Goal: Task Accomplishment & Management: Use online tool/utility

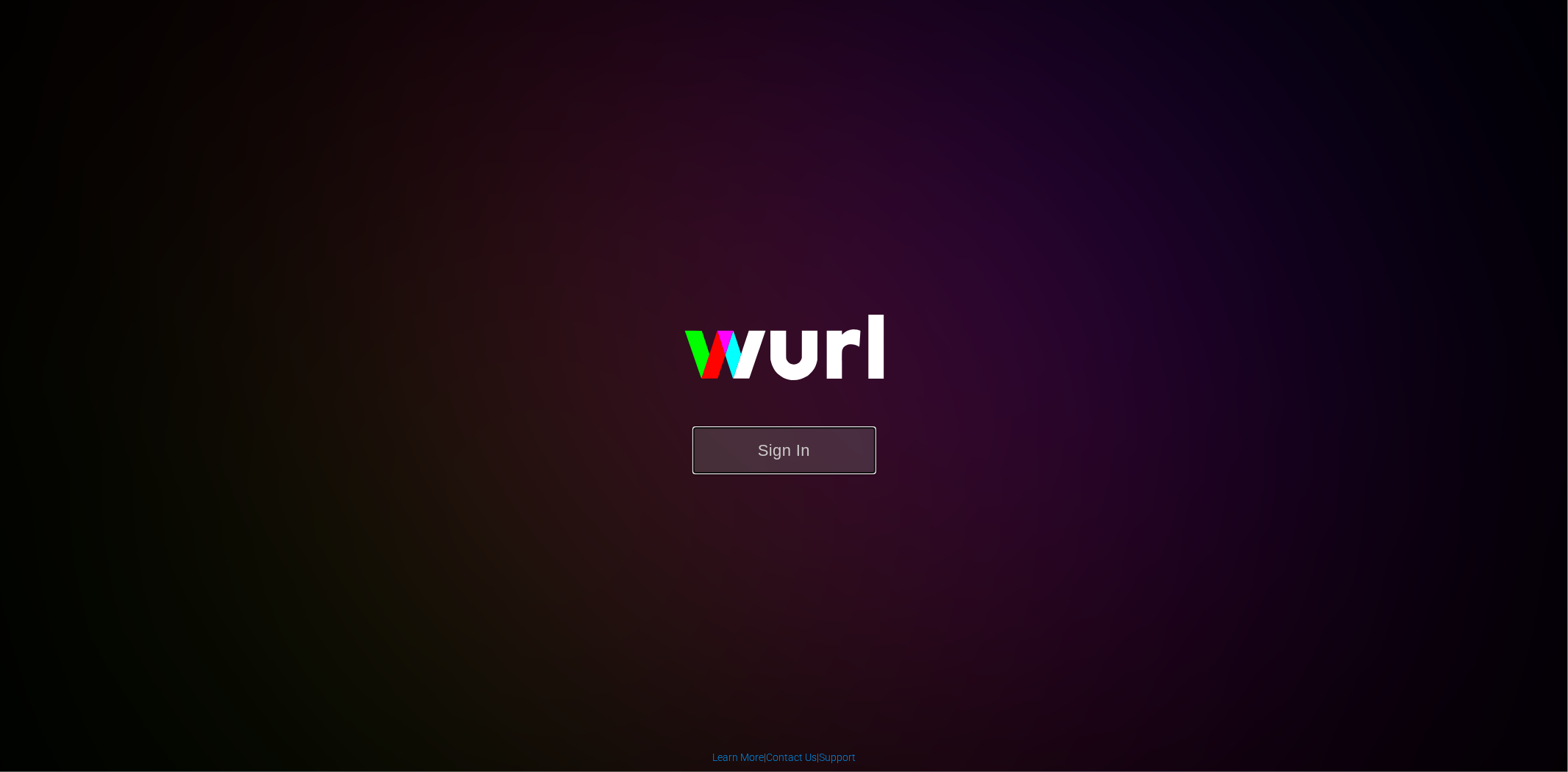
click at [778, 449] on button "Sign In" at bounding box center [784, 450] width 183 height 47
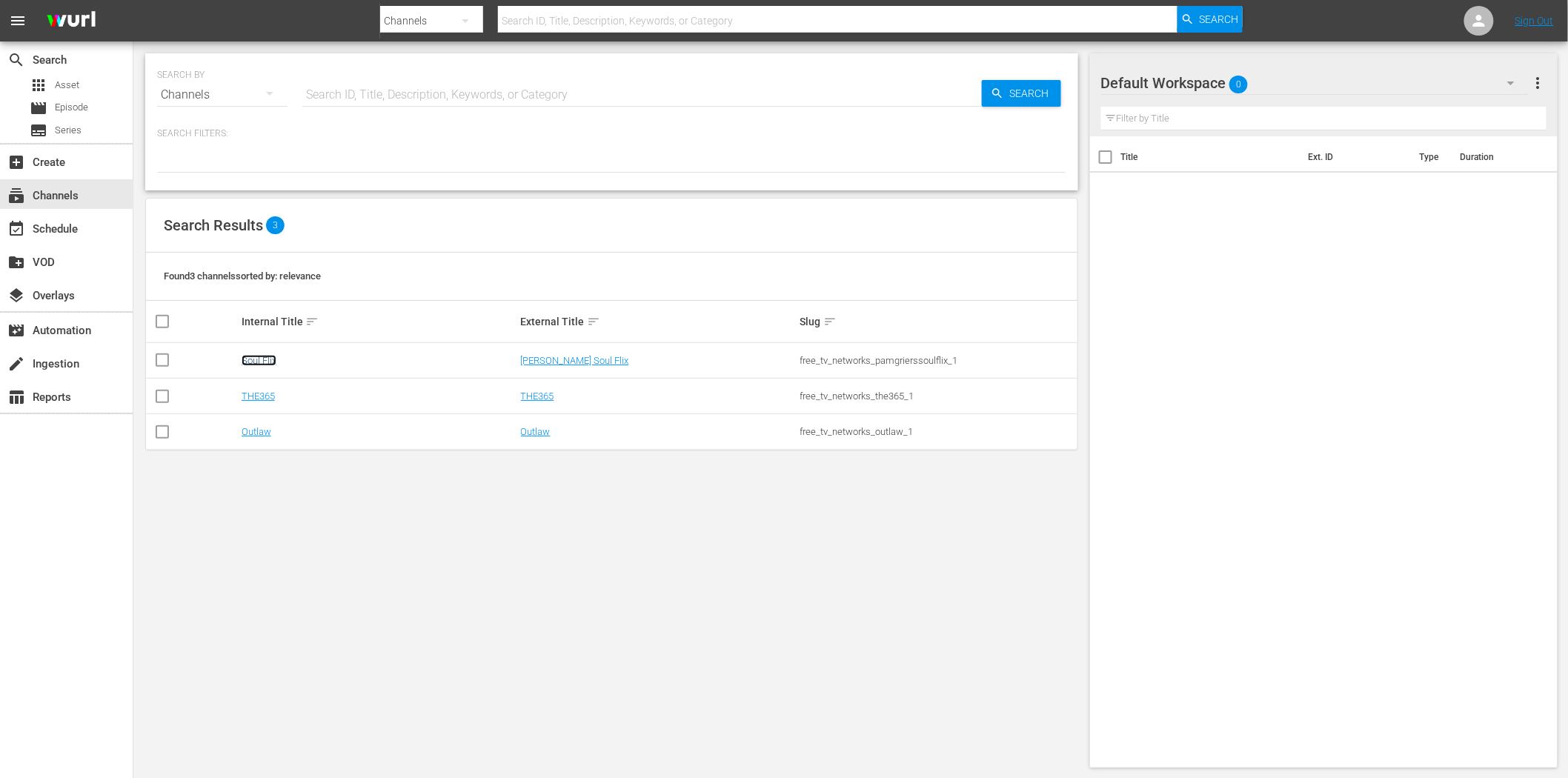
click at [258, 355] on link "Soul Flix" at bounding box center [259, 360] width 35 height 11
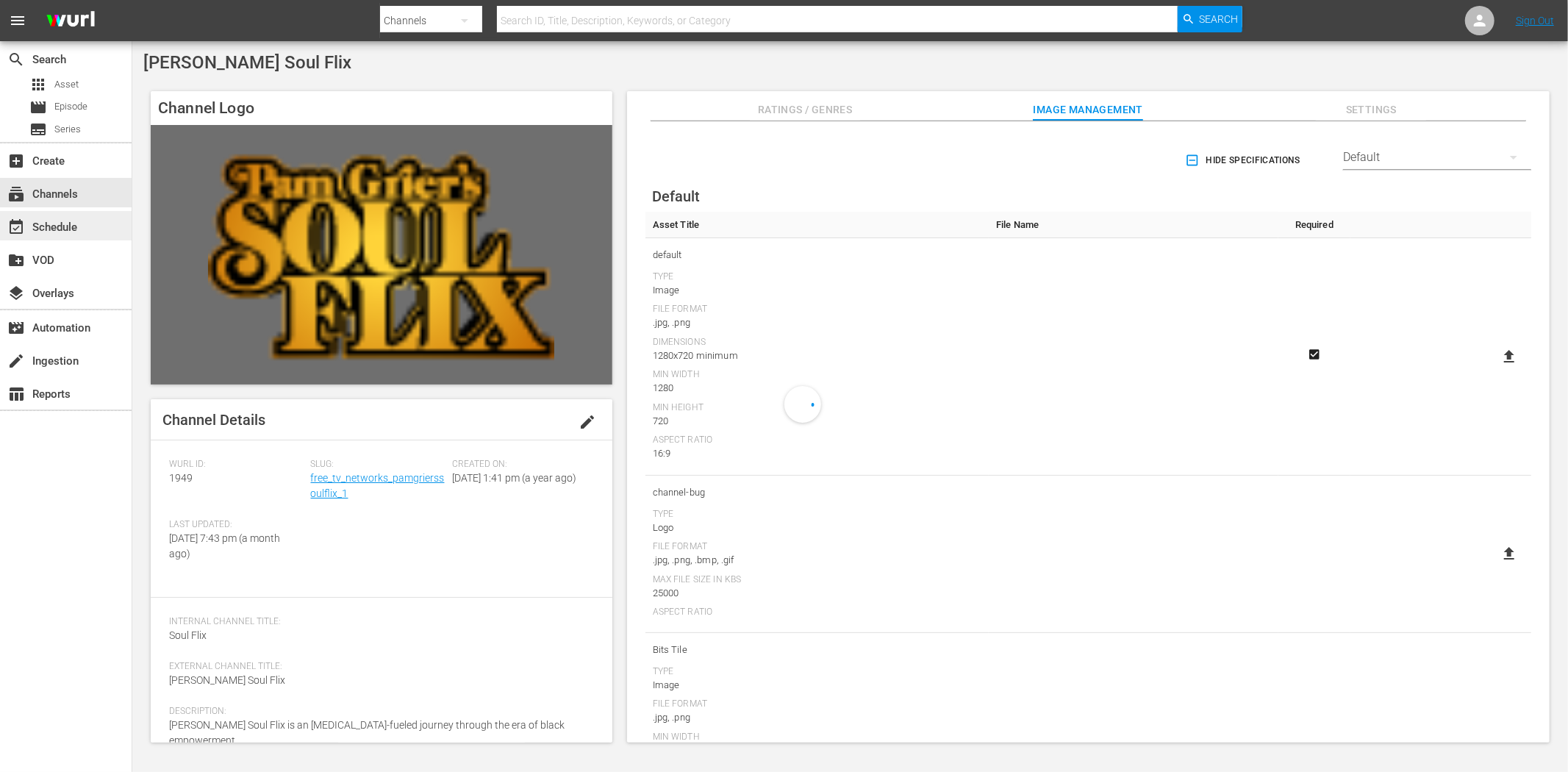
click at [85, 221] on div "event_available Schedule" at bounding box center [66, 225] width 131 height 29
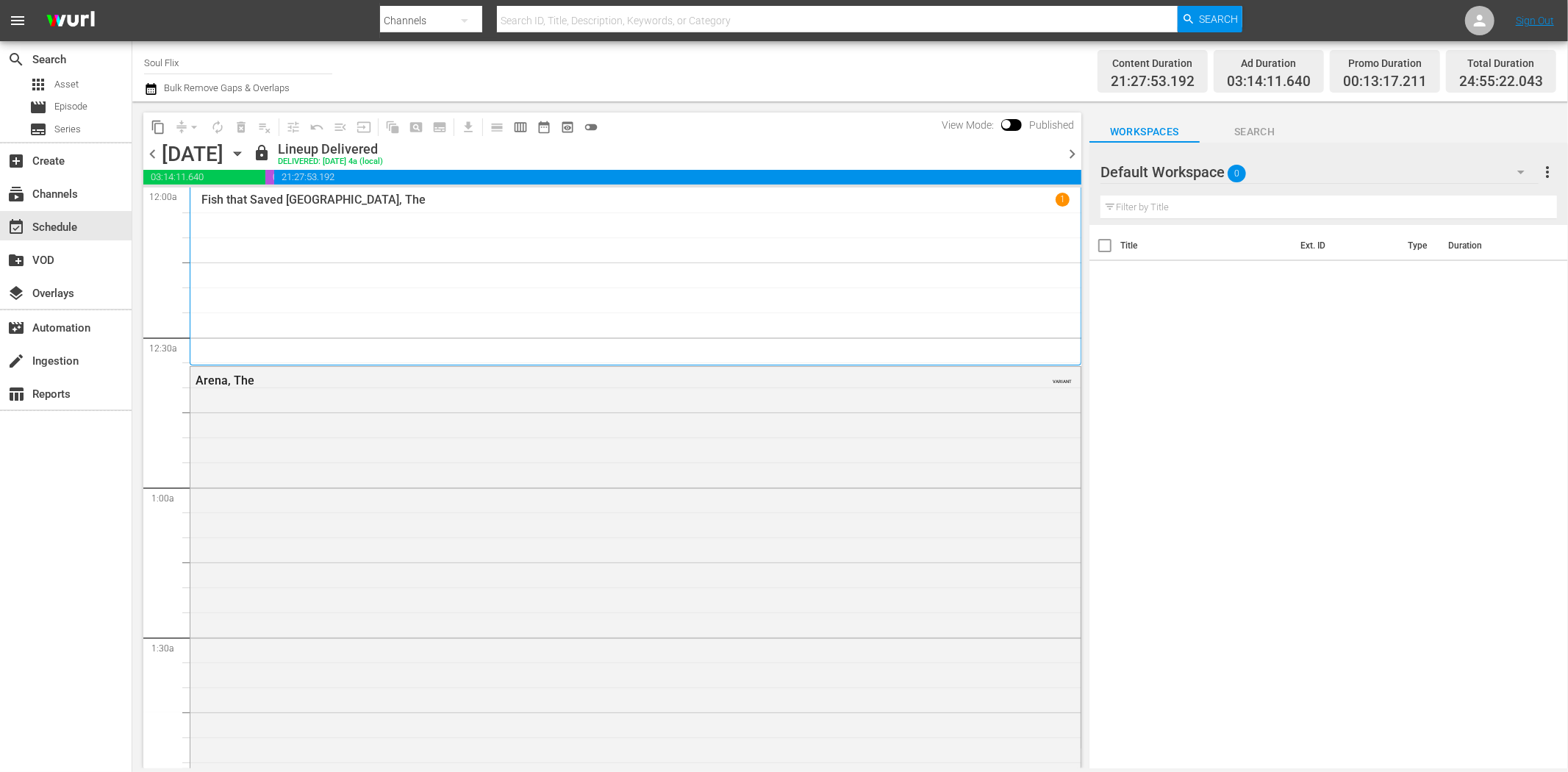
click at [246, 150] on icon "button" at bounding box center [237, 153] width 16 height 16
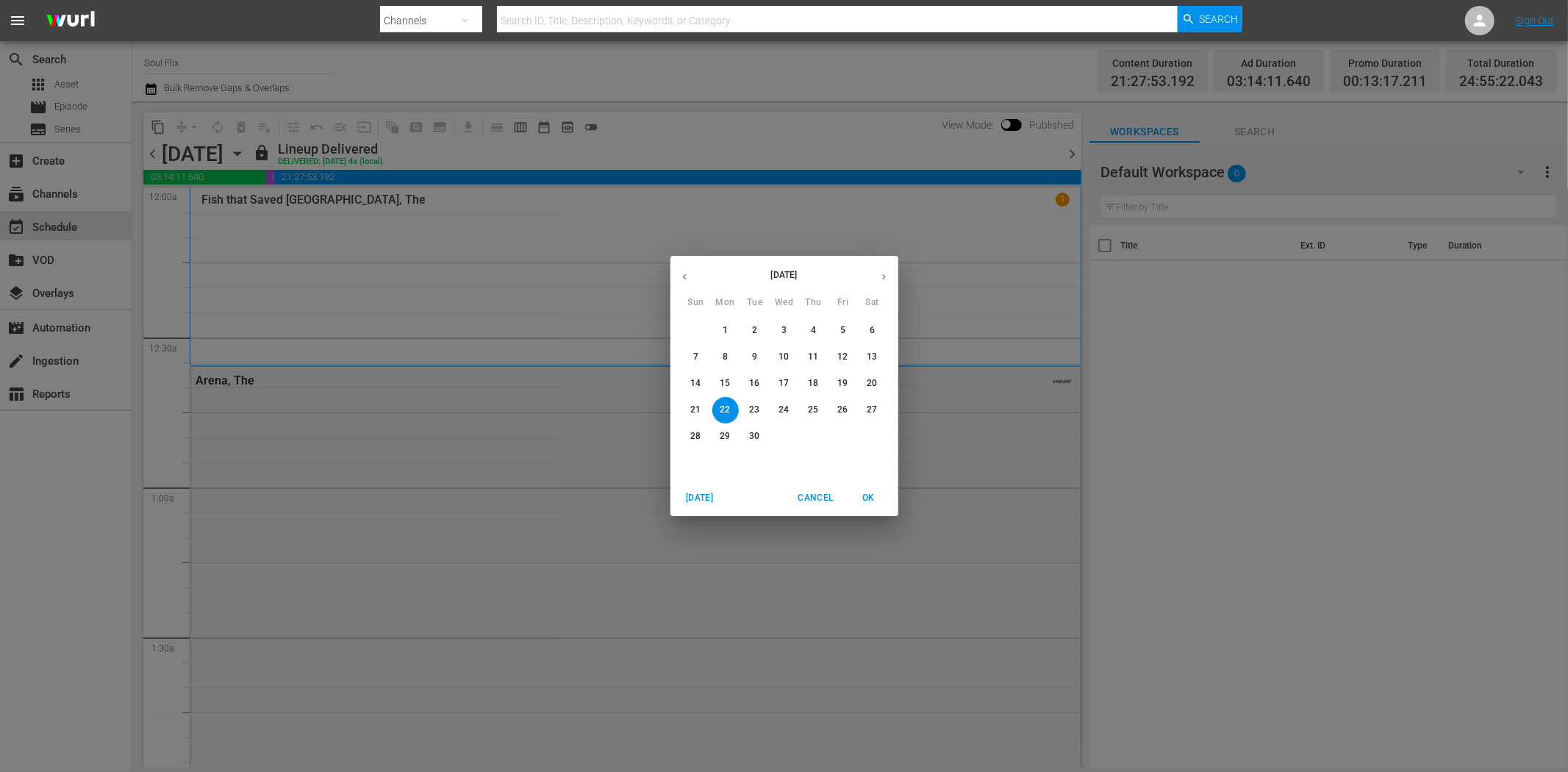
click at [886, 274] on icon "button" at bounding box center [884, 277] width 11 height 11
click at [687, 381] on span "12" at bounding box center [696, 384] width 26 height 13
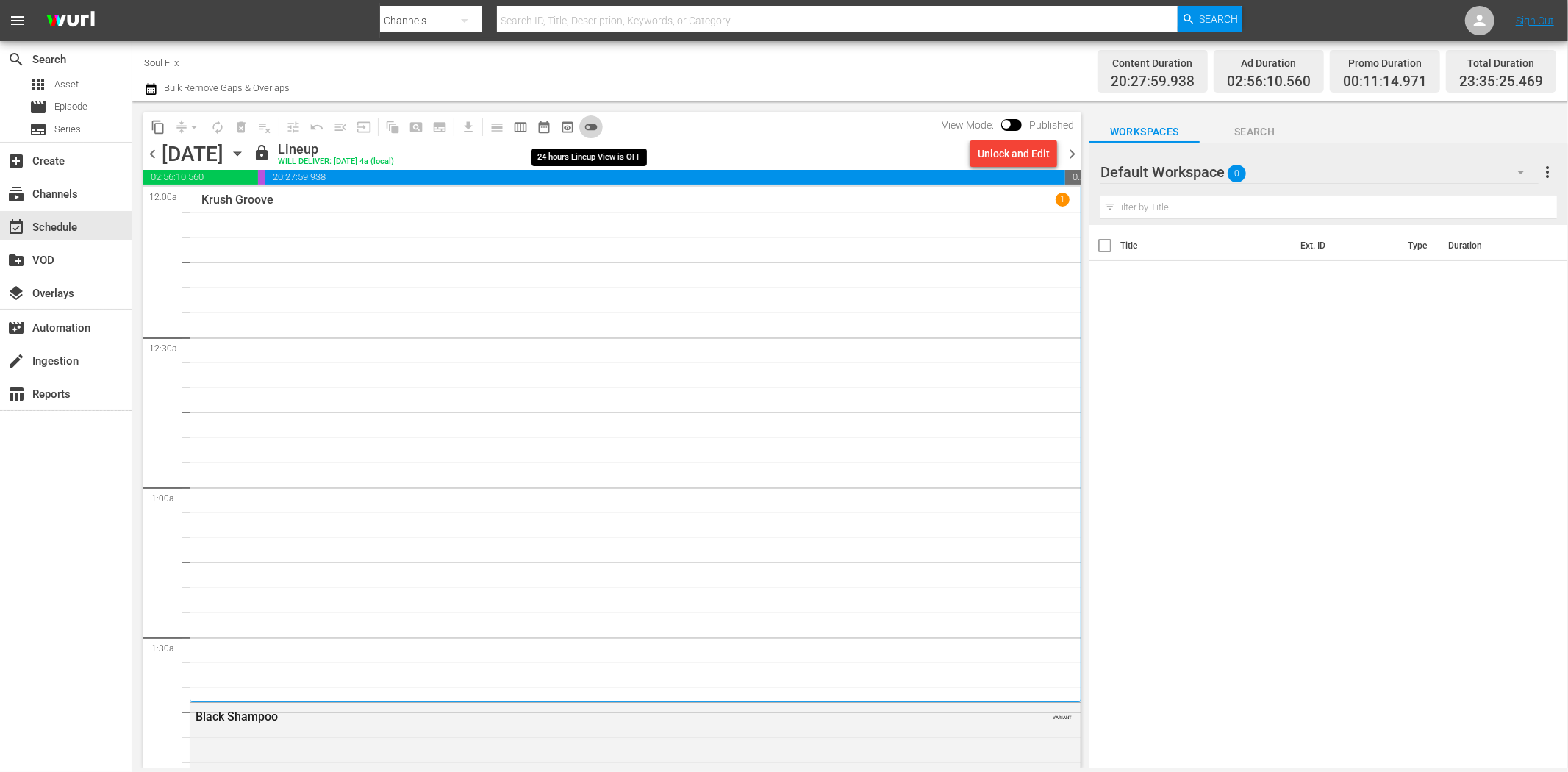
click at [597, 131] on span "toggle_off" at bounding box center [591, 127] width 15 height 15
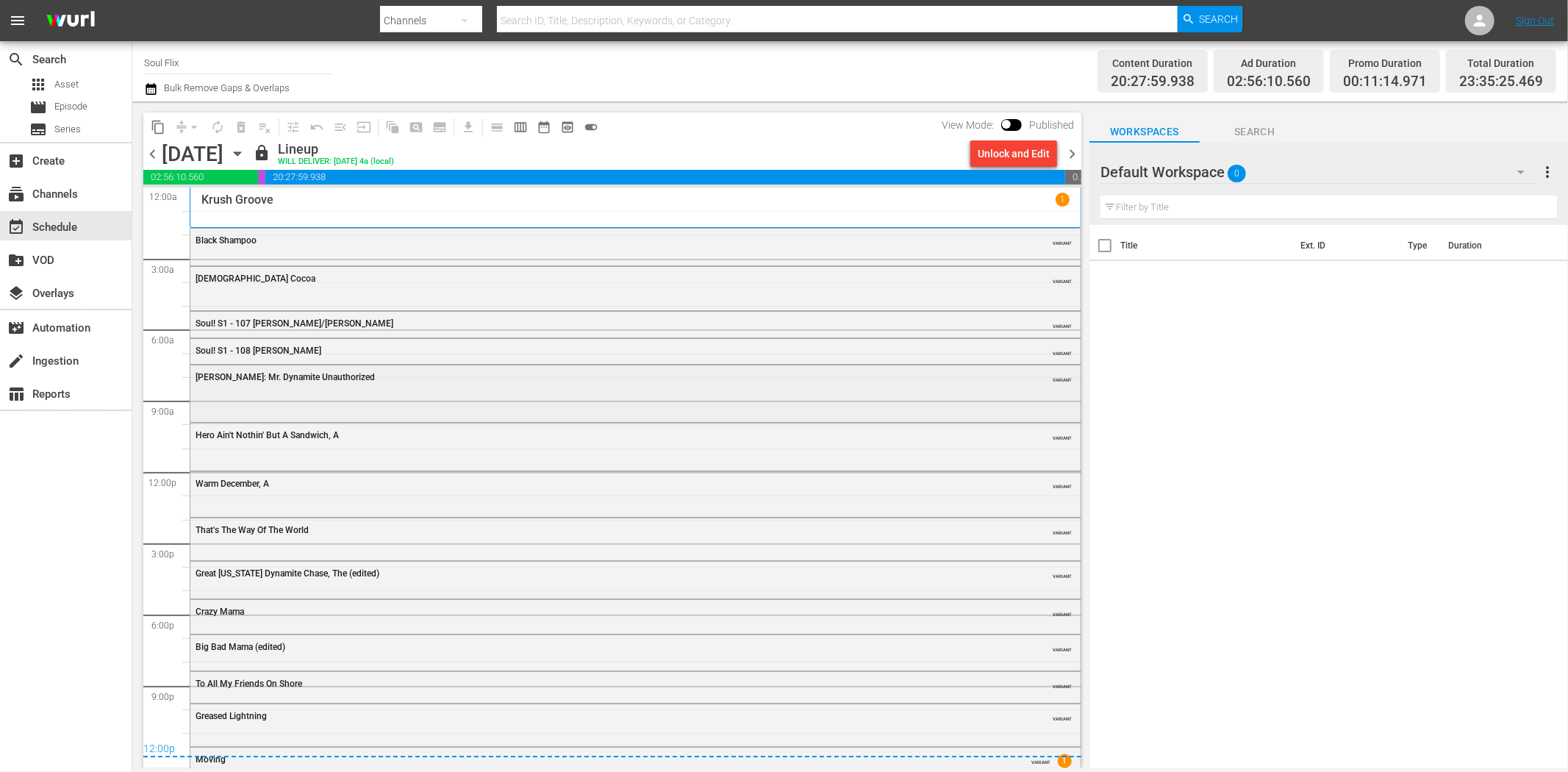
scroll to position [20, 0]
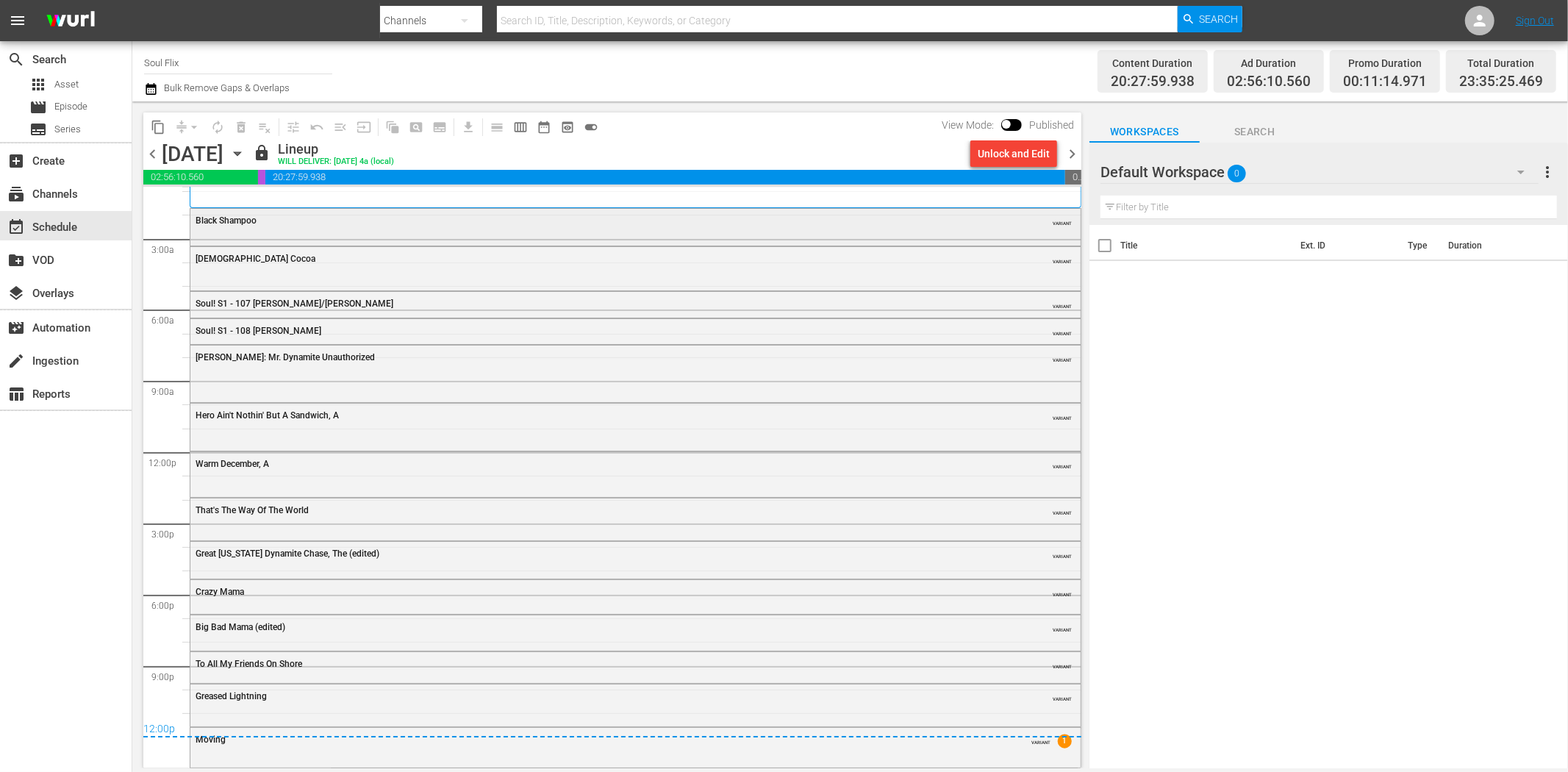
click at [329, 224] on div "Black Shampoo" at bounding box center [595, 220] width 799 height 10
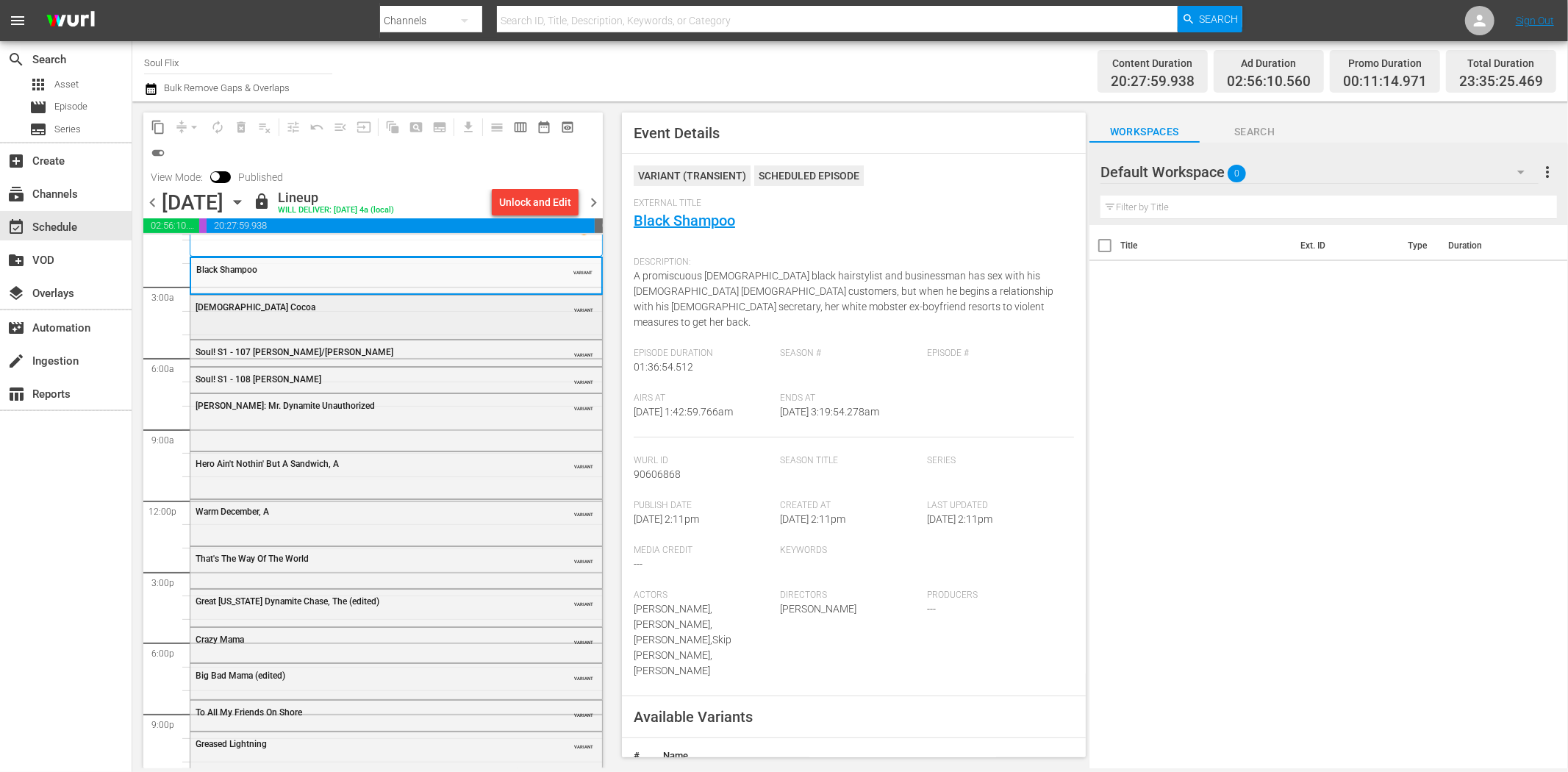
click at [293, 312] on div "Lady Cocoa" at bounding box center [359, 307] width 327 height 10
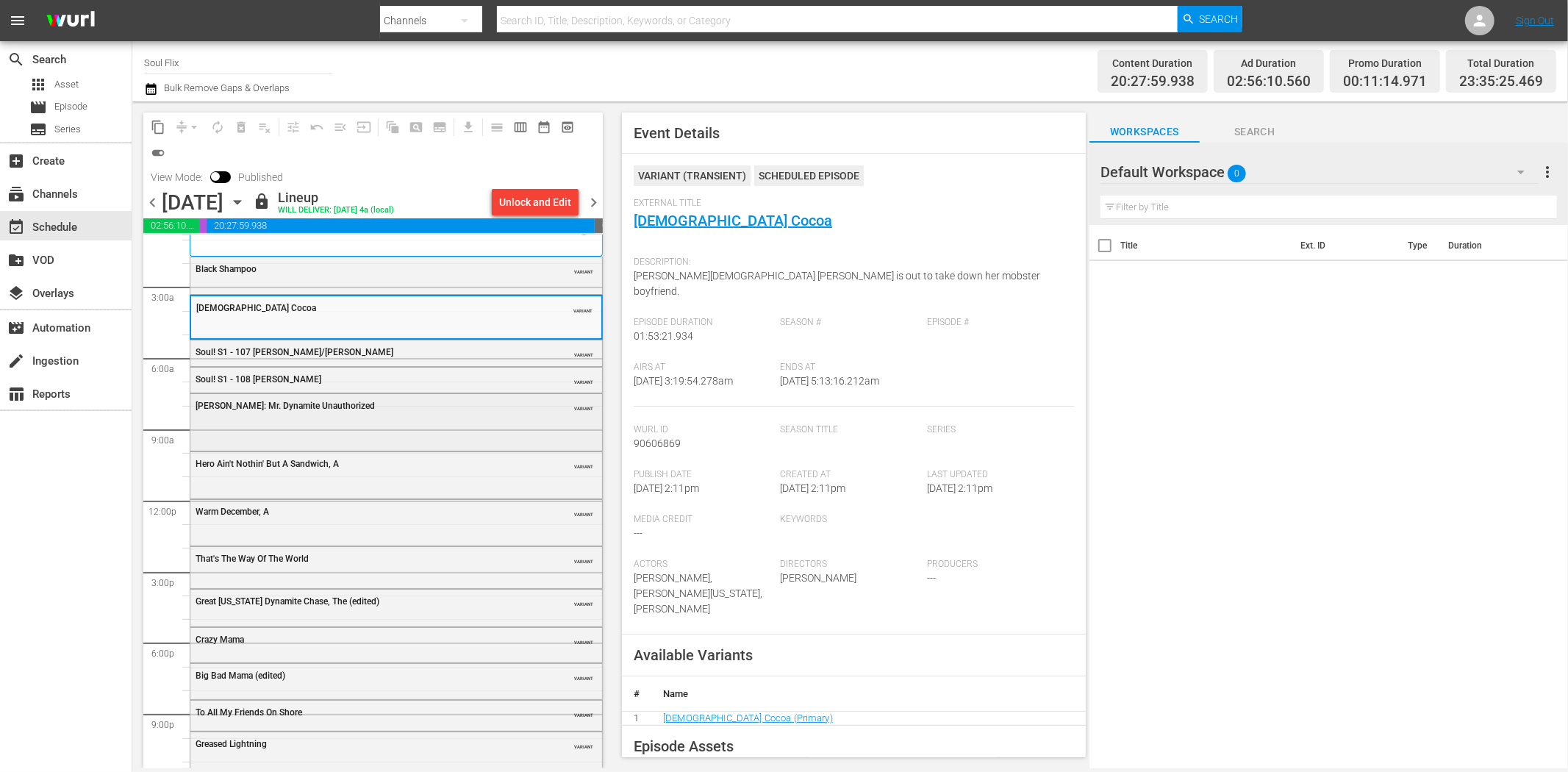
click at [414, 419] on div "James Brown: Mr. Dynamite Unauthorized VARIANT" at bounding box center [396, 421] width 412 height 54
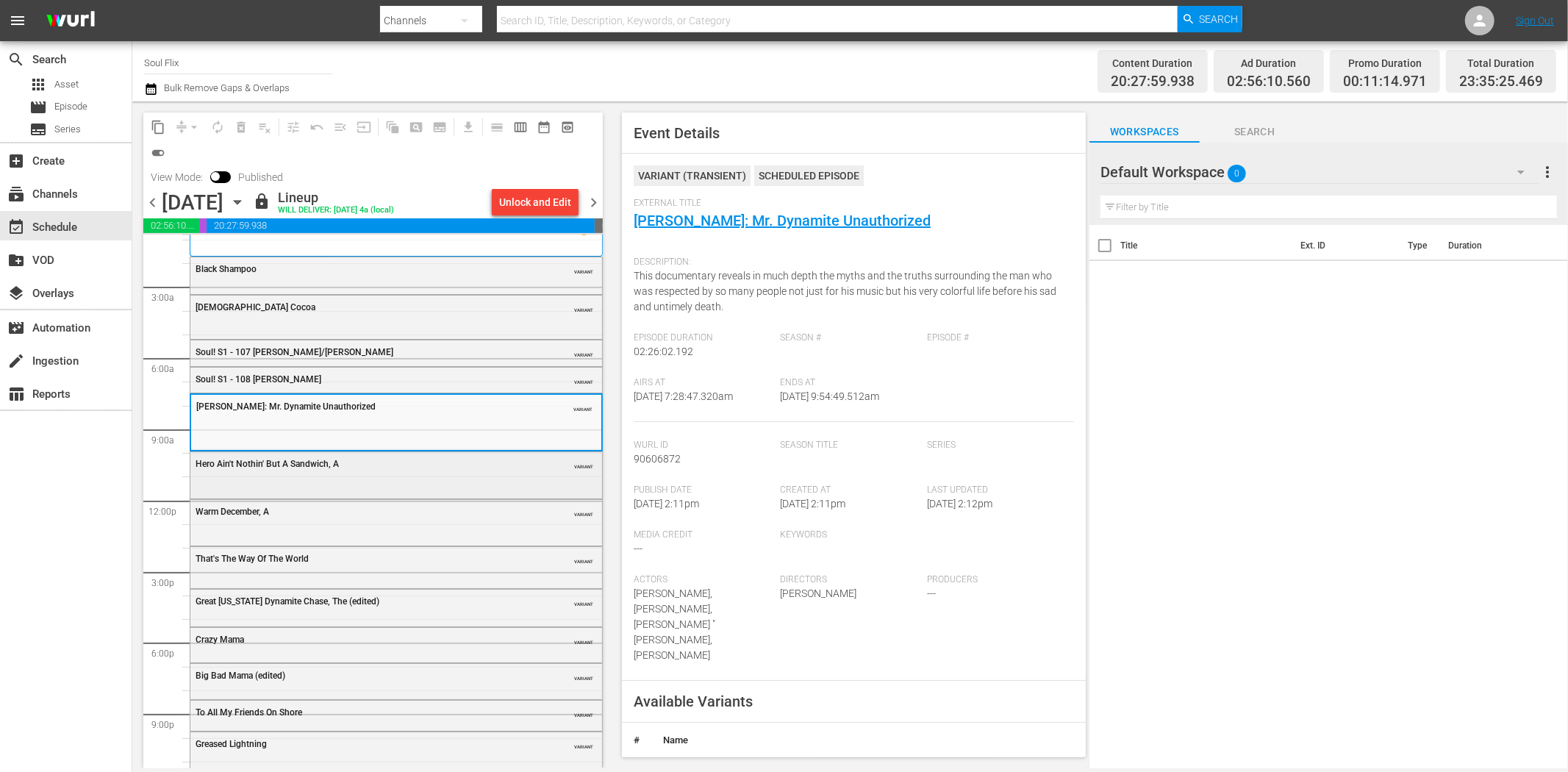
click at [474, 471] on div "Hero Ain't Nothin' But A Sandwich, A VARIANT" at bounding box center [396, 464] width 412 height 22
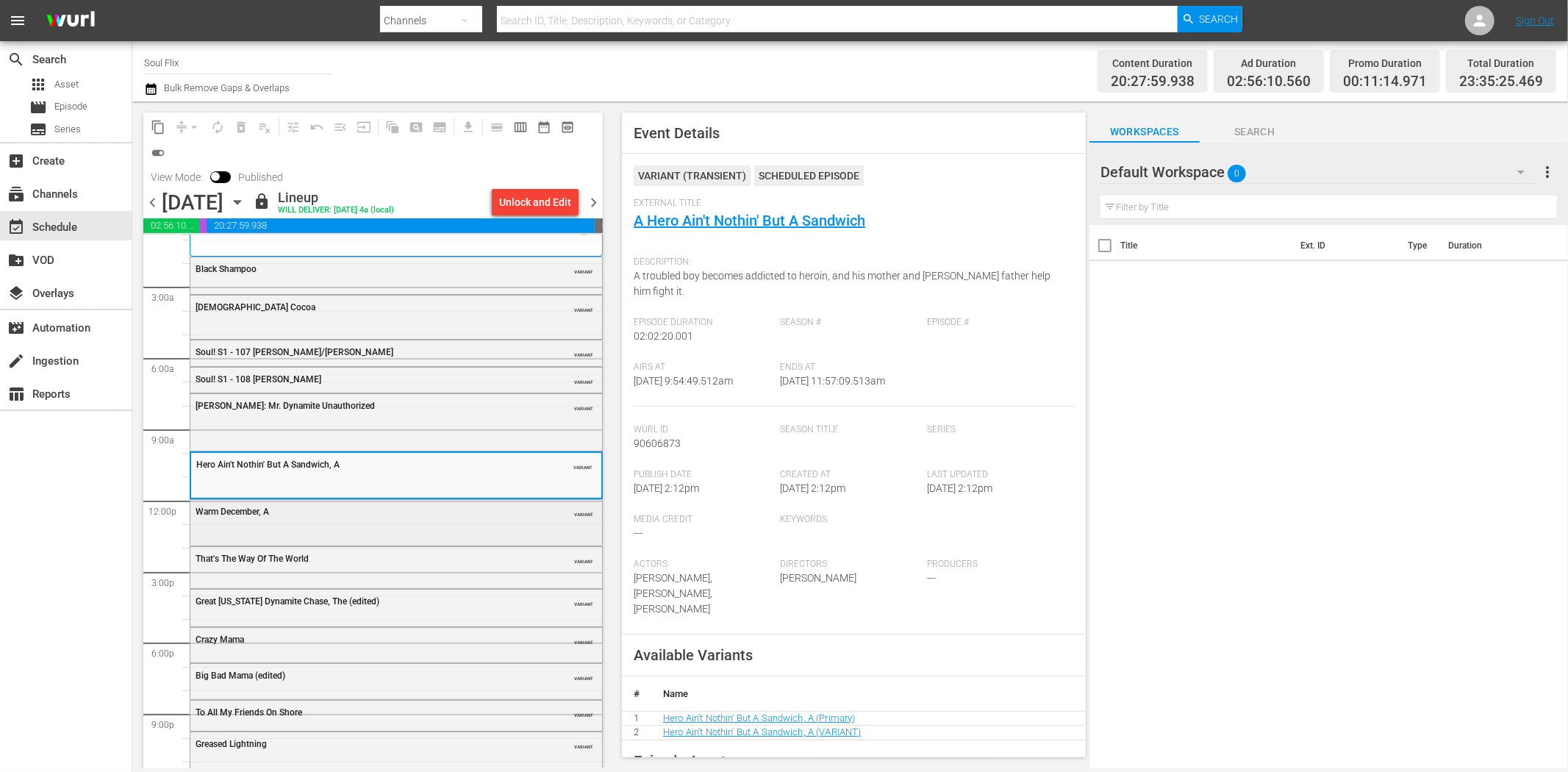
click at [377, 517] on div "Warm December, A VARIANT" at bounding box center [396, 511] width 412 height 22
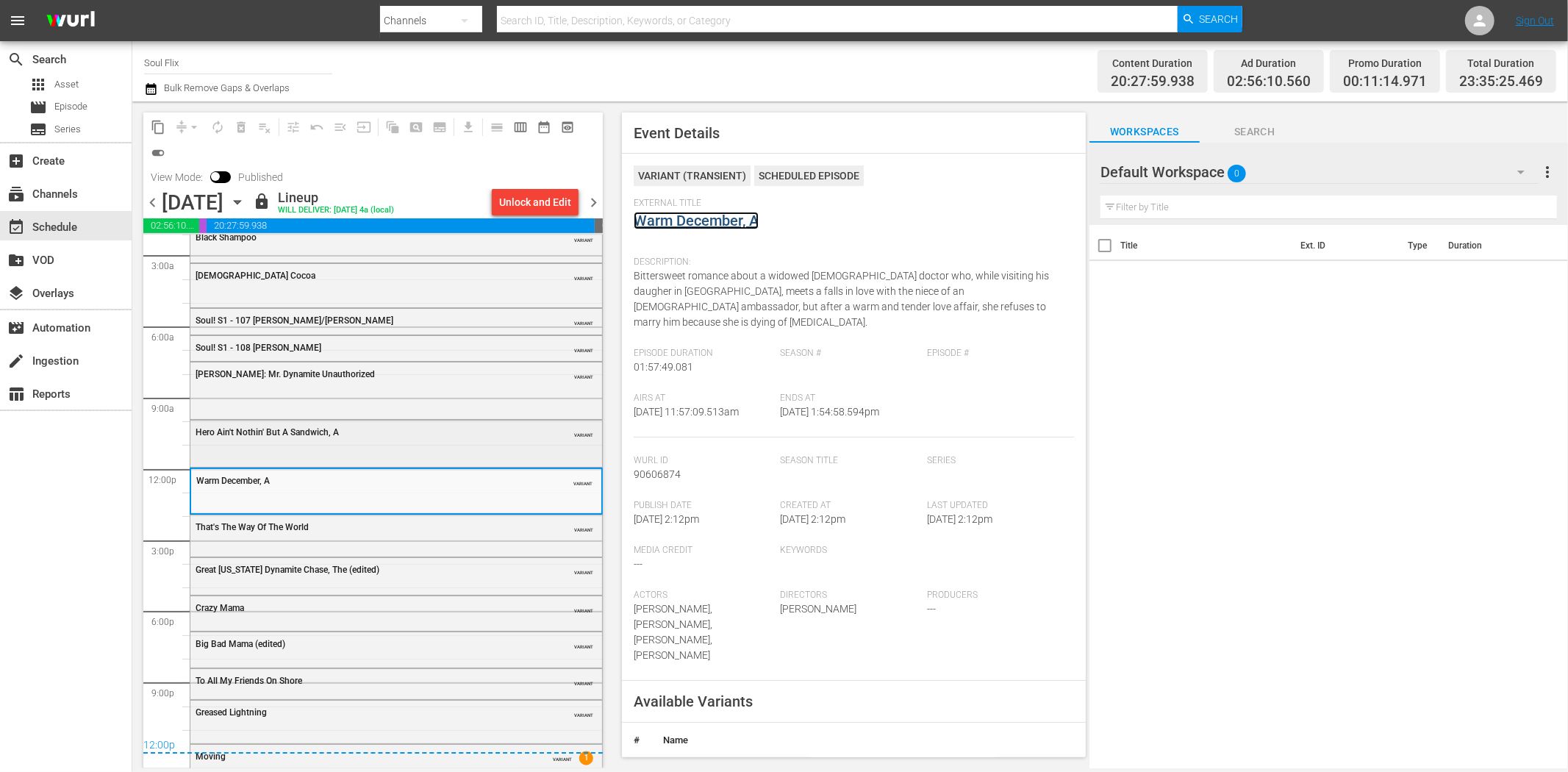
scroll to position [68, 0]
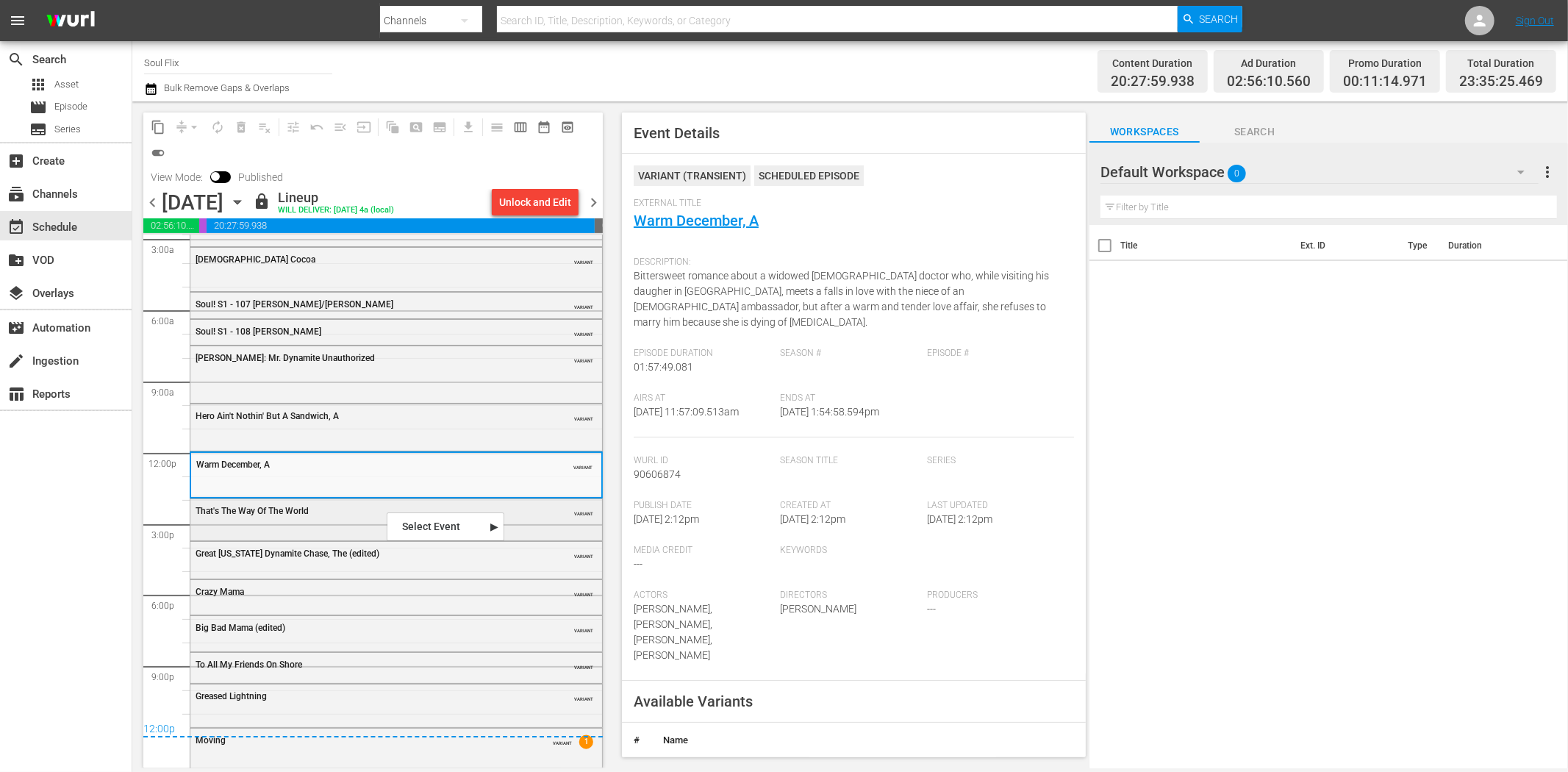
click at [247, 509] on span "That's The Way Of The World" at bounding box center [251, 511] width 113 height 10
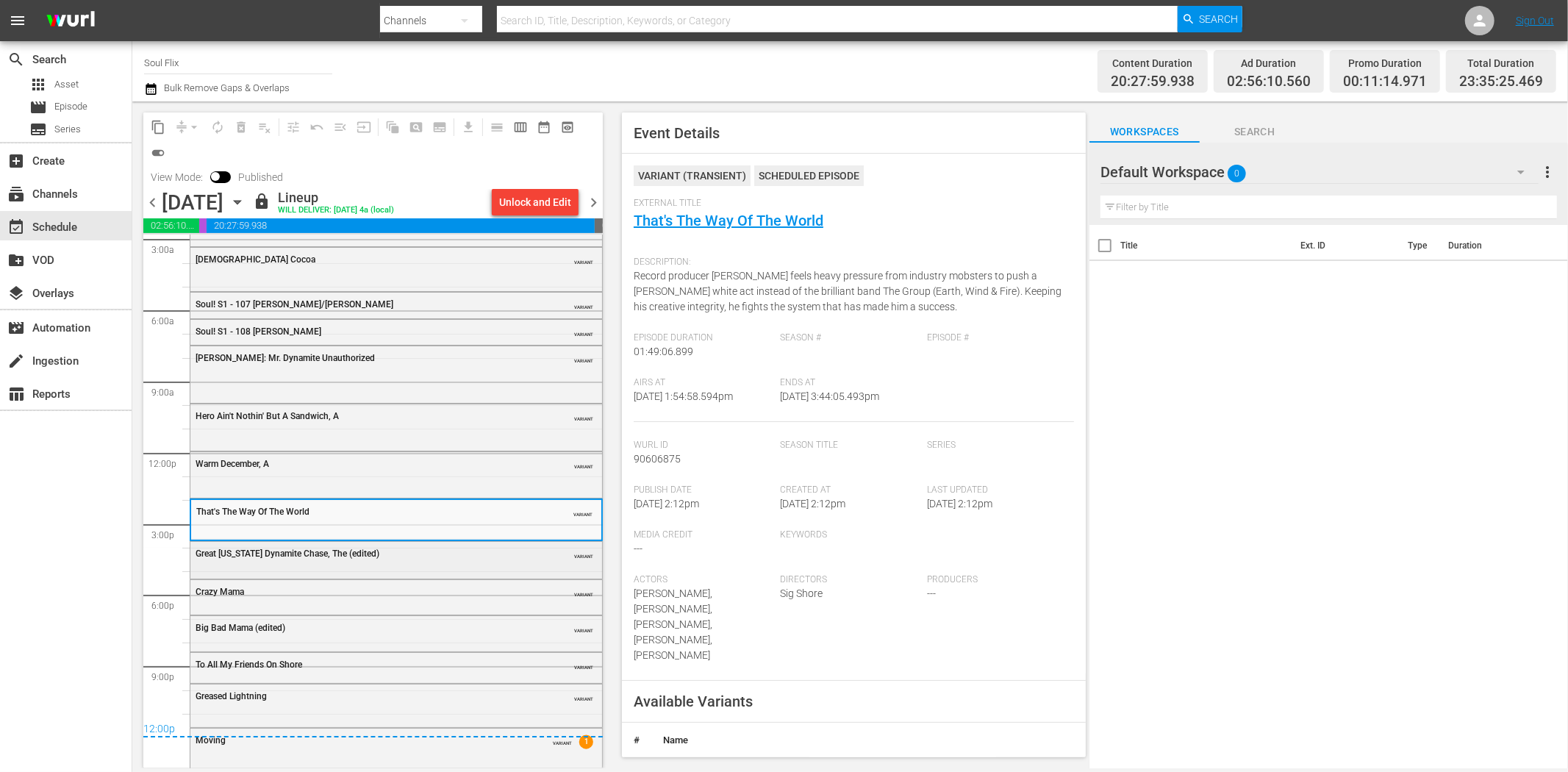
click at [356, 551] on span "Great Texas Dynamite Chase, The (edited)" at bounding box center [287, 554] width 183 height 10
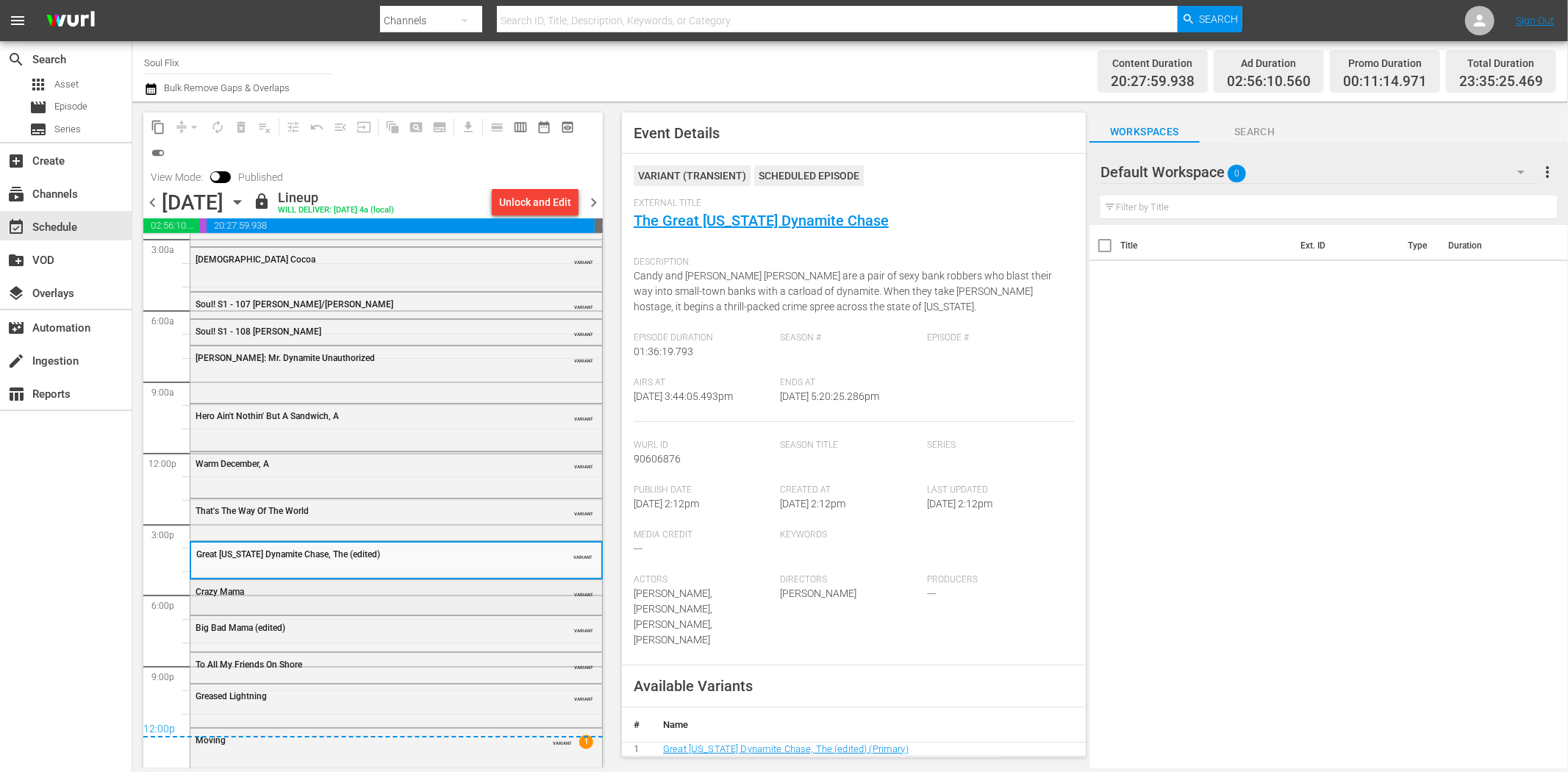
click at [368, 594] on div "Crazy Mama" at bounding box center [359, 592] width 327 height 10
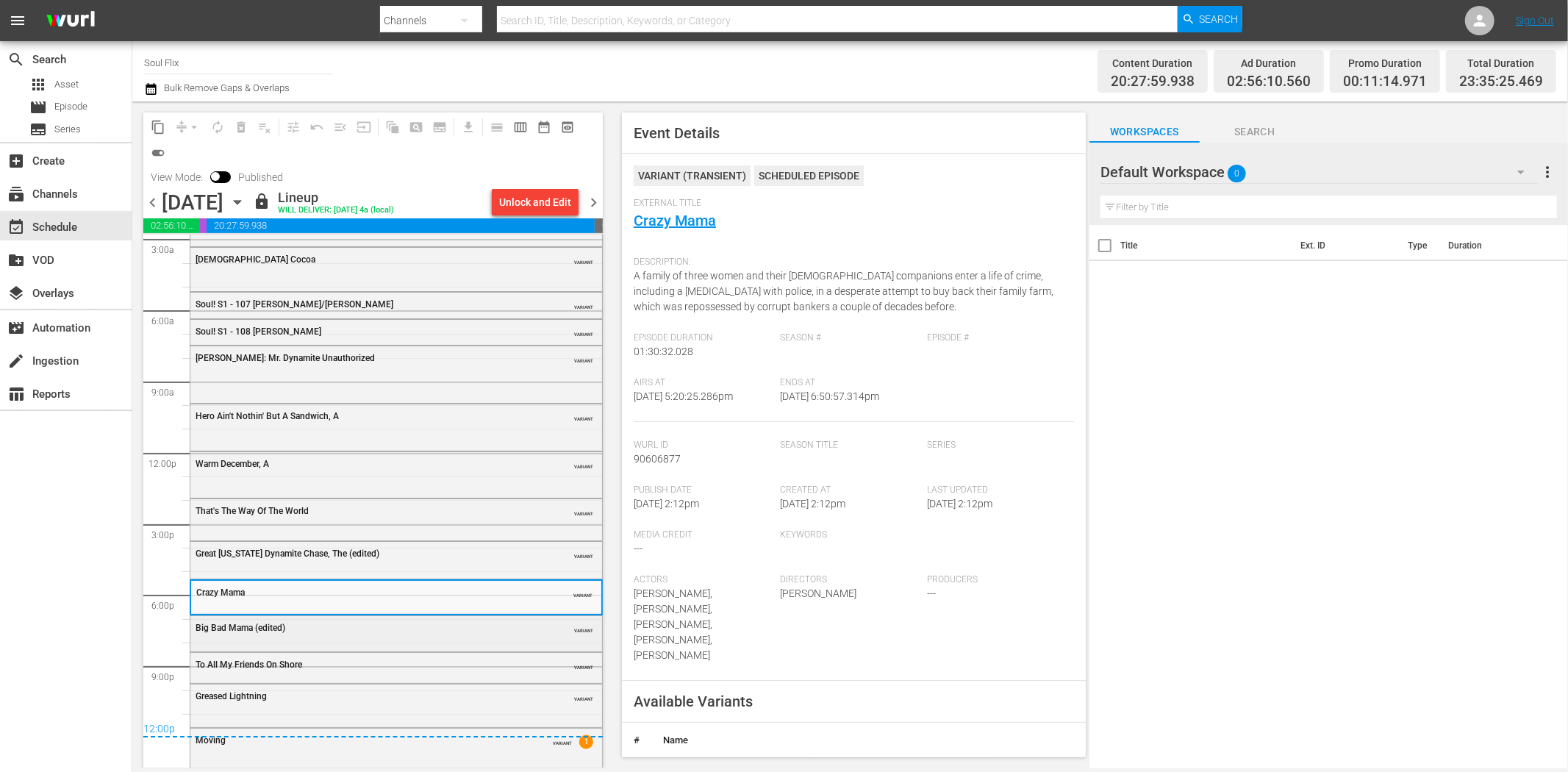
click at [353, 630] on div "Big Bad Mama (edited)" at bounding box center [359, 628] width 327 height 10
click at [453, 650] on div "James Brown: Mr. Dynamite Unauthorized VARIANT Hero Ain't Nothin' But A Sandwic…" at bounding box center [396, 452] width 414 height 570
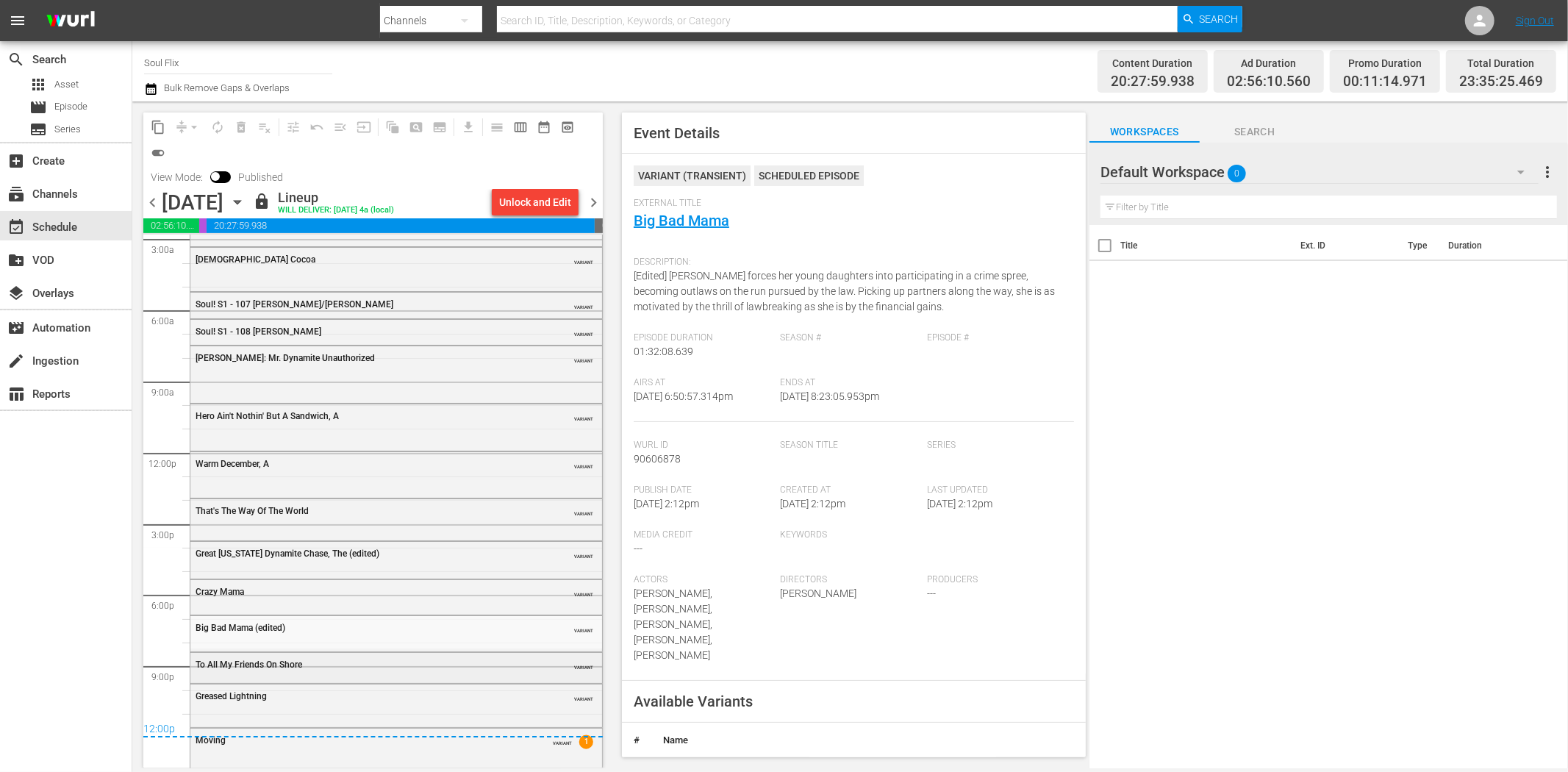
click at [467, 660] on div "To All My Friends On Shore" at bounding box center [359, 664] width 327 height 10
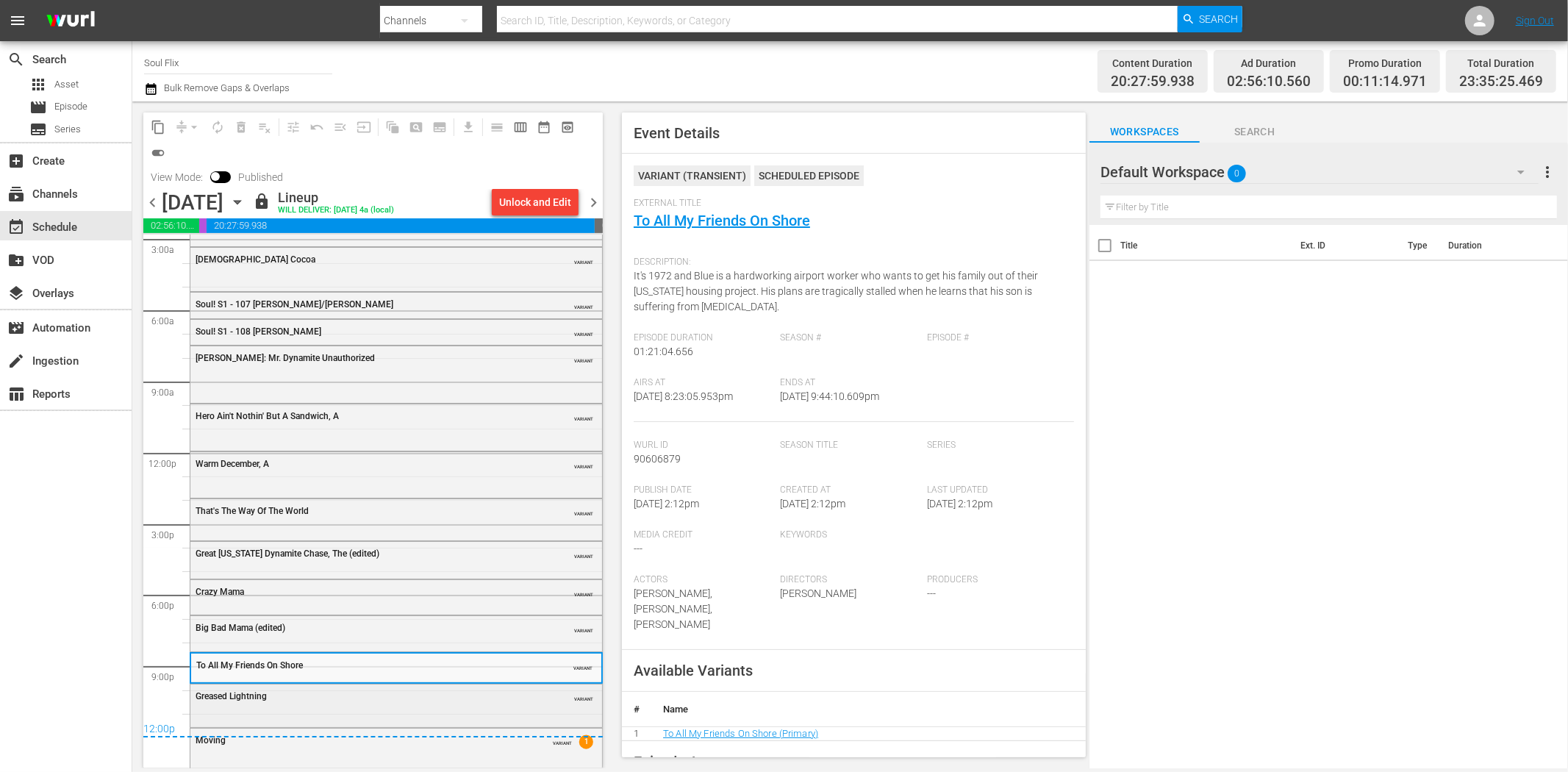
click at [470, 687] on div "Greased Lightning VARIANT" at bounding box center [396, 696] width 412 height 22
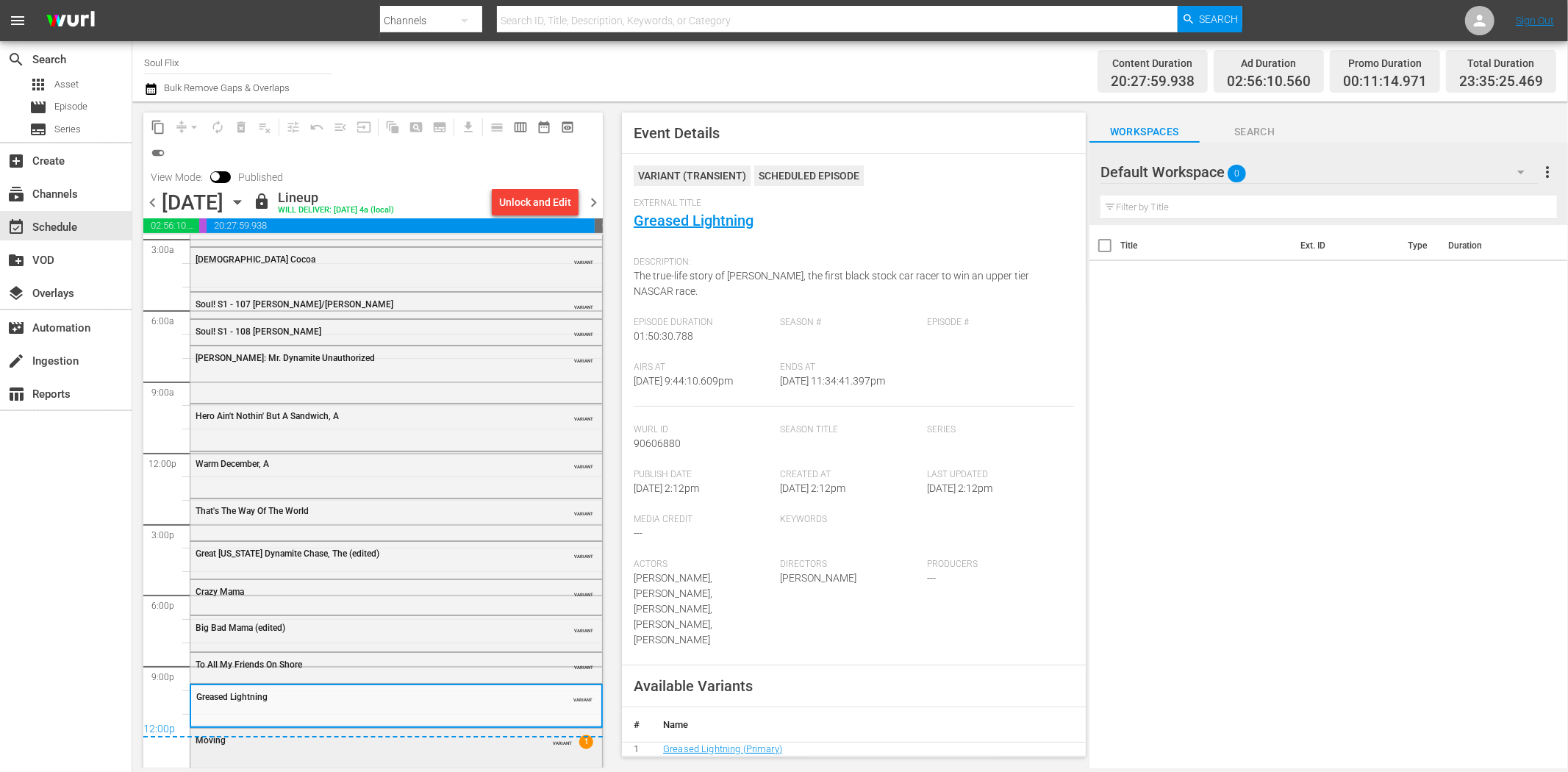
click at [476, 751] on div "Moving VARIANT 1" at bounding box center [396, 747] width 412 height 36
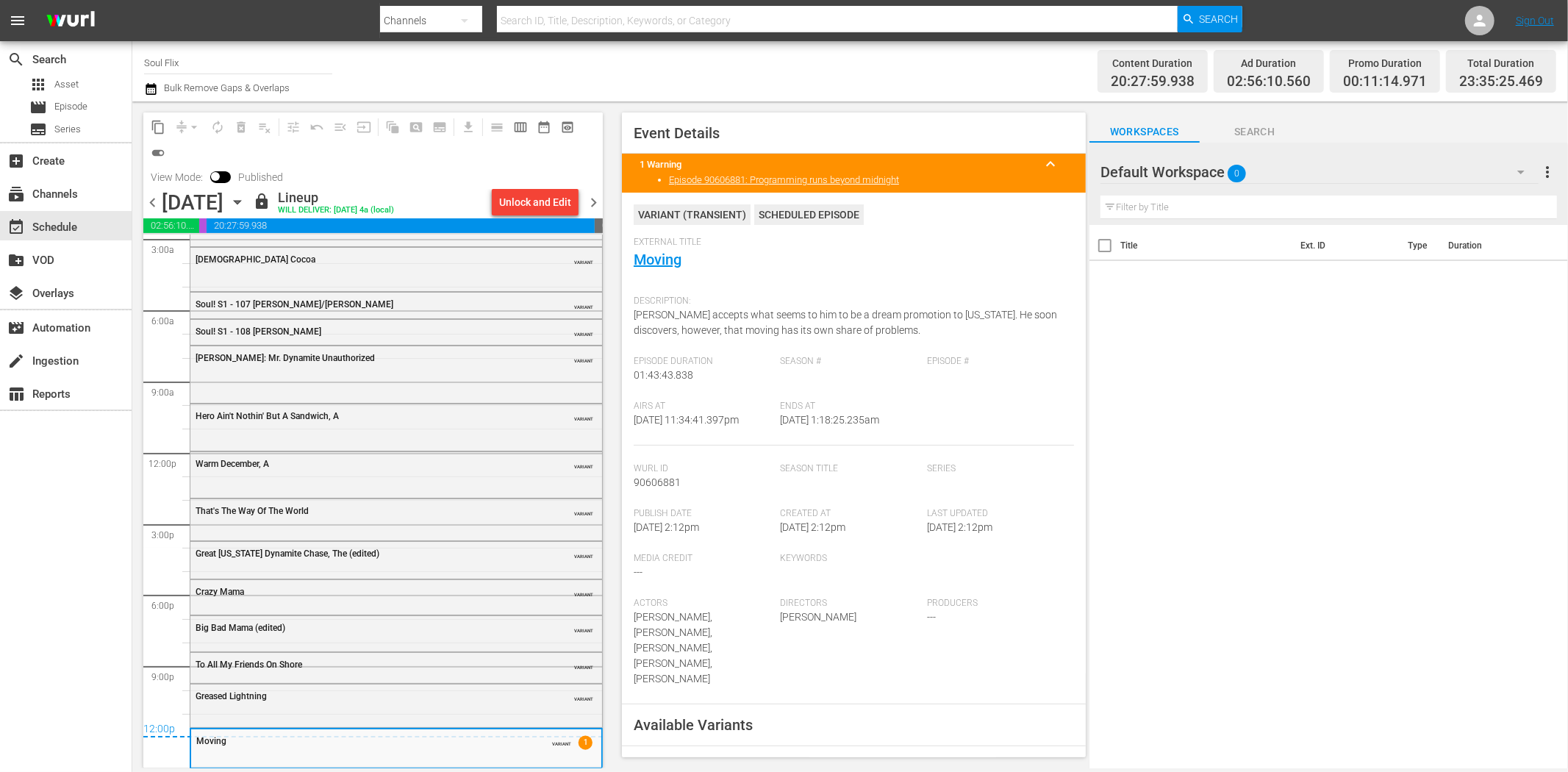
click at [598, 203] on span "chevron_right" at bounding box center [593, 202] width 18 height 18
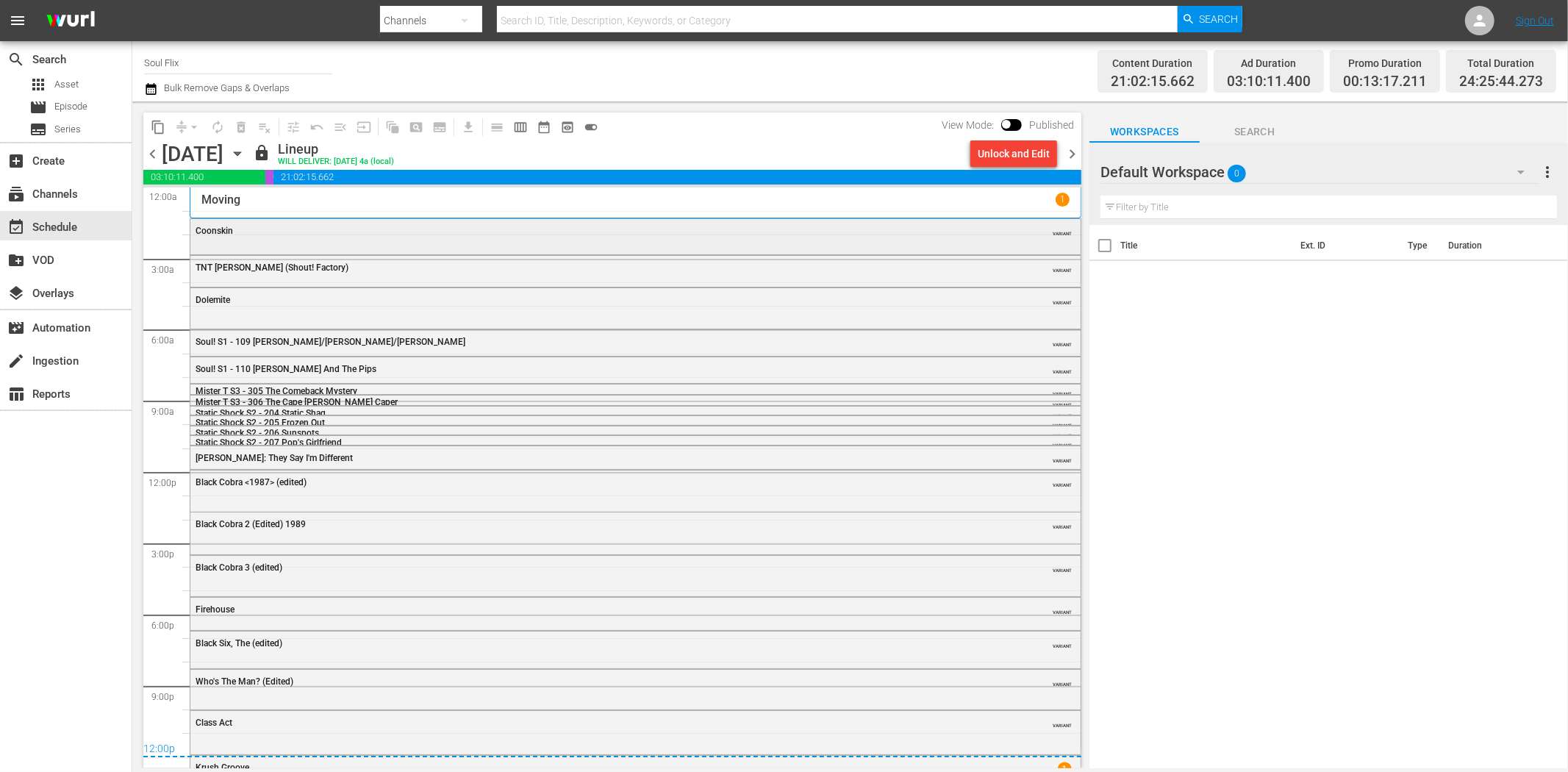
click at [261, 244] on div "Coonskin VARIANT" at bounding box center [636, 235] width 890 height 32
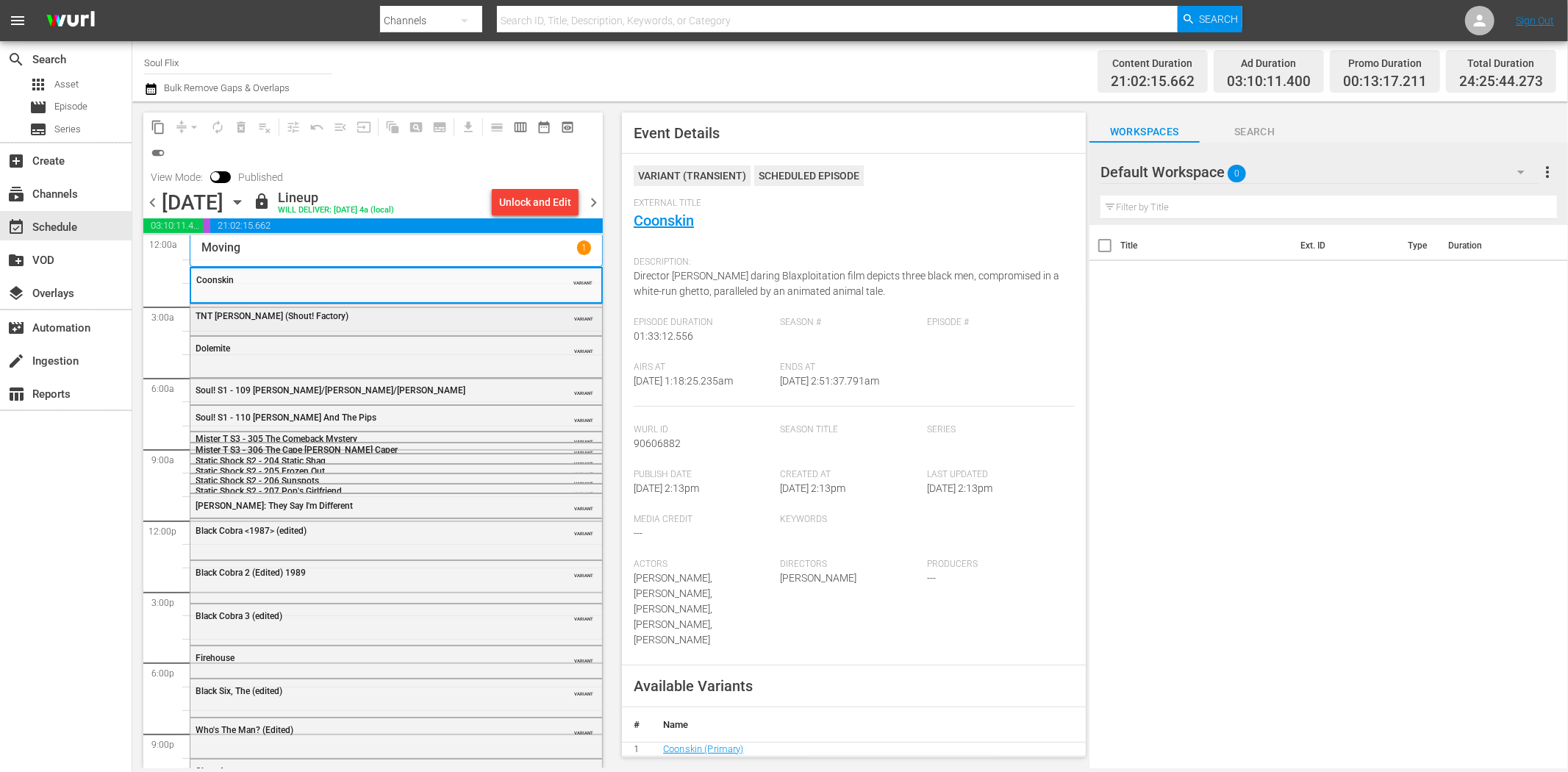
click at [409, 324] on div "TNT Jackson (Shout! Factory) VARIANT" at bounding box center [396, 316] width 412 height 22
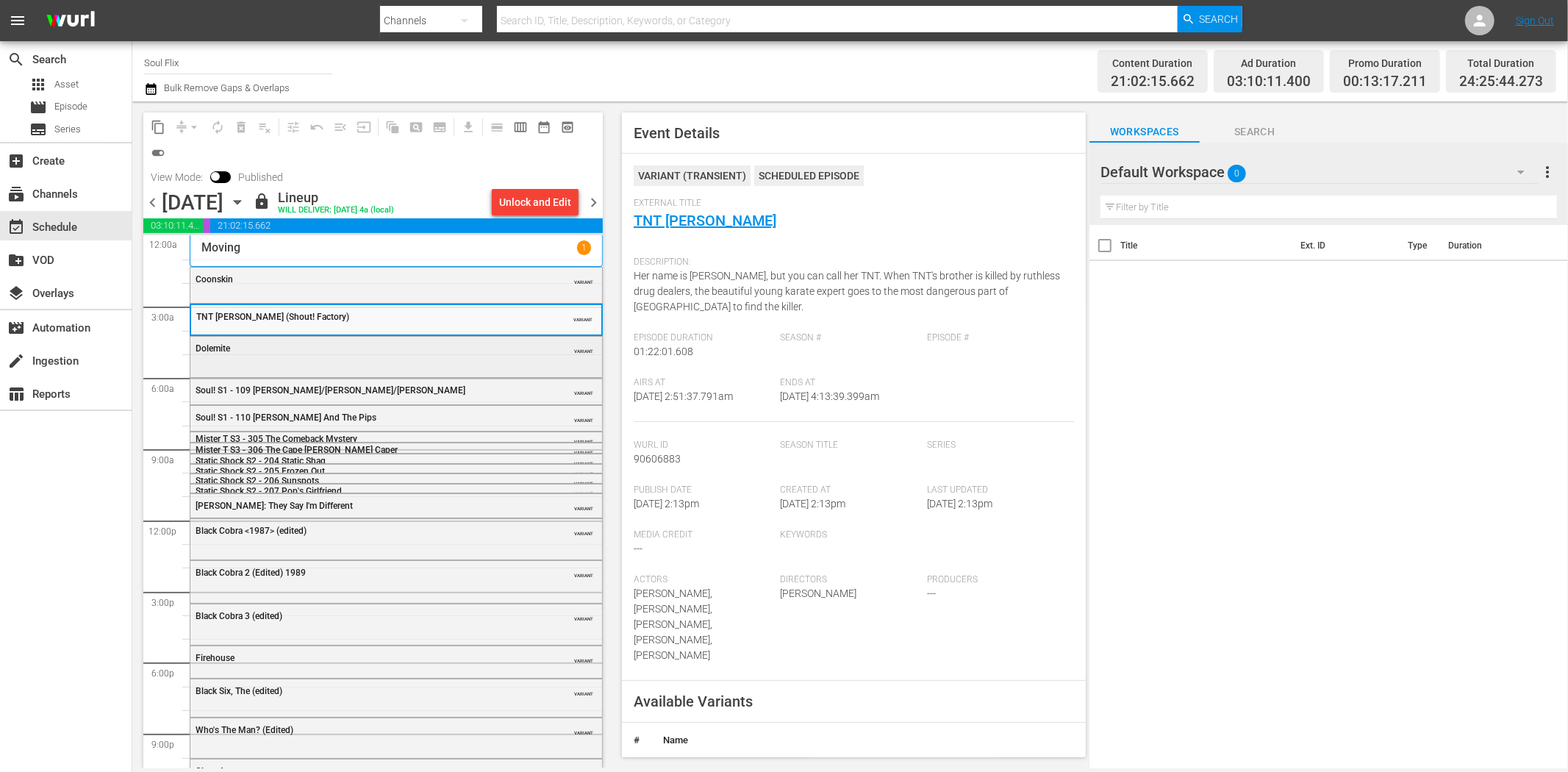
click at [459, 354] on div "Dolemite VARIANT" at bounding box center [396, 348] width 412 height 22
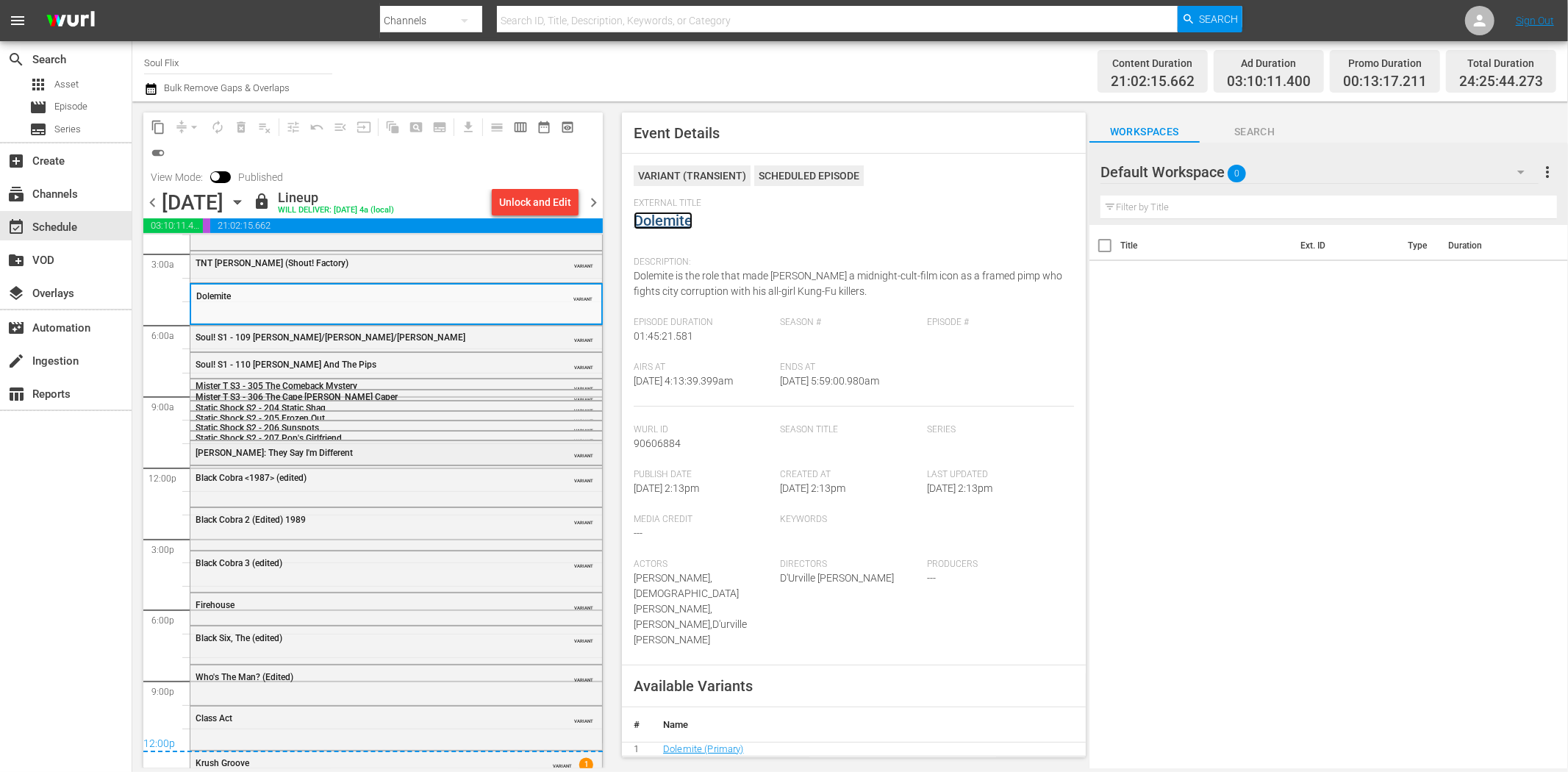
scroll to position [78, 0]
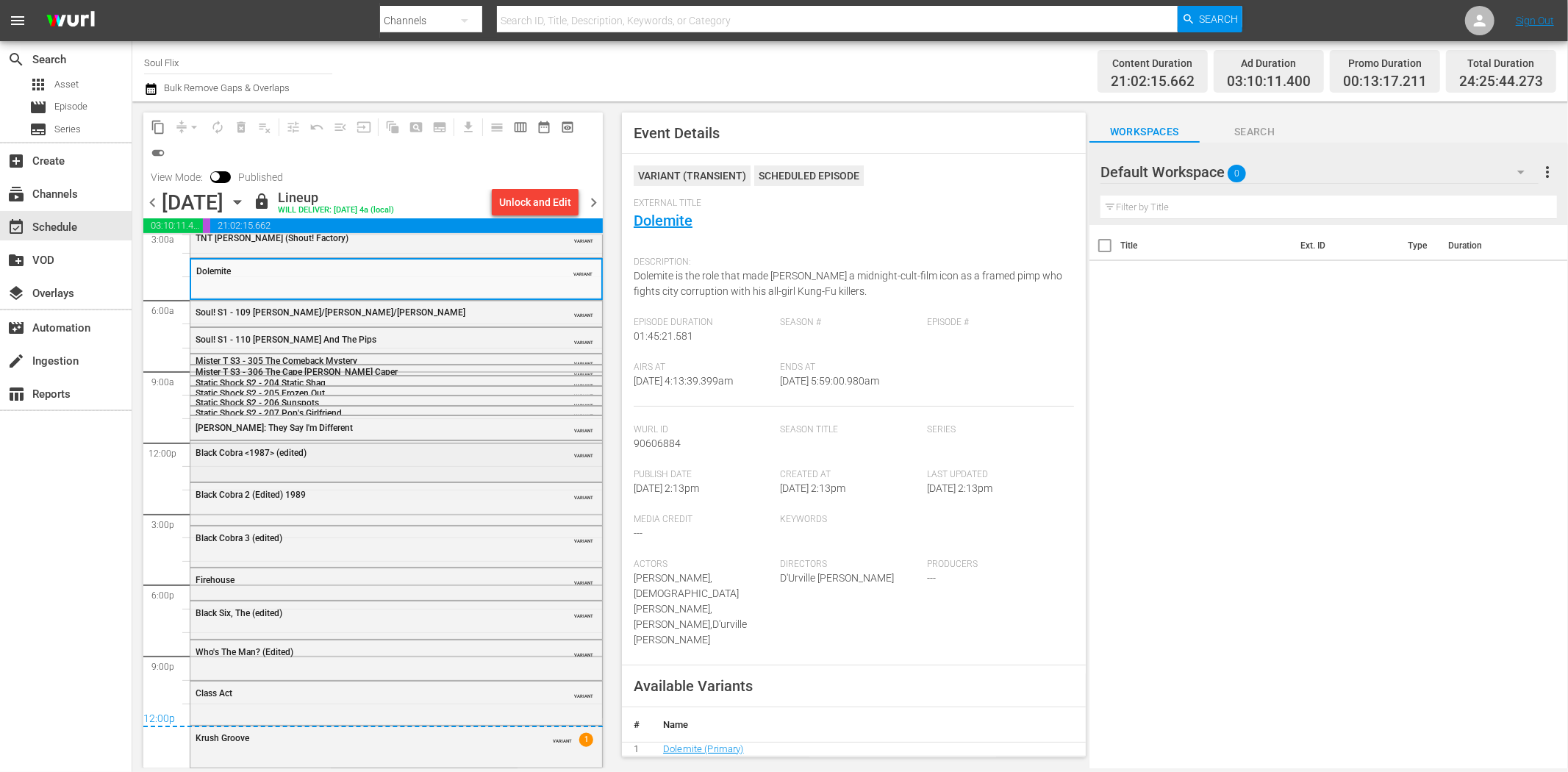
click at [398, 449] on div "Black Cobra <1987> (edited)" at bounding box center [359, 452] width 327 height 10
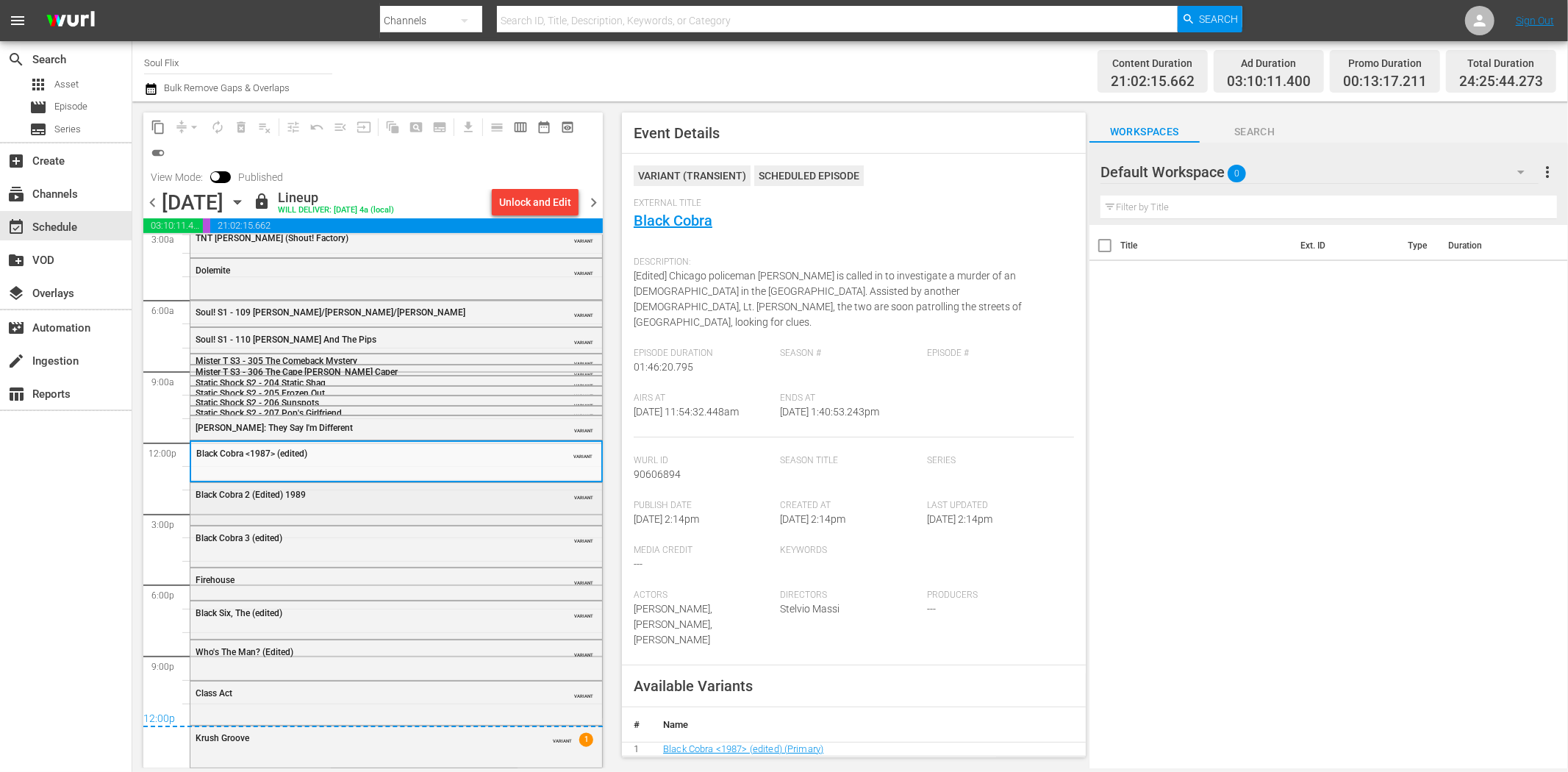
click at [383, 493] on div "Black Cobra 2 (Edited) 1989" at bounding box center [359, 494] width 327 height 10
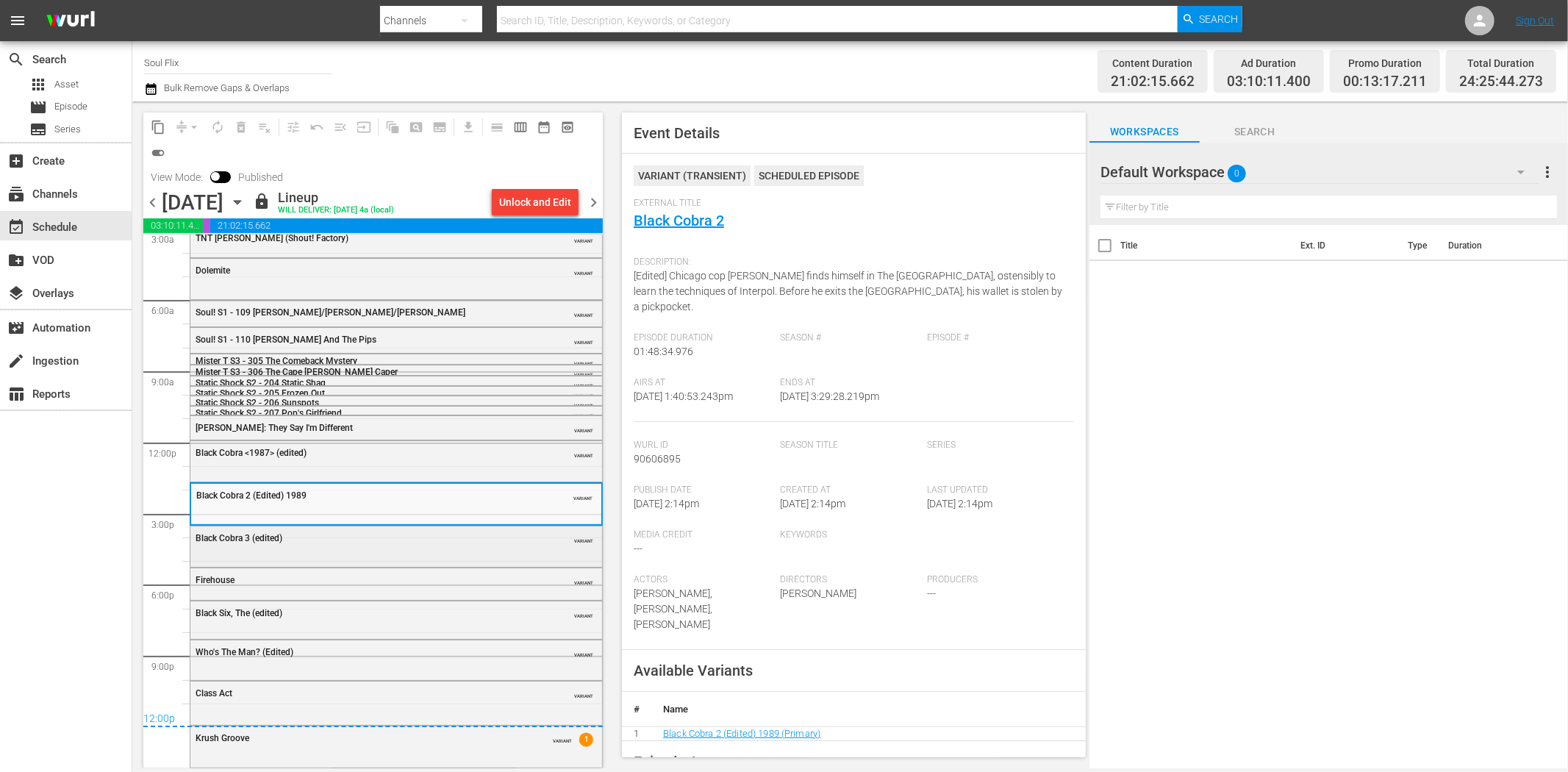
click at [443, 547] on div "Black Cobra 3 (edited) VARIANT" at bounding box center [396, 538] width 412 height 22
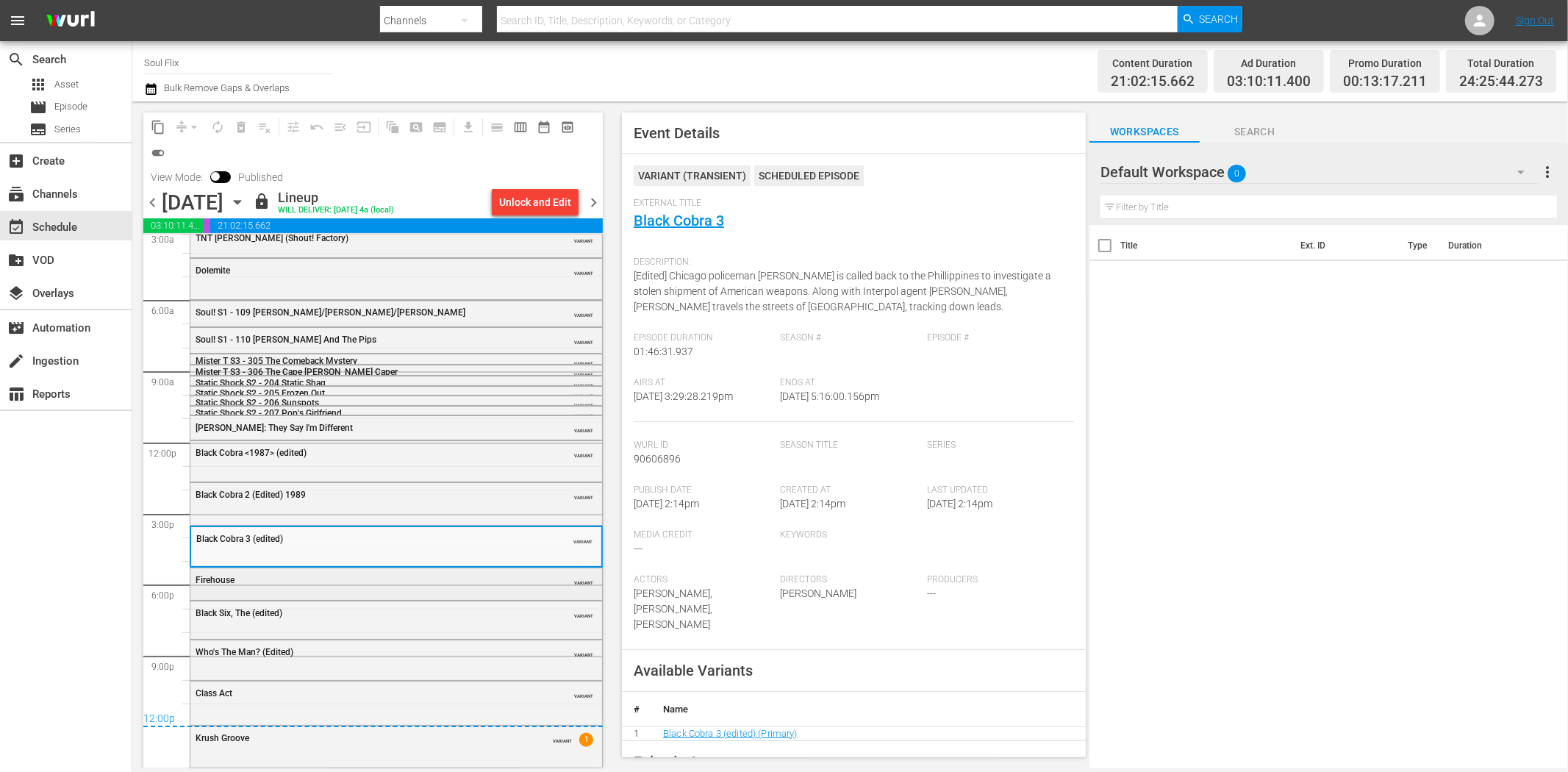
click at [470, 577] on div "Firehouse" at bounding box center [359, 580] width 327 height 10
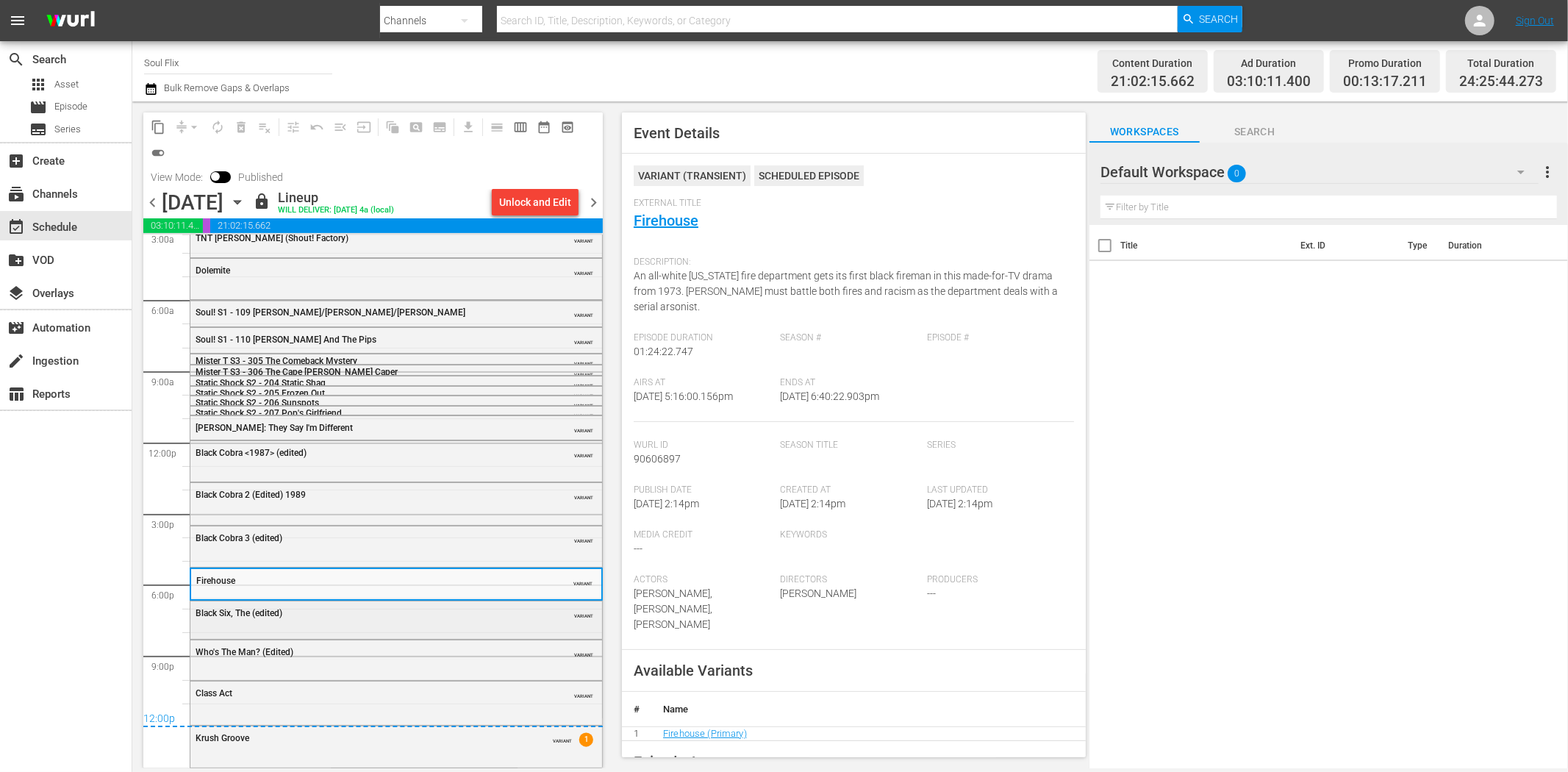
click at [384, 611] on div "Black Six, The (edited)" at bounding box center [359, 613] width 327 height 10
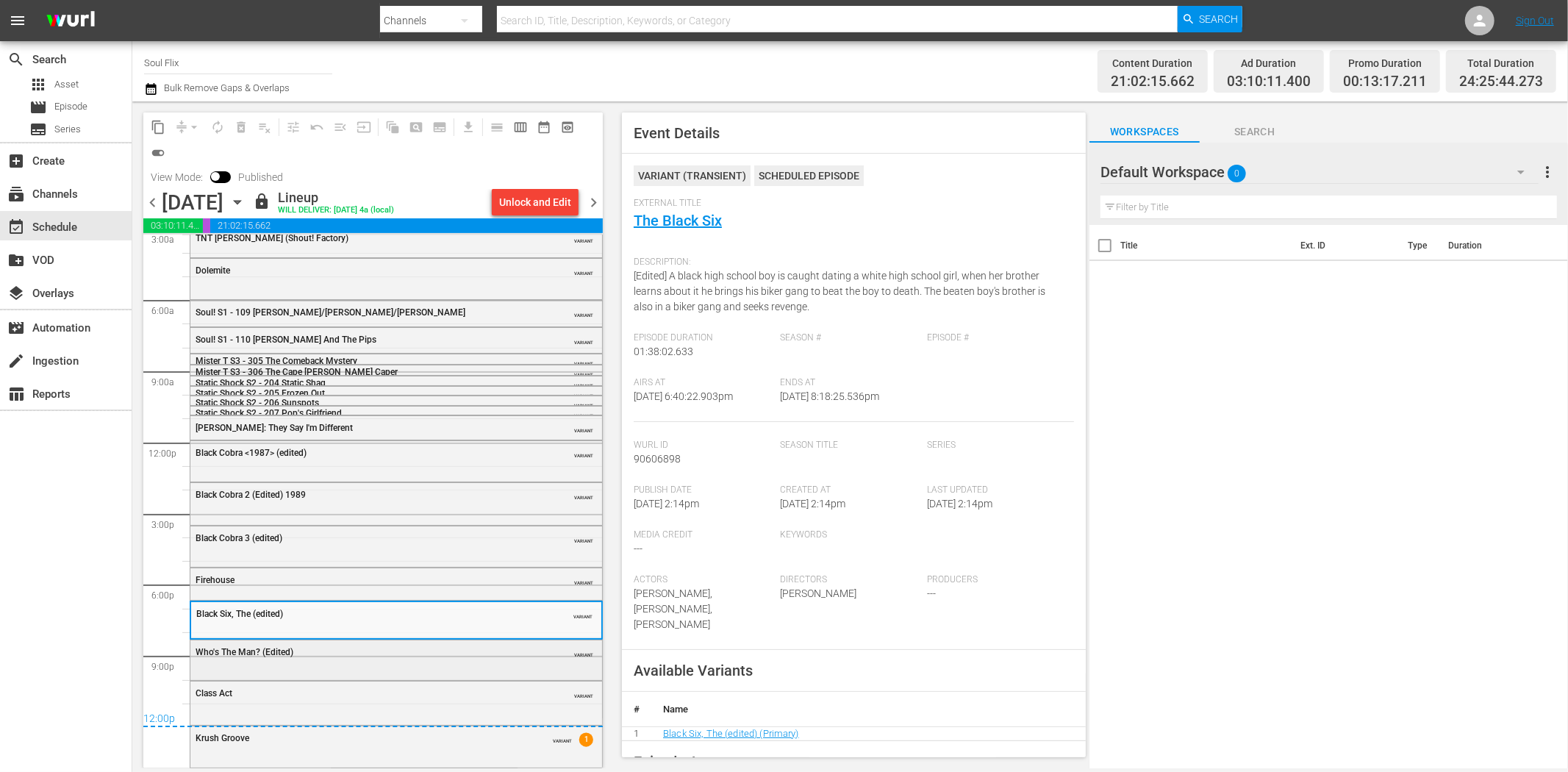
click at [443, 655] on div "Who's The Man? (Edited)" at bounding box center [359, 652] width 327 height 10
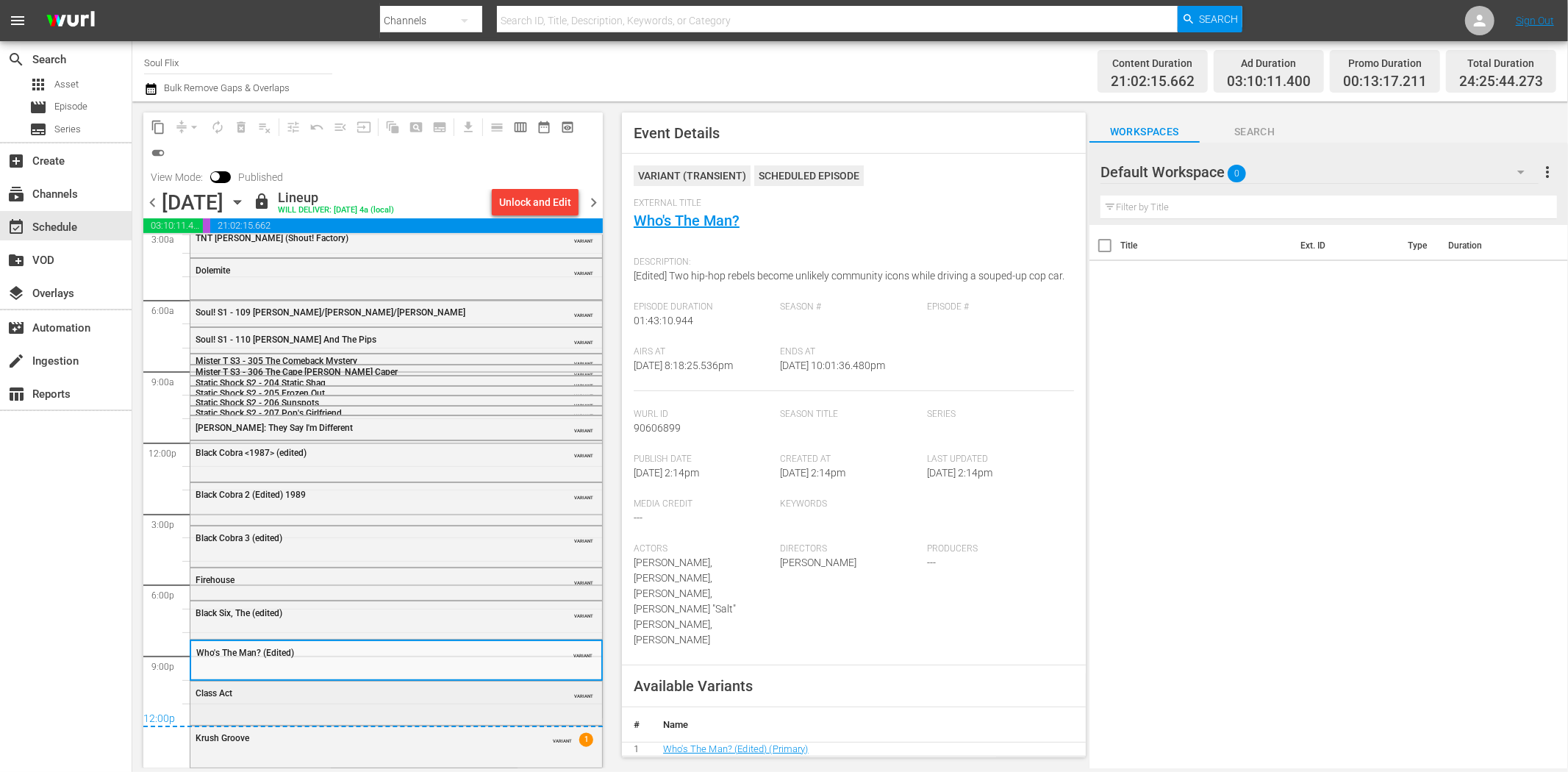
click at [430, 694] on div "Class Act" at bounding box center [359, 693] width 327 height 10
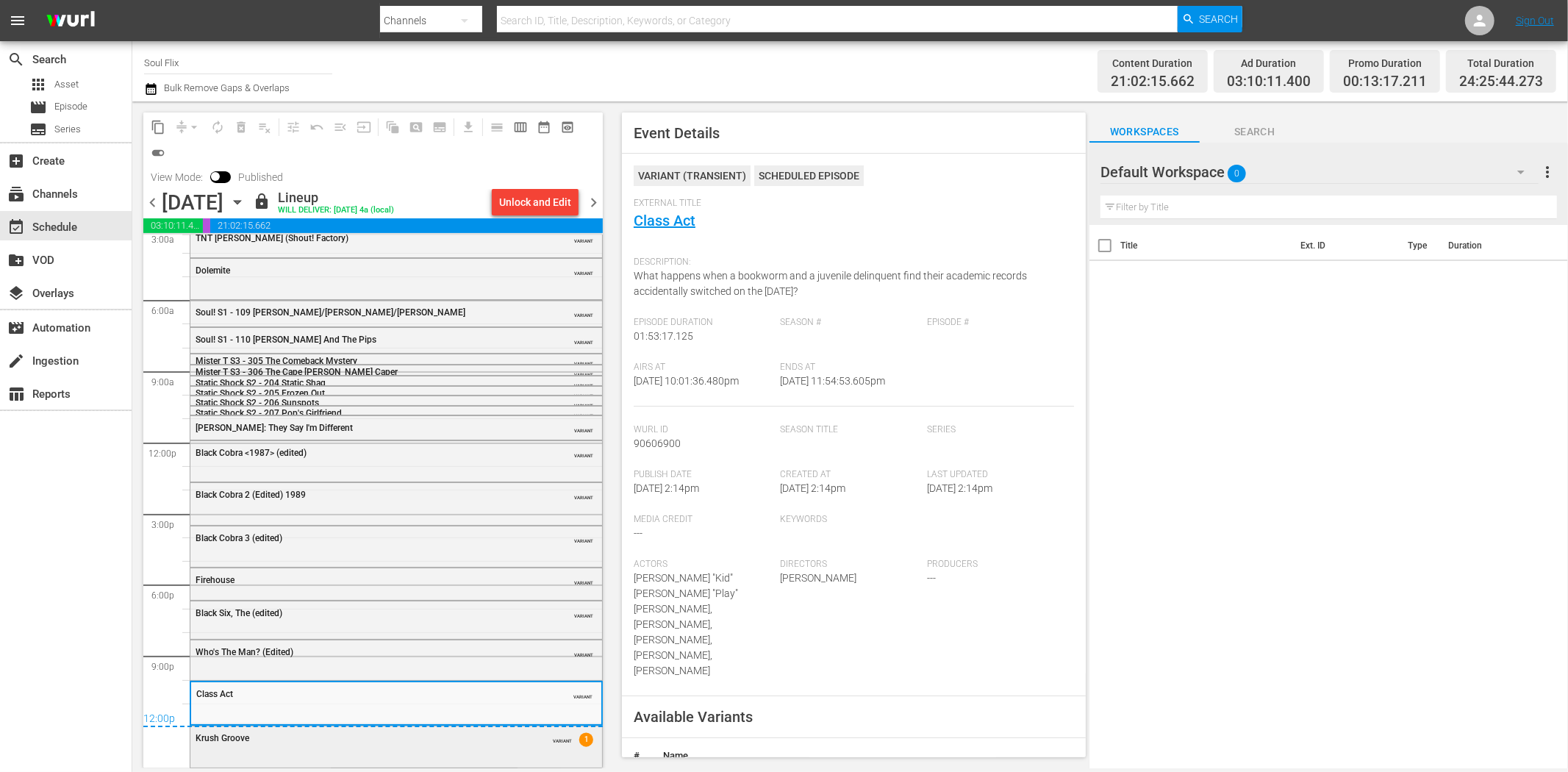
click at [452, 744] on div "Krush Groove VARIANT 1" at bounding box center [396, 738] width 412 height 22
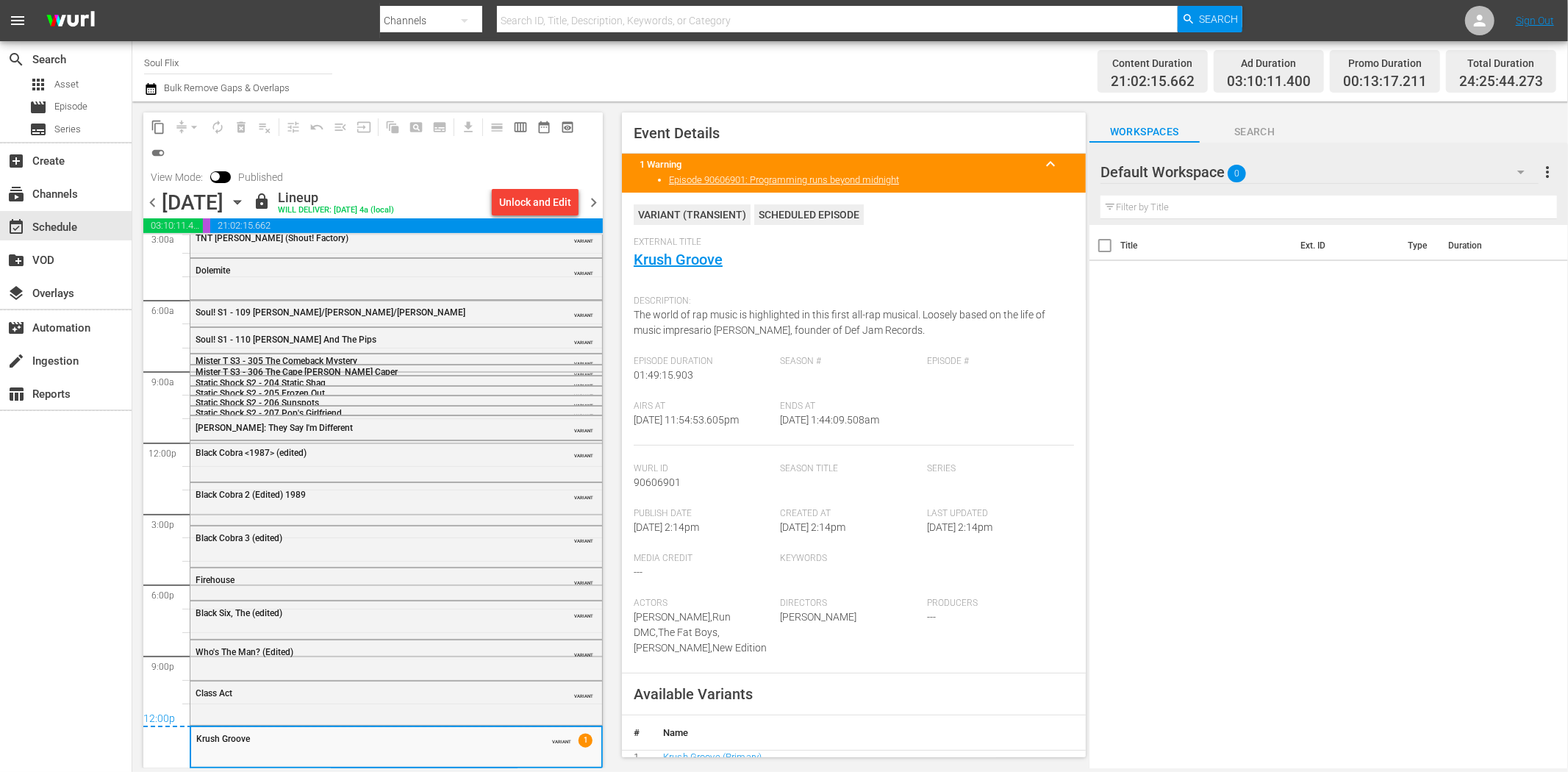
click at [587, 206] on span "chevron_right" at bounding box center [593, 202] width 18 height 18
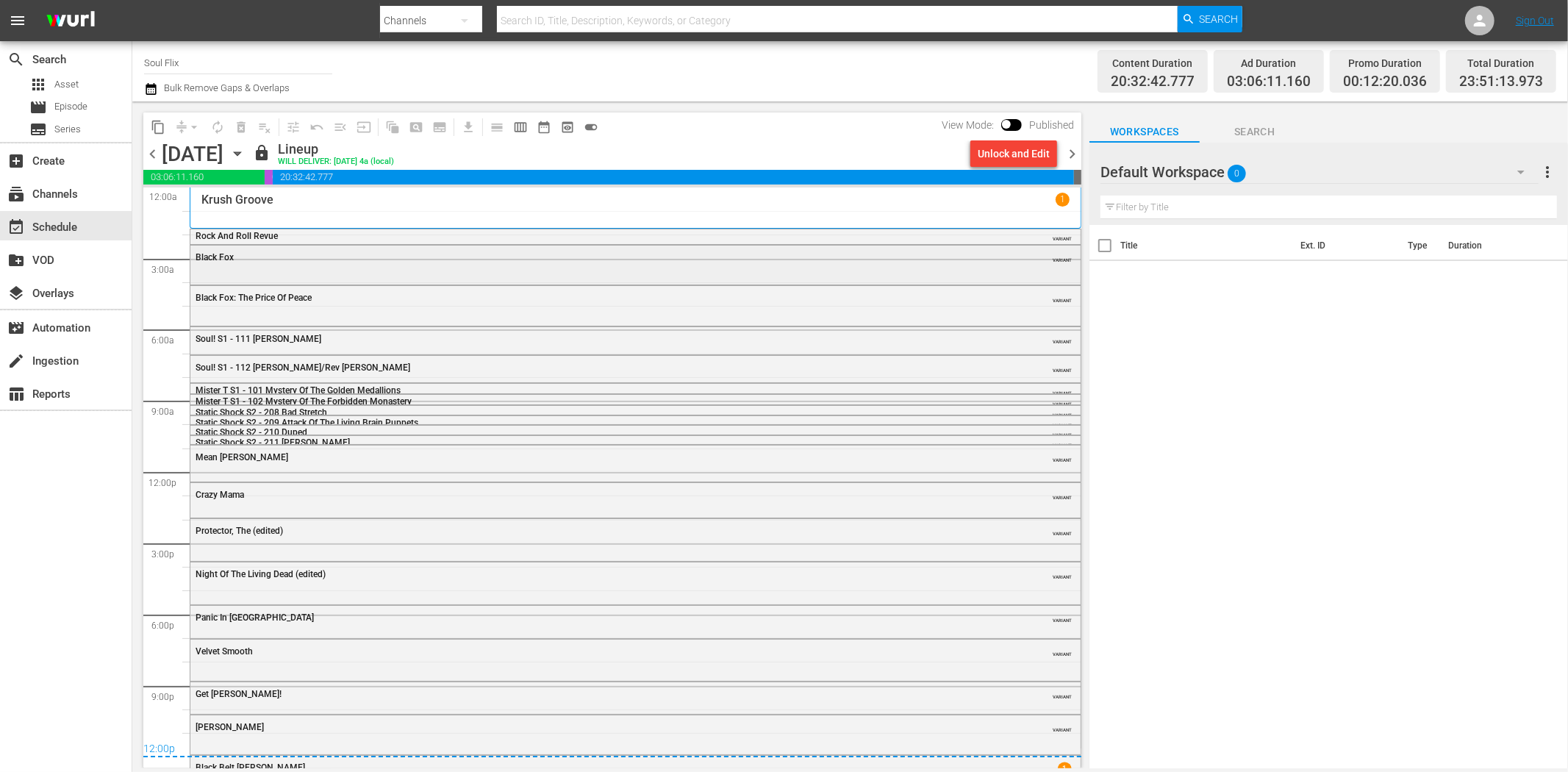
click at [285, 269] on div "Black Fox VARIANT" at bounding box center [636, 264] width 890 height 36
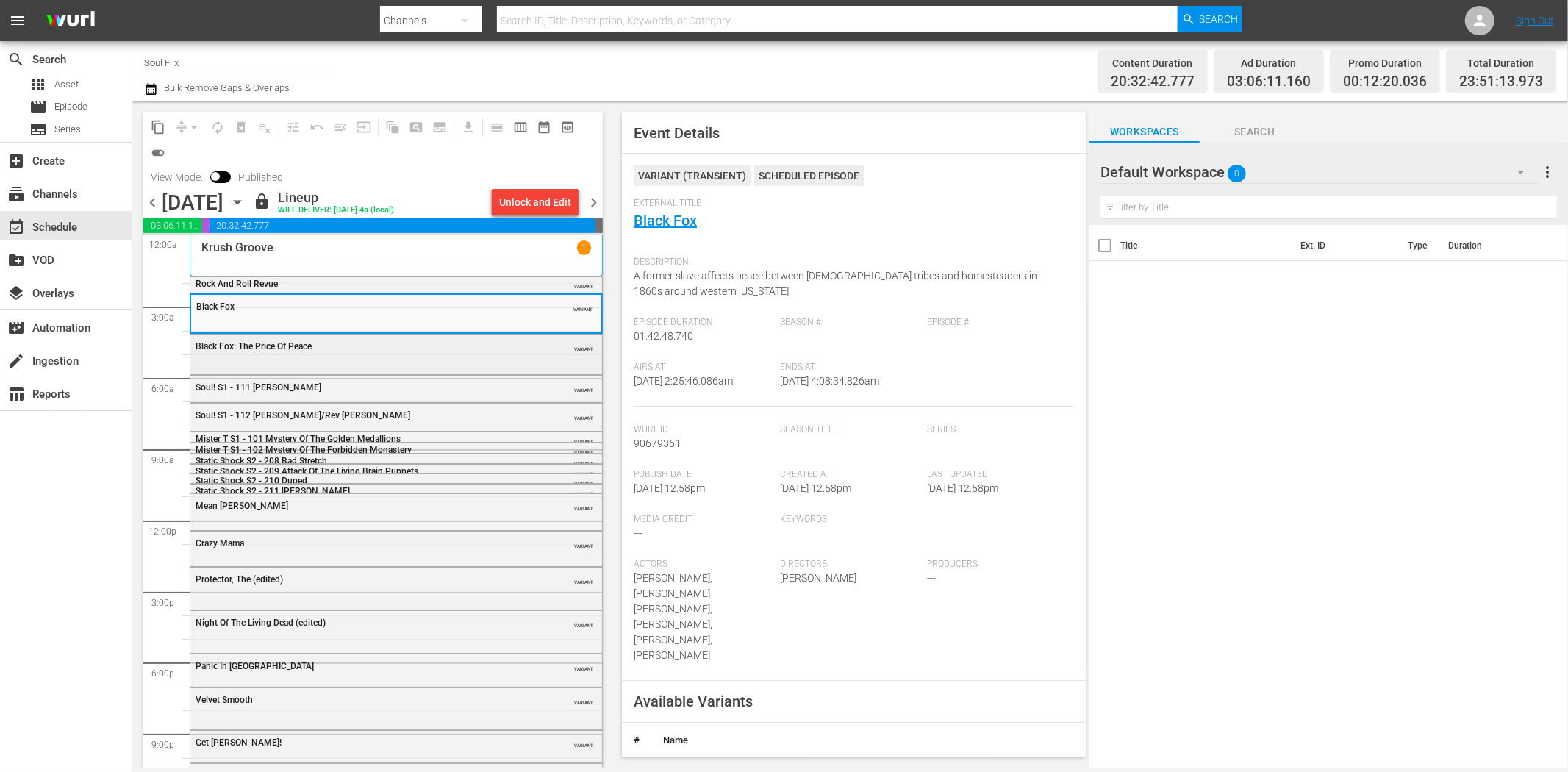
click at [331, 358] on div "Black Fox: The Price Of Peace VARIANT" at bounding box center [396, 353] width 412 height 36
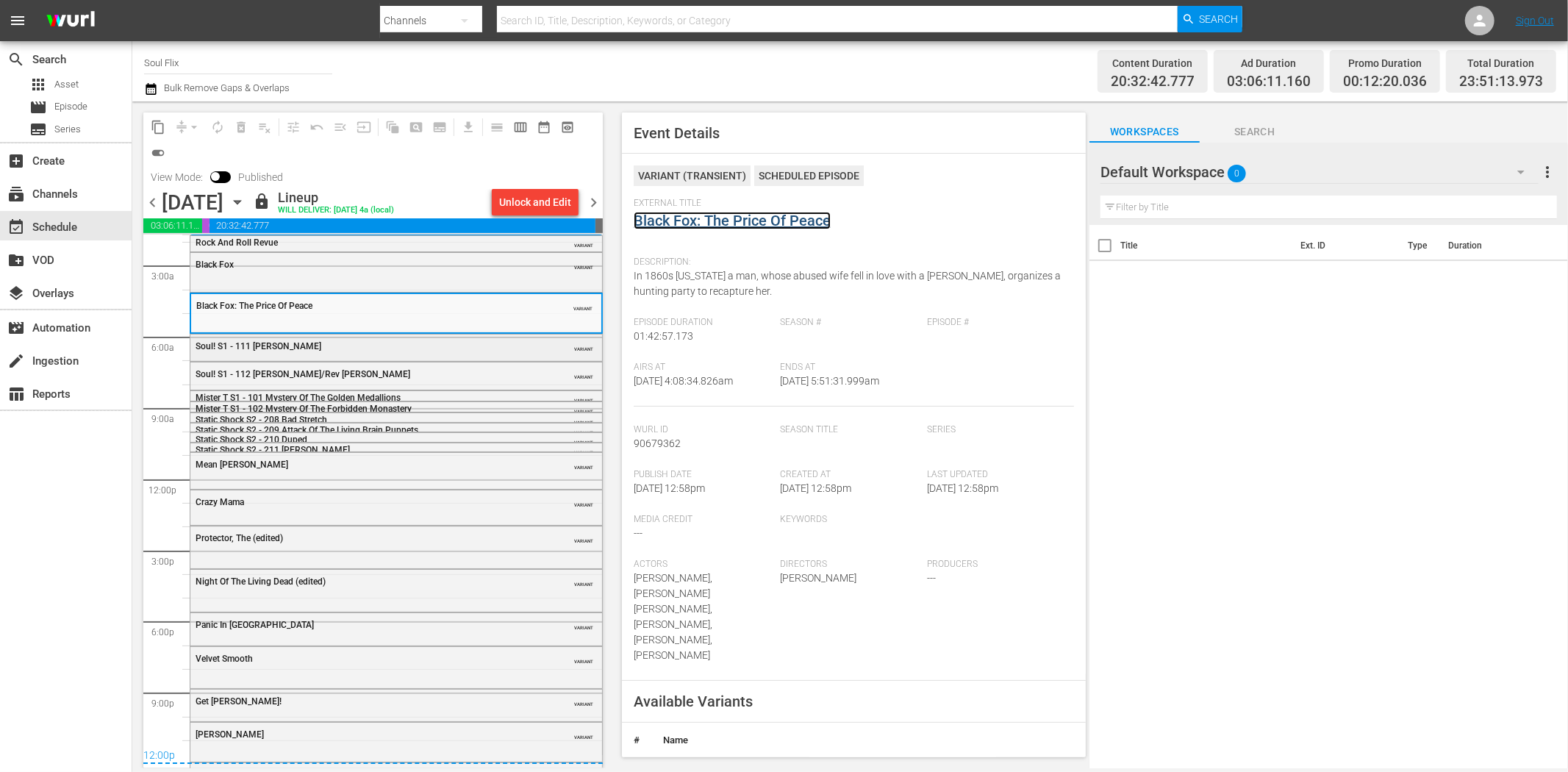
scroll to position [75, 0]
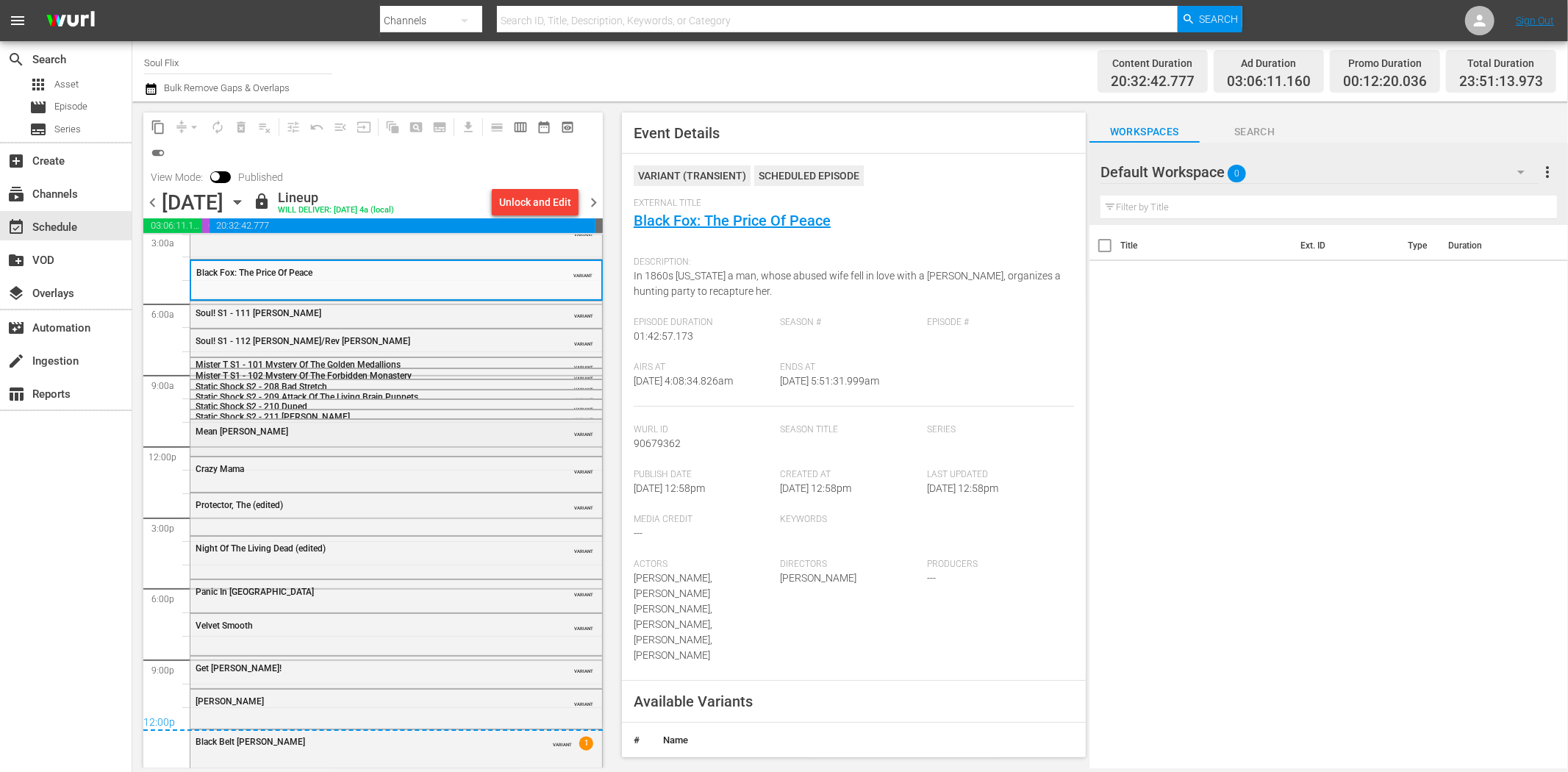
click at [336, 427] on div "Mean Johnny Barrows" at bounding box center [359, 431] width 327 height 10
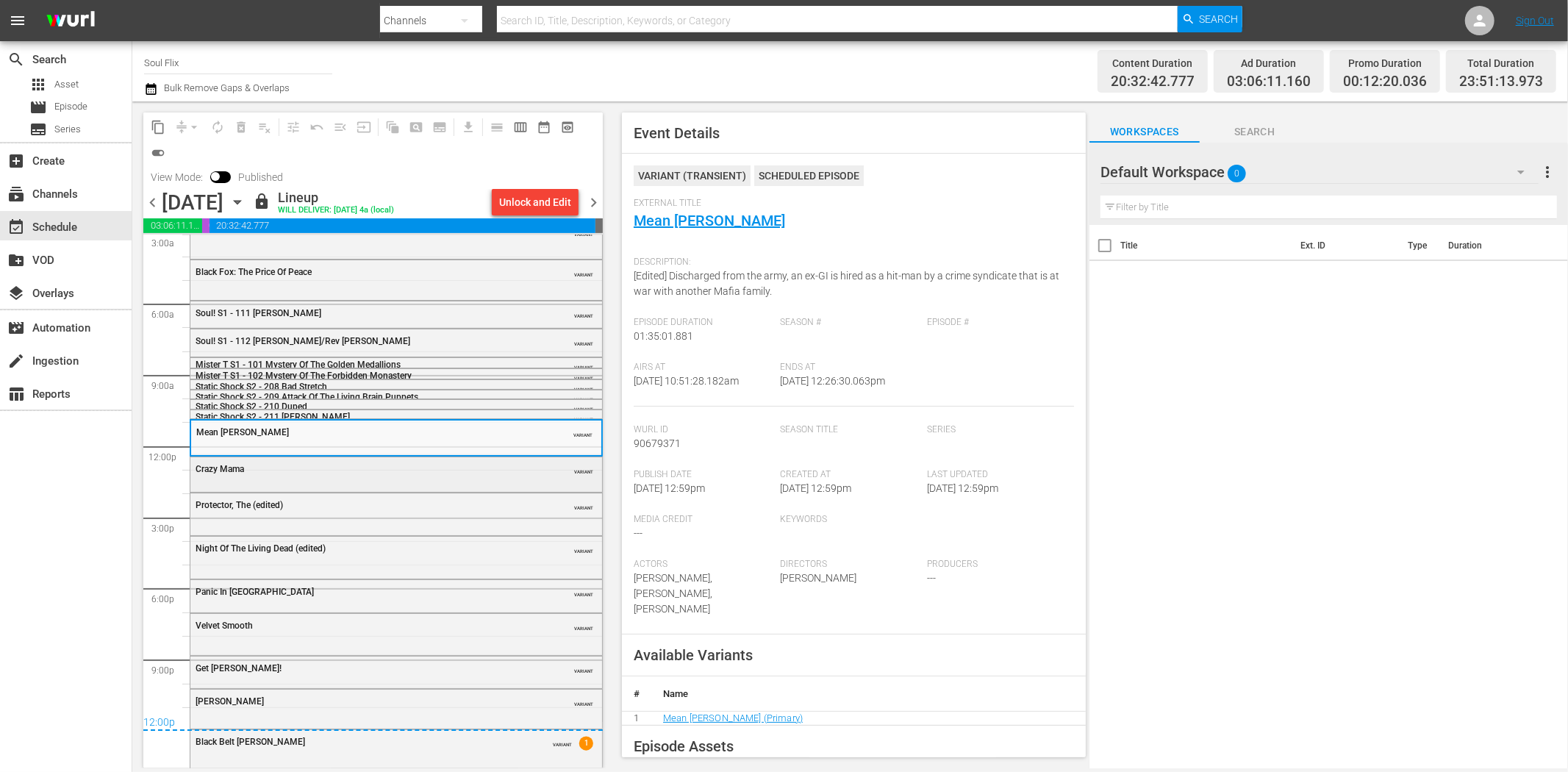
click at [394, 481] on div "Crazy Mama VARIANT" at bounding box center [396, 473] width 412 height 32
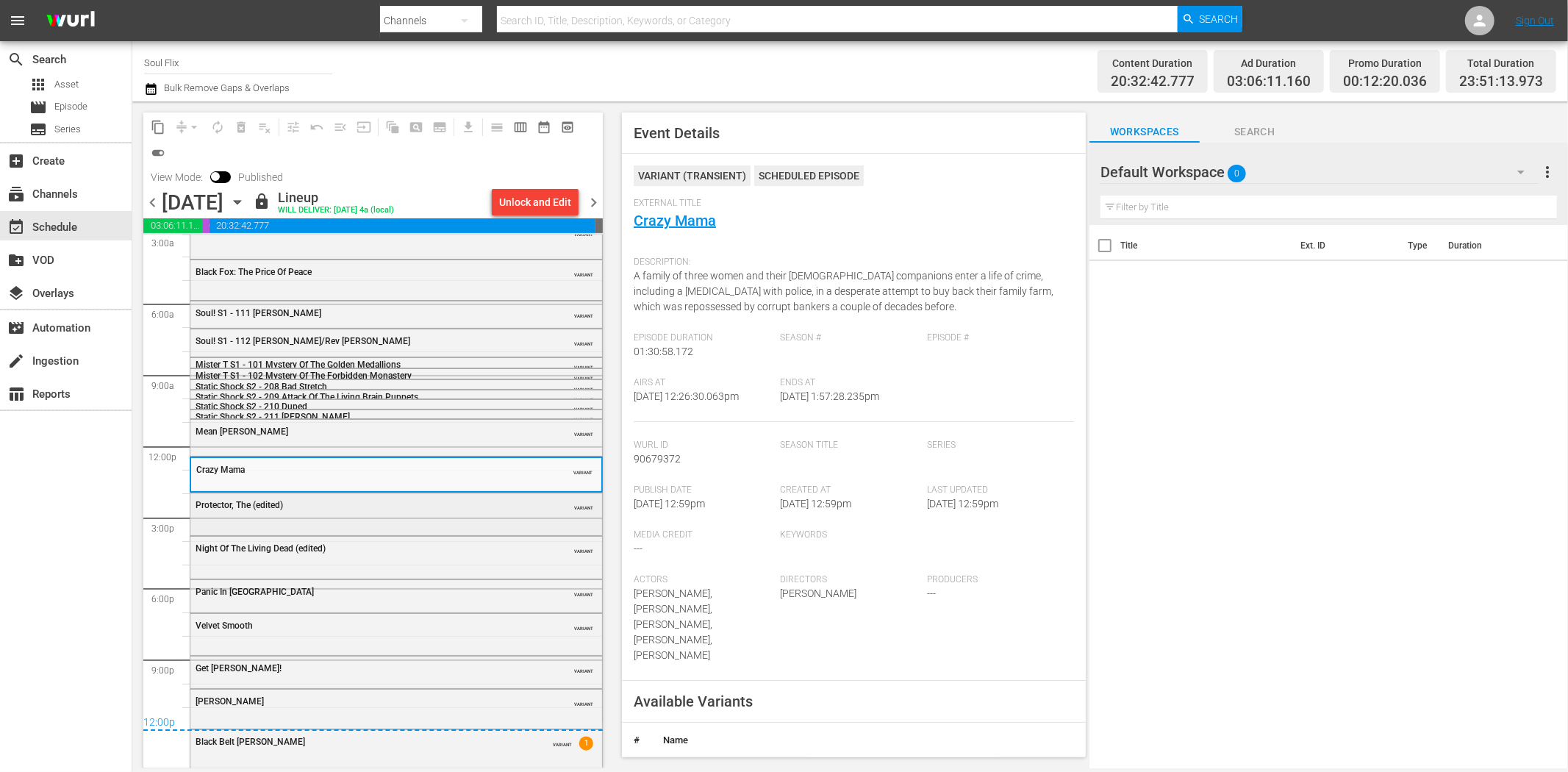
click at [400, 502] on div "Protector, The (edited)" at bounding box center [359, 505] width 327 height 10
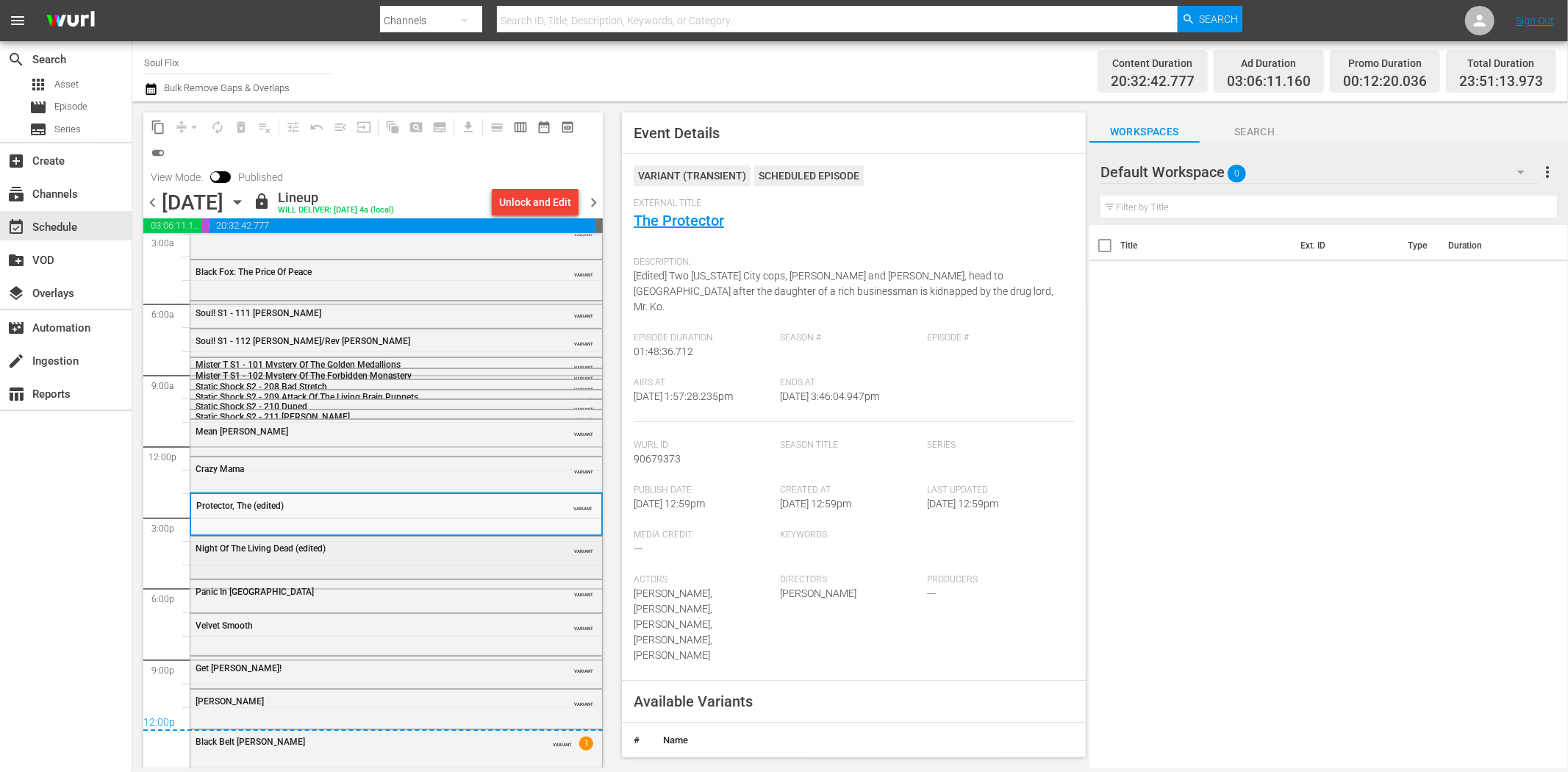
click at [484, 547] on div "Night Of The Living Dead (edited)" at bounding box center [359, 548] width 327 height 10
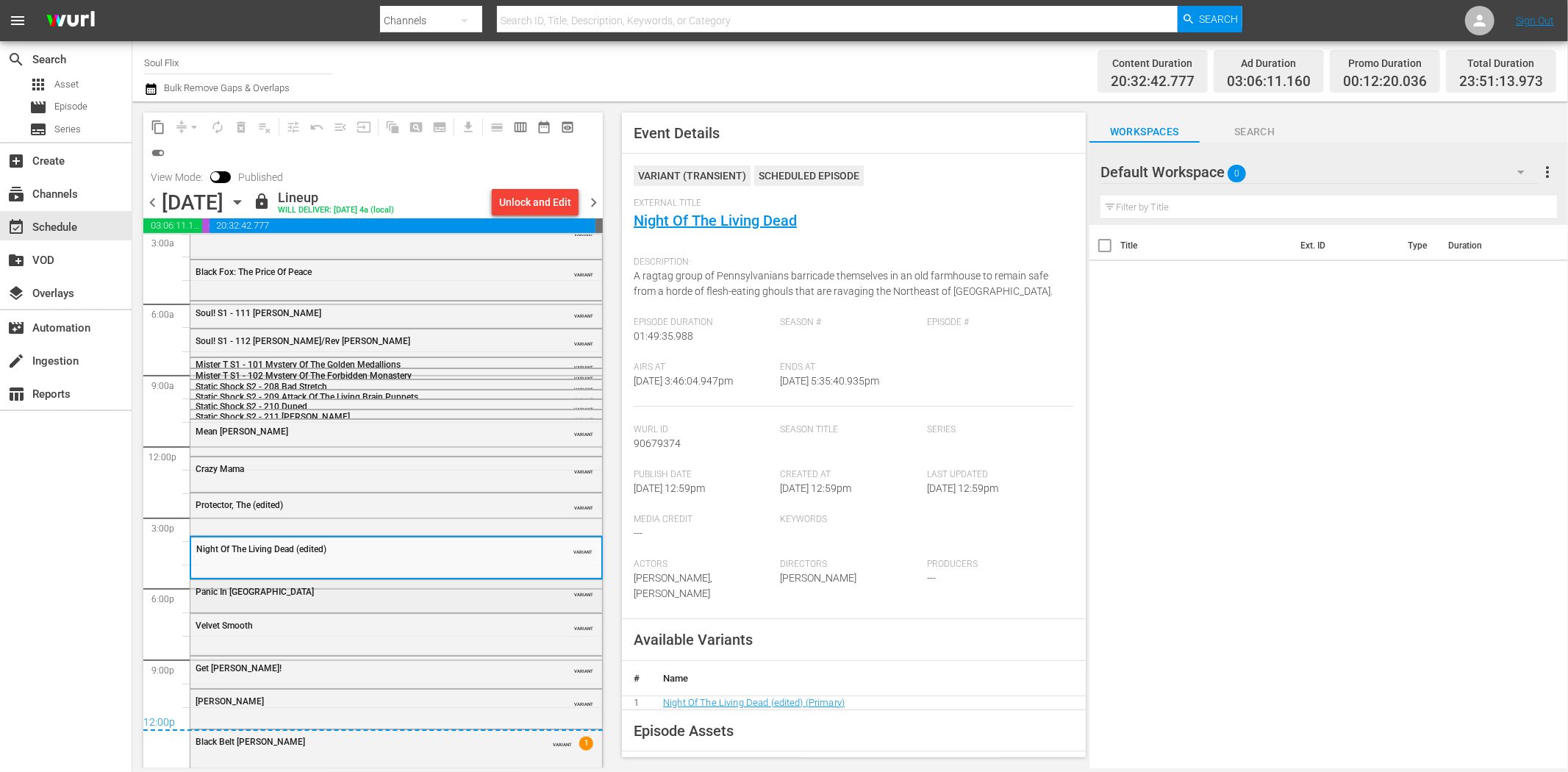
click at [445, 601] on div "Panic In Echo Park VARIANT" at bounding box center [396, 595] width 412 height 29
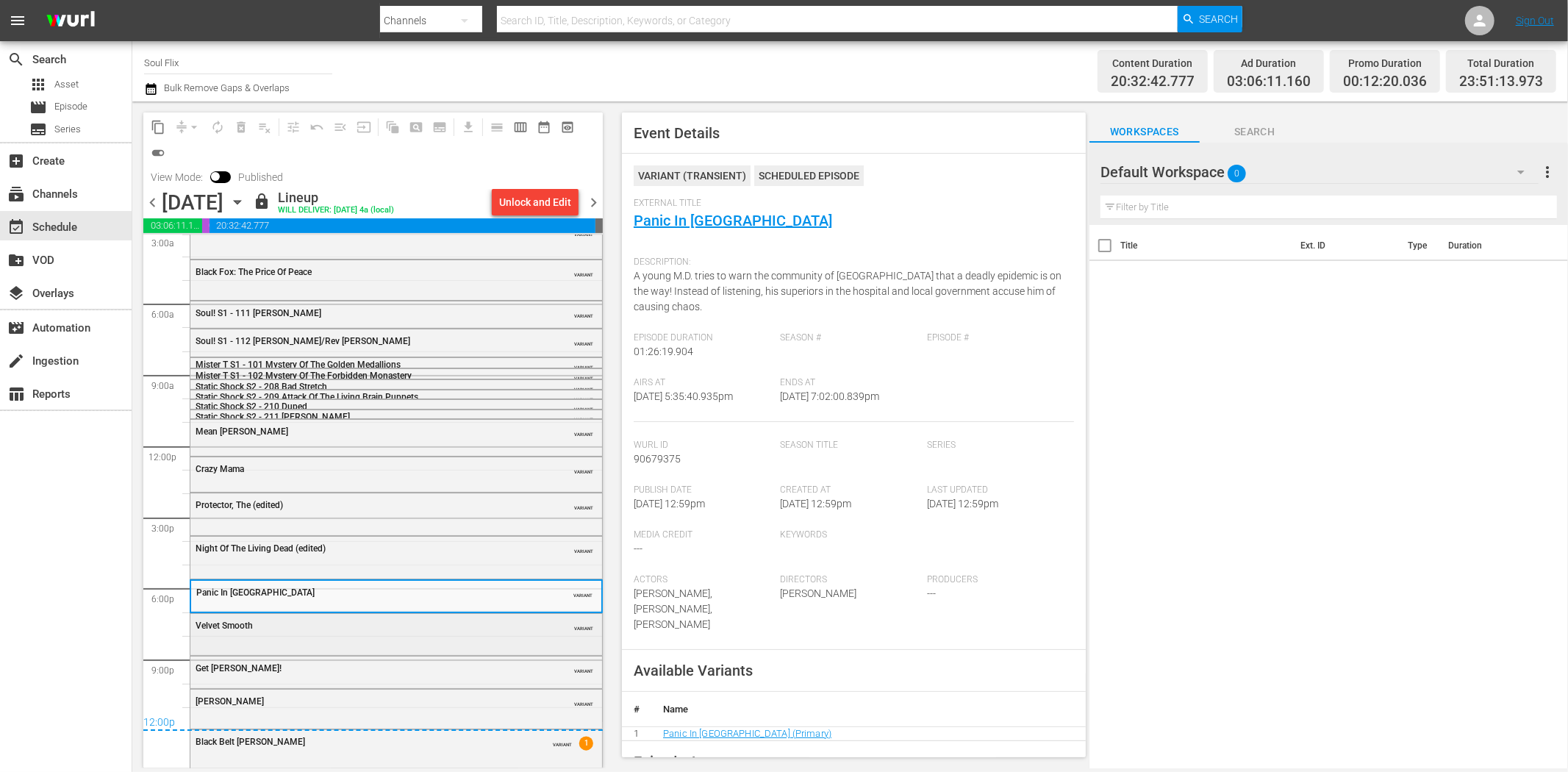
click at [402, 619] on div "Velvet Smooth" at bounding box center [359, 625] width 327 height 12
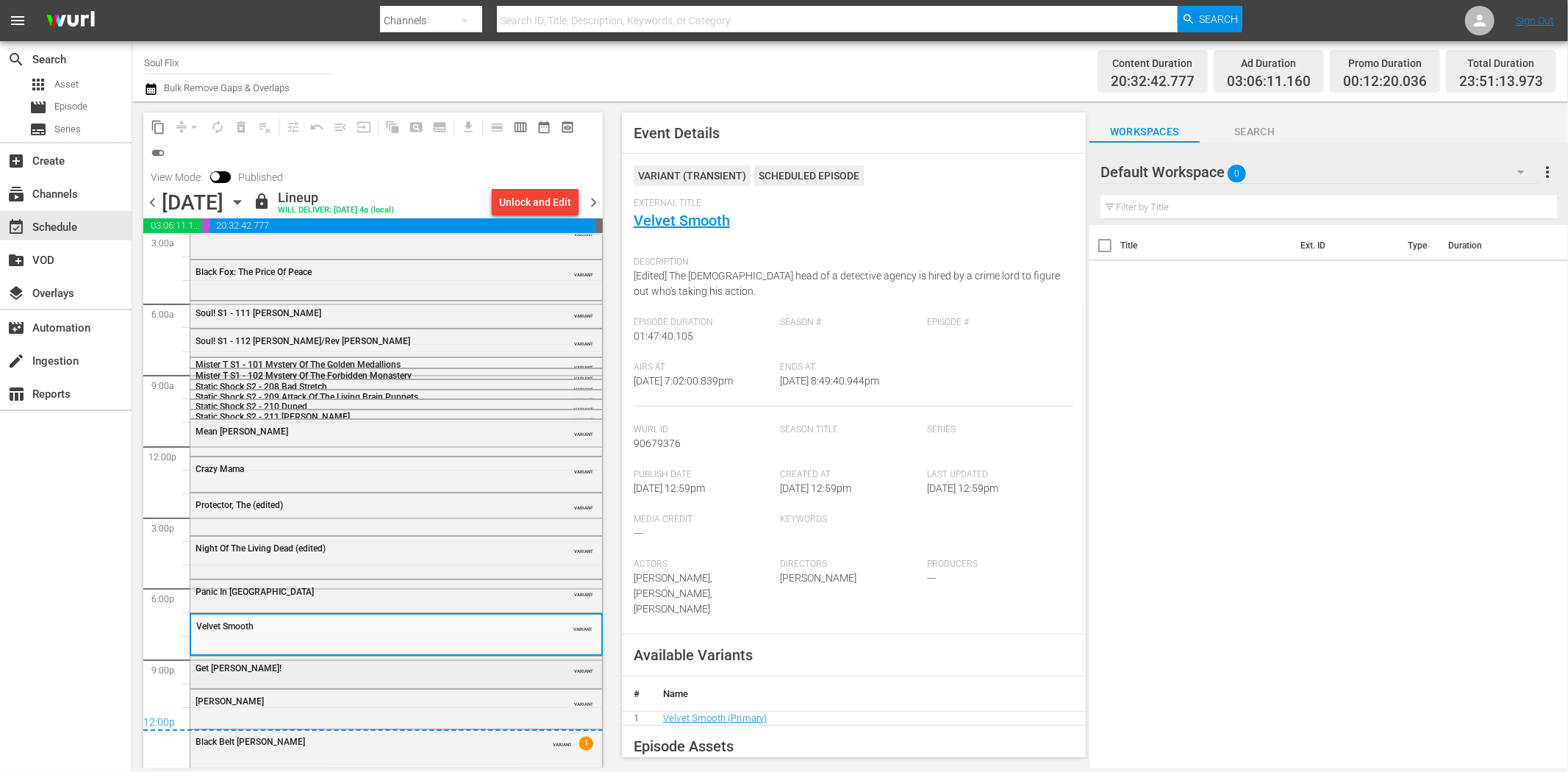
click at [464, 679] on div "Get Christie Love! VARIANT" at bounding box center [396, 671] width 412 height 28
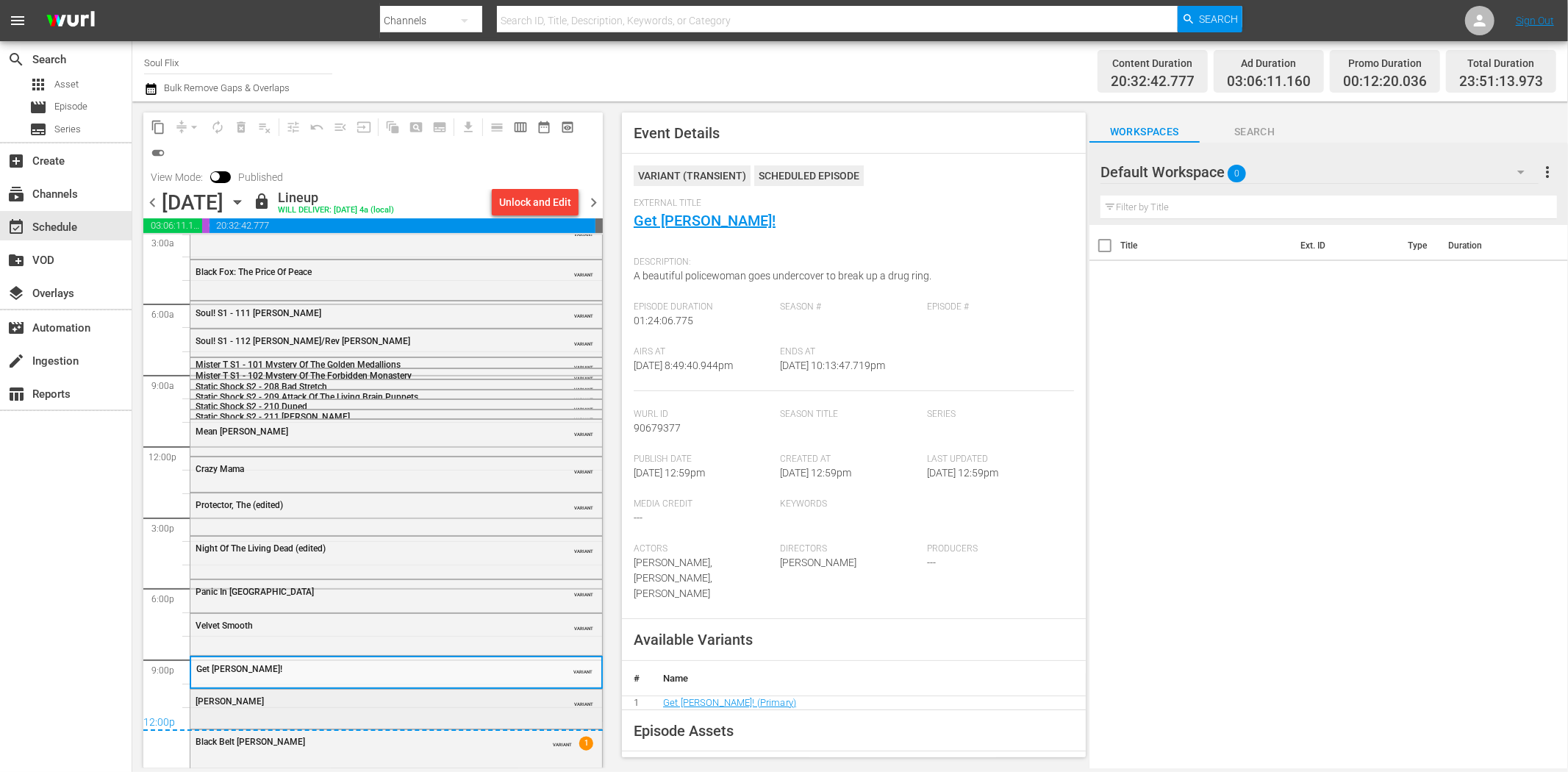
click at [477, 697] on div "Cleopatra Jones" at bounding box center [359, 702] width 327 height 10
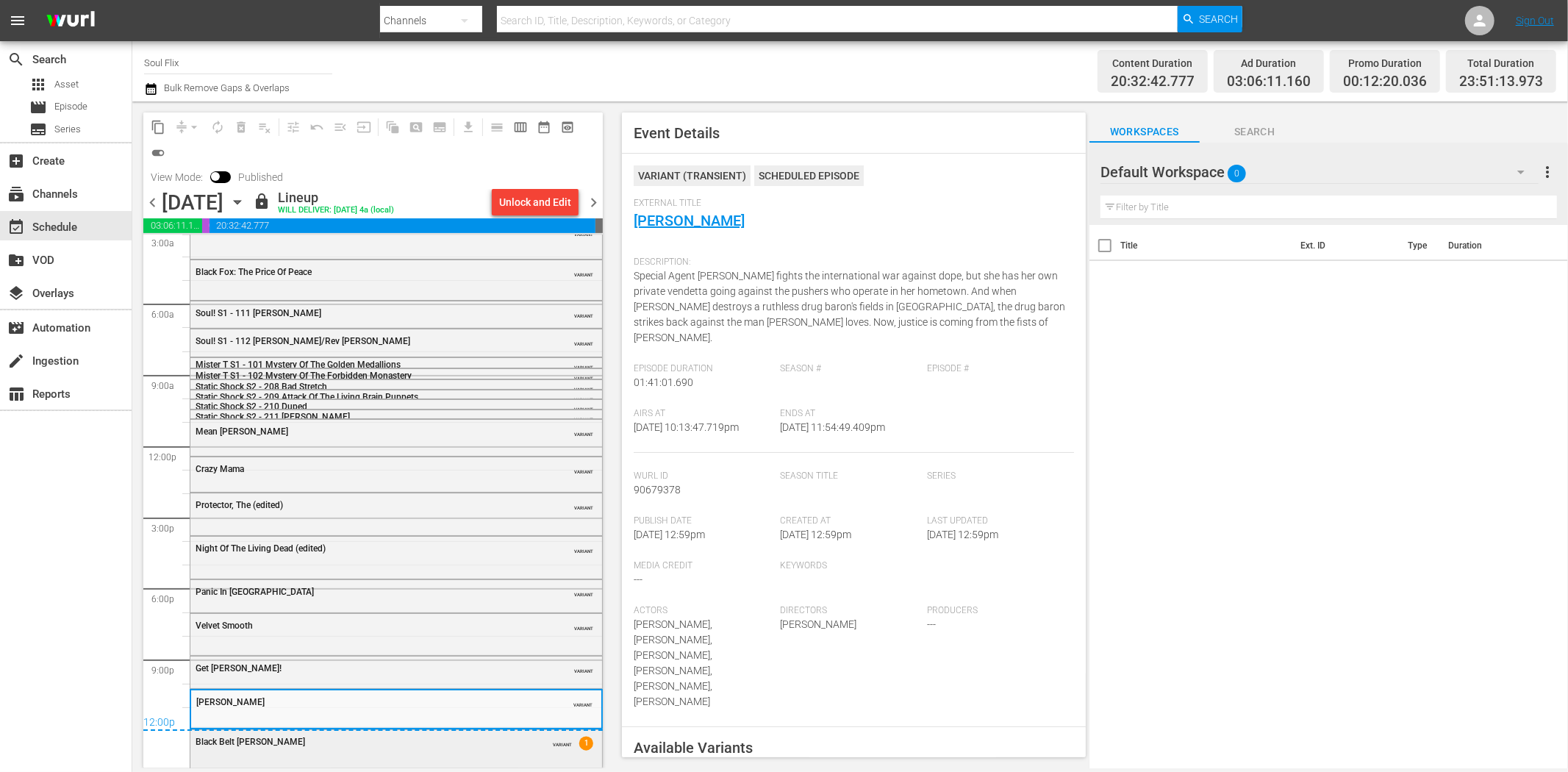
click at [399, 743] on div "Black Belt Jones" at bounding box center [359, 742] width 327 height 10
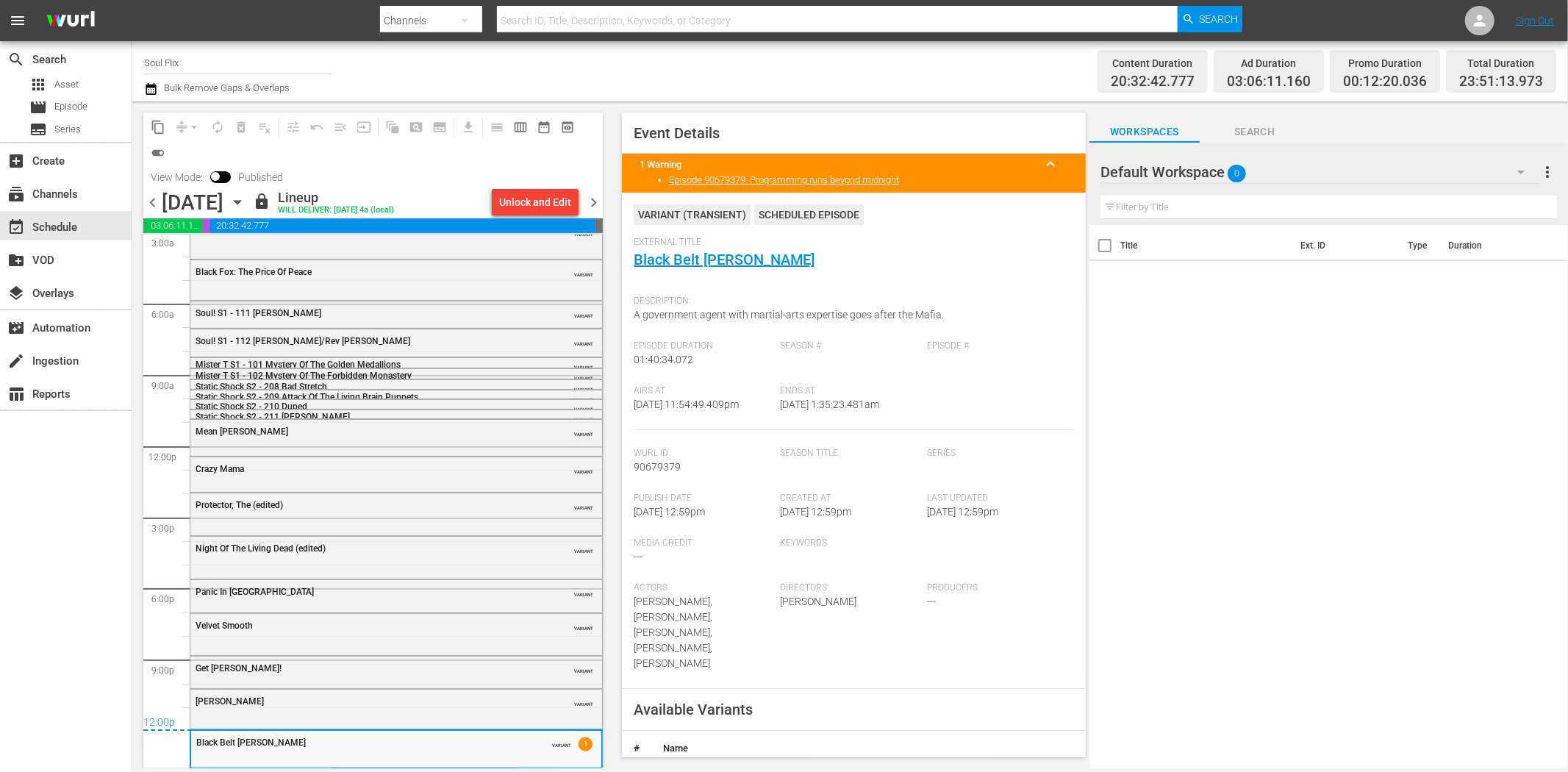
click at [599, 204] on span "chevron_right" at bounding box center [593, 202] width 18 height 18
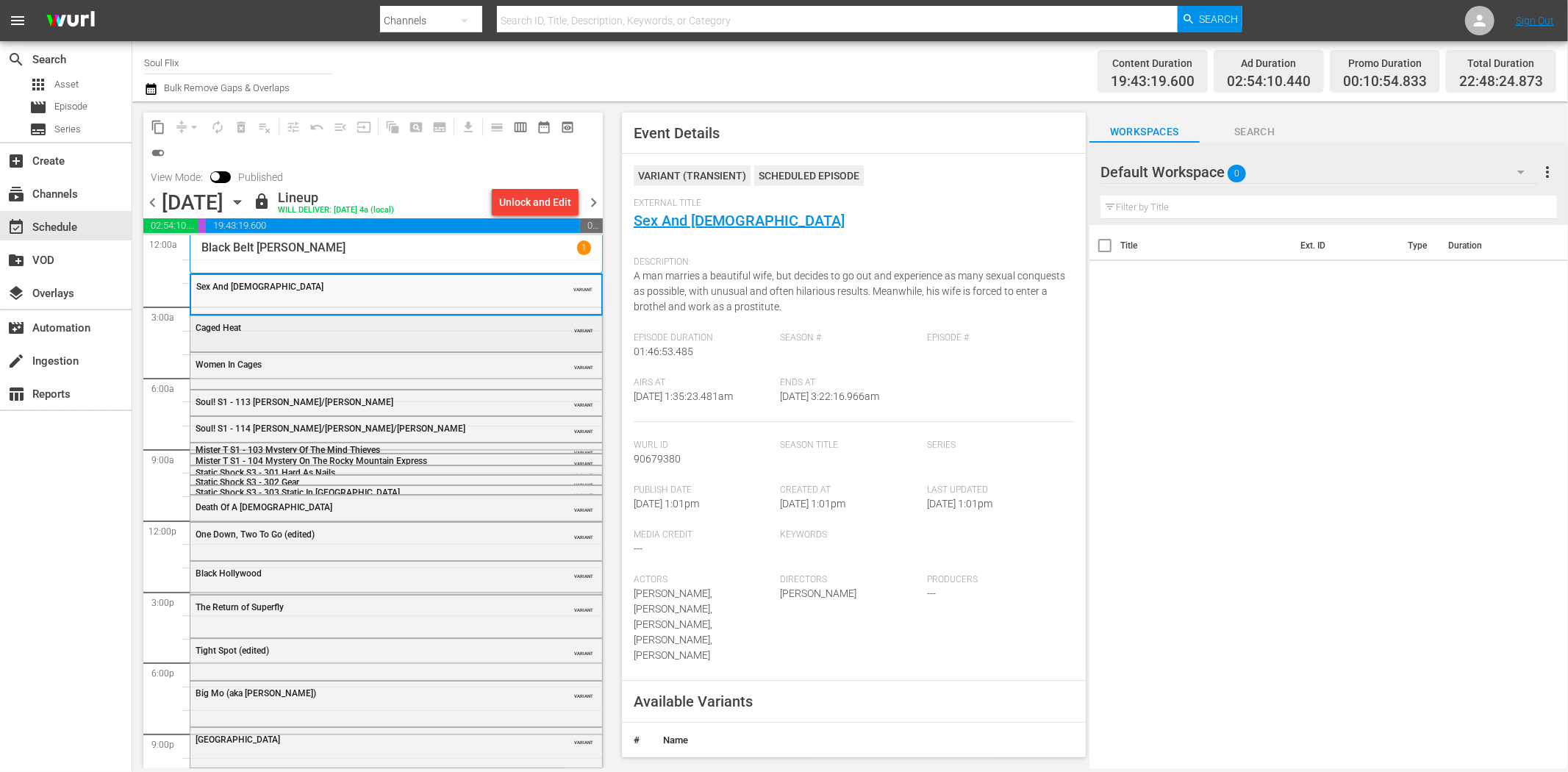
click at [435, 330] on div "Caged Heat" at bounding box center [359, 327] width 327 height 10
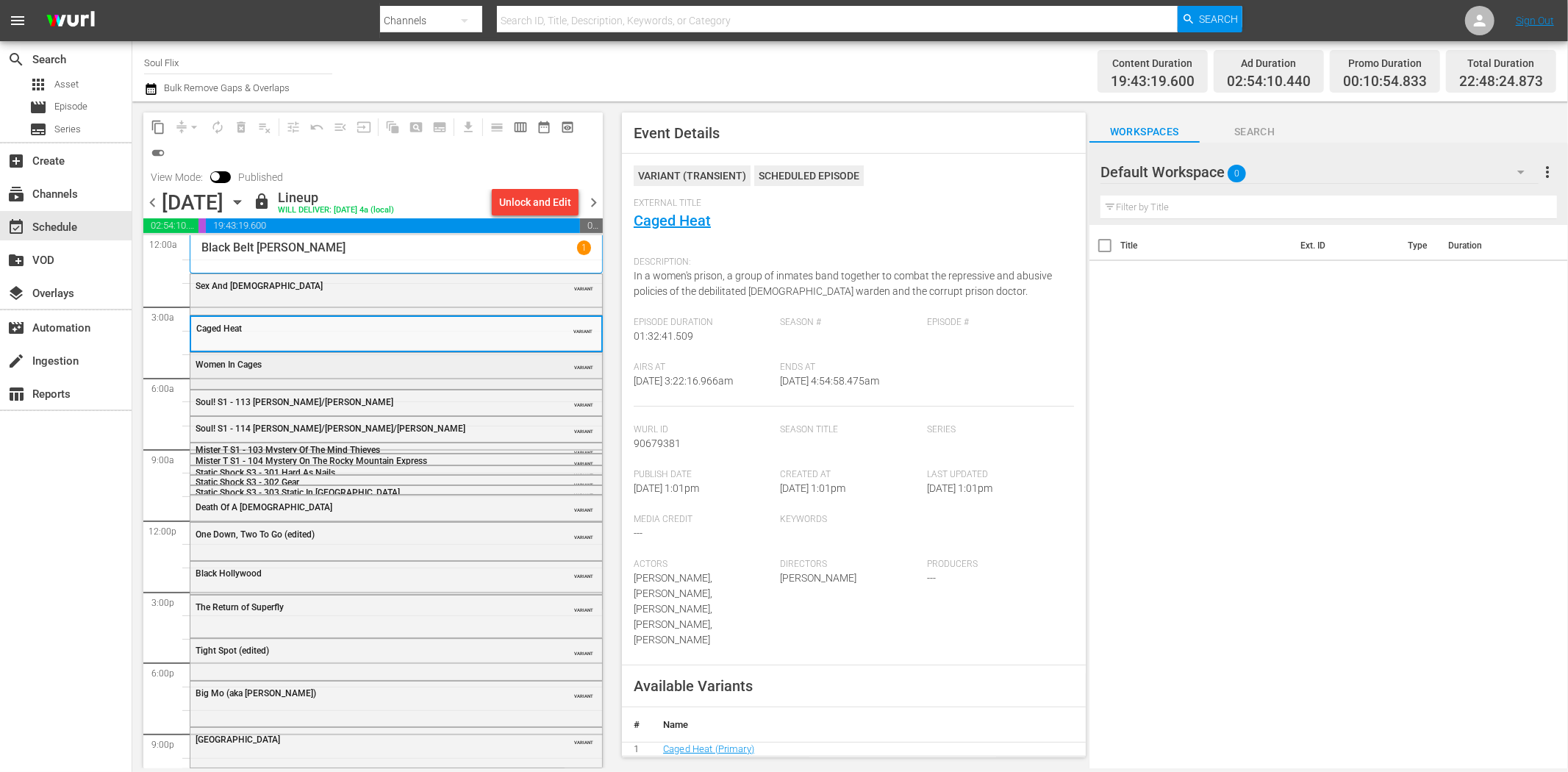
click at [443, 370] on div "Women In Cages" at bounding box center [359, 365] width 327 height 10
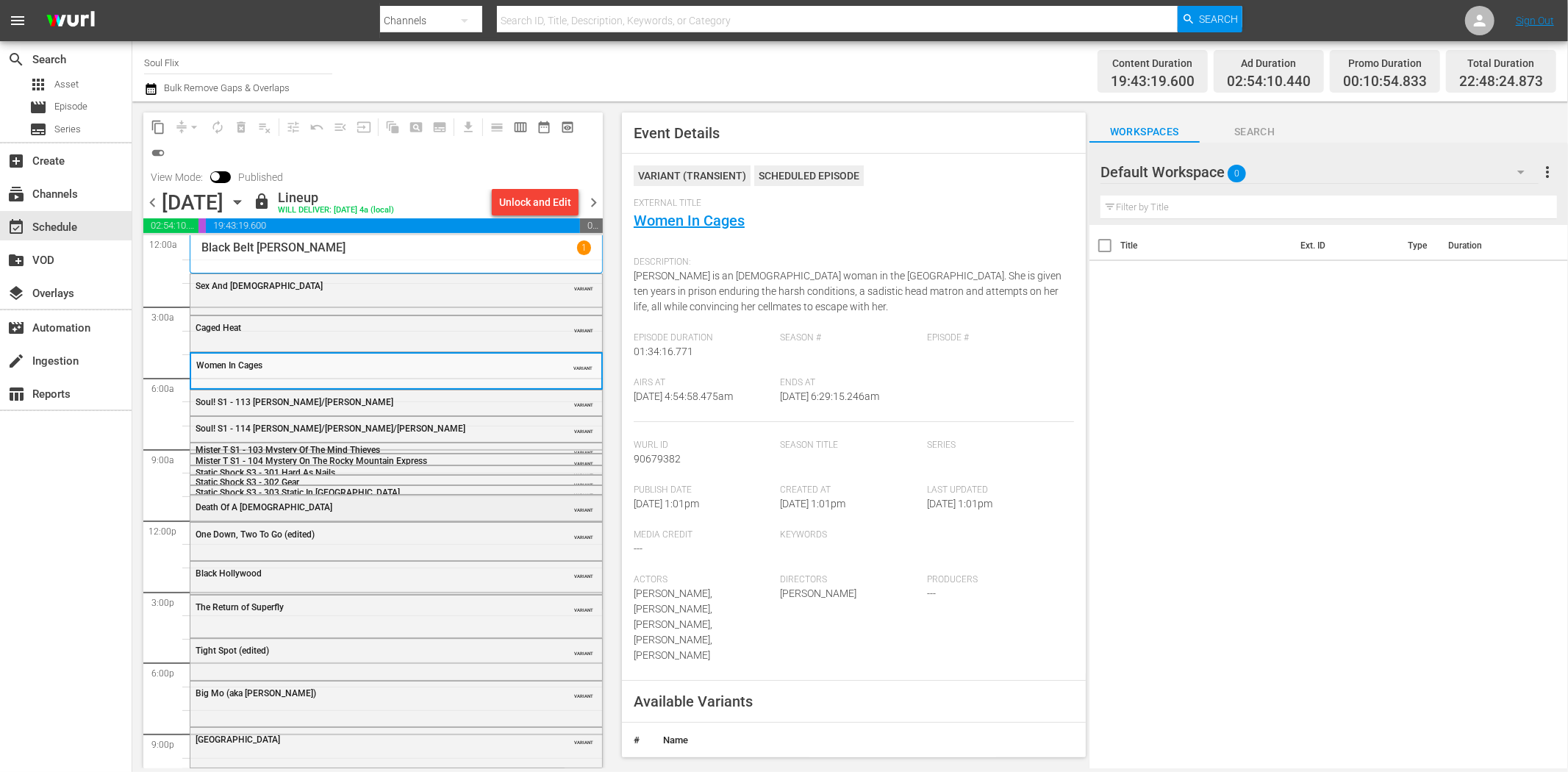
click at [422, 502] on div "Death Of A Prophet" at bounding box center [359, 507] width 327 height 10
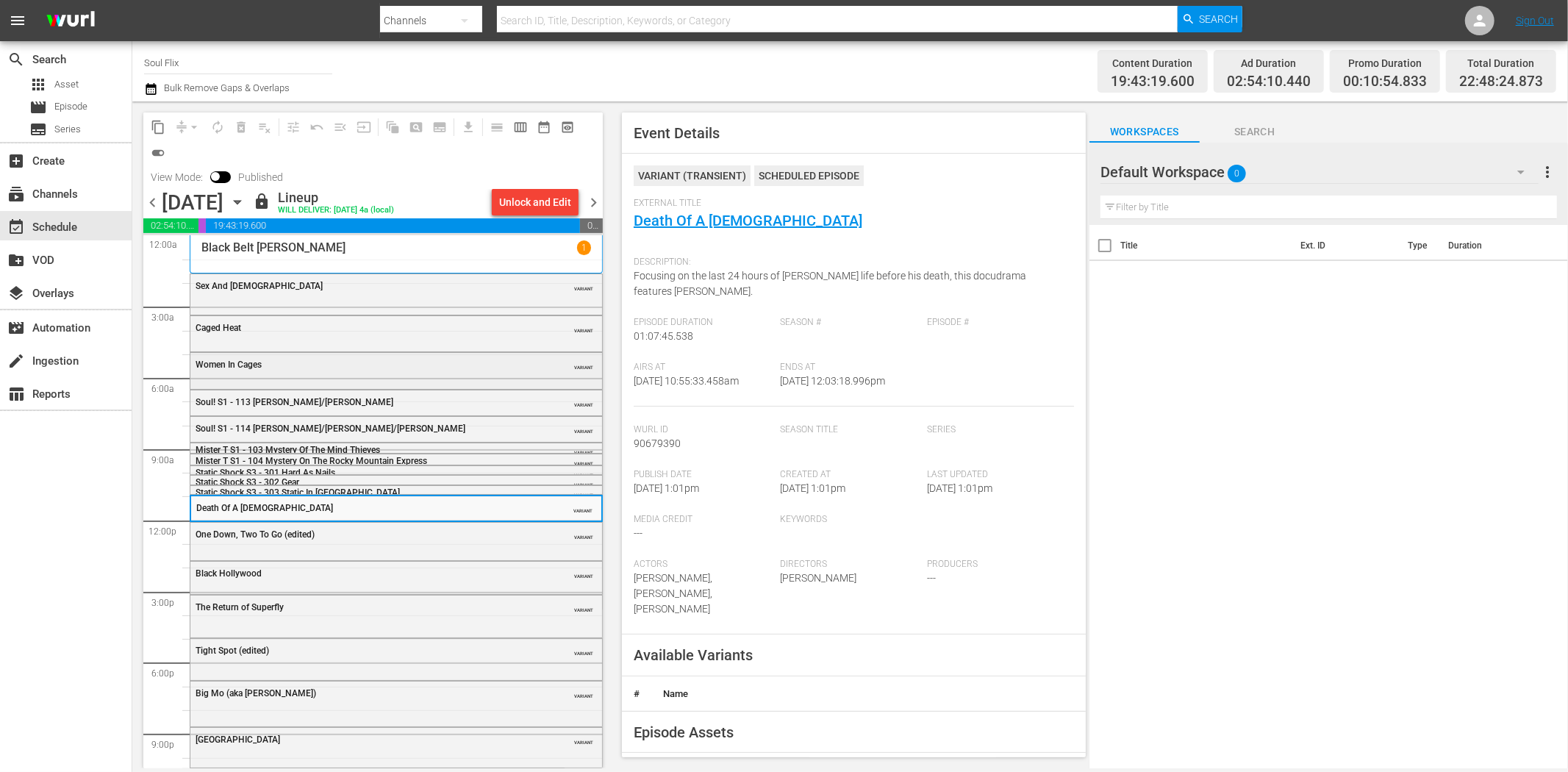
scroll to position [47, 0]
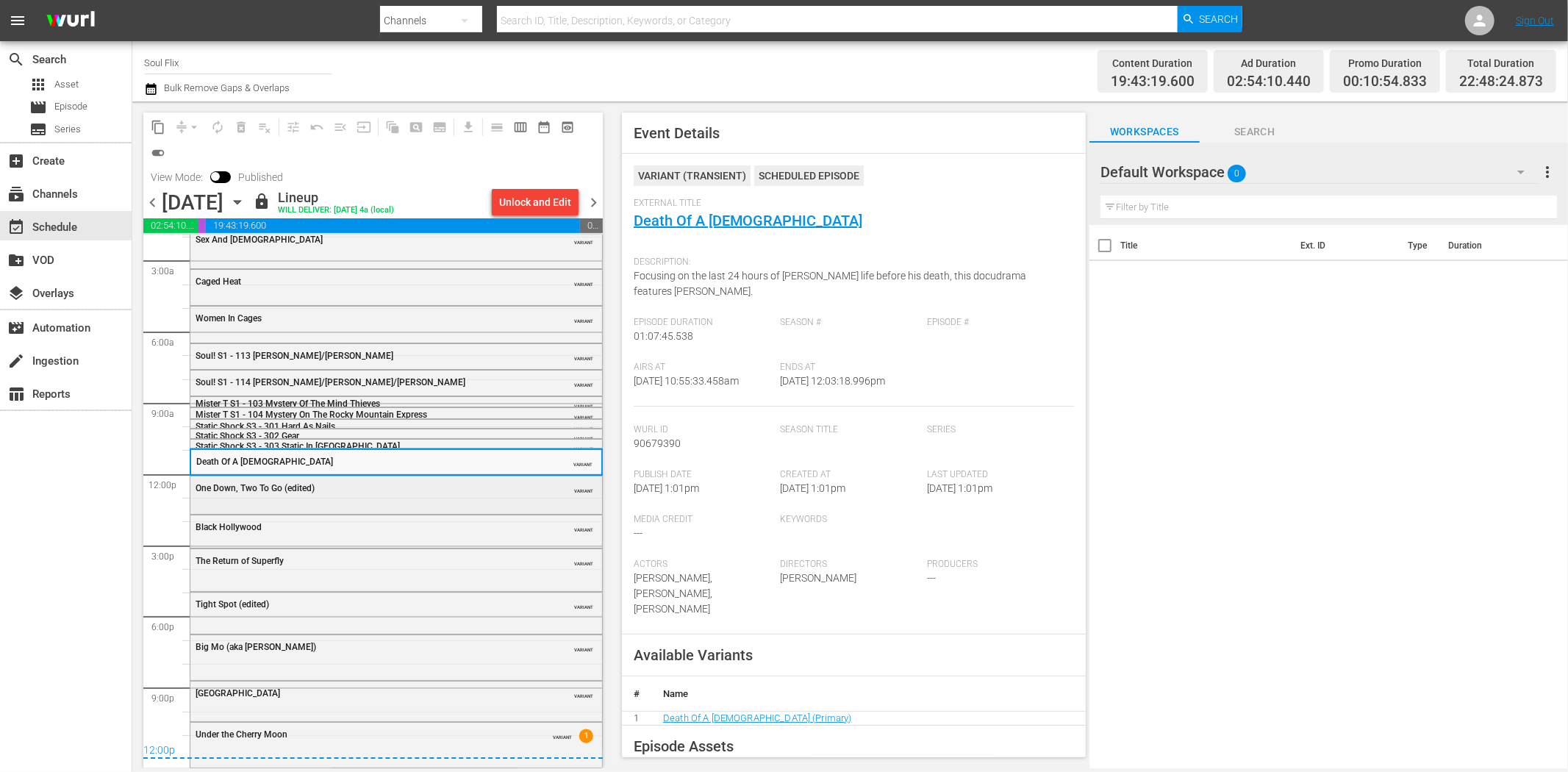
click at [424, 483] on div "One Down, Two To Go (edited)" at bounding box center [359, 488] width 327 height 10
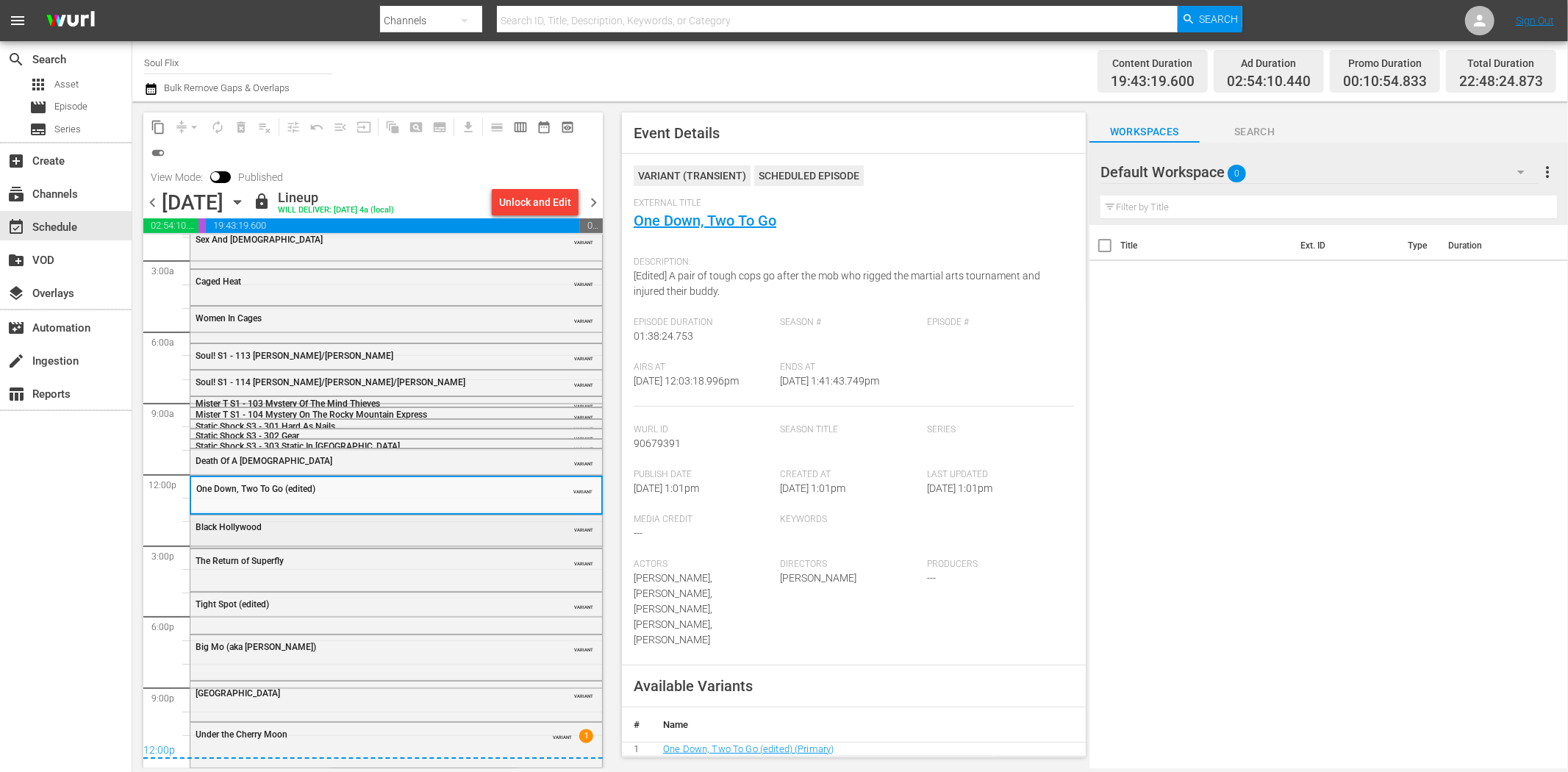
click at [379, 516] on div "Black Hollywood VARIANT" at bounding box center [396, 527] width 412 height 22
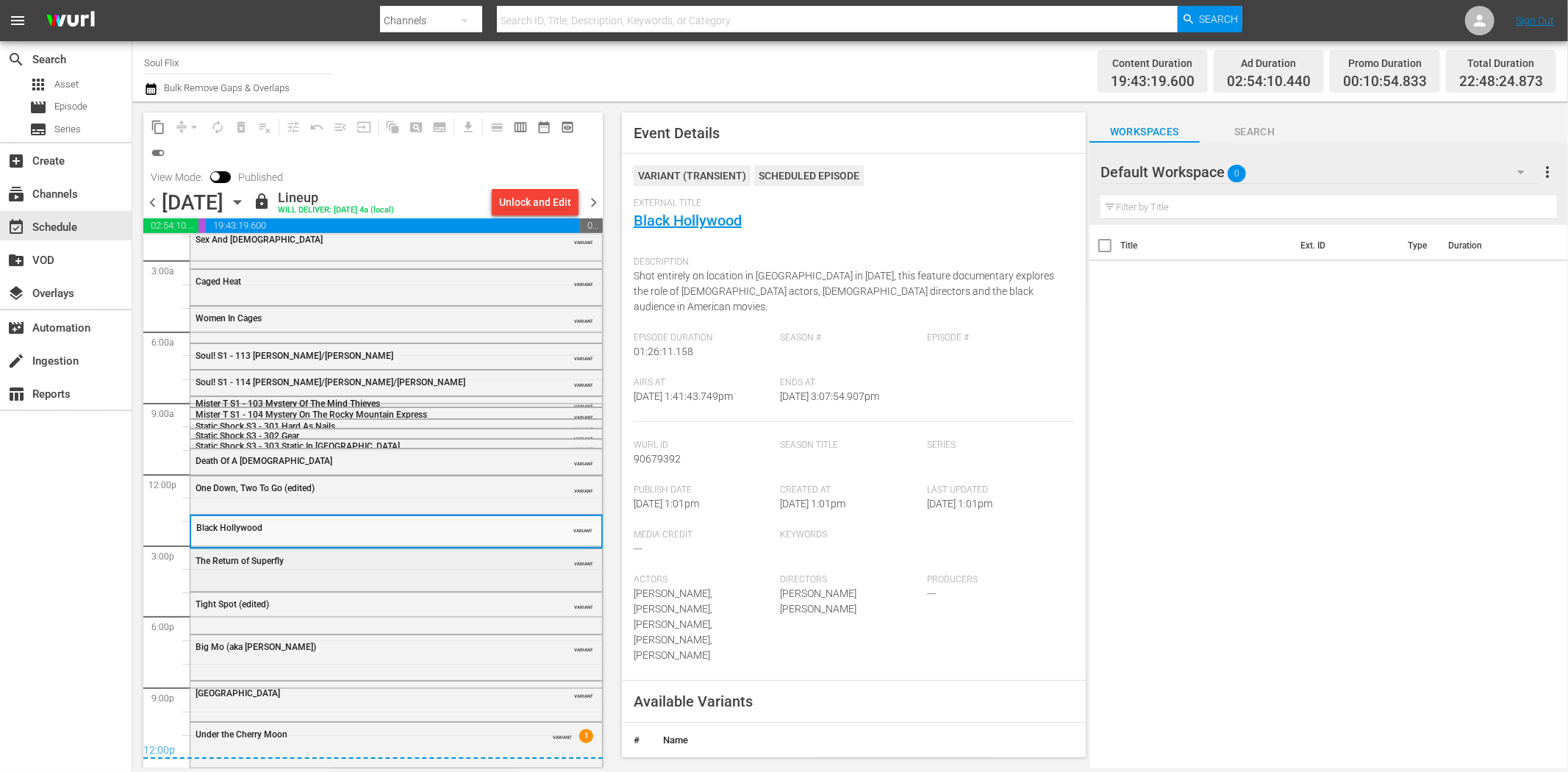
click at [408, 577] on div "The Return of Superfly VARIANT" at bounding box center [396, 569] width 412 height 39
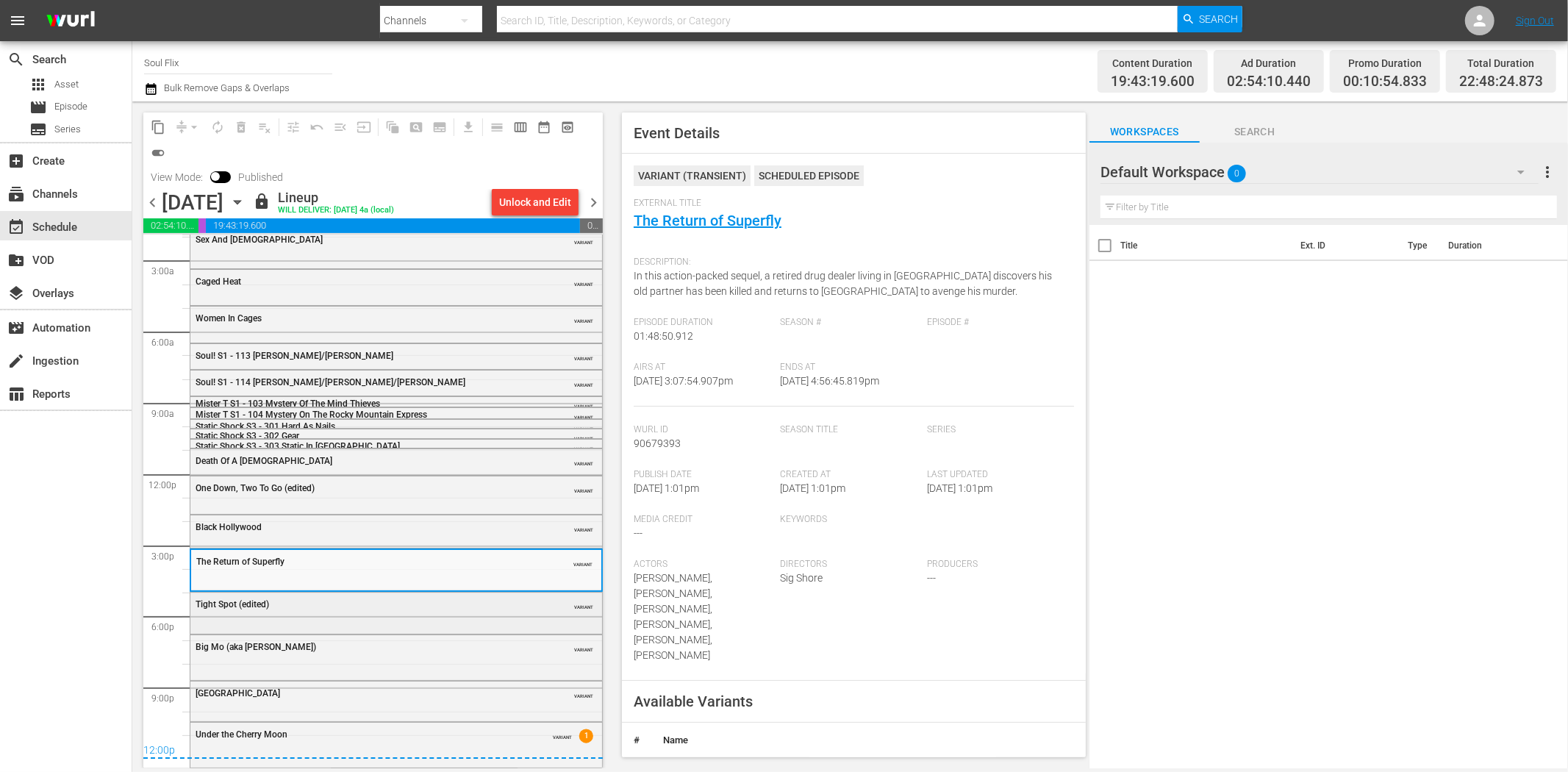
click at [415, 613] on div "Tight Spot (edited) VARIANT" at bounding box center [396, 604] width 412 height 22
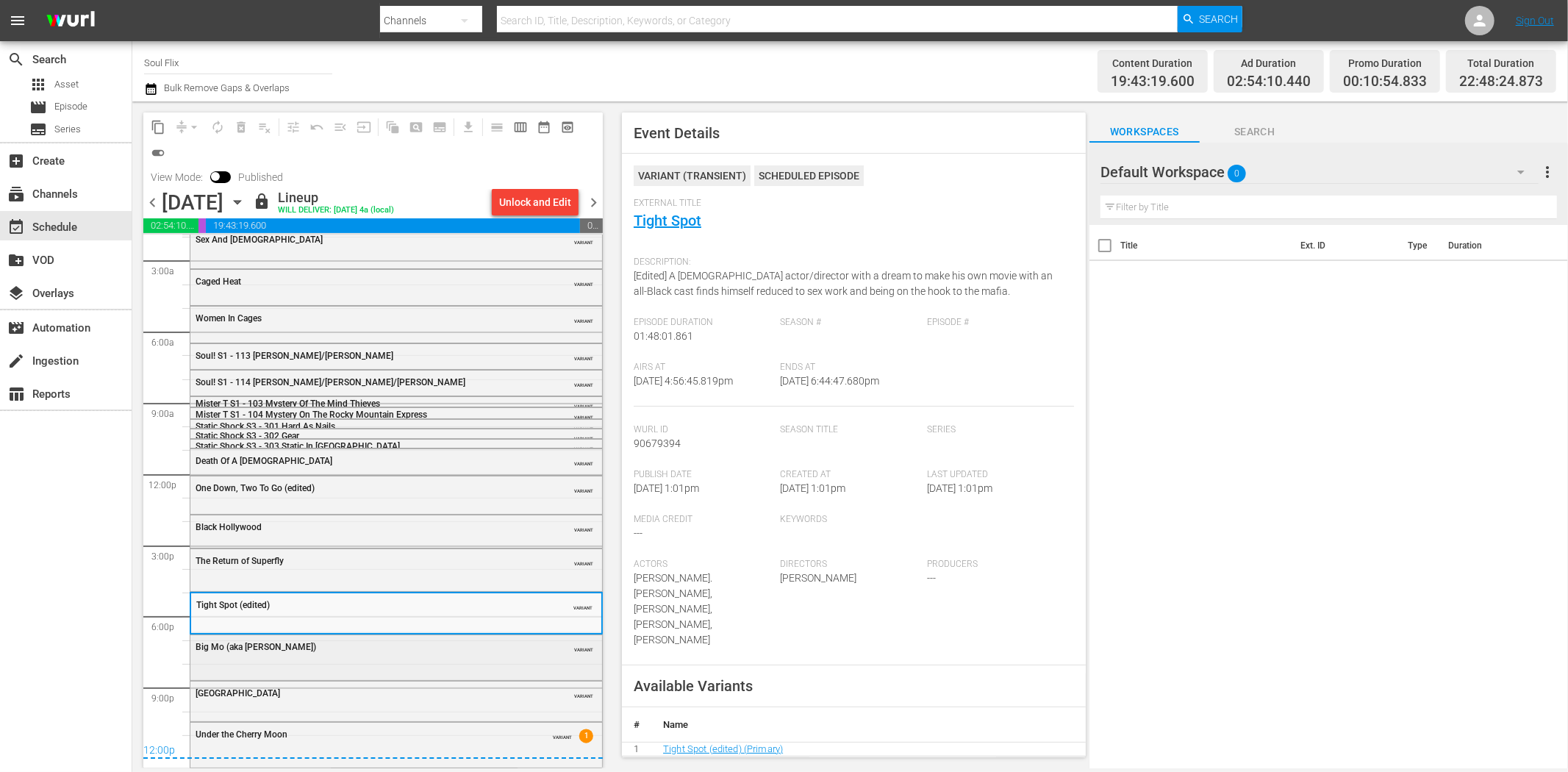
click at [347, 647] on div "Big Mo (aka Maurie)" at bounding box center [359, 647] width 327 height 10
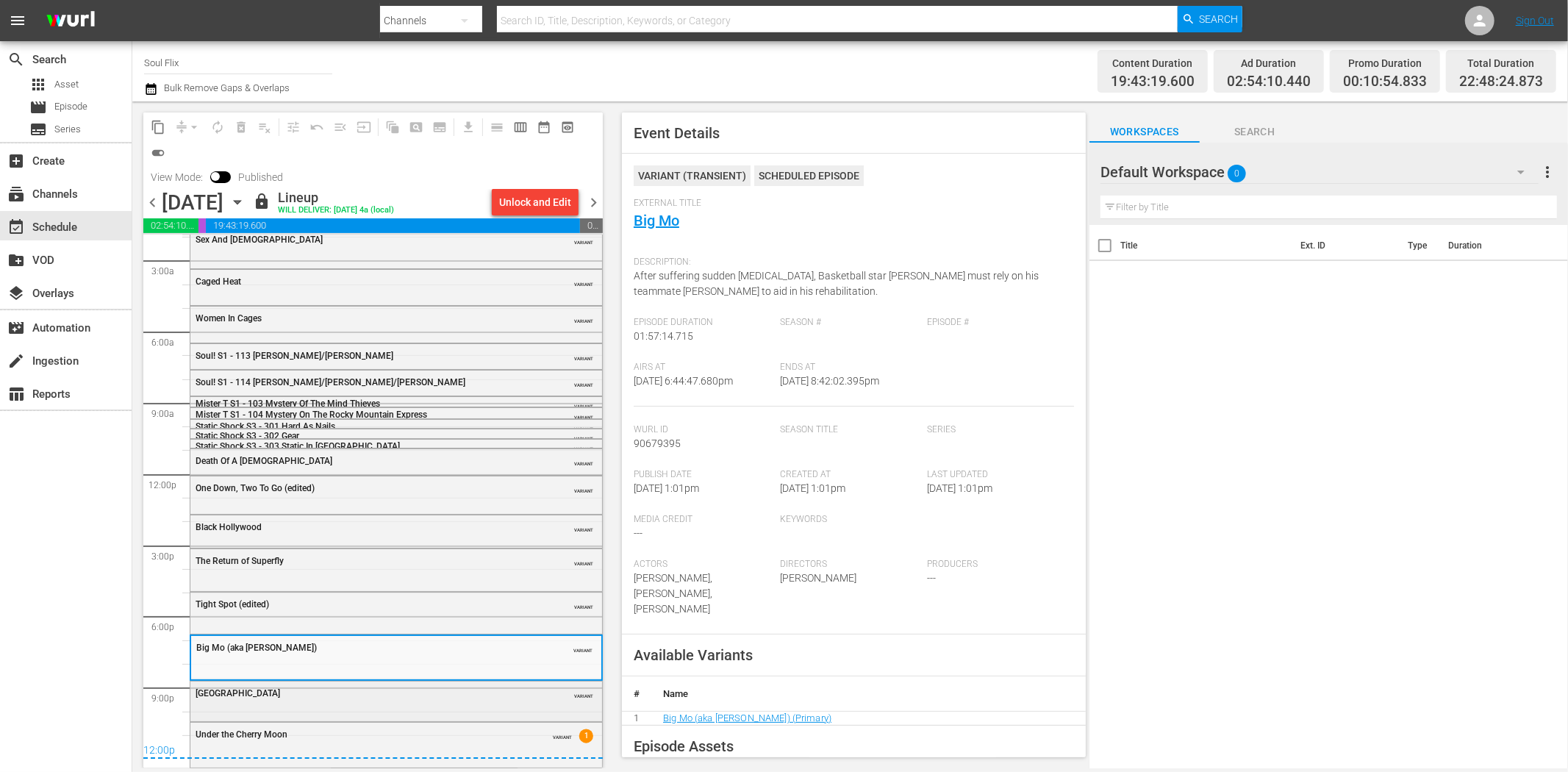
click at [399, 701] on div "Graffiti Bridge VARIANT" at bounding box center [396, 693] width 412 height 22
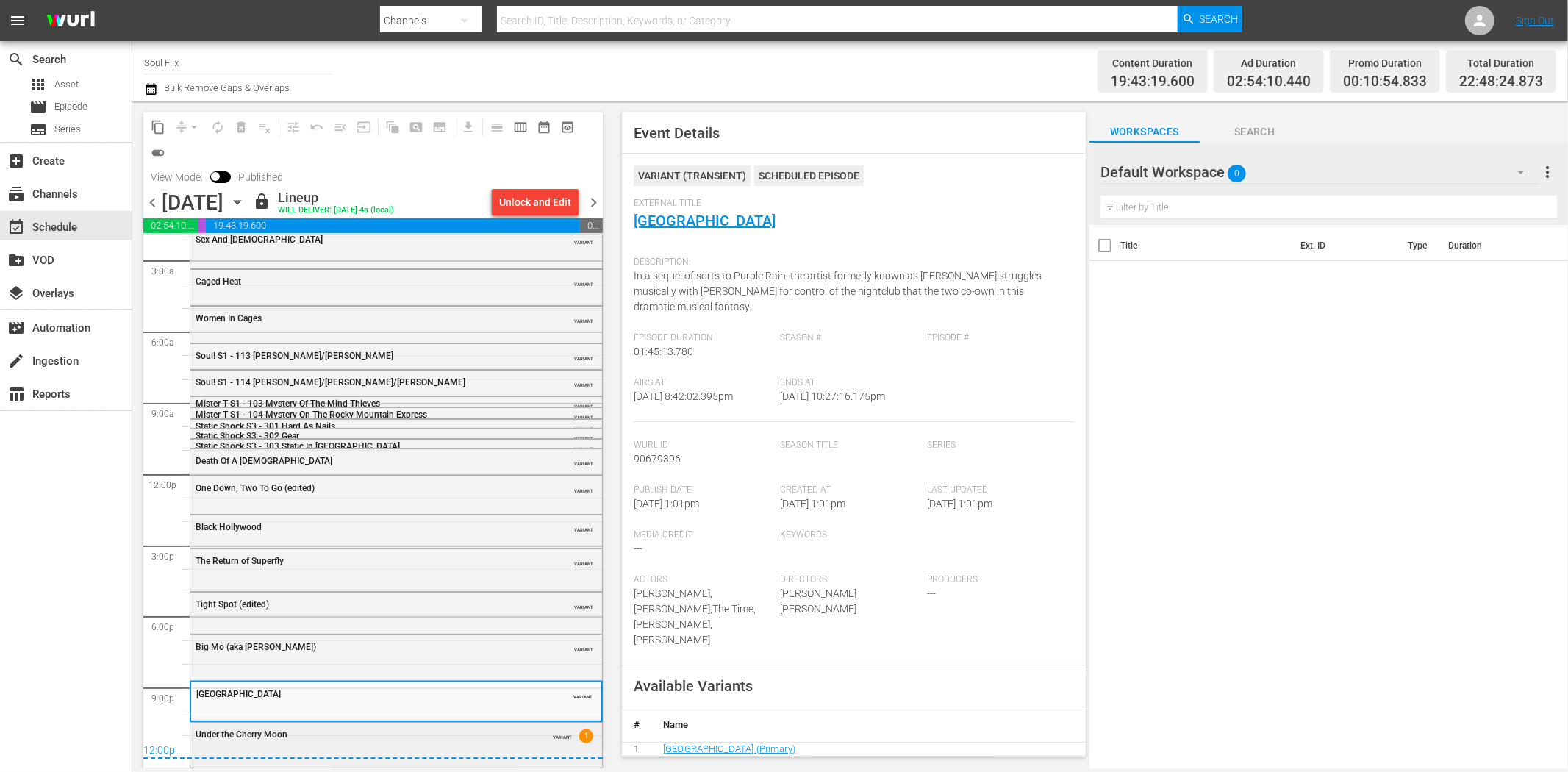
click at [466, 736] on div "Under the Cherry Moon" at bounding box center [359, 734] width 327 height 10
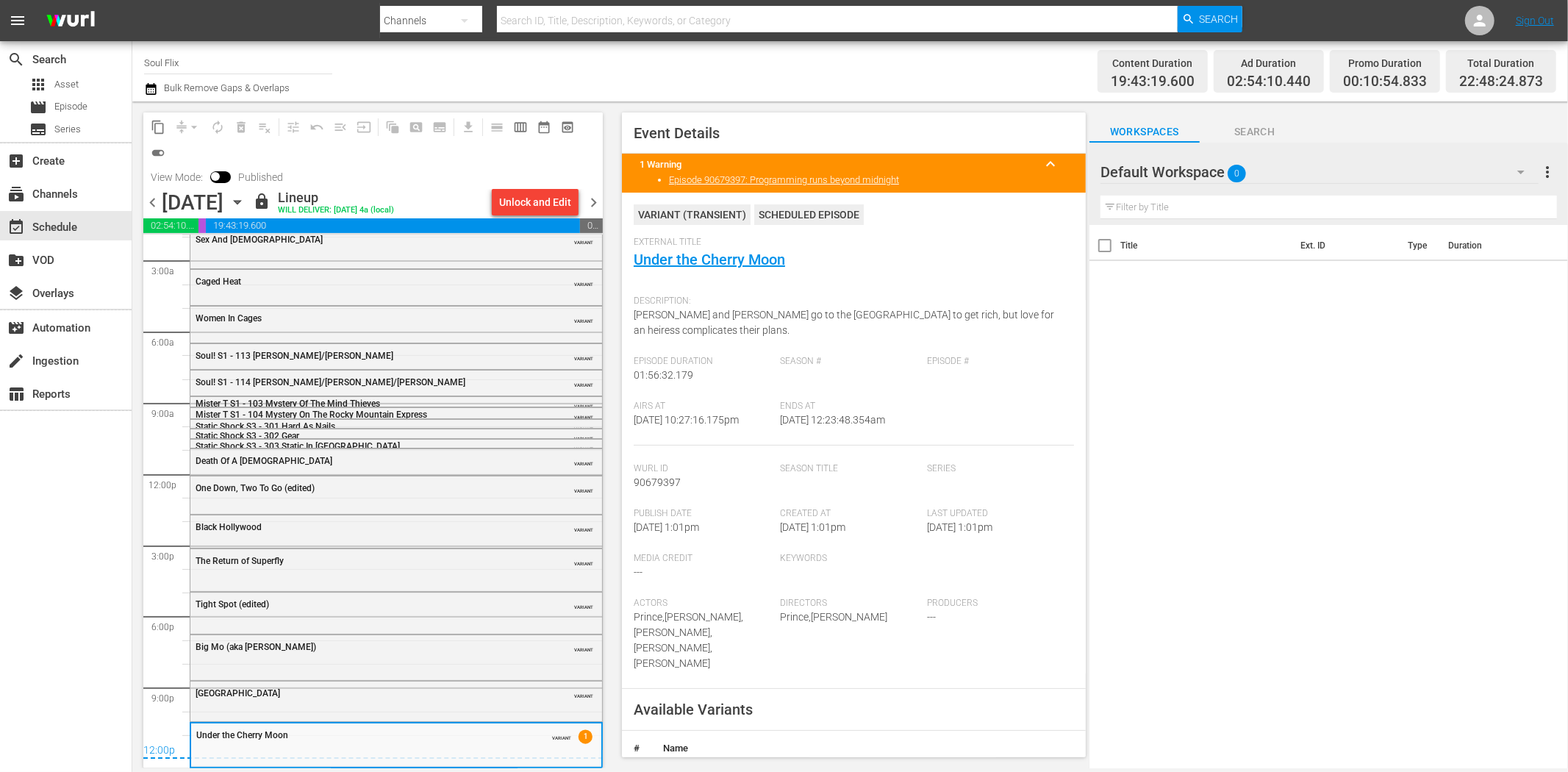
click at [594, 197] on span "chevron_right" at bounding box center [593, 202] width 18 height 18
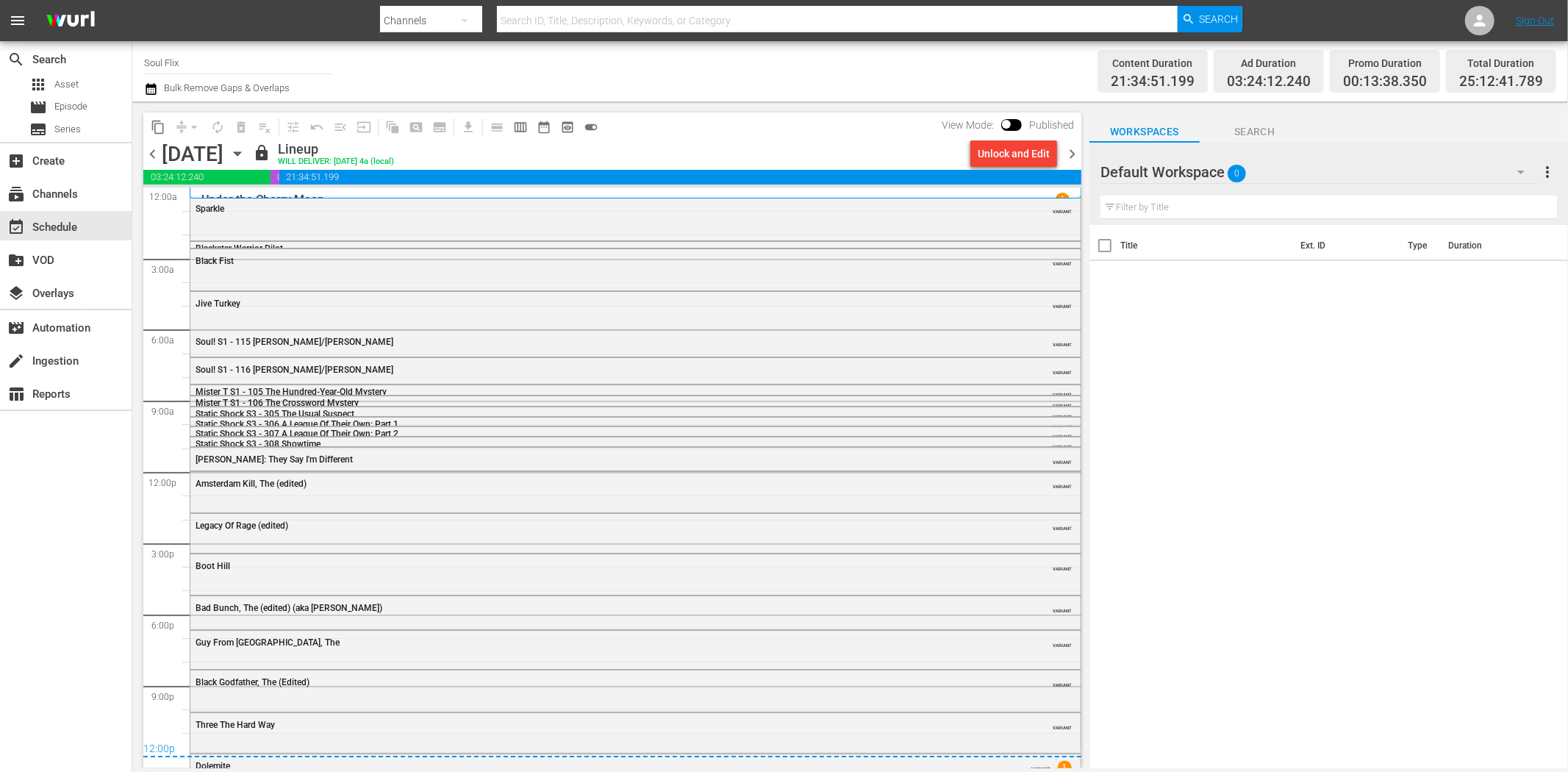
drag, startPoint x: 302, startPoint y: 215, endPoint x: 383, endPoint y: 204, distance: 81.7
click at [296, 215] on div "Sparkle VARIANT" at bounding box center [636, 208] width 890 height 22
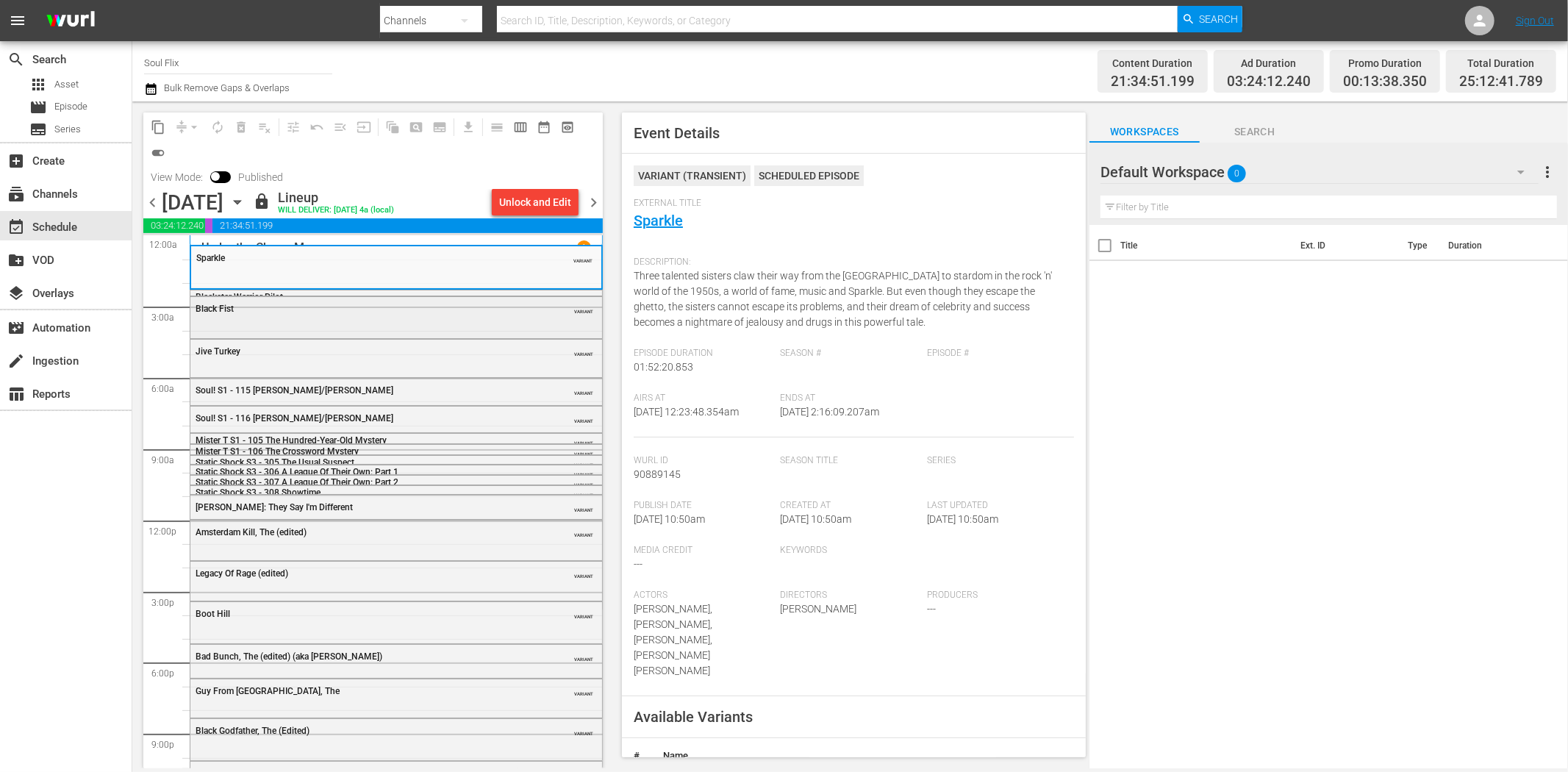
click at [439, 327] on div "Black Fist VARIANT" at bounding box center [396, 316] width 412 height 38
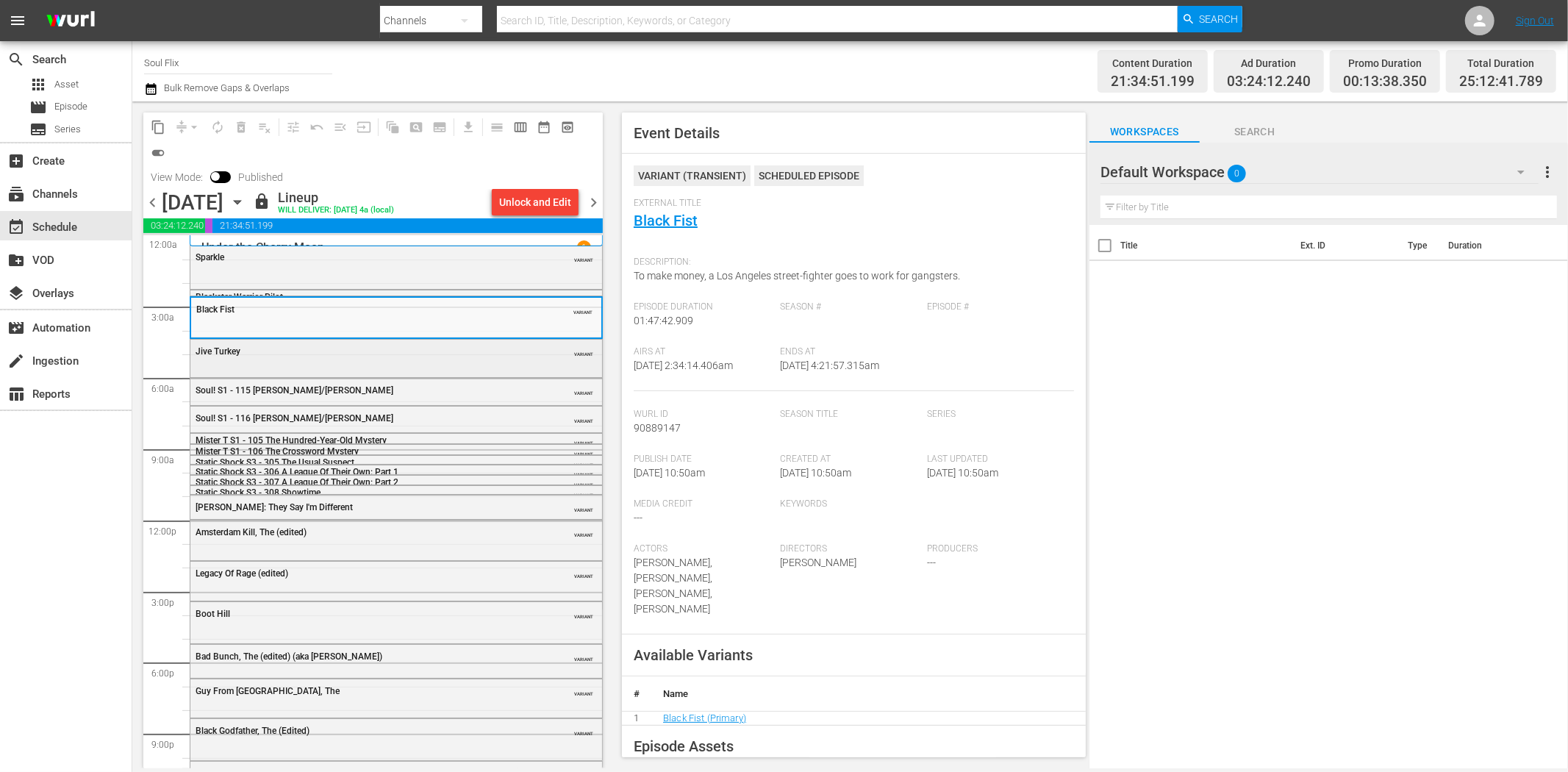
click at [420, 357] on div "Jive Turkey VARIANT" at bounding box center [396, 351] width 412 height 22
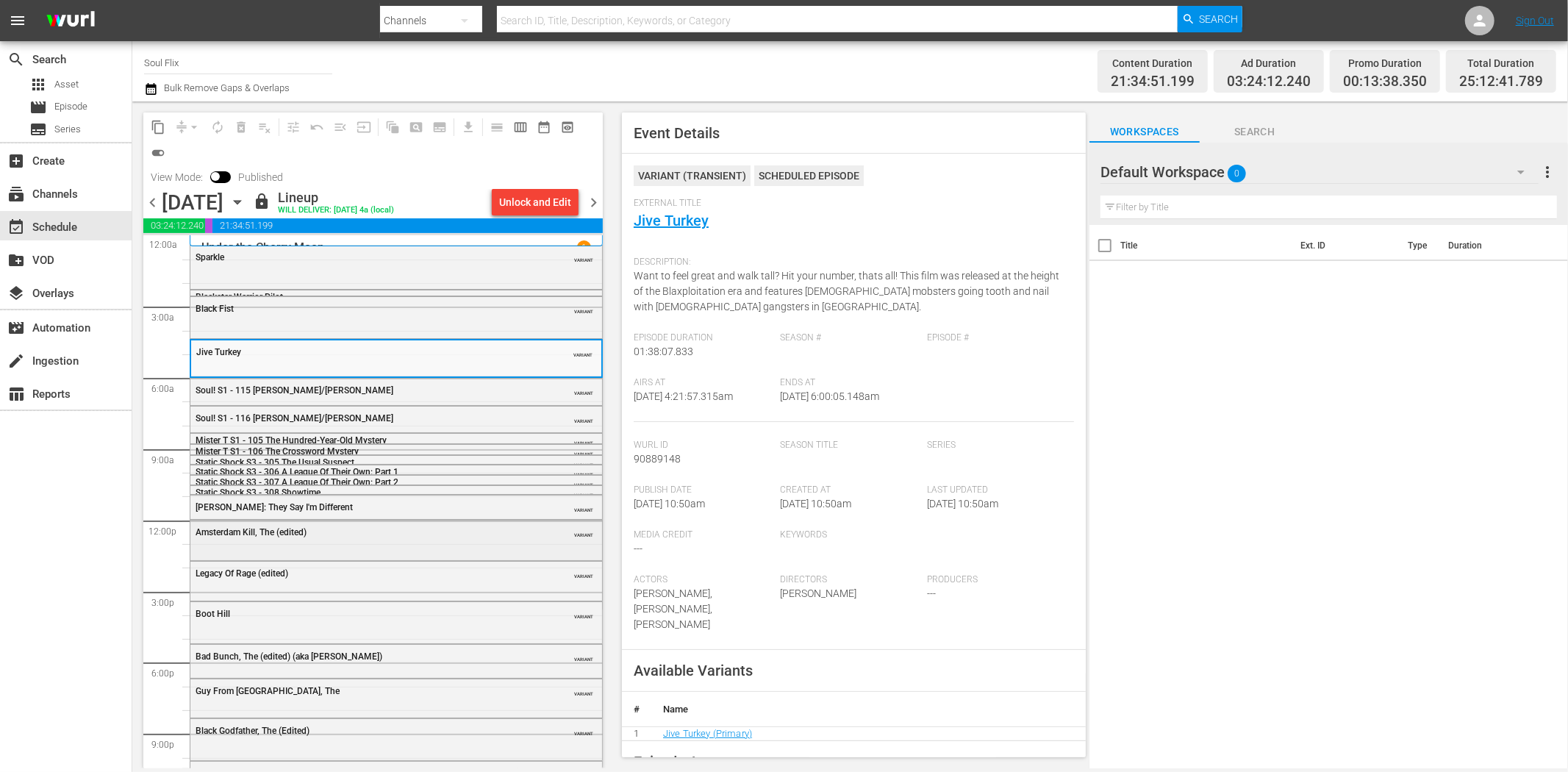
click at [452, 539] on div "Amsterdam Kill, The (edited) VARIANT" at bounding box center [396, 532] width 412 height 22
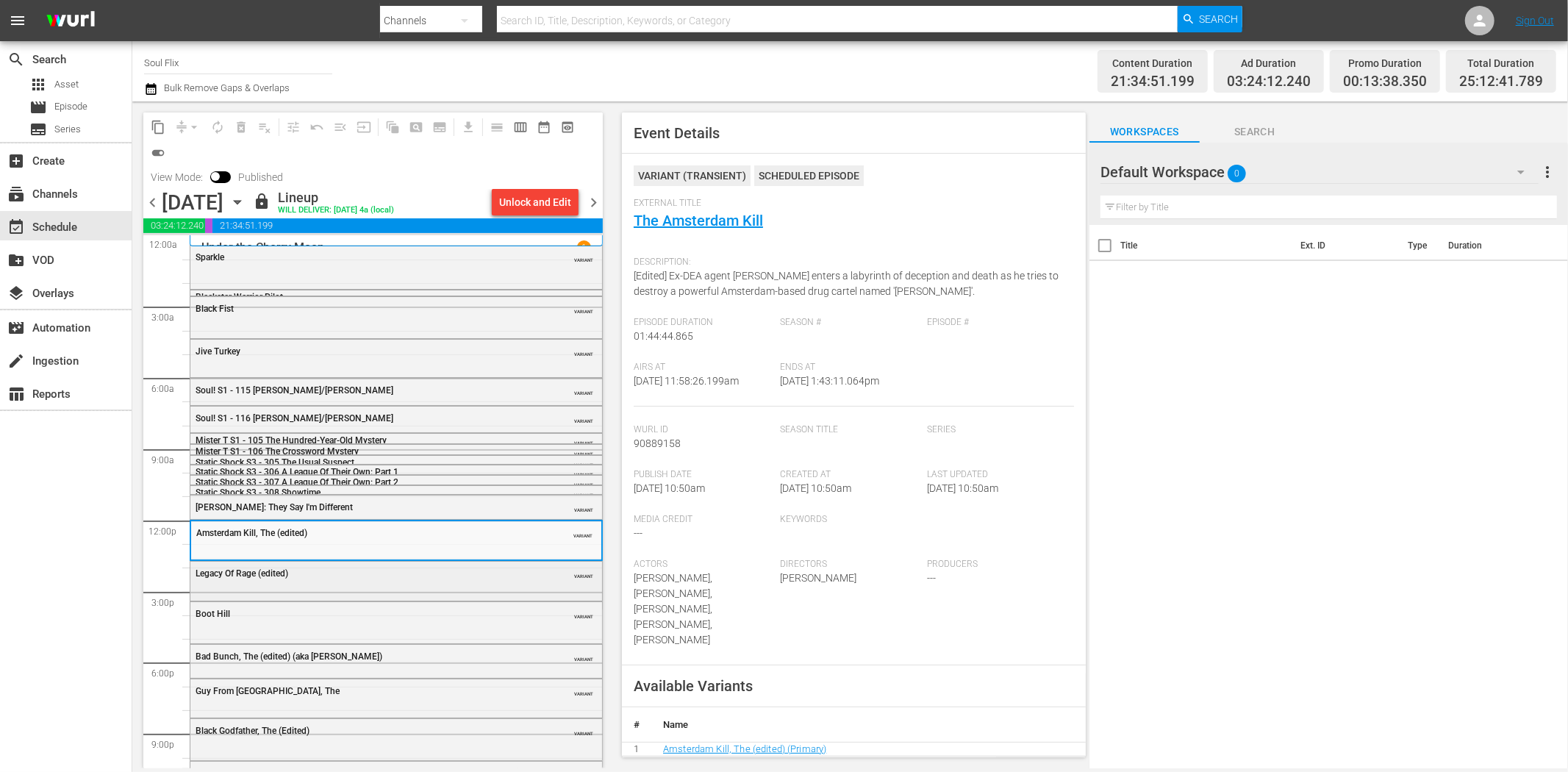
click at [409, 567] on div "Legacy Of Rage (edited)" at bounding box center [359, 573] width 327 height 12
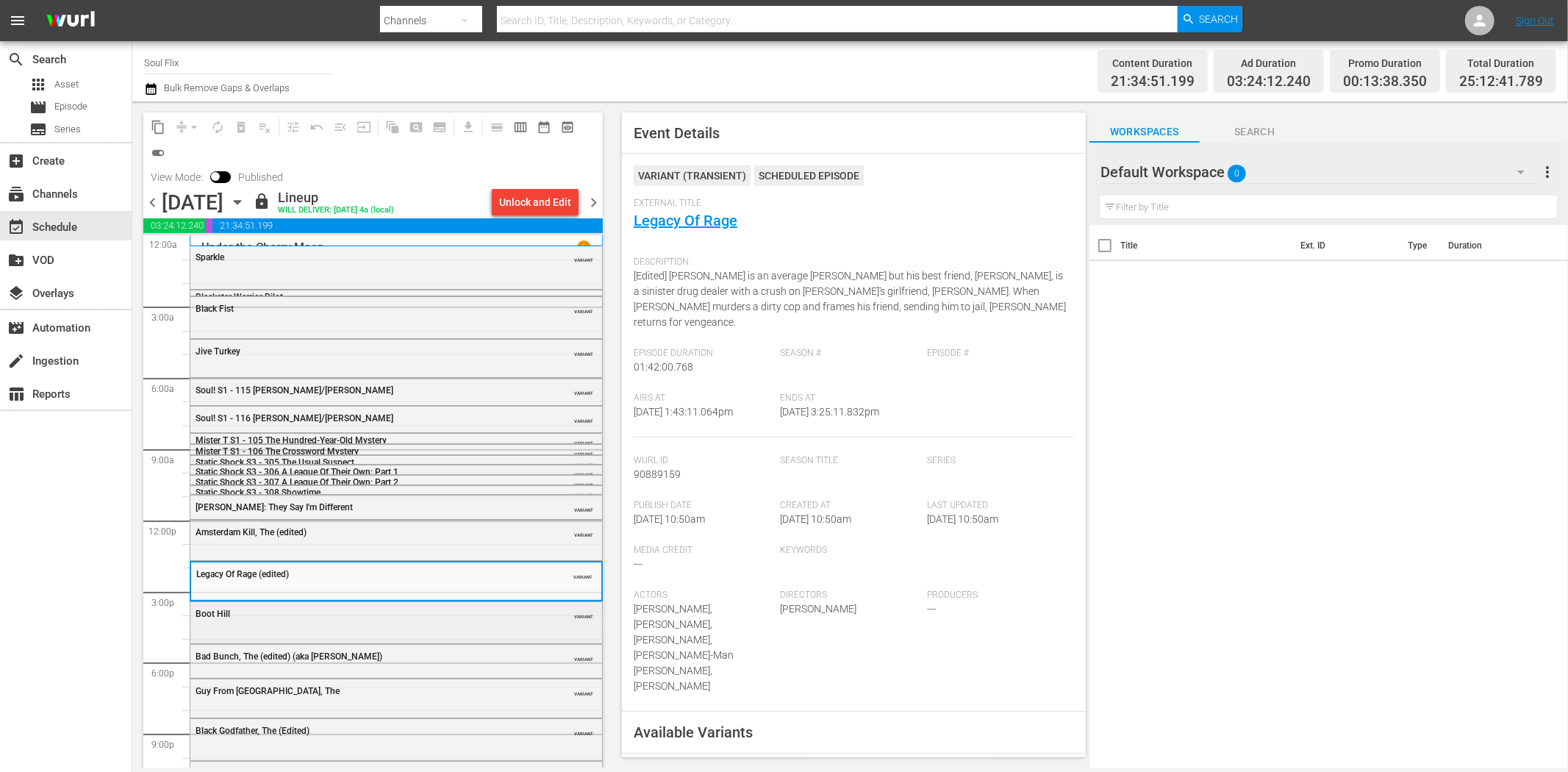
click at [372, 619] on div "Boot Hill" at bounding box center [359, 614] width 327 height 10
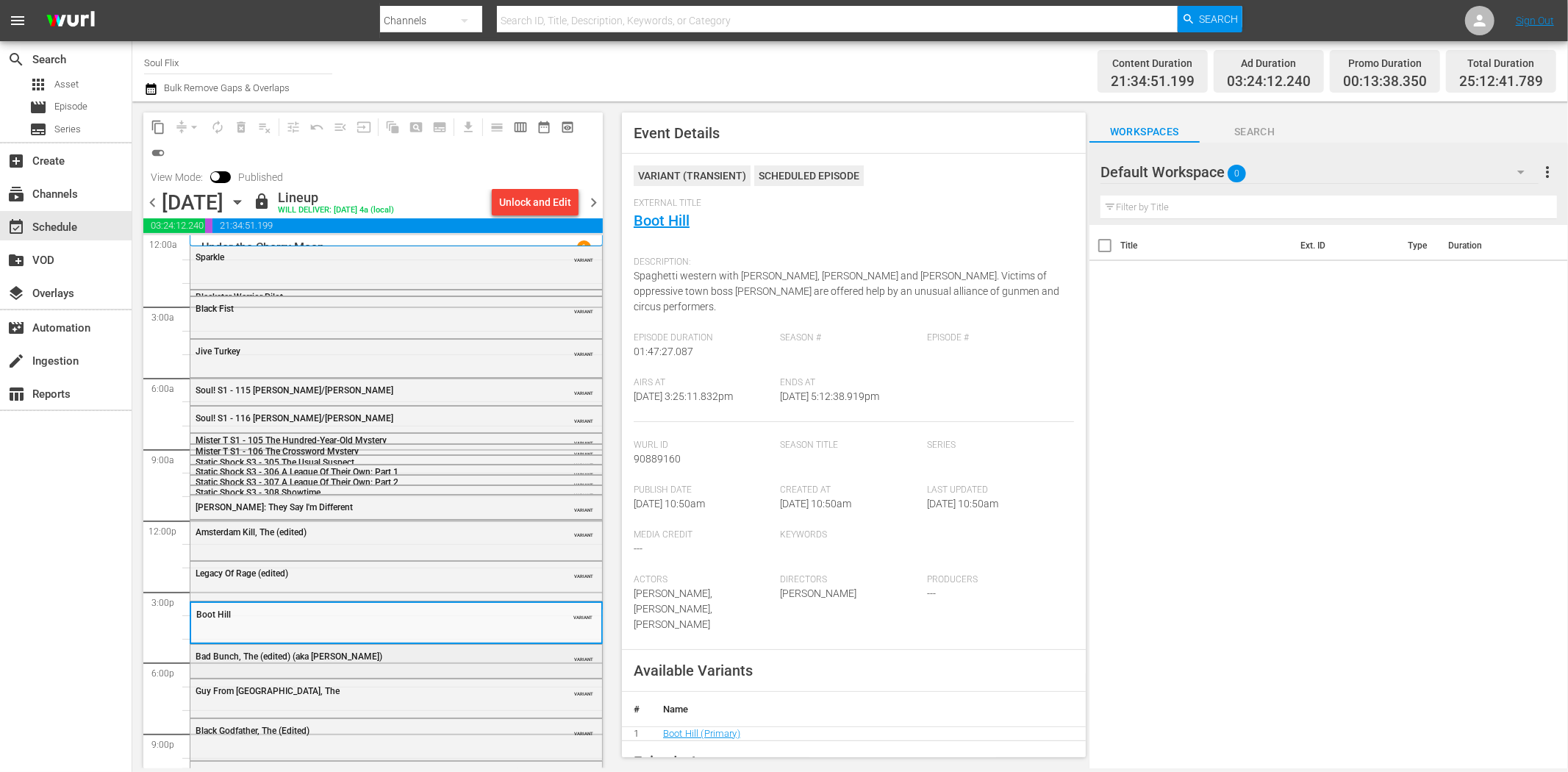
click at [343, 652] on div "Bad Bunch, The (edited) (aka Tom)" at bounding box center [359, 657] width 327 height 10
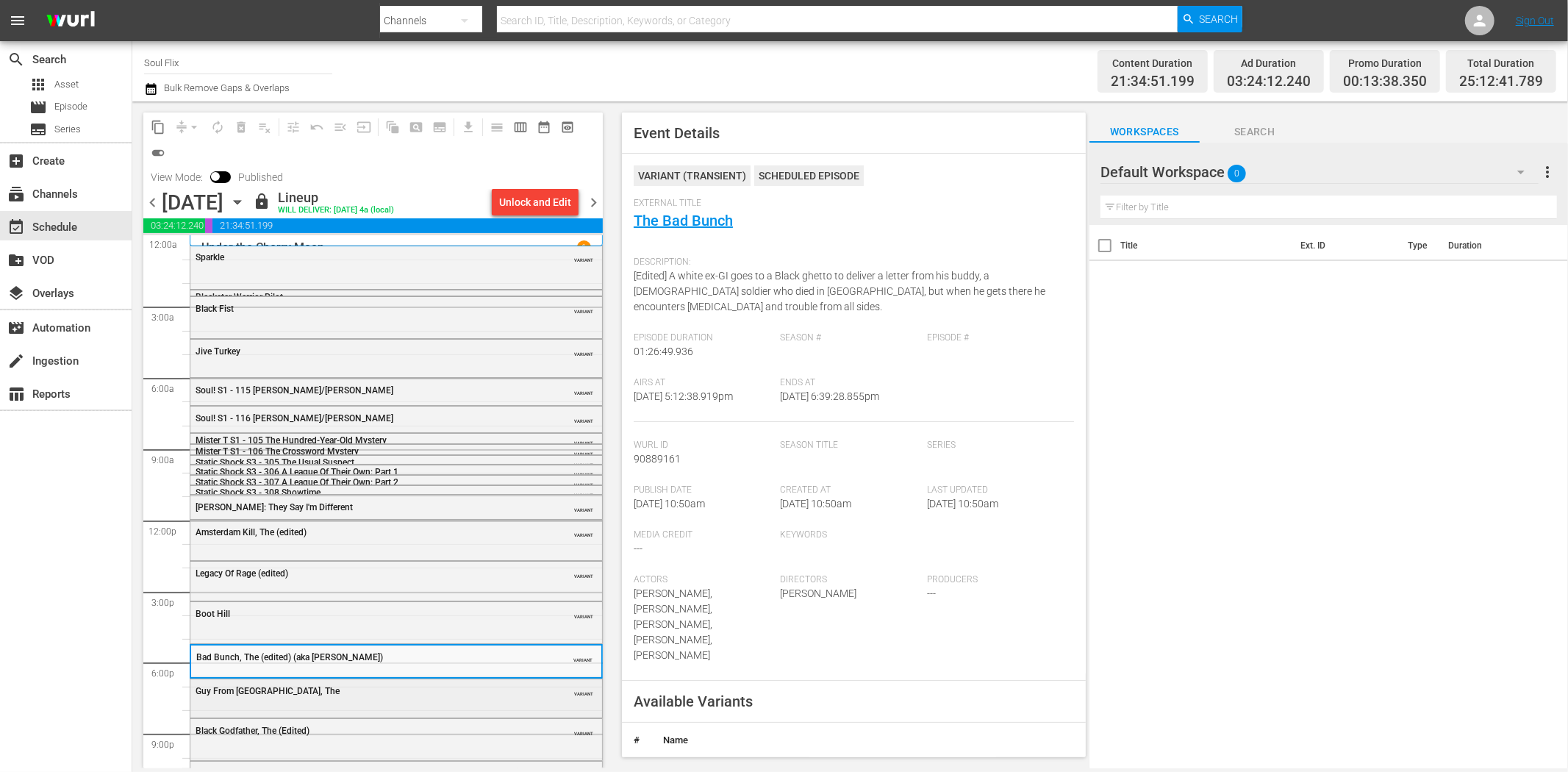
click at [409, 691] on div "Guy From Harlem, The" at bounding box center [359, 691] width 327 height 10
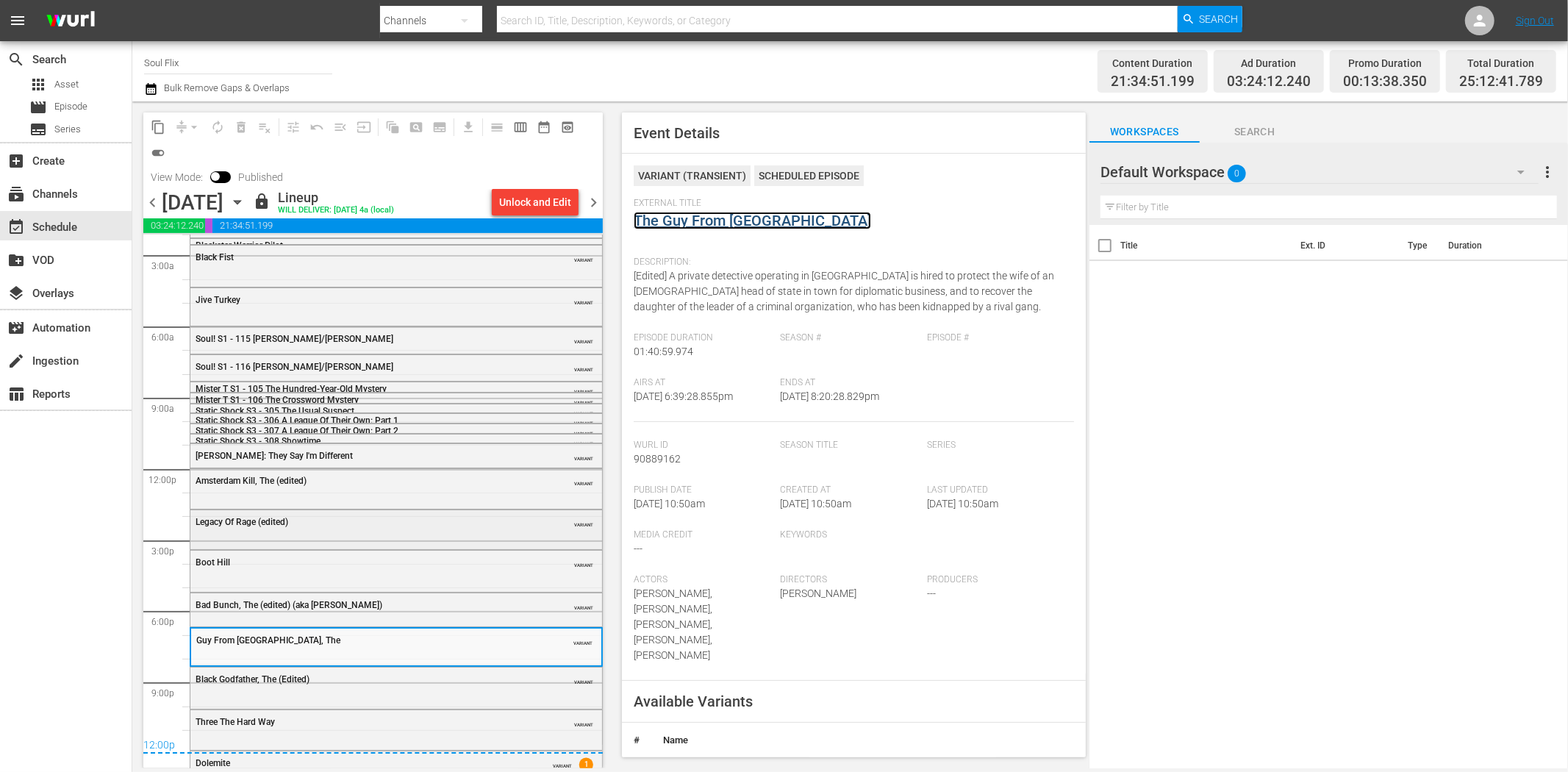
scroll to position [75, 0]
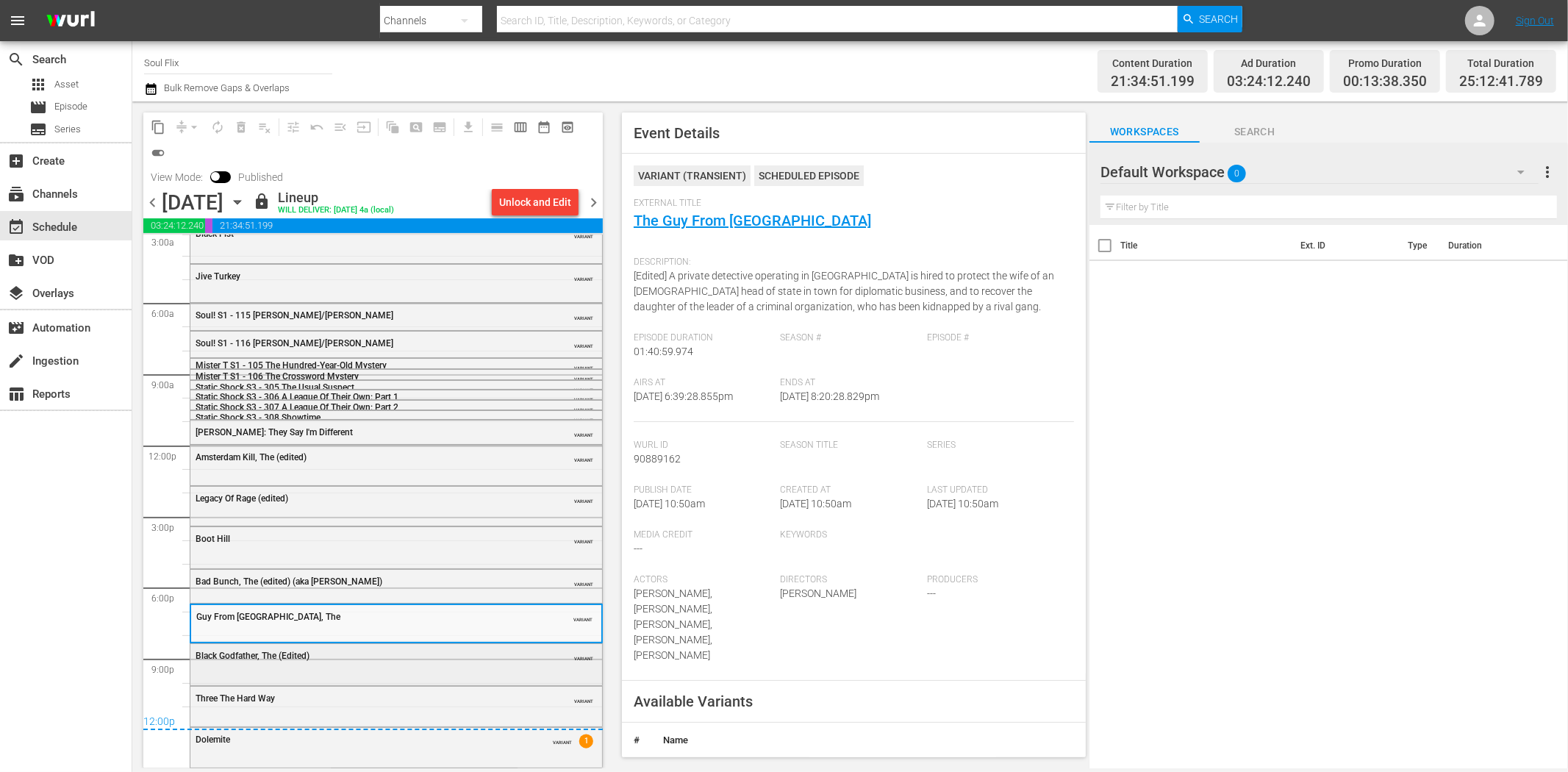
click at [467, 649] on div "Black Godfather, The (Edited)" at bounding box center [359, 655] width 327 height 12
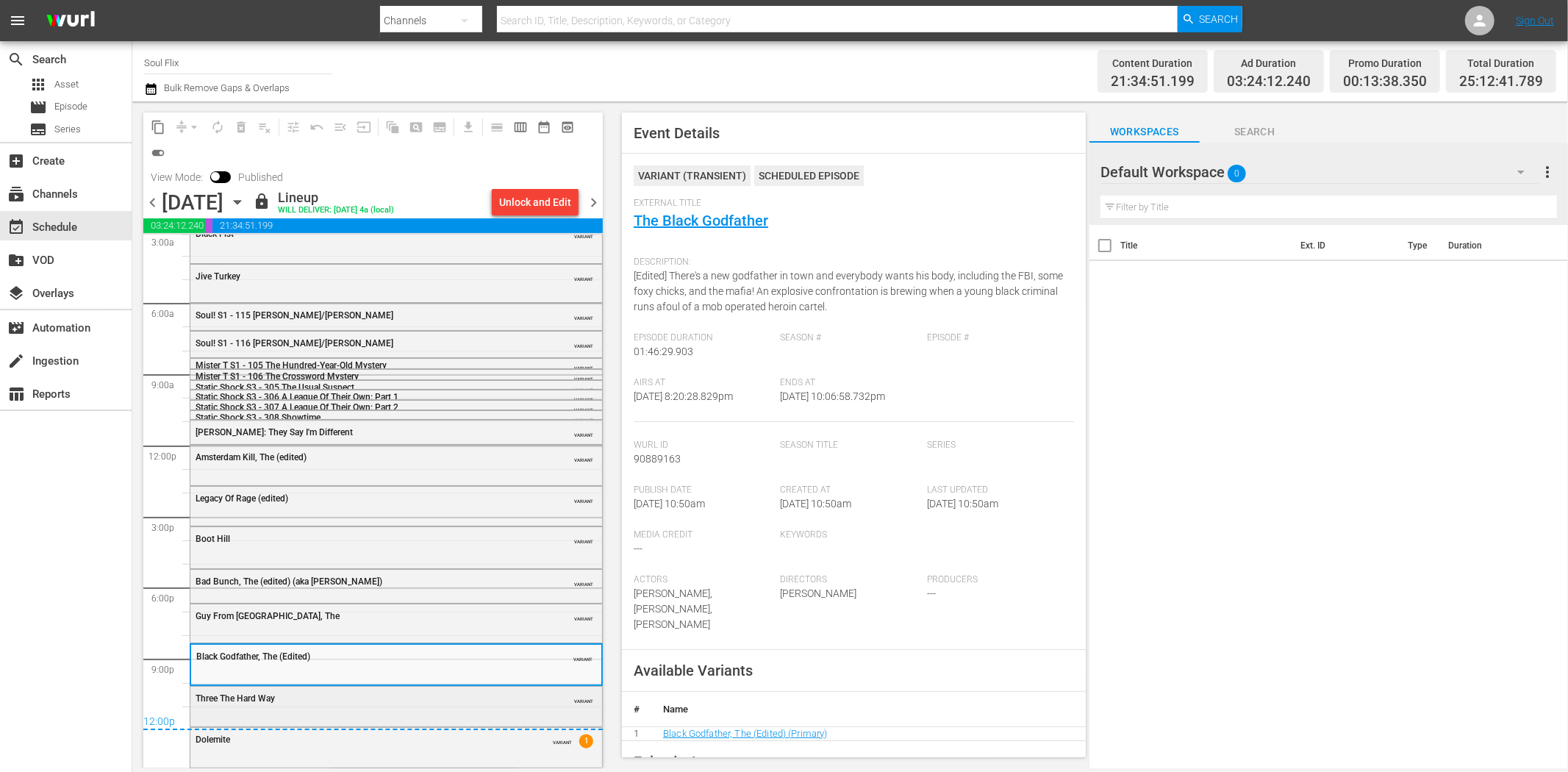
click at [387, 695] on div "Three The Hard Way" at bounding box center [359, 698] width 327 height 10
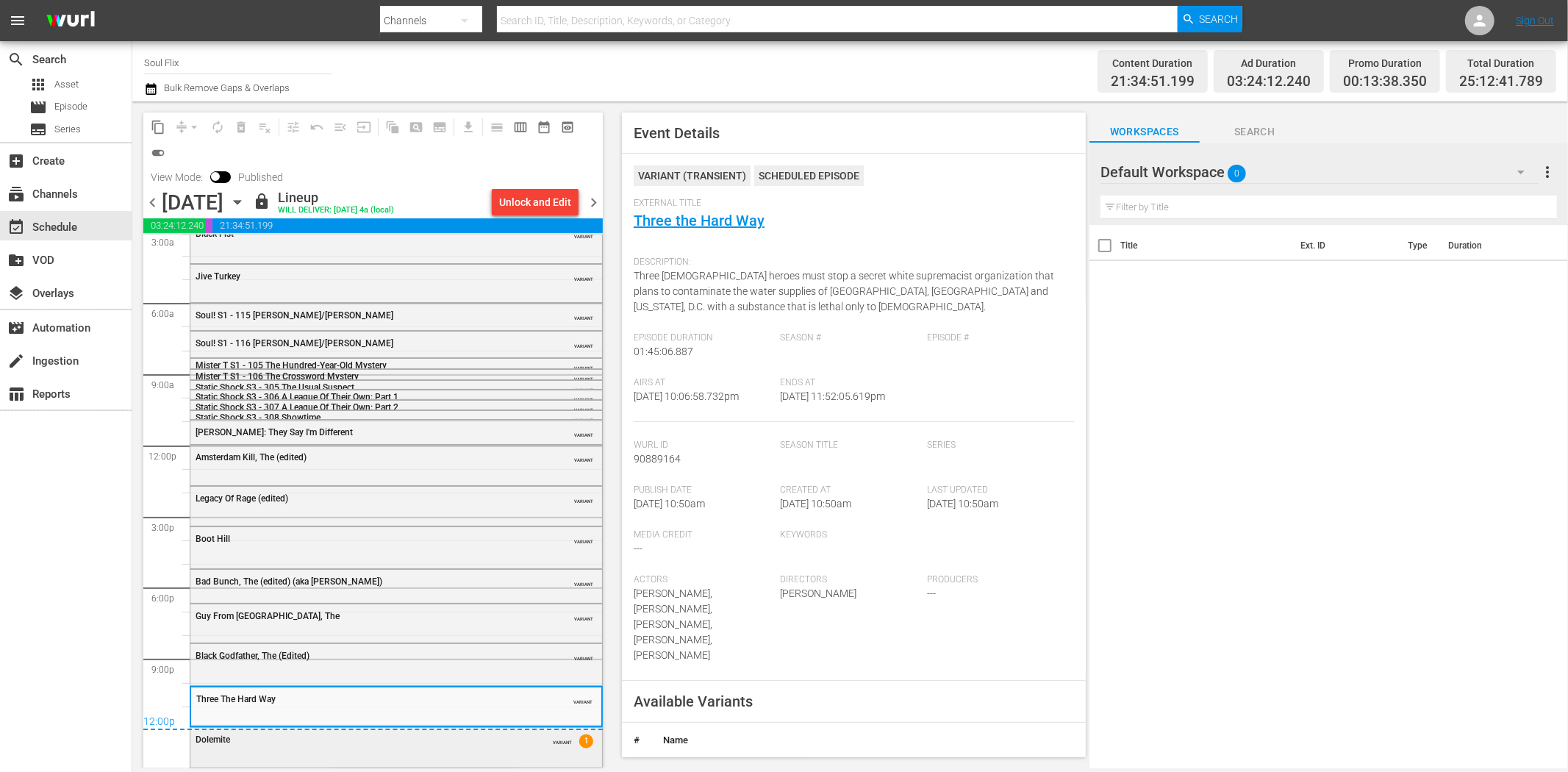
click at [475, 747] on div "Dolemite VARIANT 1" at bounding box center [396, 740] width 412 height 22
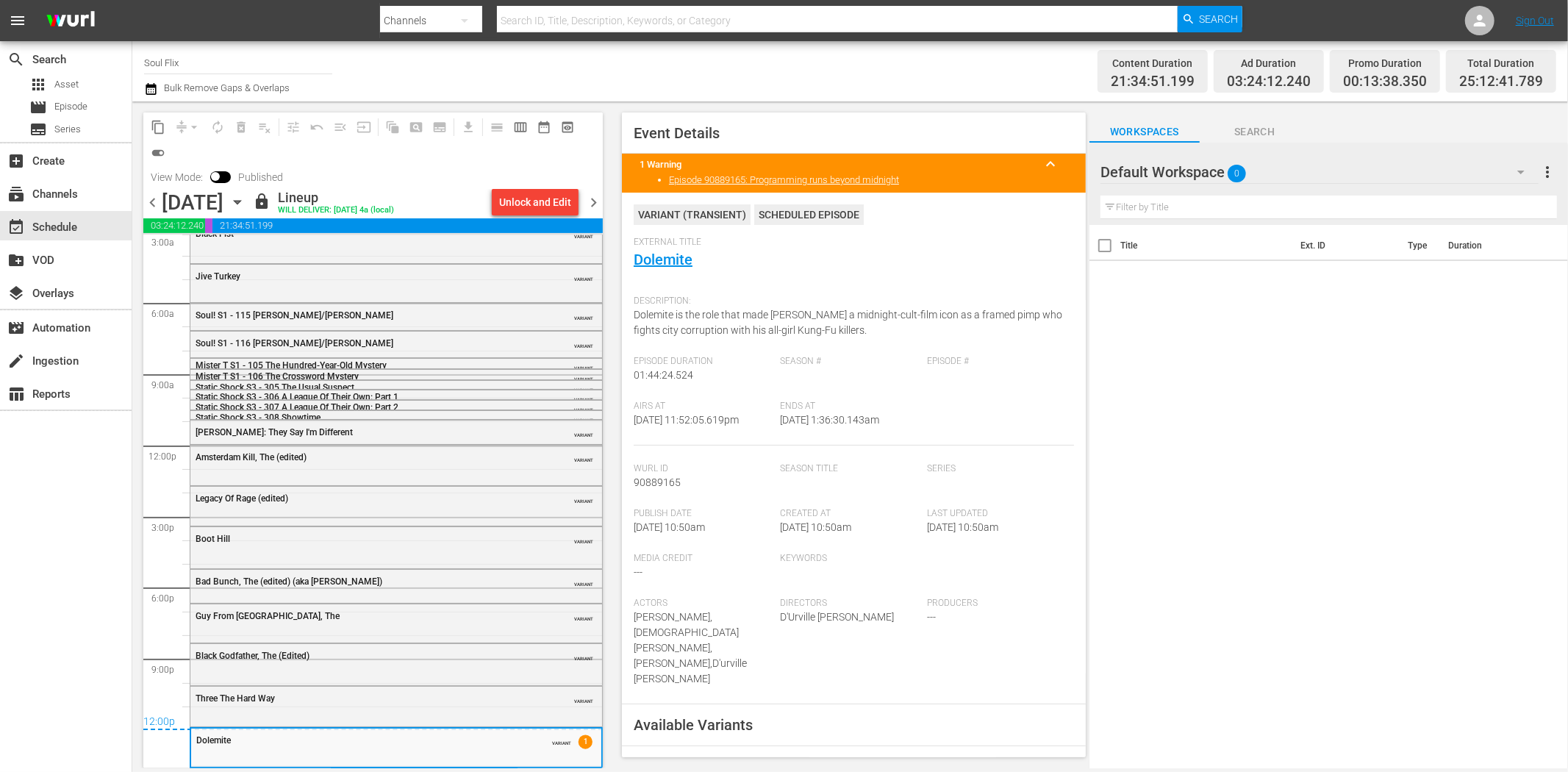
click at [597, 202] on span "chevron_right" at bounding box center [593, 202] width 18 height 18
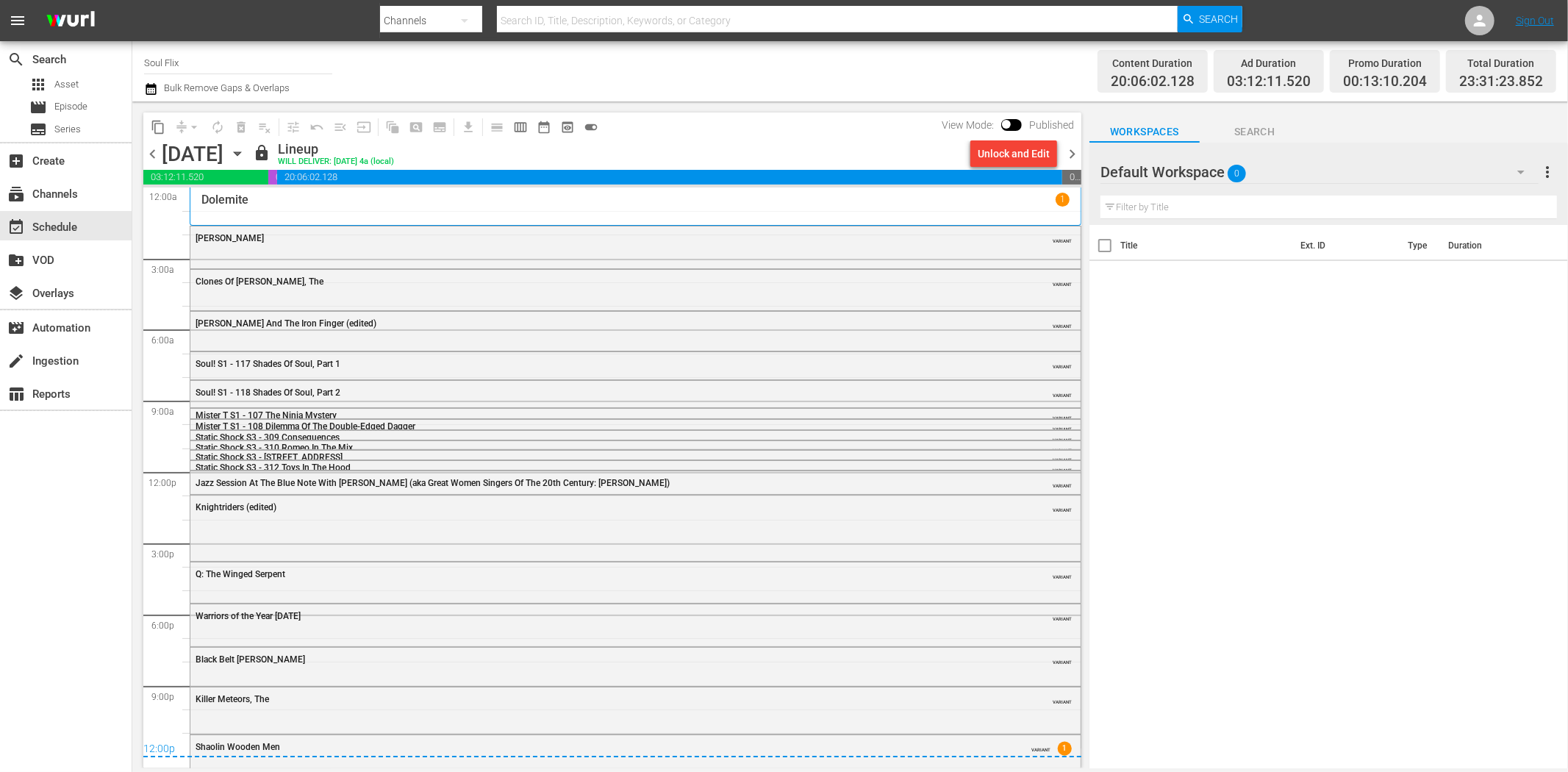
drag, startPoint x: 260, startPoint y: 238, endPoint x: 357, endPoint y: 233, distance: 97.1
click at [274, 244] on div "Human Tornado VARIANT" at bounding box center [636, 237] width 890 height 22
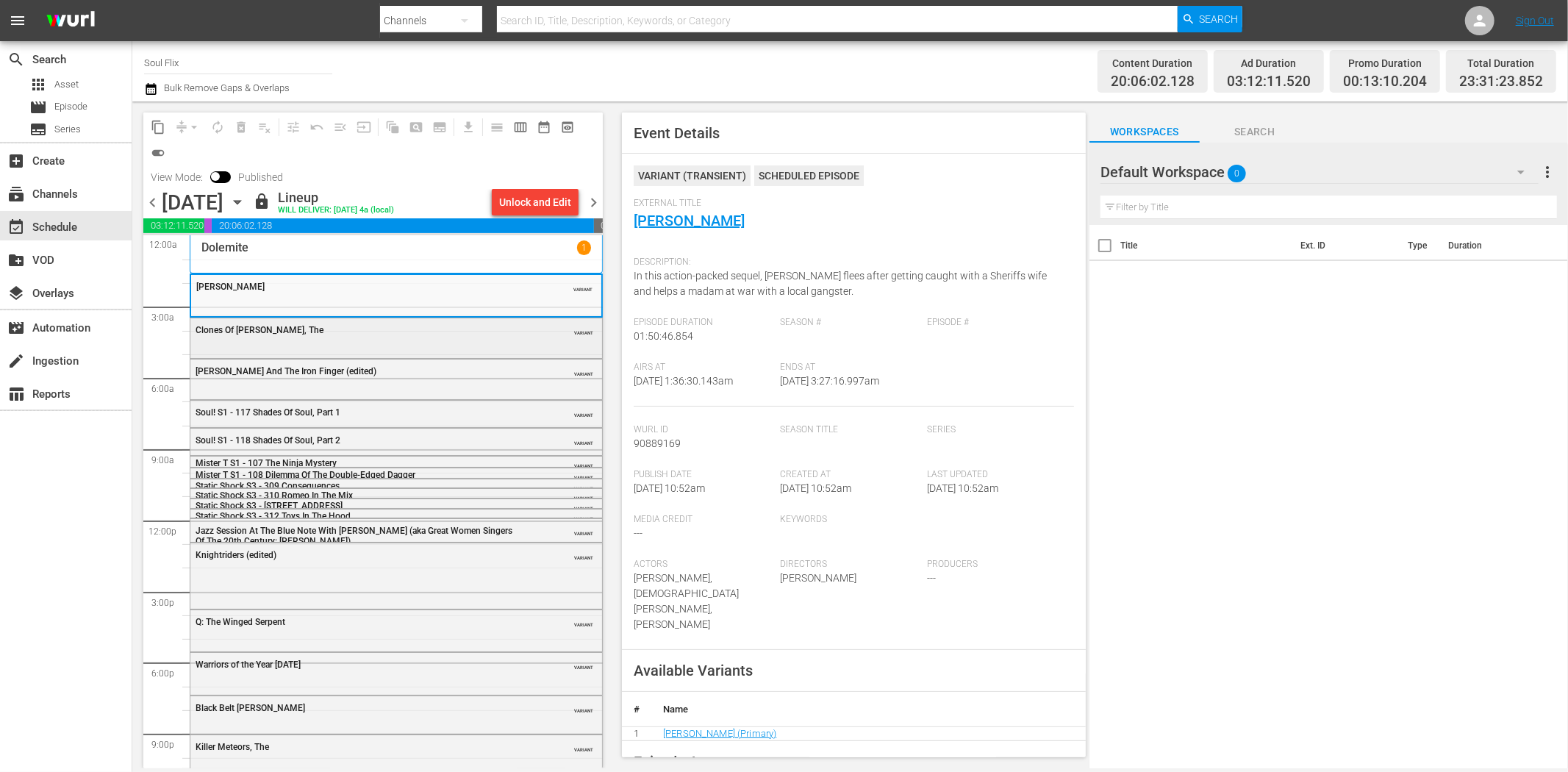
click at [316, 324] on div "Clones Of Bruce Lee, The" at bounding box center [359, 329] width 327 height 12
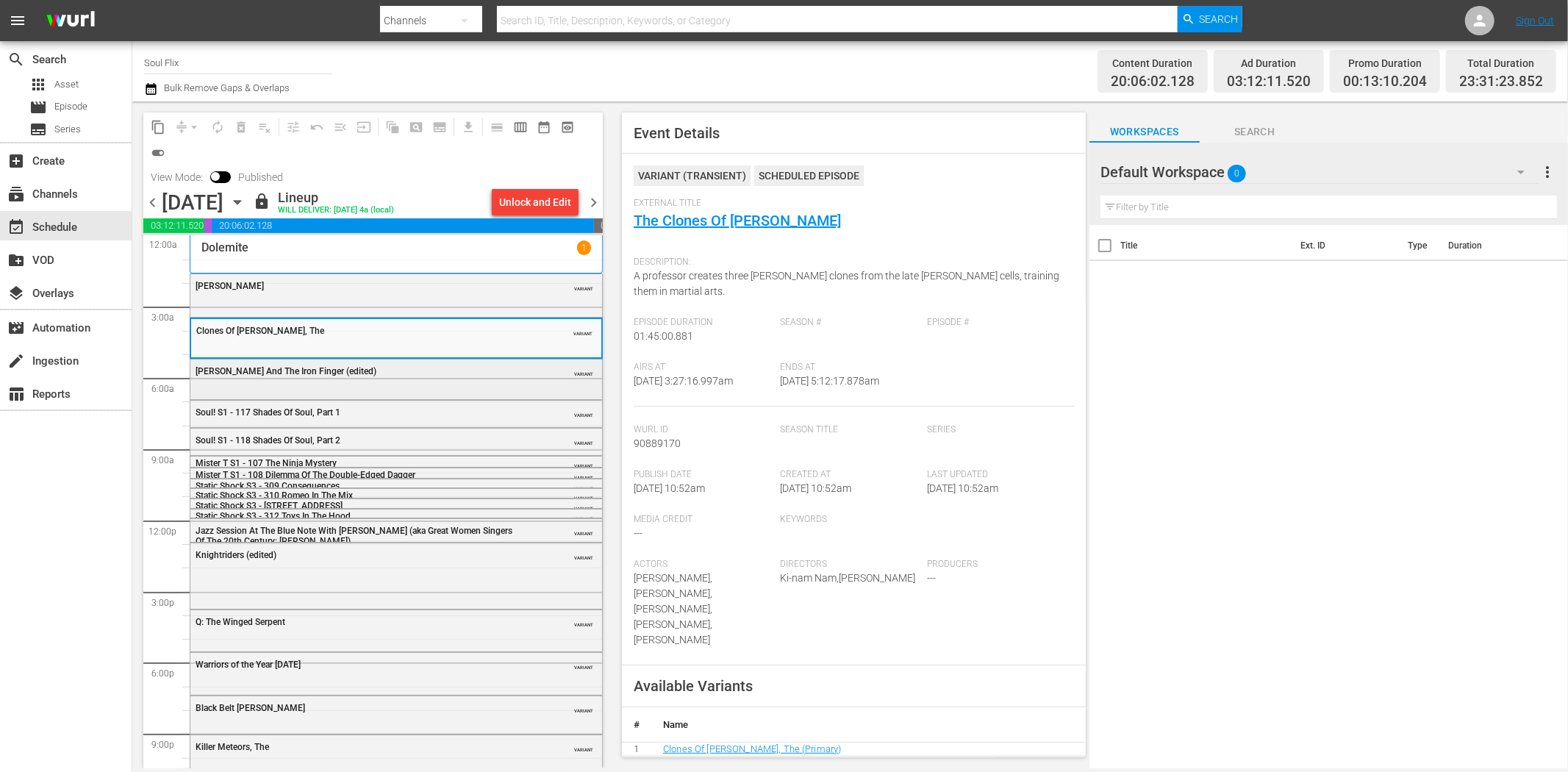
click at [335, 372] on div "Bruce And The Iron Finger (edited)" at bounding box center [359, 371] width 327 height 10
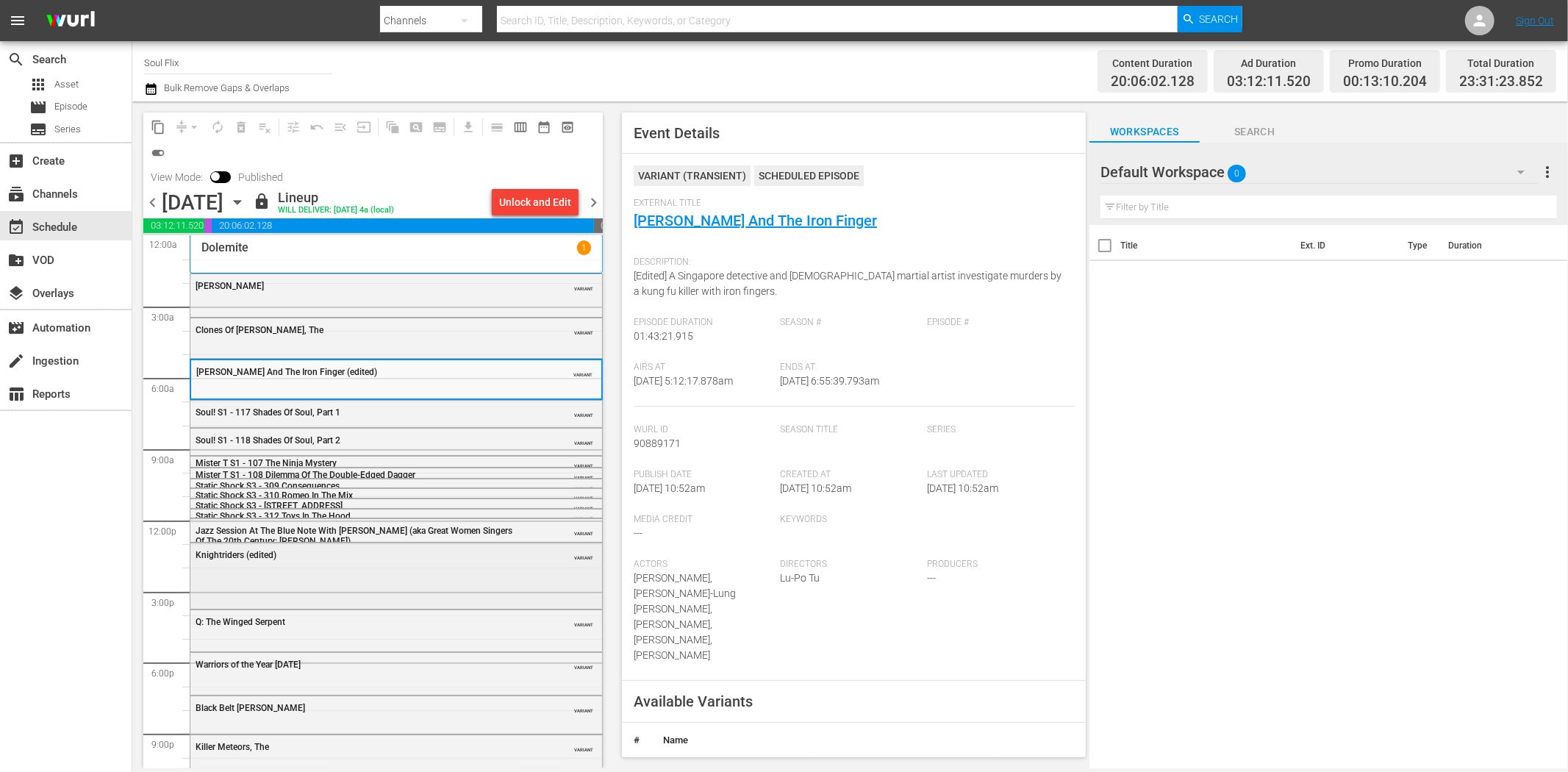
click at [325, 557] on div "Knightriders (edited)" at bounding box center [359, 555] width 327 height 10
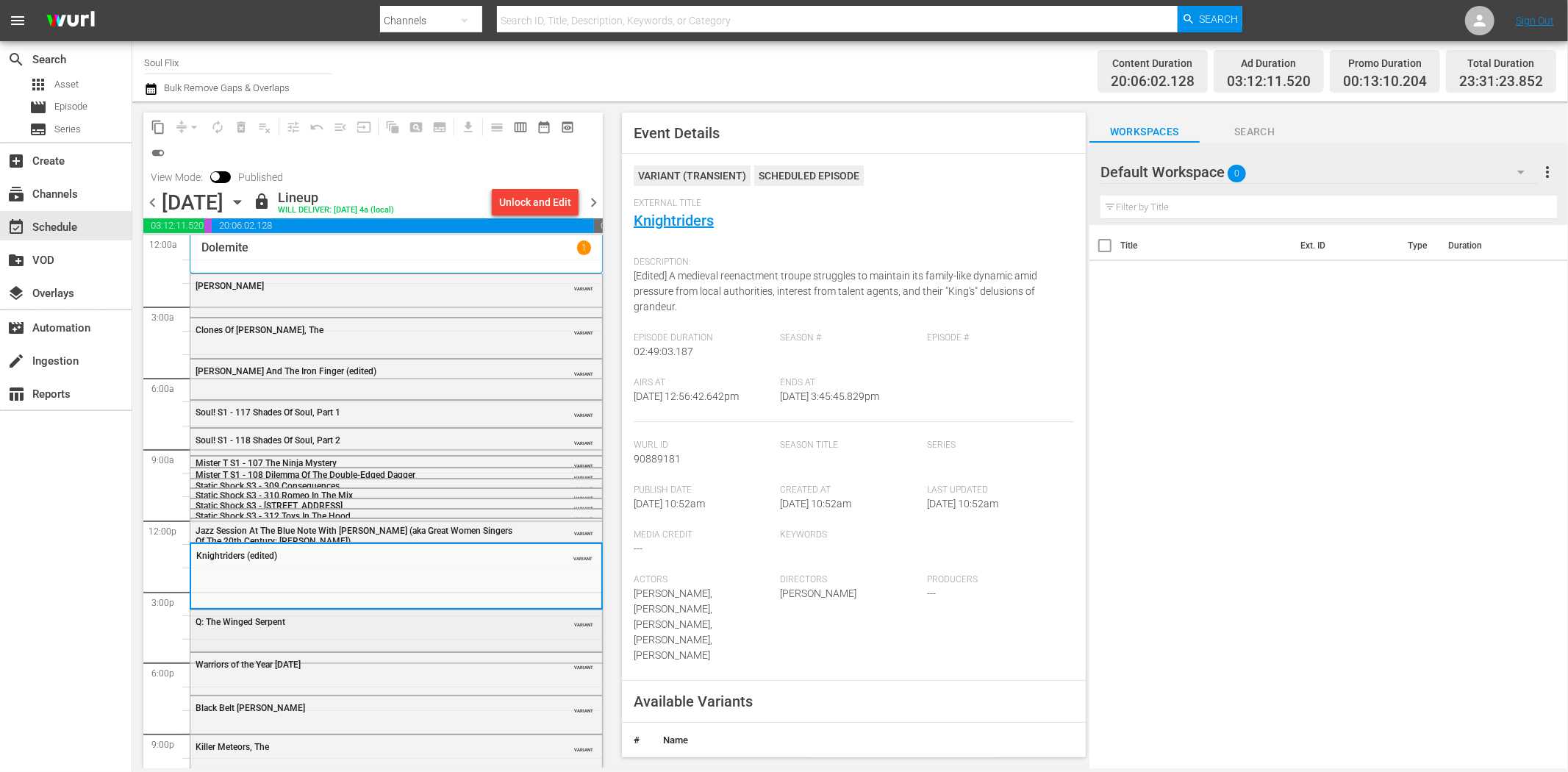
click at [429, 633] on div "Q: The Winged Serpent VARIANT" at bounding box center [396, 630] width 412 height 38
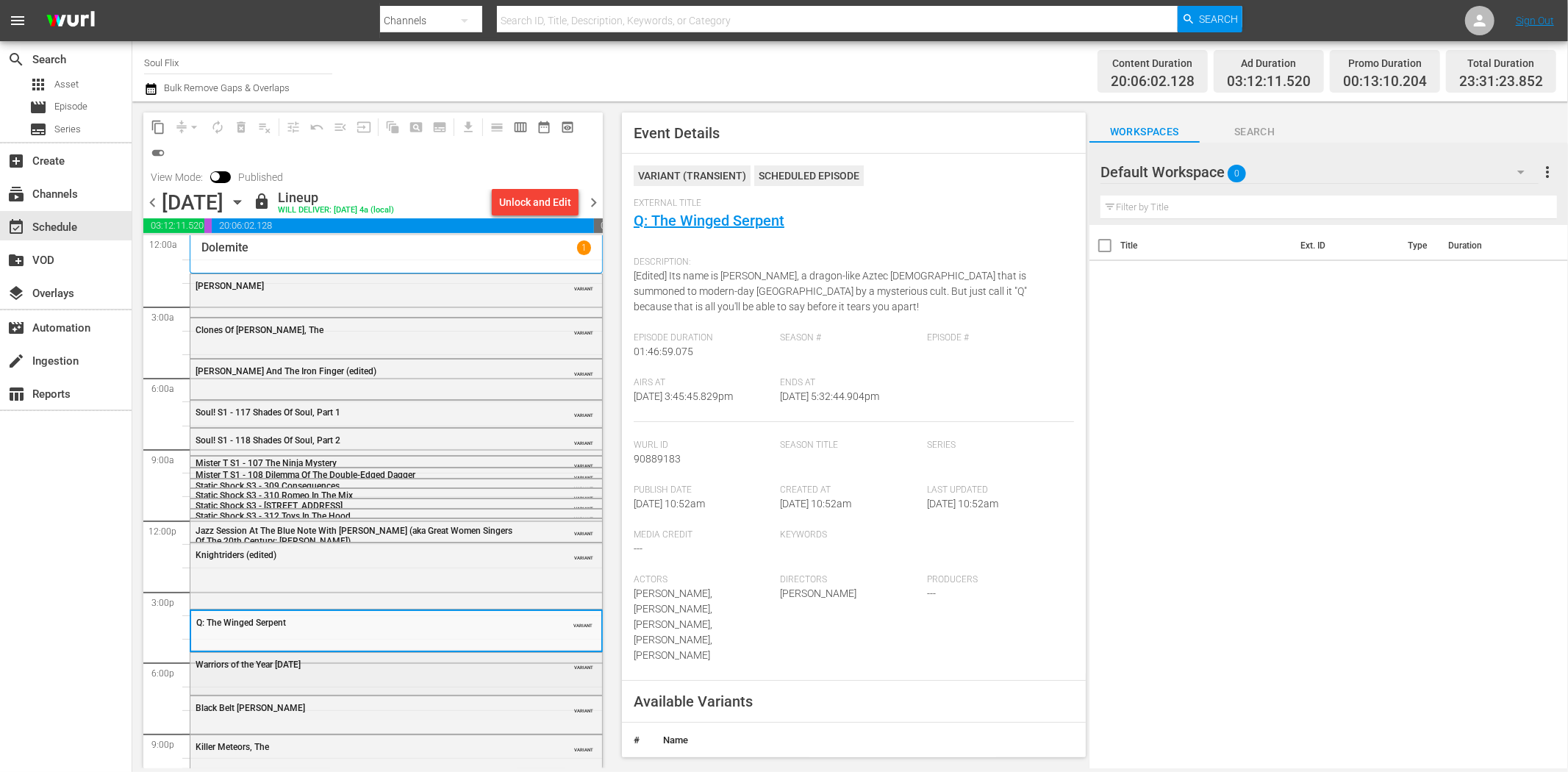
click at [405, 673] on div "Warriors of the Year 2072 VARIANT" at bounding box center [396, 664] width 412 height 22
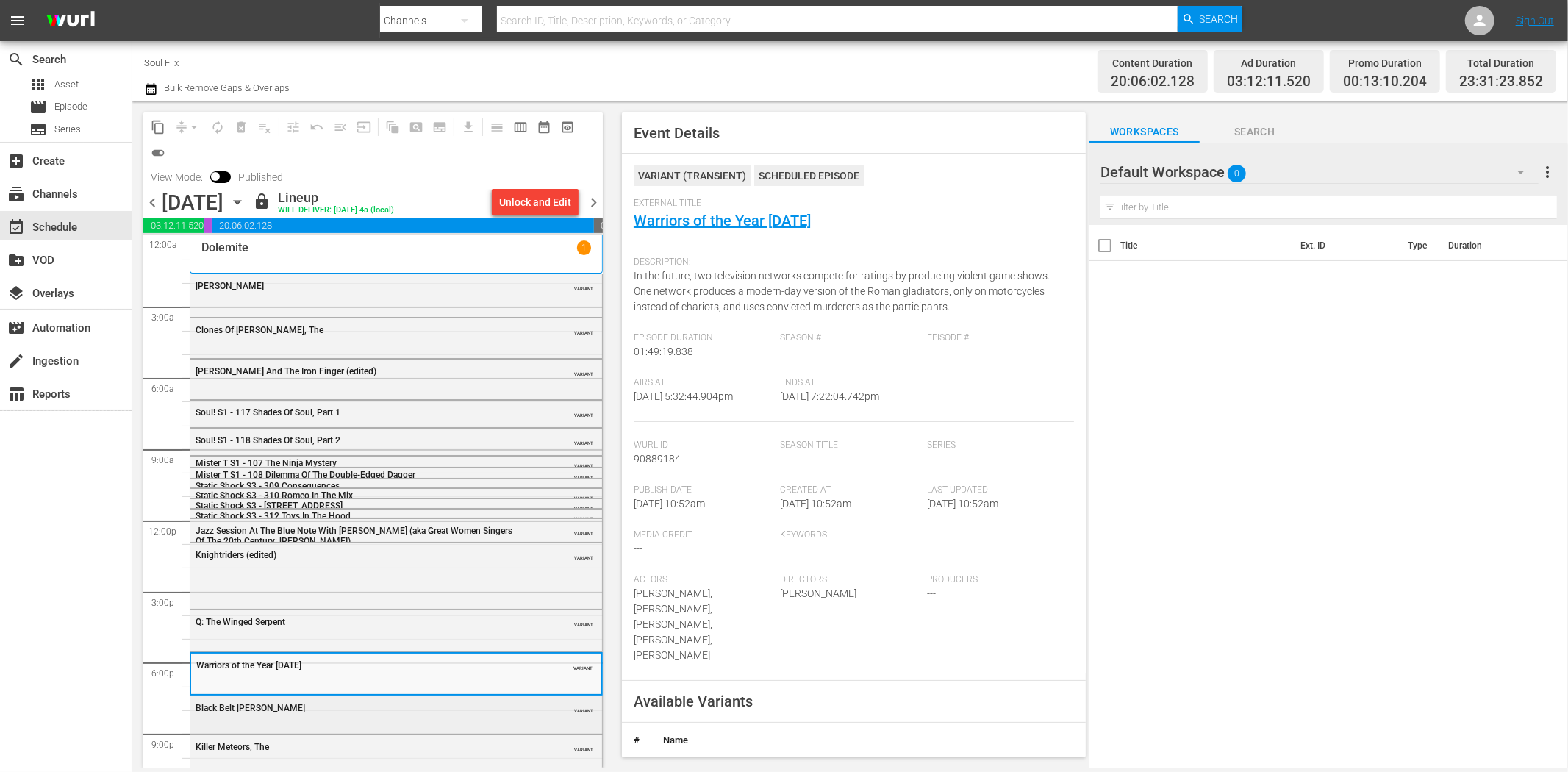
click at [508, 708] on div "Black Belt Jones" at bounding box center [359, 708] width 327 height 10
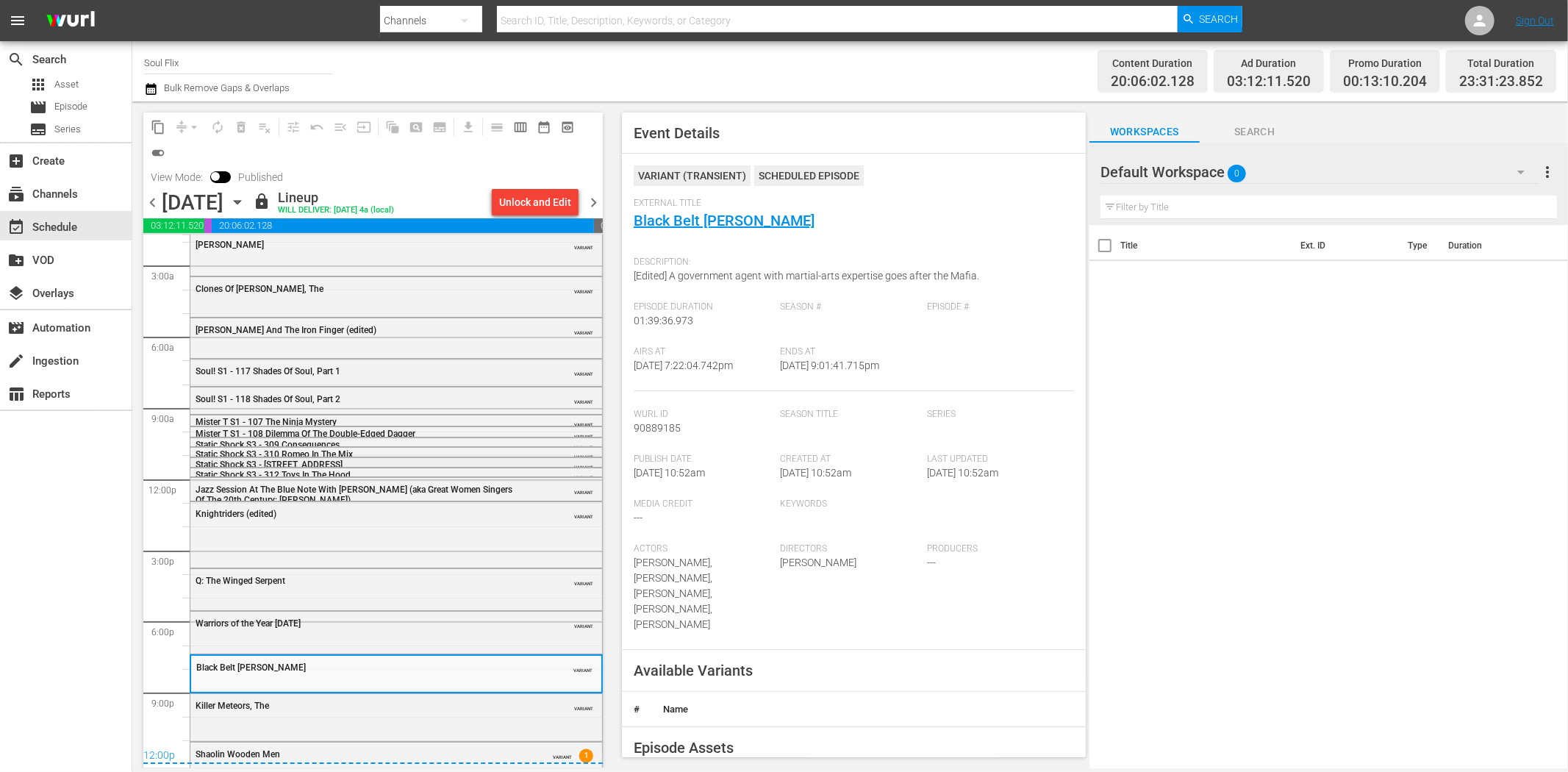
scroll to position [63, 0]
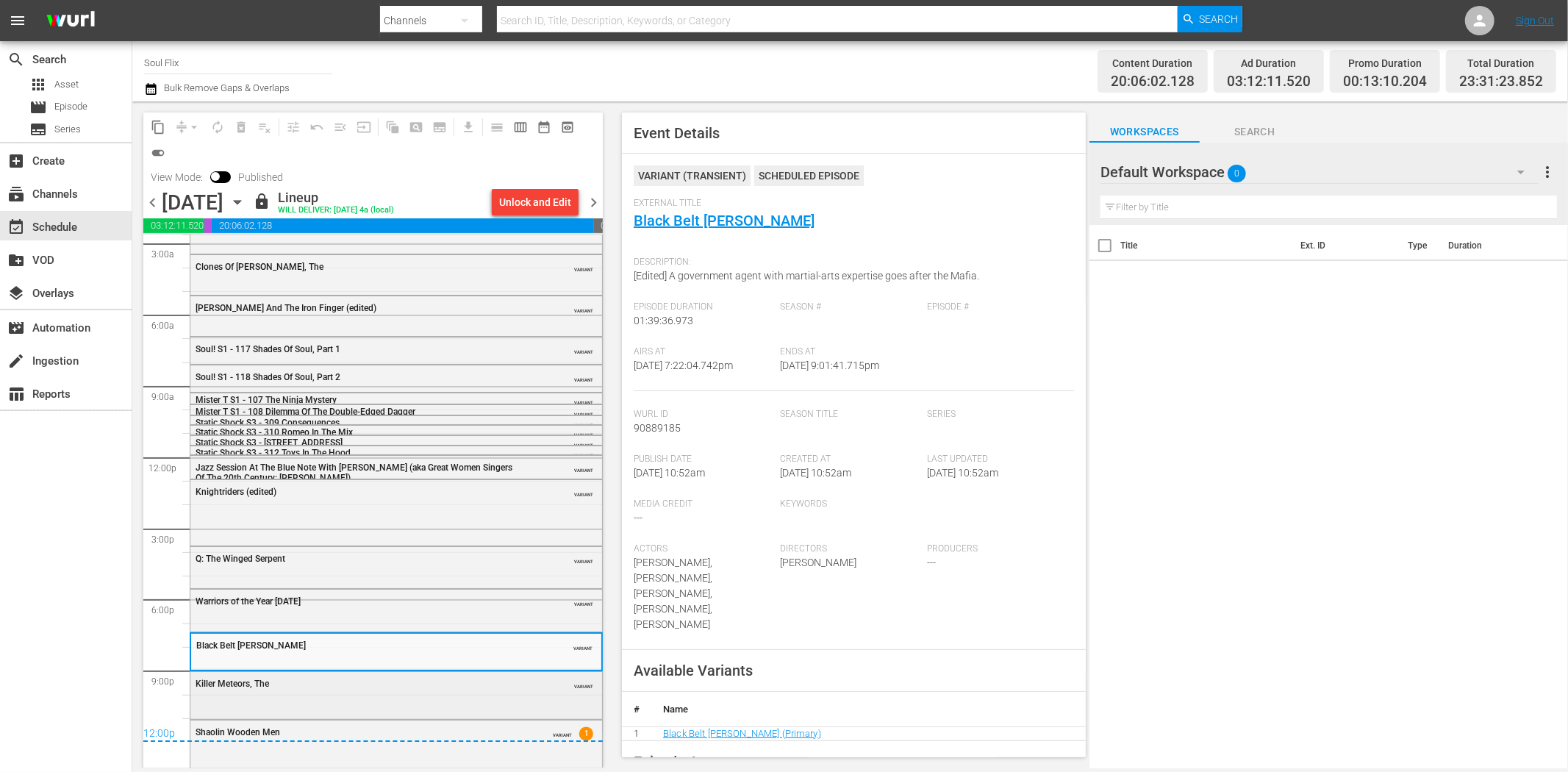
click at [450, 676] on div "Killer Meteors, The VARIANT" at bounding box center [396, 683] width 412 height 22
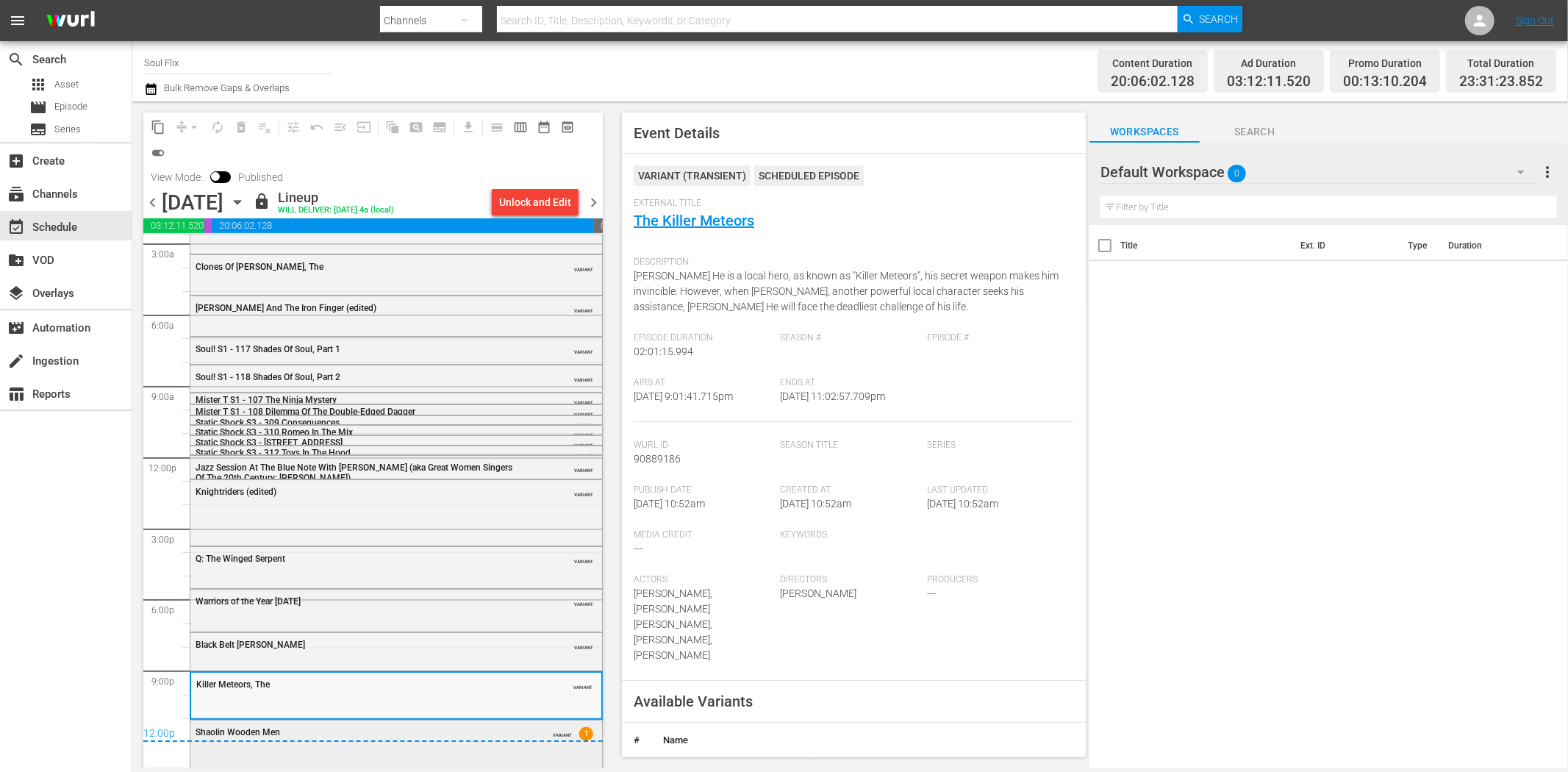
click at [475, 756] on div "Shaolin Wooden Men VARIANT 1" at bounding box center [396, 743] width 412 height 45
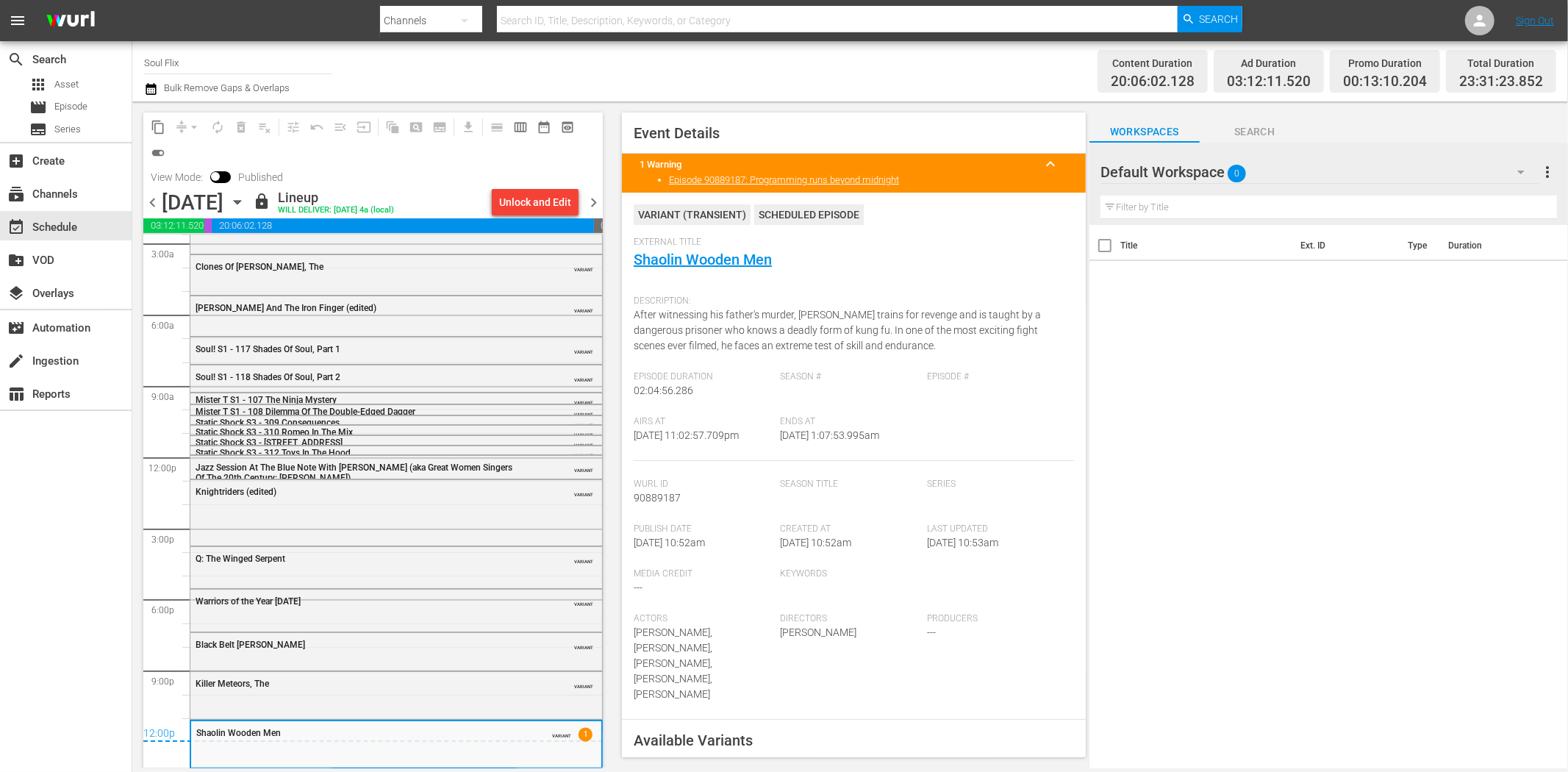
click at [592, 201] on span "chevron_right" at bounding box center [593, 202] width 18 height 18
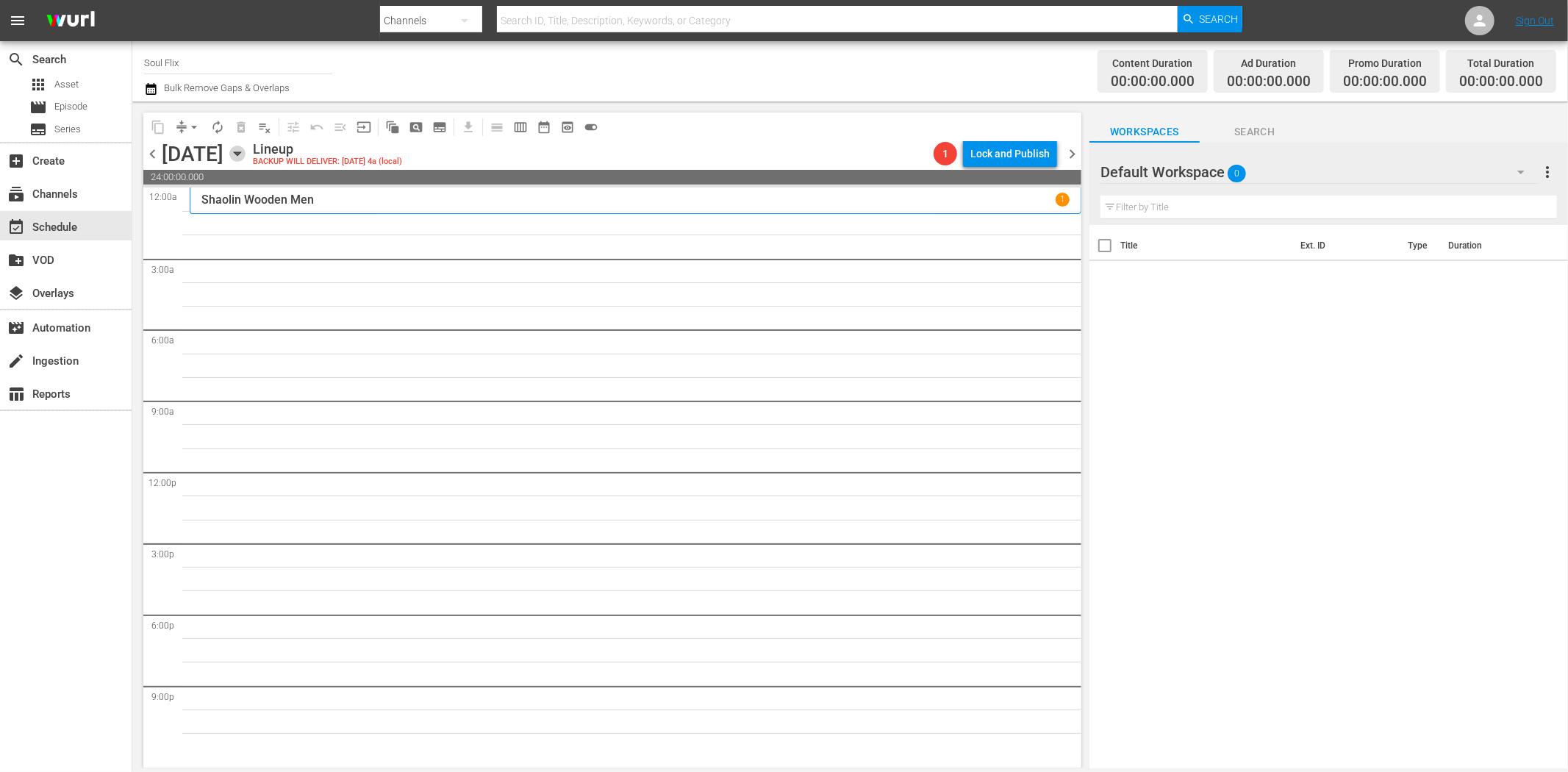
click at [240, 153] on icon "button" at bounding box center [237, 153] width 6 height 4
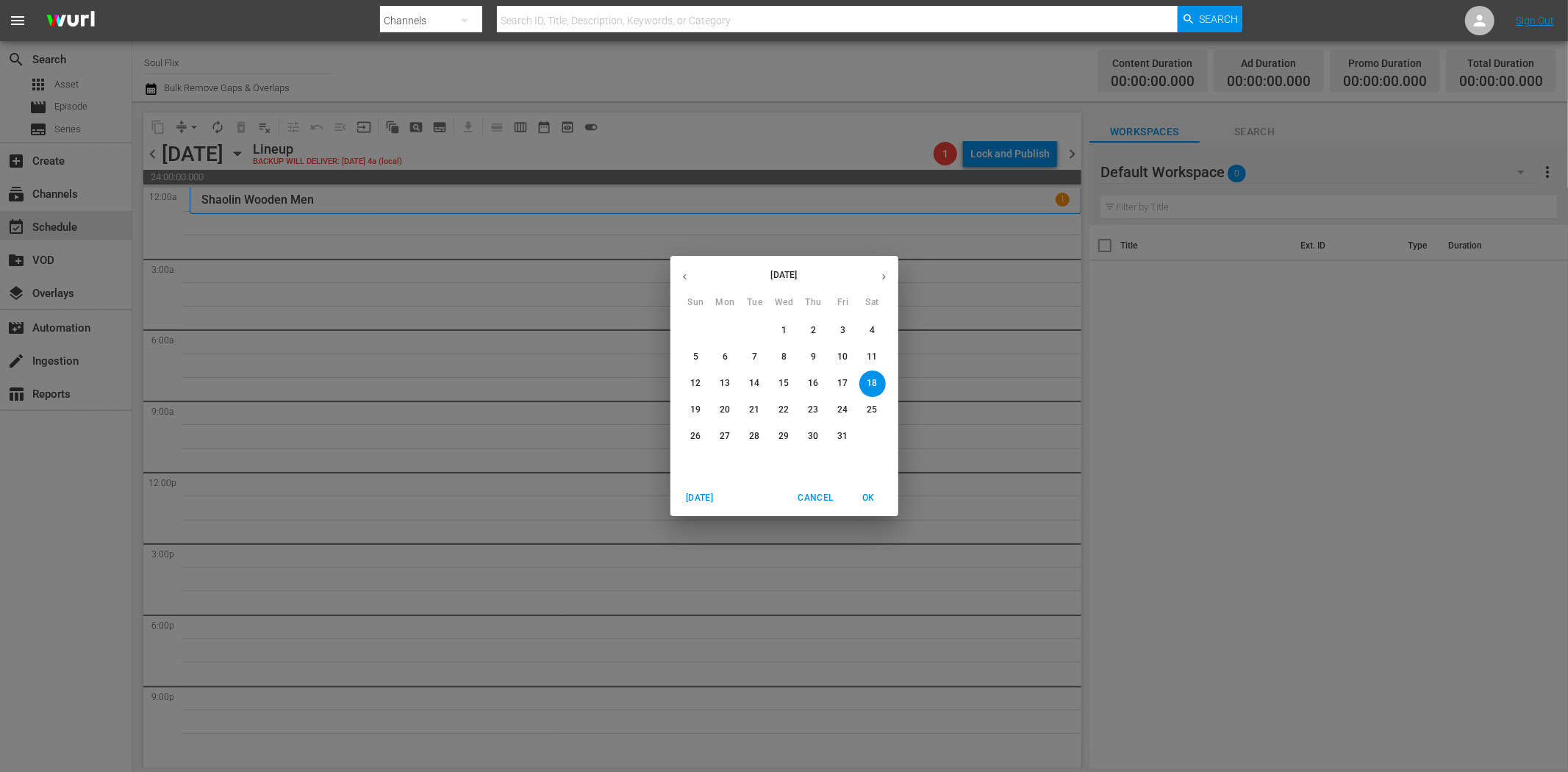
drag, startPoint x: 720, startPoint y: 353, endPoint x: 749, endPoint y: 361, distance: 30.1
click at [719, 351] on span "6" at bounding box center [725, 358] width 26 height 13
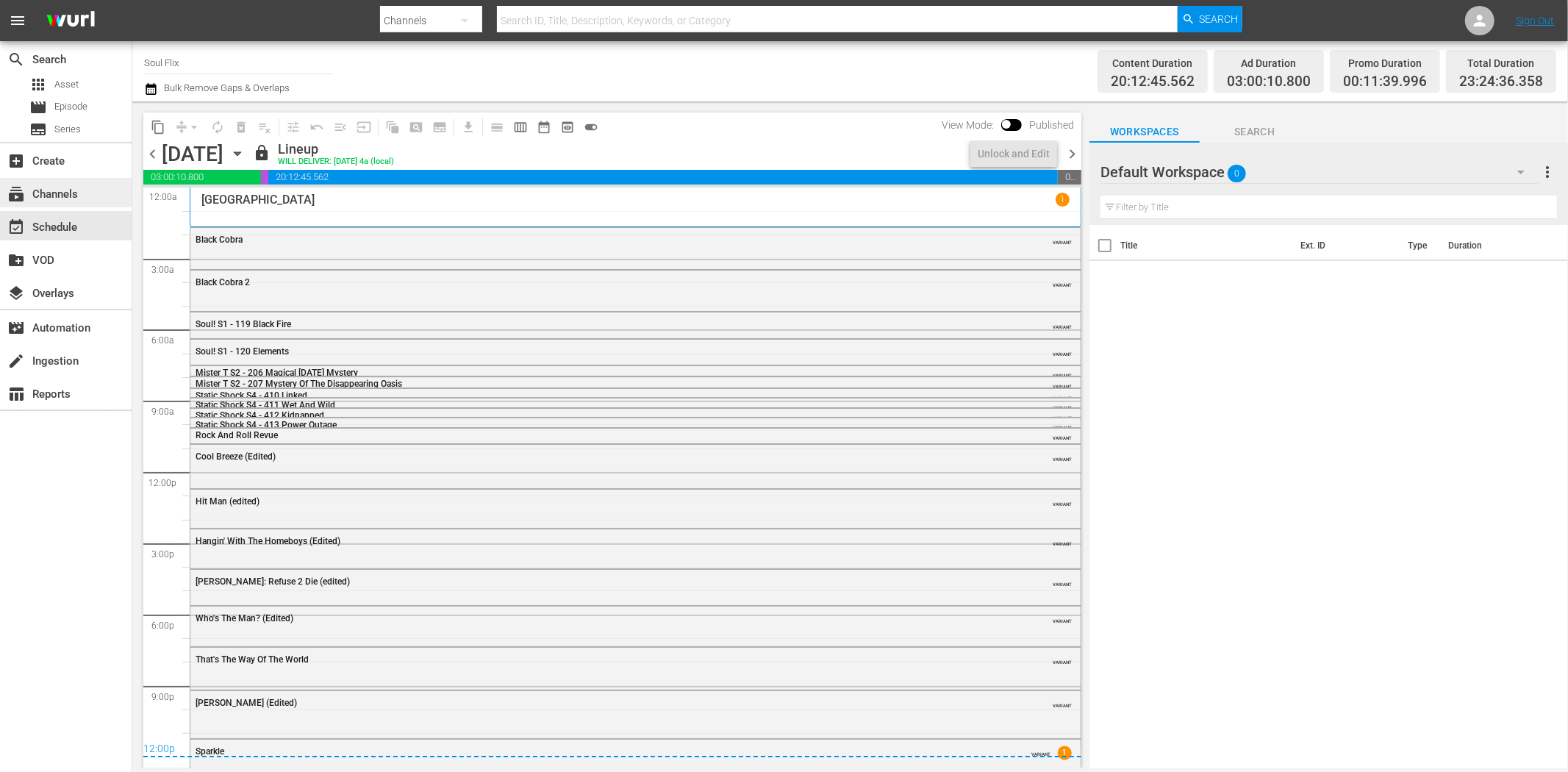
click at [60, 194] on div "subscriptions Channels" at bounding box center [41, 191] width 82 height 13
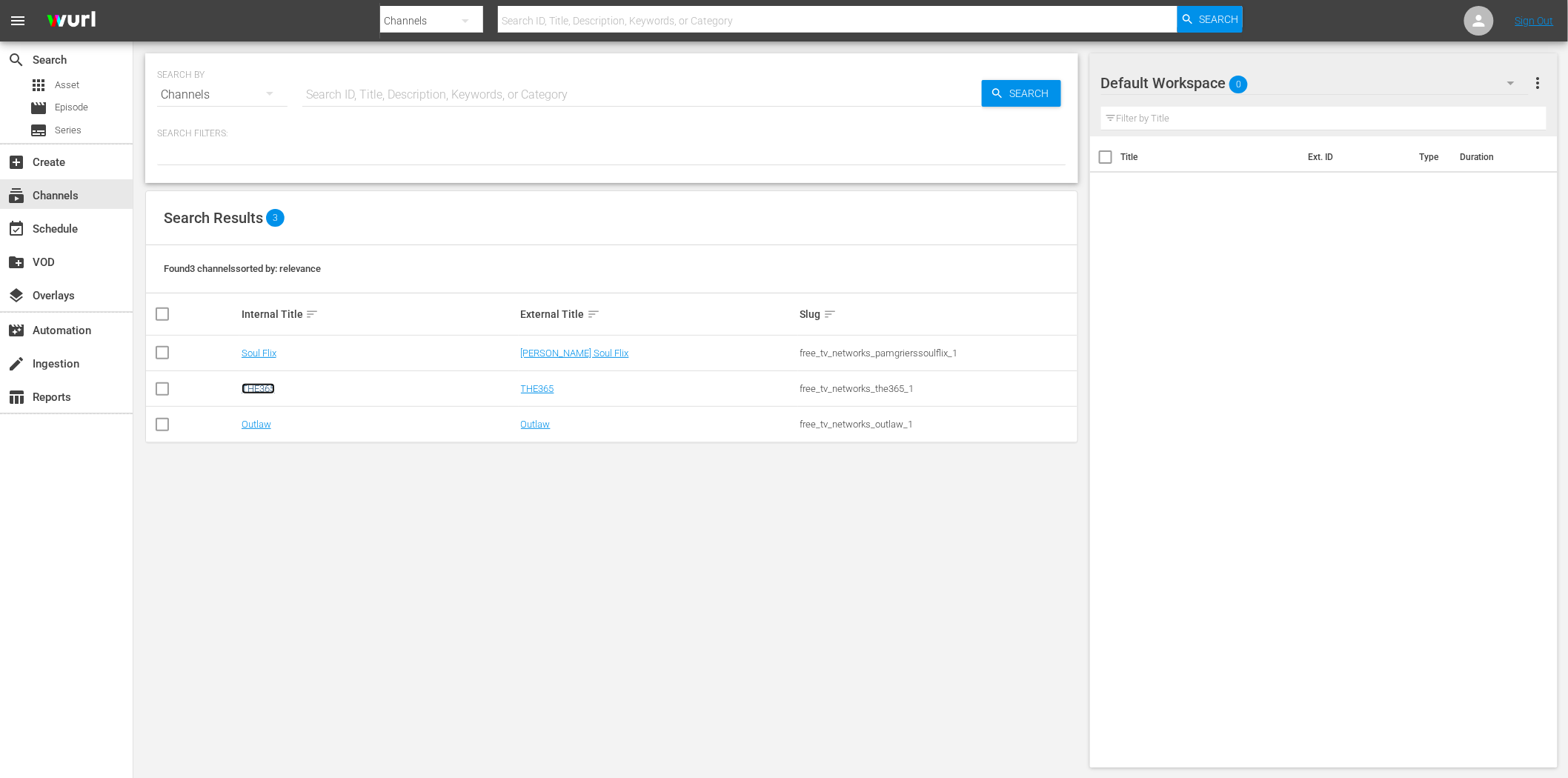
click at [261, 388] on link "THE365" at bounding box center [258, 389] width 33 height 11
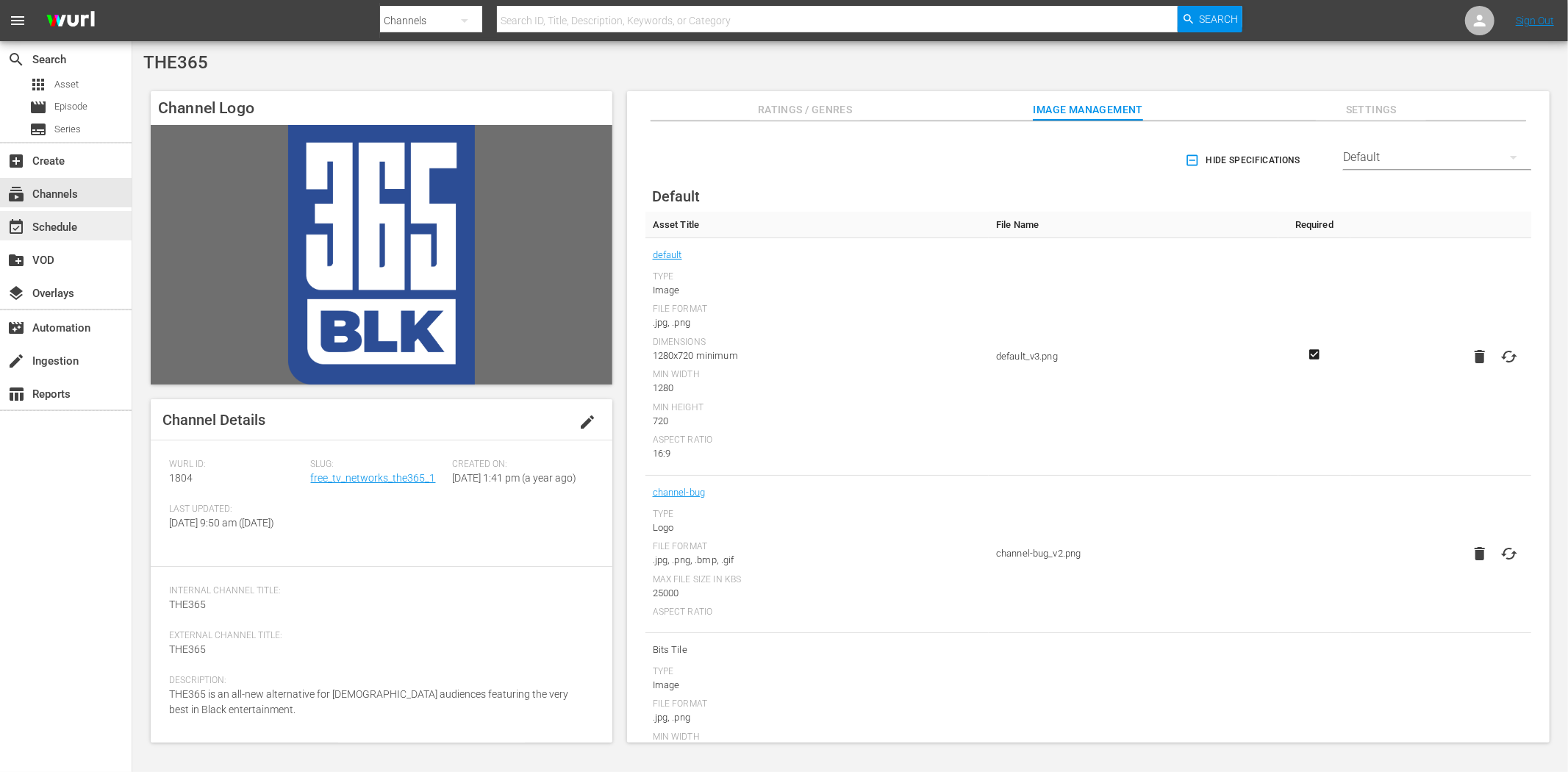
click at [93, 228] on div "event_available Schedule" at bounding box center [66, 225] width 131 height 29
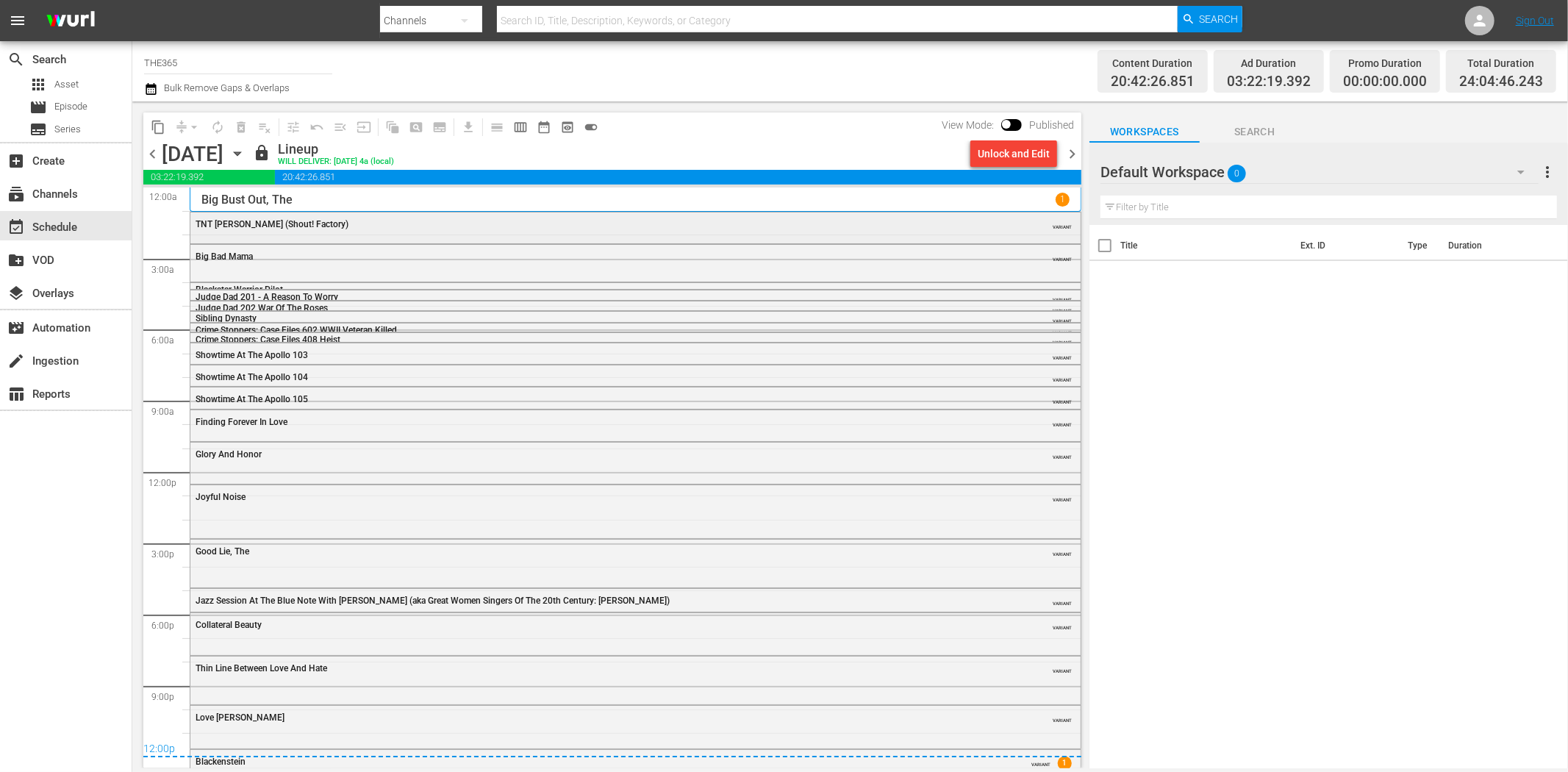
click at [350, 222] on div "TNT Jackson (Shout! Factory)" at bounding box center [595, 224] width 799 height 10
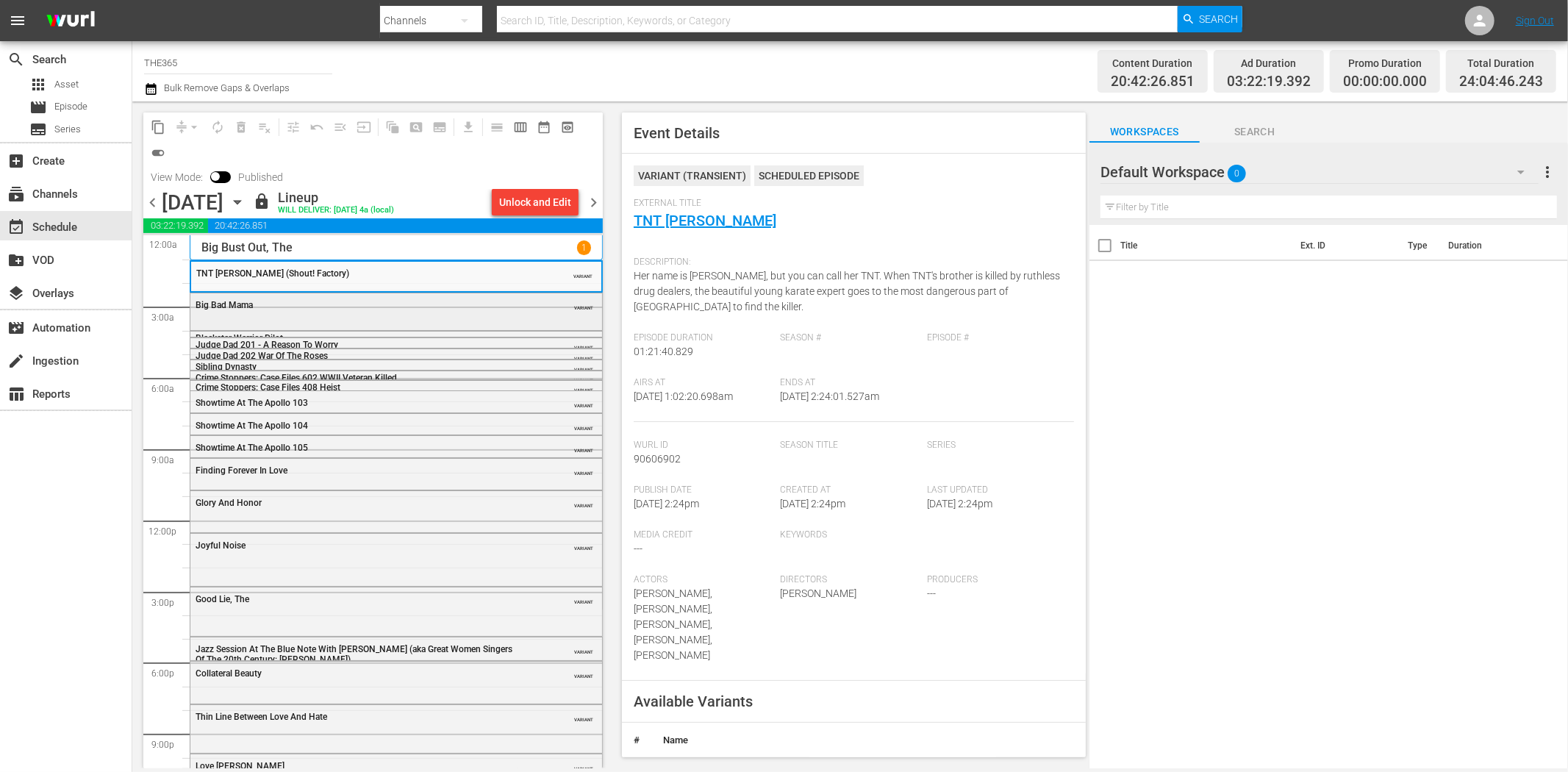
click at [445, 314] on div "Big Bad Mama VARIANT" at bounding box center [396, 305] width 412 height 22
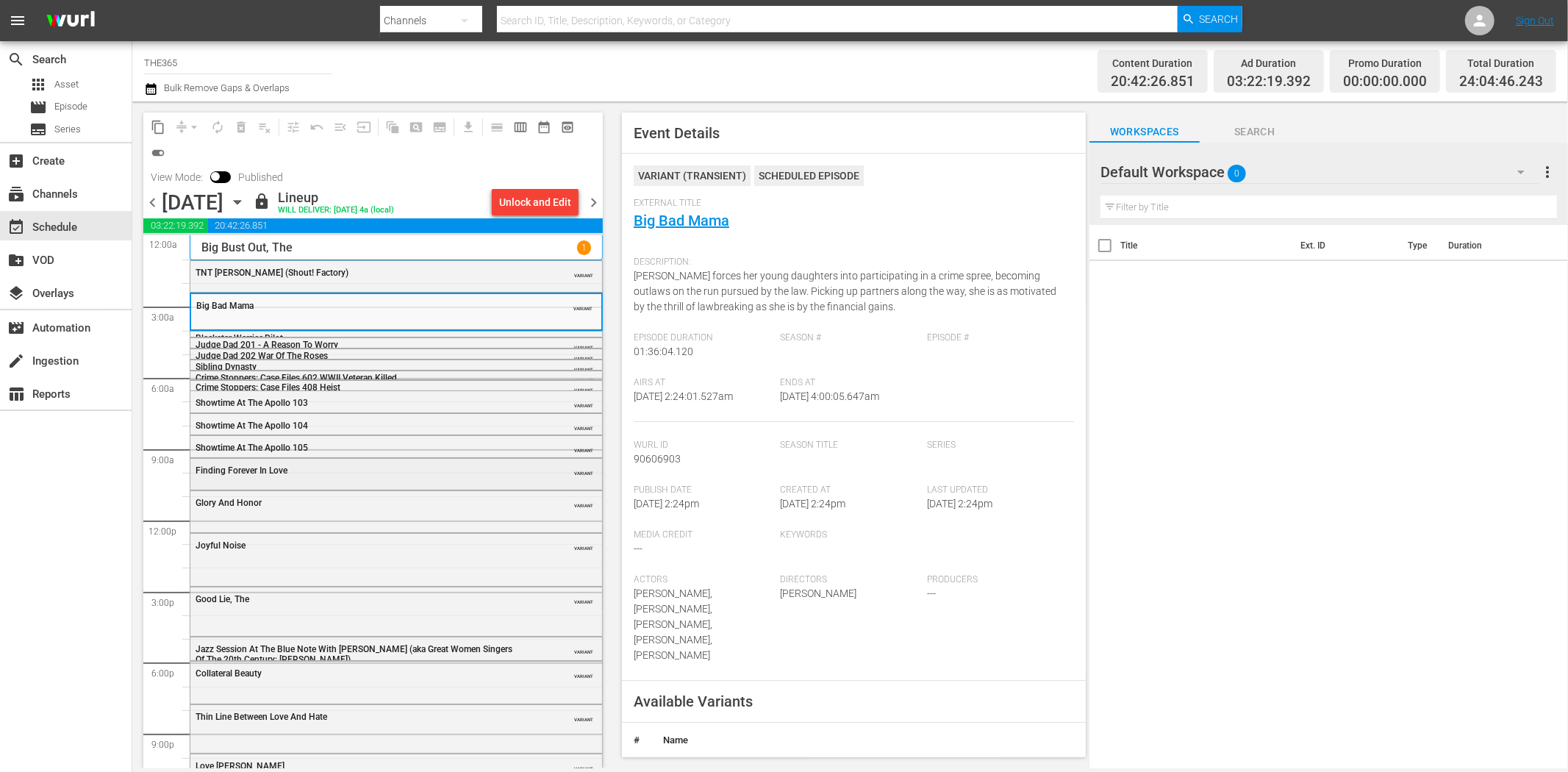
click at [430, 479] on div "Finding Forever In Love VARIANT" at bounding box center [396, 470] width 412 height 22
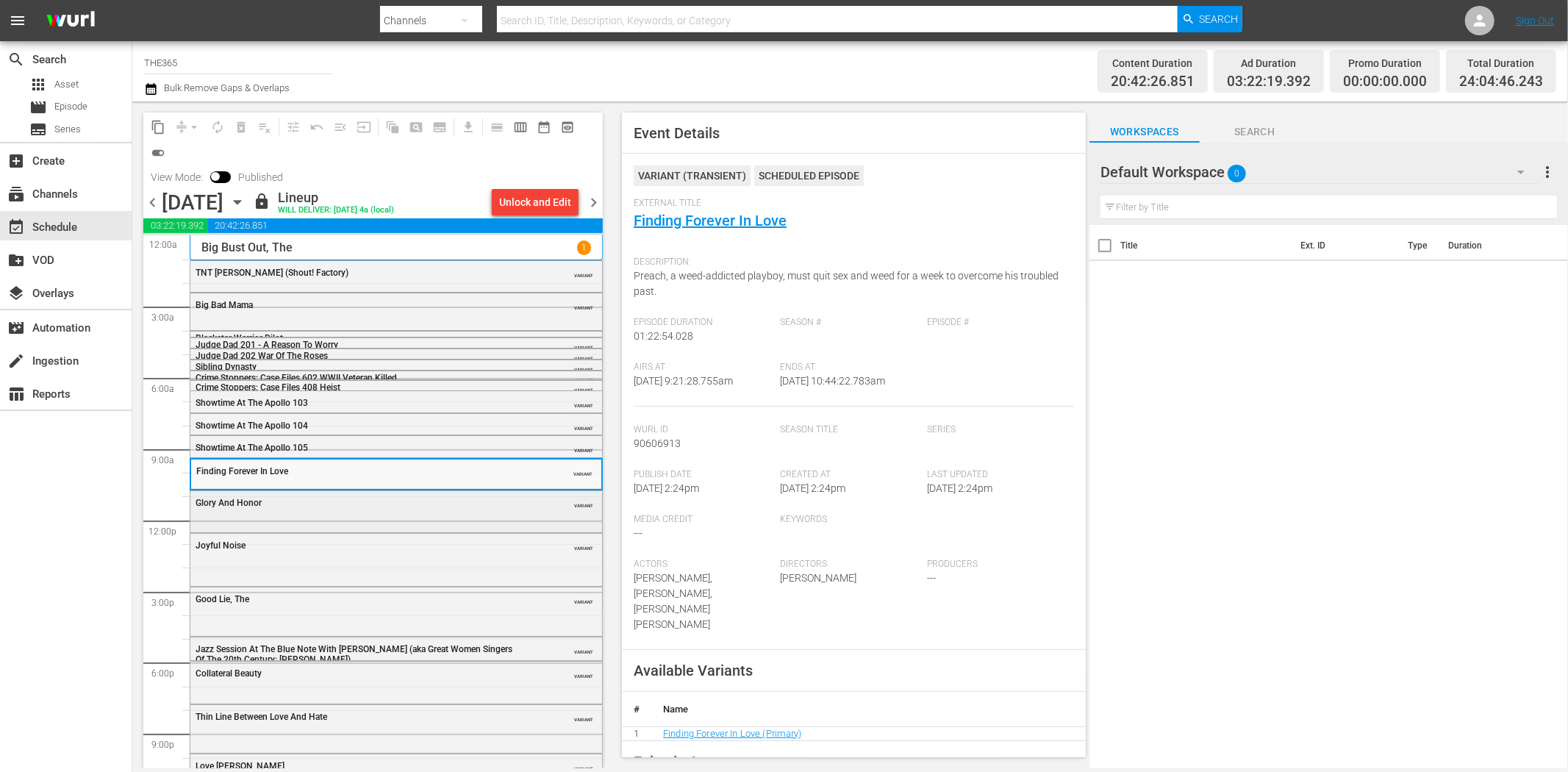
click at [421, 517] on div "Glory And Honor VARIANT" at bounding box center [396, 510] width 412 height 38
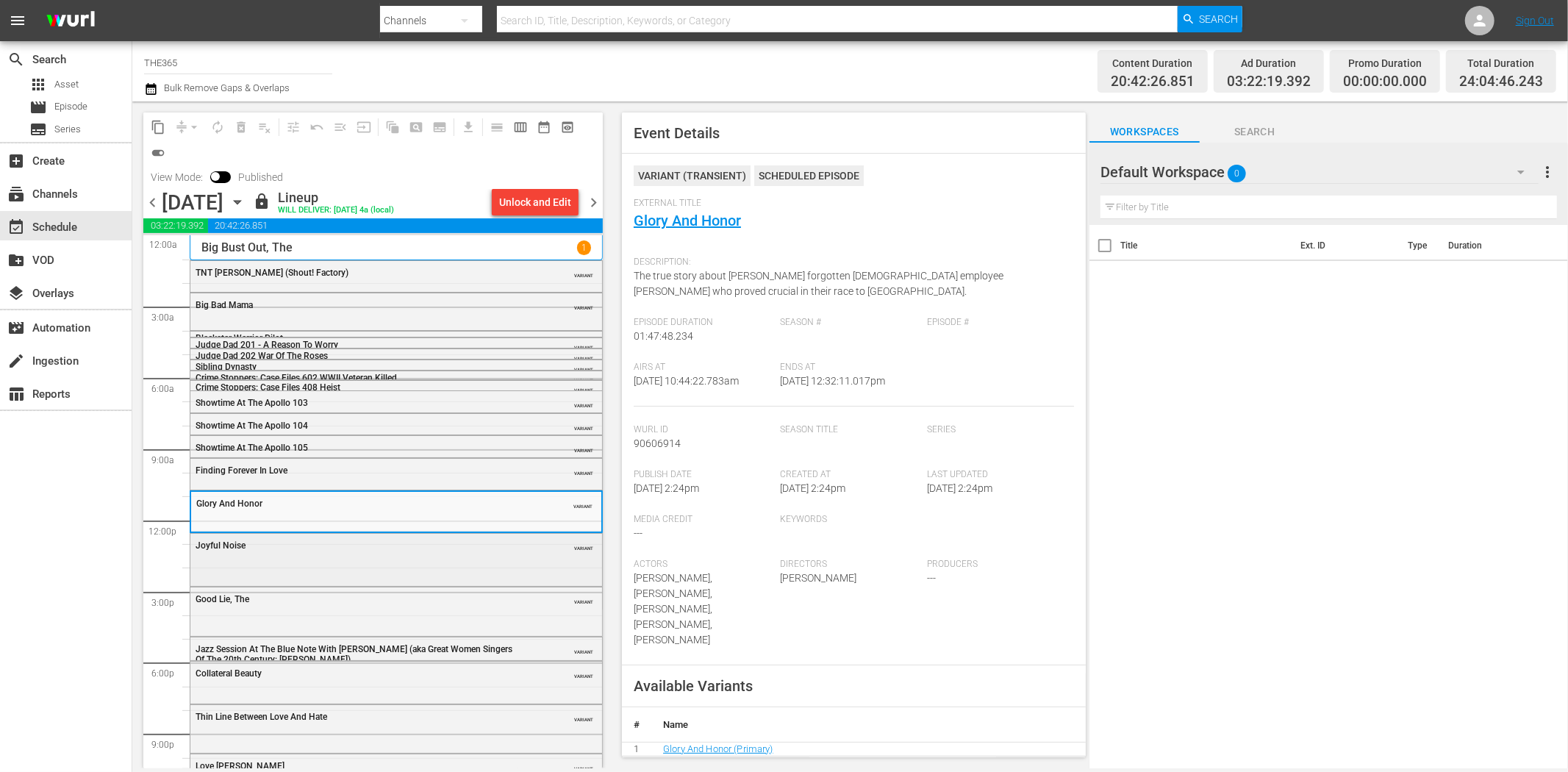
click at [379, 566] on div "Joyful Noise VARIANT" at bounding box center [396, 558] width 412 height 49
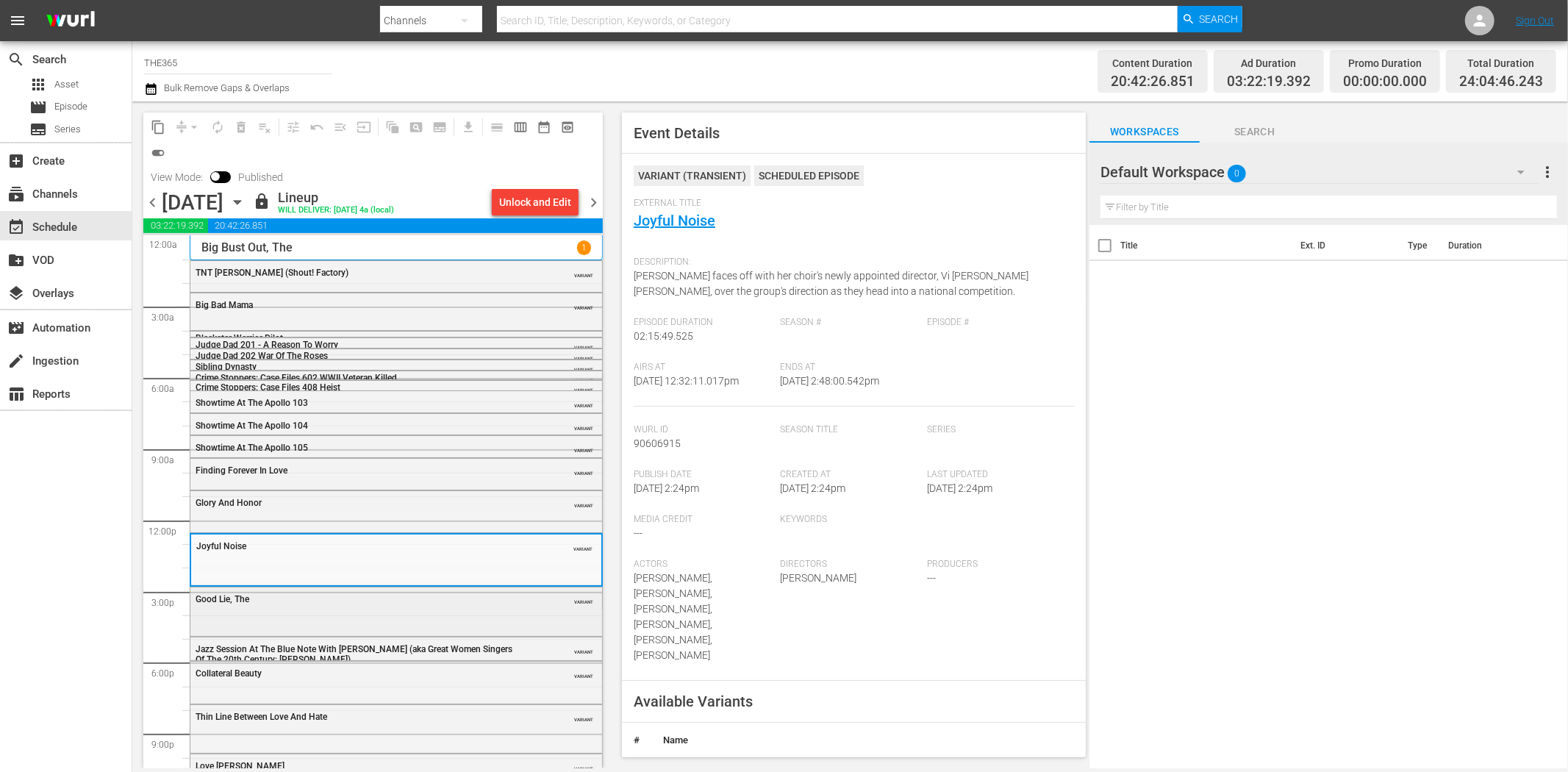
click at [315, 611] on div "Good Lie, The VARIANT" at bounding box center [396, 611] width 412 height 46
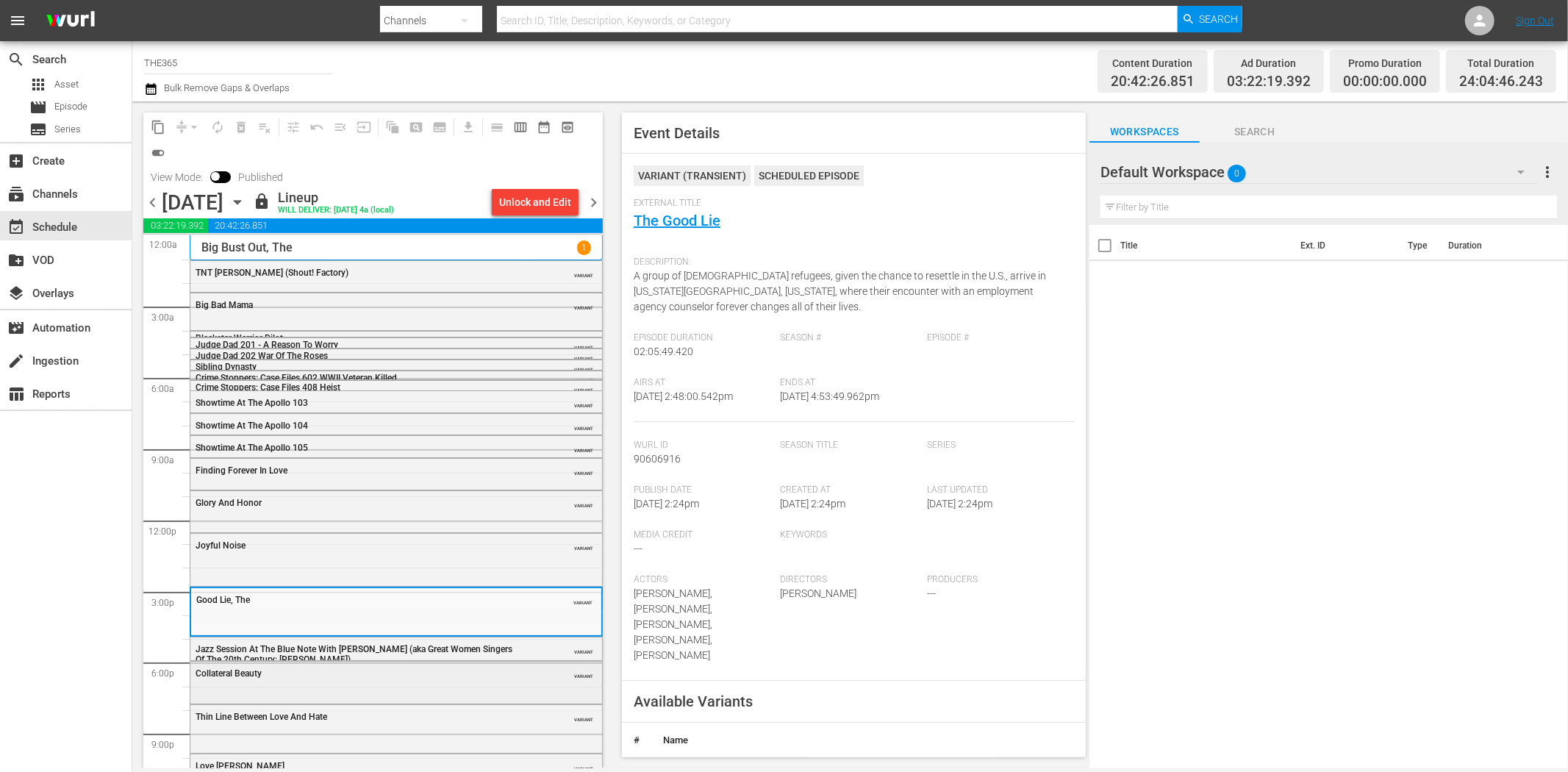
click at [442, 670] on div "Collateral Beauty" at bounding box center [359, 673] width 327 height 10
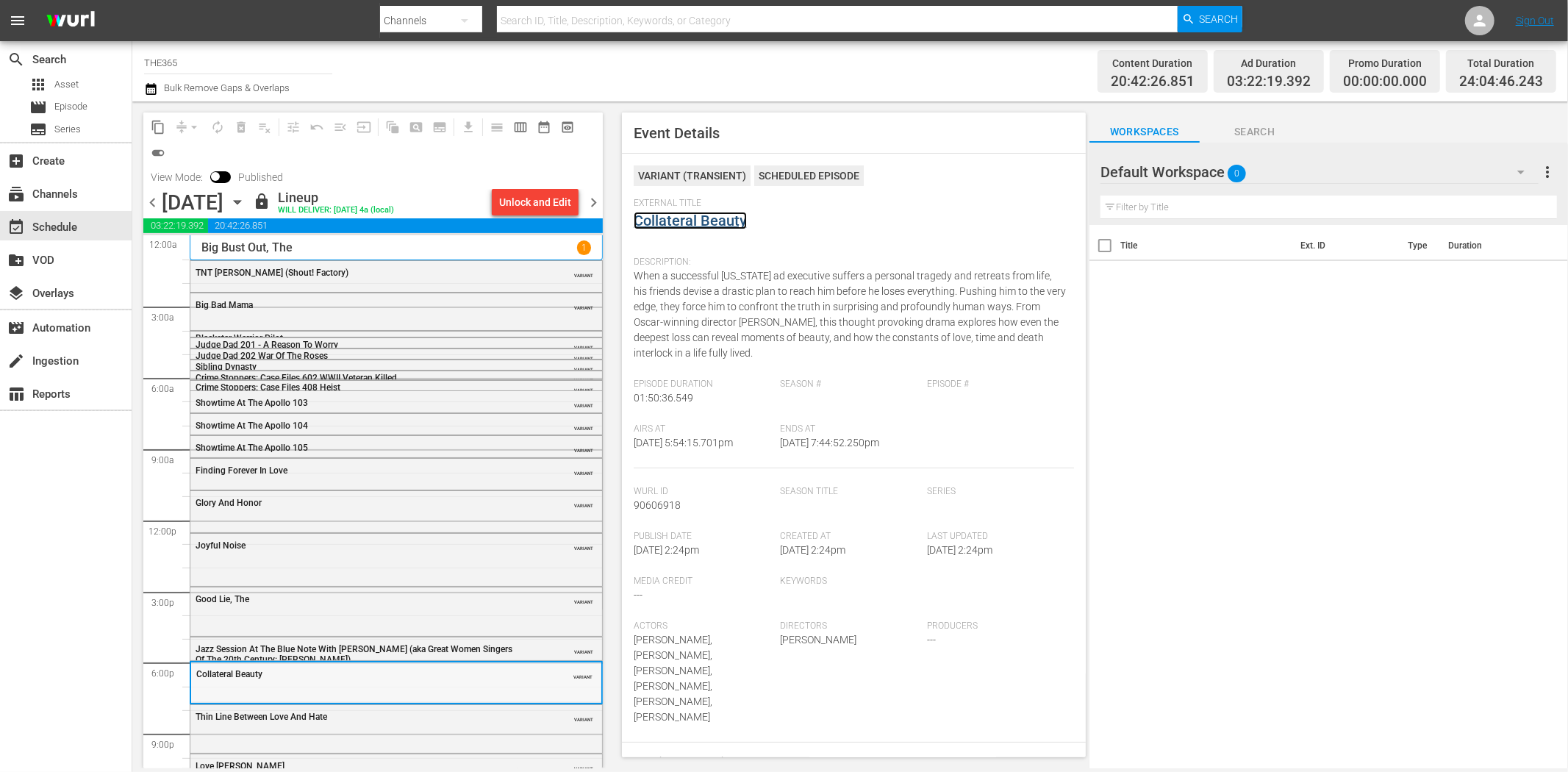
scroll to position [63, 0]
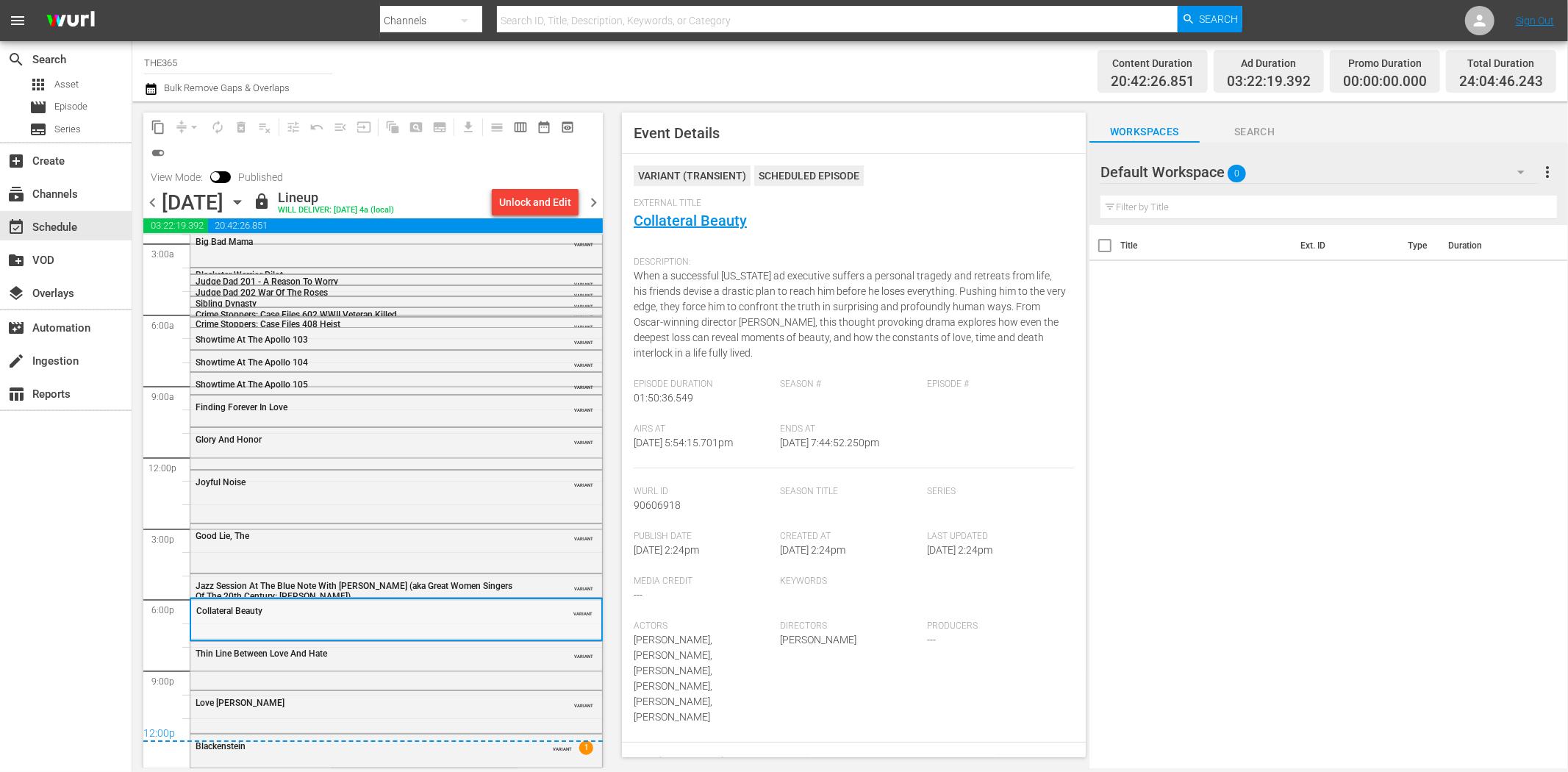
click at [408, 676] on div "Thin Line Between Love And Hate VARIANT" at bounding box center [396, 664] width 412 height 45
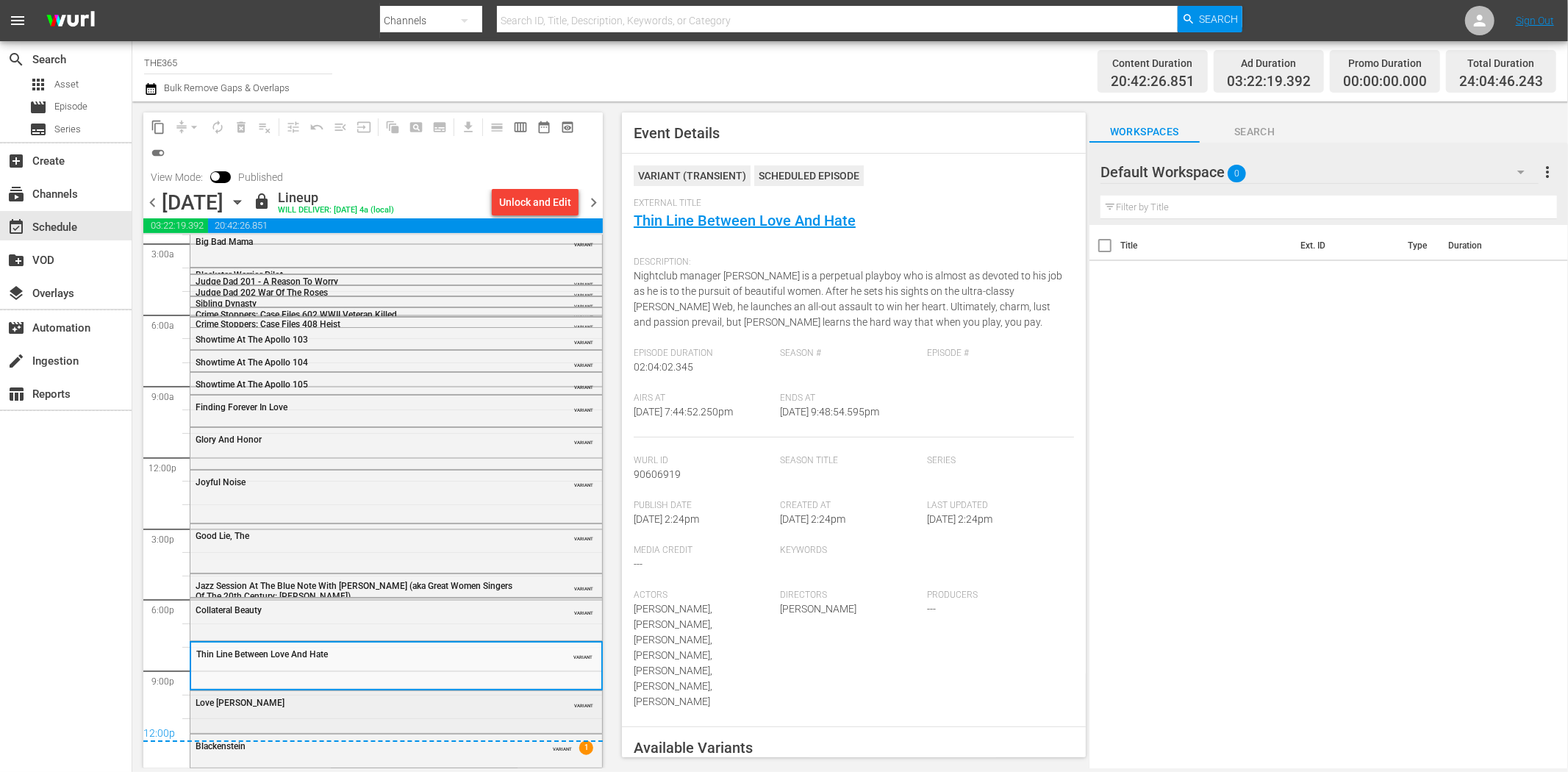
click at [433, 703] on div "Love Jones" at bounding box center [359, 702] width 327 height 10
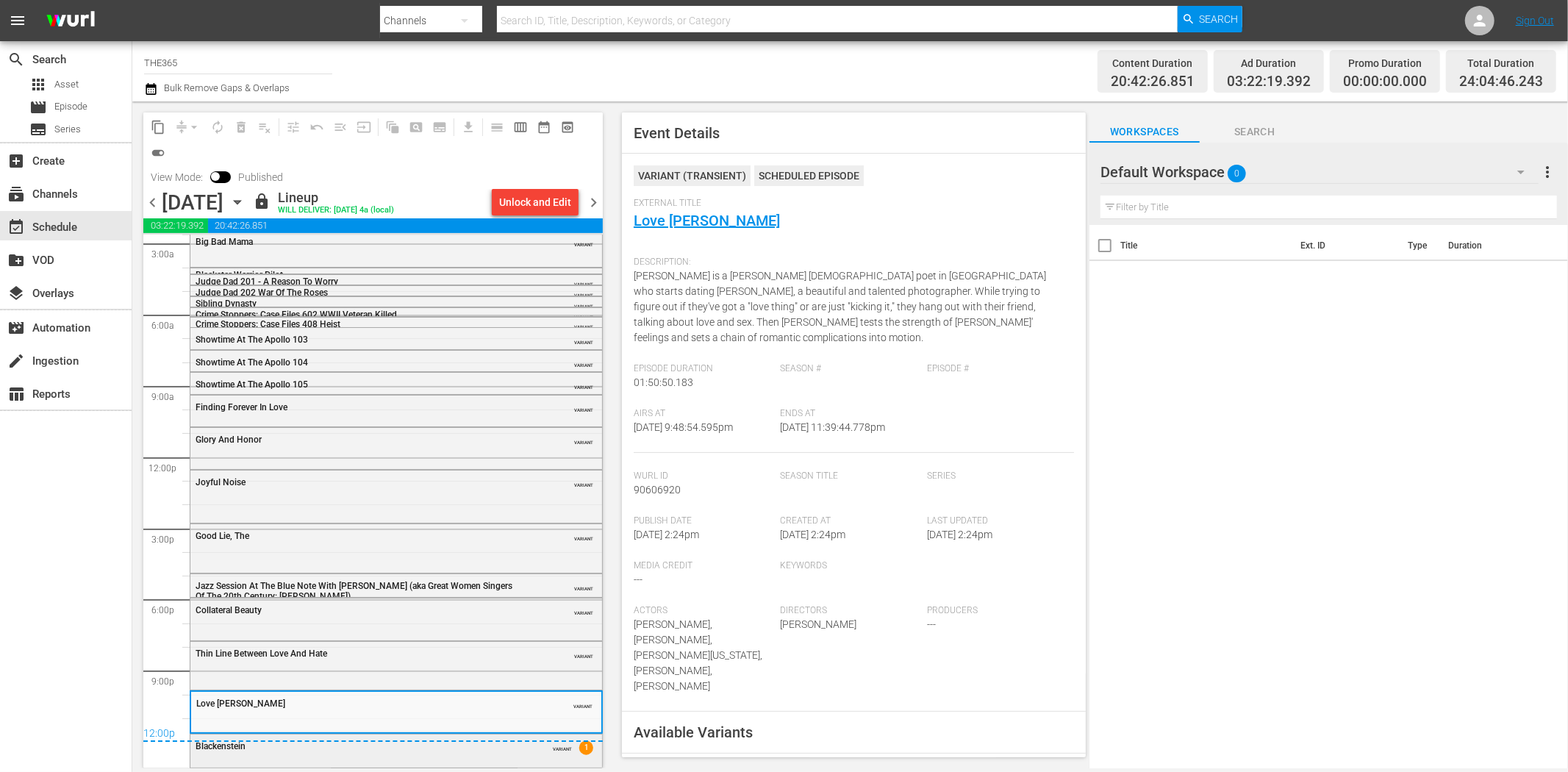
click at [500, 745] on div "Blackenstein" at bounding box center [359, 746] width 327 height 10
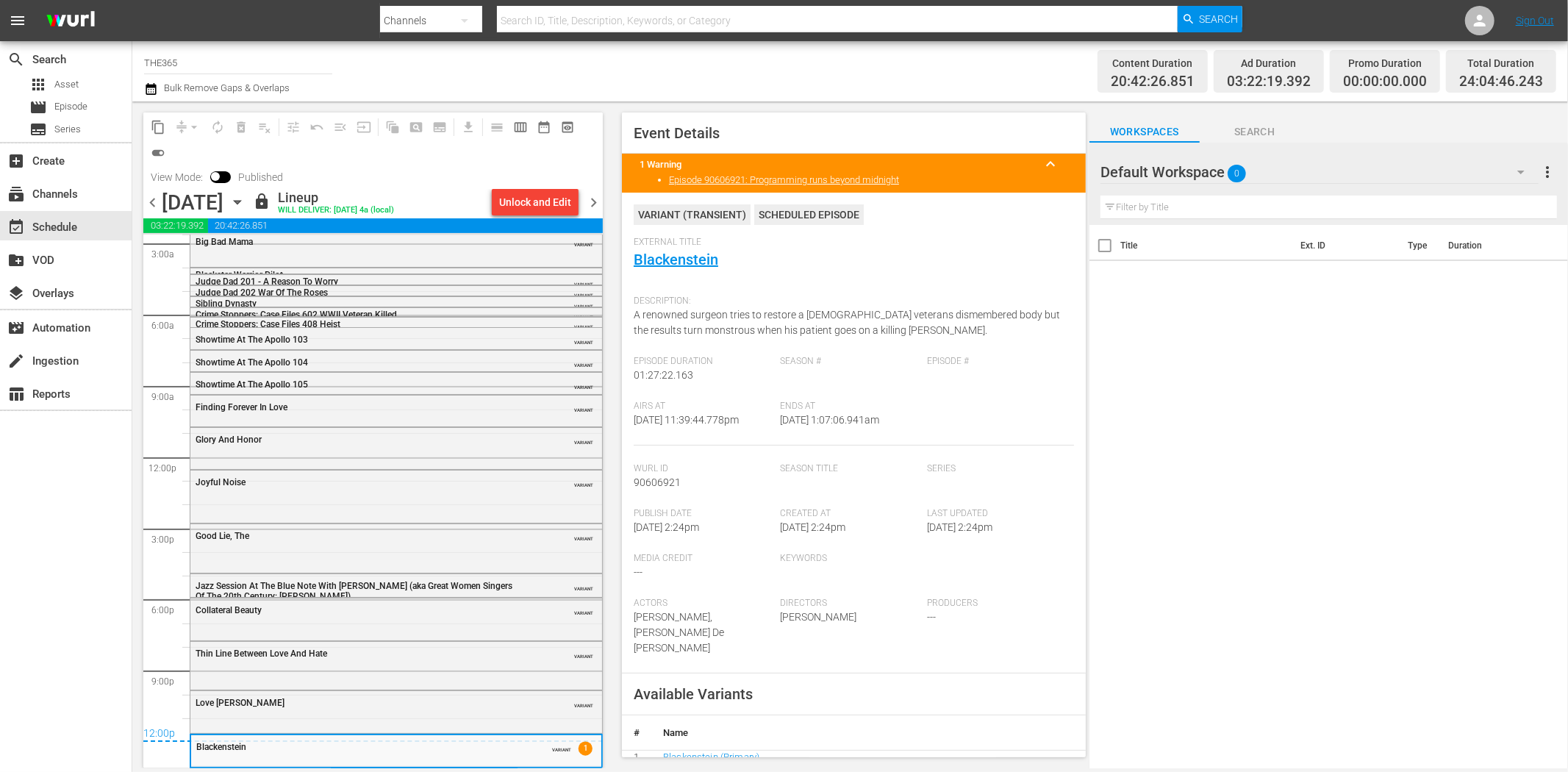
click at [591, 196] on span "chevron_right" at bounding box center [593, 202] width 18 height 18
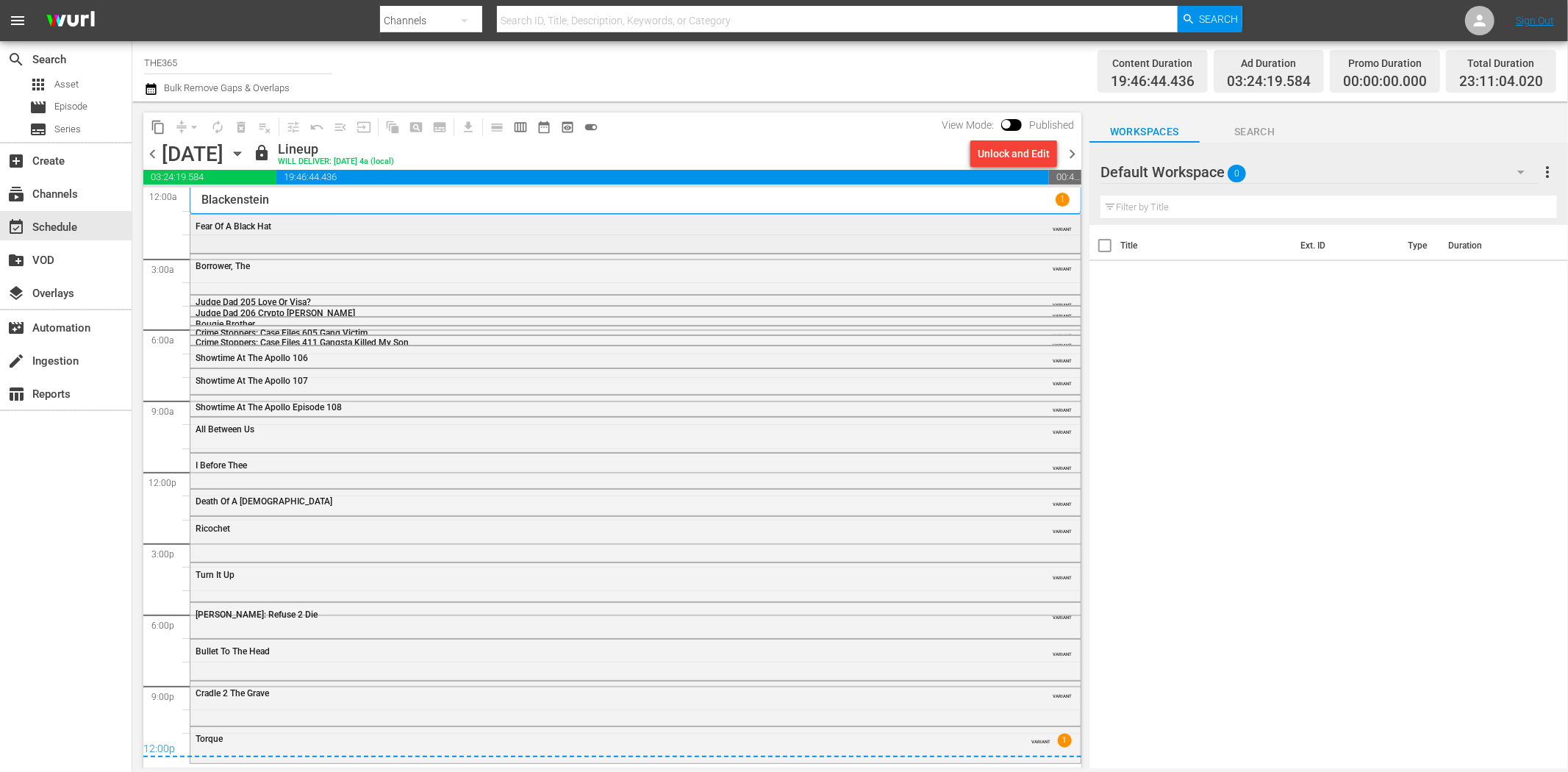
click at [259, 229] on span "Fear Of A Black Hat" at bounding box center [233, 226] width 76 height 10
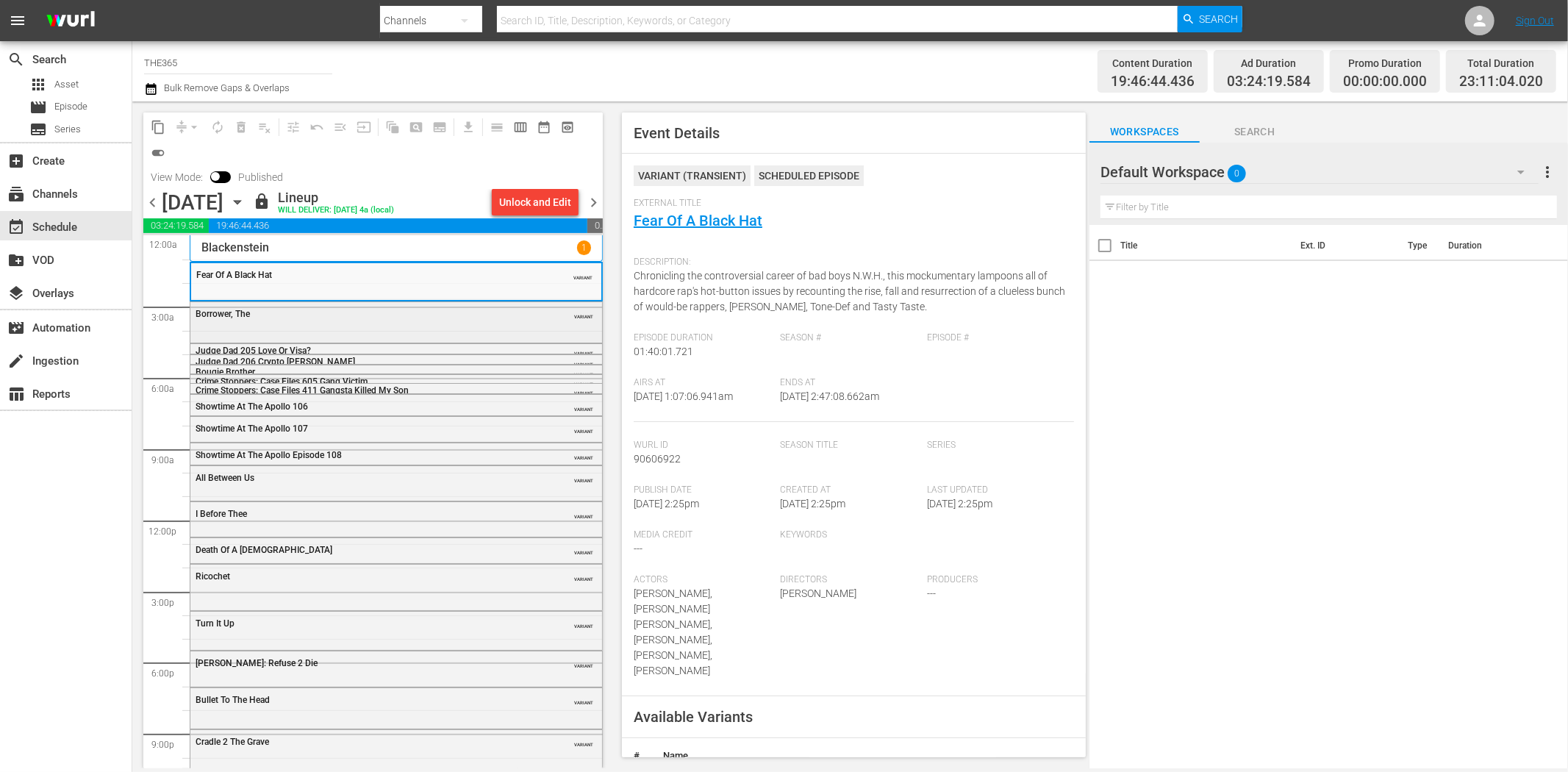
click at [465, 327] on div "Borrower, The VARIANT" at bounding box center [396, 320] width 412 height 37
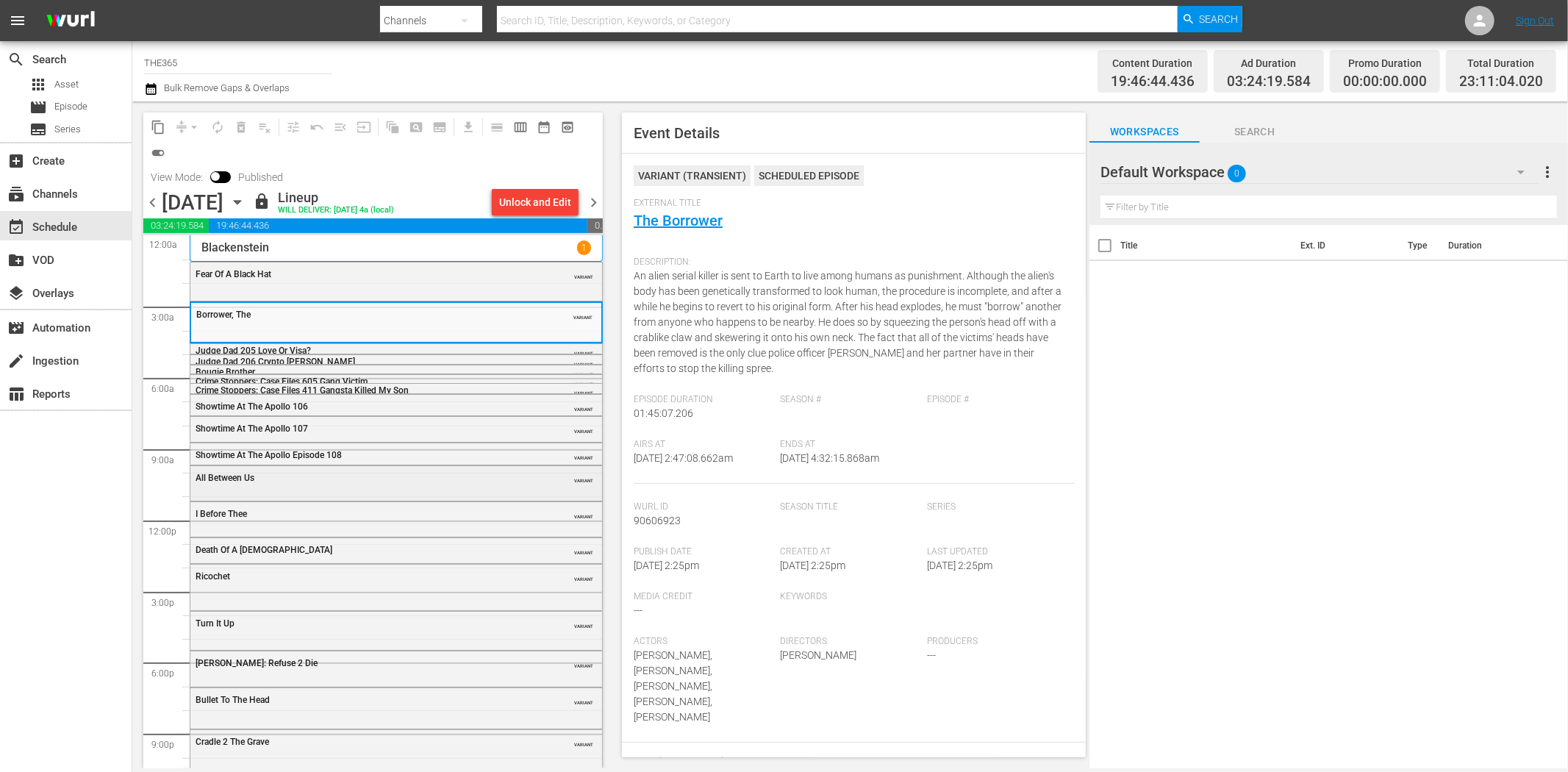
click at [333, 477] on div "All Between Us" at bounding box center [359, 478] width 327 height 10
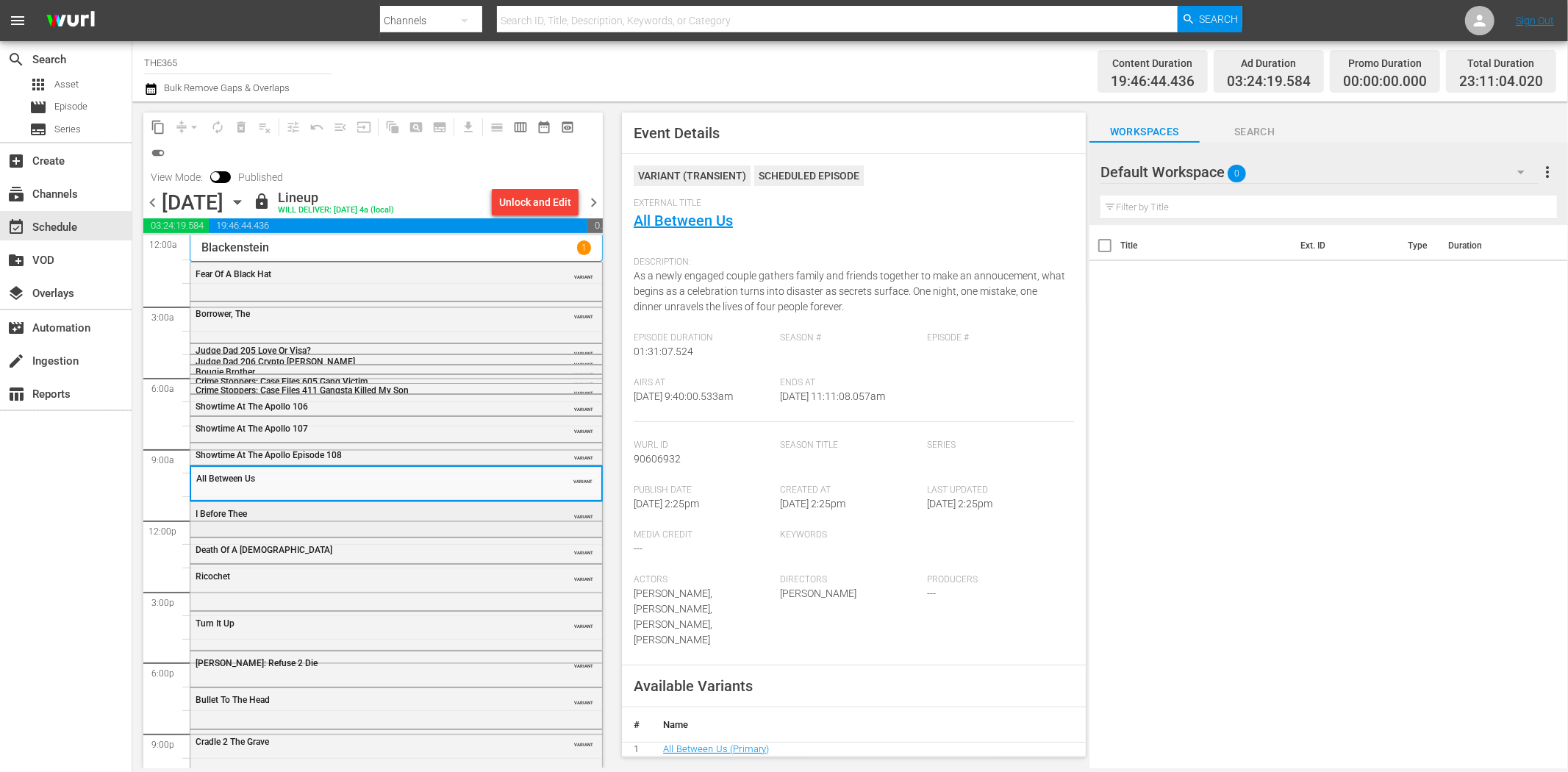
click at [419, 528] on div "I Before Thee VARIANT" at bounding box center [396, 518] width 412 height 32
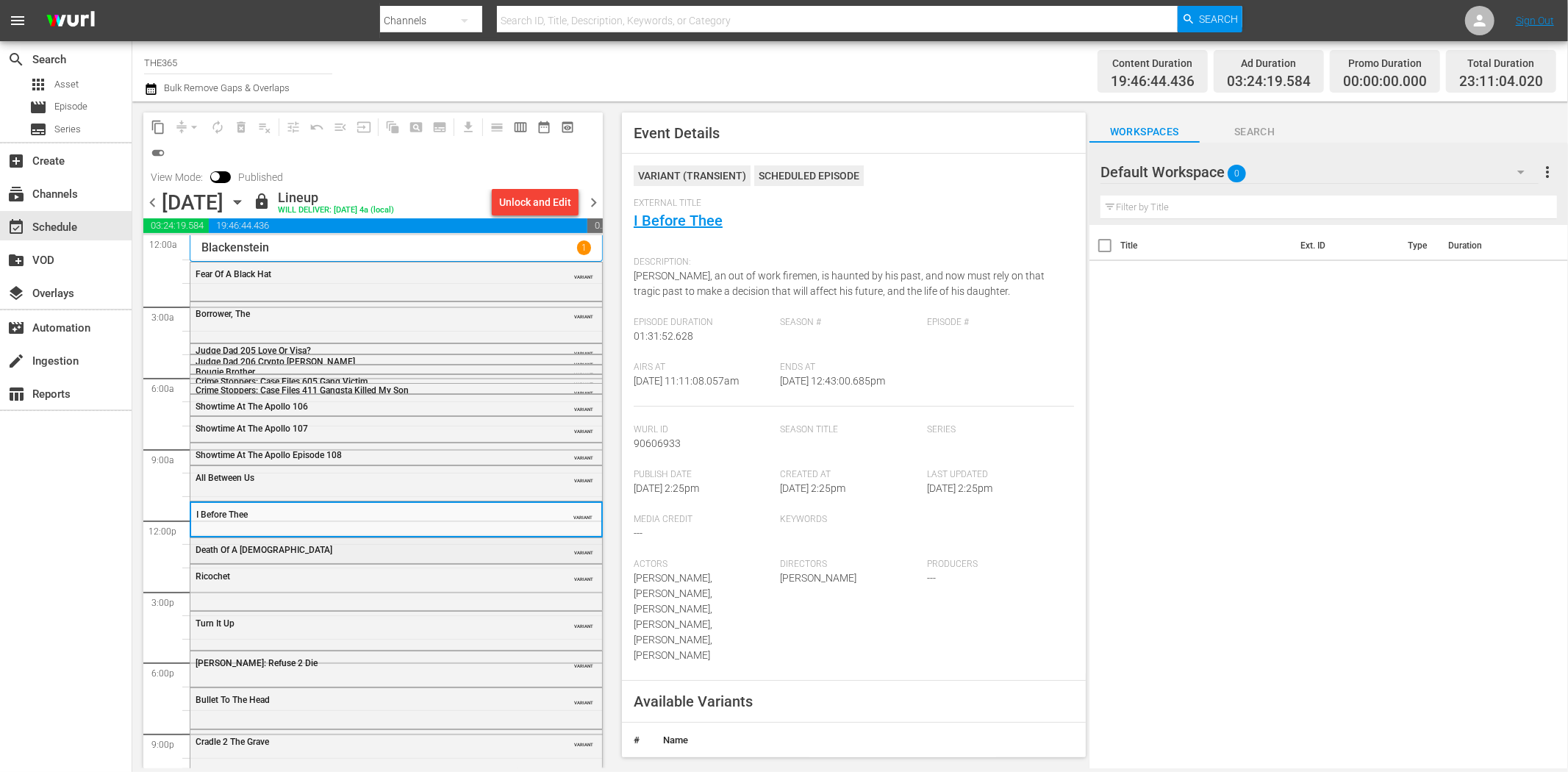
click at [425, 547] on div "Death Of A Prophet" at bounding box center [359, 550] width 327 height 10
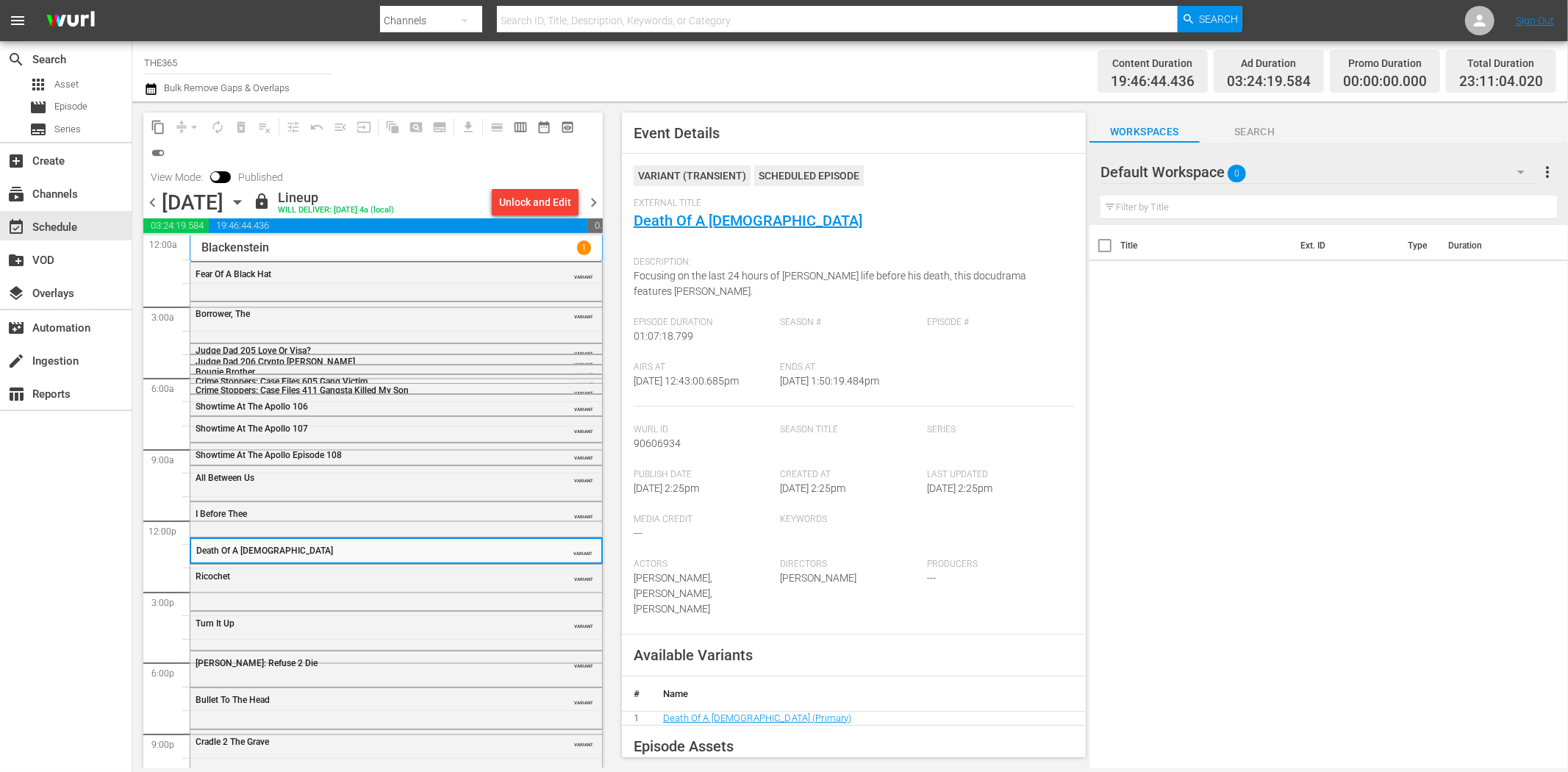
drag, startPoint x: 372, startPoint y: 592, endPoint x: 594, endPoint y: 498, distance: 241.1
click at [373, 592] on div "Ricochet VARIANT" at bounding box center [396, 586] width 412 height 43
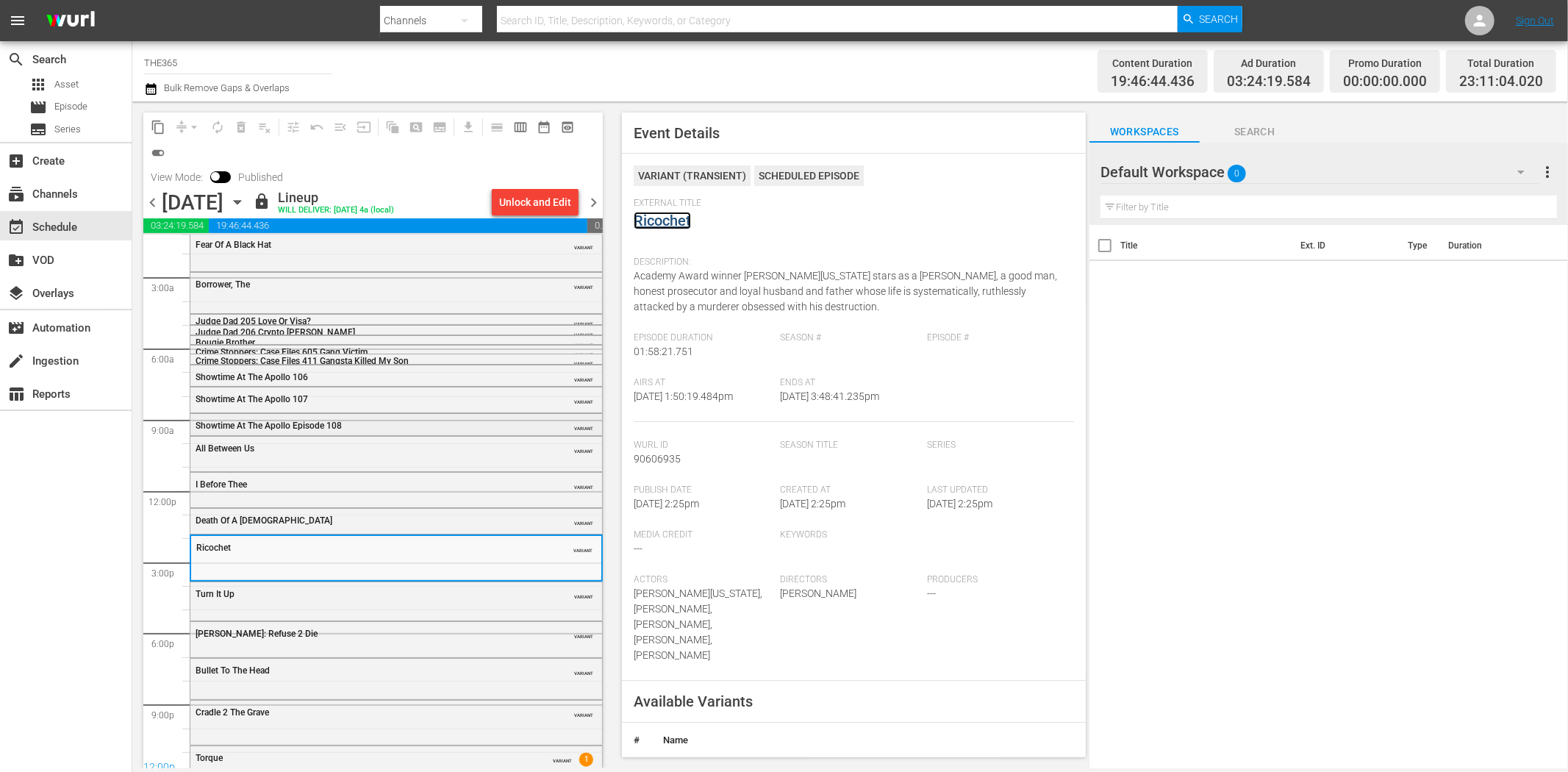
scroll to position [44, 0]
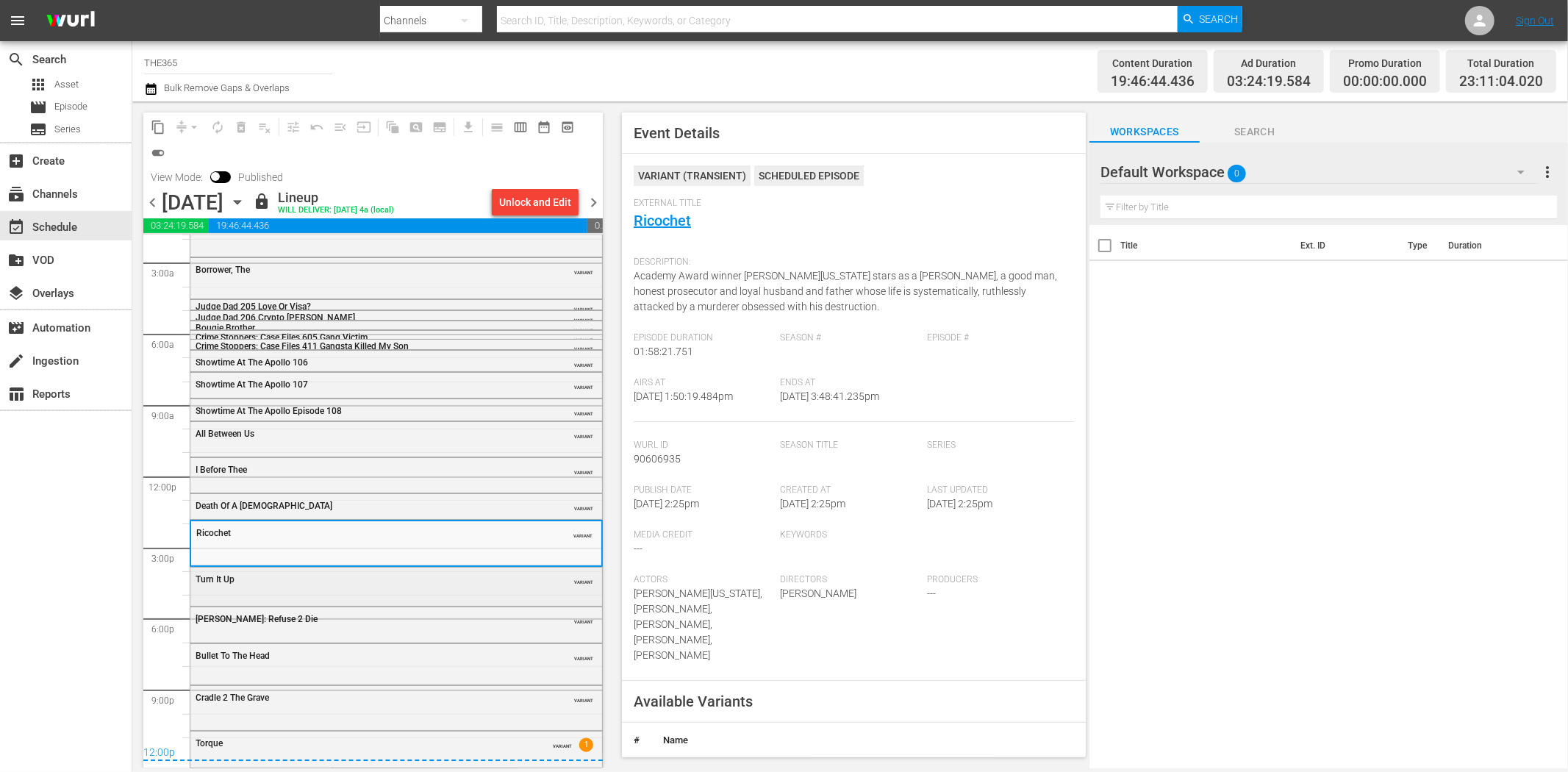
click at [355, 585] on div "Turn It Up VARIANT" at bounding box center [396, 579] width 412 height 22
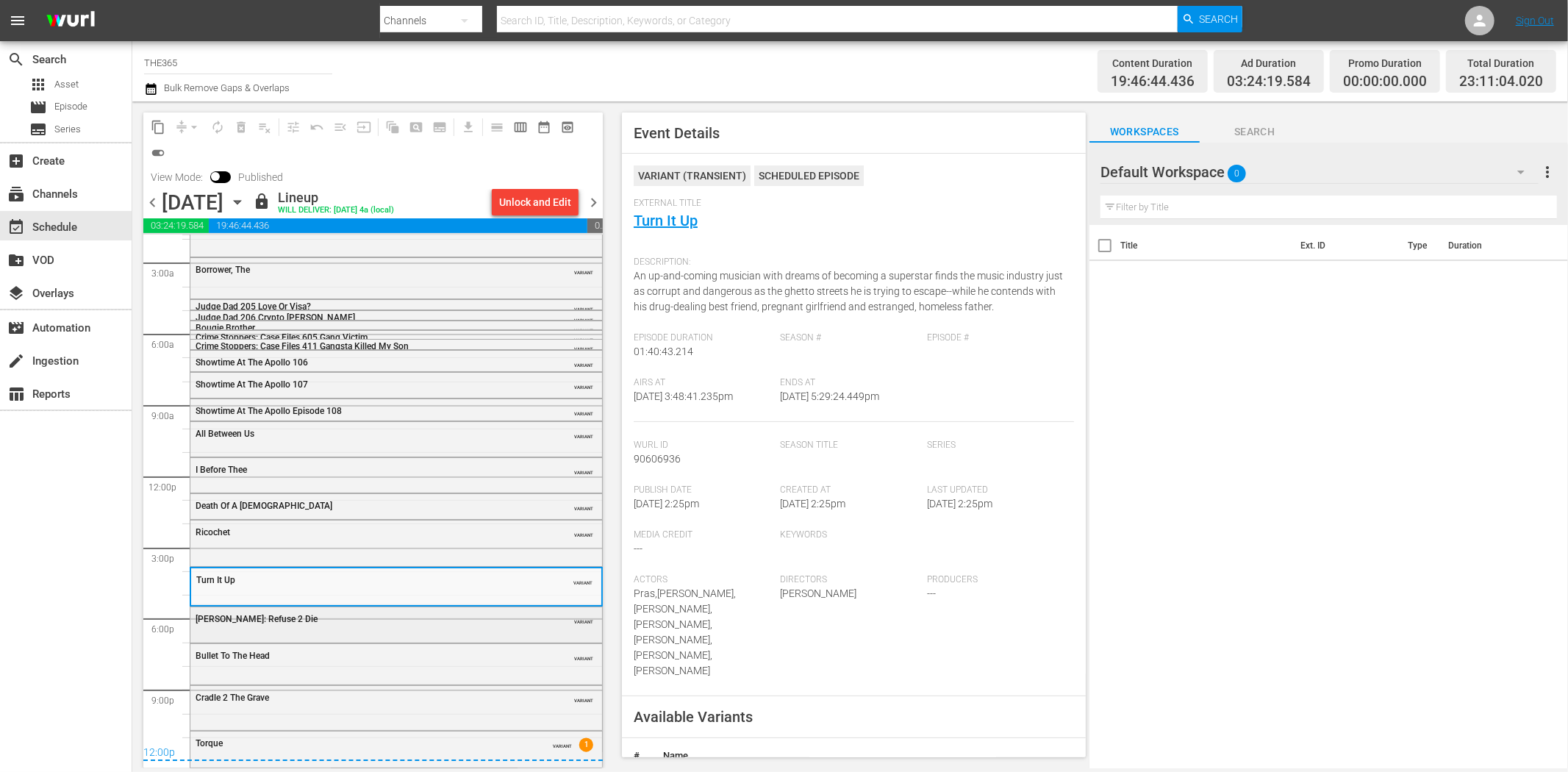
click at [361, 626] on div "50 Cent: Refuse 2 Die VARIANT" at bounding box center [396, 619] width 412 height 22
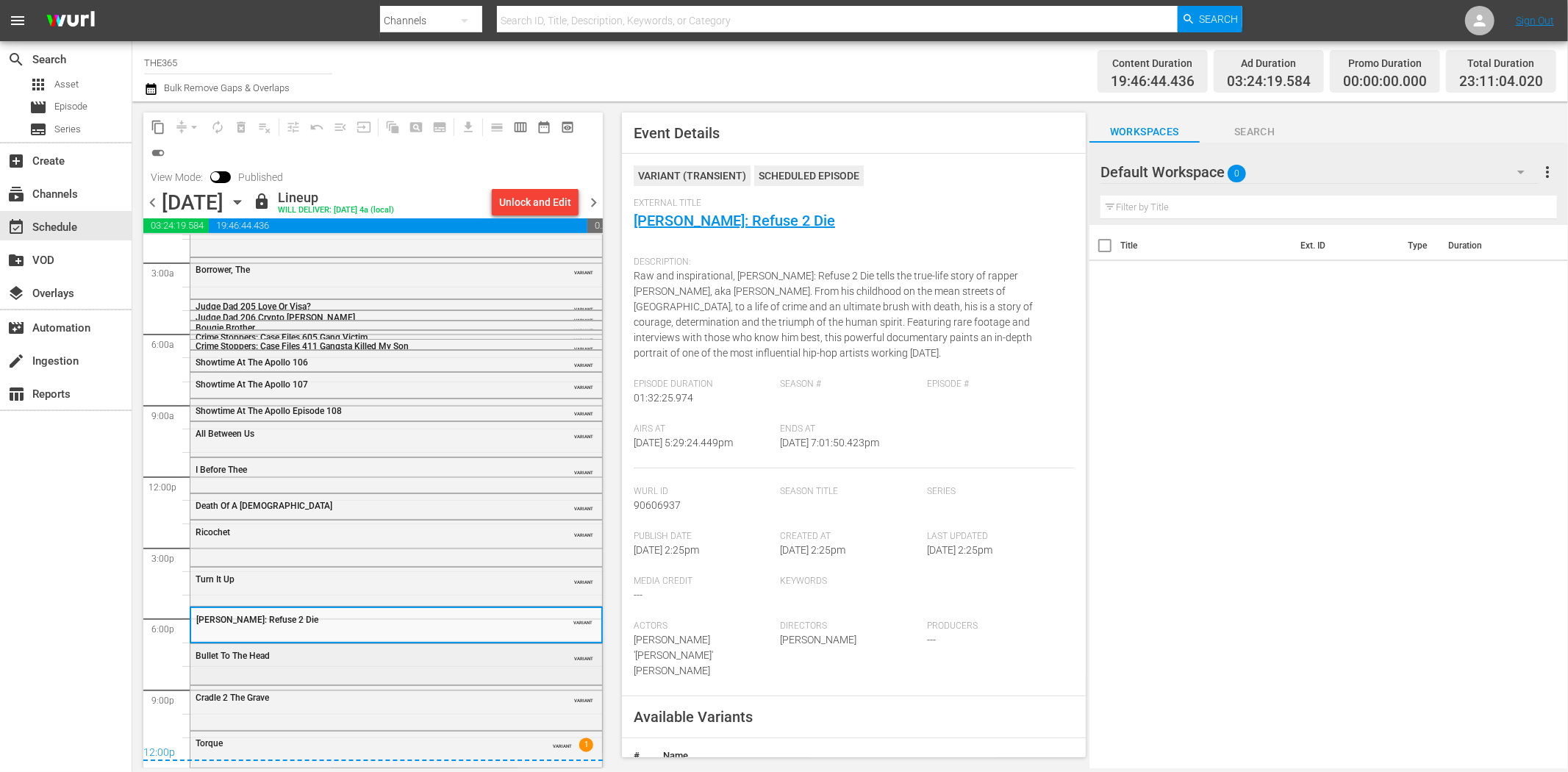
click at [327, 671] on div "Bullet To The Head VARIANT" at bounding box center [396, 663] width 412 height 37
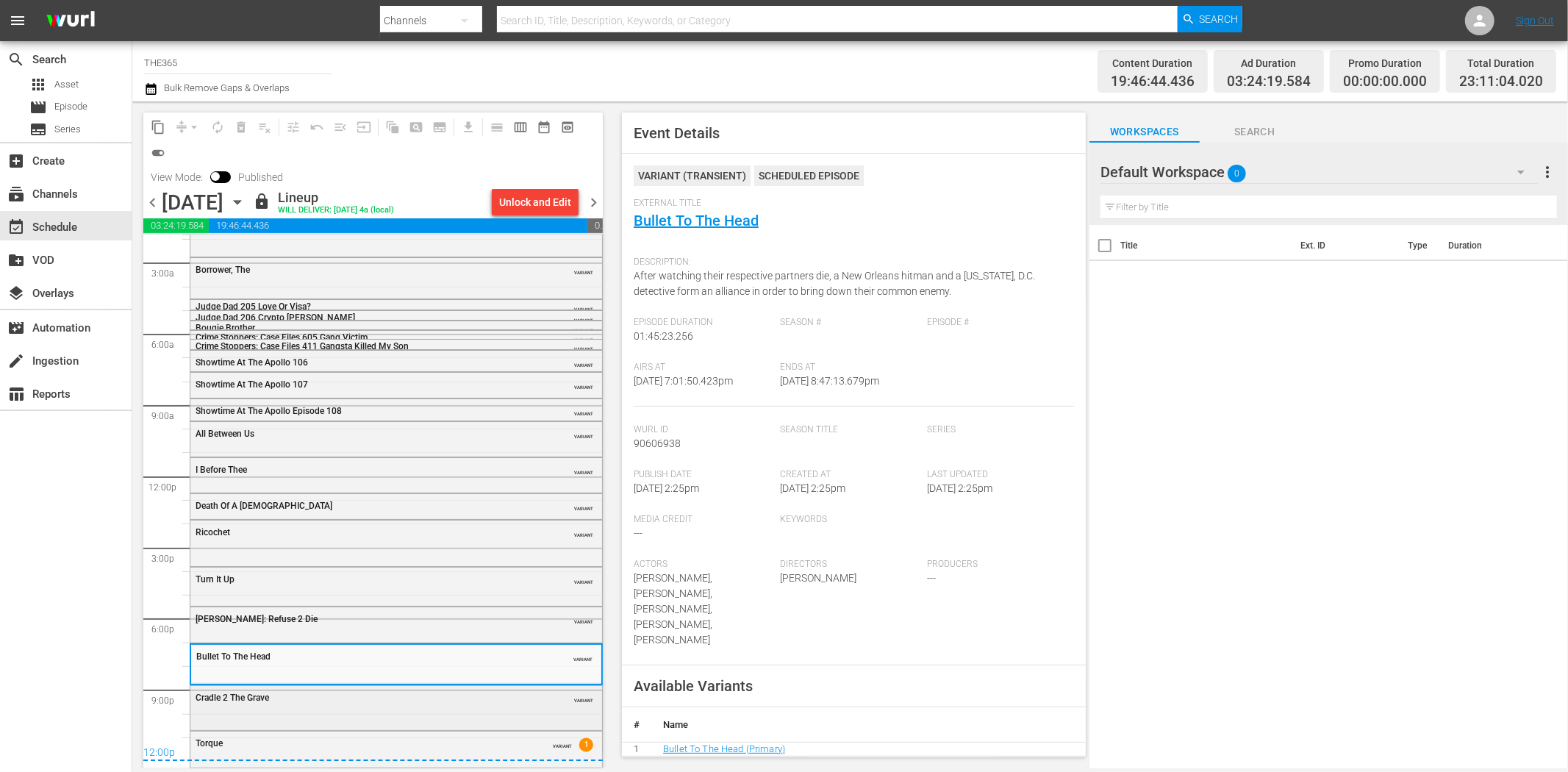
click at [399, 694] on div "Cradle 2 The Grave" at bounding box center [359, 698] width 327 height 10
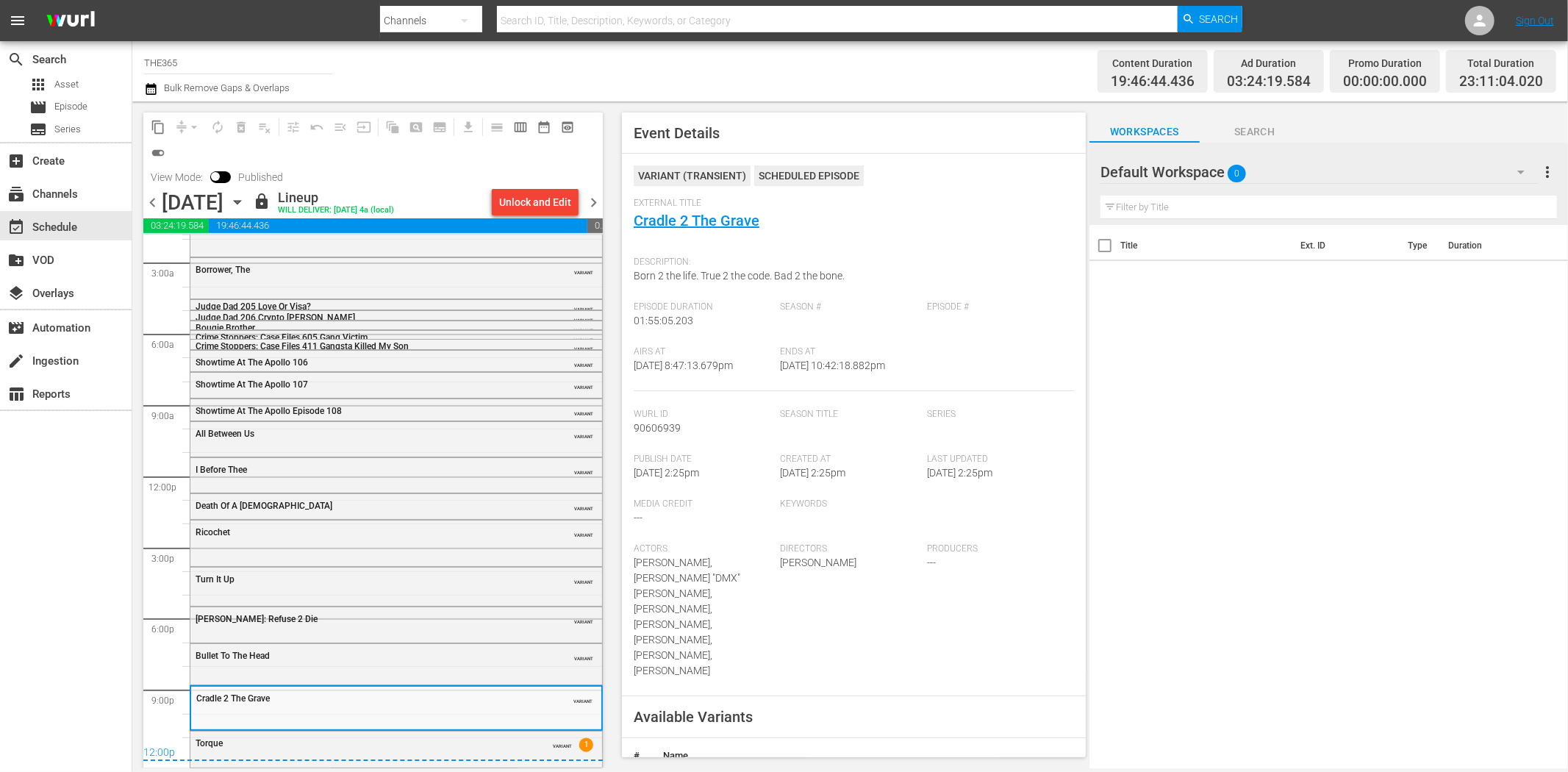
click at [395, 747] on div "12:00p" at bounding box center [372, 754] width 459 height 15
click at [385, 740] on div "Torque" at bounding box center [359, 744] width 327 height 10
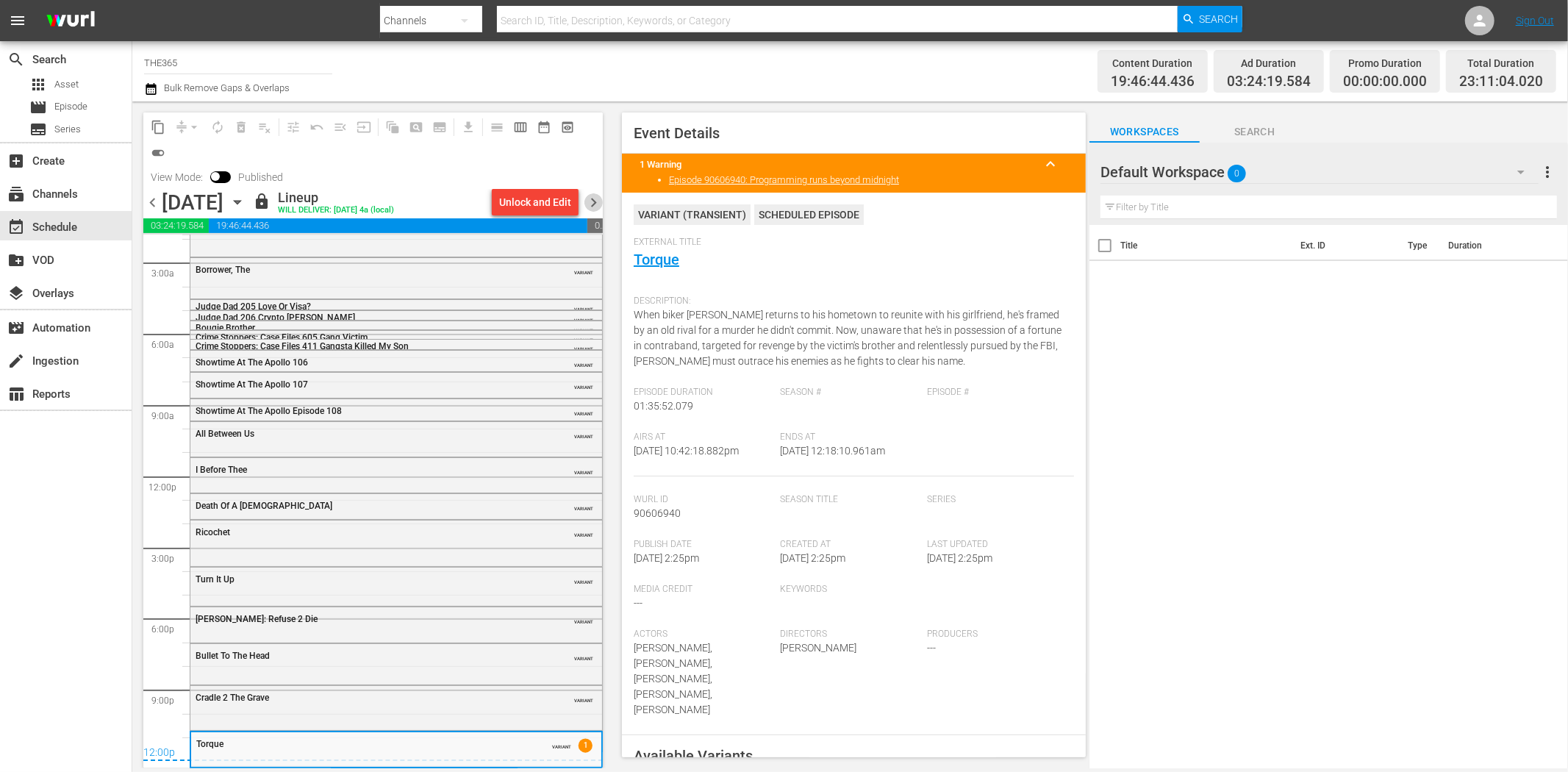
click at [591, 204] on span "chevron_right" at bounding box center [593, 202] width 18 height 18
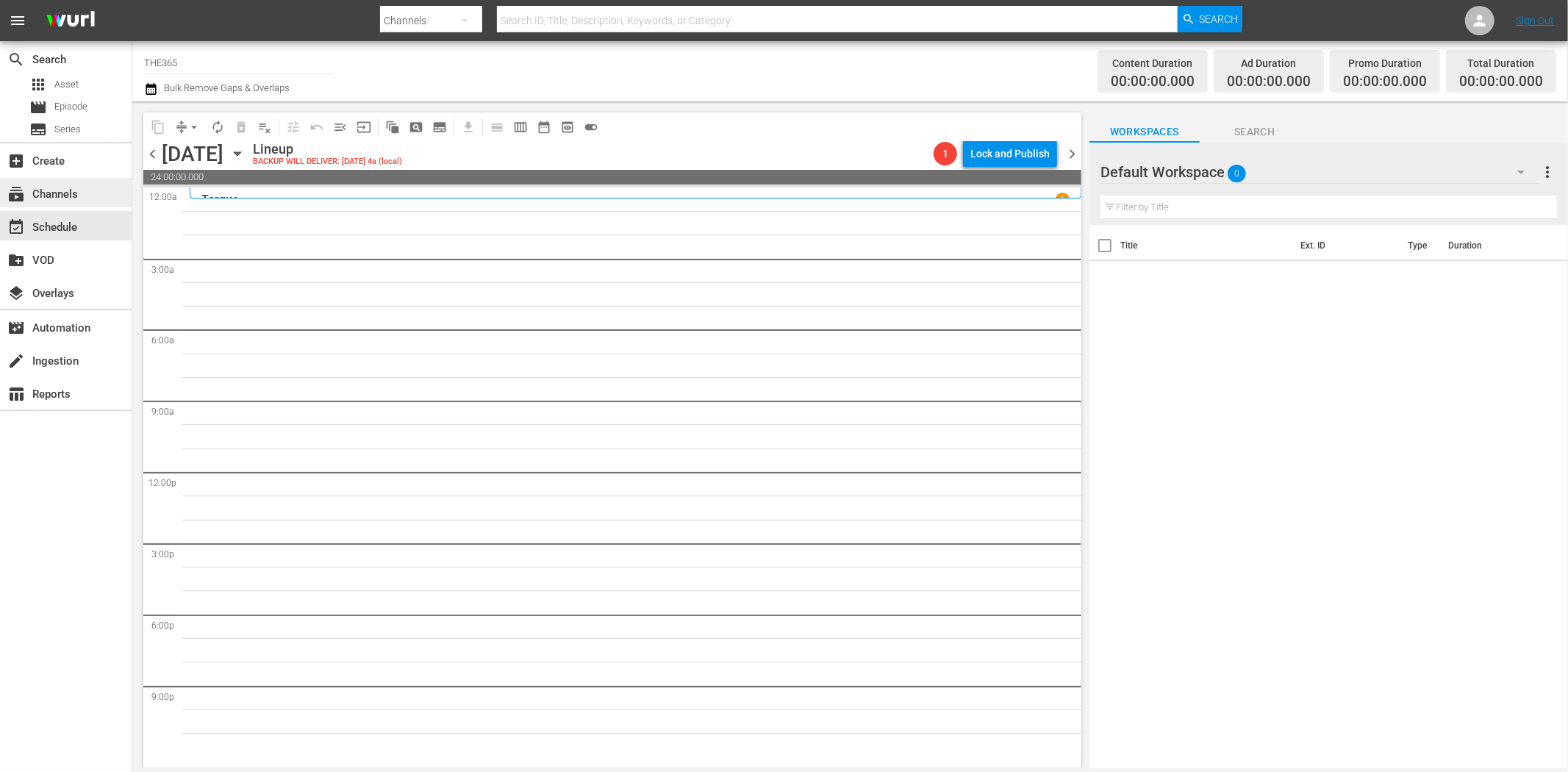
click at [62, 189] on div "subscriptions Channels" at bounding box center [41, 191] width 82 height 13
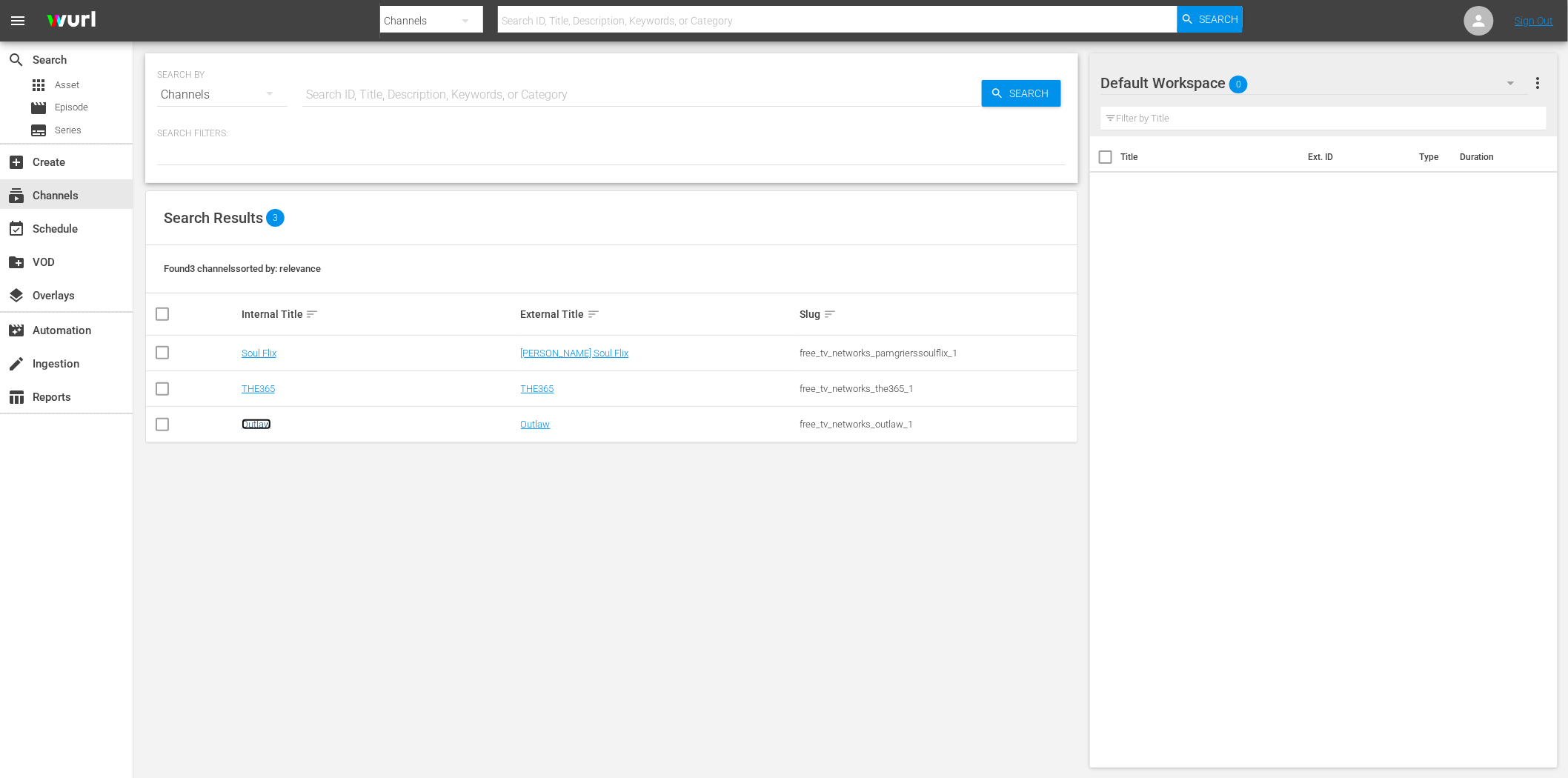
click at [255, 425] on link "Outlaw" at bounding box center [256, 424] width 29 height 11
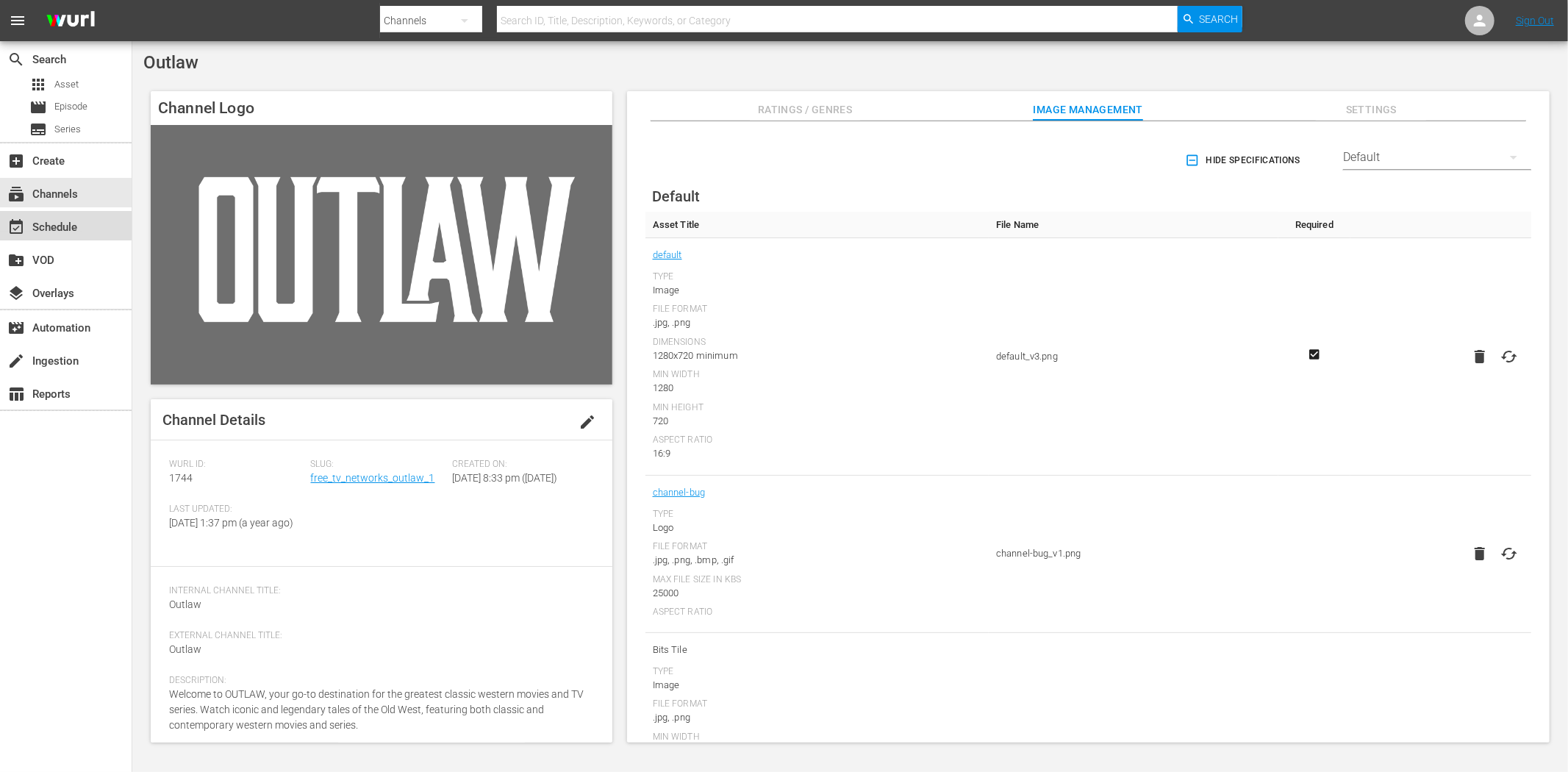
click at [58, 221] on div "event_available Schedule" at bounding box center [41, 225] width 82 height 13
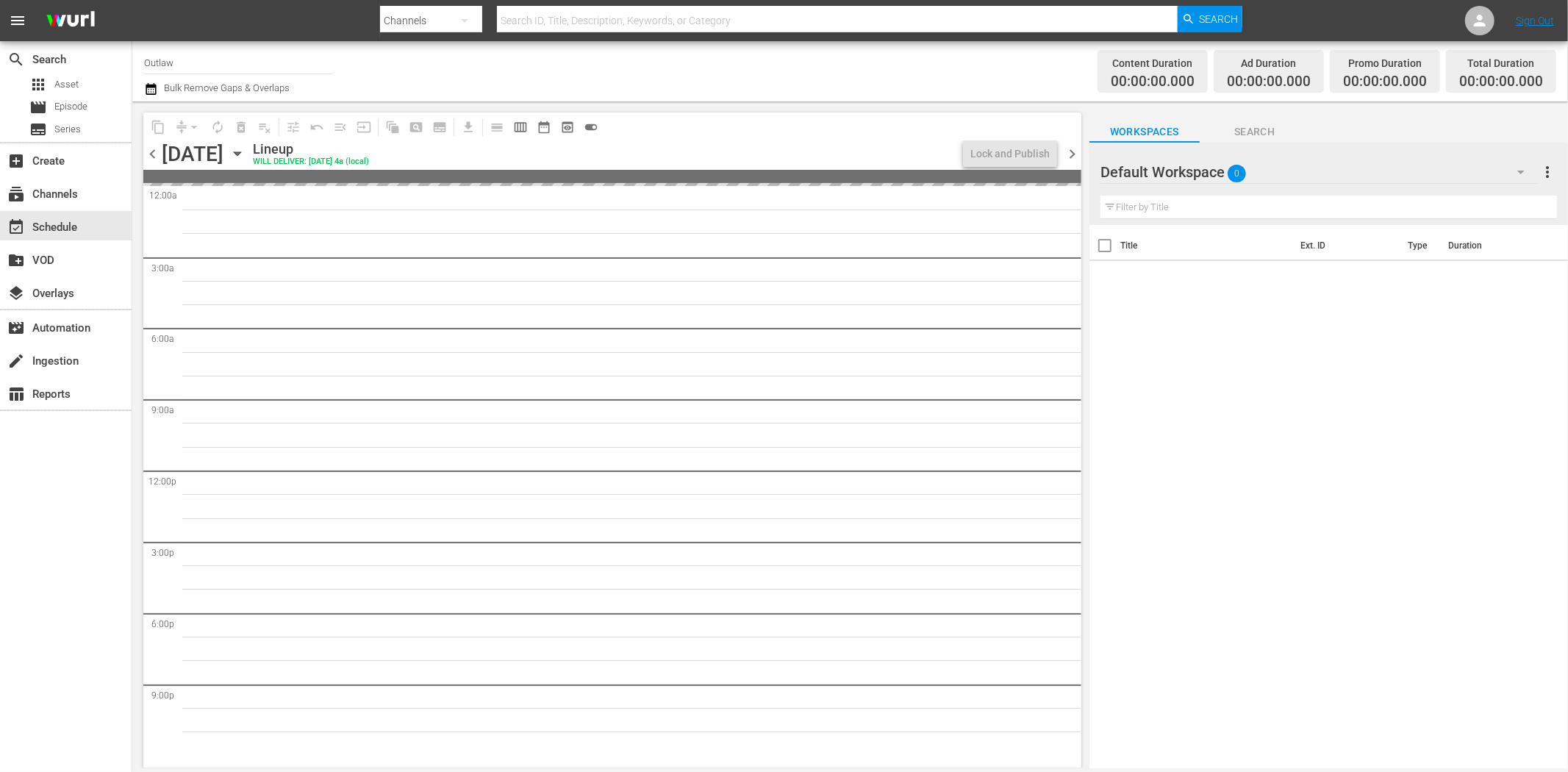
click at [246, 150] on icon "button" at bounding box center [237, 153] width 16 height 16
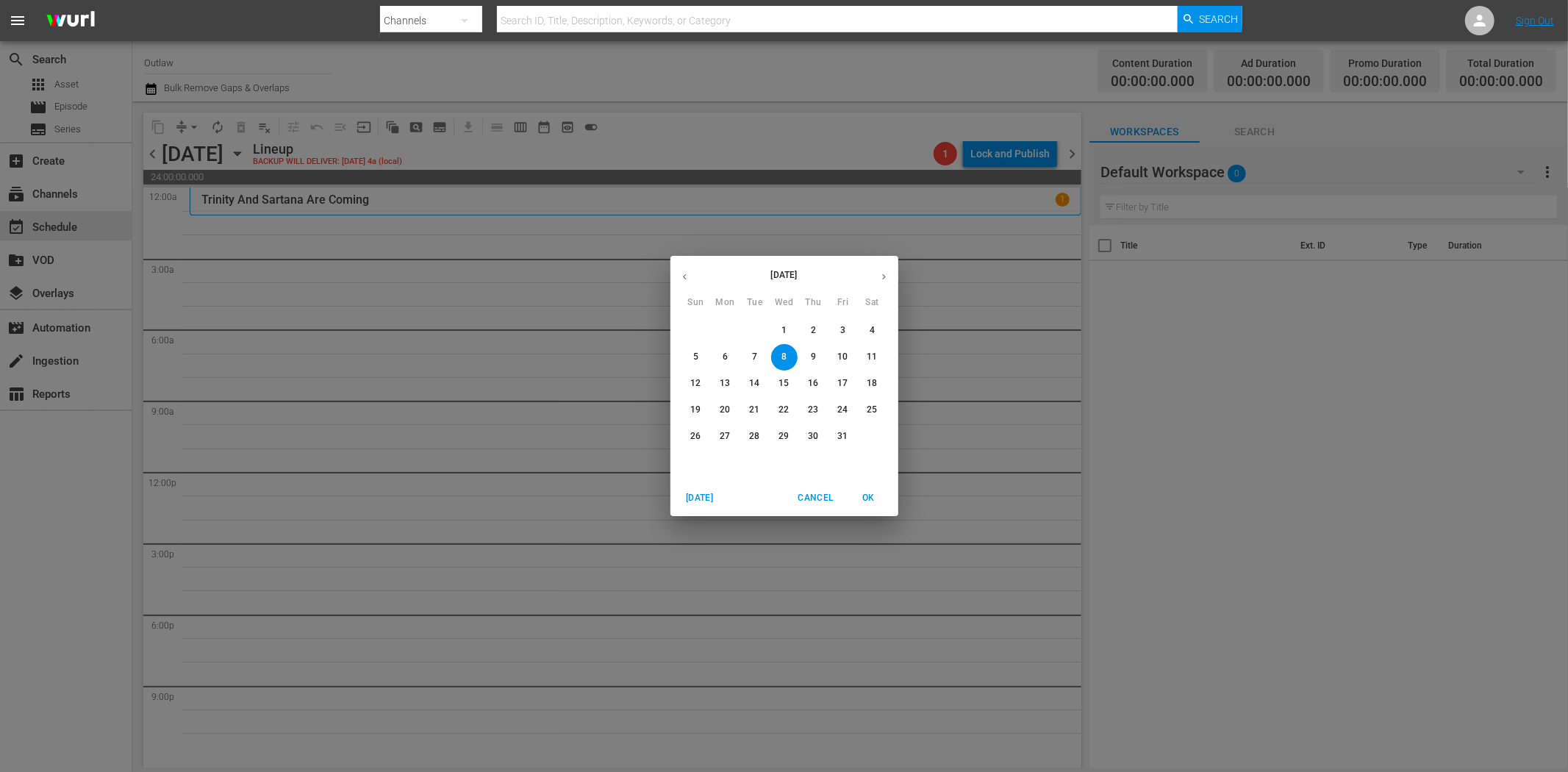
click at [731, 351] on span "6" at bounding box center [725, 358] width 26 height 13
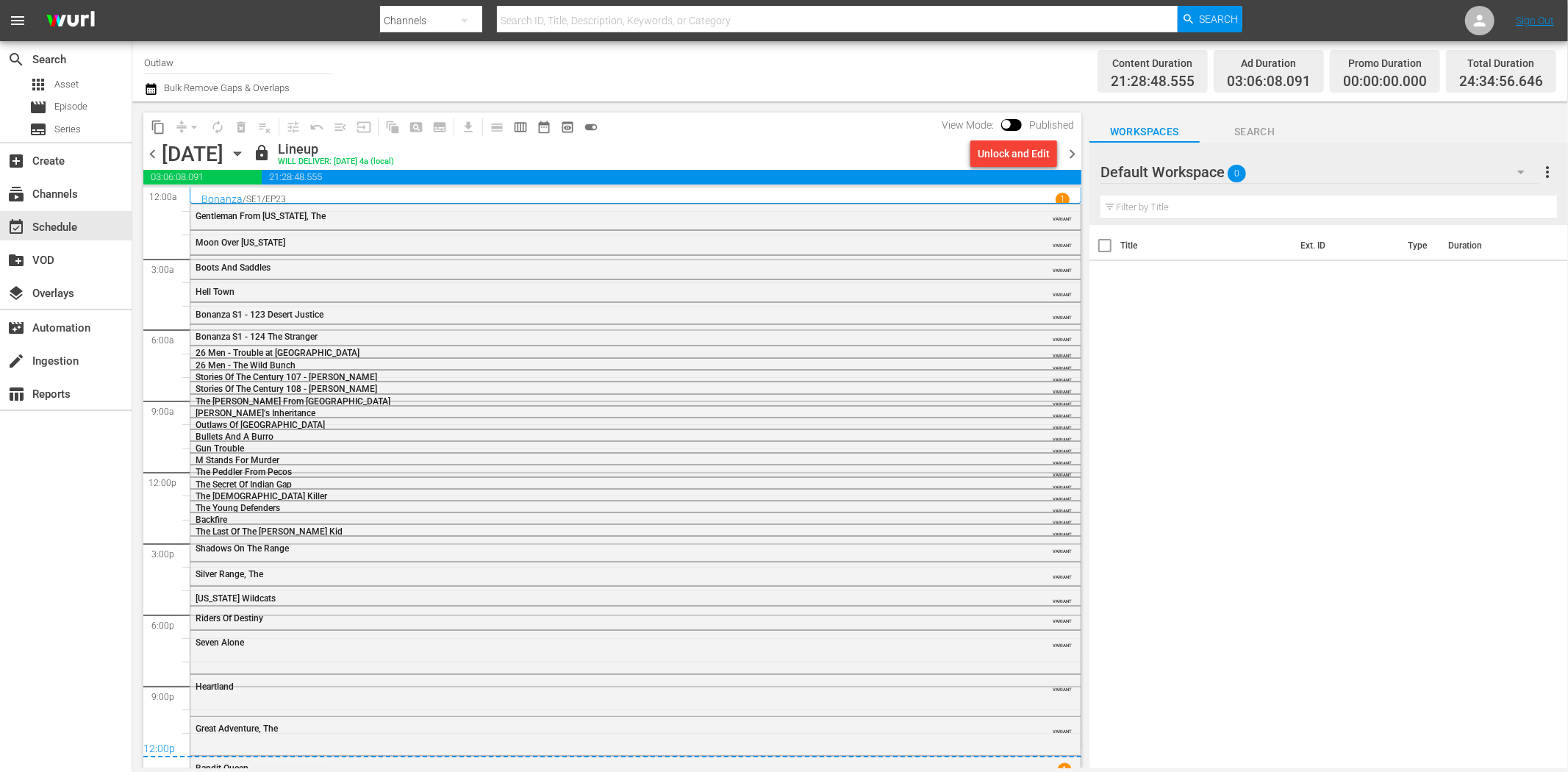
click at [275, 208] on div "Gentleman From Texas, The VARIANT" at bounding box center [636, 215] width 890 height 22
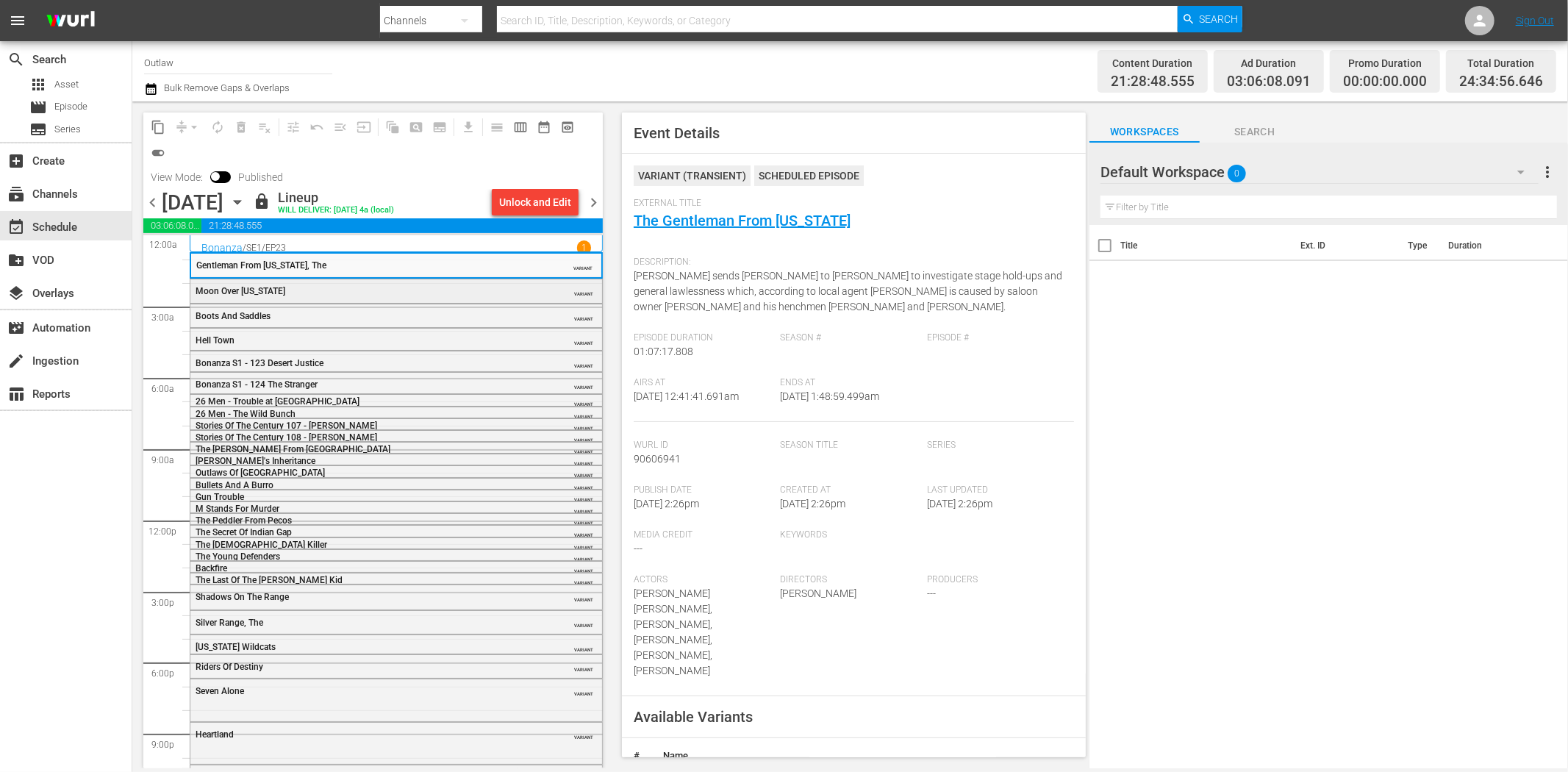
click at [531, 289] on div "VARIANT" at bounding box center [560, 290] width 67 height 12
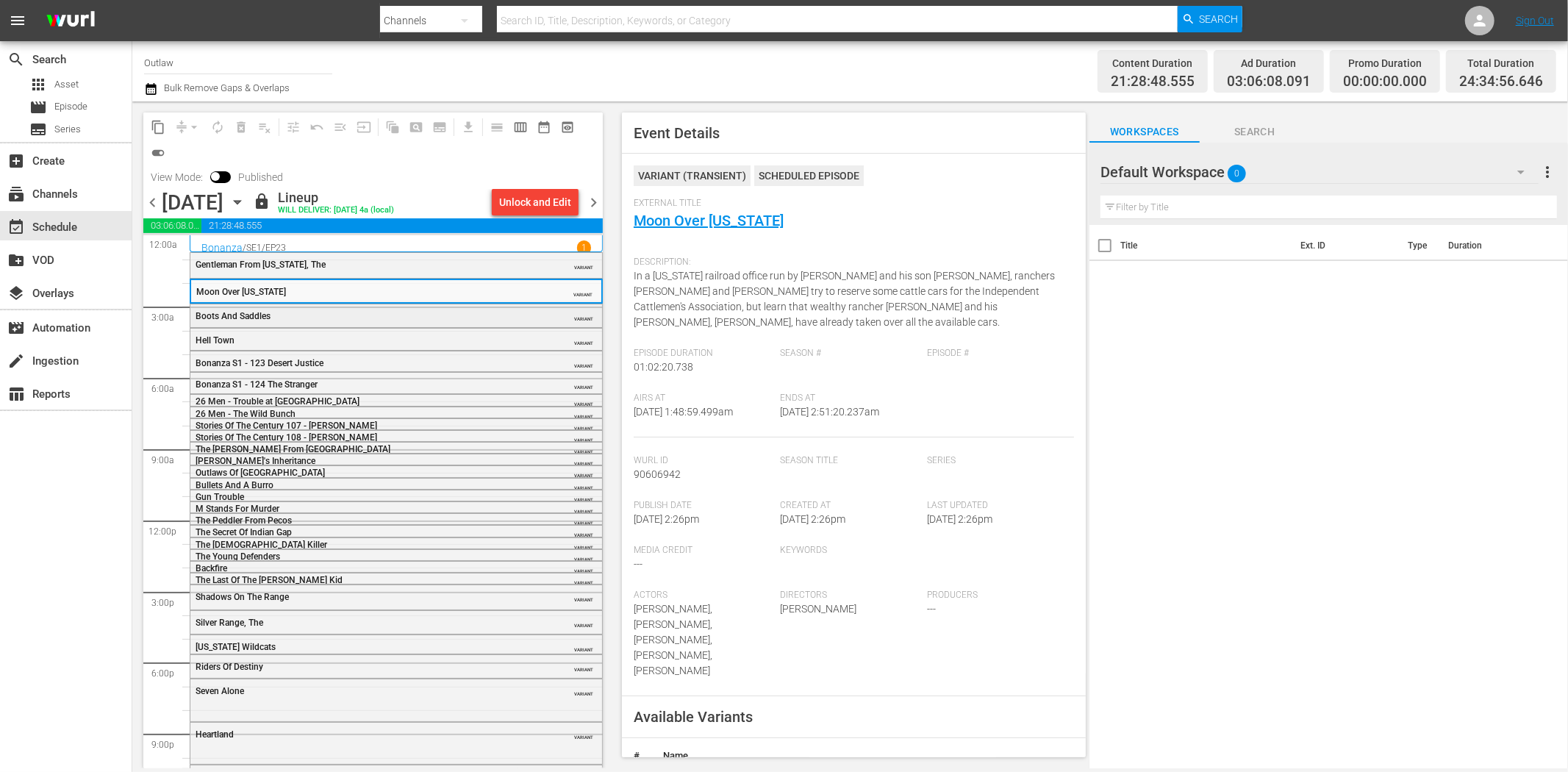
click at [488, 309] on div "Boots And Saddles" at bounding box center [359, 315] width 327 height 12
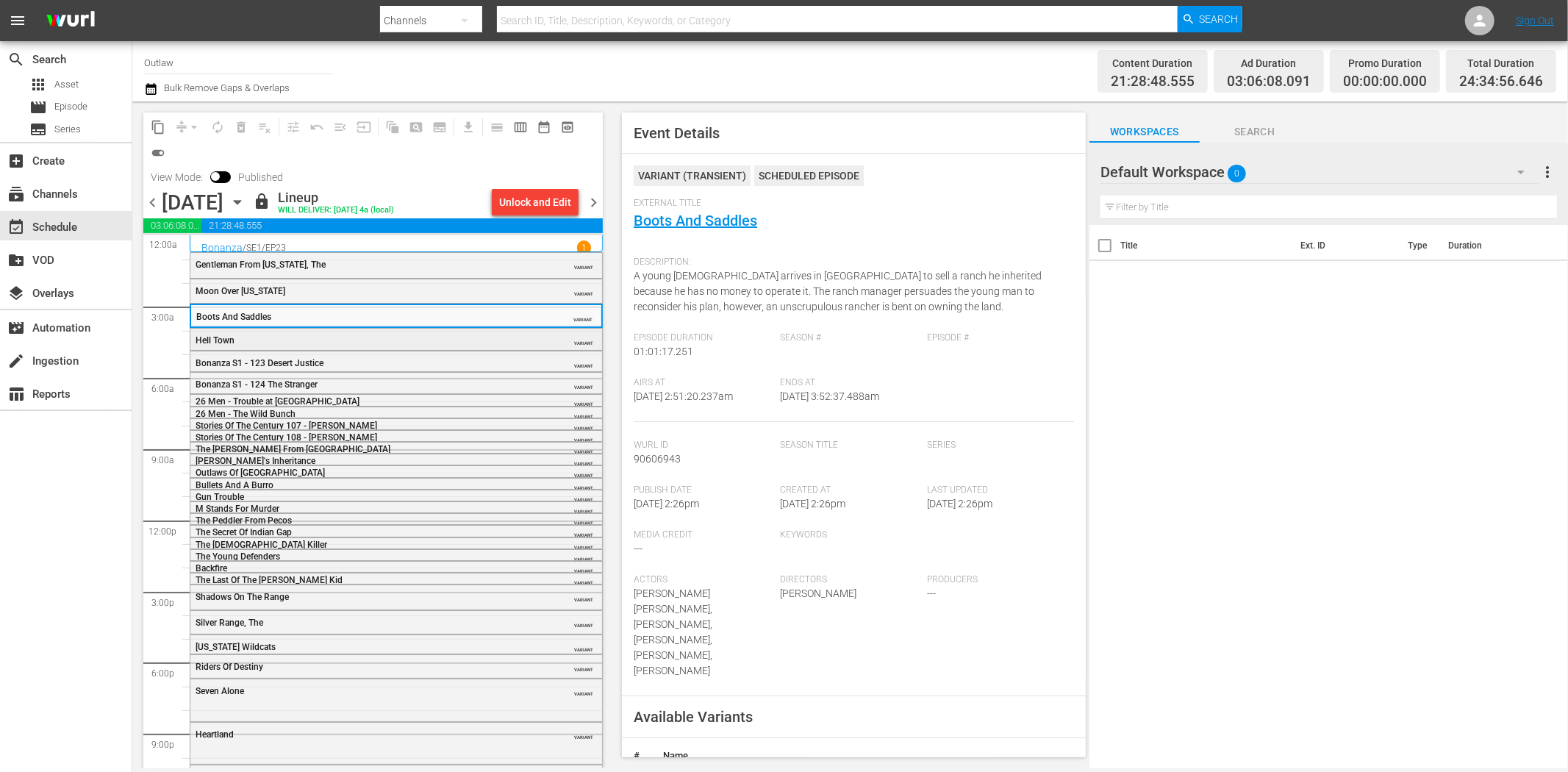
click at [397, 337] on div "Hell Town" at bounding box center [359, 340] width 327 height 10
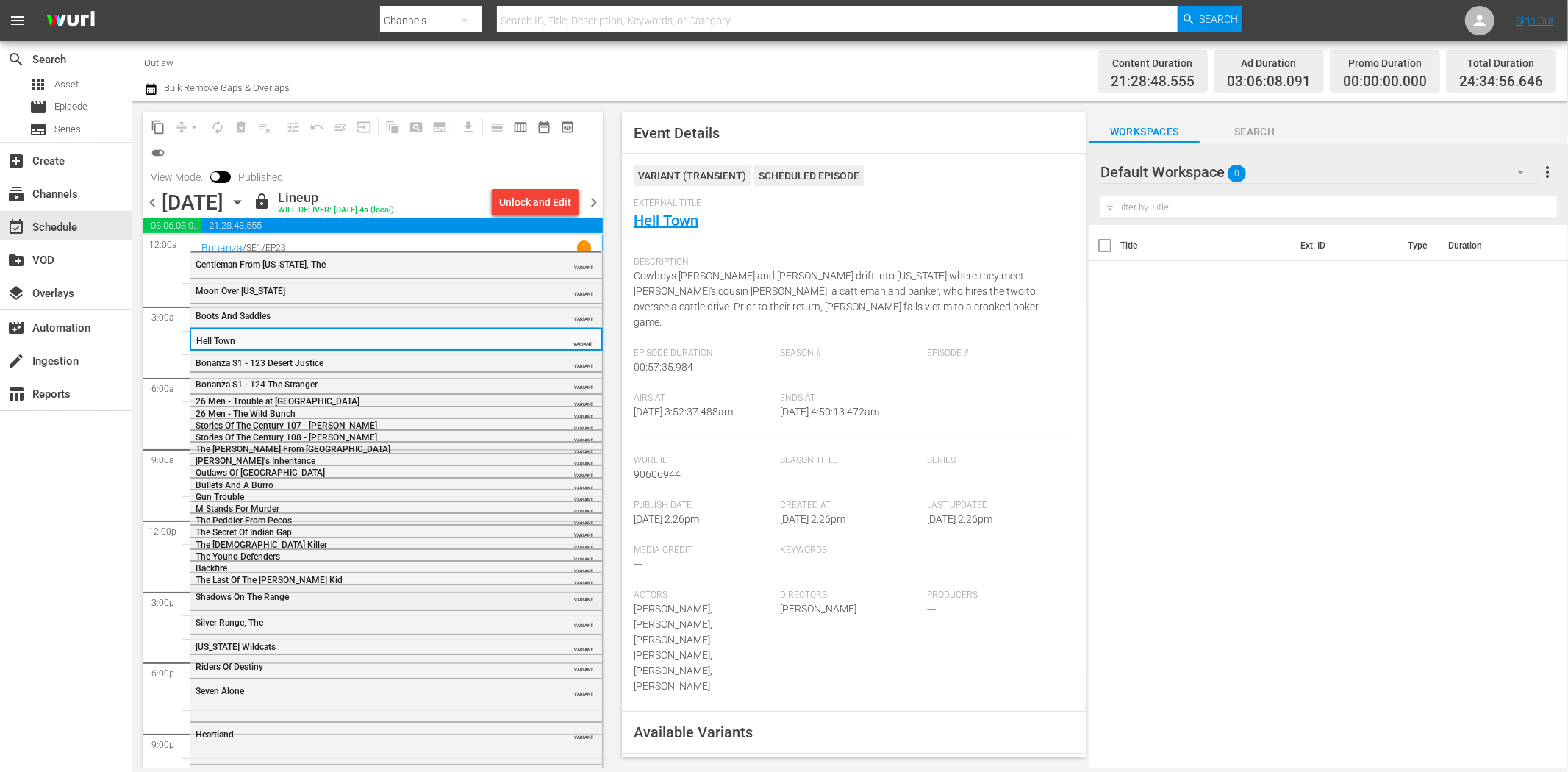
click at [369, 603] on div "Shadows On The Range VARIANT" at bounding box center [396, 596] width 412 height 22
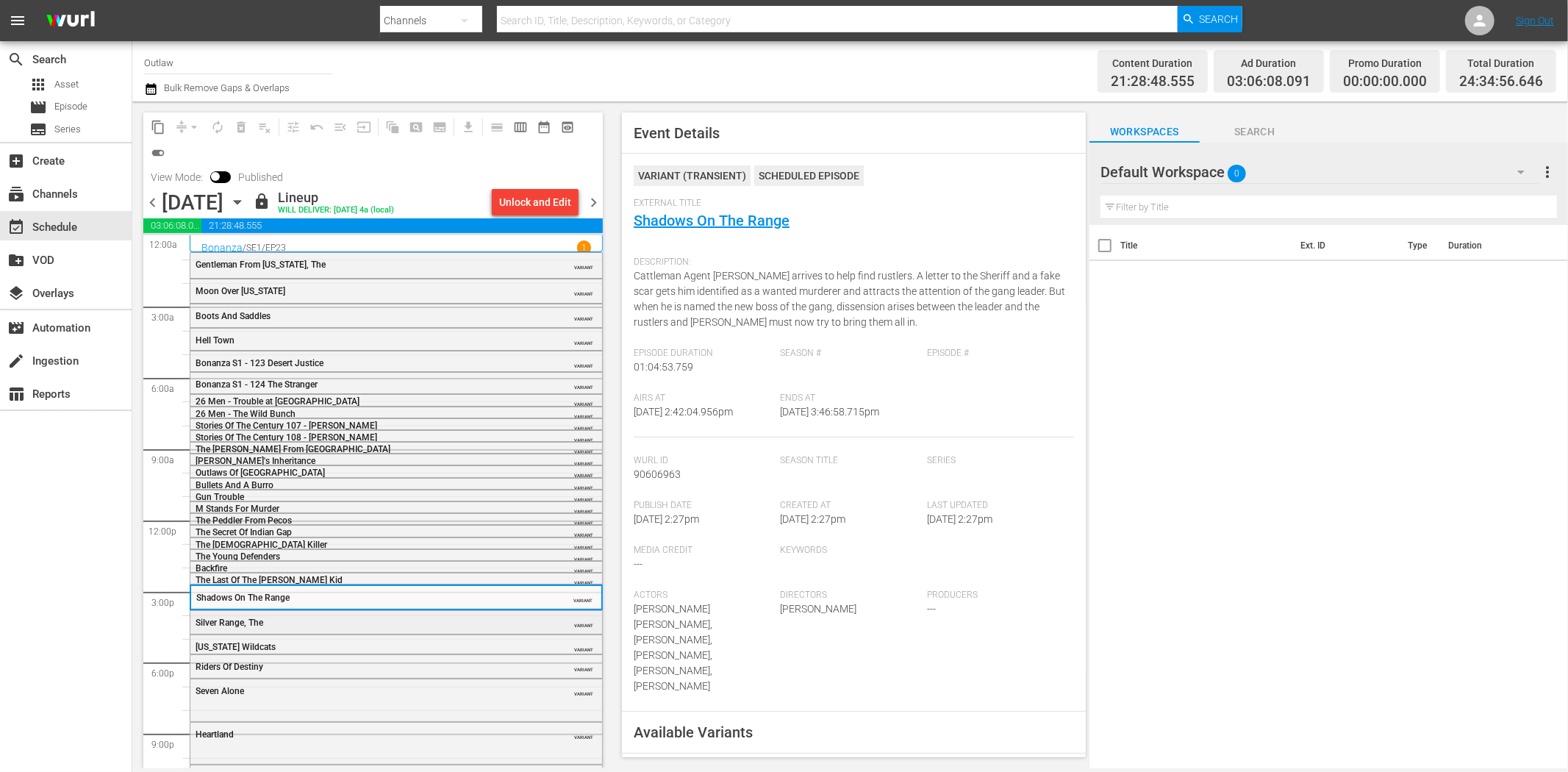
click at [452, 616] on div "Silver Range, The" at bounding box center [359, 622] width 327 height 12
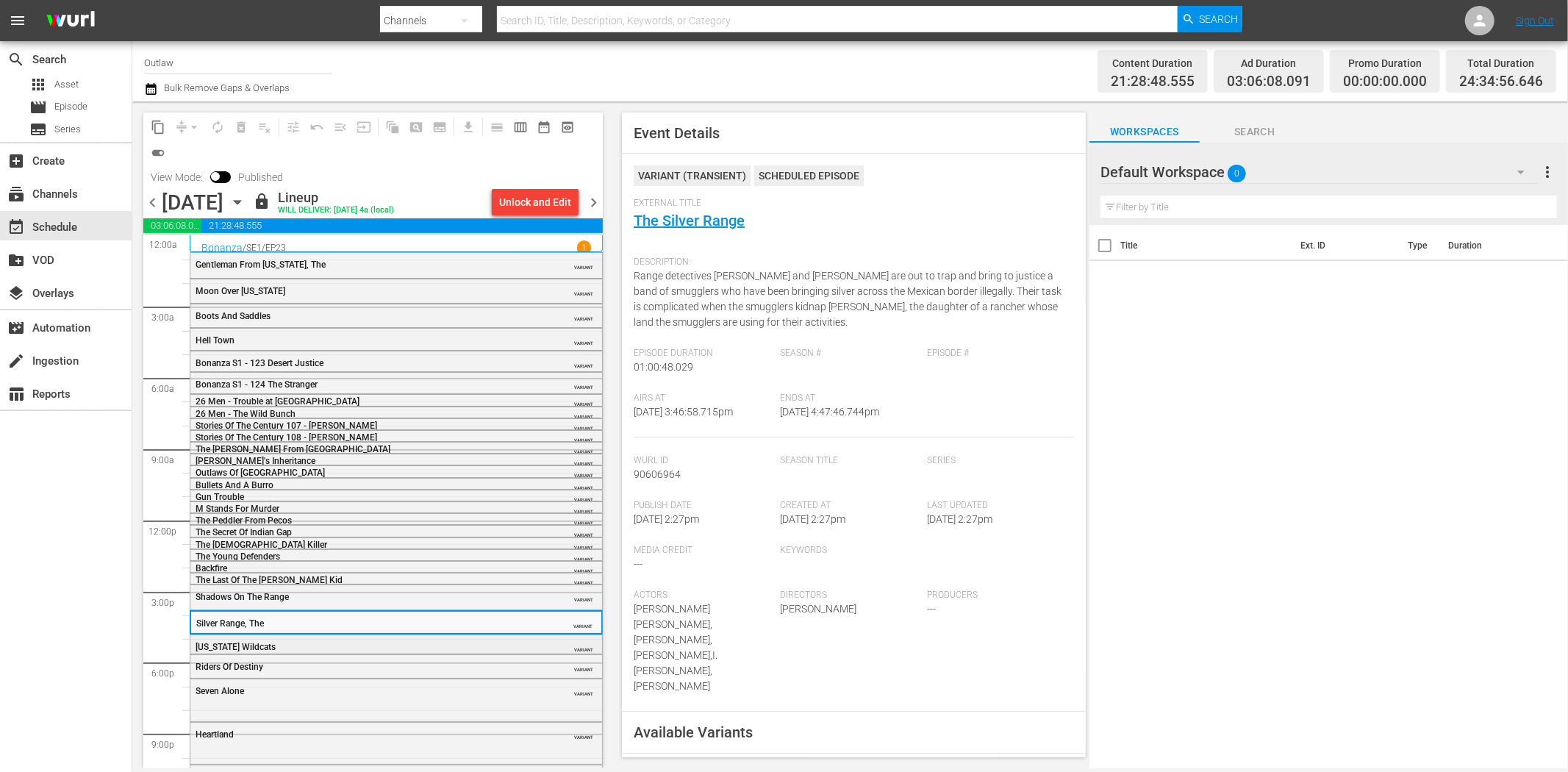
click at [414, 638] on div "Texas Wildcats VARIANT" at bounding box center [396, 646] width 412 height 22
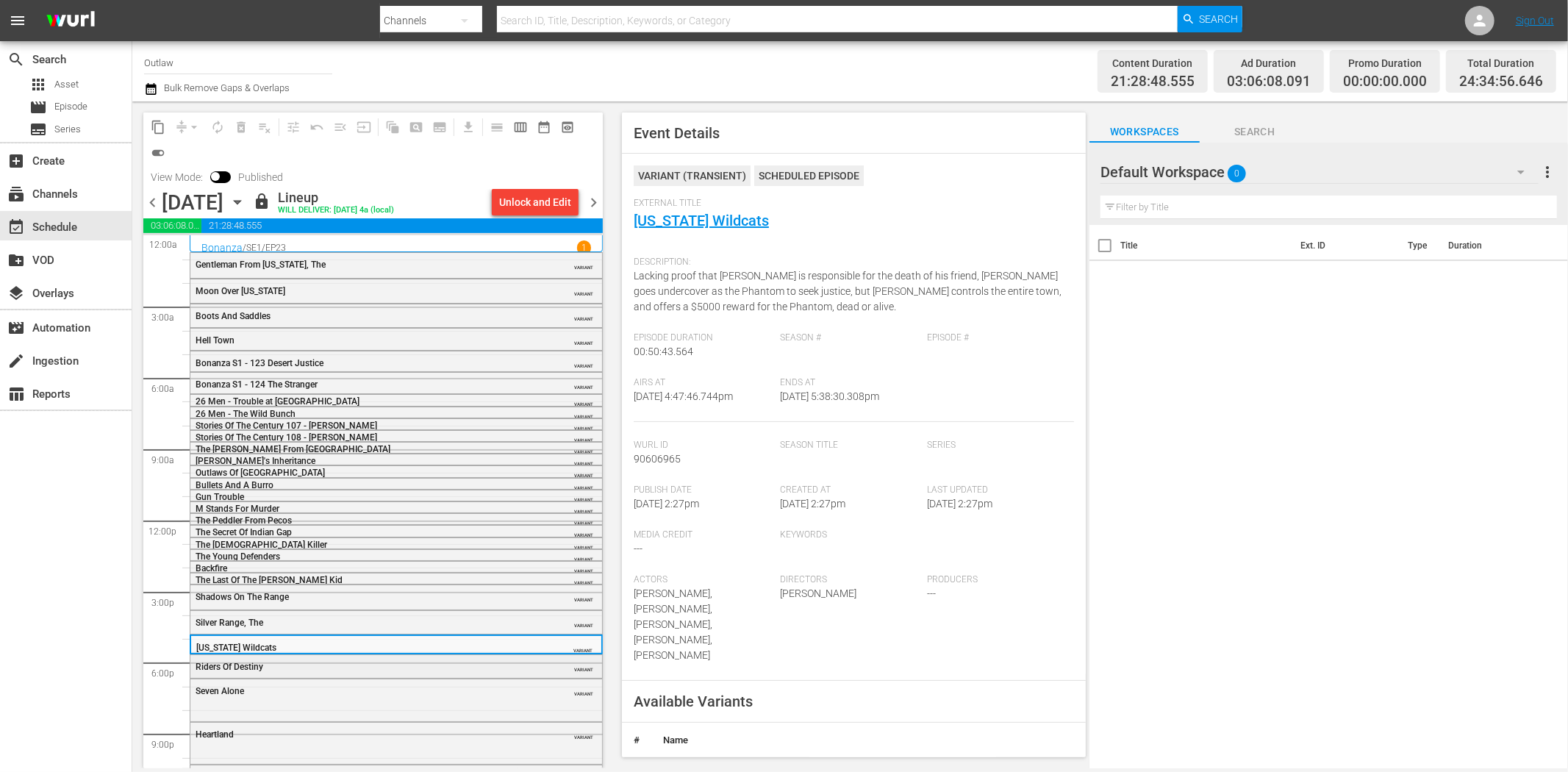
click at [455, 657] on div "Riders Of Destiny VARIANT" at bounding box center [396, 666] width 412 height 22
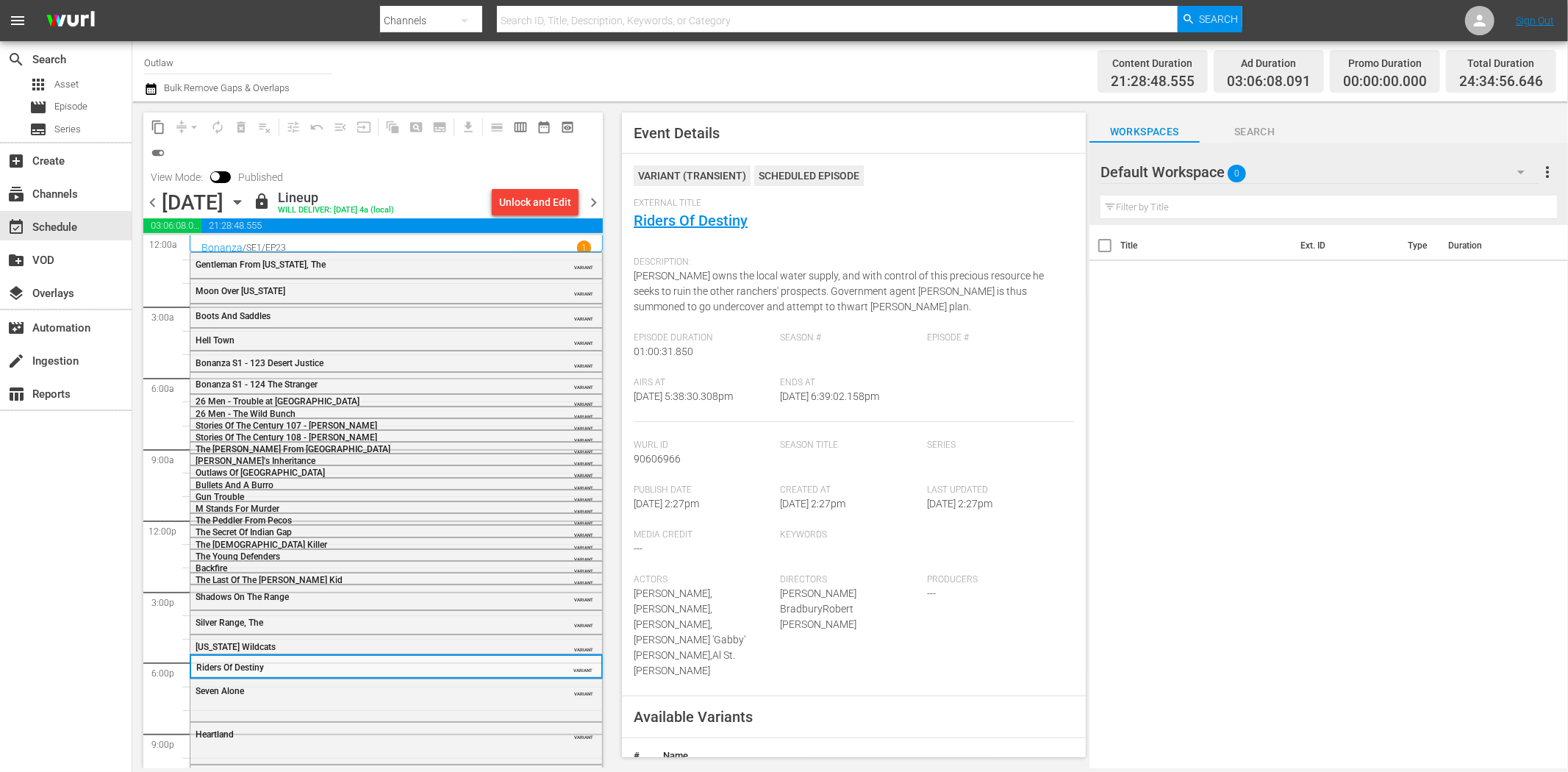
click at [510, 694] on div "Seven Alone" at bounding box center [359, 691] width 327 height 10
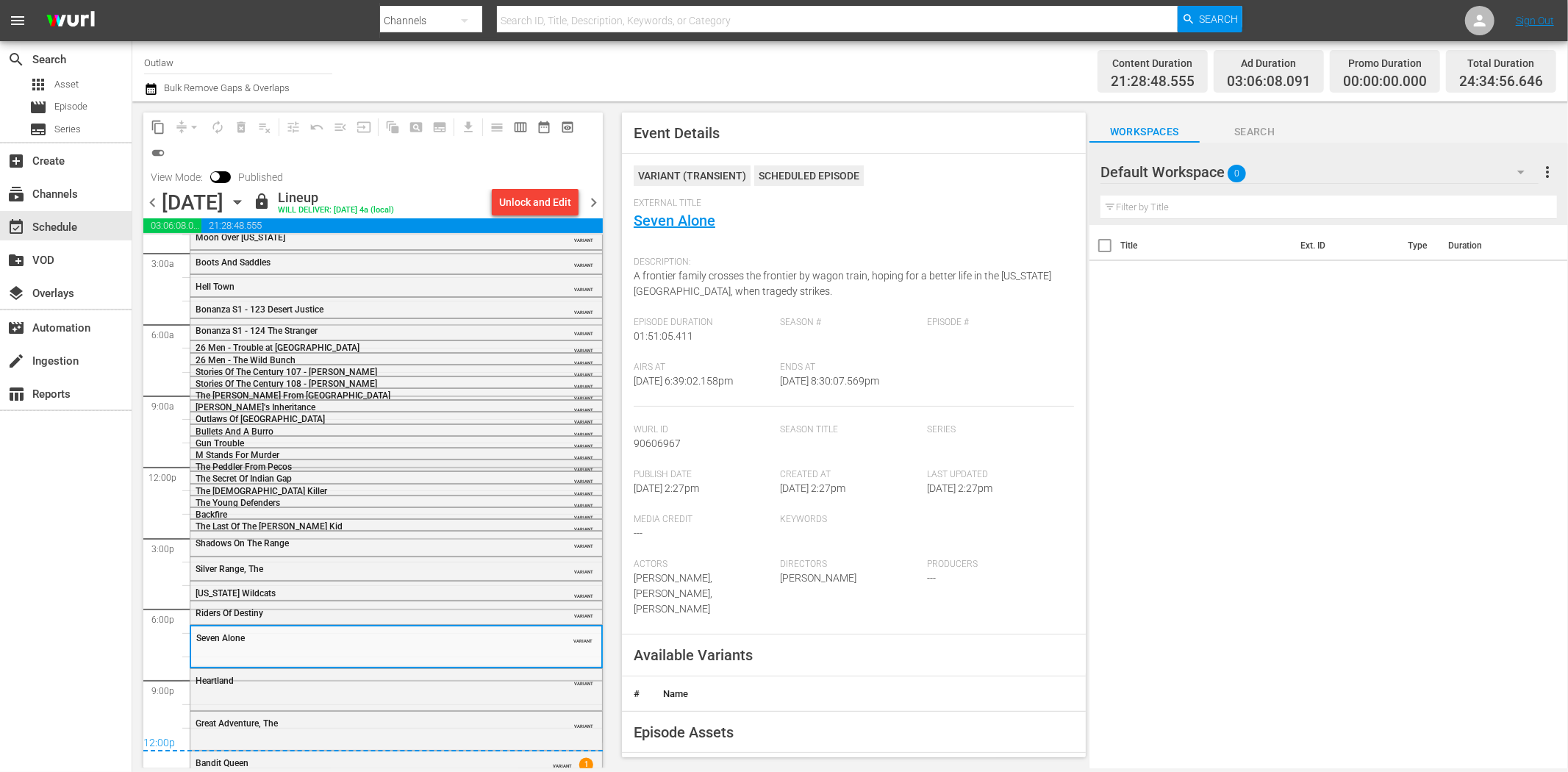
scroll to position [68, 0]
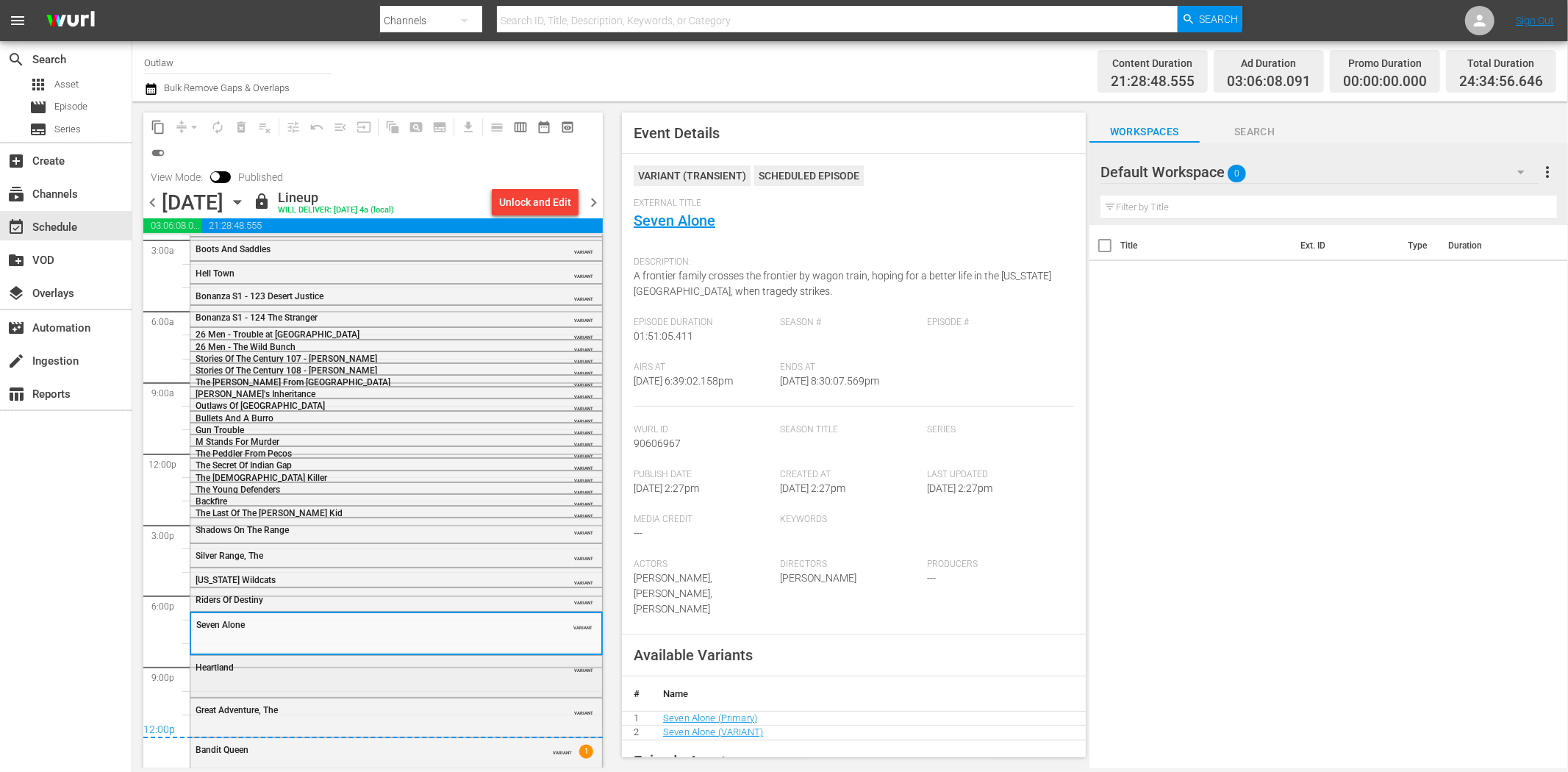
click at [403, 676] on div "Heartland VARIANT" at bounding box center [396, 667] width 412 height 22
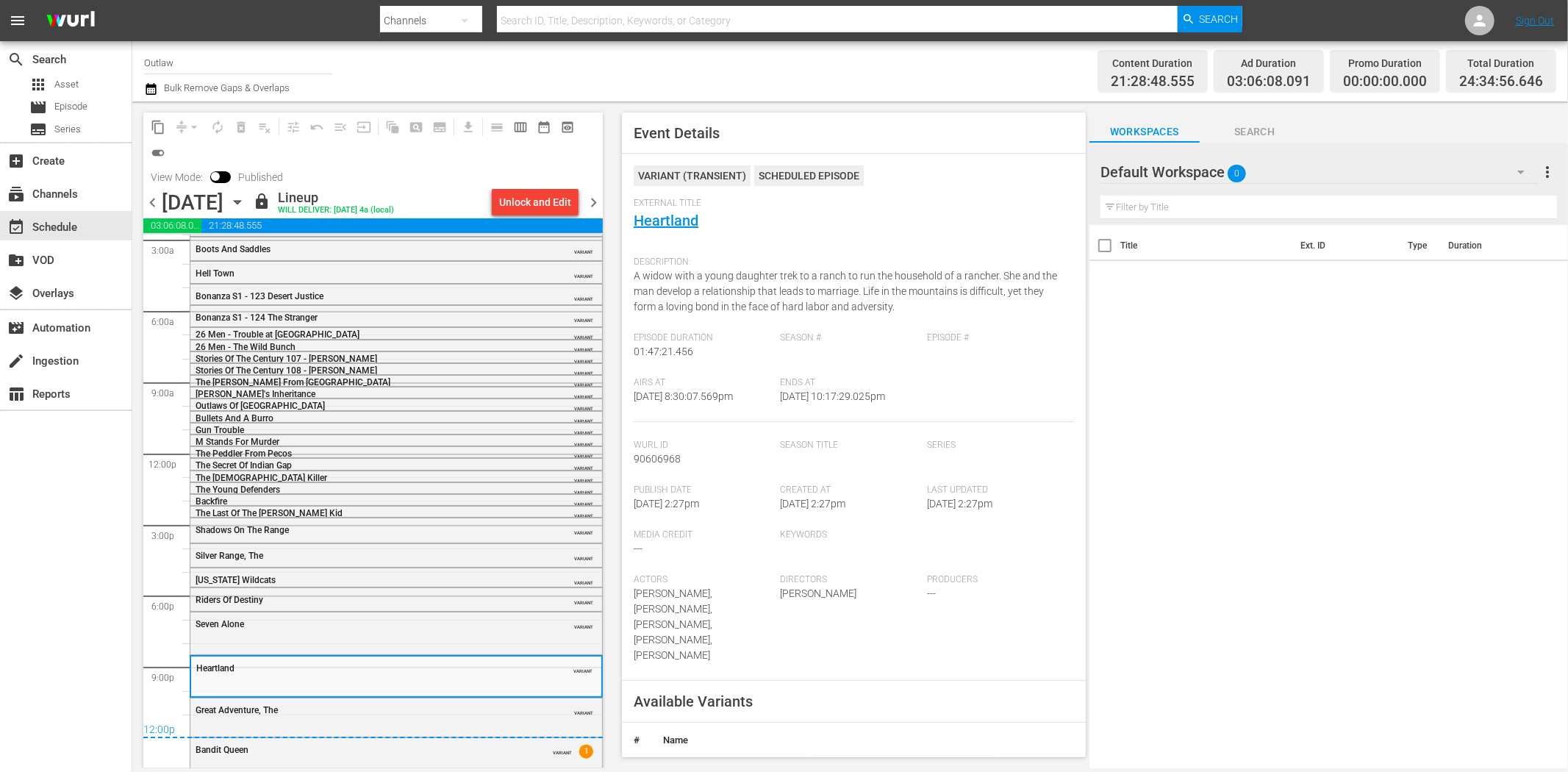
click at [422, 724] on div "12:00p" at bounding box center [372, 731] width 459 height 15
click at [442, 708] on div "Great Adventure, The" at bounding box center [359, 710] width 327 height 10
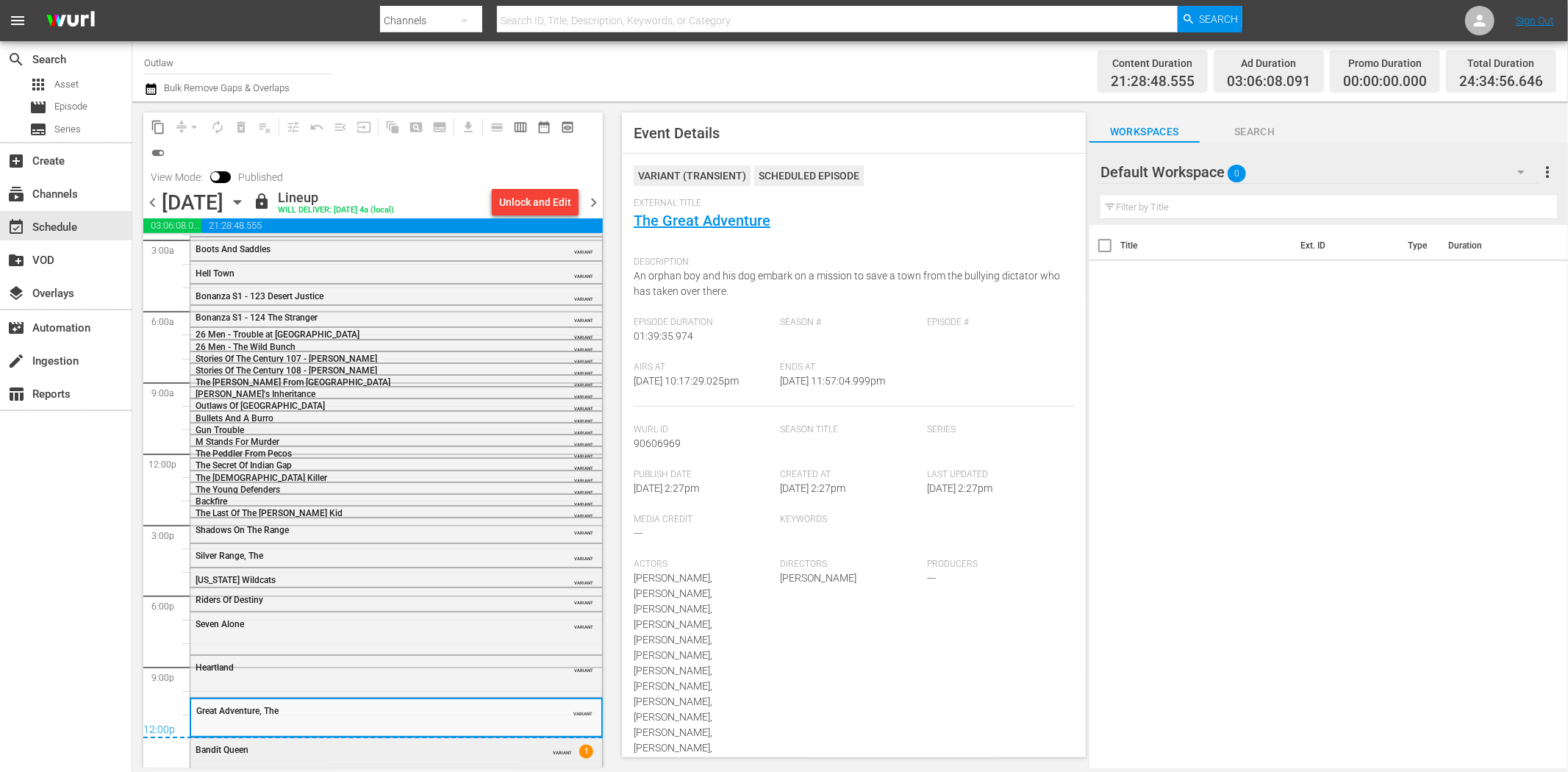
click at [475, 744] on div "Bandit Queen" at bounding box center [359, 749] width 327 height 12
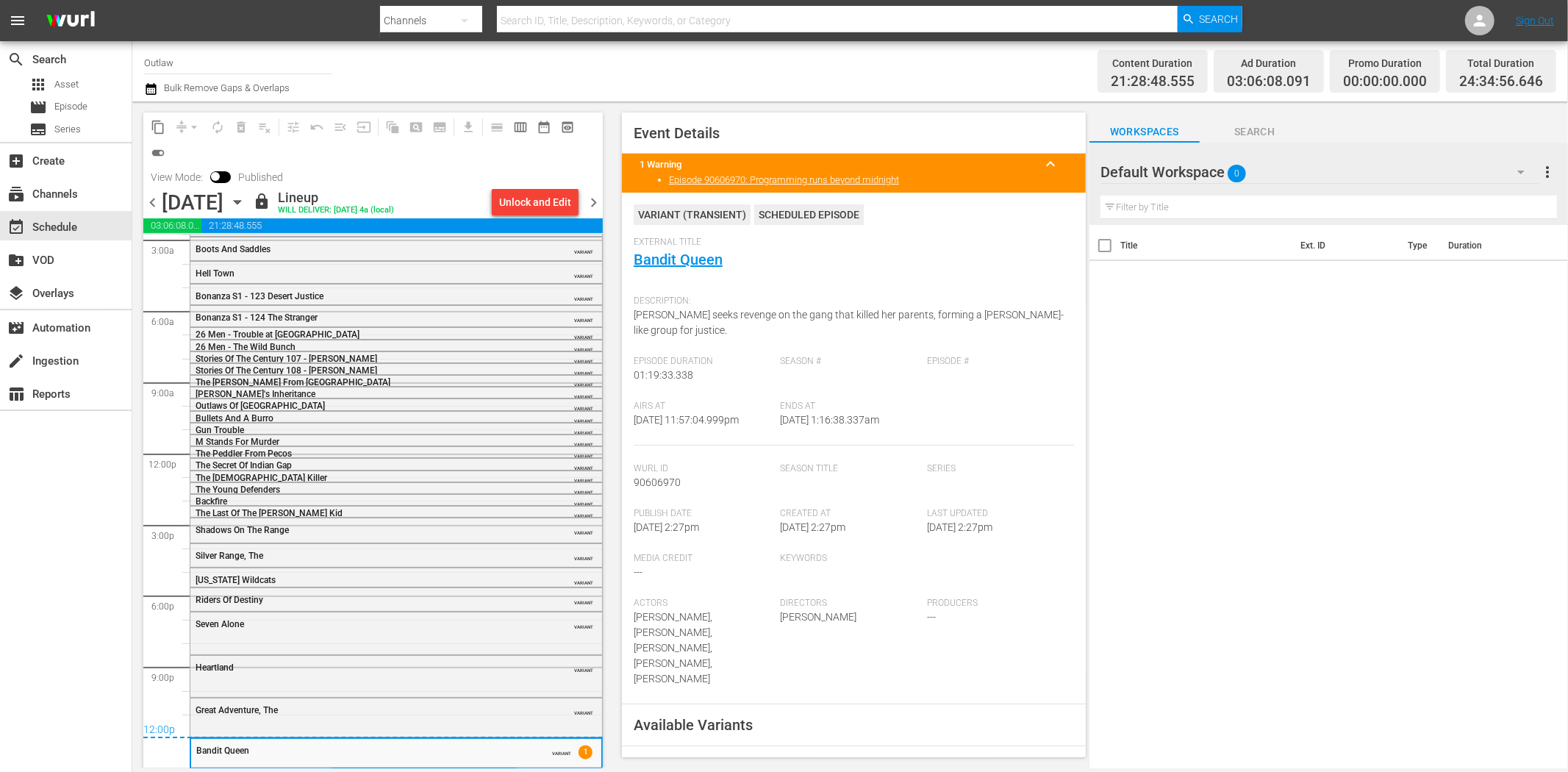
click at [592, 200] on span "chevron_right" at bounding box center [593, 202] width 18 height 18
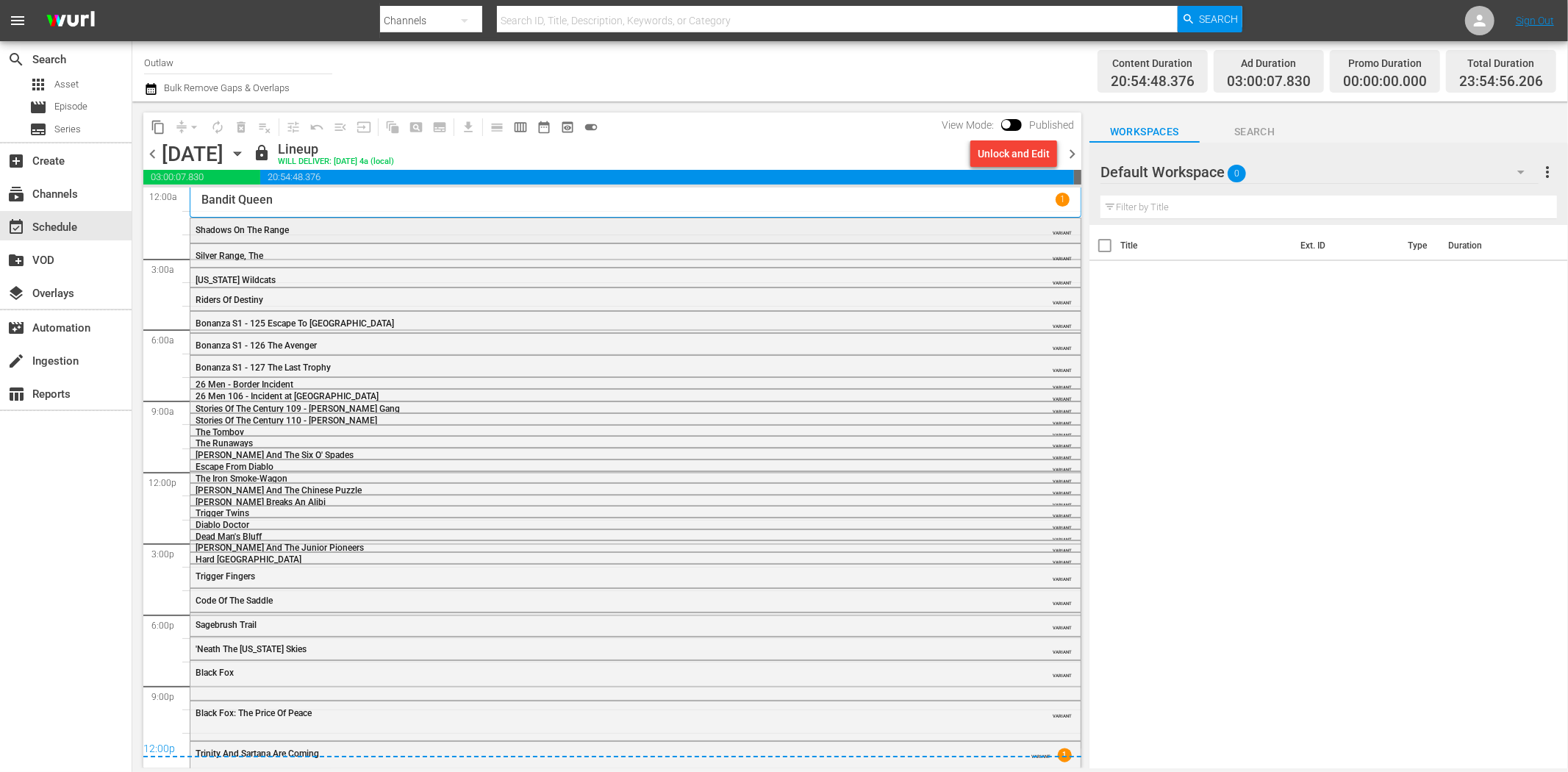
click at [269, 236] on span "Shadows On The Range" at bounding box center [242, 230] width 93 height 10
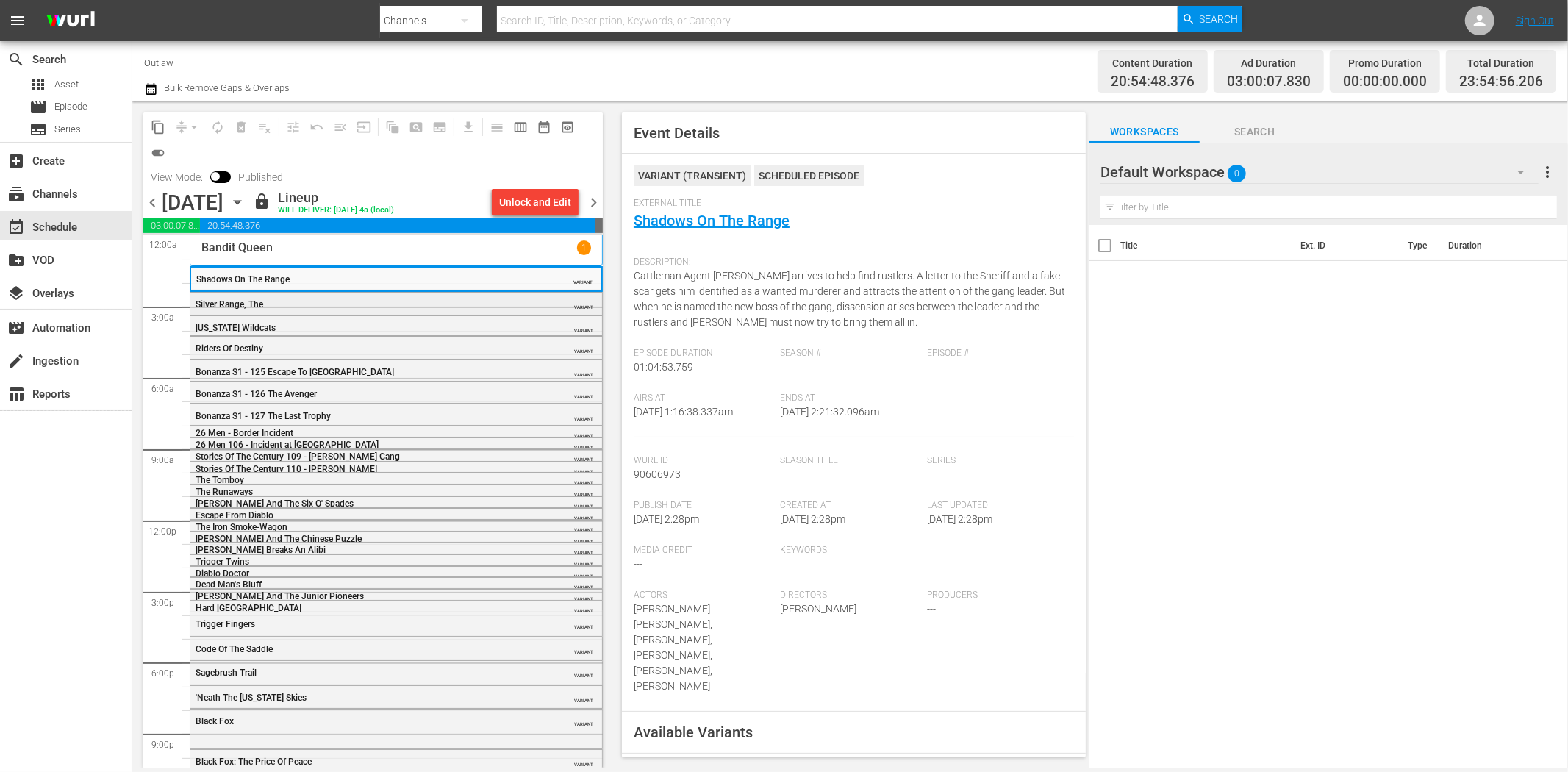
click at [361, 299] on div "Silver Range, The" at bounding box center [359, 304] width 327 height 10
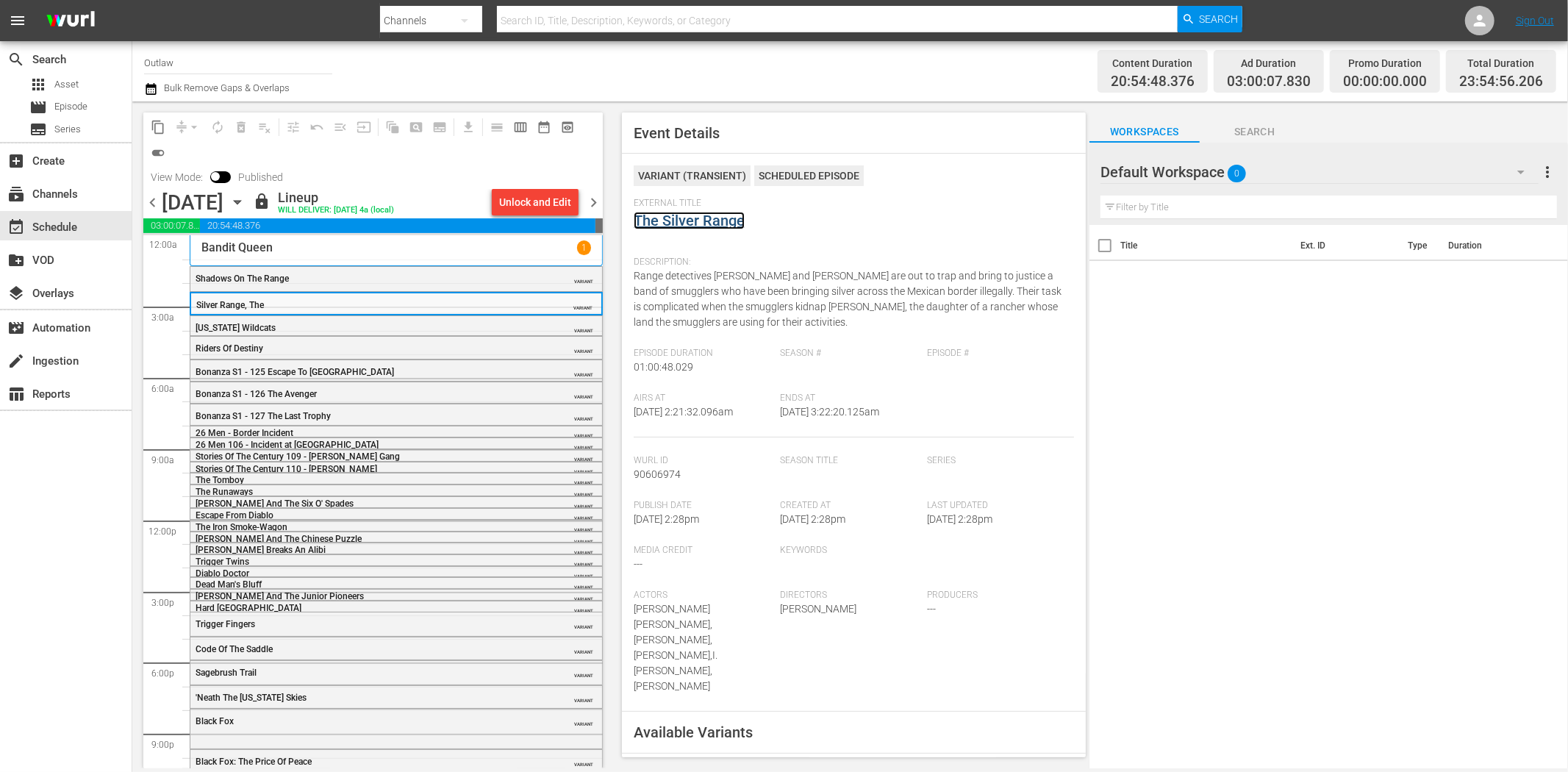
drag, startPoint x: 708, startPoint y: 211, endPoint x: 676, endPoint y: 218, distance: 32.8
click at [354, 302] on div "Silver Range, The" at bounding box center [359, 305] width 326 height 10
click at [445, 330] on div "Texas Wildcats" at bounding box center [359, 327] width 327 height 10
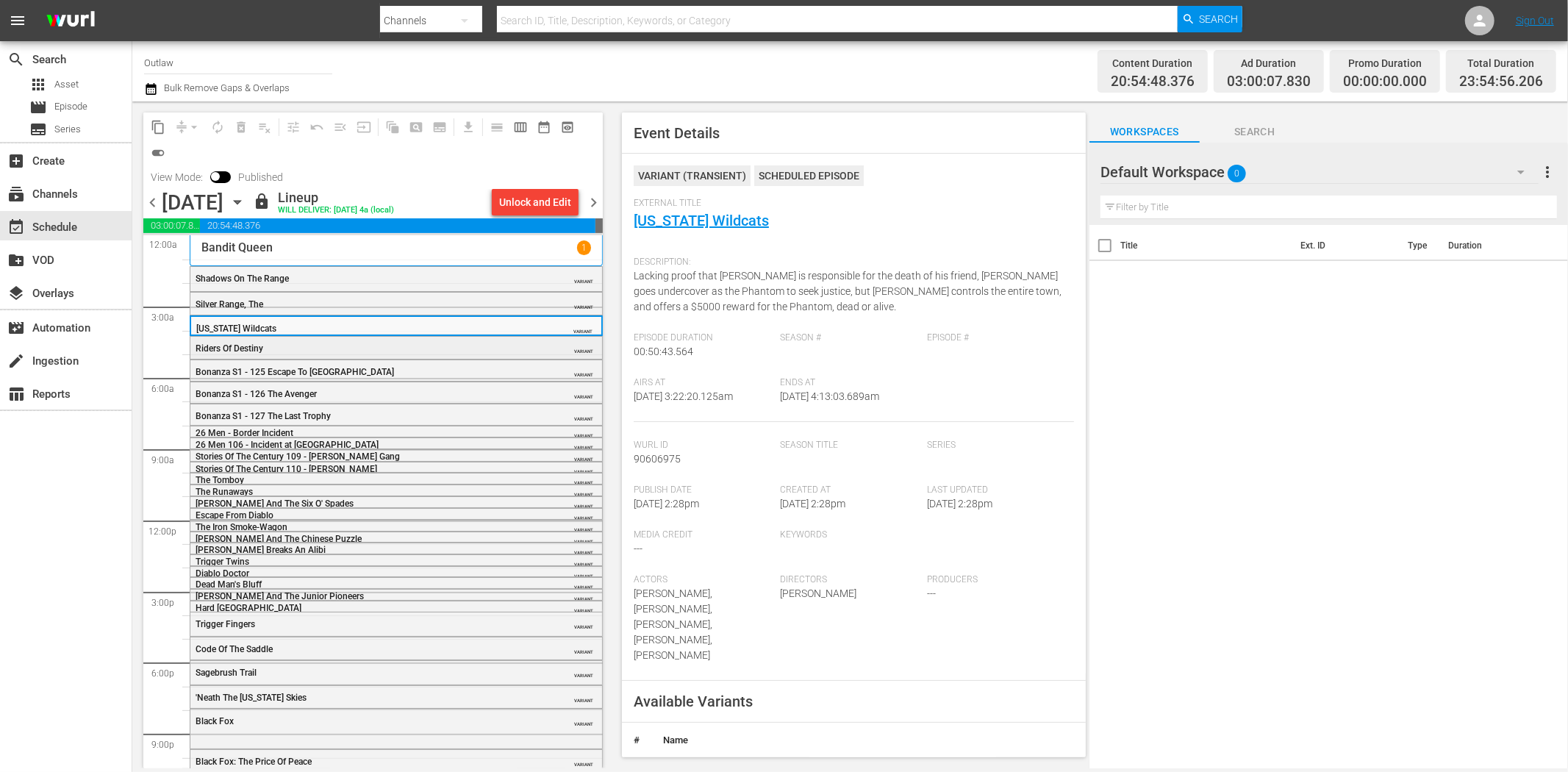
click at [392, 348] on div "Riders Of Destiny" at bounding box center [359, 348] width 327 height 10
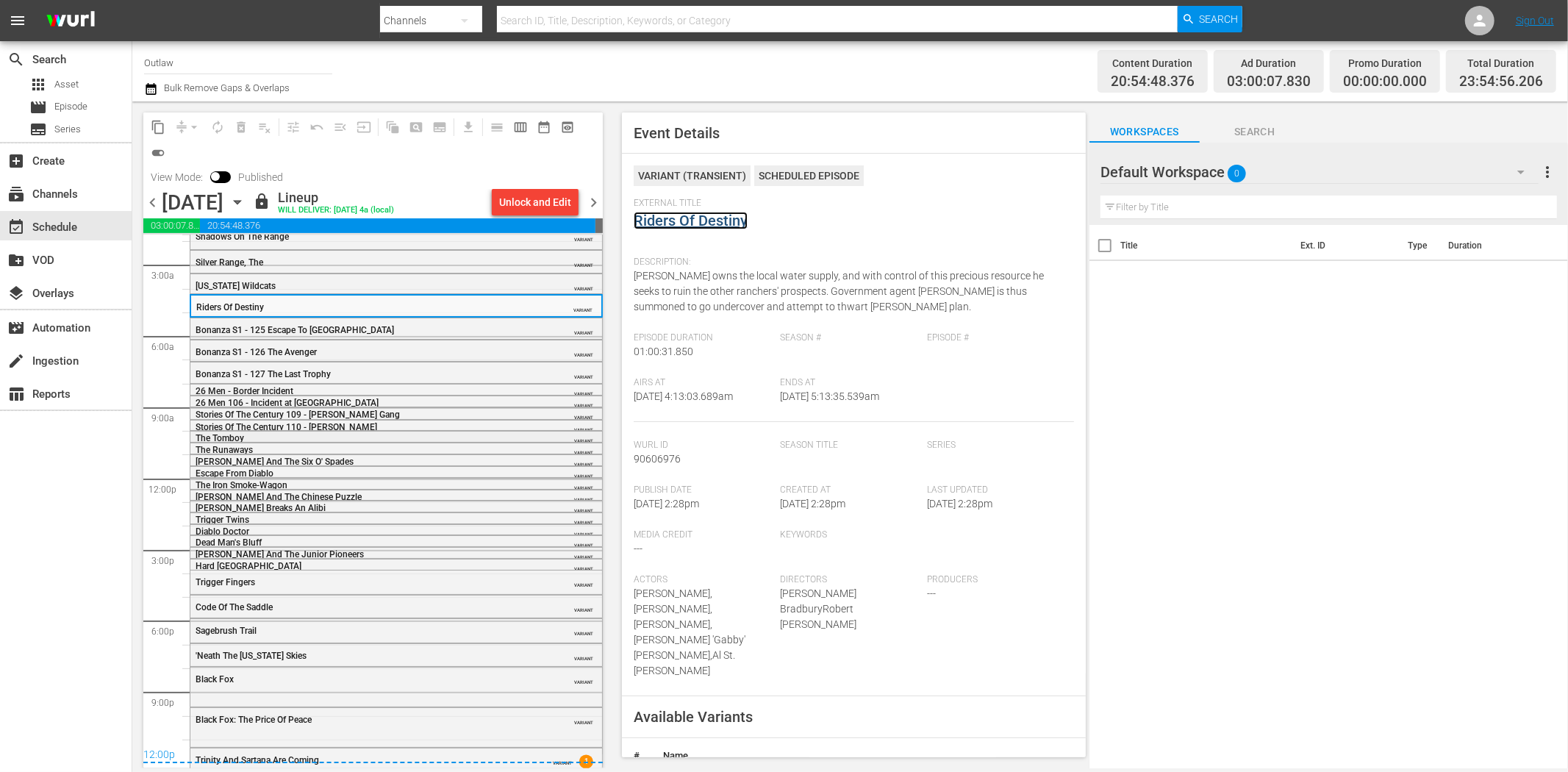
scroll to position [65, 0]
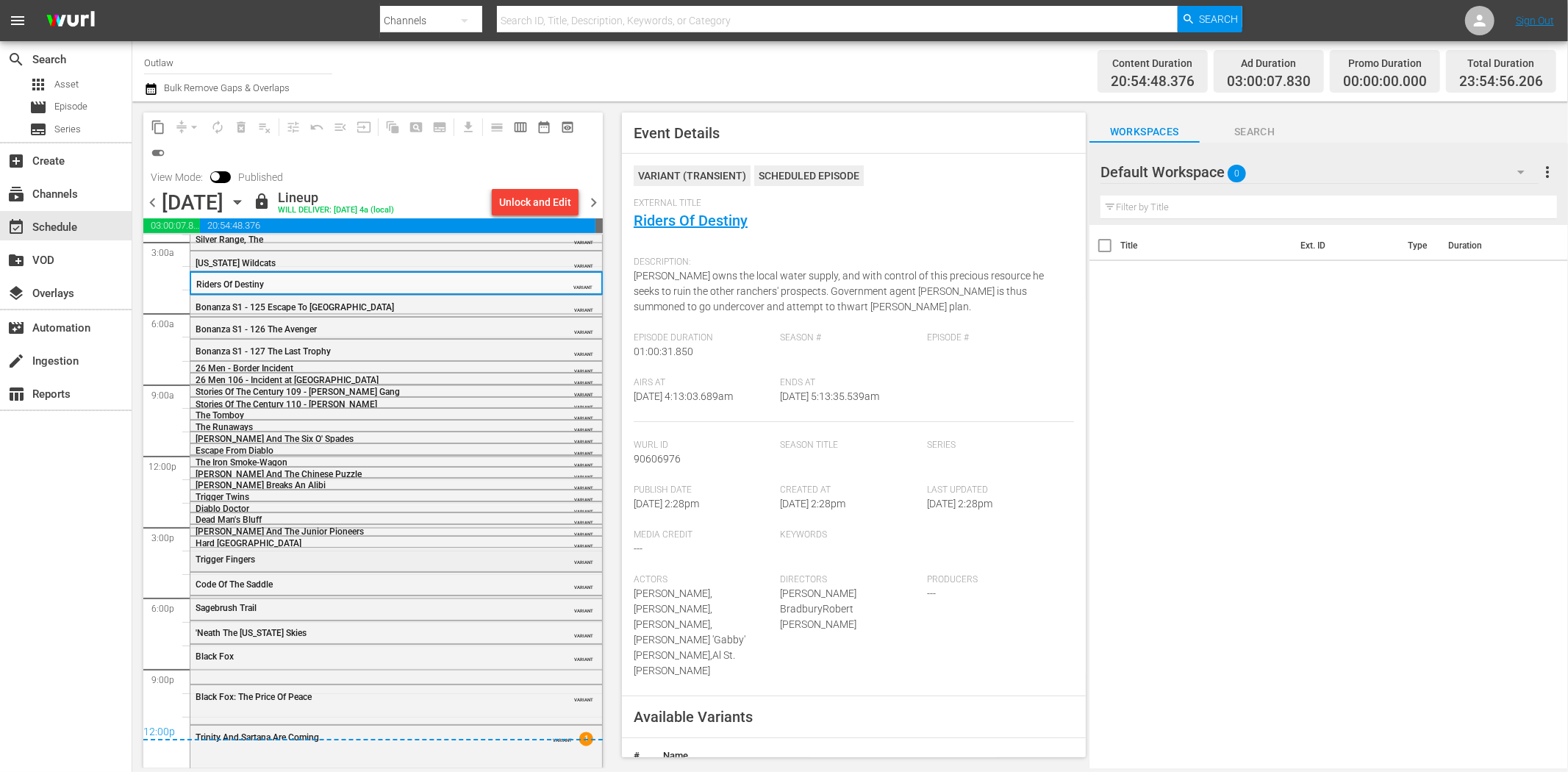
click at [331, 561] on div "Trigger Fingers" at bounding box center [359, 559] width 327 height 10
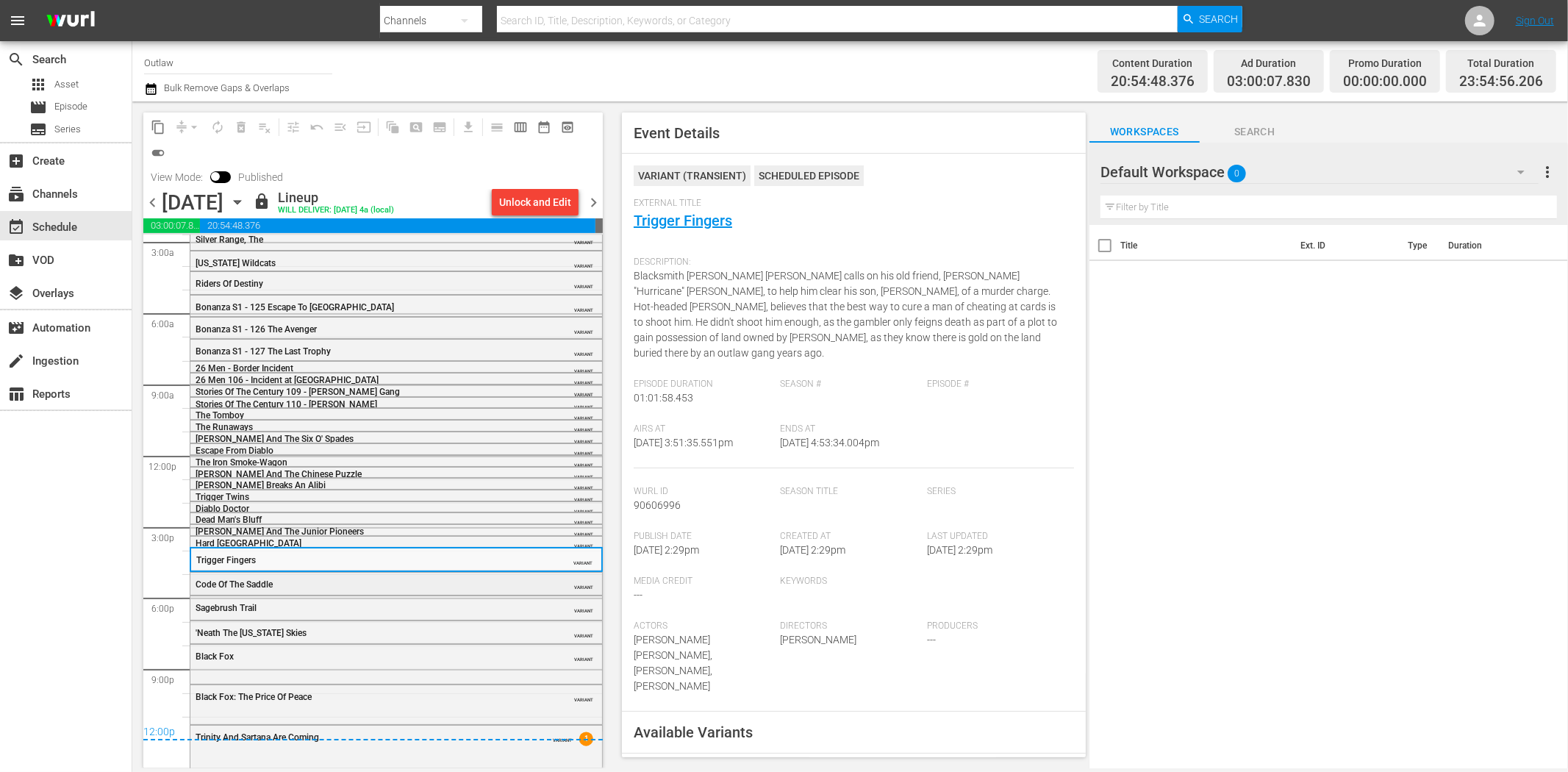
click at [299, 586] on div "Code Of The Saddle" at bounding box center [359, 585] width 327 height 10
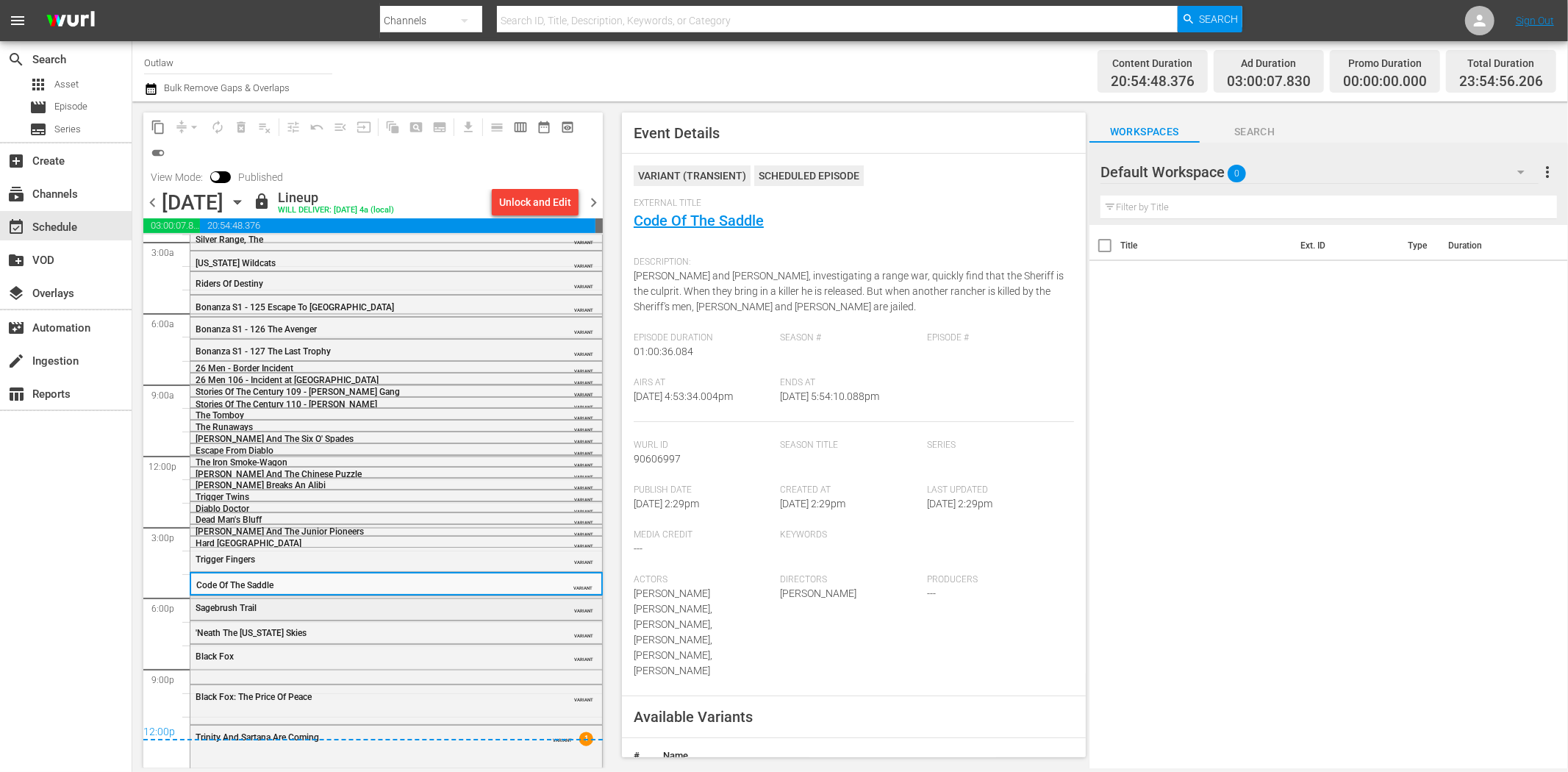
click at [376, 613] on div "Sagebrush Trail VARIANT" at bounding box center [396, 607] width 412 height 22
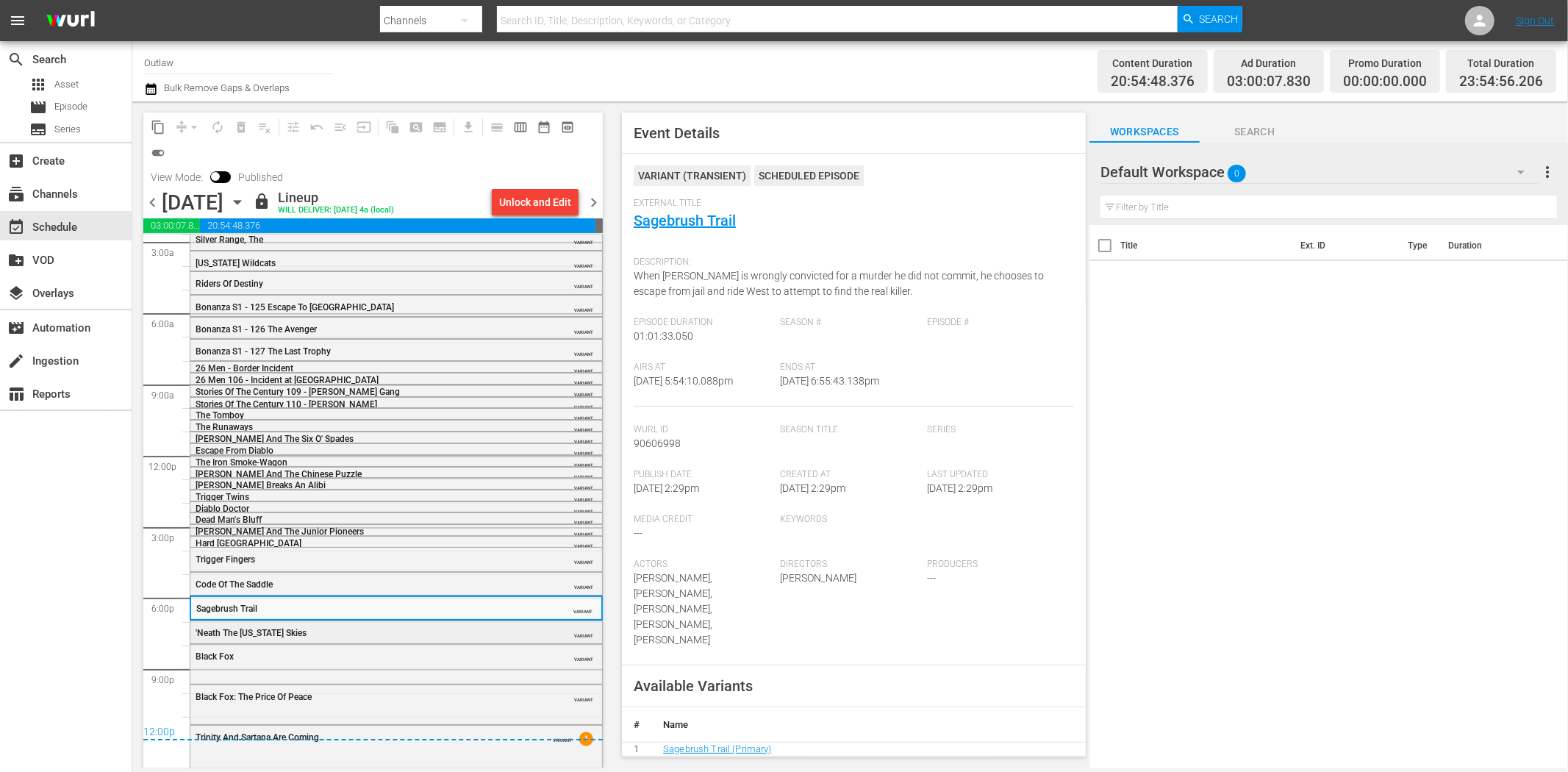
click at [294, 628] on div "'Neath The Arizona Skies" at bounding box center [359, 633] width 327 height 10
click at [421, 660] on div "Black Fox" at bounding box center [359, 657] width 327 height 10
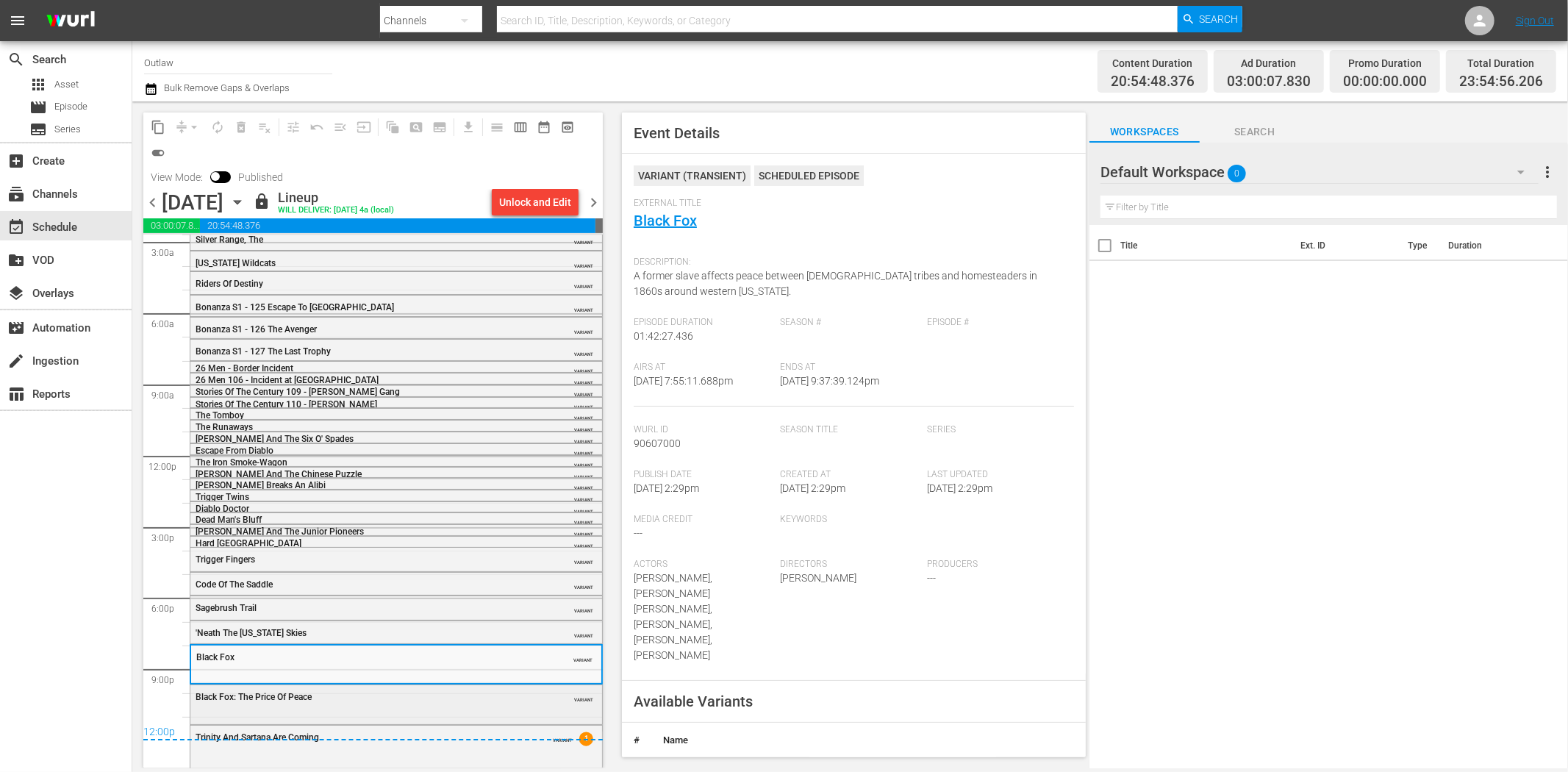
click at [438, 687] on div "Black Fox: The Price Of Peace VARIANT" at bounding box center [396, 697] width 412 height 22
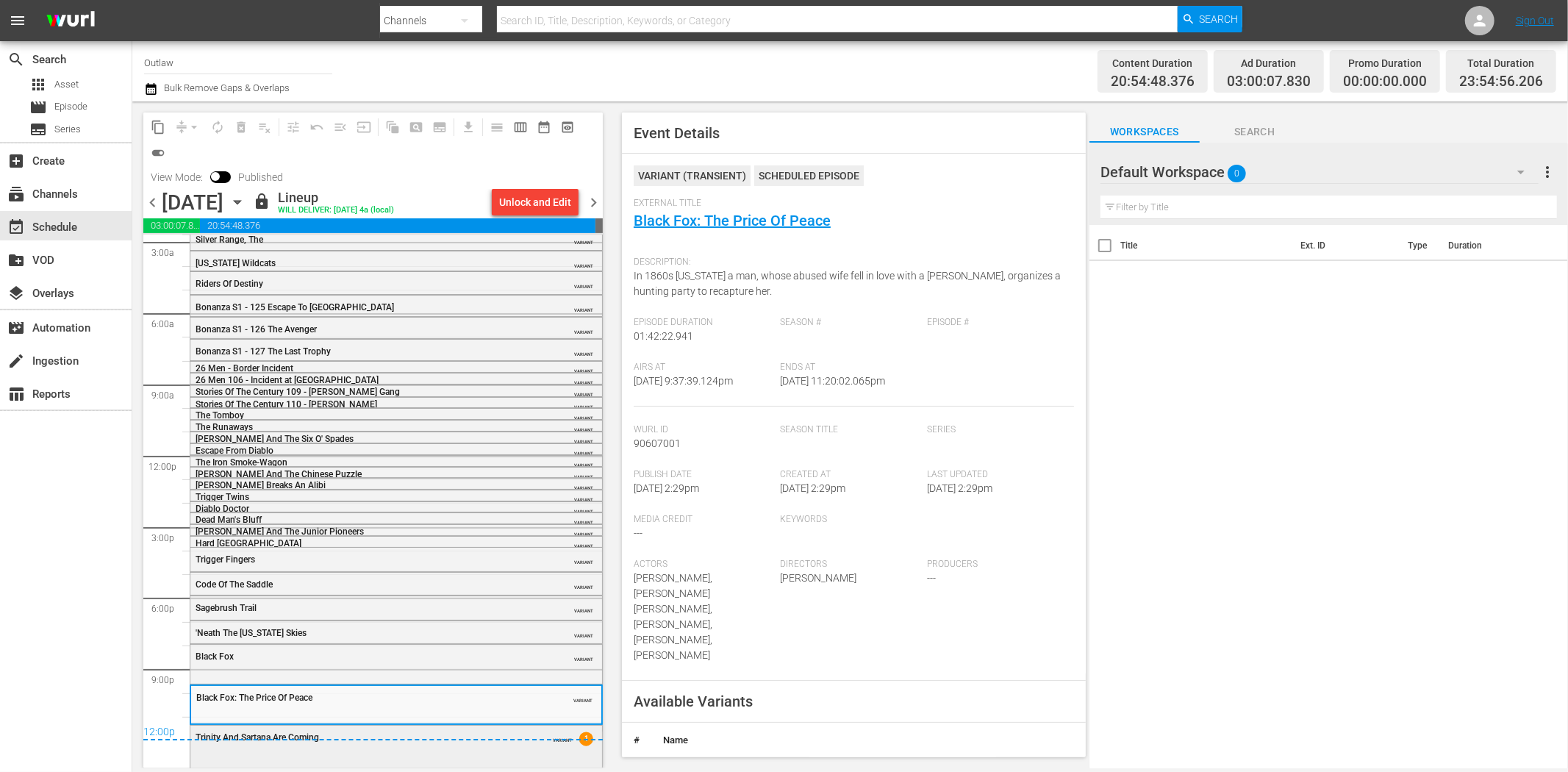
click at [493, 747] on div "Trinity And Sartana Are Coming VARIANT 1" at bounding box center [396, 746] width 412 height 40
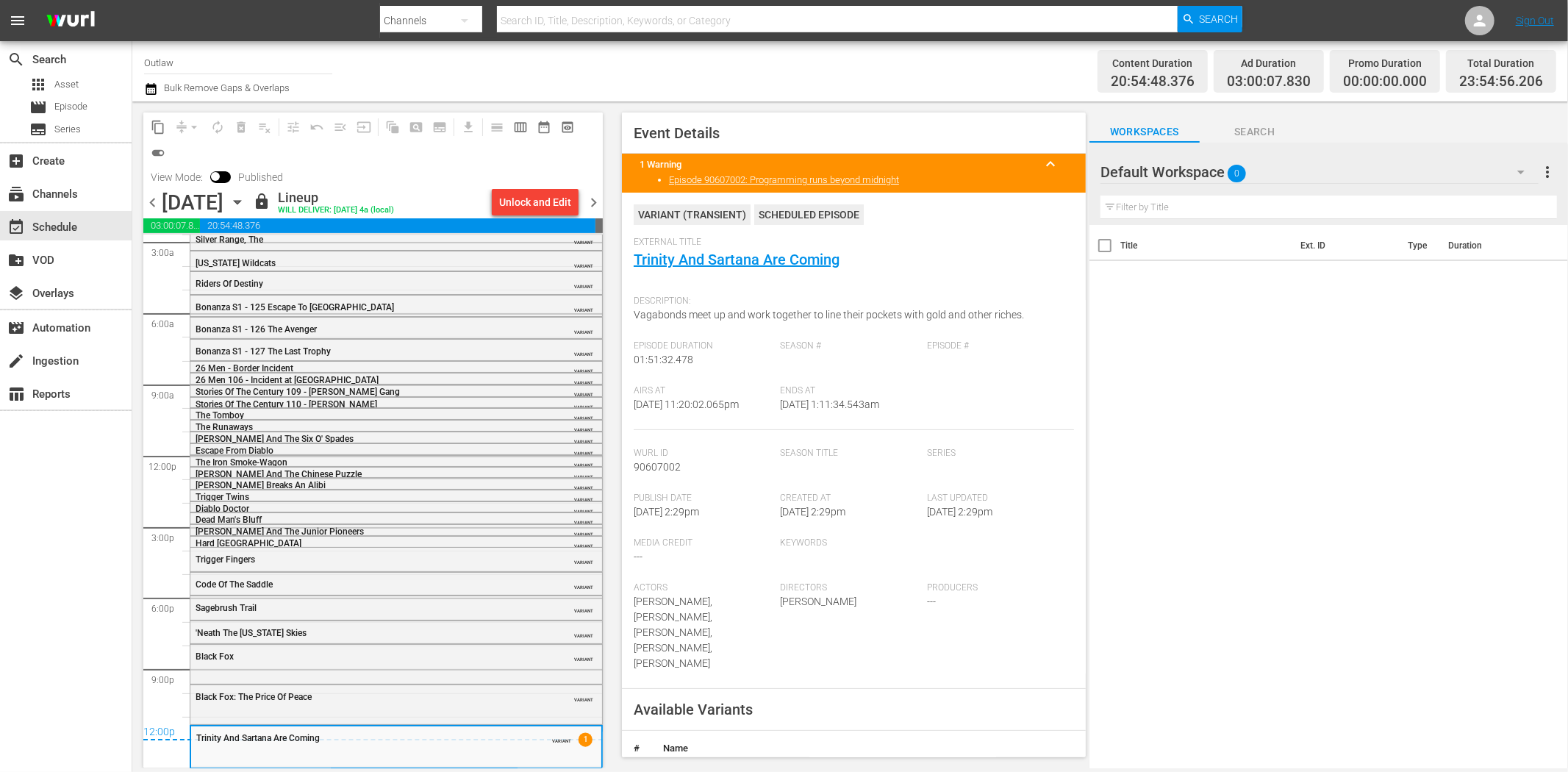
click at [599, 207] on span "chevron_right" at bounding box center [593, 202] width 18 height 18
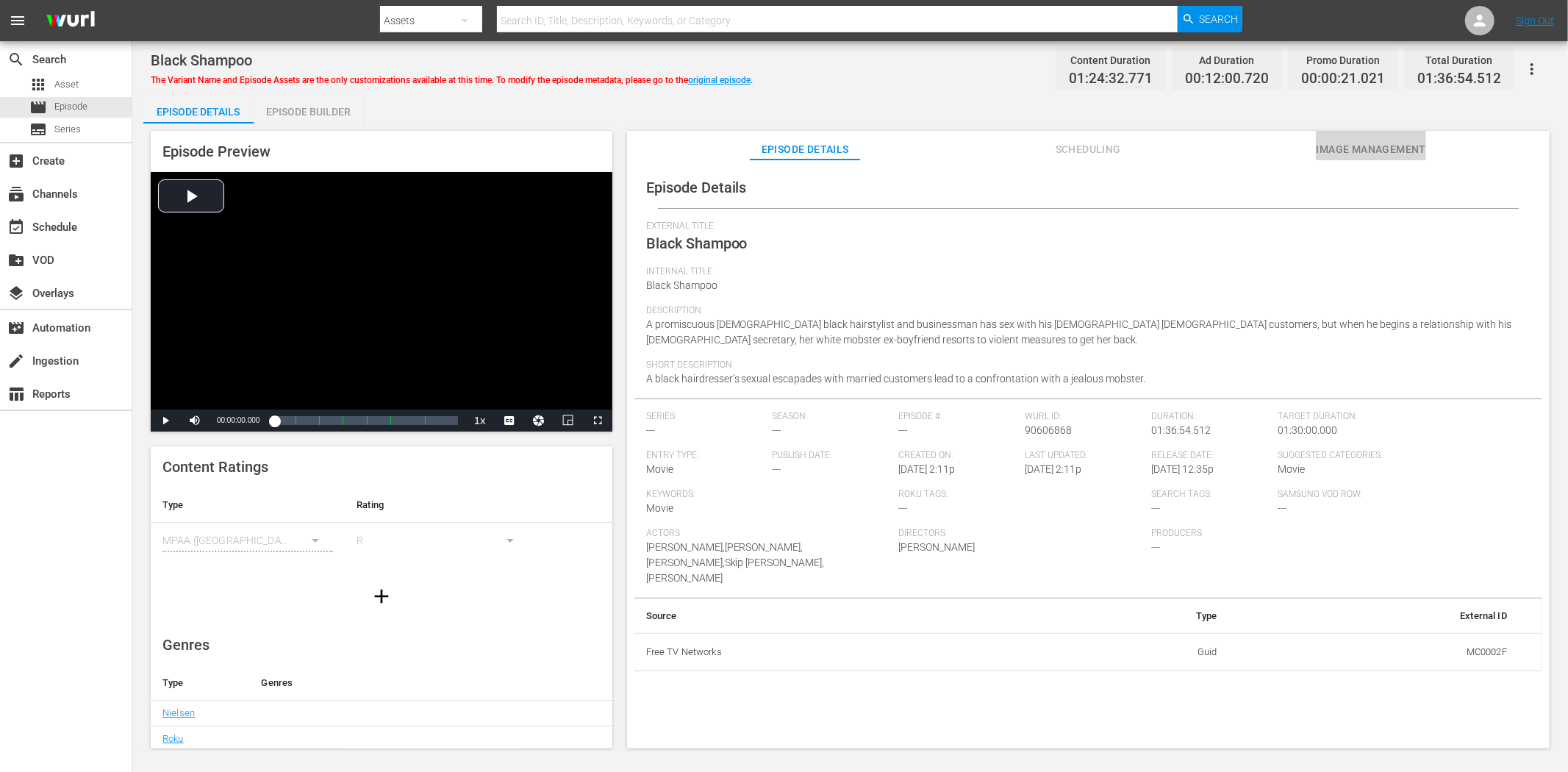
click at [1358, 142] on span "Image Management" at bounding box center [1370, 149] width 110 height 18
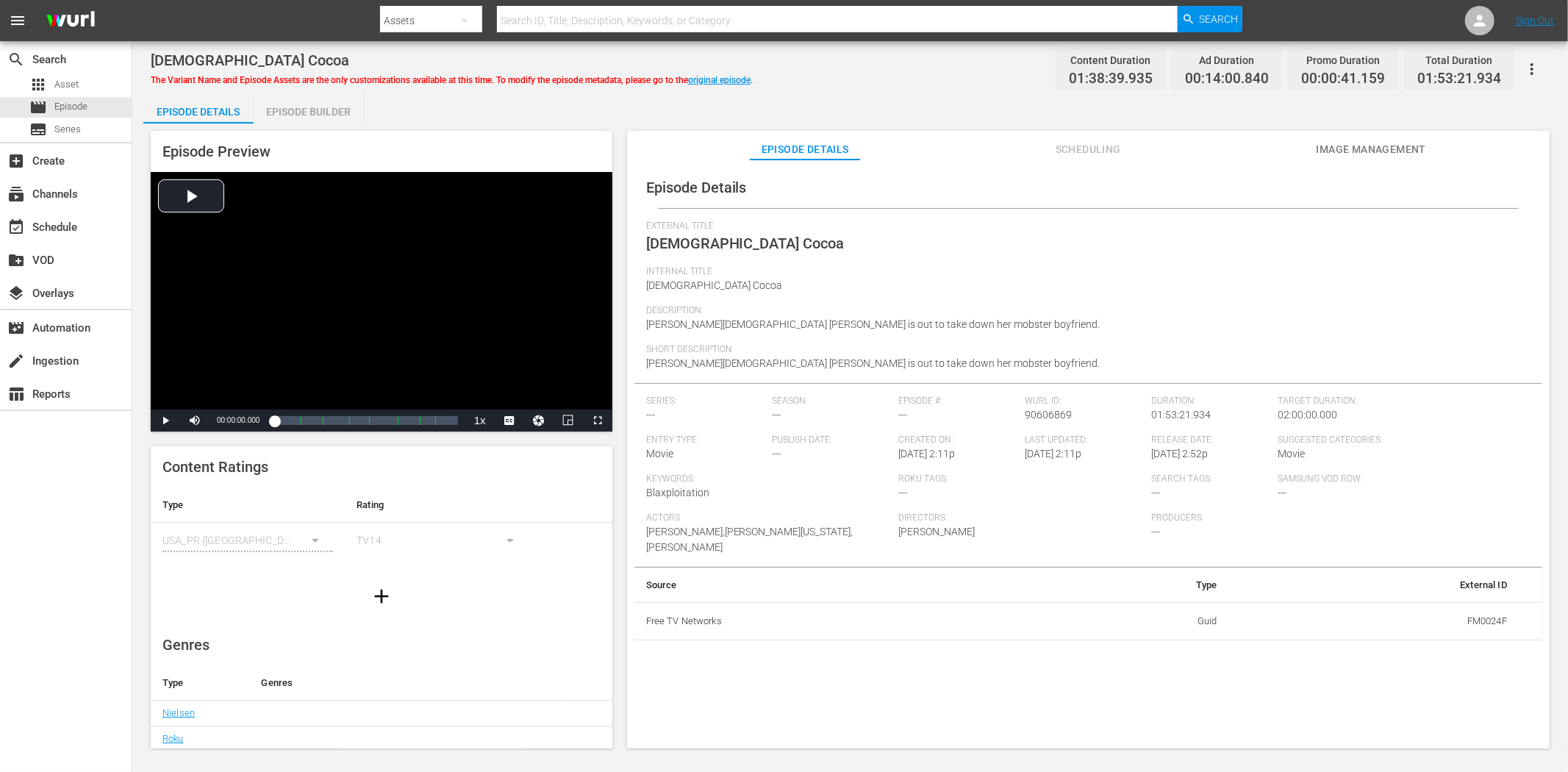
click at [1357, 146] on span "Image Management" at bounding box center [1370, 149] width 110 height 18
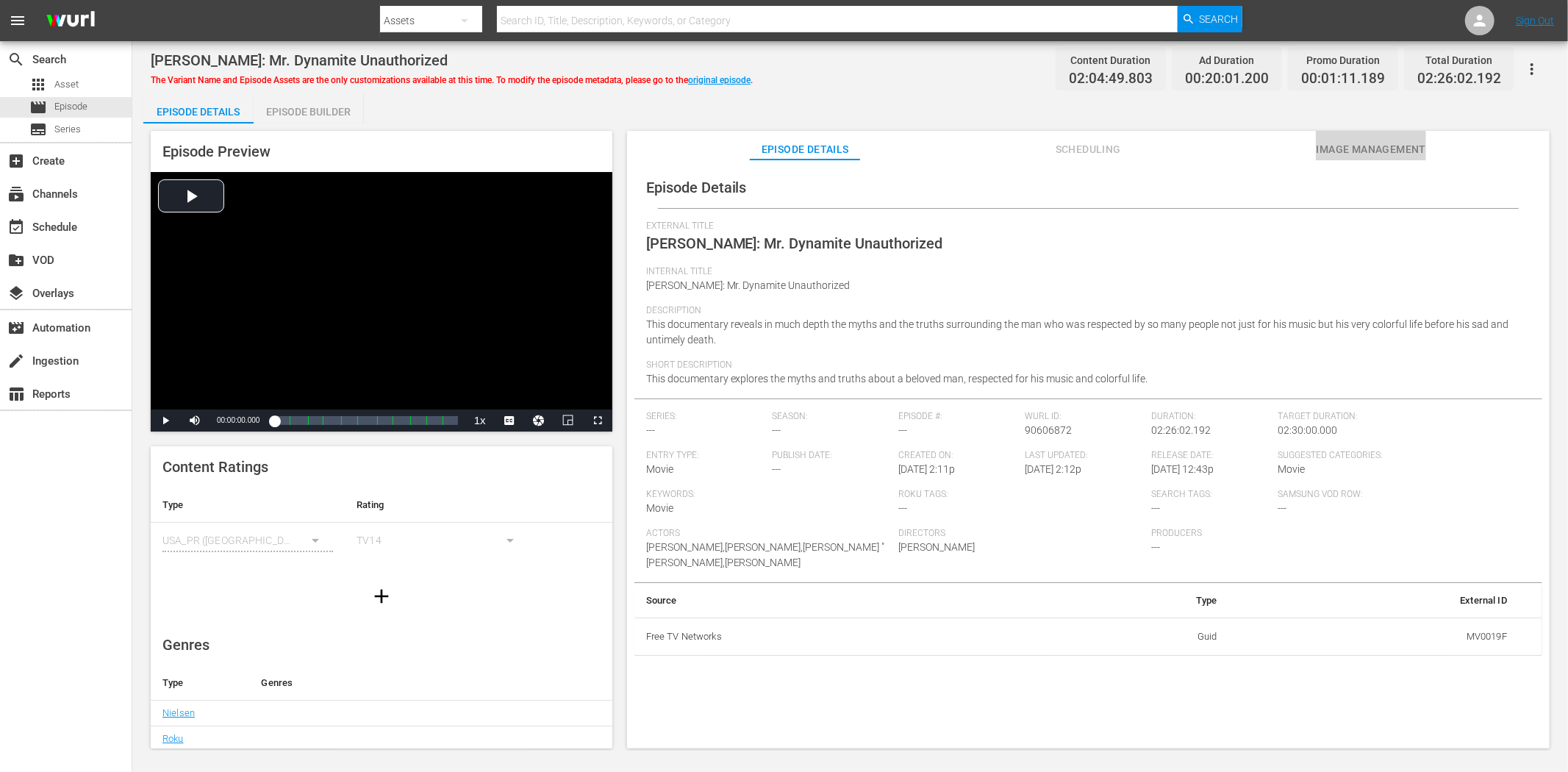
click at [1407, 138] on button "Image Management" at bounding box center [1370, 146] width 110 height 29
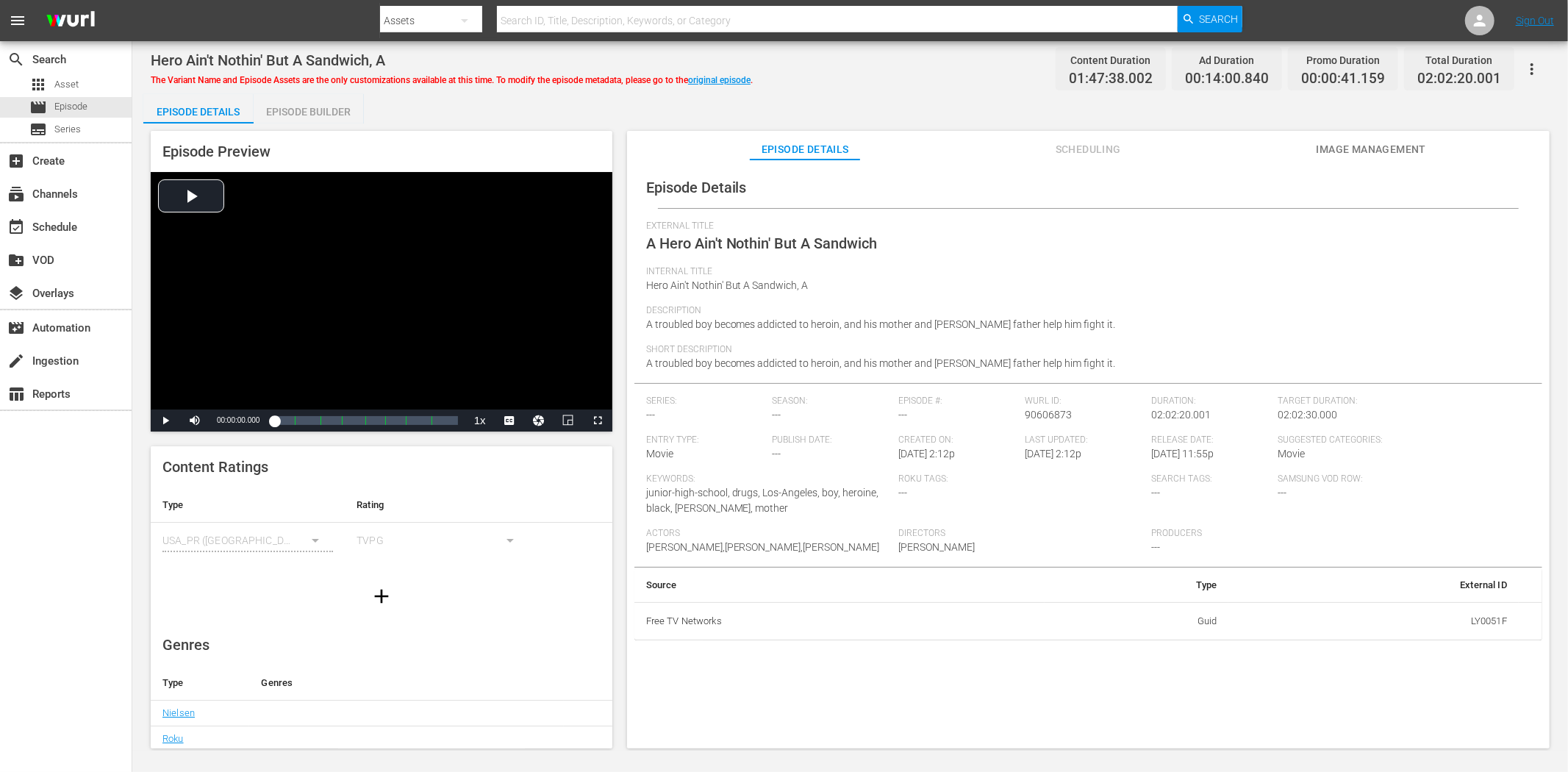
click at [1379, 142] on span "Image Management" at bounding box center [1370, 149] width 110 height 18
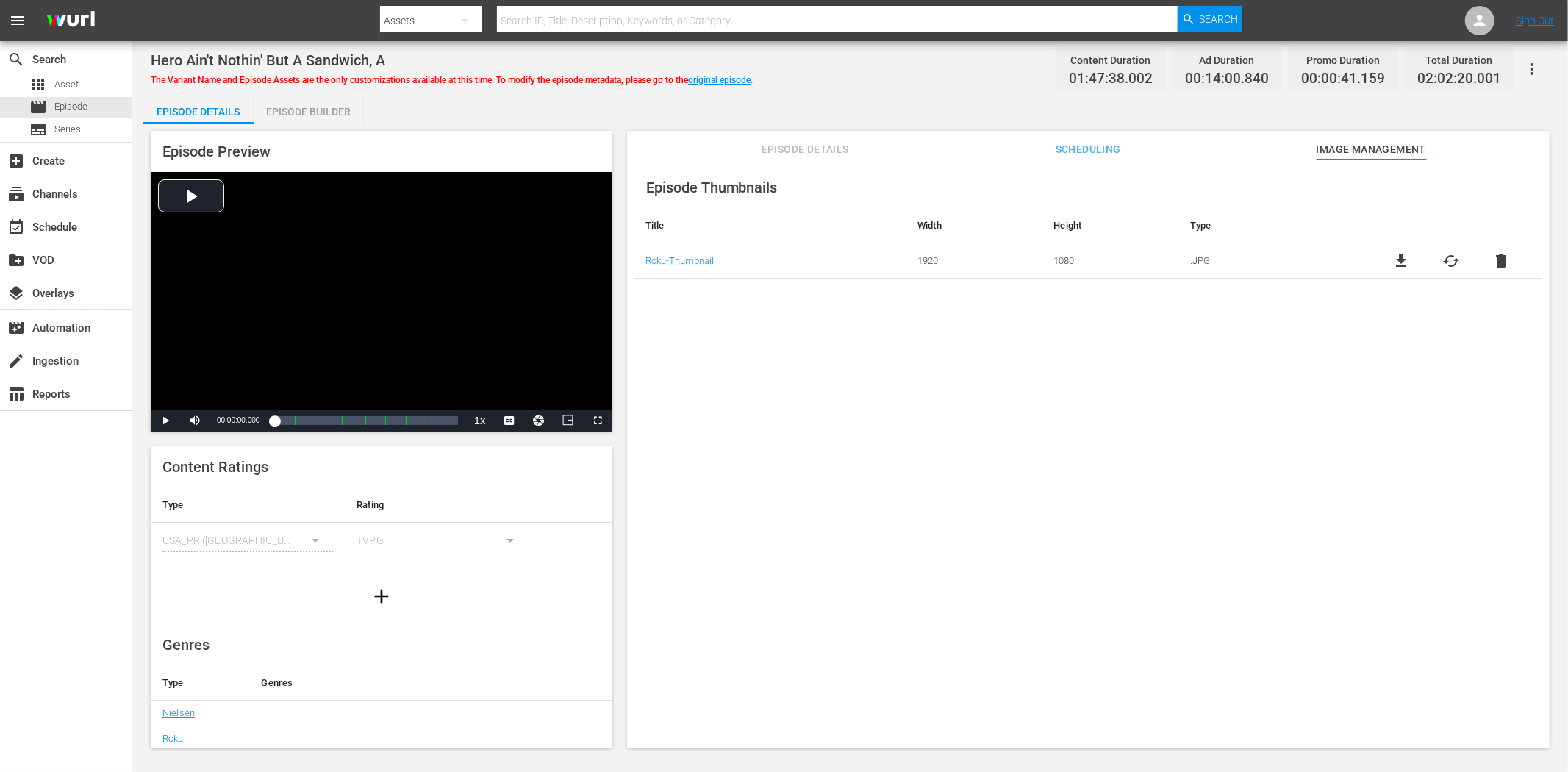
click at [821, 144] on span "Episode Details" at bounding box center [804, 149] width 110 height 18
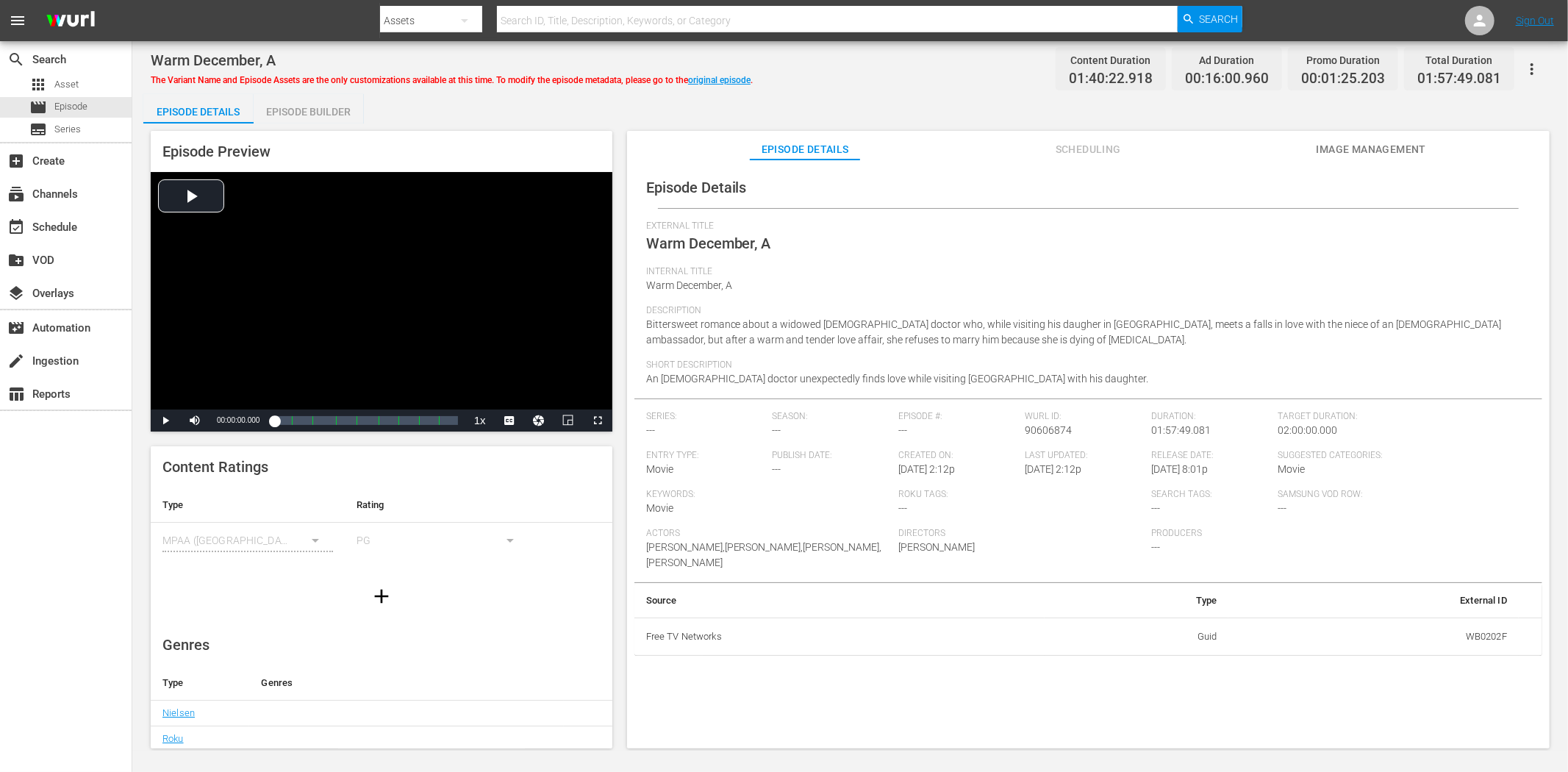
click at [1385, 144] on span "Image Management" at bounding box center [1370, 149] width 110 height 18
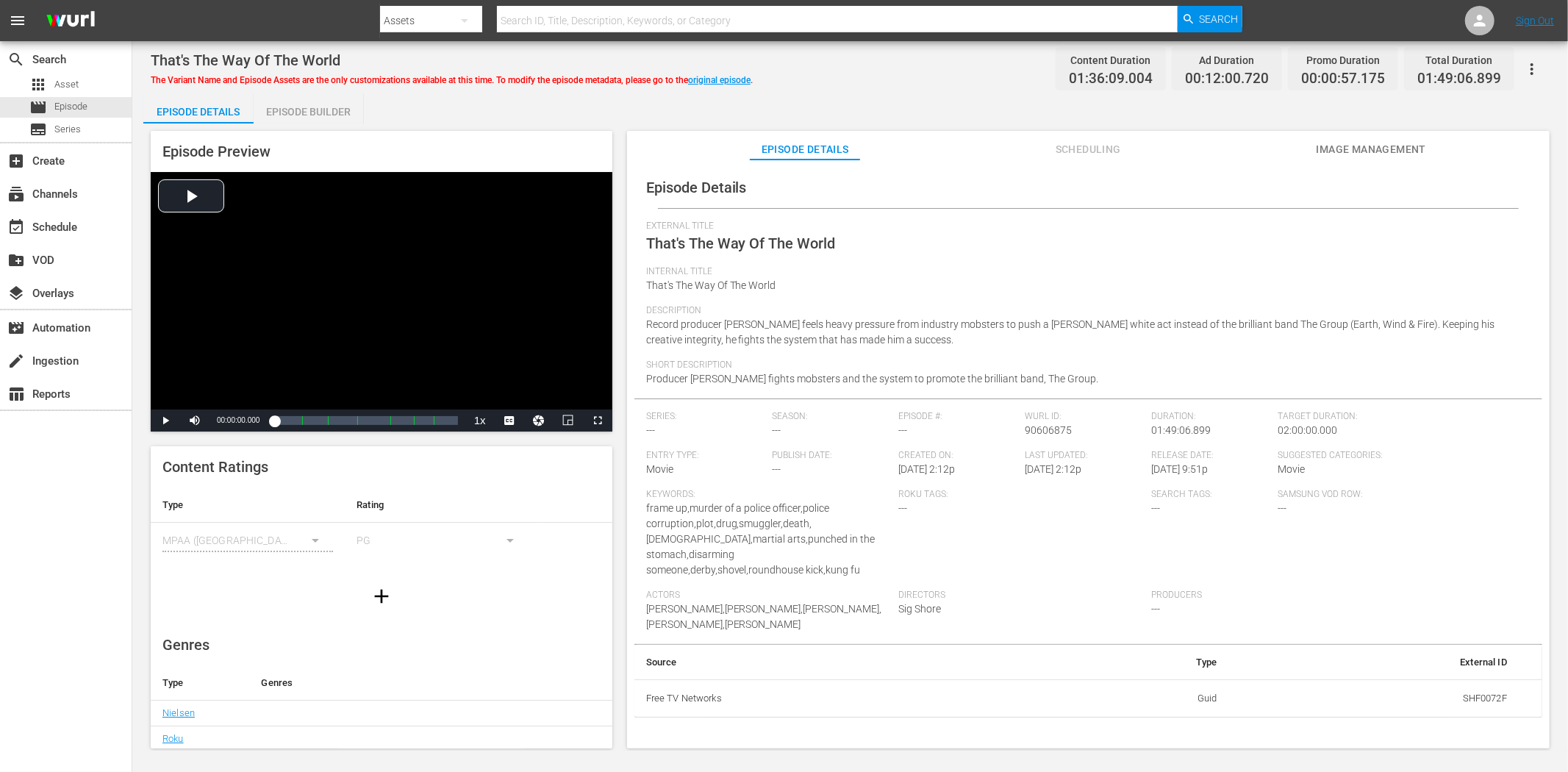
click at [1392, 149] on span "Image Management" at bounding box center [1370, 149] width 110 height 18
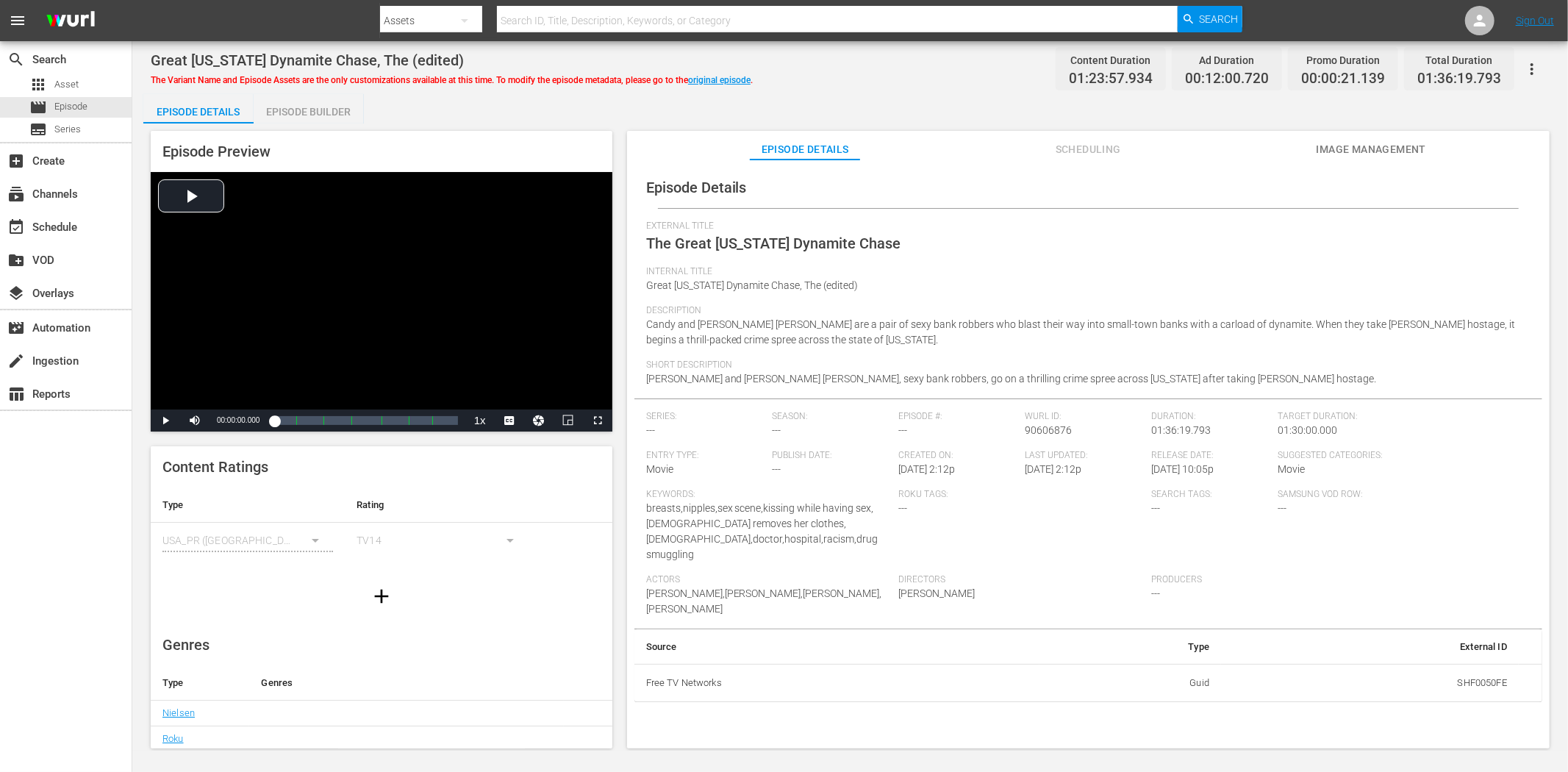
click at [1339, 147] on span "Image Management" at bounding box center [1370, 149] width 110 height 18
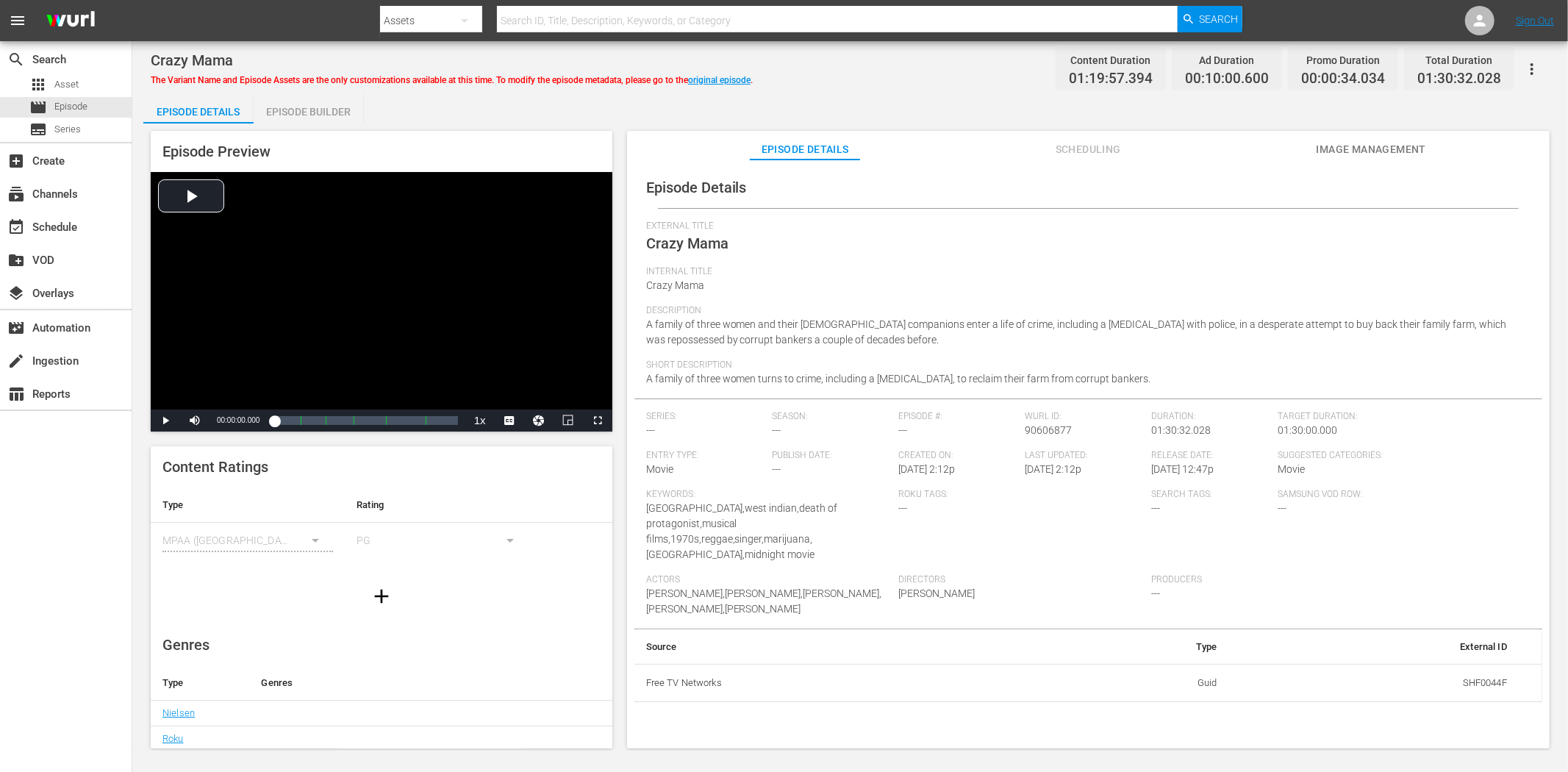
click at [1376, 146] on span "Image Management" at bounding box center [1370, 149] width 110 height 18
click at [1400, 149] on span "Image Management" at bounding box center [1370, 149] width 110 height 18
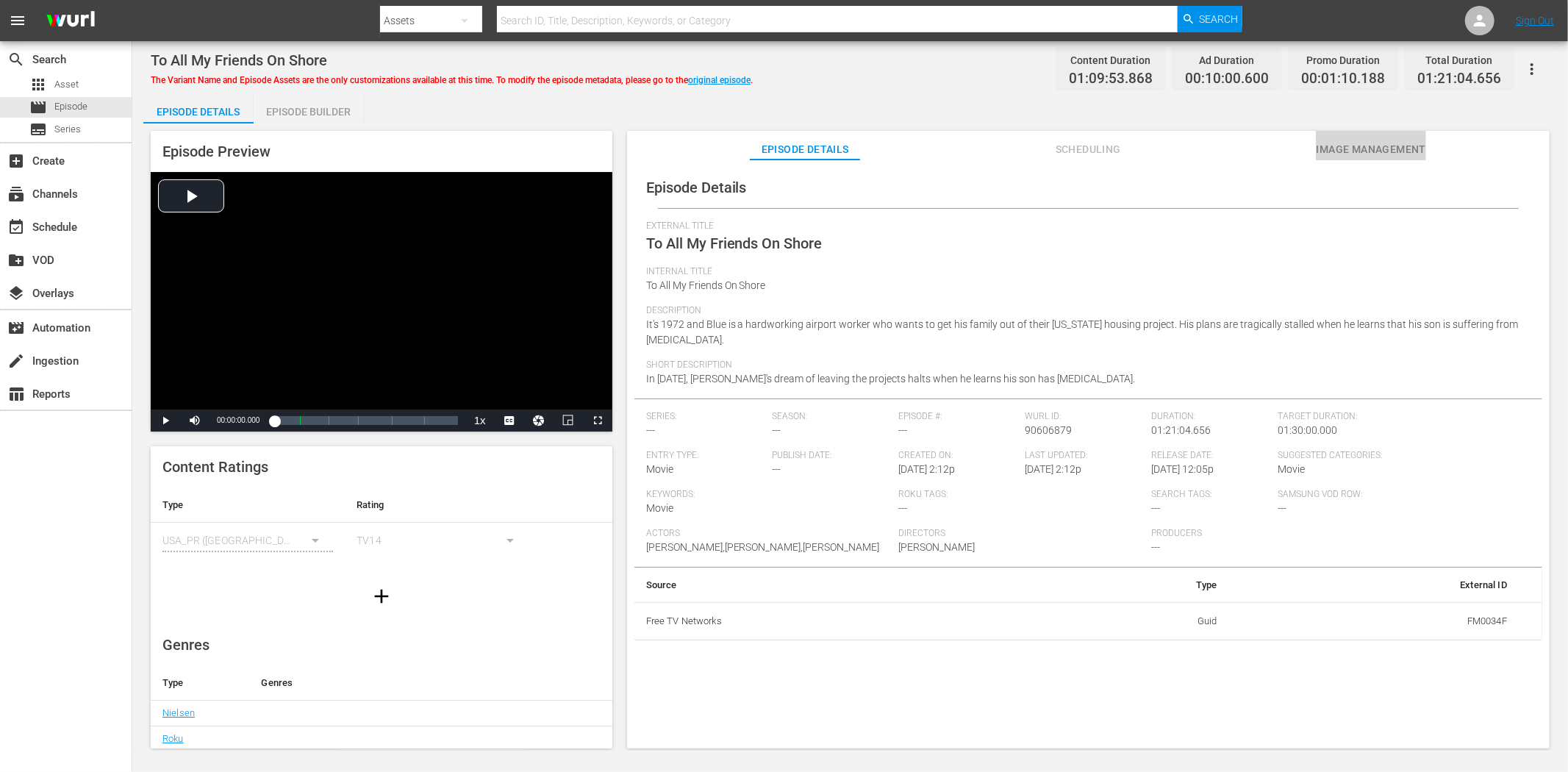
click at [1364, 144] on span "Image Management" at bounding box center [1370, 149] width 110 height 18
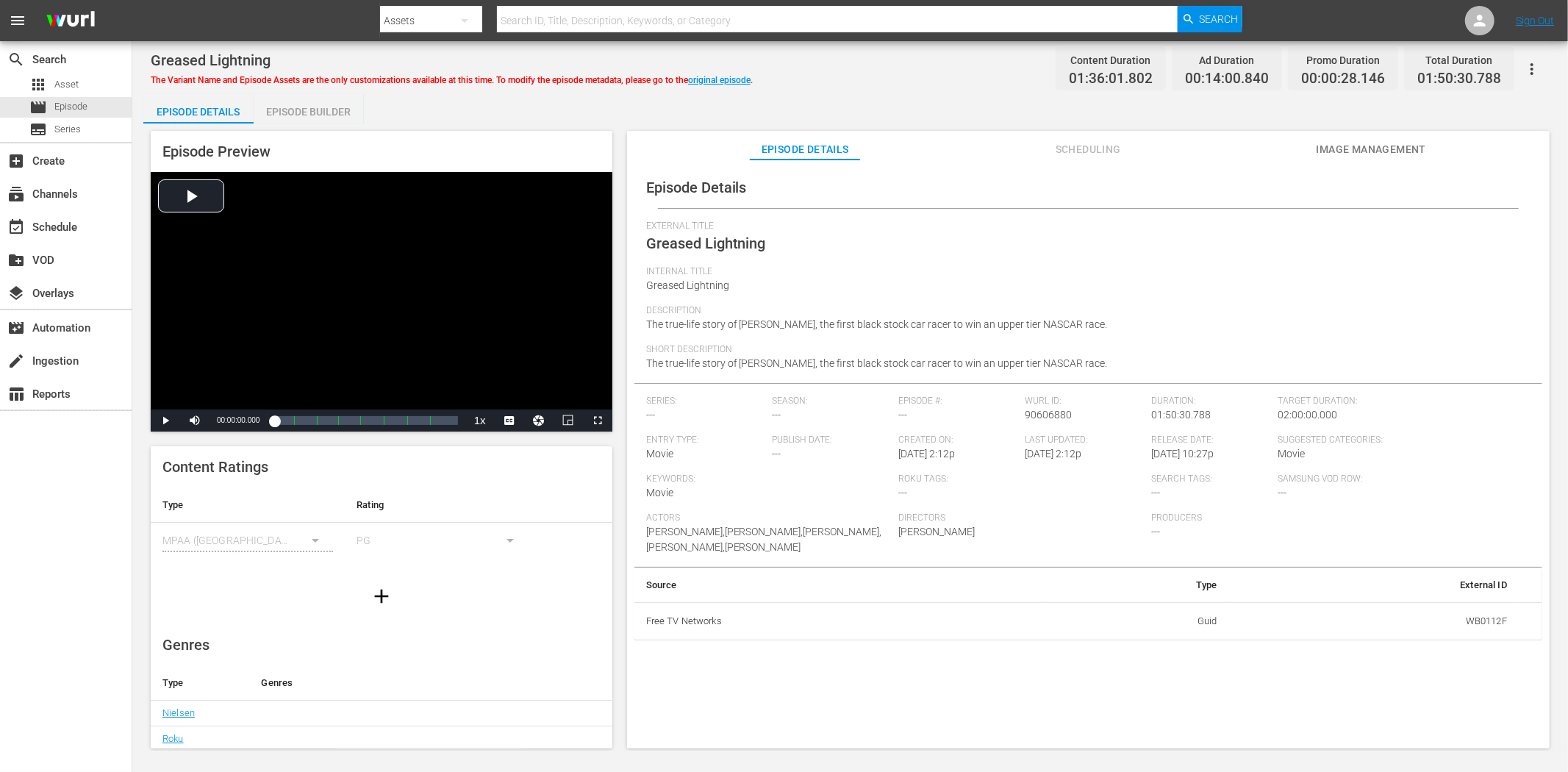
click at [1339, 144] on span "Image Management" at bounding box center [1370, 149] width 110 height 18
click at [1336, 144] on span "Image Management" at bounding box center [1370, 149] width 110 height 18
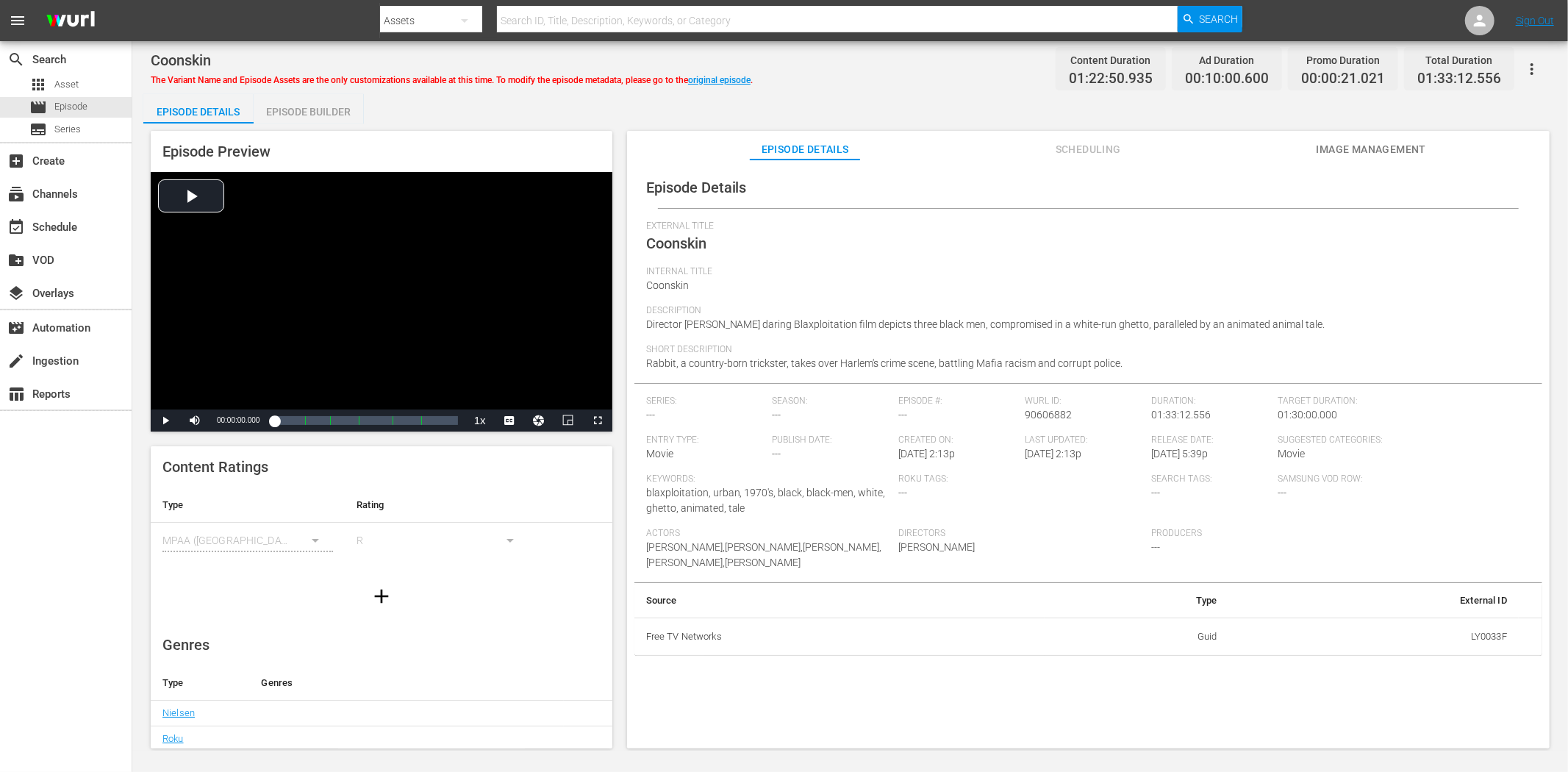
click at [1377, 148] on span "Image Management" at bounding box center [1370, 149] width 110 height 18
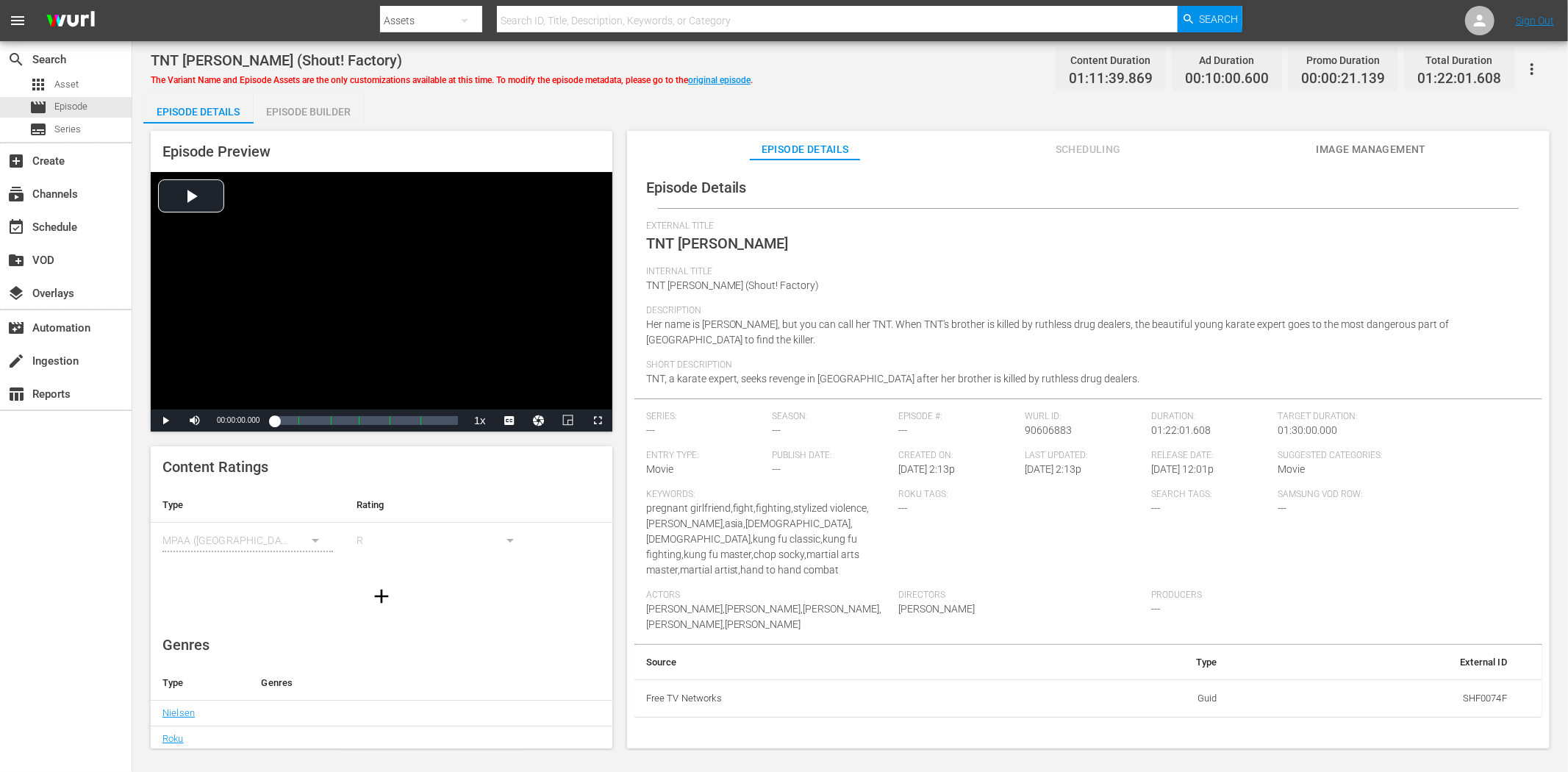
click at [1389, 134] on button "Image Management" at bounding box center [1370, 146] width 110 height 29
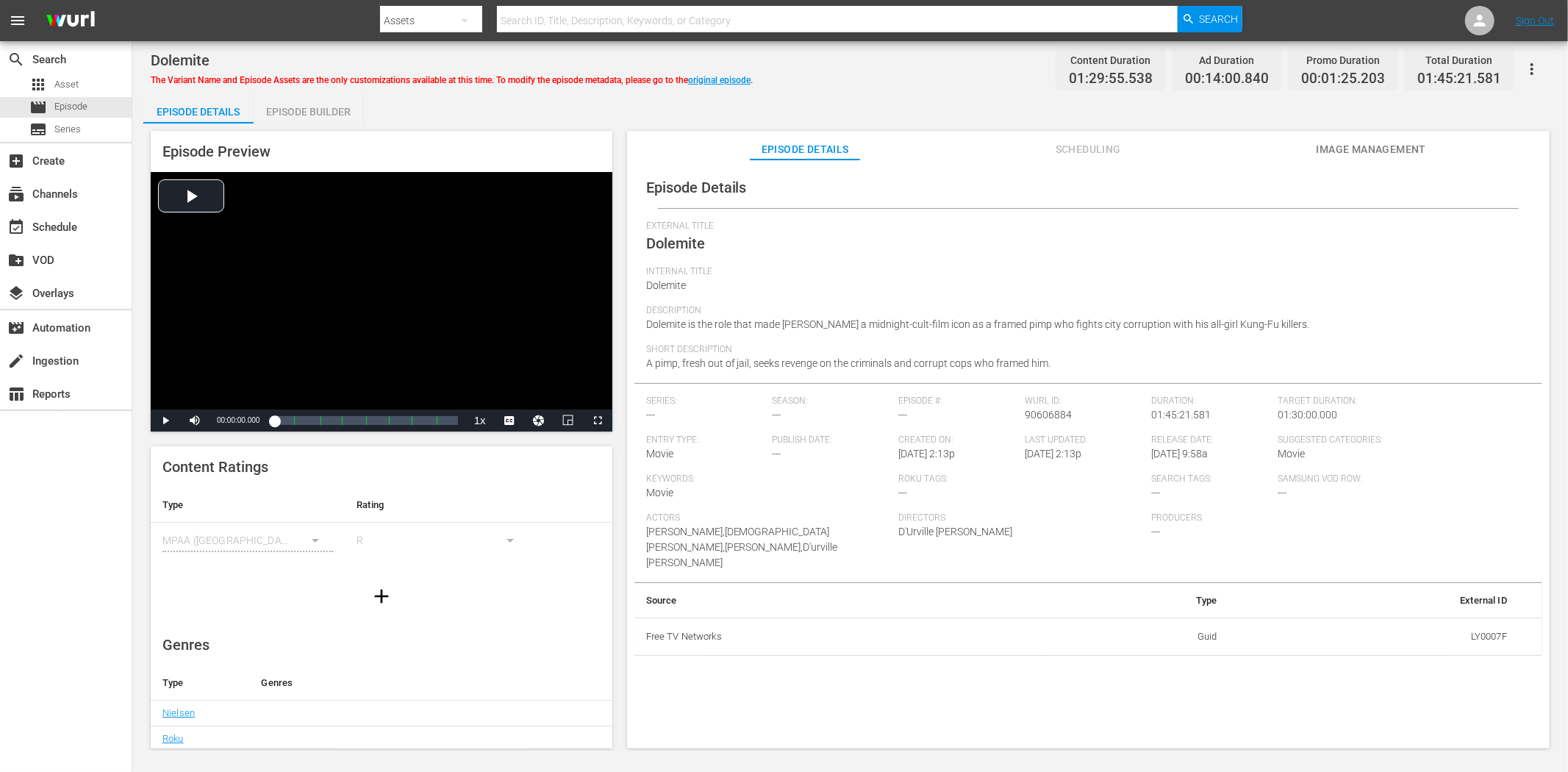
click at [1346, 145] on span "Image Management" at bounding box center [1370, 149] width 110 height 18
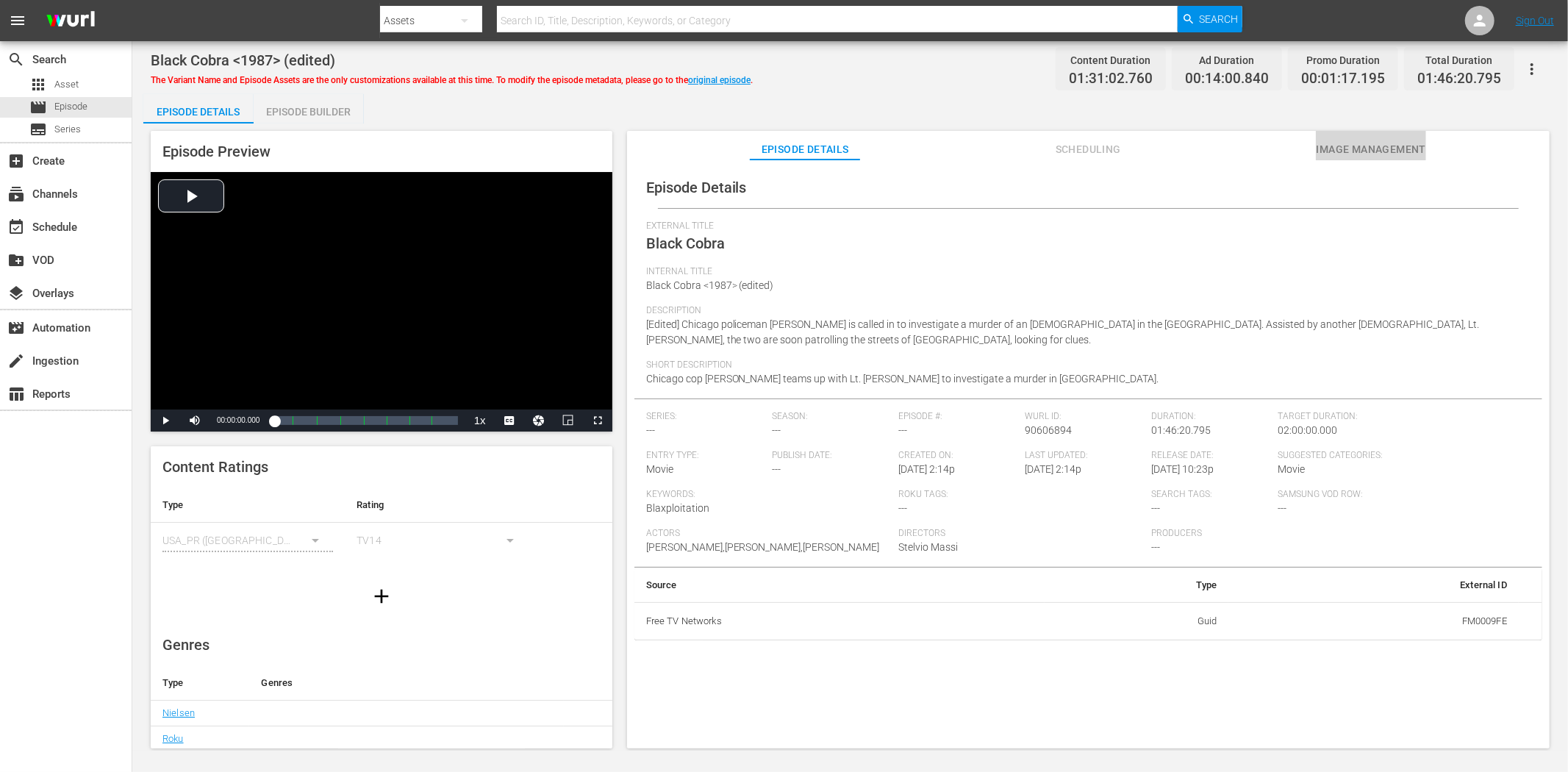
click at [1390, 142] on span "Image Management" at bounding box center [1370, 149] width 110 height 18
click at [1356, 147] on span "Image Management" at bounding box center [1370, 149] width 110 height 18
click at [1346, 134] on button "Image Management" at bounding box center [1370, 146] width 110 height 29
click at [1349, 149] on span "Image Management" at bounding box center [1370, 149] width 110 height 18
click at [1361, 143] on span "Image Management" at bounding box center [1370, 149] width 110 height 18
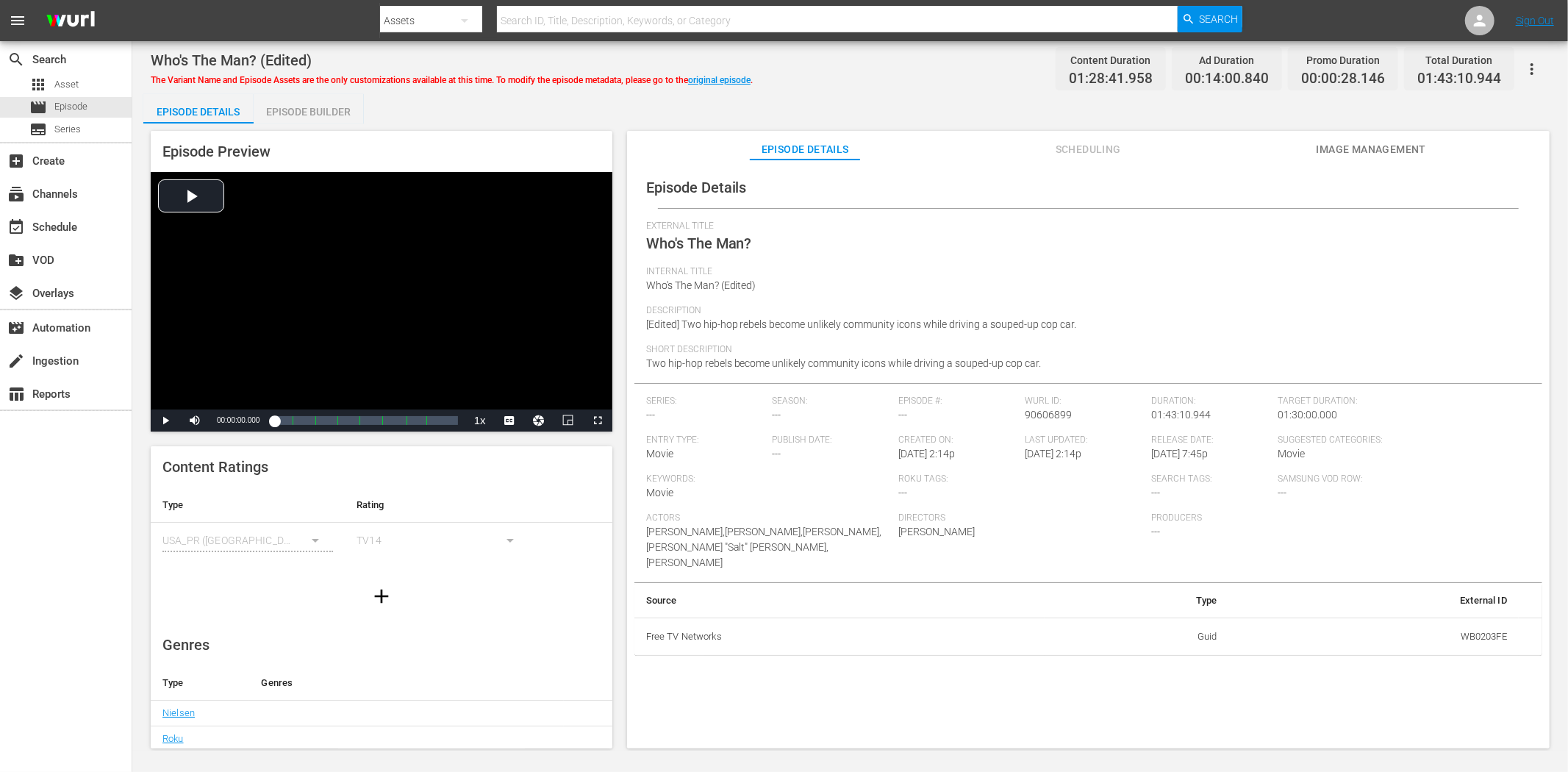
click at [1361, 149] on span "Image Management" at bounding box center [1370, 149] width 110 height 18
click at [1357, 142] on span "Image Management" at bounding box center [1370, 149] width 110 height 18
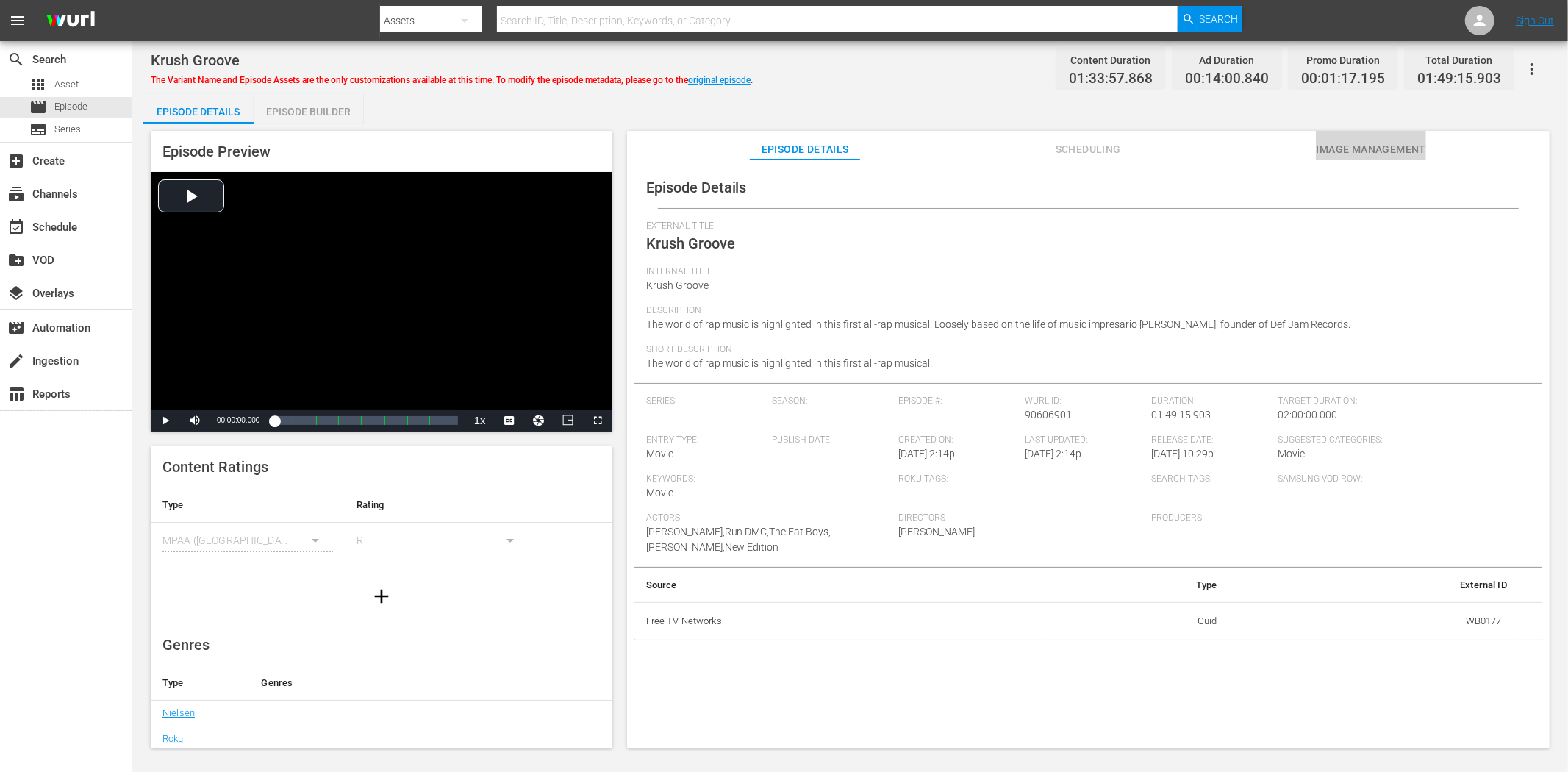
click at [1406, 143] on span "Image Management" at bounding box center [1370, 149] width 110 height 18
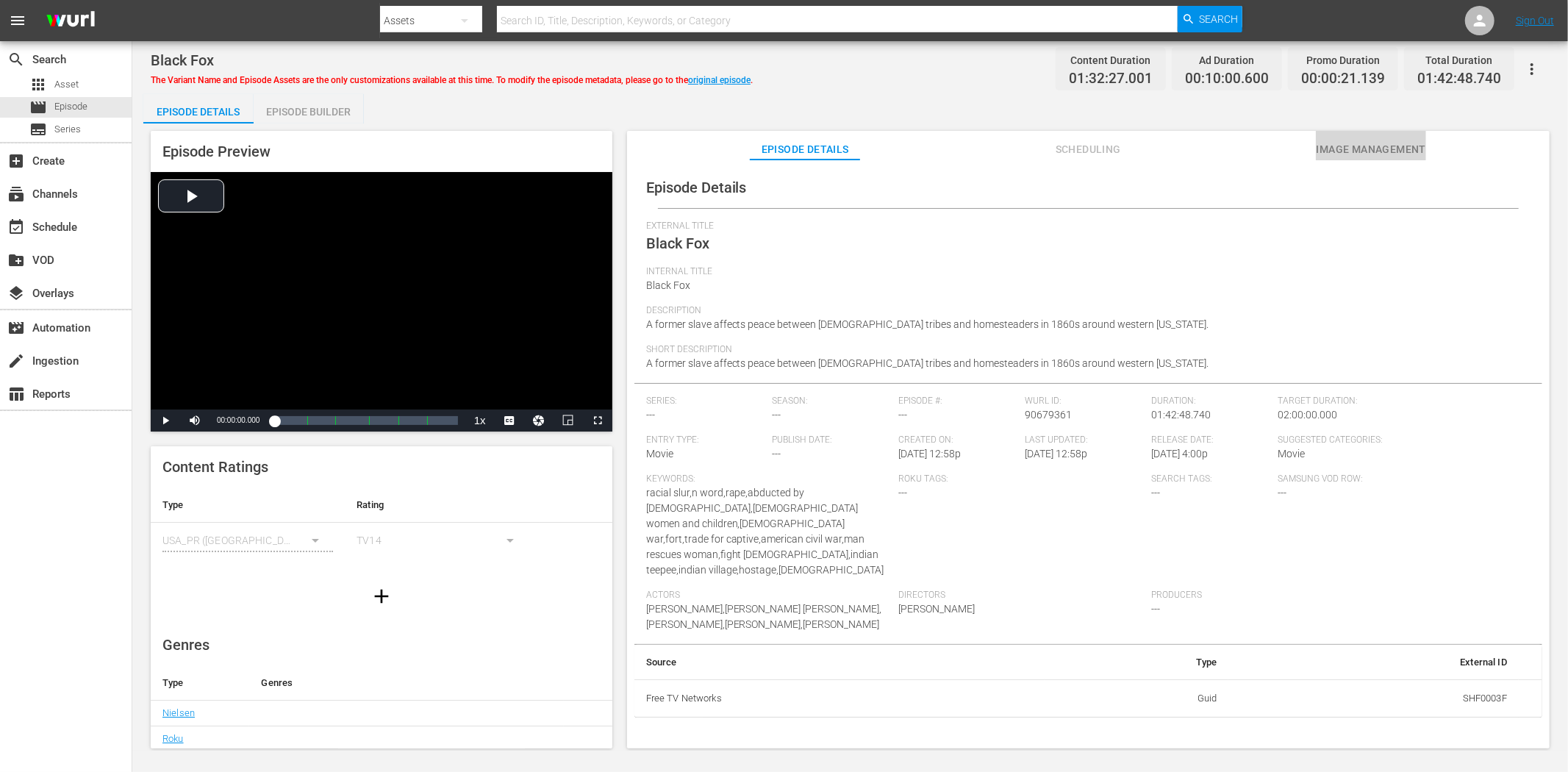
click at [1348, 144] on span "Image Management" at bounding box center [1370, 149] width 110 height 18
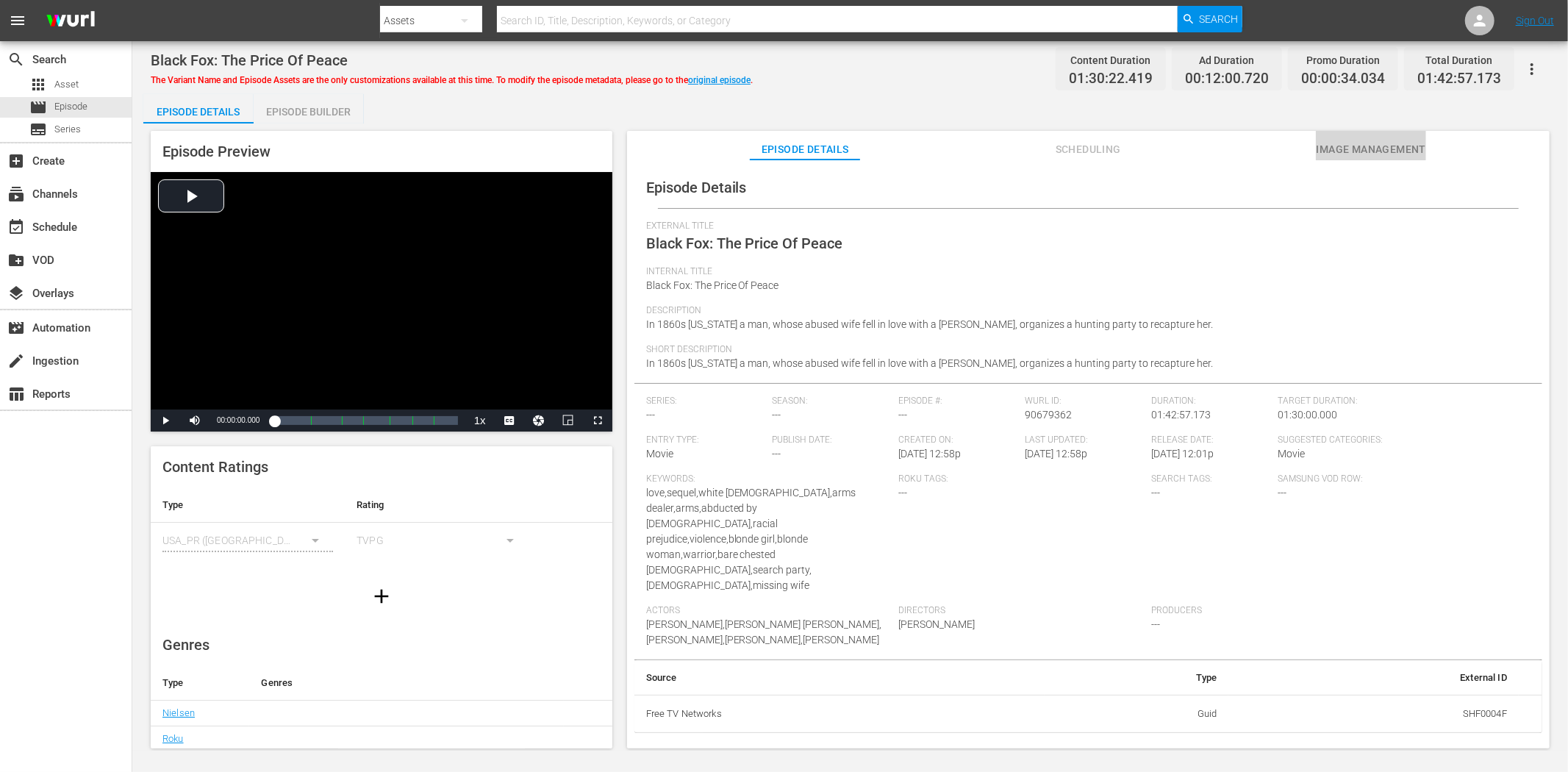
click at [1392, 141] on span "Image Management" at bounding box center [1370, 149] width 110 height 18
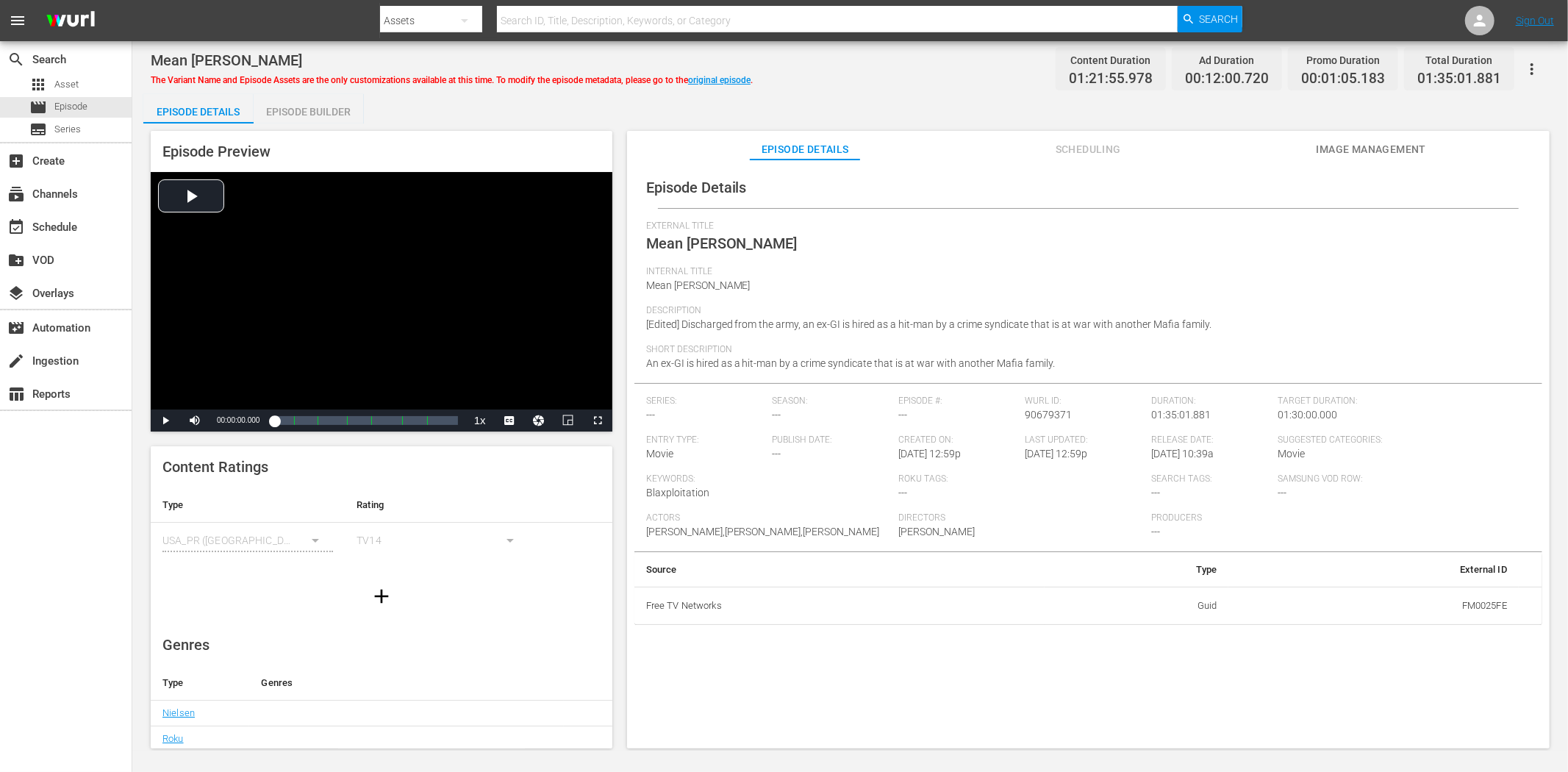
click at [1411, 136] on button "Image Management" at bounding box center [1370, 146] width 110 height 29
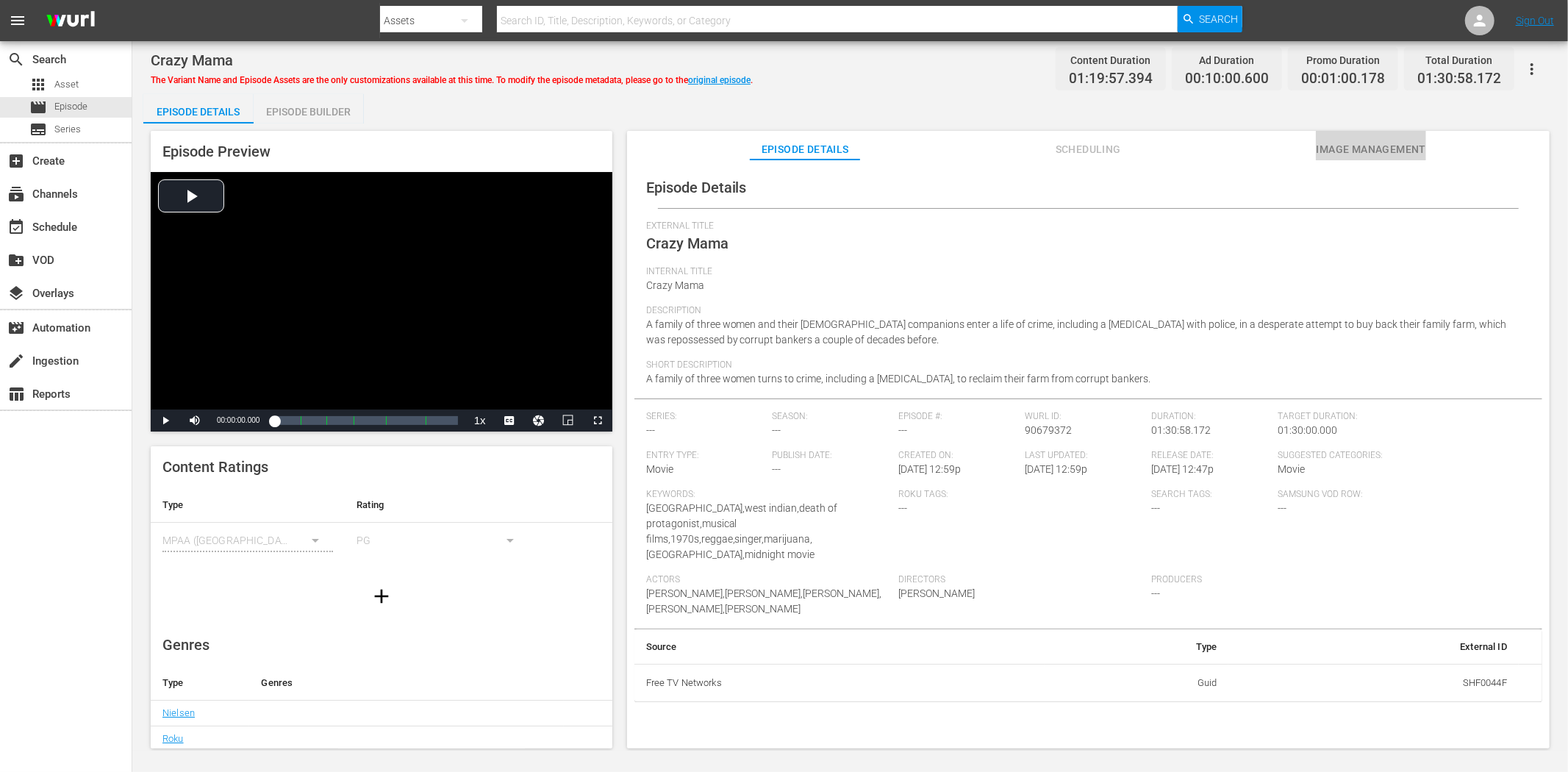
click at [1392, 142] on span "Image Management" at bounding box center [1370, 149] width 110 height 18
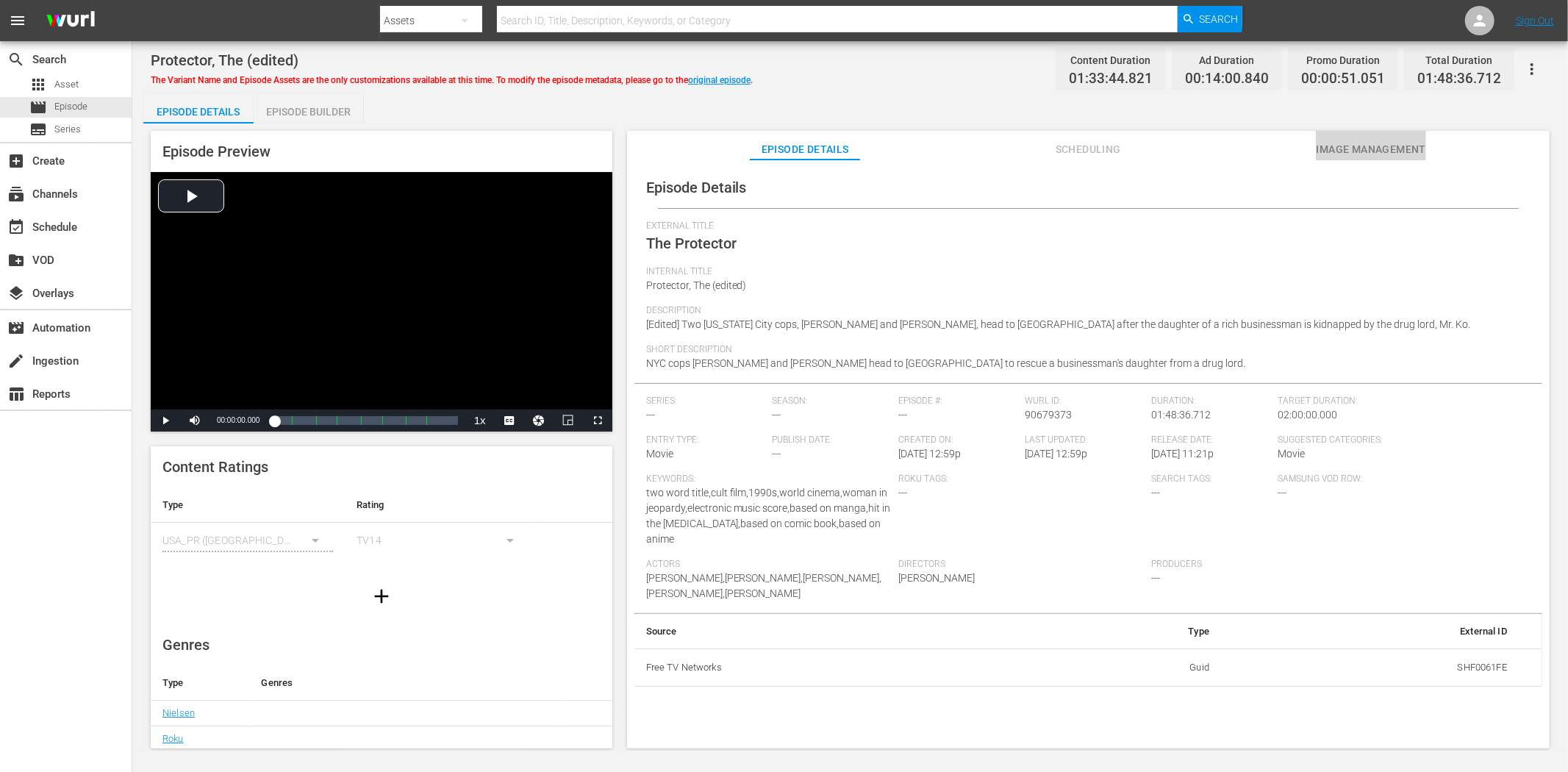
click at [1395, 142] on span "Image Management" at bounding box center [1370, 149] width 110 height 18
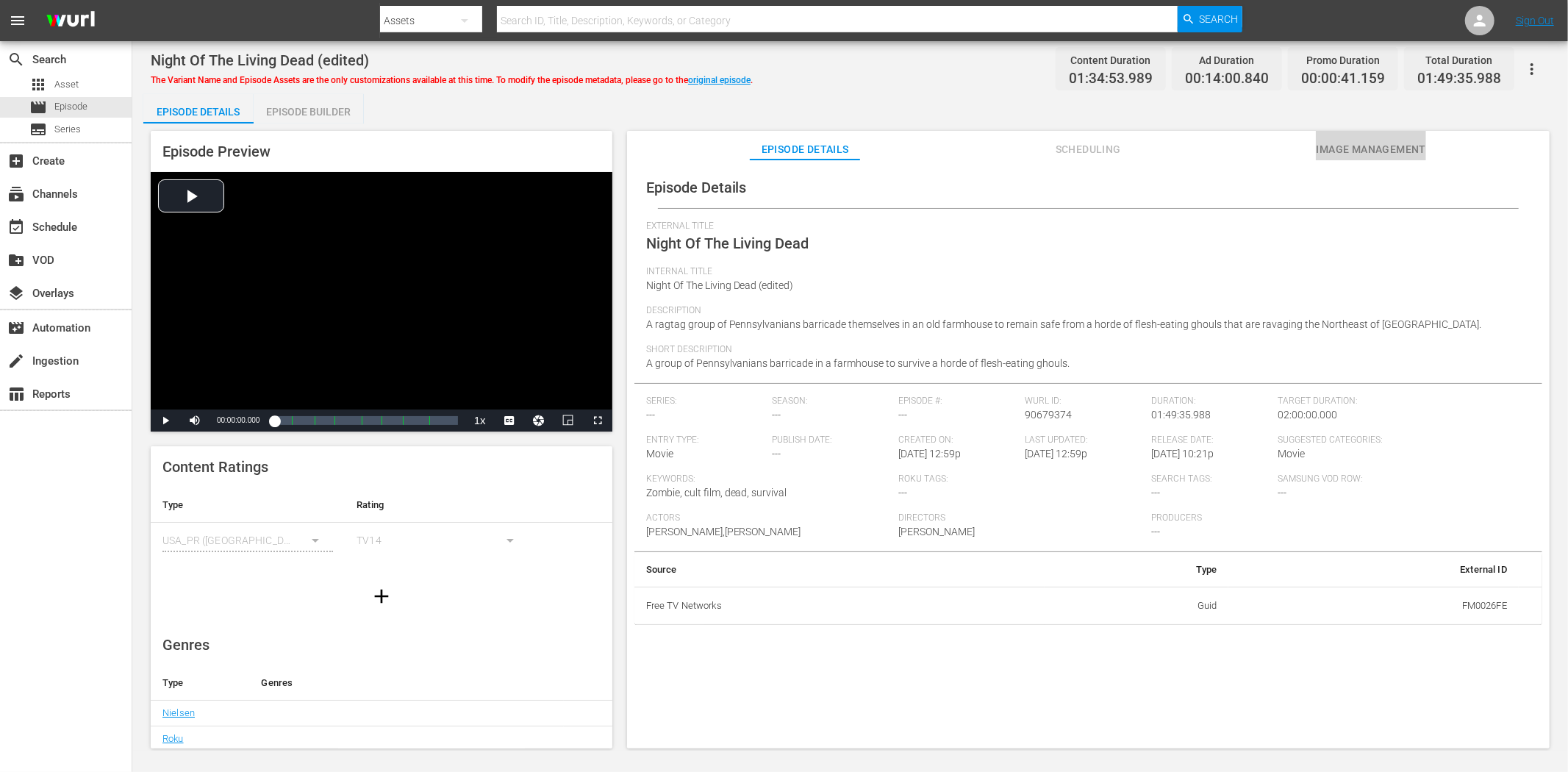
click at [1392, 142] on span "Image Management" at bounding box center [1370, 149] width 110 height 18
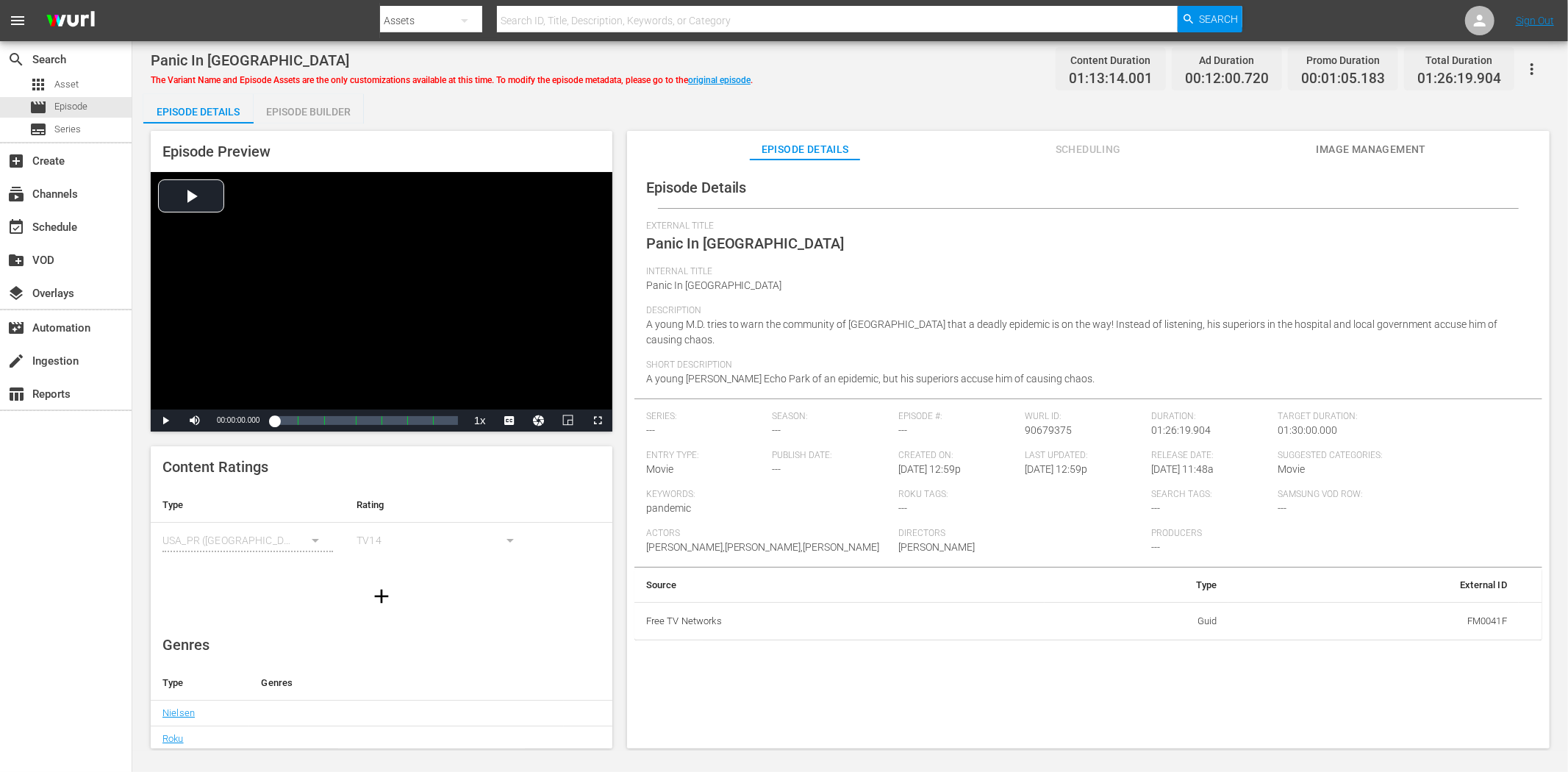
click at [1361, 142] on span "Image Management" at bounding box center [1370, 149] width 110 height 18
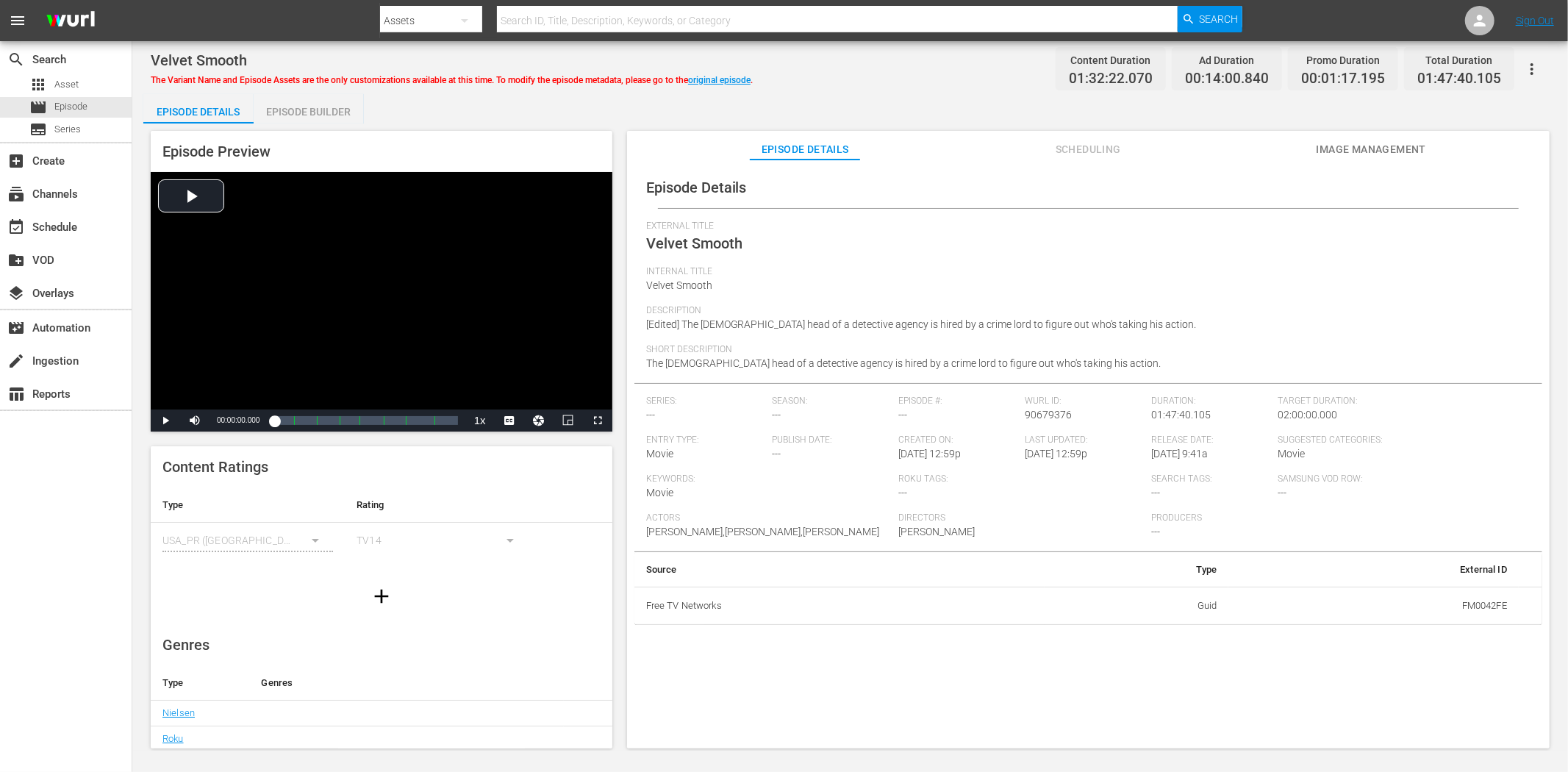
click at [1363, 144] on span "Image Management" at bounding box center [1370, 149] width 110 height 18
click at [1324, 142] on span "Image Management" at bounding box center [1370, 149] width 110 height 18
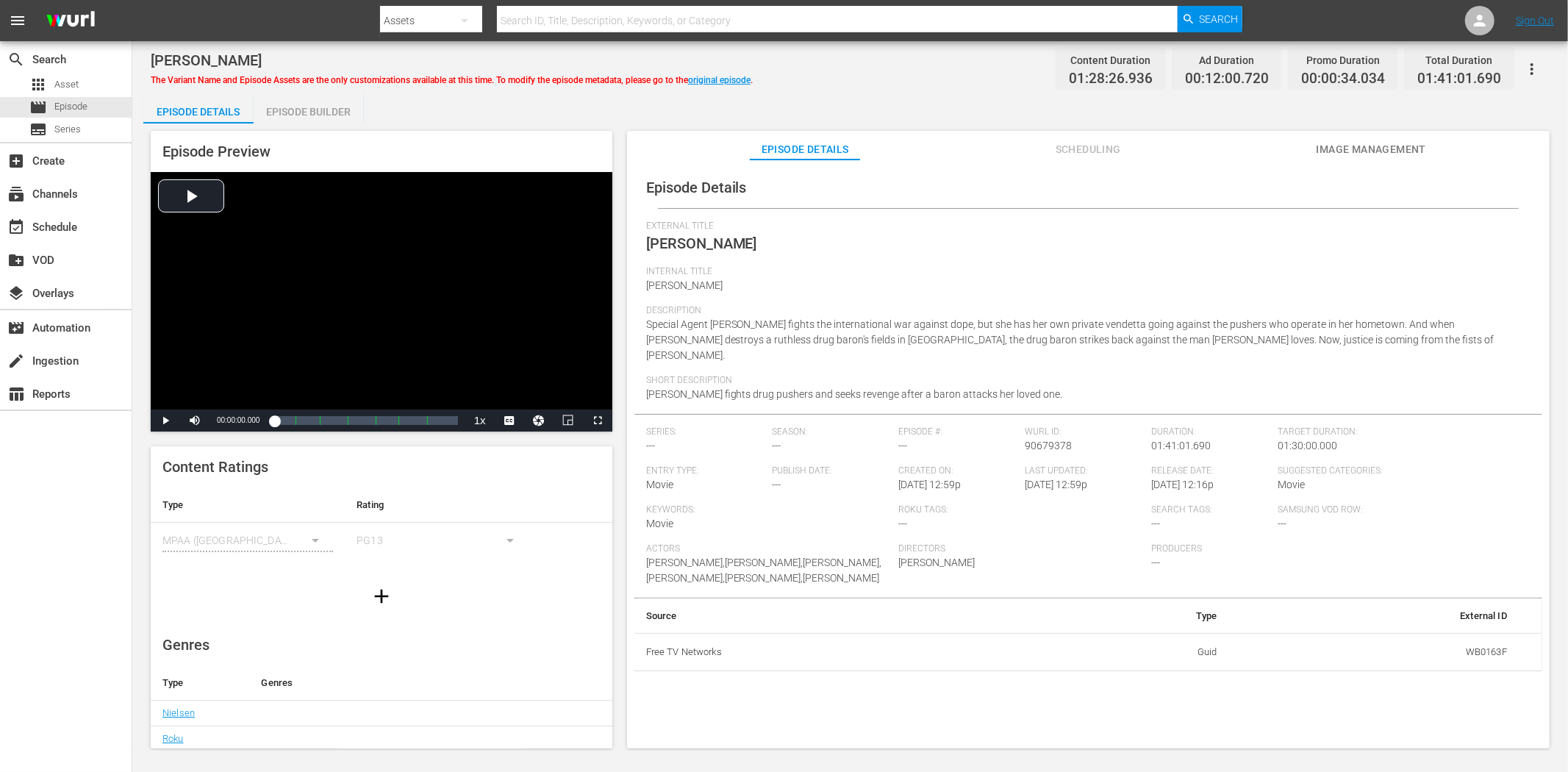
click at [1371, 142] on span "Image Management" at bounding box center [1370, 149] width 110 height 18
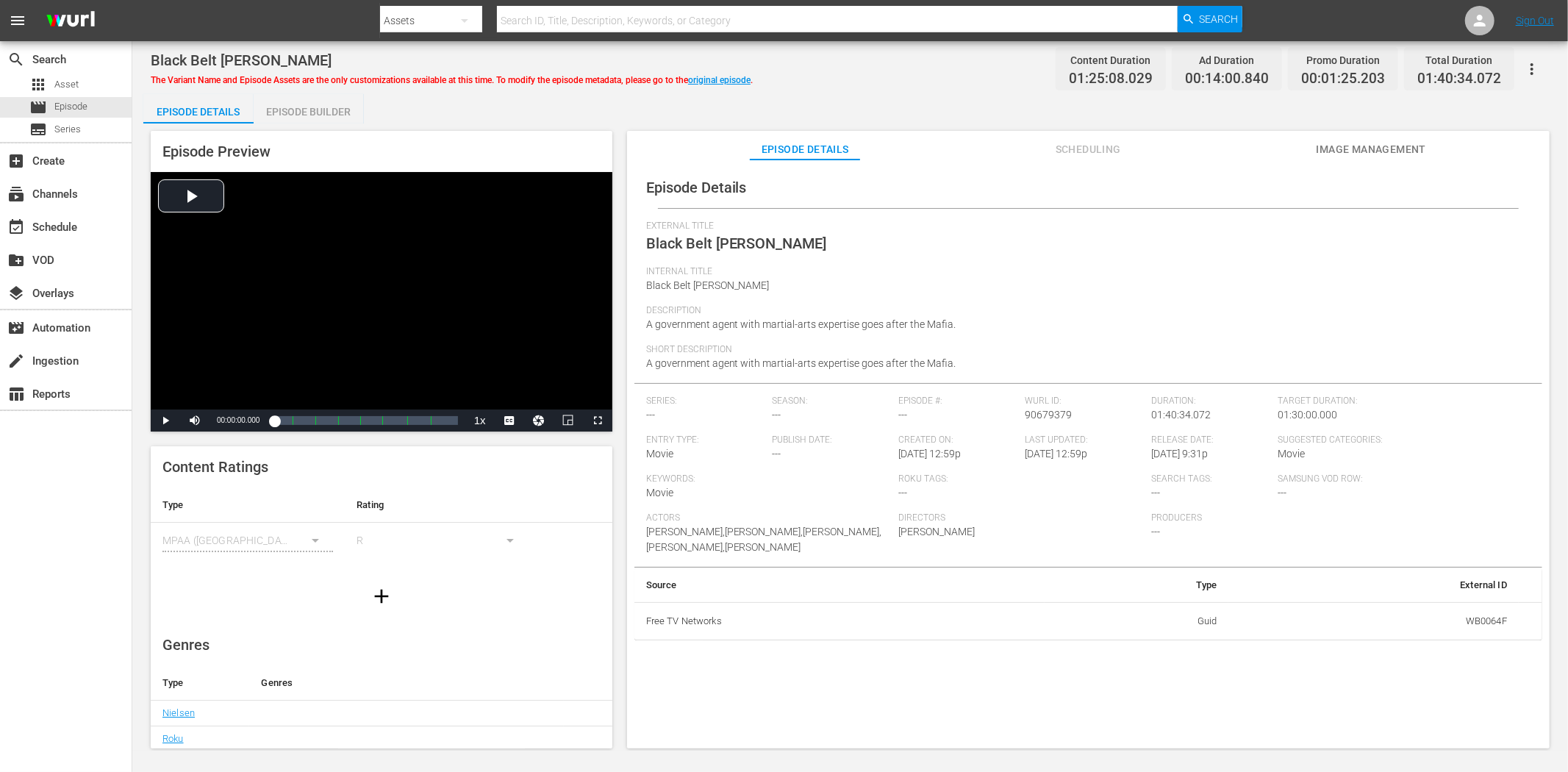
click at [1365, 152] on span "Image Management" at bounding box center [1370, 149] width 110 height 18
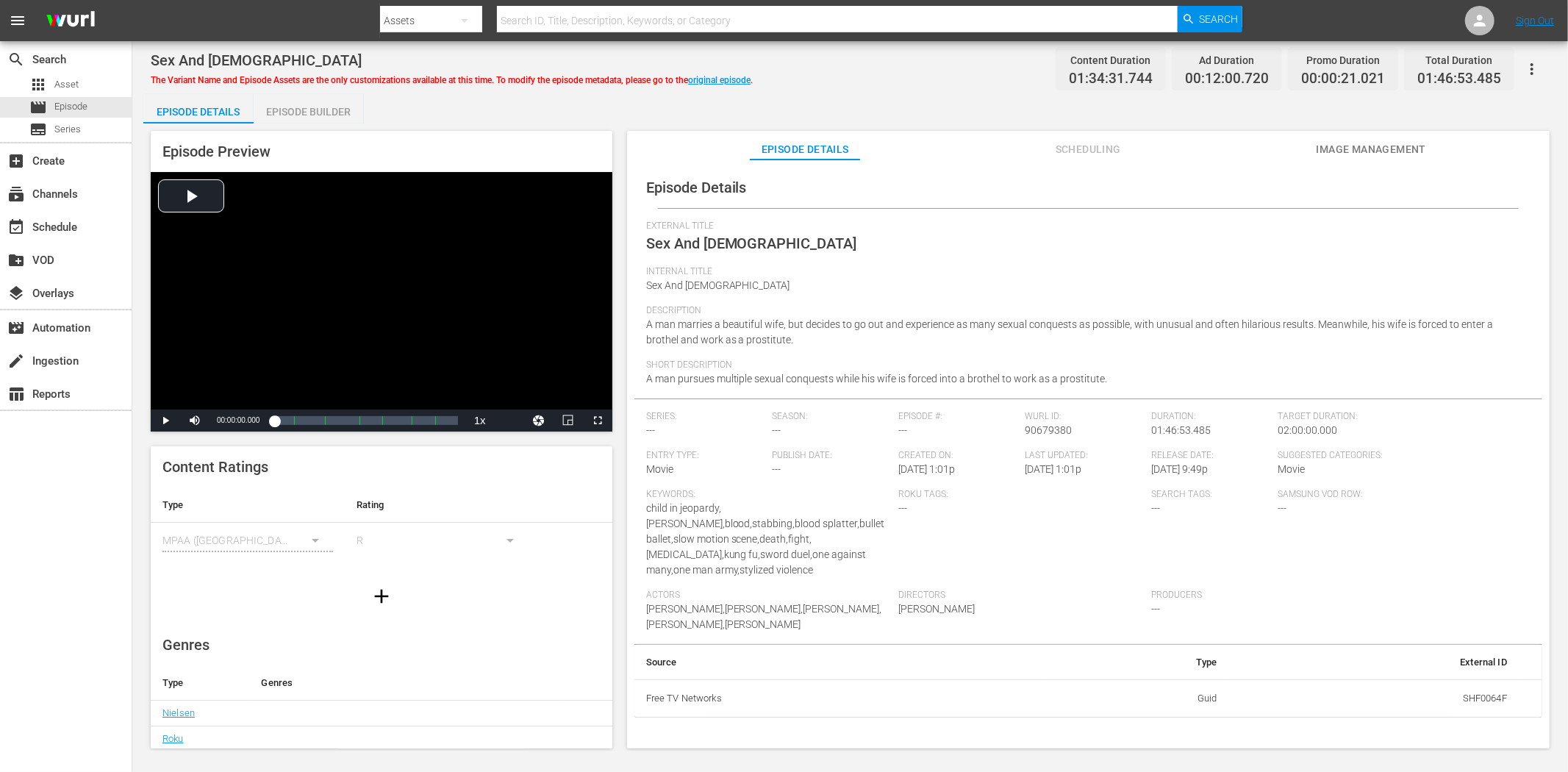
click at [1394, 150] on span "Image Management" at bounding box center [1370, 149] width 110 height 18
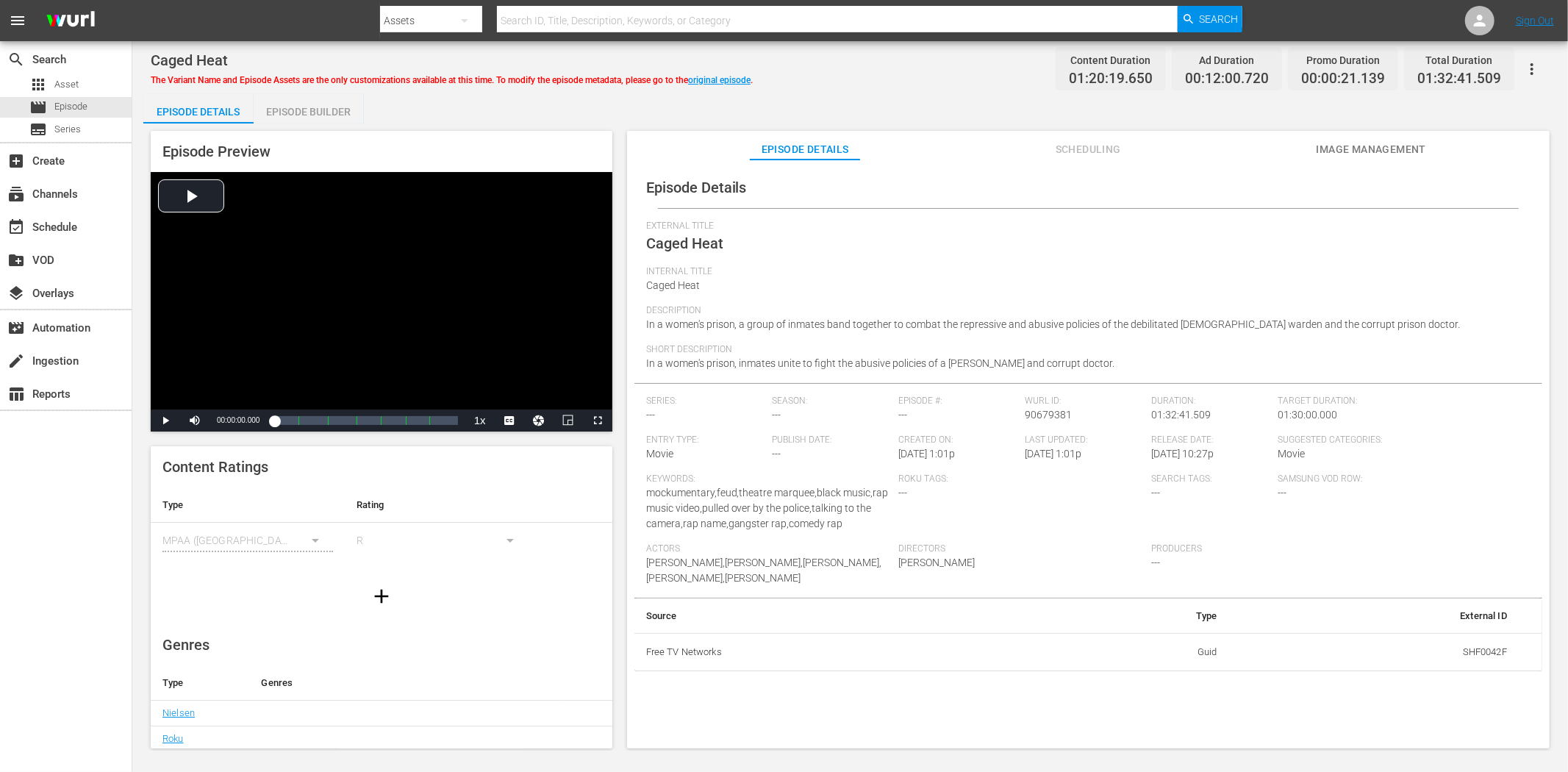
click at [1347, 142] on span "Image Management" at bounding box center [1370, 149] width 110 height 18
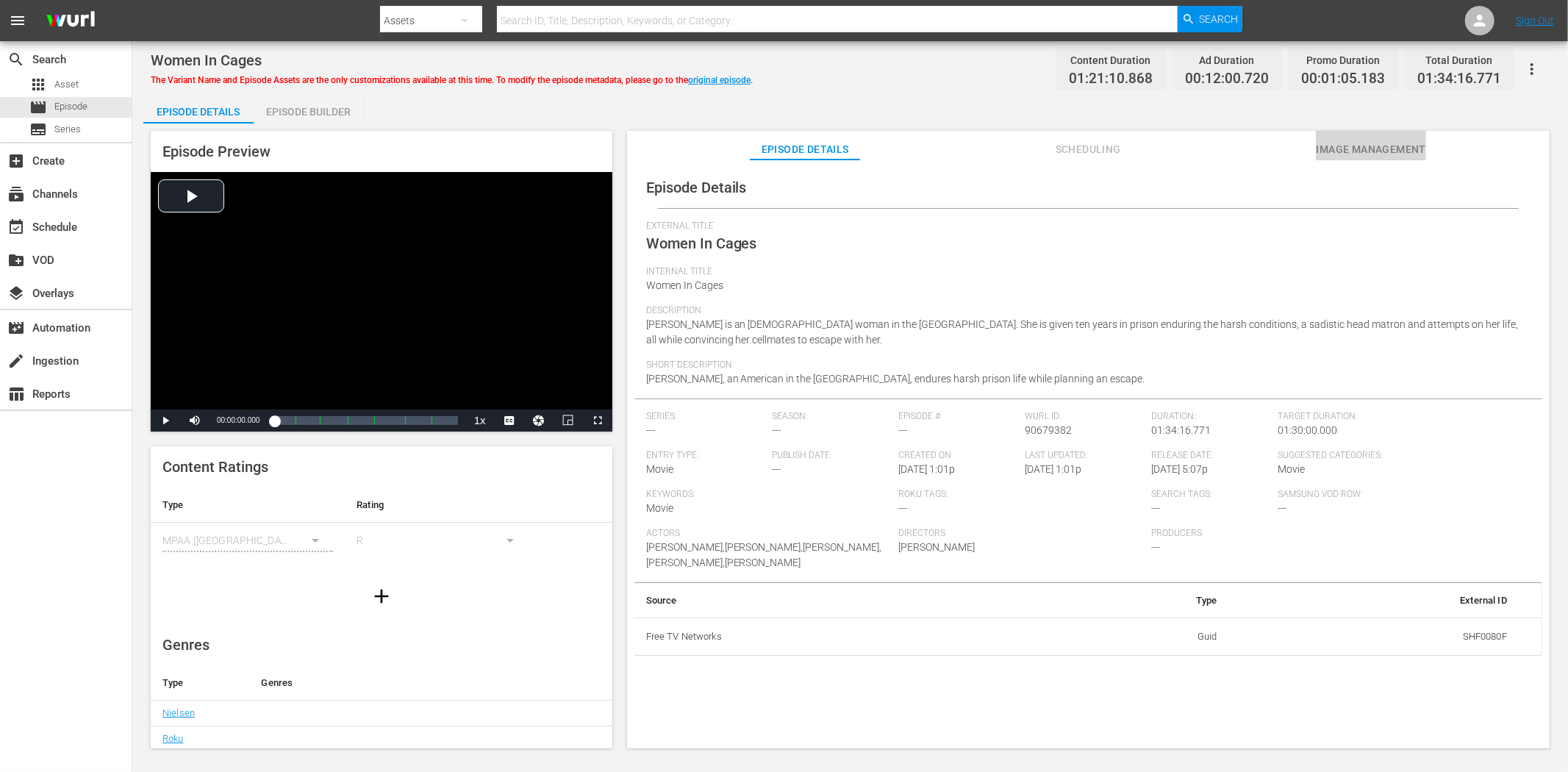
click at [1375, 148] on span "Image Management" at bounding box center [1370, 149] width 110 height 18
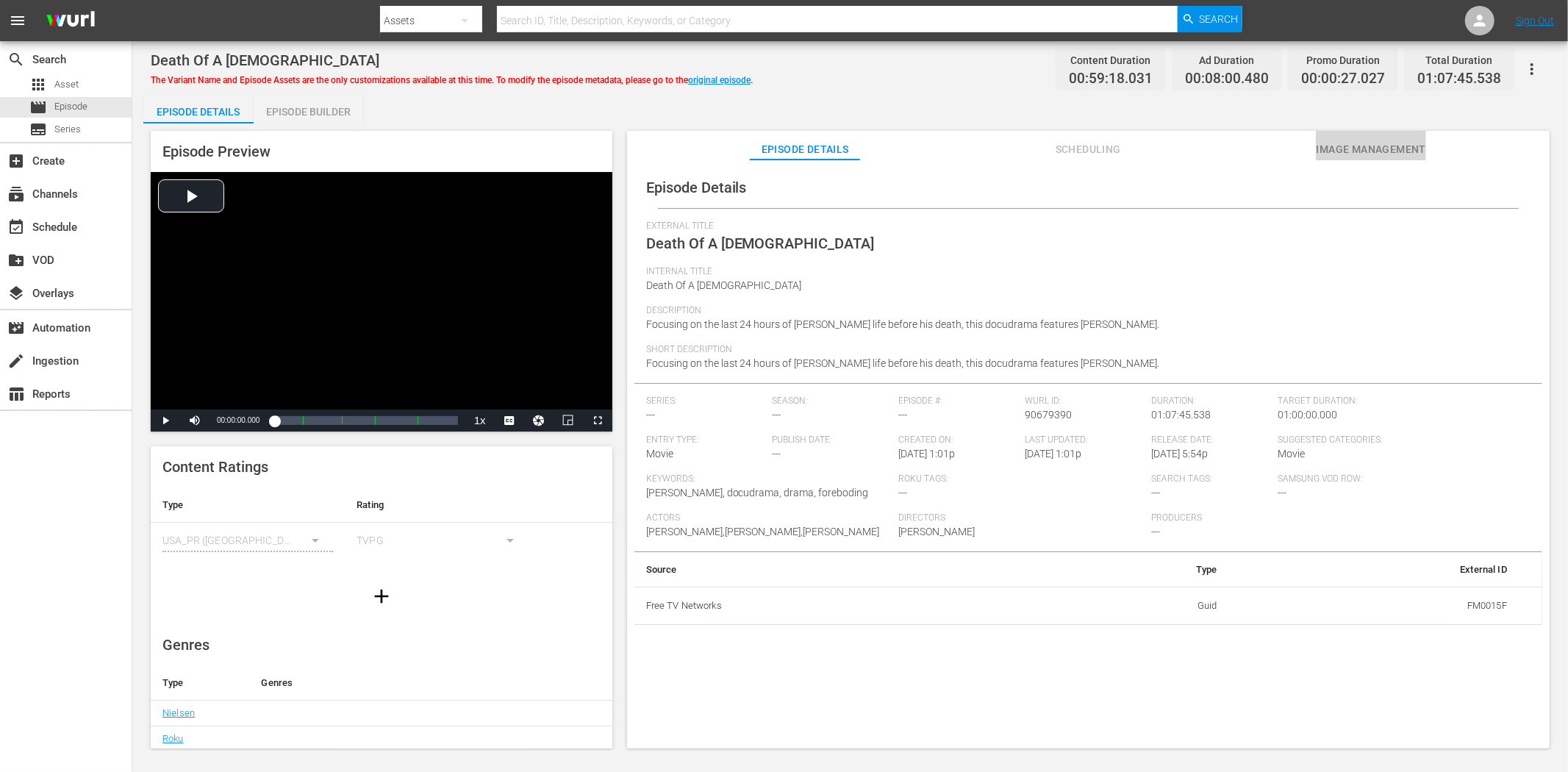
click at [1328, 151] on span "Image Management" at bounding box center [1370, 149] width 110 height 18
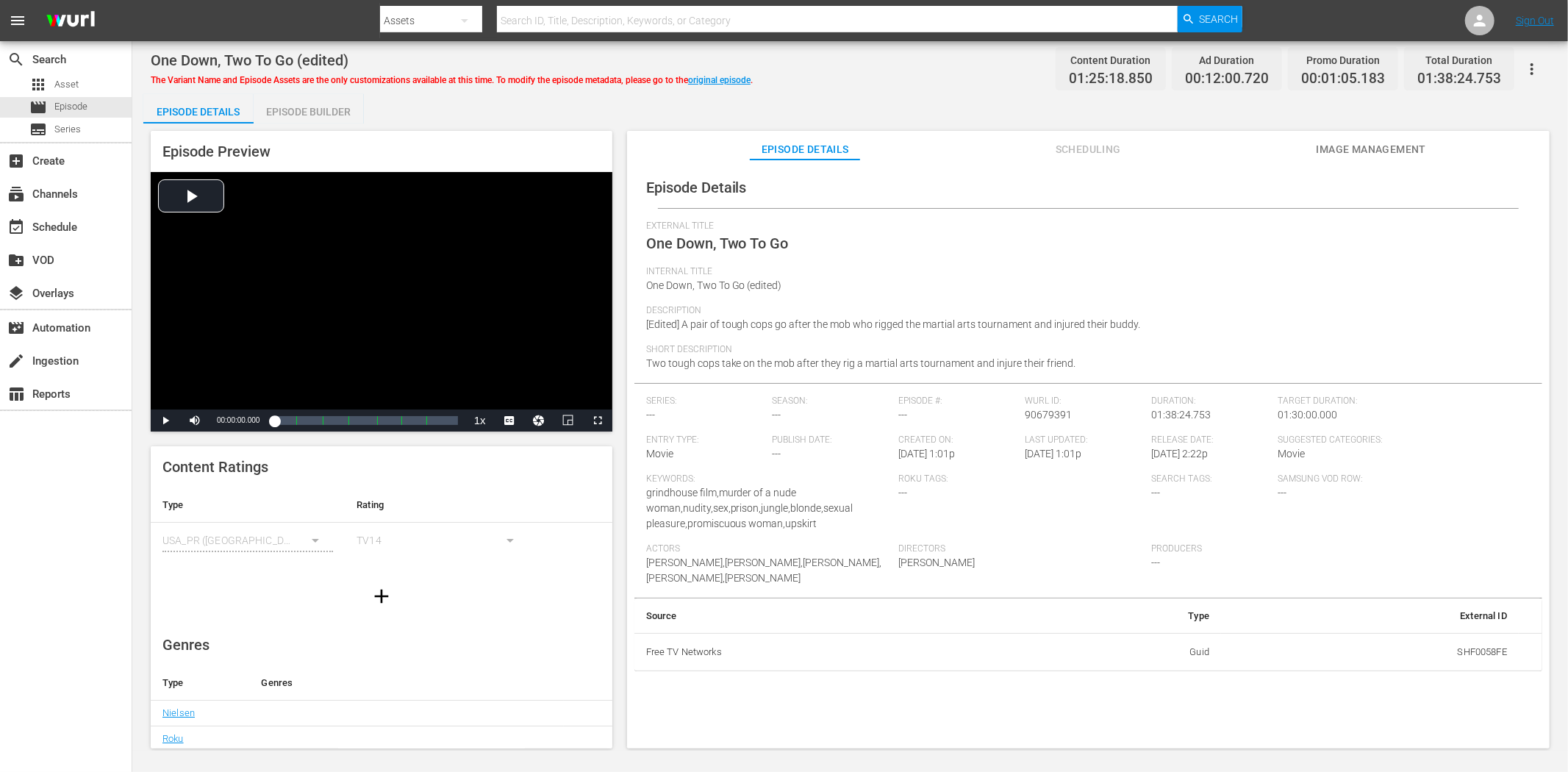
click at [1338, 147] on span "Image Management" at bounding box center [1370, 149] width 110 height 18
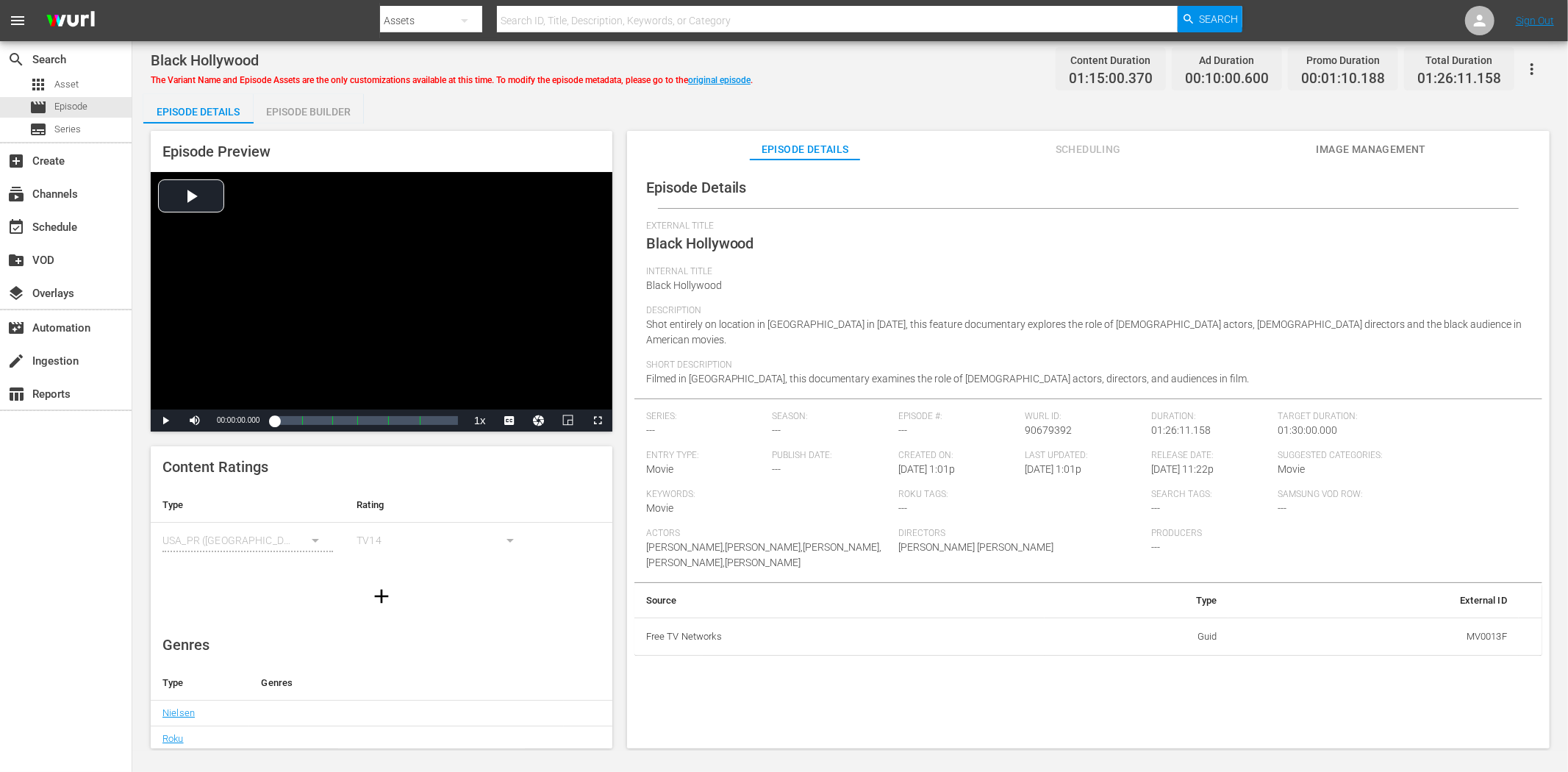
click at [1339, 143] on span "Image Management" at bounding box center [1370, 149] width 110 height 18
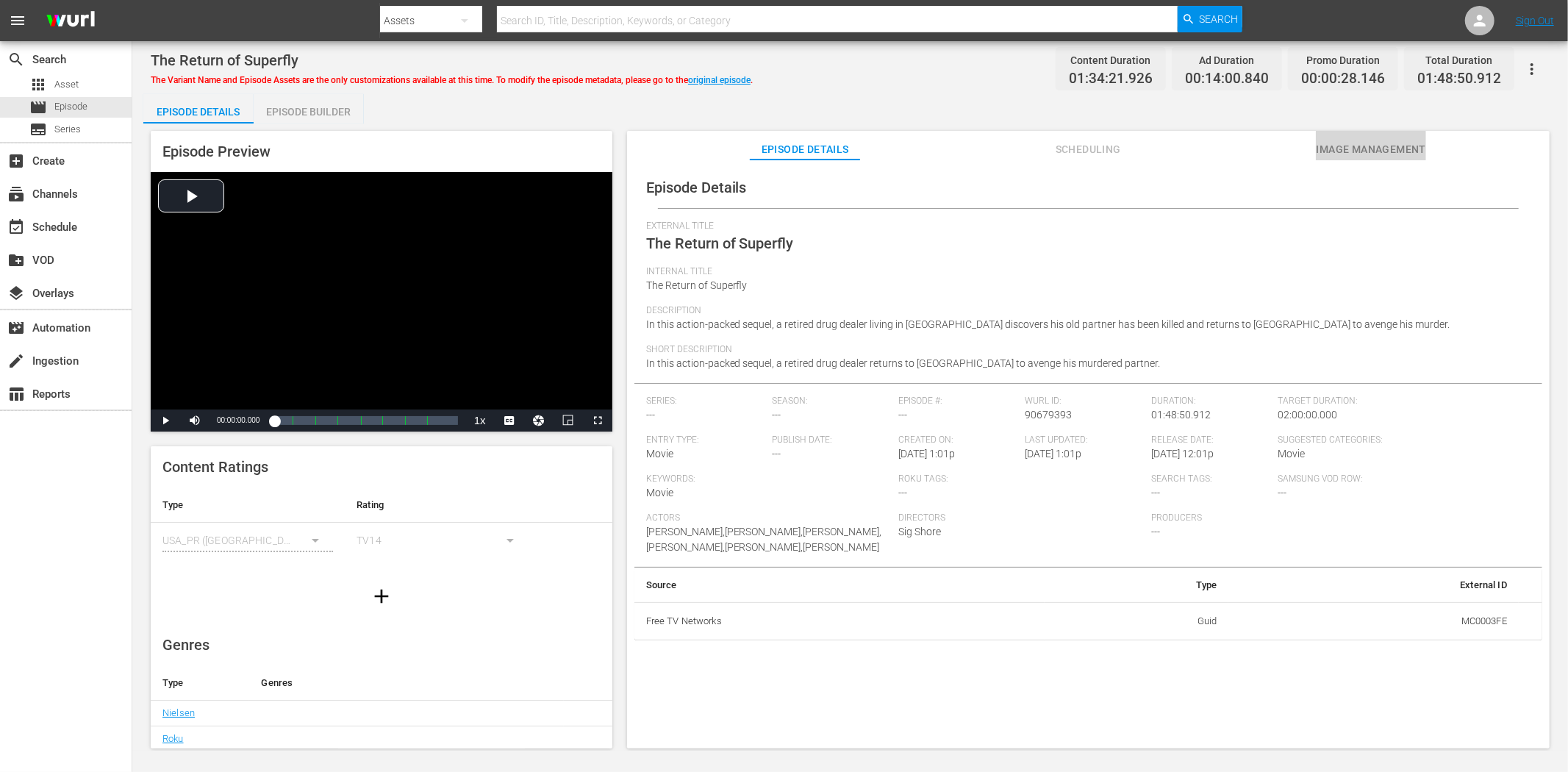
click at [1361, 158] on button "Image Management" at bounding box center [1370, 146] width 110 height 29
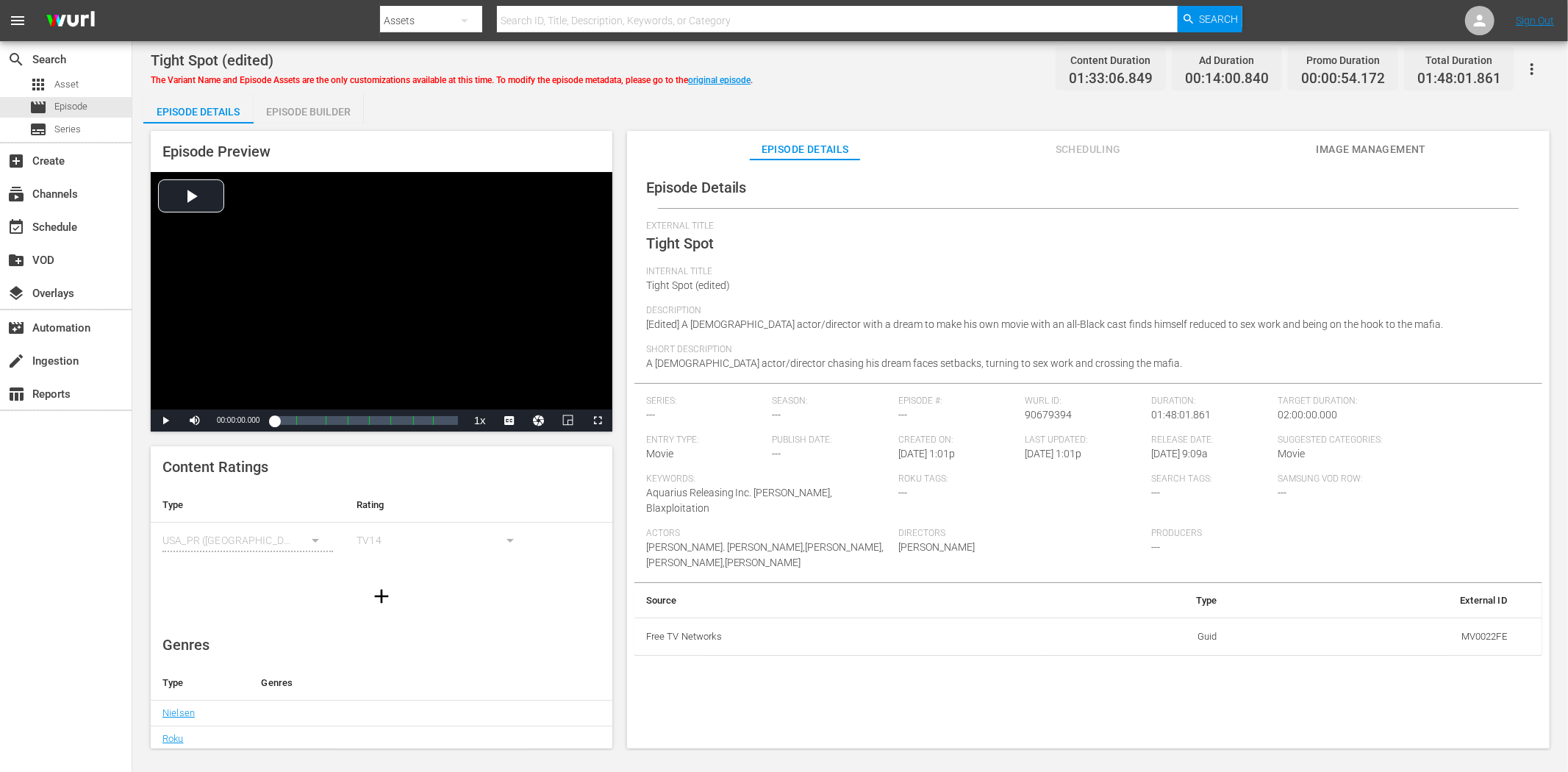
click at [1369, 150] on span "Image Management" at bounding box center [1370, 149] width 110 height 18
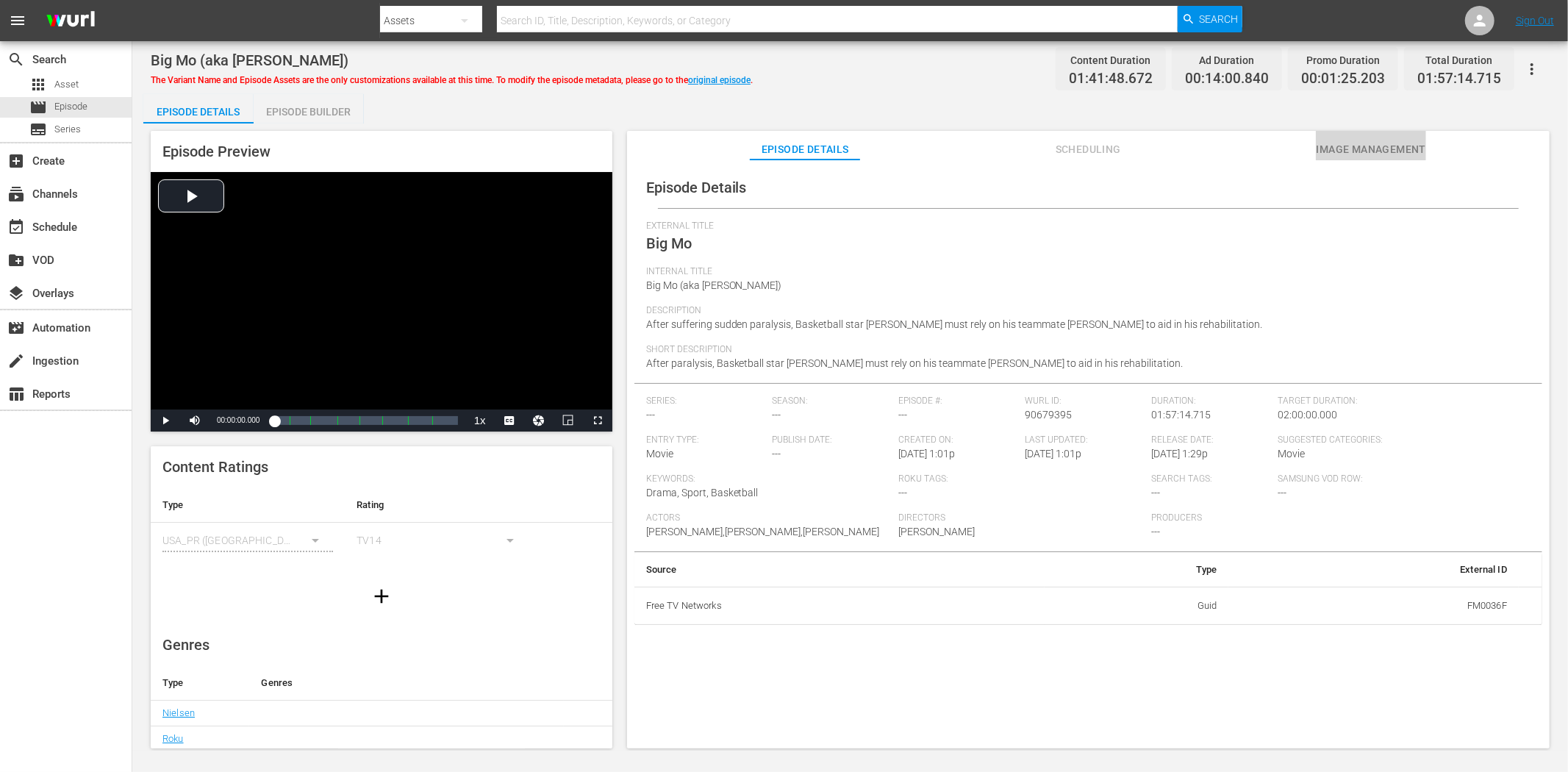
click at [1401, 148] on span "Image Management" at bounding box center [1370, 149] width 110 height 18
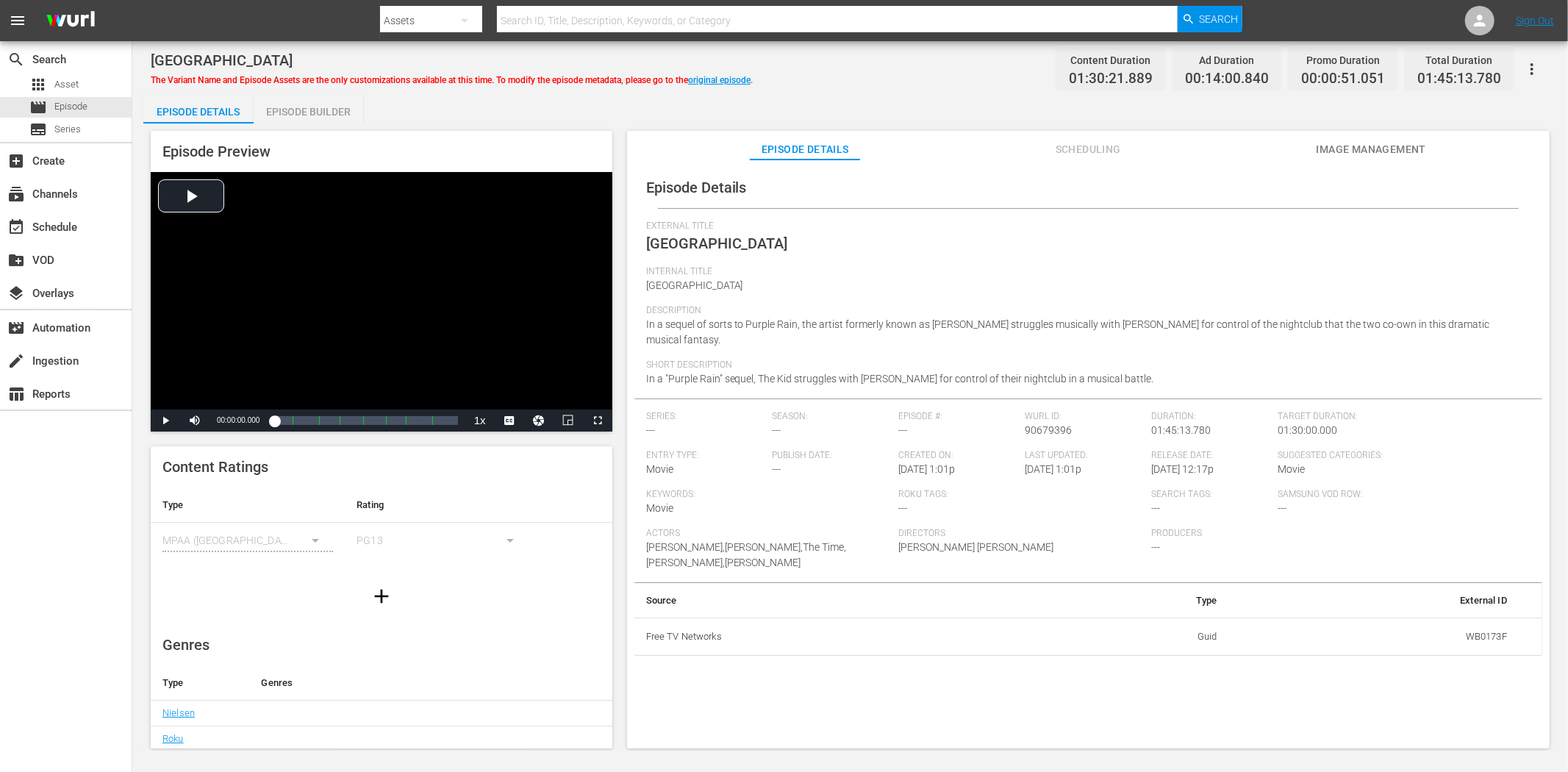
click at [1346, 148] on span "Image Management" at bounding box center [1370, 149] width 110 height 18
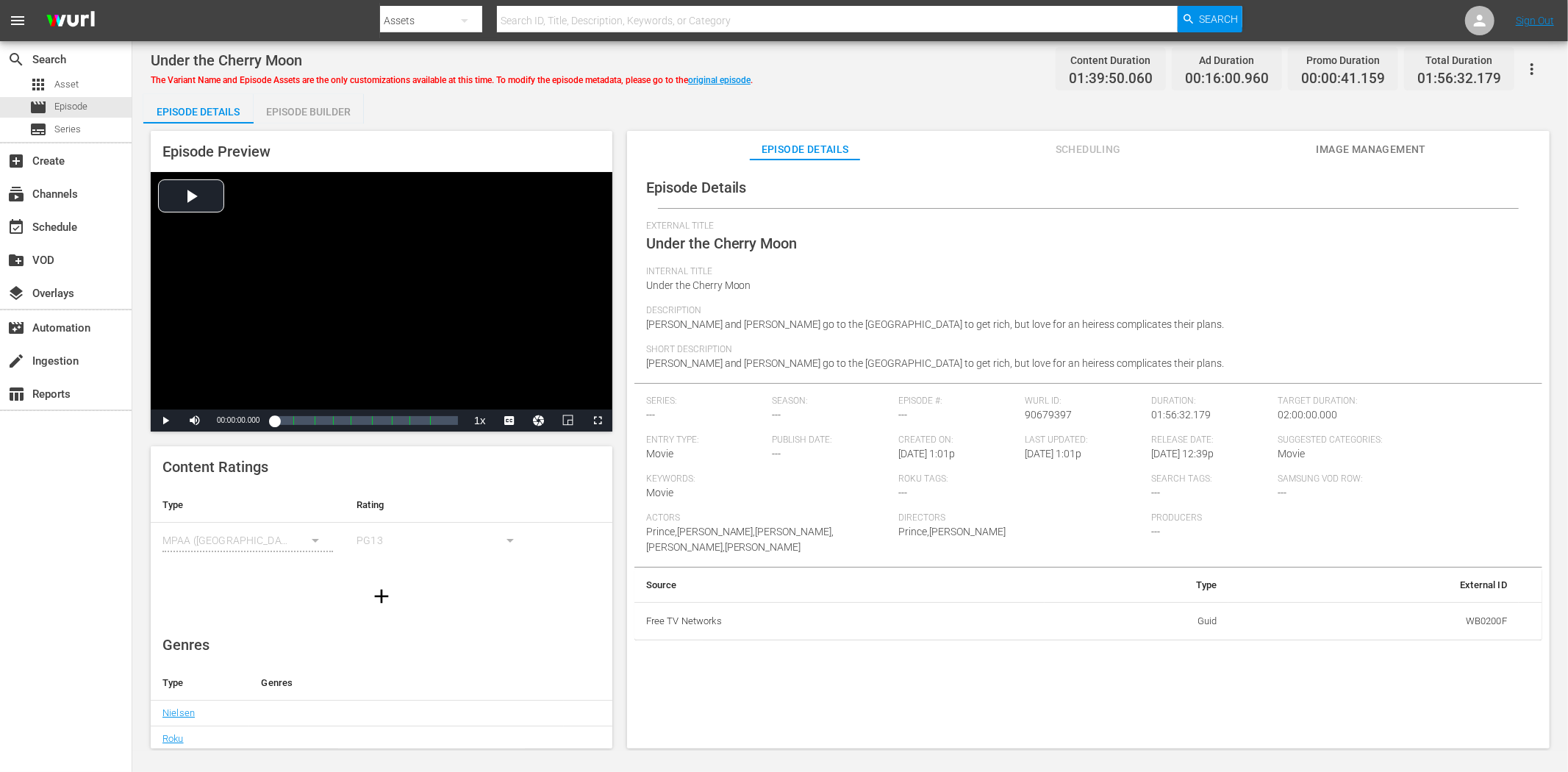
click at [1342, 147] on span "Image Management" at bounding box center [1370, 149] width 110 height 18
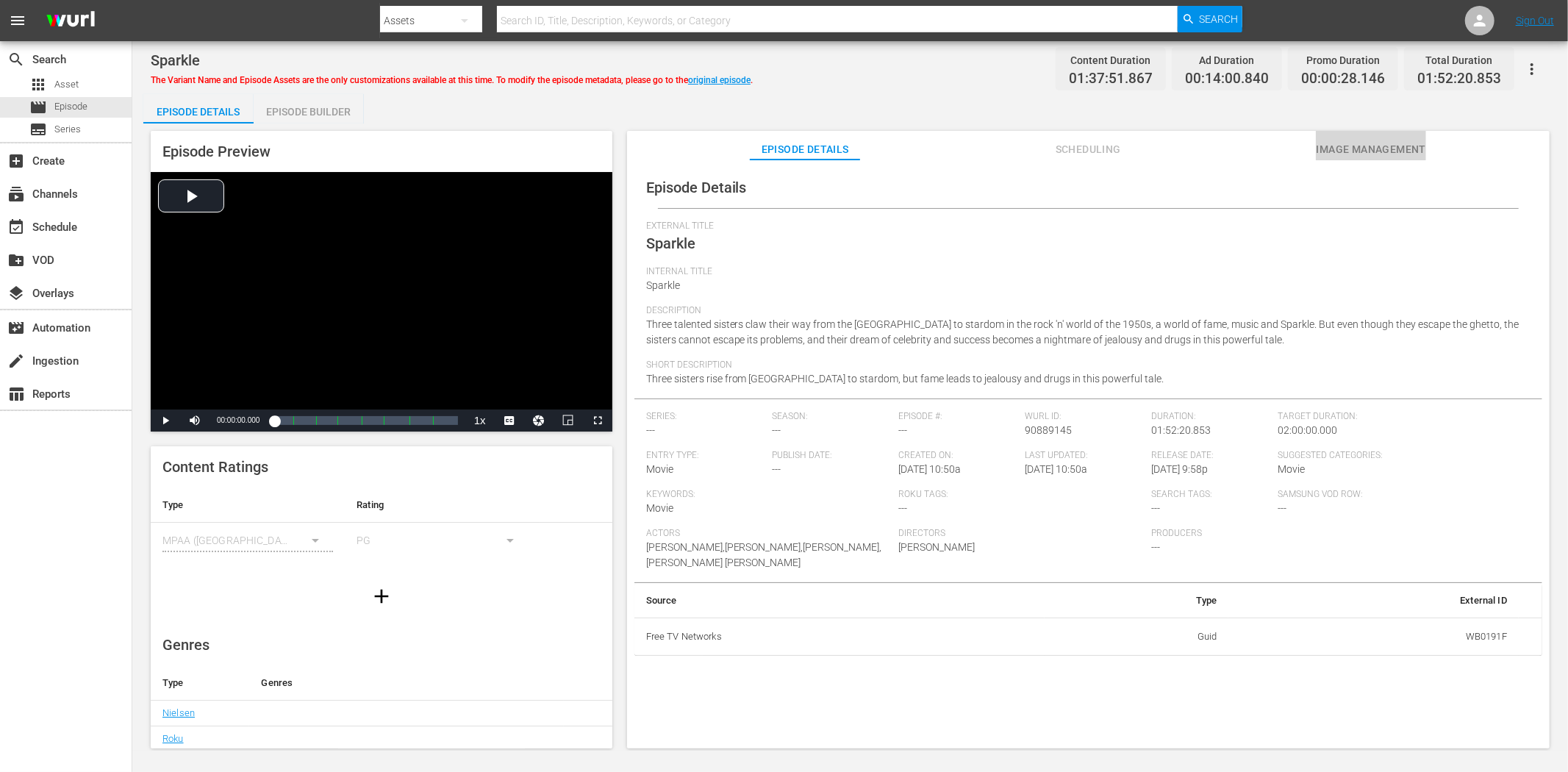
click at [1347, 143] on span "Image Management" at bounding box center [1370, 149] width 110 height 18
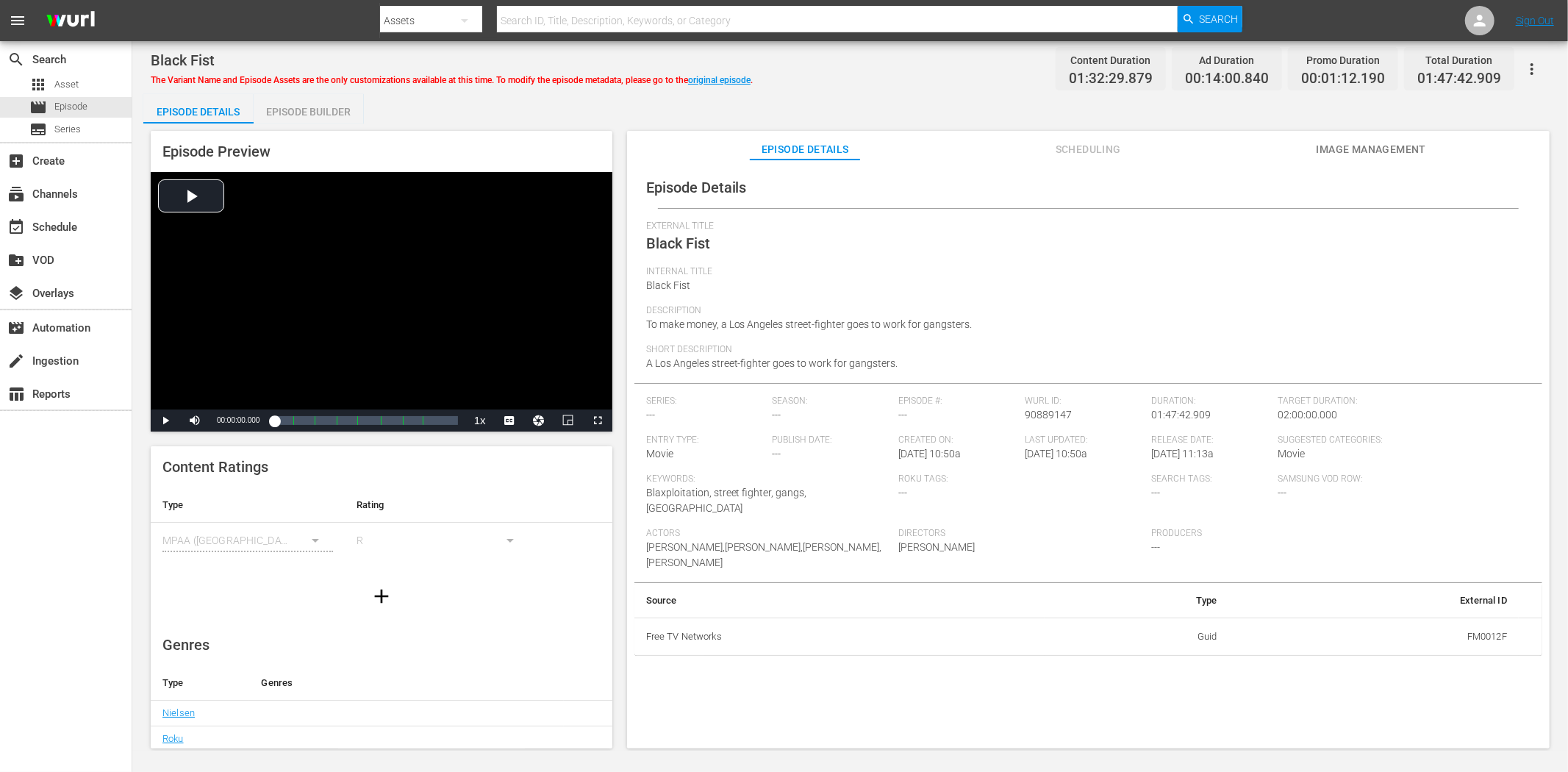
click at [1333, 142] on span "Image Management" at bounding box center [1370, 149] width 110 height 18
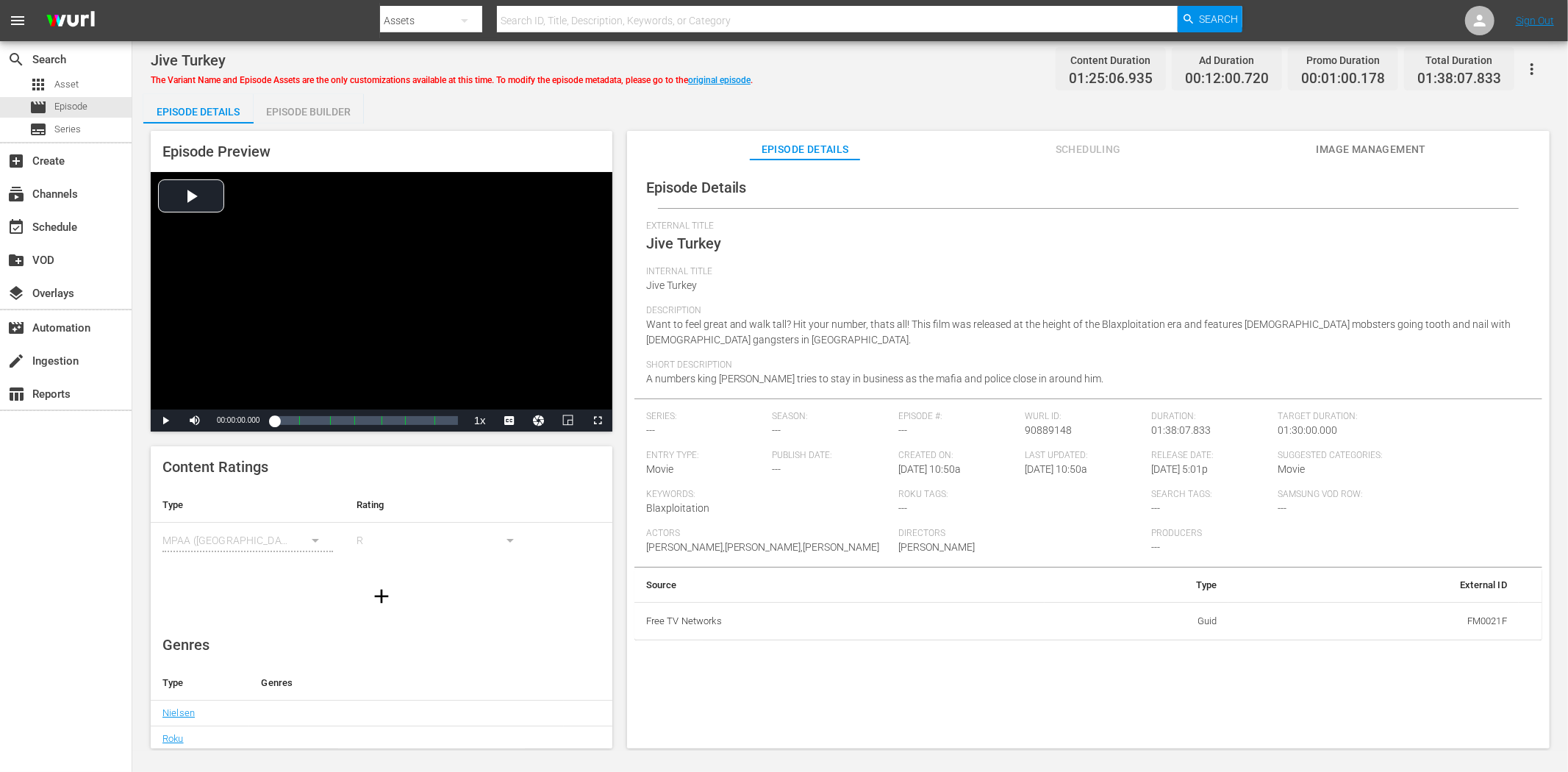
click at [1400, 150] on span "Image Management" at bounding box center [1370, 149] width 110 height 18
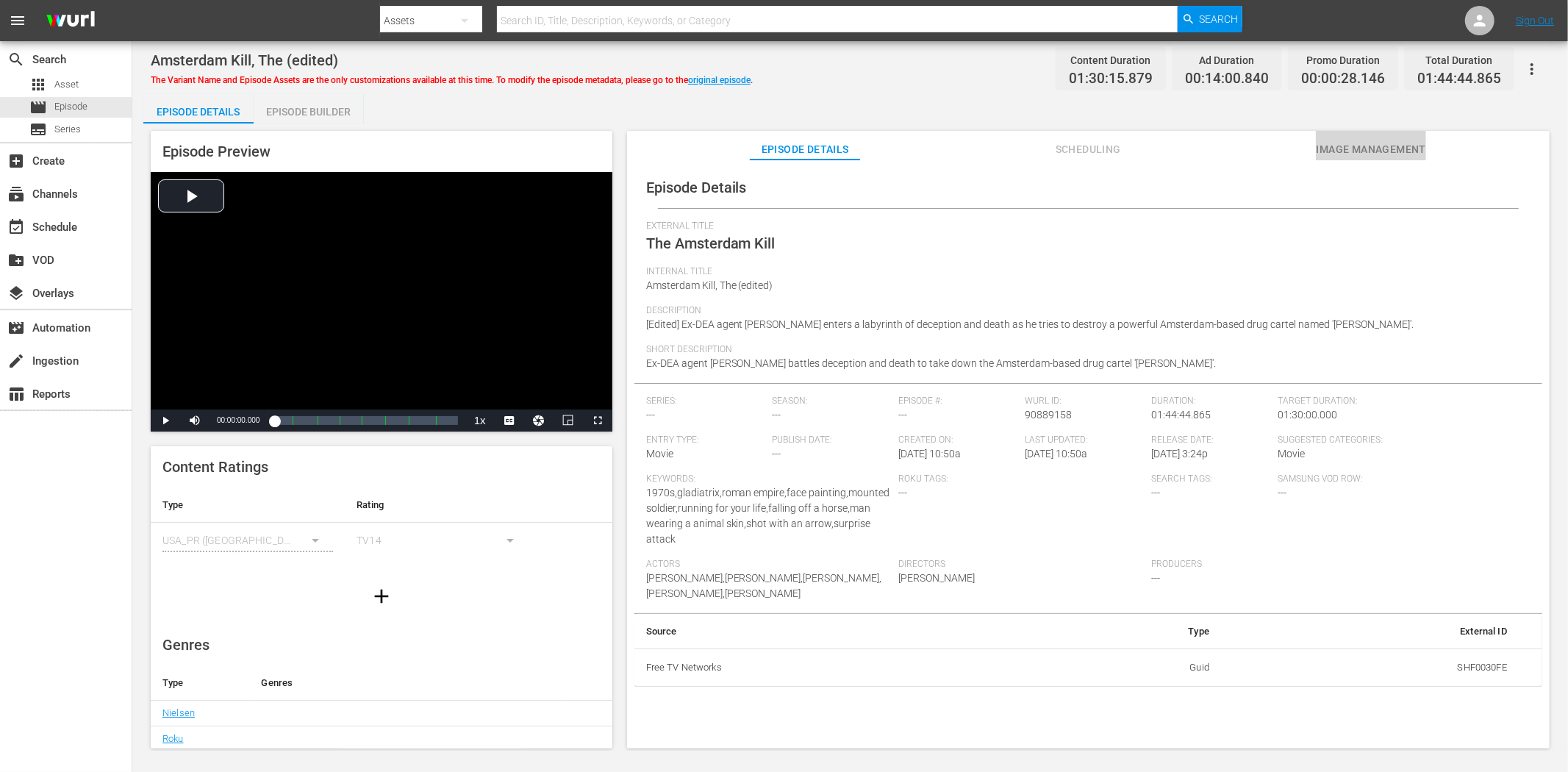
click at [1392, 149] on span "Image Management" at bounding box center [1370, 149] width 110 height 18
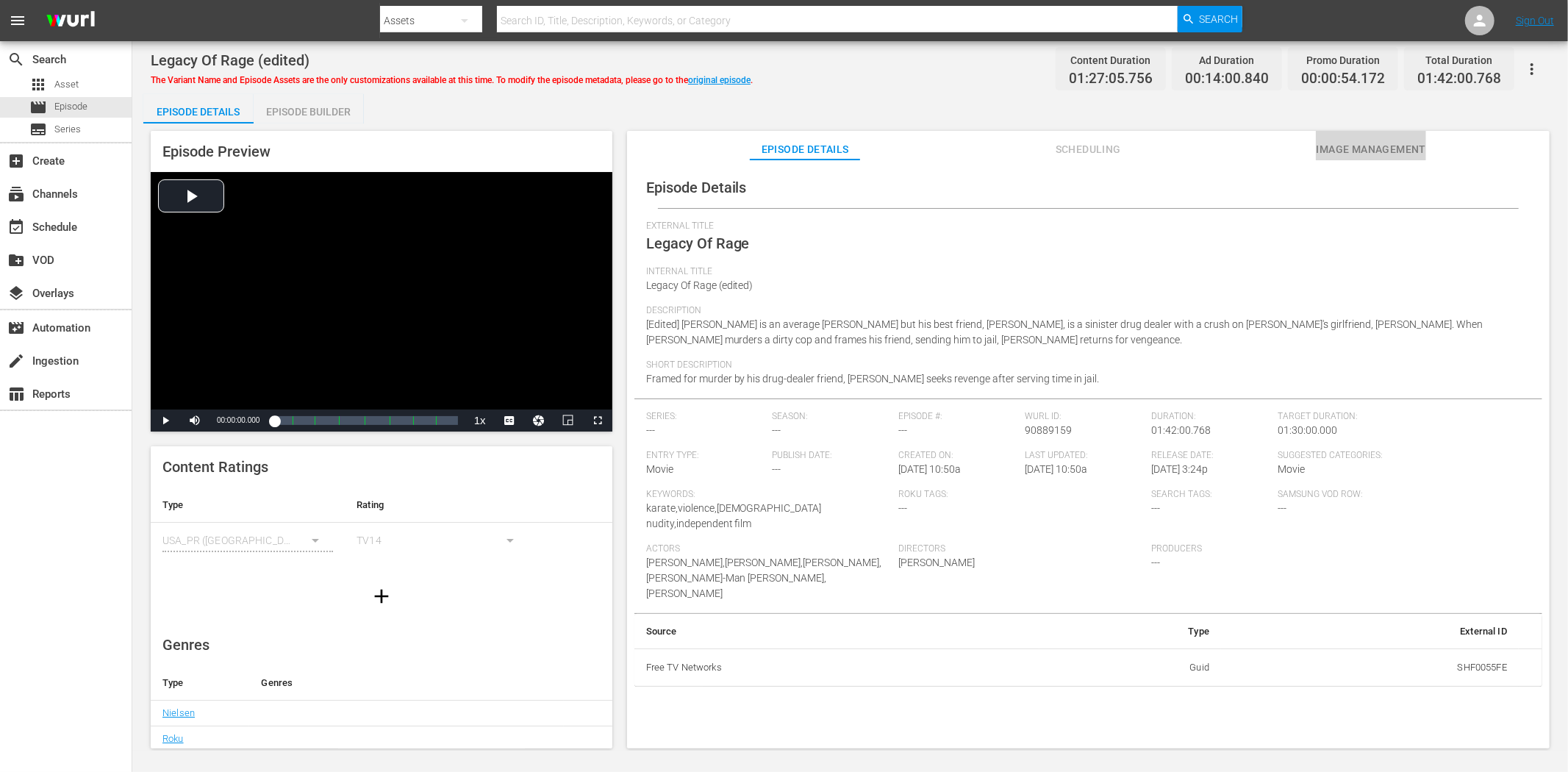
click at [1395, 142] on span "Image Management" at bounding box center [1370, 149] width 110 height 18
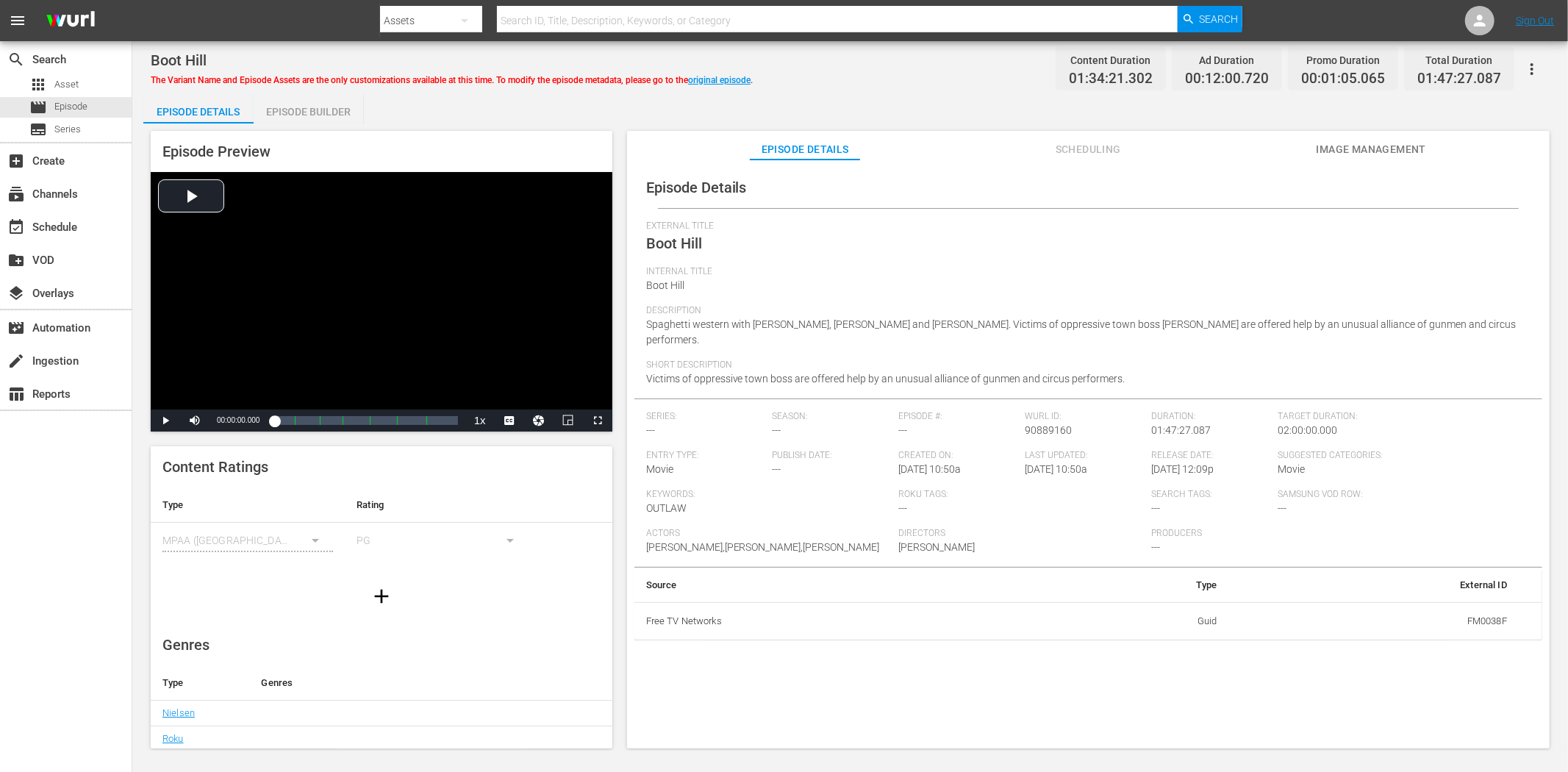
click at [1366, 148] on span "Image Management" at bounding box center [1370, 149] width 110 height 18
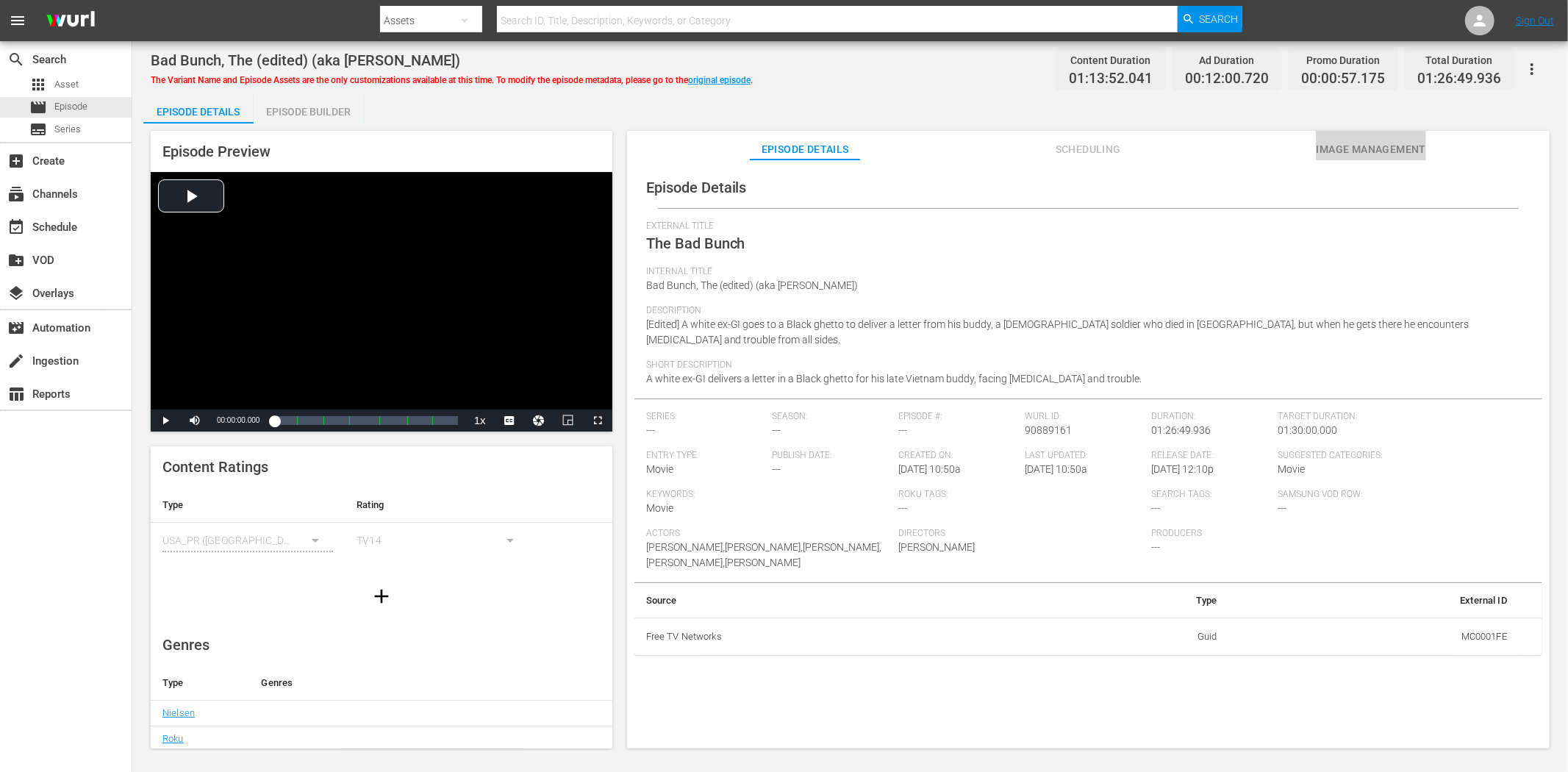
click at [1342, 142] on span "Image Management" at bounding box center [1370, 149] width 110 height 18
click at [1387, 148] on span "Image Management" at bounding box center [1370, 149] width 110 height 18
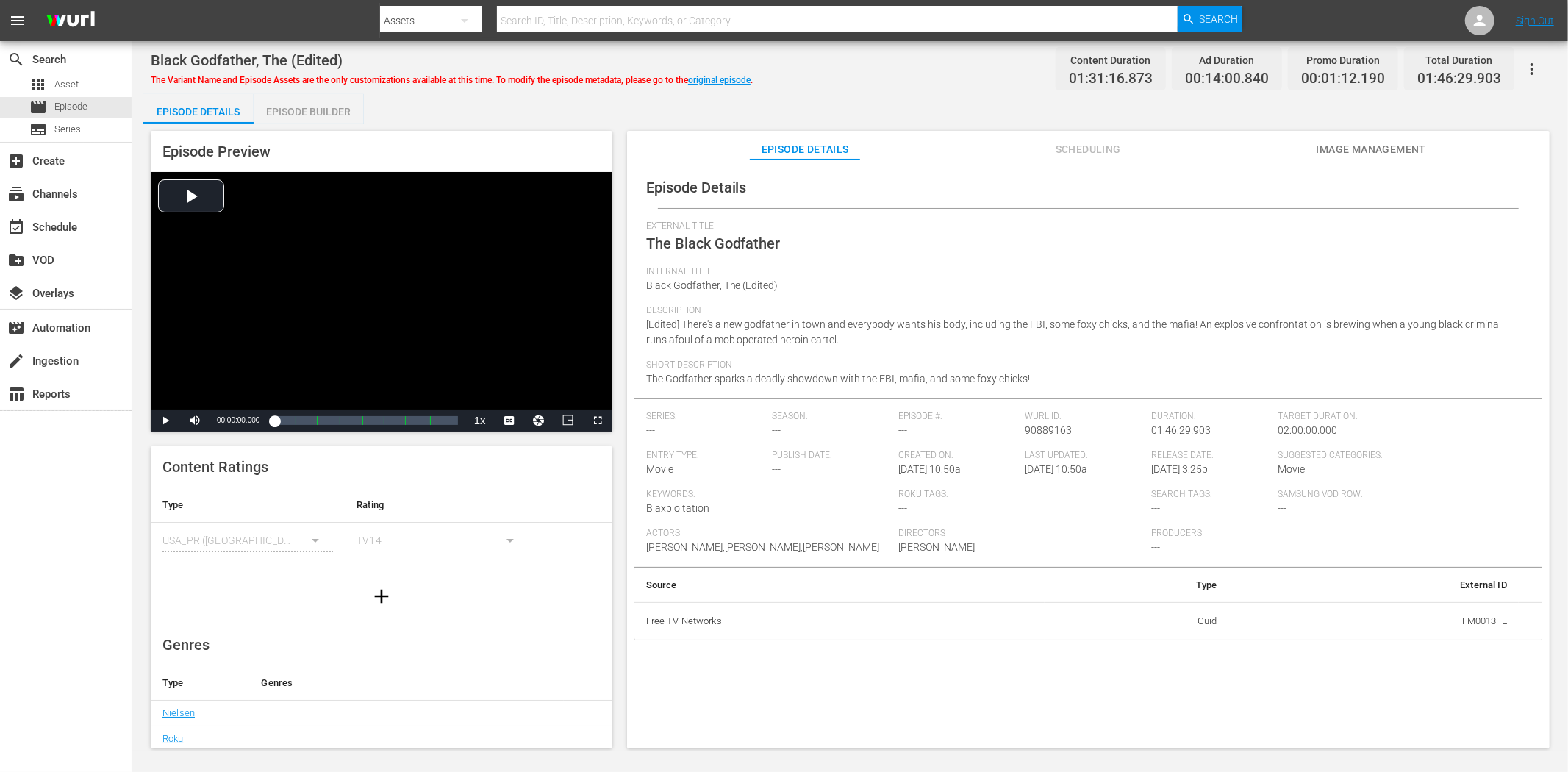
click at [1371, 142] on span "Image Management" at bounding box center [1370, 149] width 110 height 18
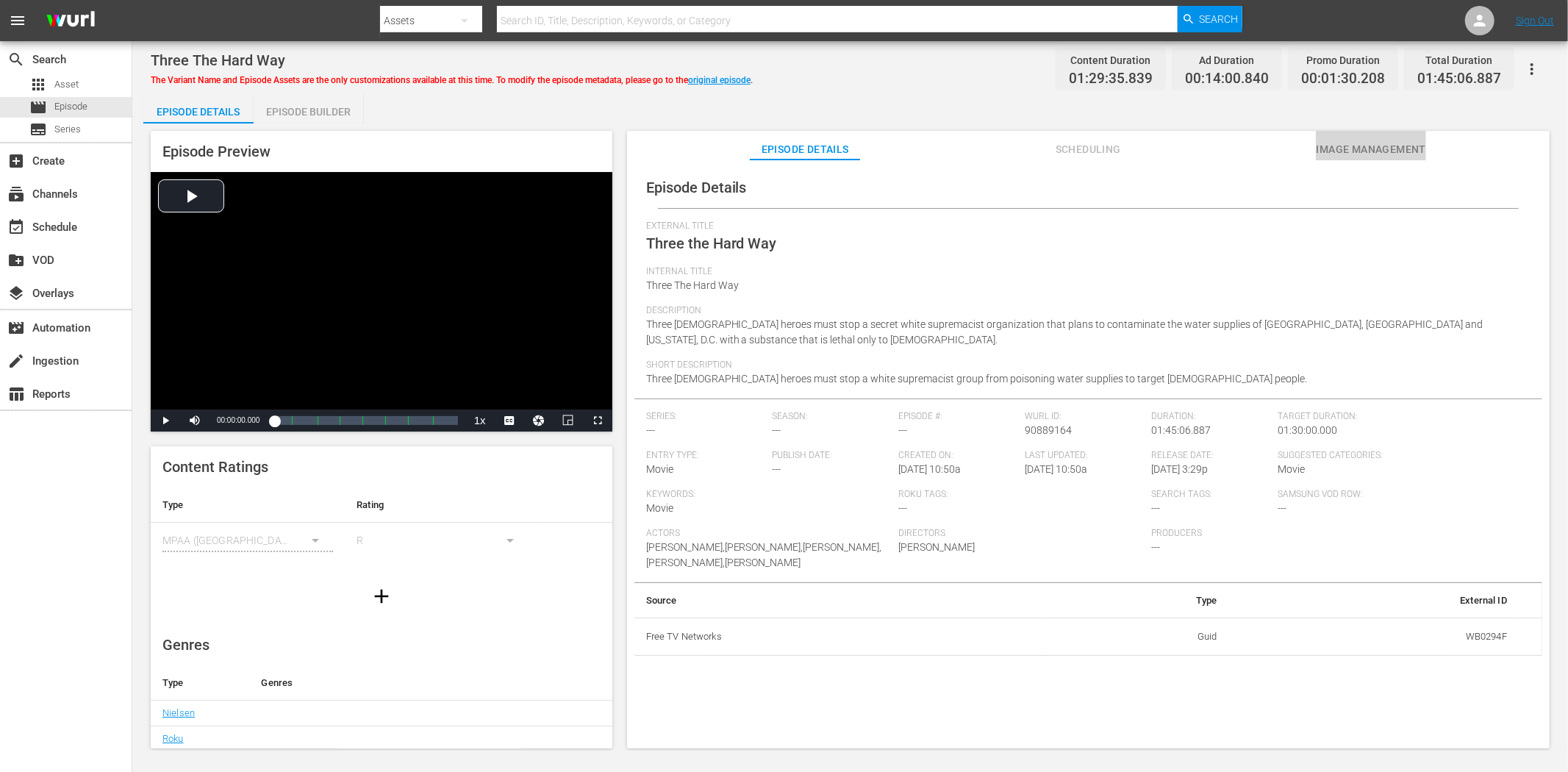
click at [1343, 144] on span "Image Management" at bounding box center [1370, 149] width 110 height 18
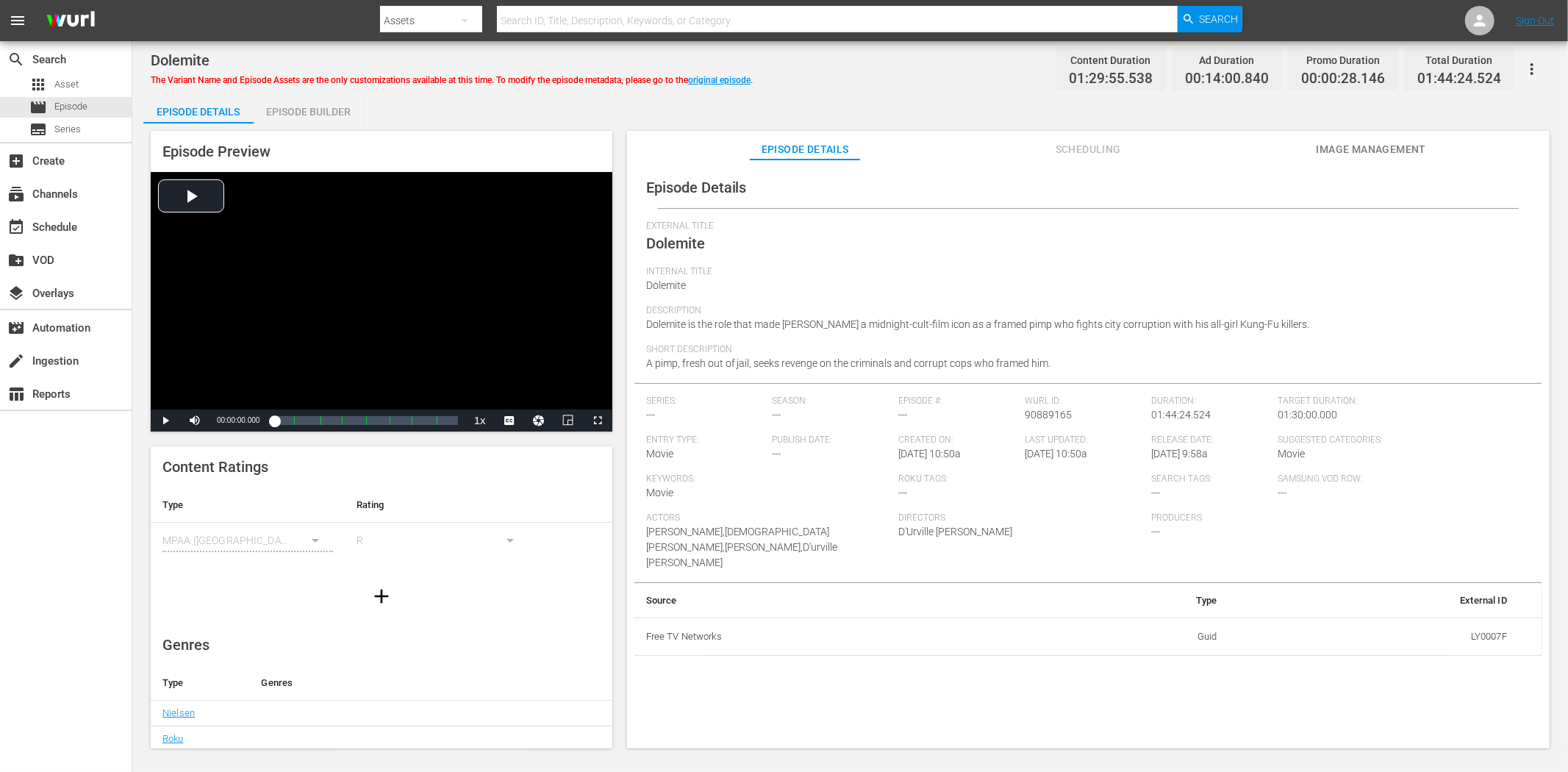
click at [1392, 143] on span "Image Management" at bounding box center [1370, 149] width 110 height 18
click at [1353, 149] on span "Image Management" at bounding box center [1370, 149] width 110 height 18
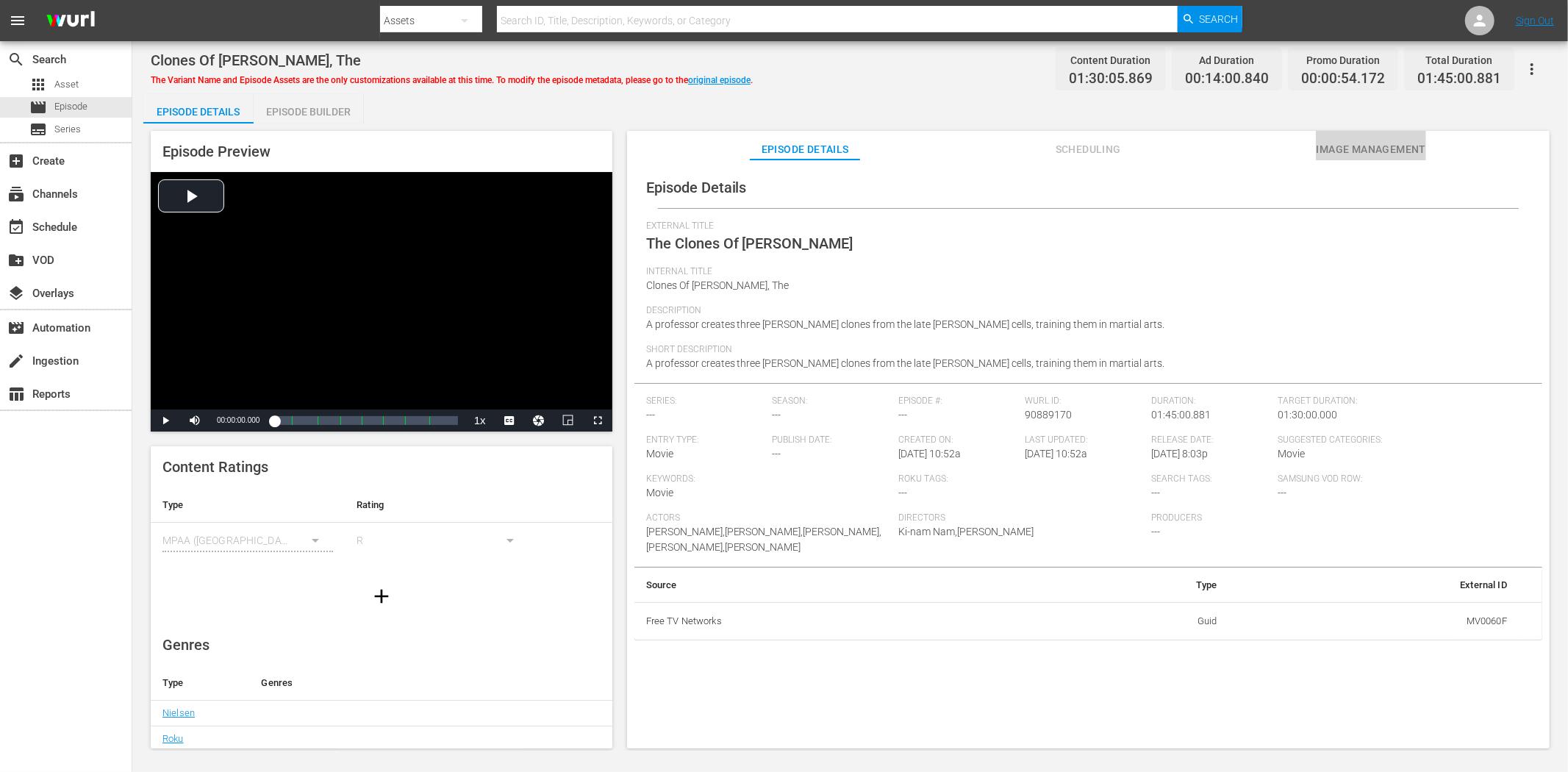
click at [1317, 149] on span "Image Management" at bounding box center [1370, 149] width 110 height 18
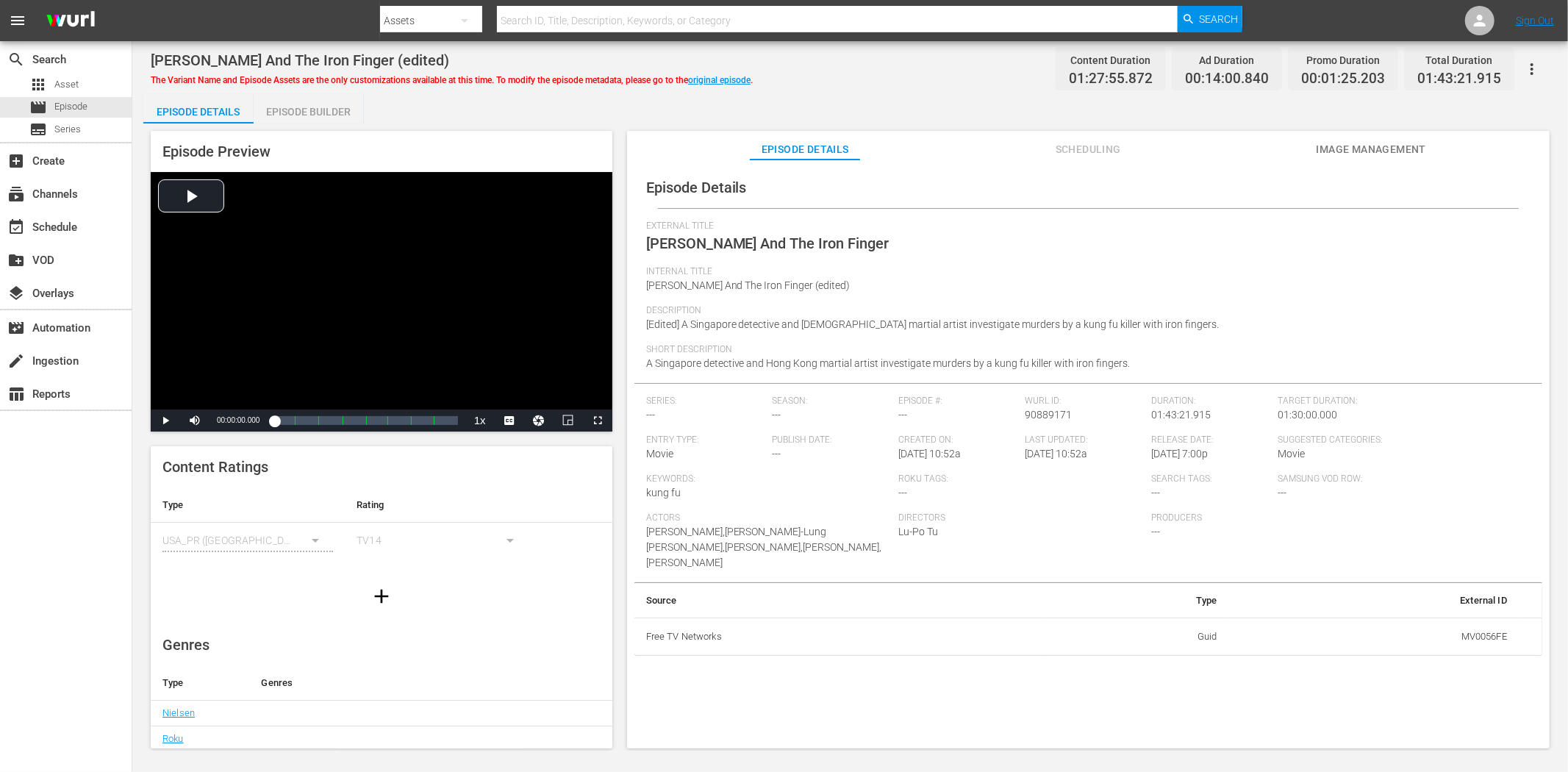
click at [1356, 136] on button "Image Management" at bounding box center [1370, 146] width 110 height 29
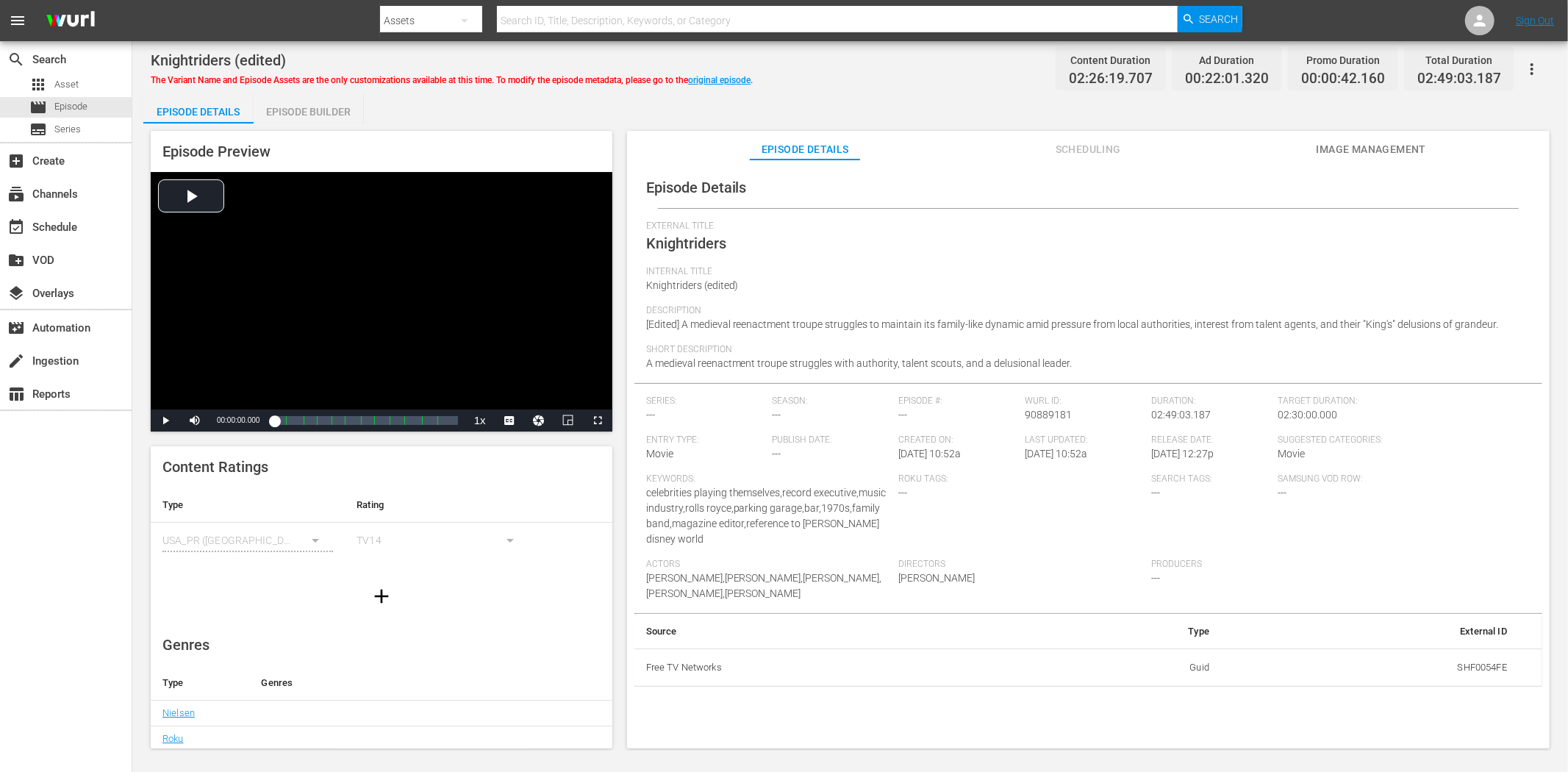
click at [1346, 142] on span "Image Management" at bounding box center [1370, 149] width 110 height 18
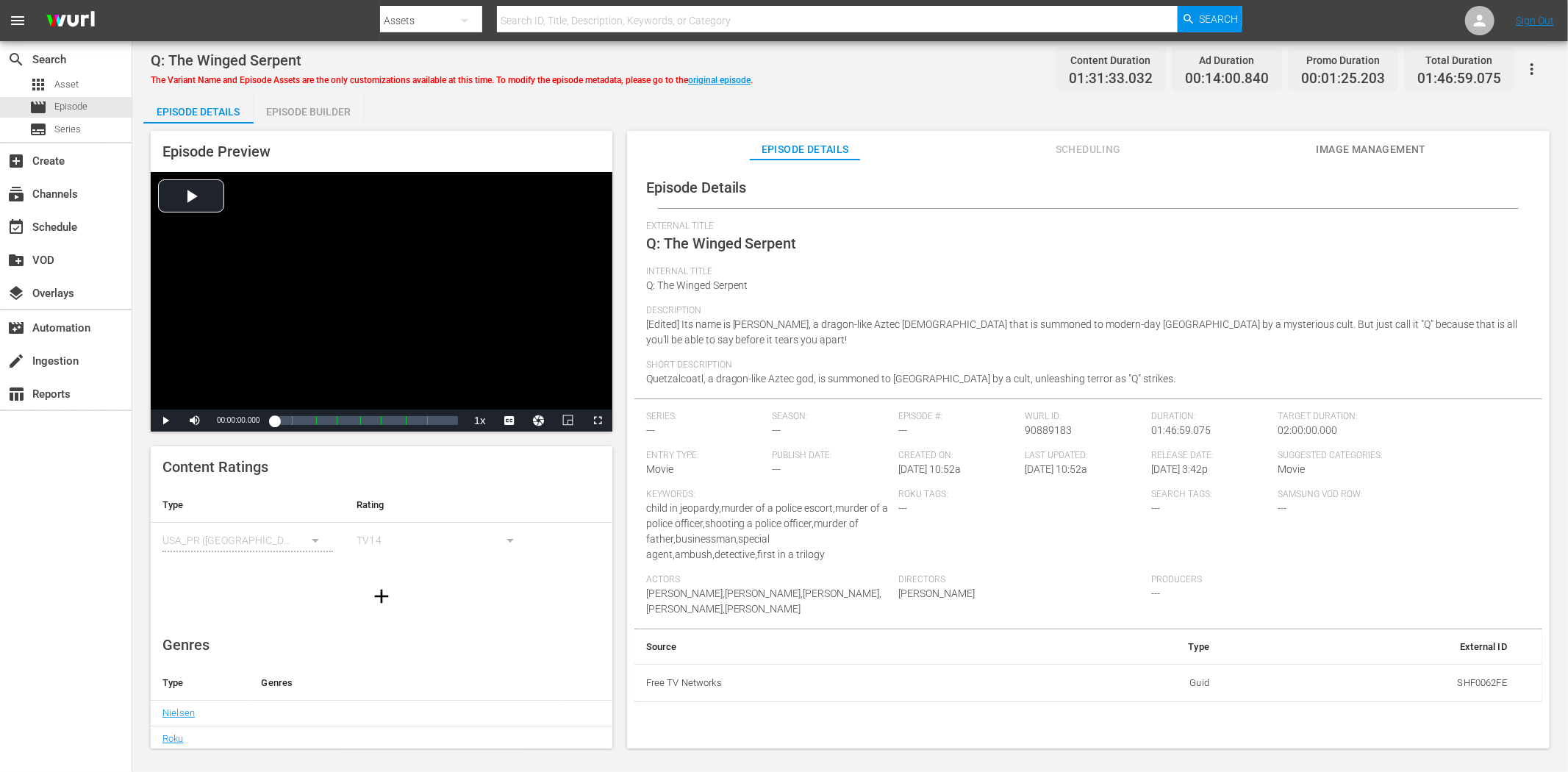
click at [1368, 150] on span "Image Management" at bounding box center [1370, 149] width 110 height 18
click at [1348, 134] on button "Image Management" at bounding box center [1370, 146] width 110 height 29
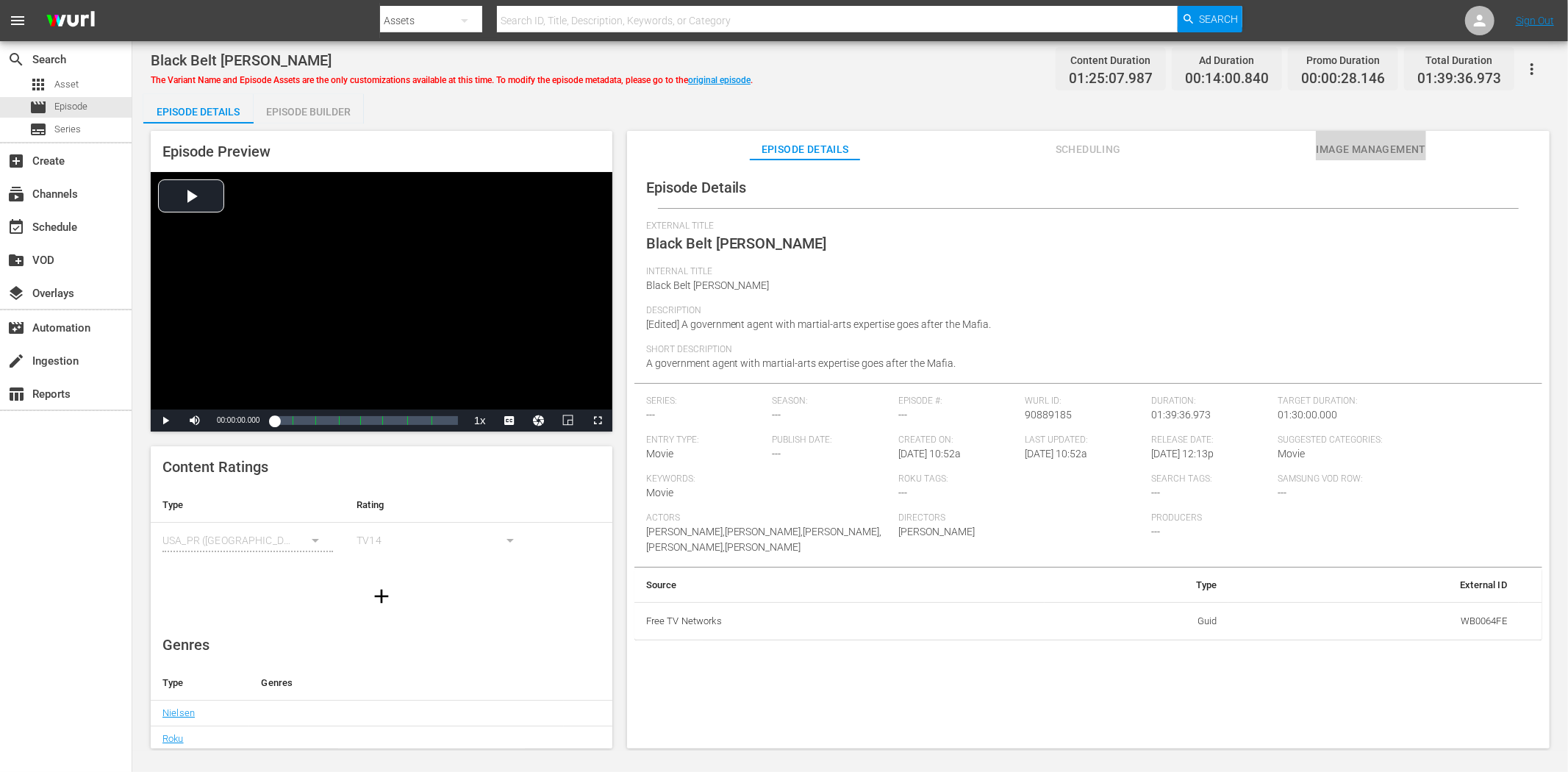
click at [1351, 142] on span "Image Management" at bounding box center [1370, 149] width 110 height 18
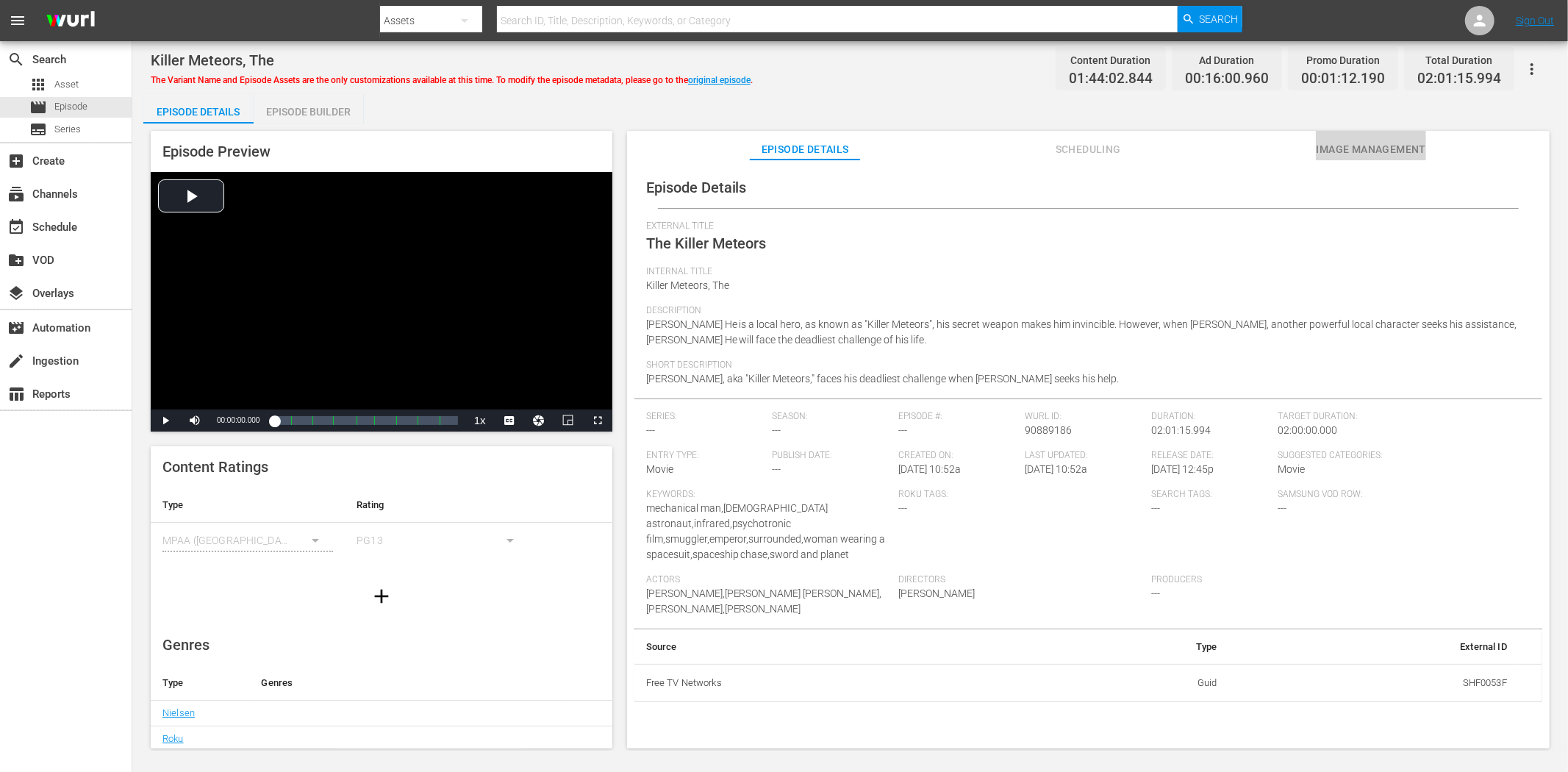
click at [1364, 144] on span "Image Management" at bounding box center [1370, 149] width 110 height 18
click at [1361, 145] on span "Image Management" at bounding box center [1370, 149] width 110 height 18
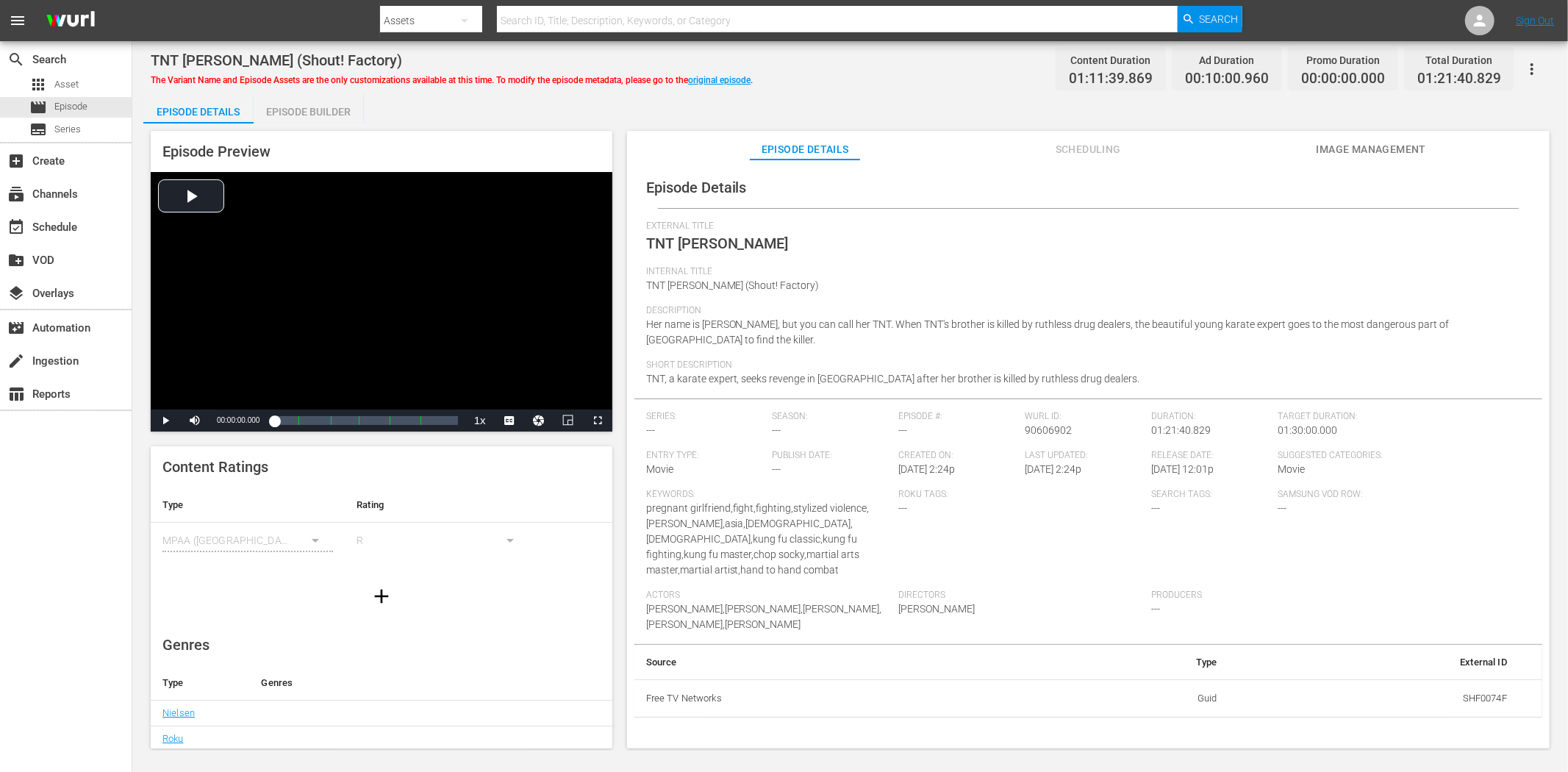
click at [1411, 137] on button "Image Management" at bounding box center [1370, 146] width 110 height 29
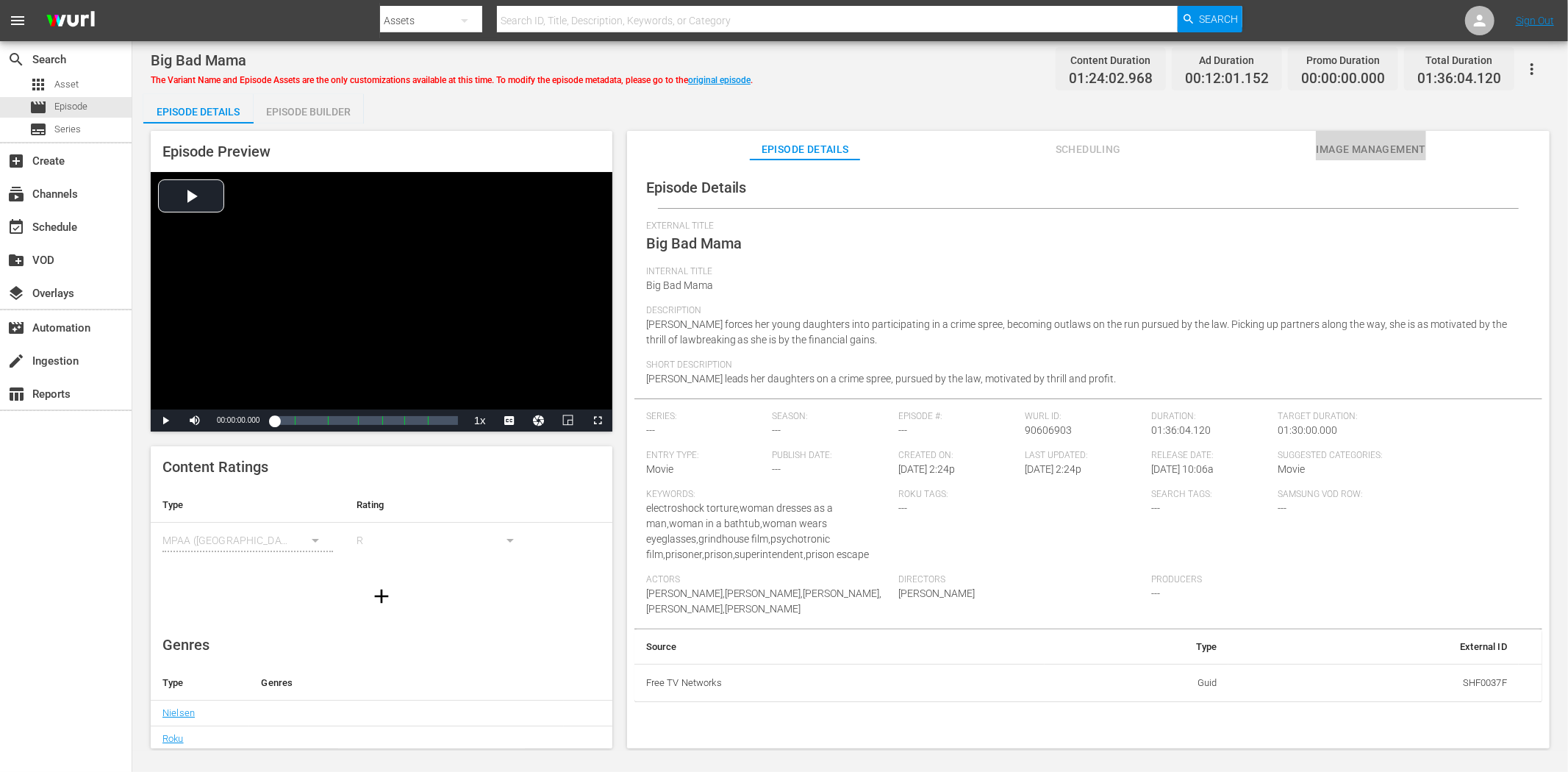
click at [1407, 153] on span "Image Management" at bounding box center [1370, 149] width 110 height 18
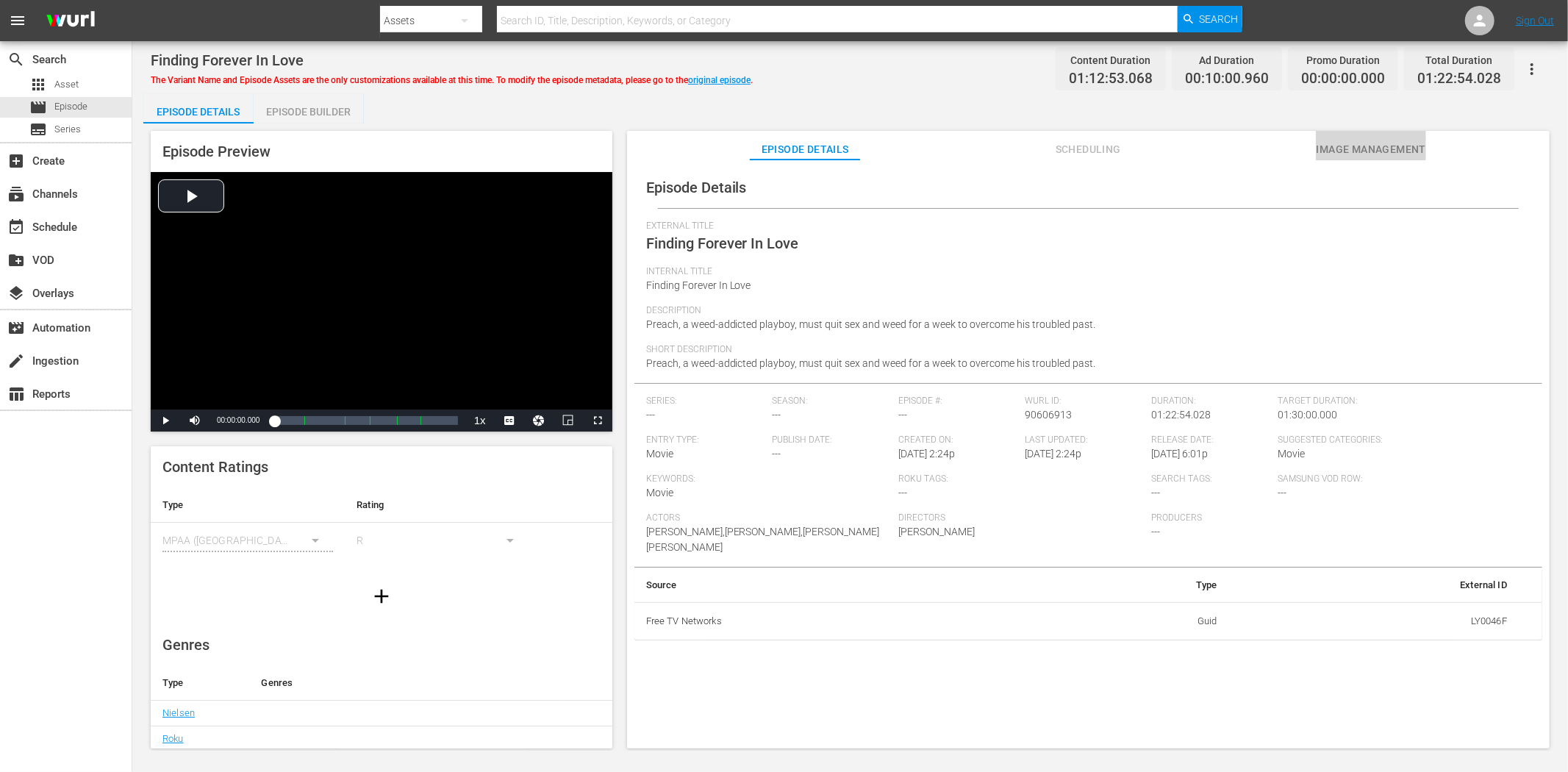
click at [1336, 145] on span "Image Management" at bounding box center [1370, 149] width 110 height 18
click at [1358, 137] on button "Image Management" at bounding box center [1370, 146] width 110 height 29
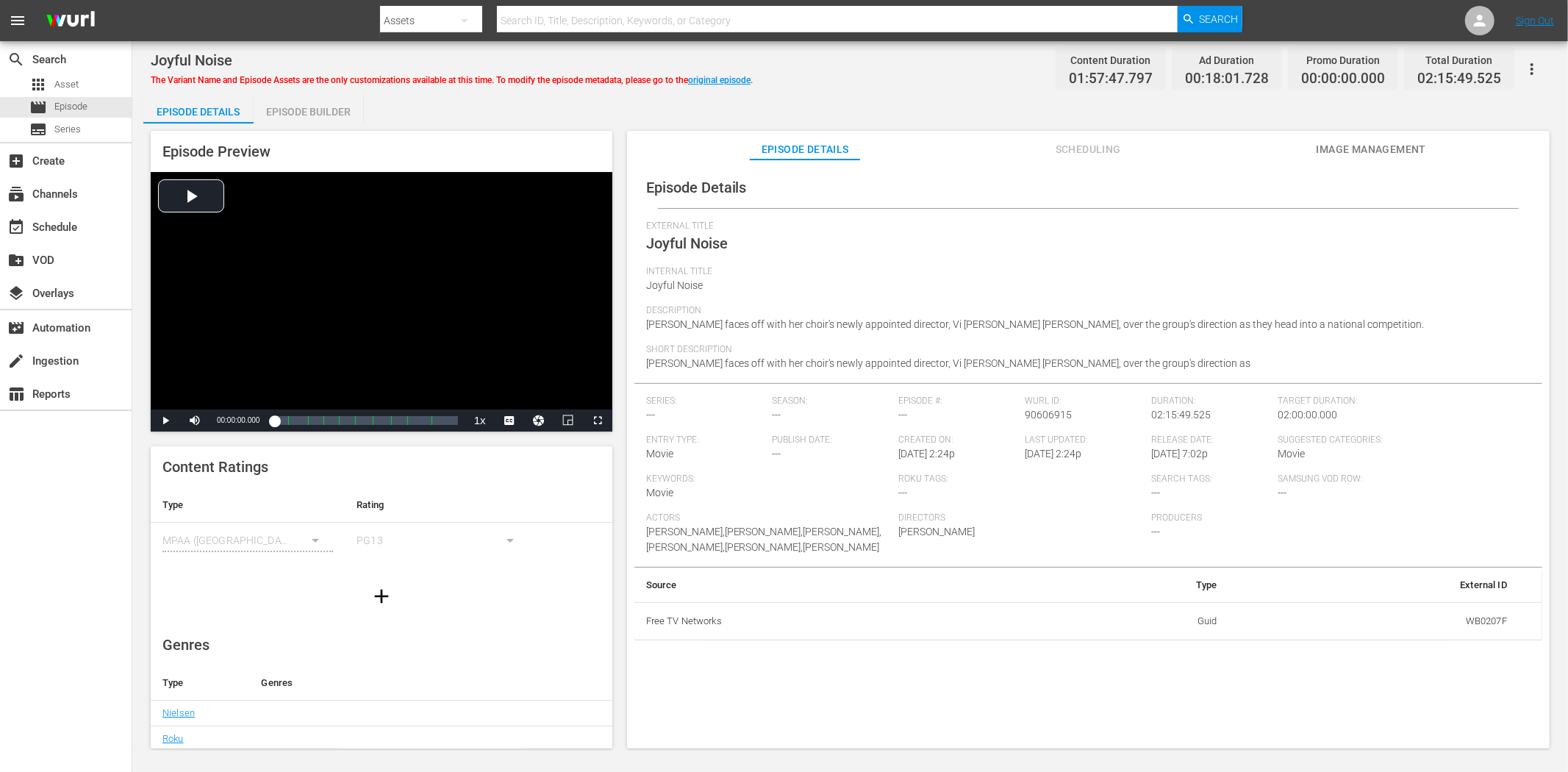
click at [1338, 134] on button "Image Management" at bounding box center [1370, 146] width 110 height 29
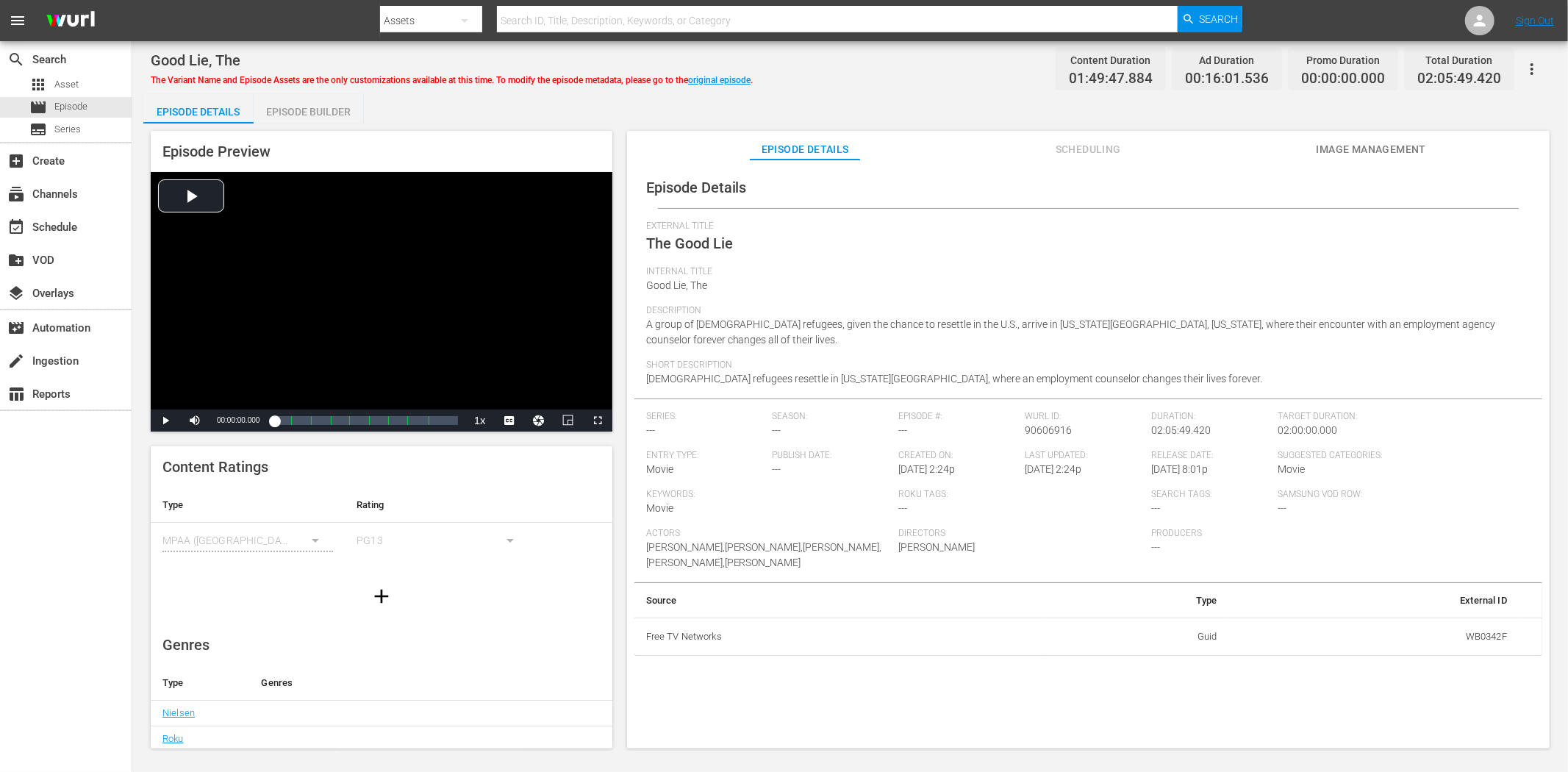
click at [1328, 142] on span "Image Management" at bounding box center [1370, 149] width 110 height 18
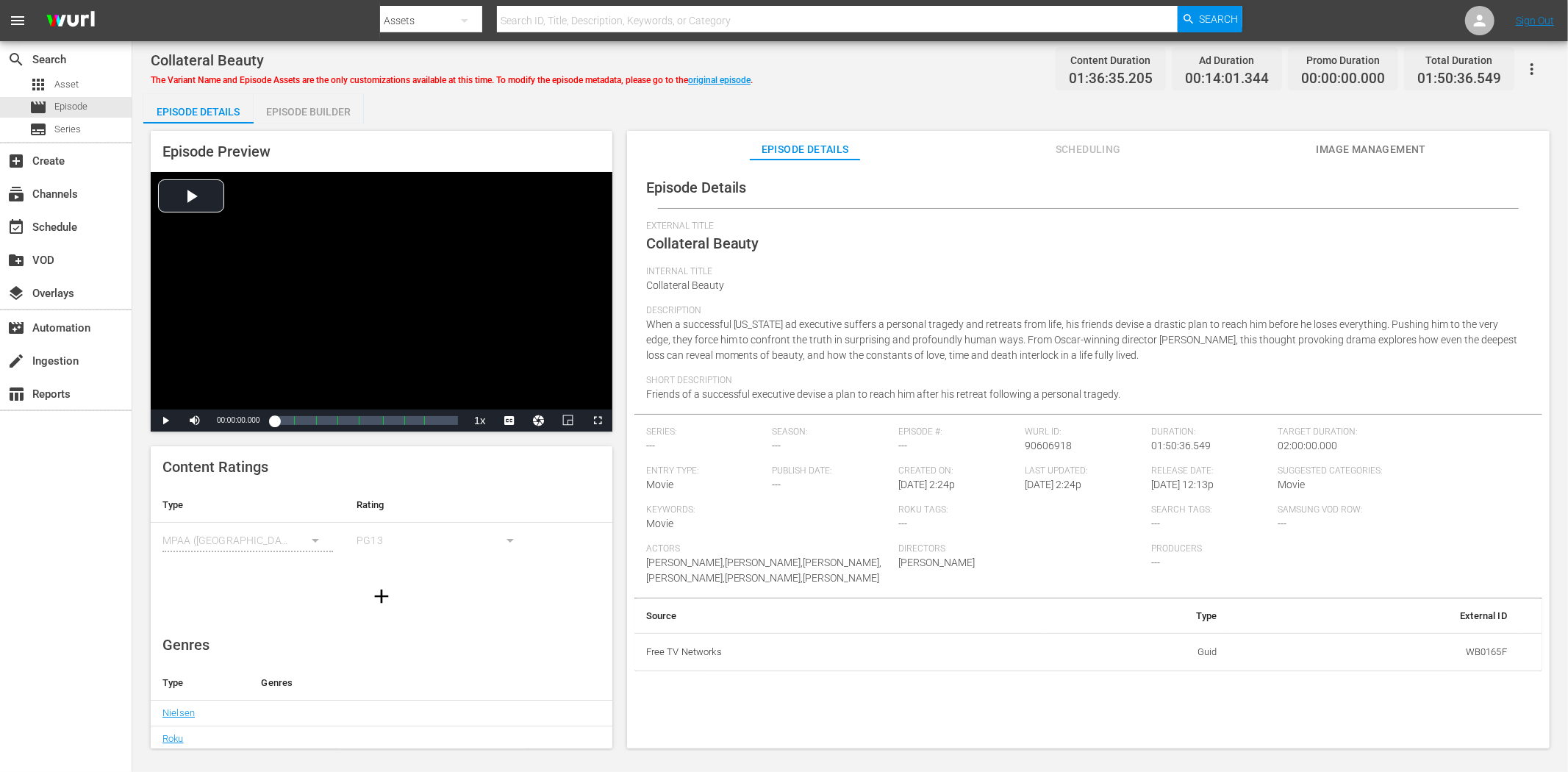
click at [1340, 141] on span "Image Management" at bounding box center [1370, 149] width 110 height 18
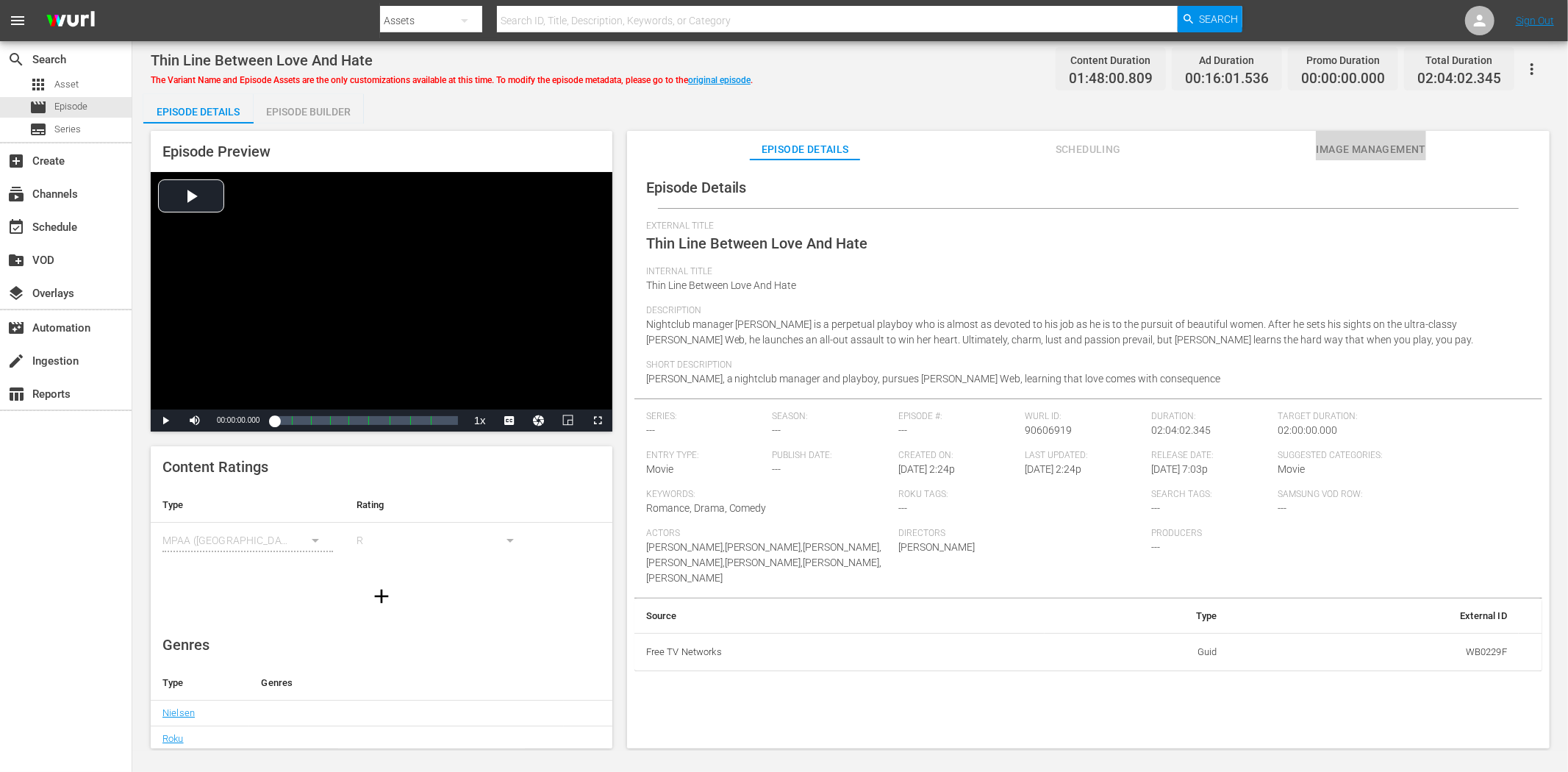
click at [1361, 149] on span "Image Management" at bounding box center [1370, 149] width 110 height 18
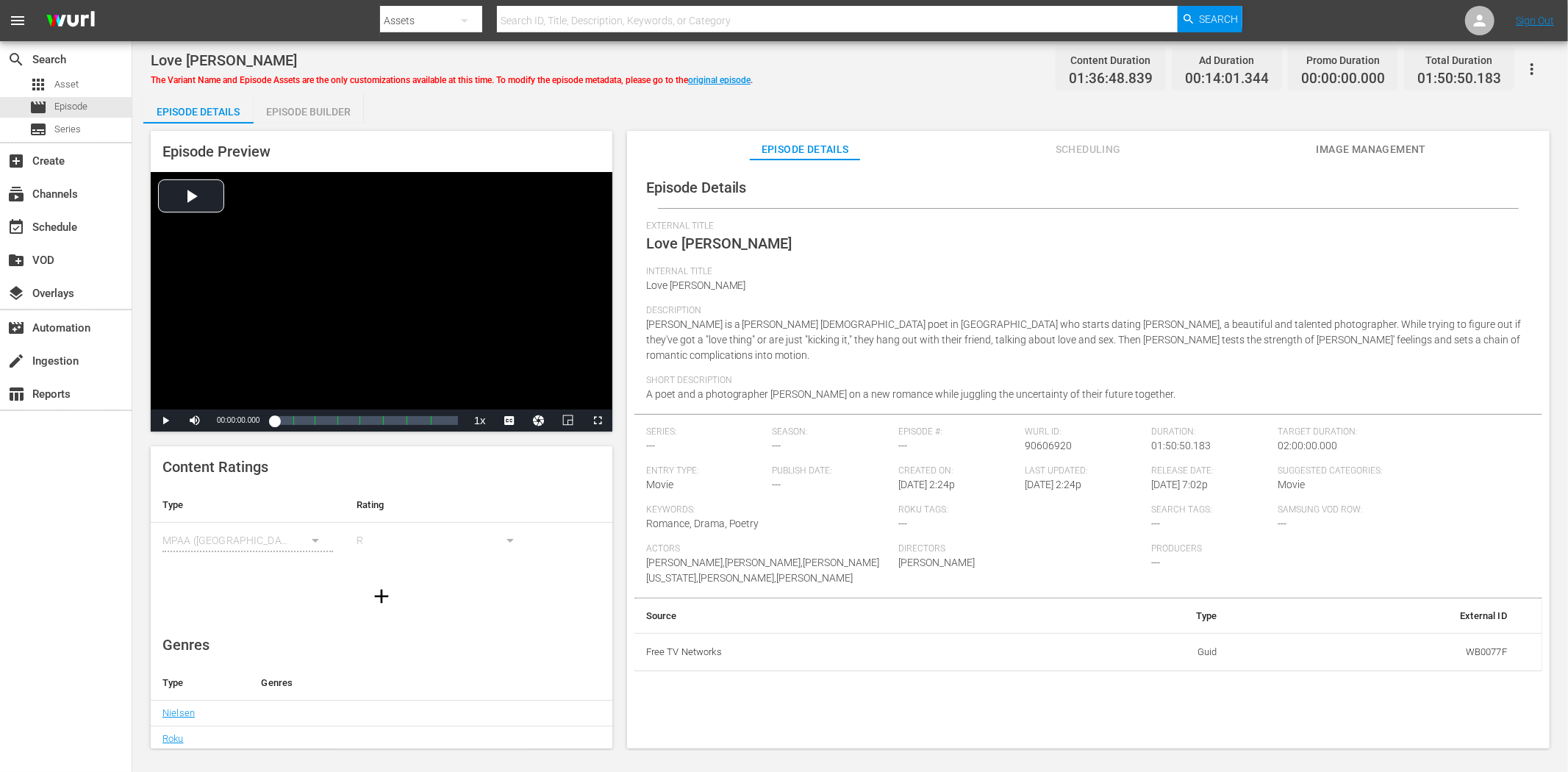
click at [1401, 141] on span "Image Management" at bounding box center [1370, 149] width 110 height 18
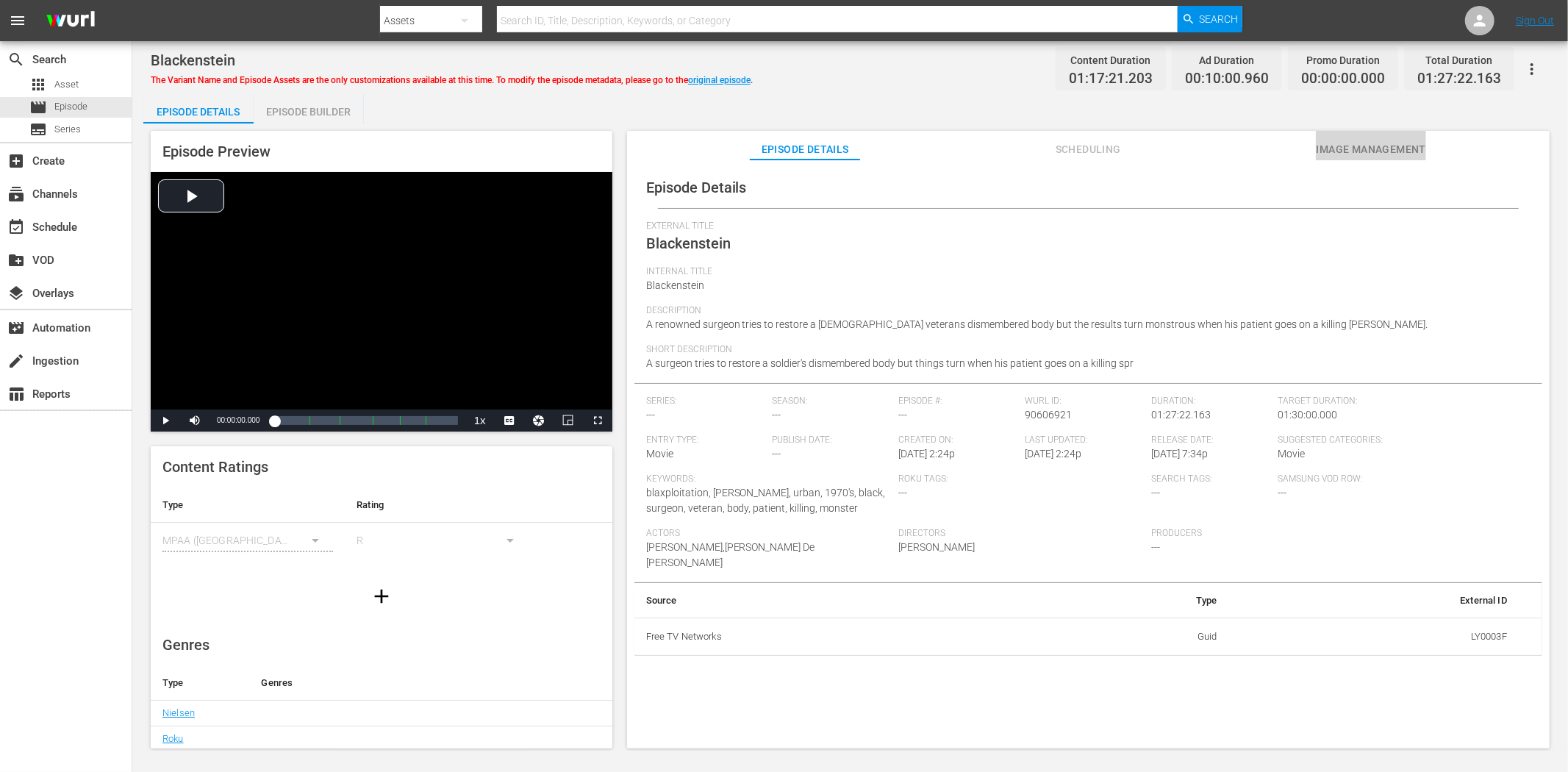
click at [1366, 148] on span "Image Management" at bounding box center [1370, 149] width 110 height 18
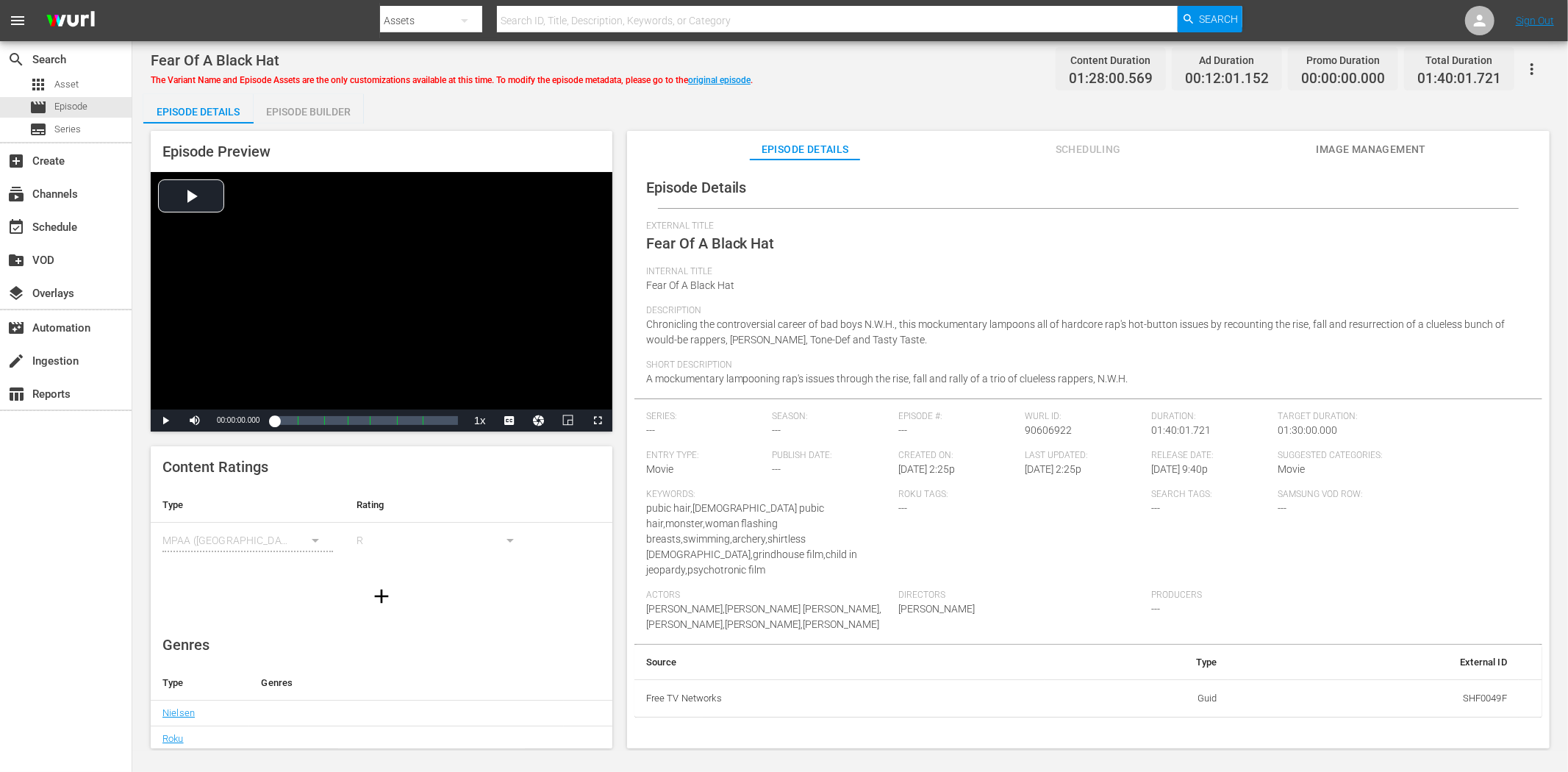
click at [1366, 149] on span "Image Management" at bounding box center [1370, 149] width 110 height 18
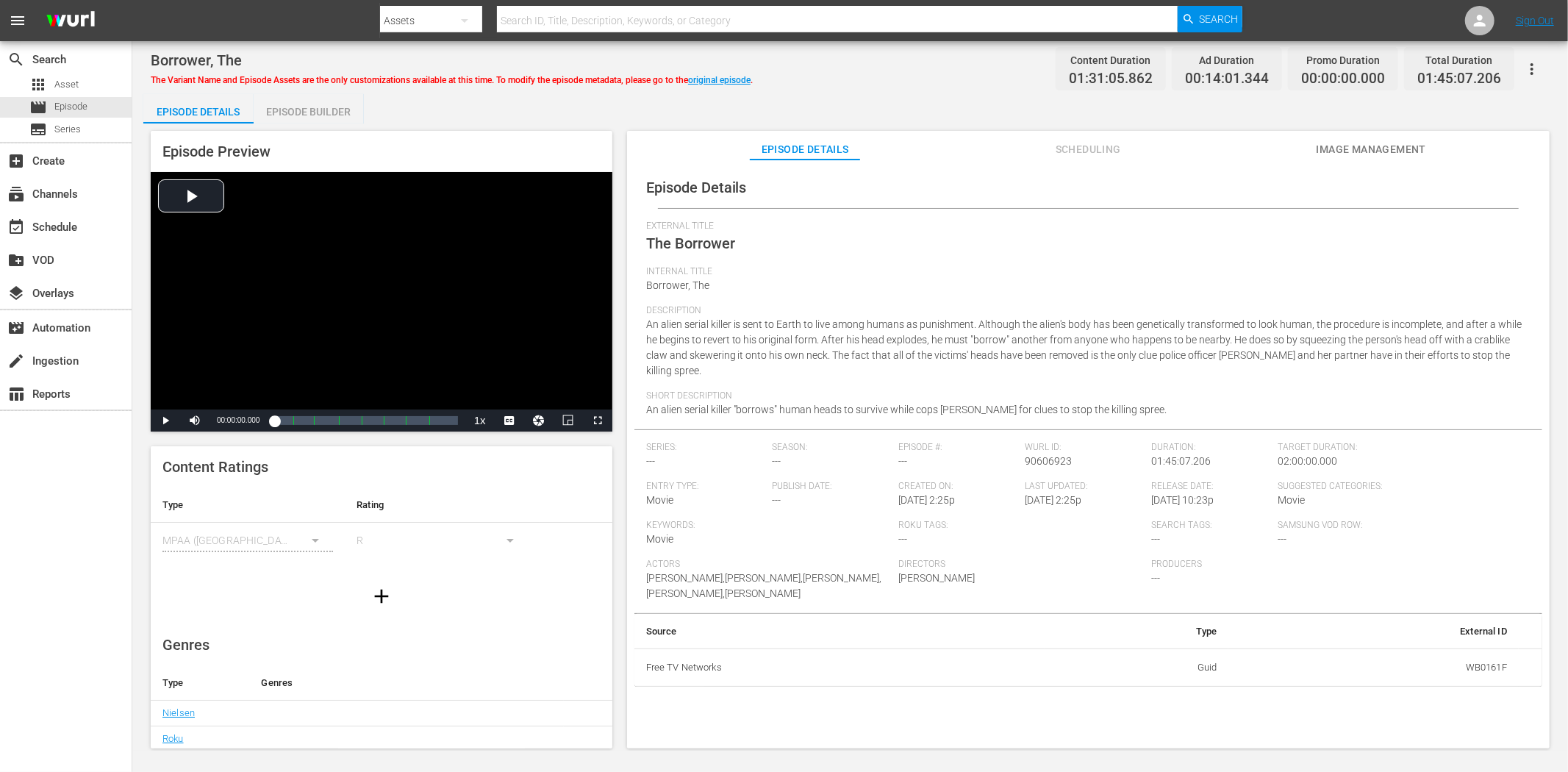
click at [1351, 137] on button "Image Management" at bounding box center [1370, 146] width 110 height 29
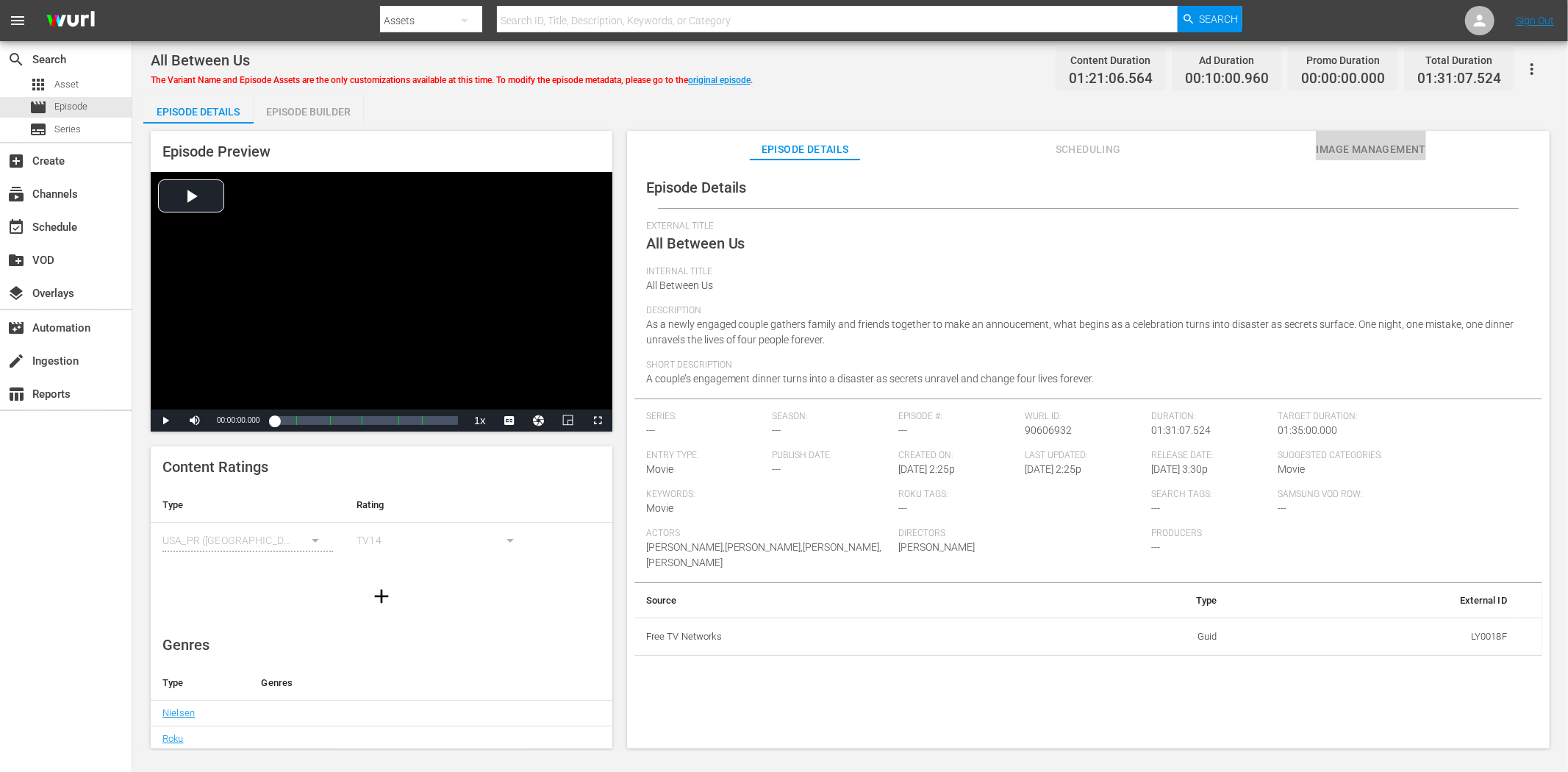
click at [1390, 146] on span "Image Management" at bounding box center [1370, 149] width 110 height 18
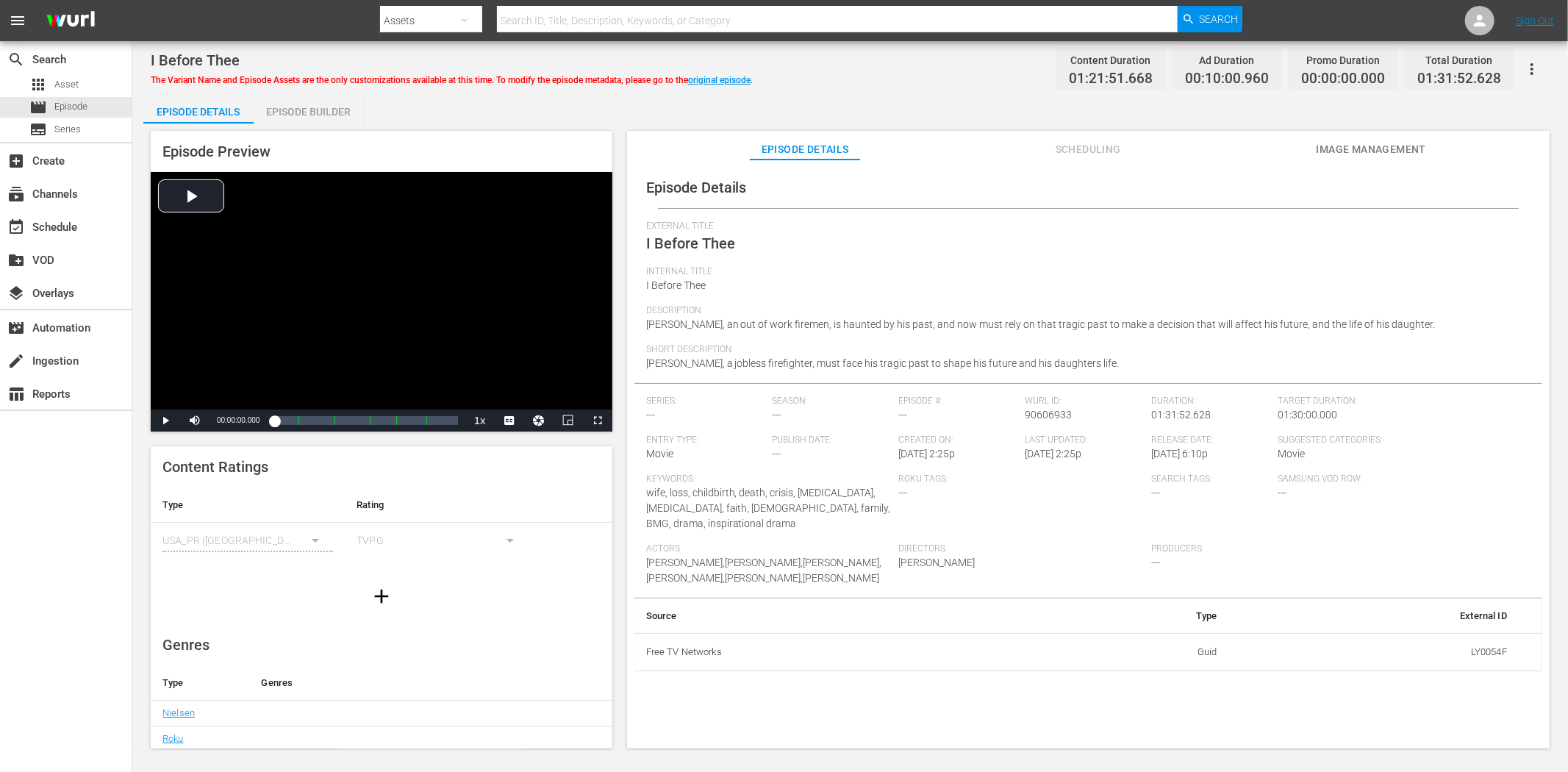
click at [1358, 138] on button "Image Management" at bounding box center [1370, 146] width 110 height 29
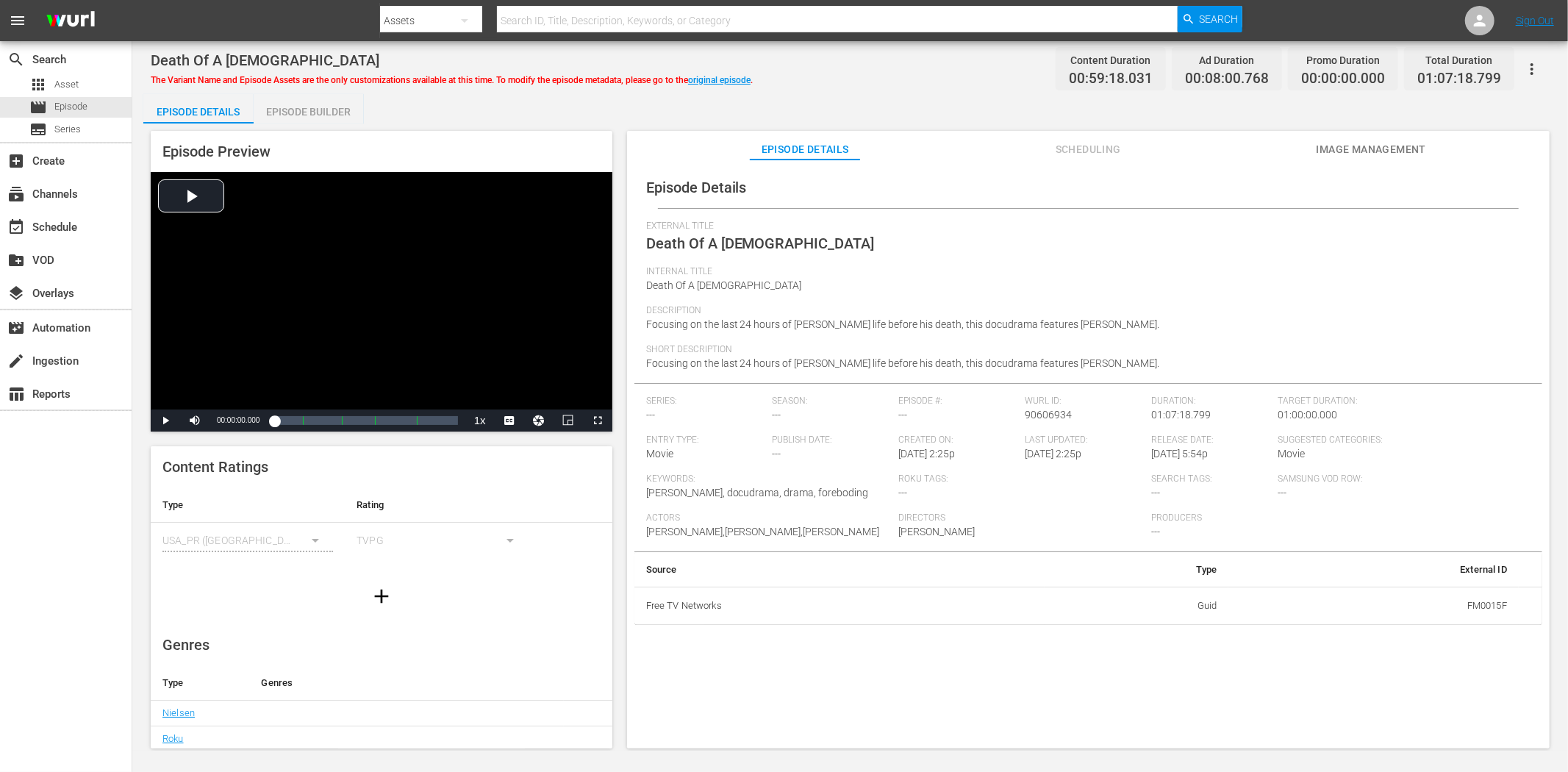
click at [1353, 142] on span "Image Management" at bounding box center [1370, 149] width 110 height 18
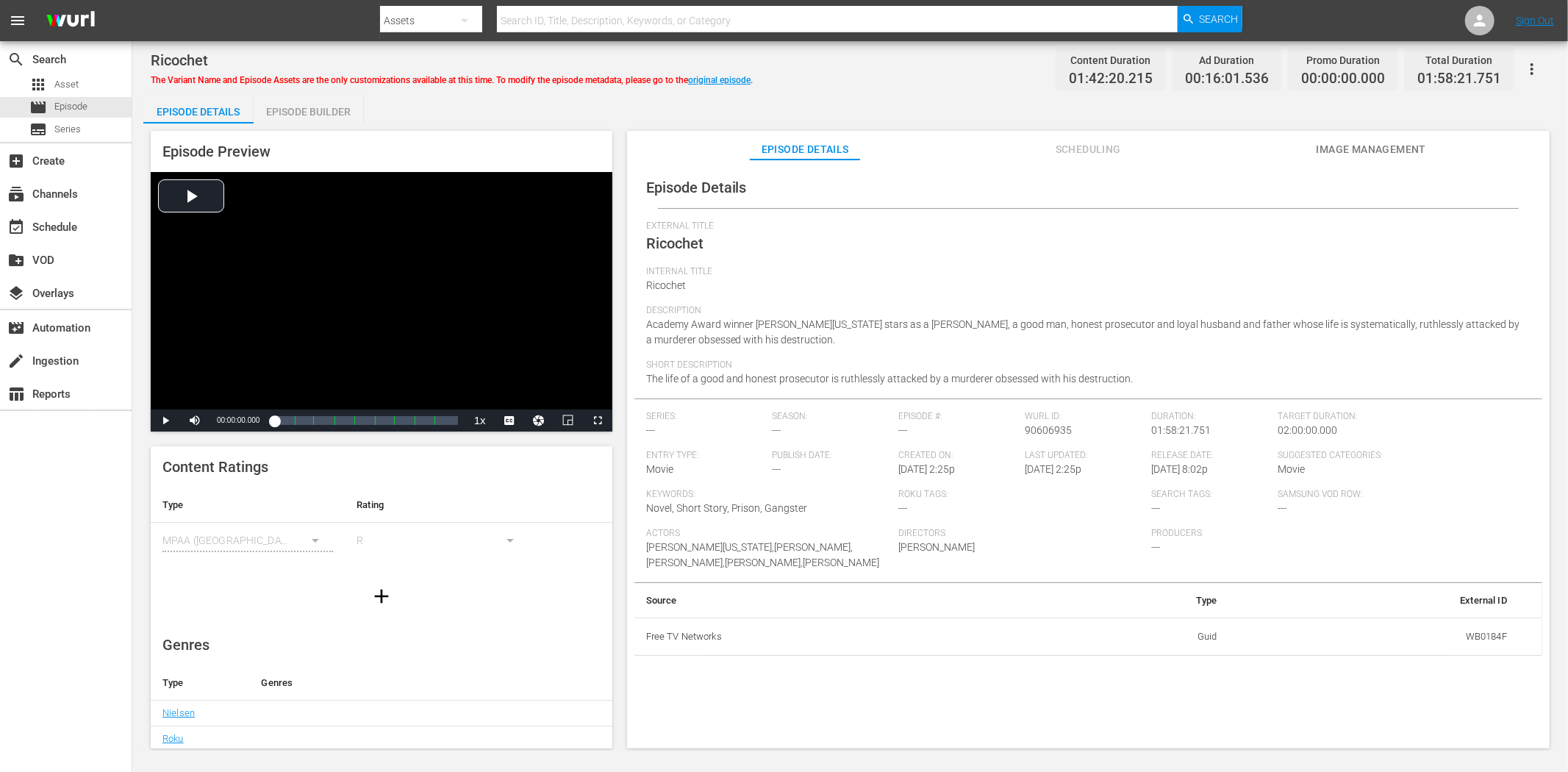
click at [1389, 142] on span "Image Management" at bounding box center [1370, 149] width 110 height 18
click at [1395, 132] on button "Image Management" at bounding box center [1370, 146] width 110 height 29
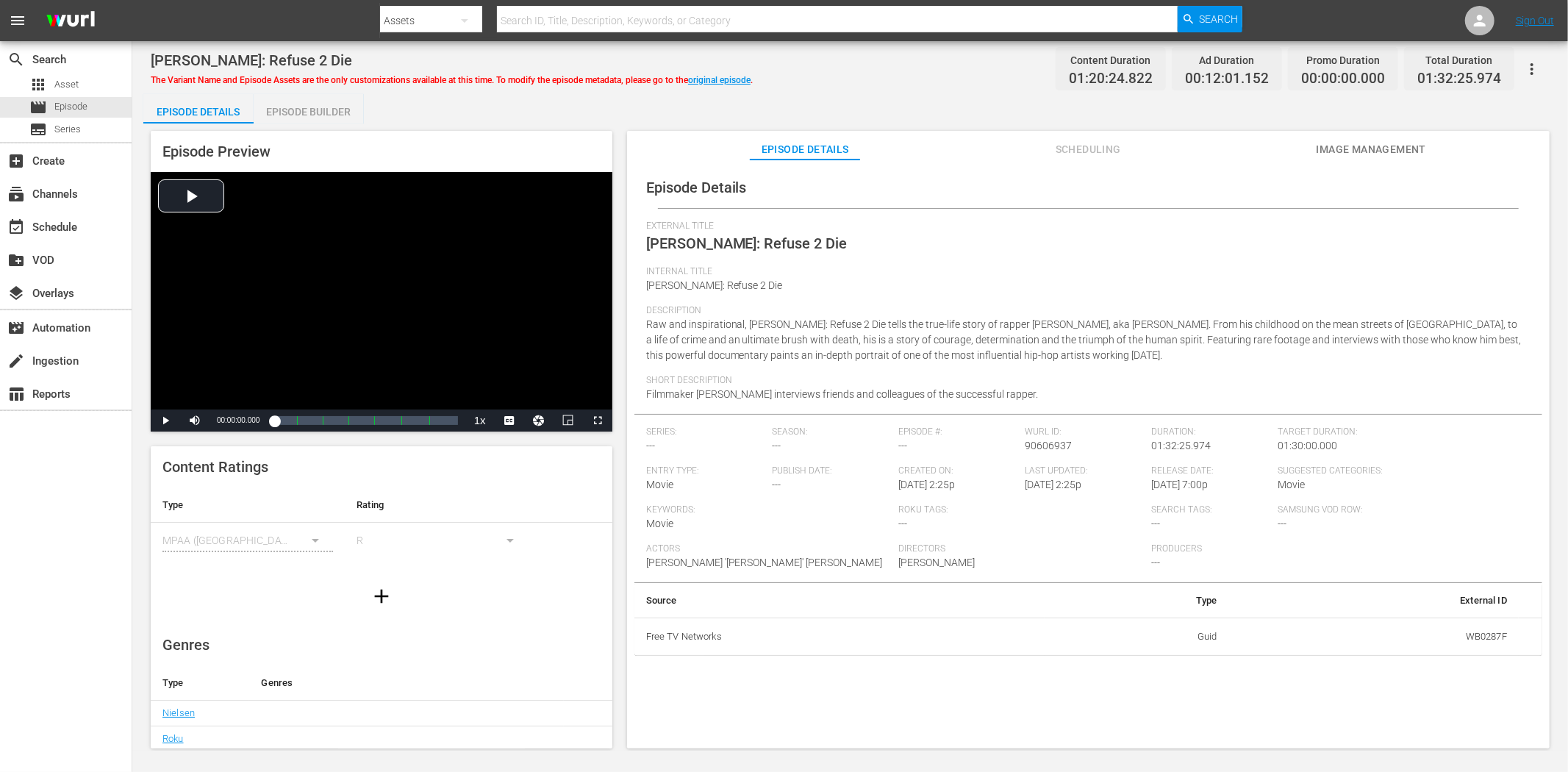
click at [1355, 138] on button "Image Management" at bounding box center [1370, 146] width 110 height 29
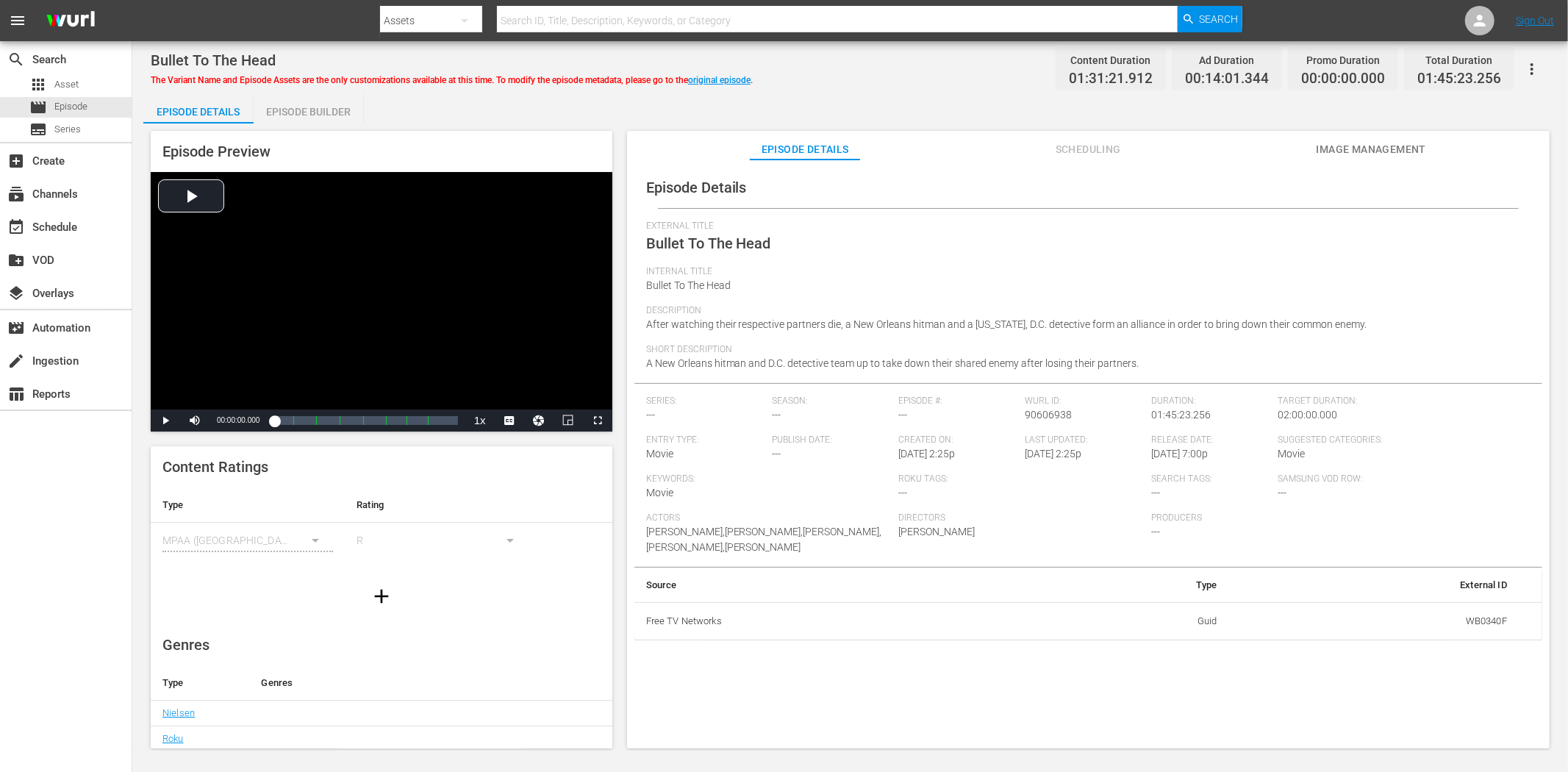
click at [1355, 143] on span "Image Management" at bounding box center [1370, 149] width 110 height 18
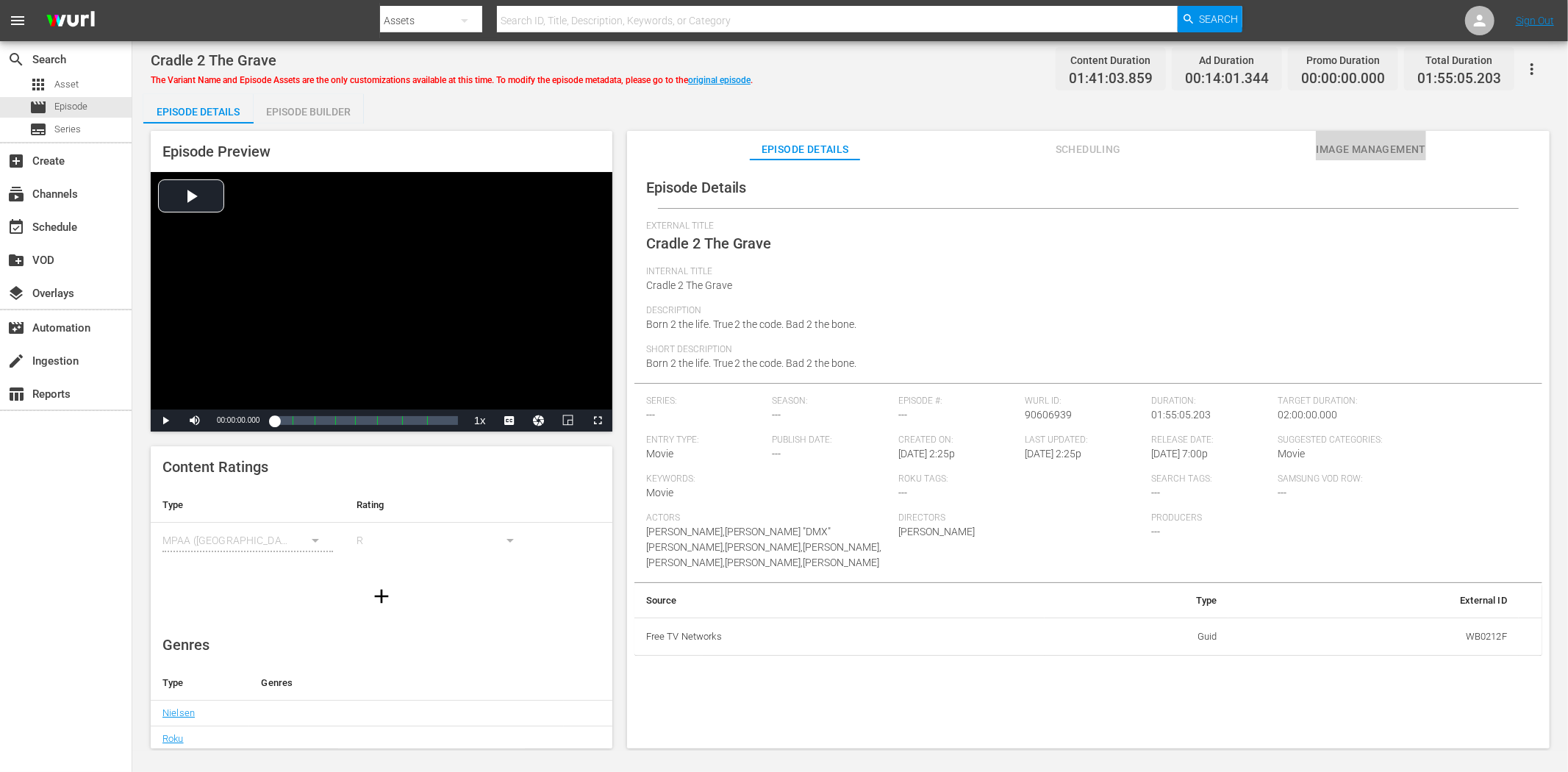
click at [1351, 138] on button "Image Management" at bounding box center [1370, 146] width 110 height 29
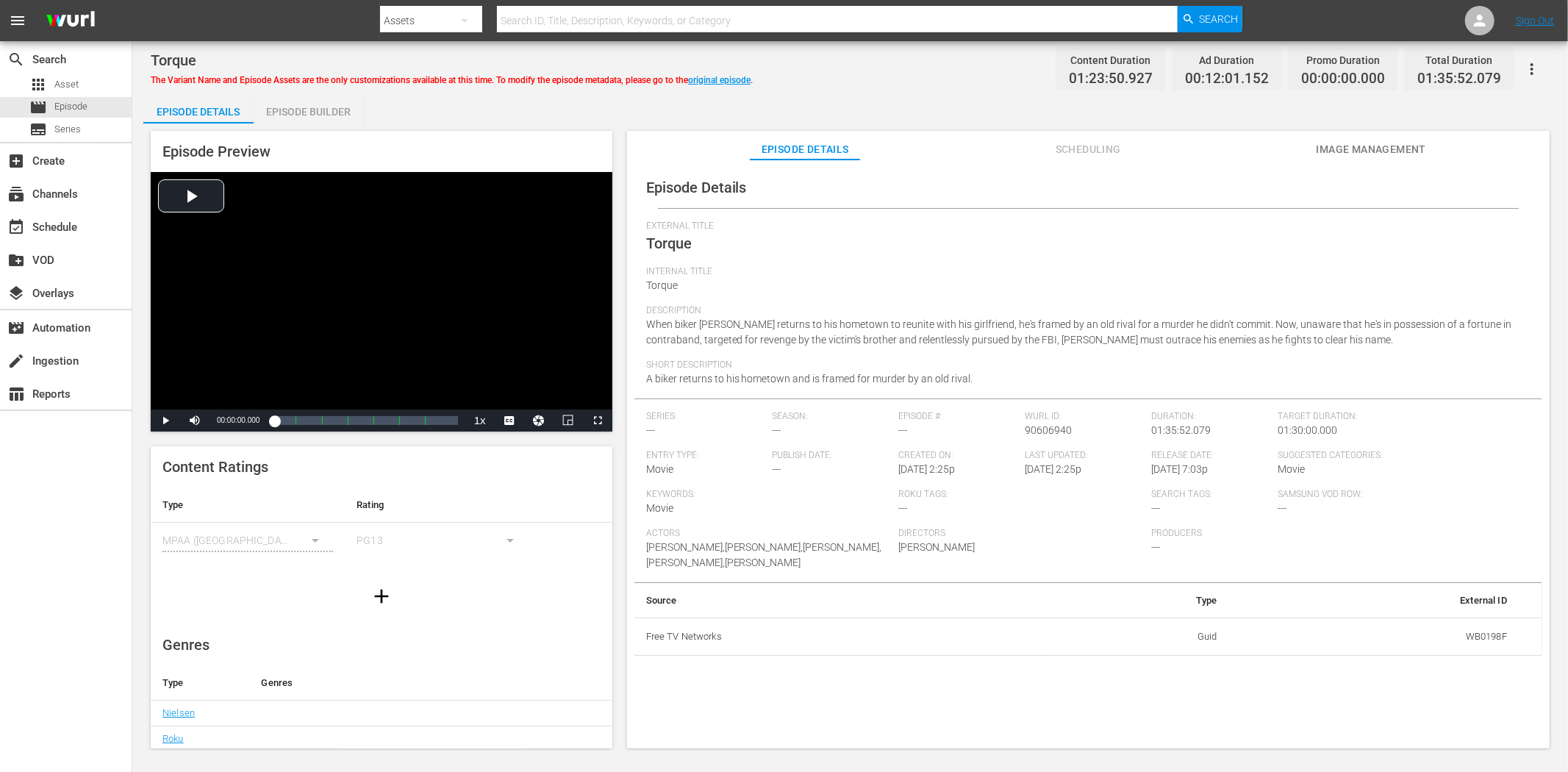
click at [1362, 148] on span "Image Management" at bounding box center [1370, 149] width 110 height 18
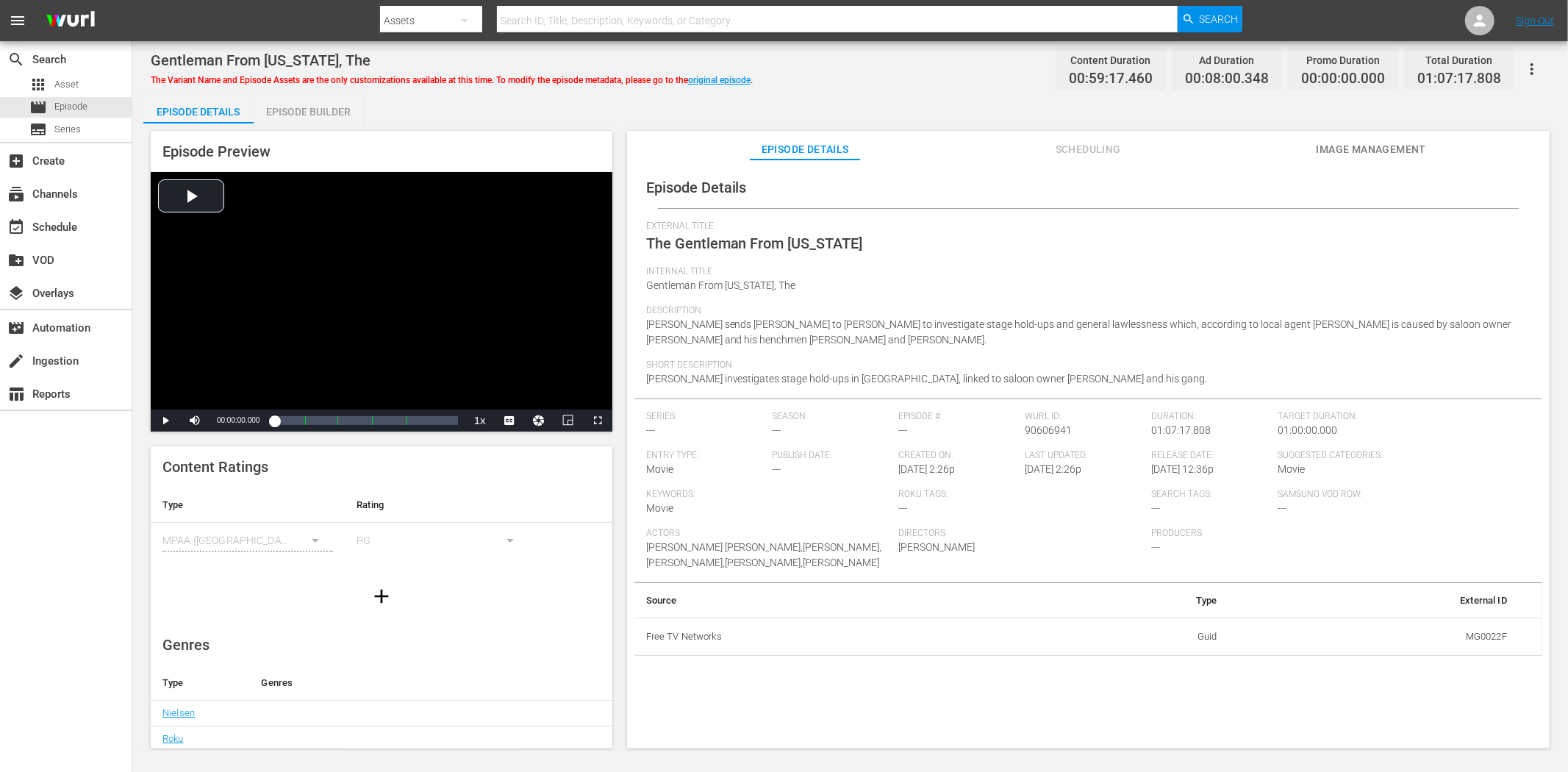
click at [1405, 142] on span "Image Management" at bounding box center [1370, 149] width 110 height 18
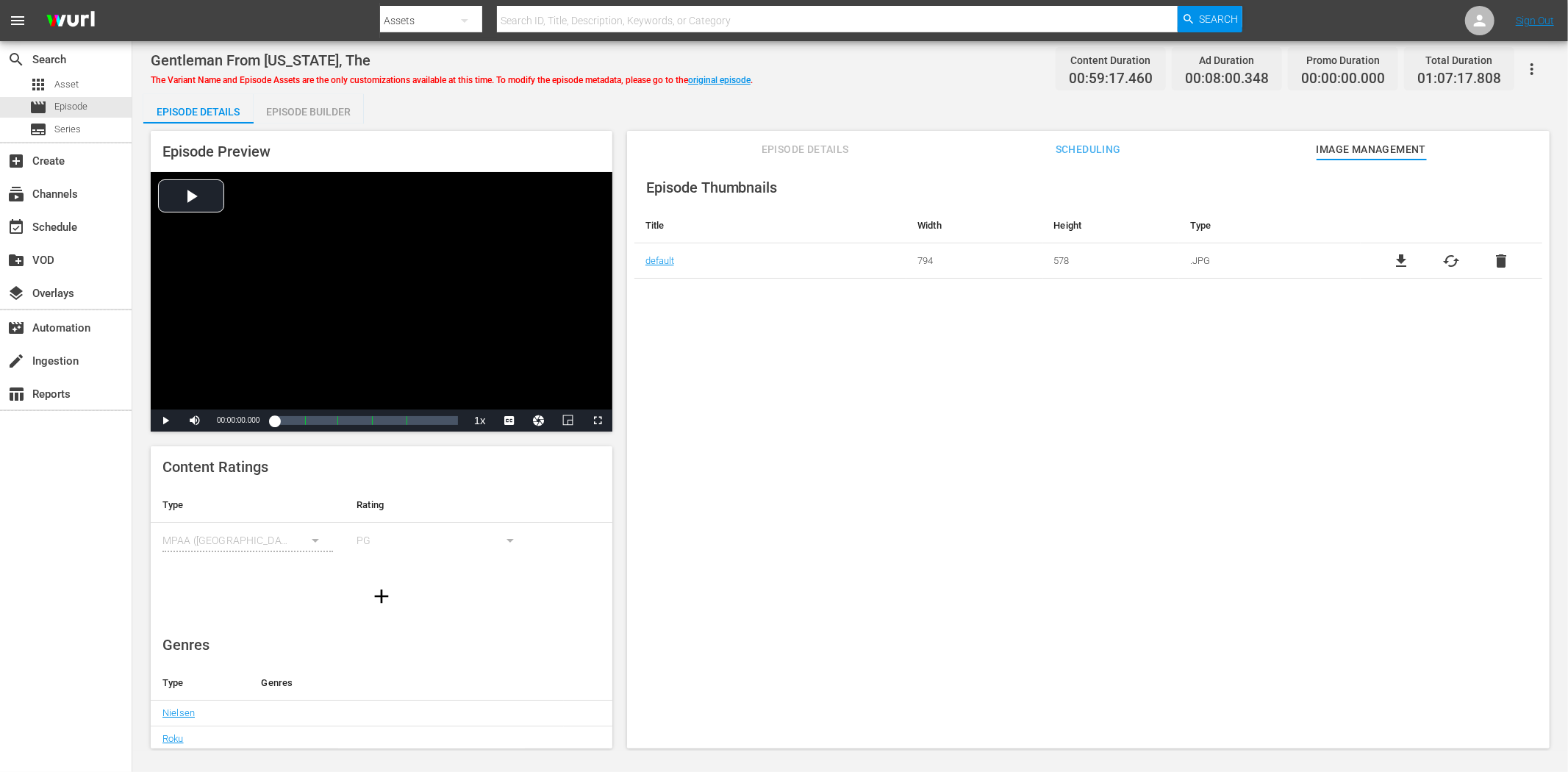
click at [712, 72] on div "The Variant Name and Episode Assets are the only customizations available at th…" at bounding box center [452, 78] width 603 height 17
click at [713, 78] on link "original episode" at bounding box center [719, 80] width 62 height 10
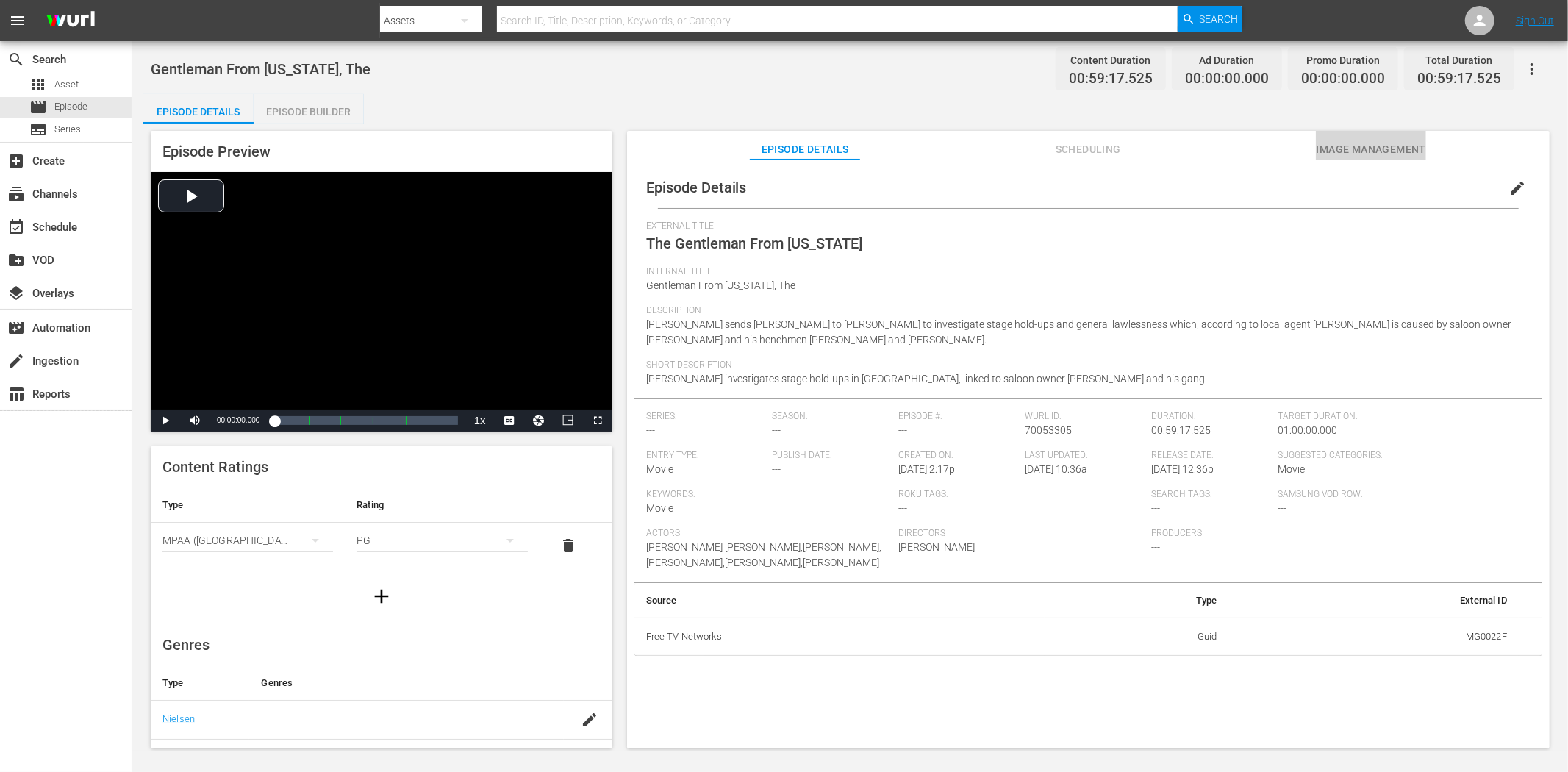
click at [1410, 144] on span "Image Management" at bounding box center [1370, 149] width 110 height 18
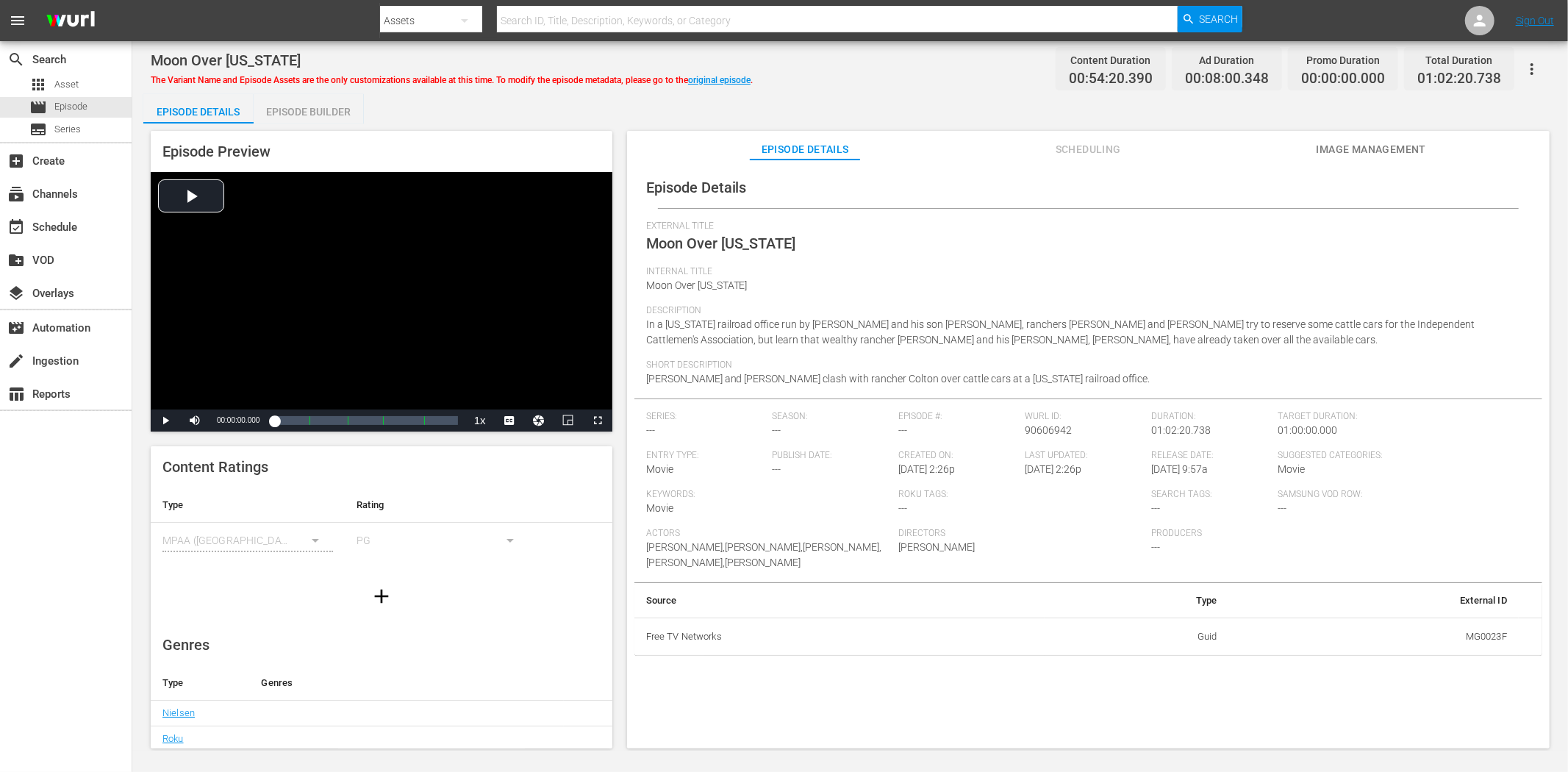
click at [1355, 143] on span "Image Management" at bounding box center [1370, 149] width 110 height 18
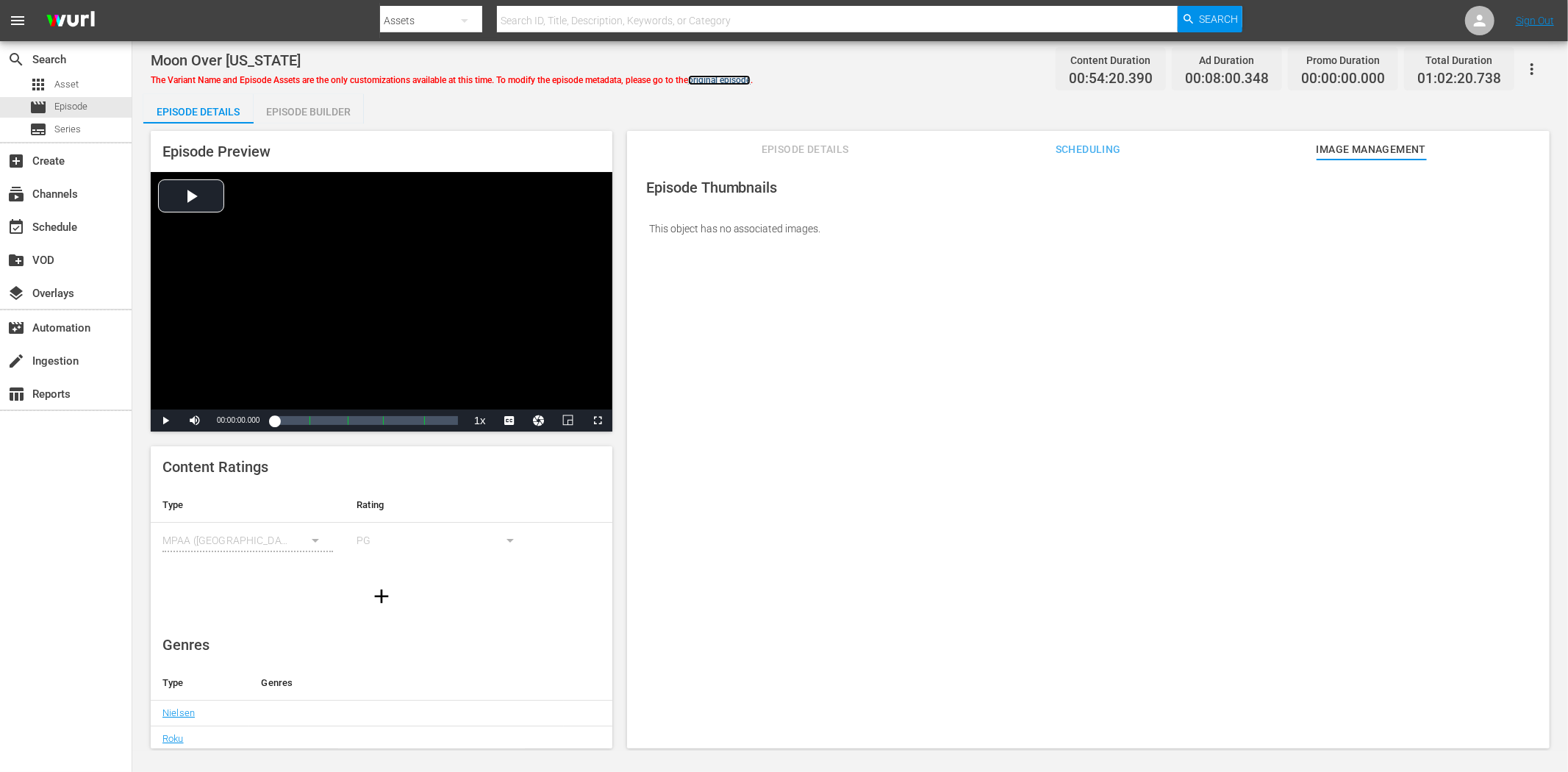
drag, startPoint x: 719, startPoint y: 78, endPoint x: 769, endPoint y: 85, distance: 50.5
click at [719, 78] on link "original episode" at bounding box center [719, 80] width 62 height 10
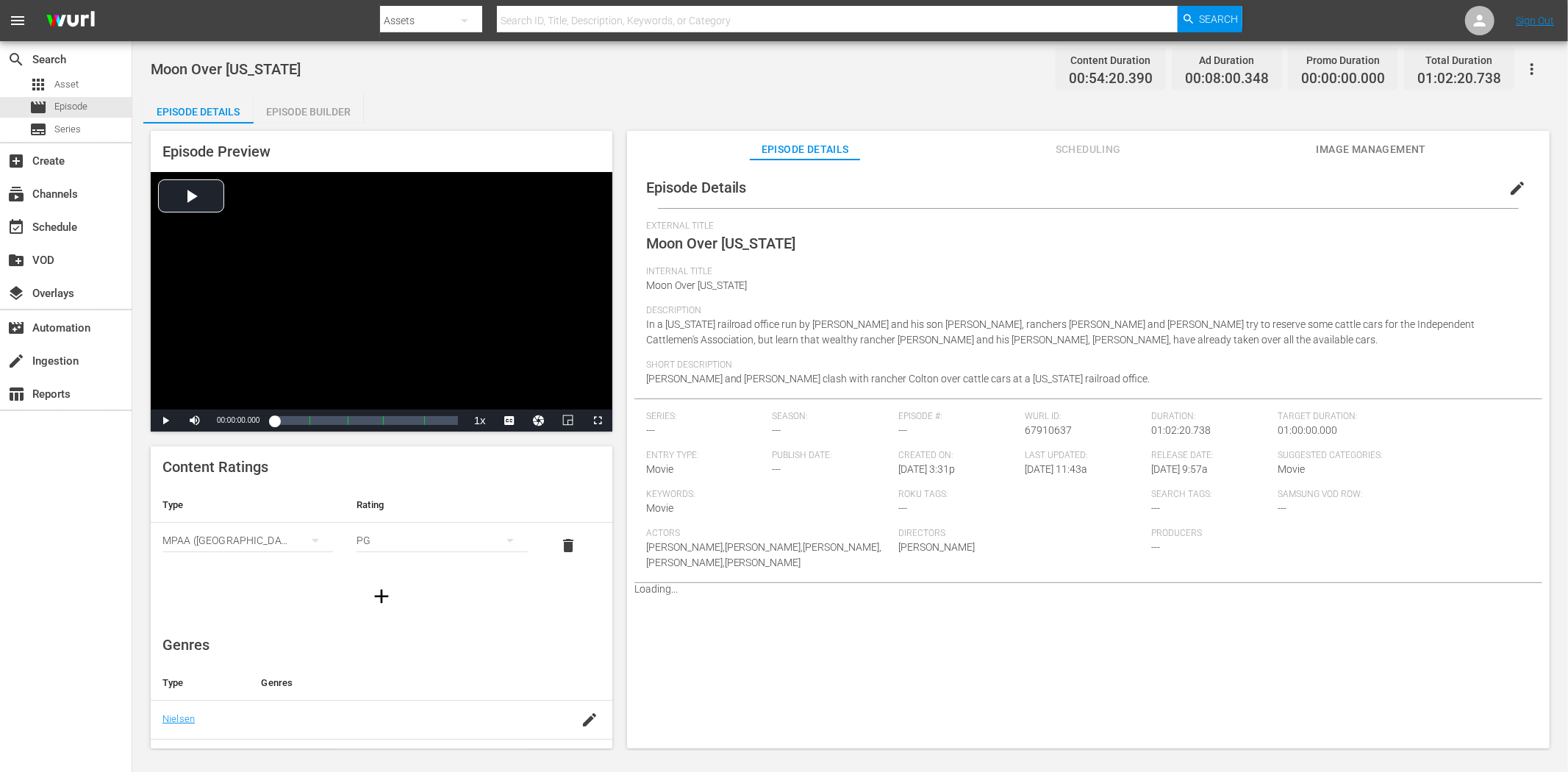
click at [1386, 150] on span "Image Management" at bounding box center [1370, 149] width 110 height 18
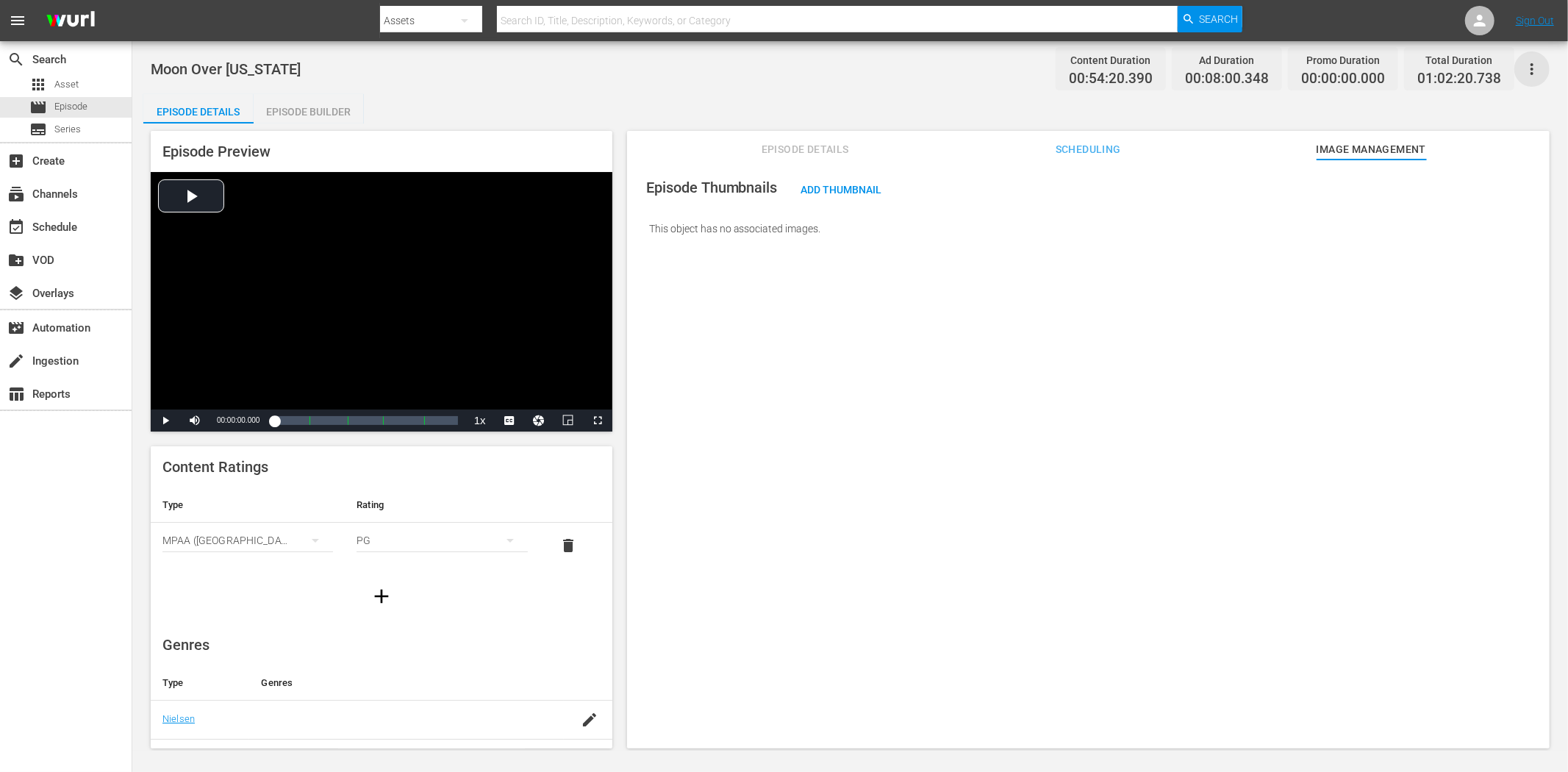
click at [1411, 65] on icon "button" at bounding box center [1532, 69] width 17 height 17
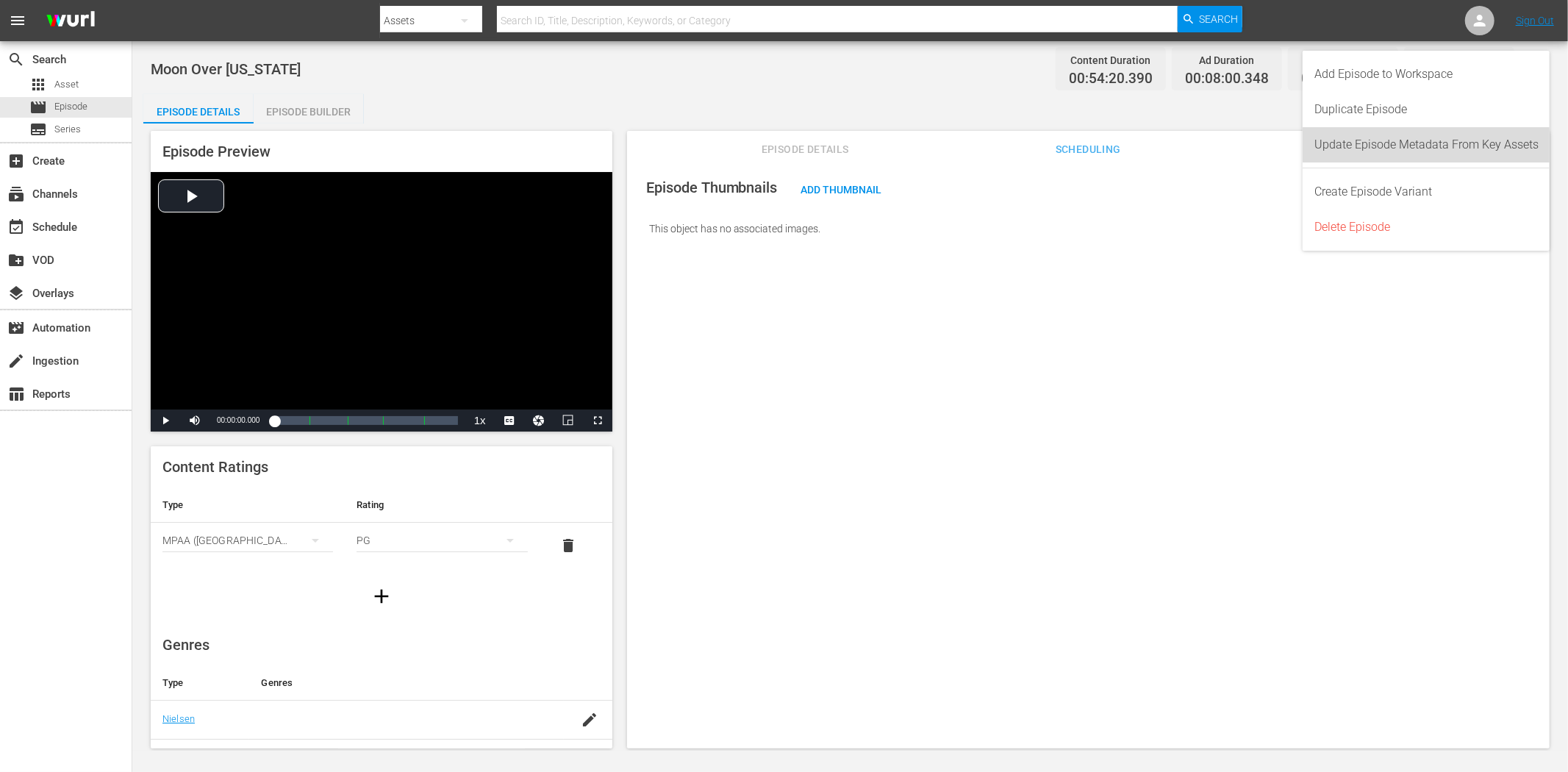
click at [1411, 142] on div "Update Episode Metadata From Key Assets" at bounding box center [1427, 145] width 225 height 36
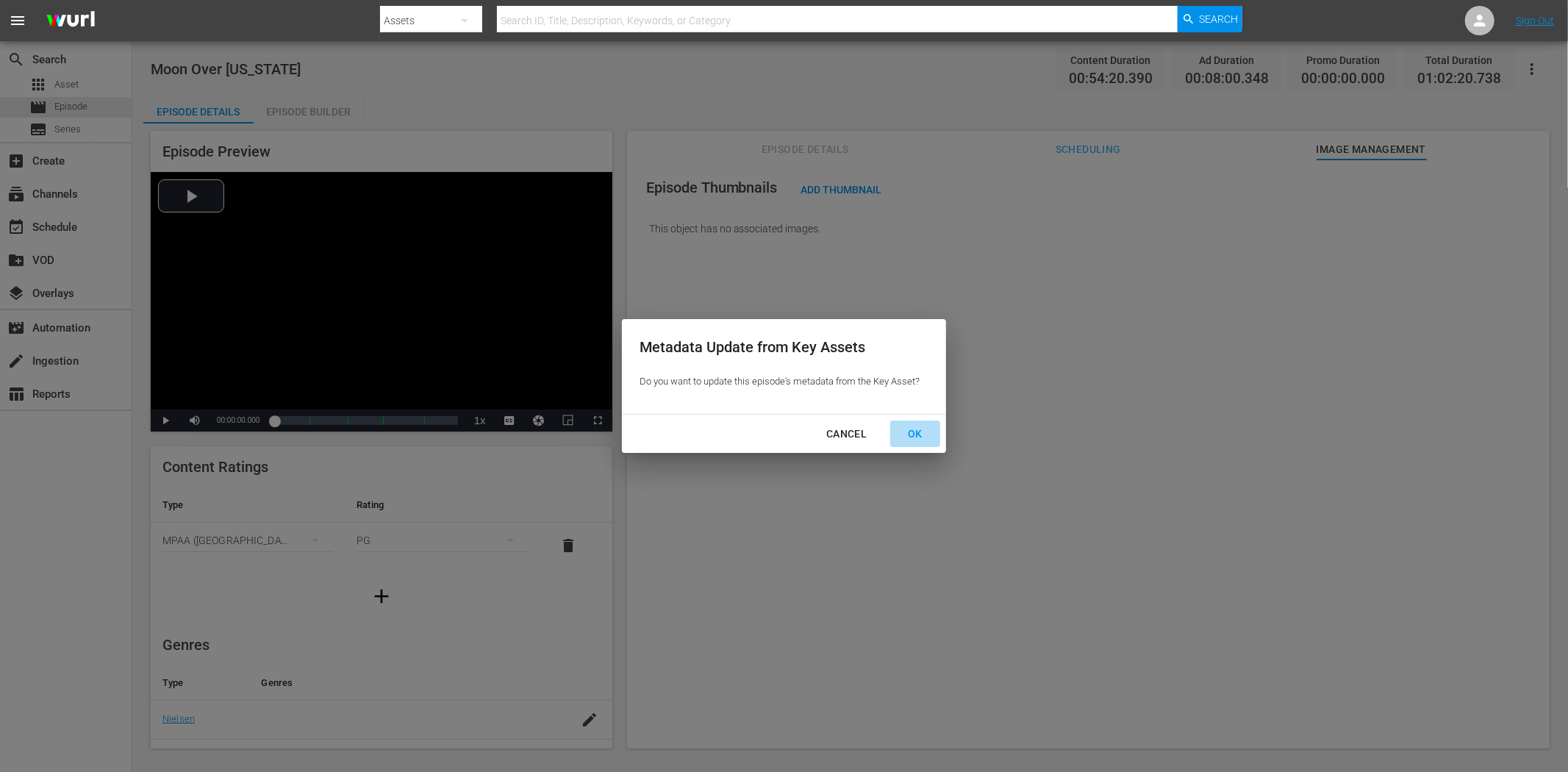
click at [913, 430] on div "OK" at bounding box center [915, 433] width 38 height 18
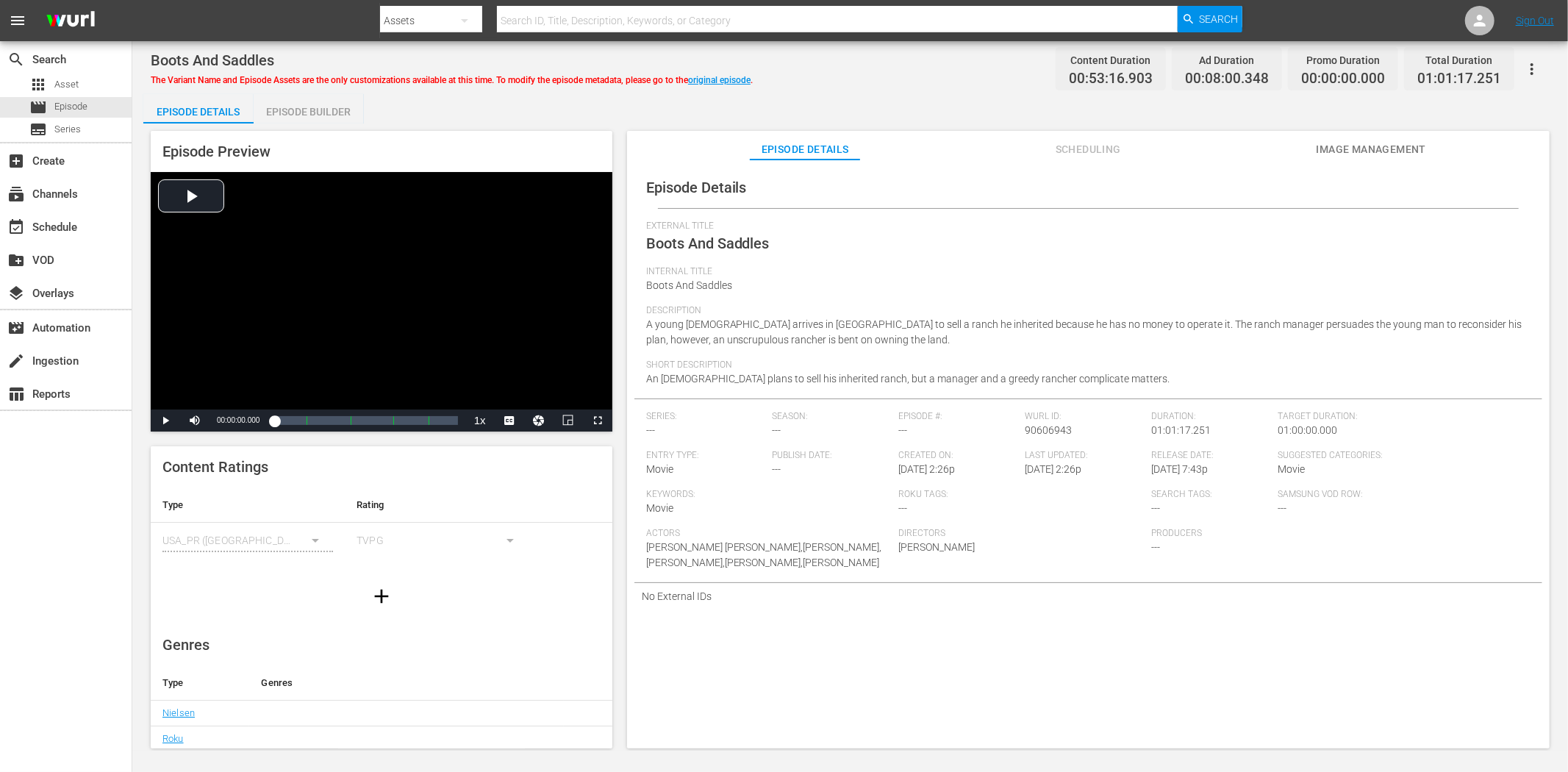
click at [1353, 144] on span "Image Management" at bounding box center [1370, 149] width 110 height 18
click at [1396, 148] on span "Image Management" at bounding box center [1370, 149] width 110 height 18
click at [1348, 146] on span "Image Management" at bounding box center [1370, 149] width 110 height 18
click at [1340, 142] on span "Image Management" at bounding box center [1370, 149] width 110 height 18
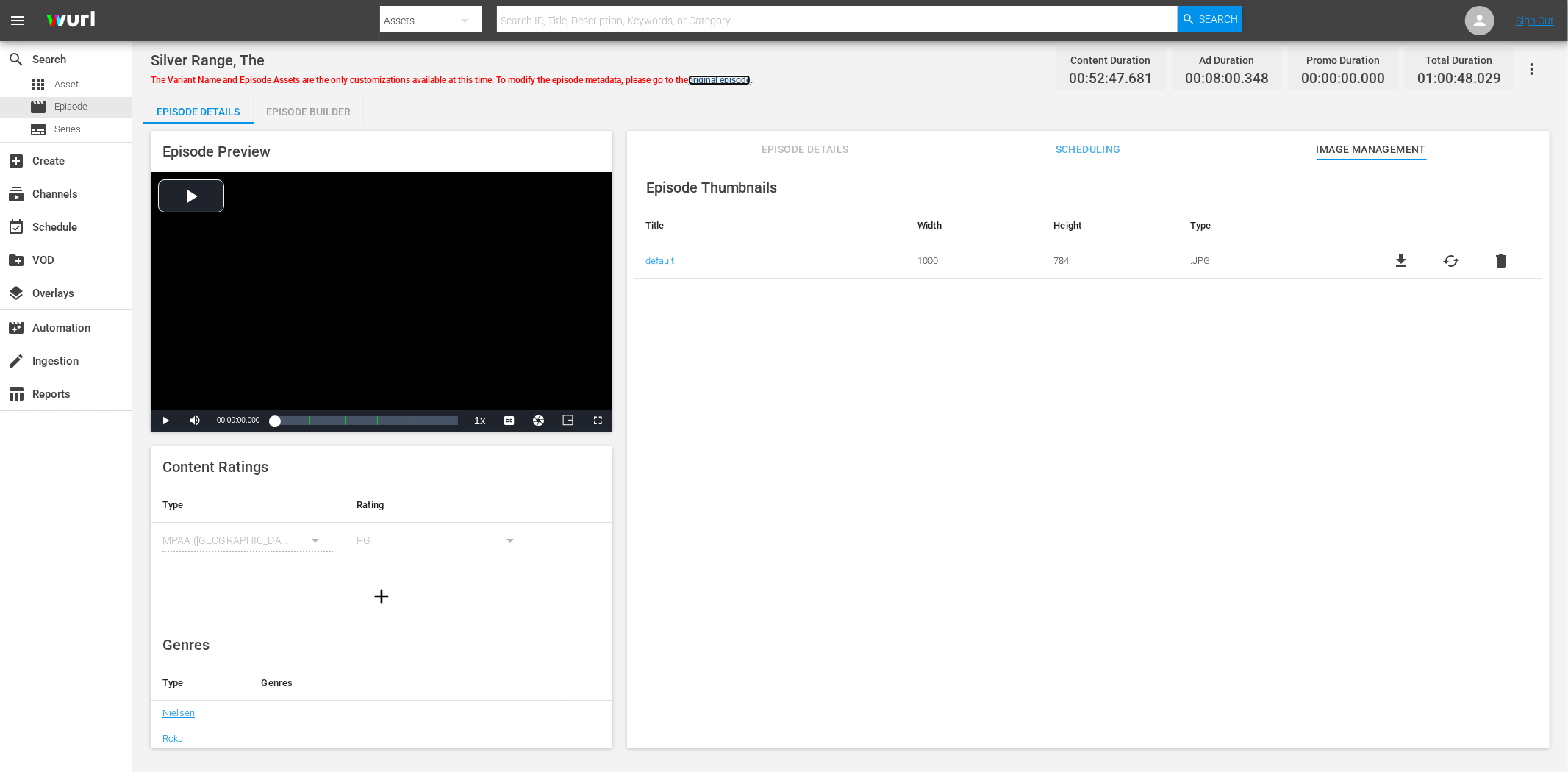
drag, startPoint x: 728, startPoint y: 74, endPoint x: 762, endPoint y: 87, distance: 36.4
click at [728, 75] on link "original episode" at bounding box center [719, 80] width 62 height 10
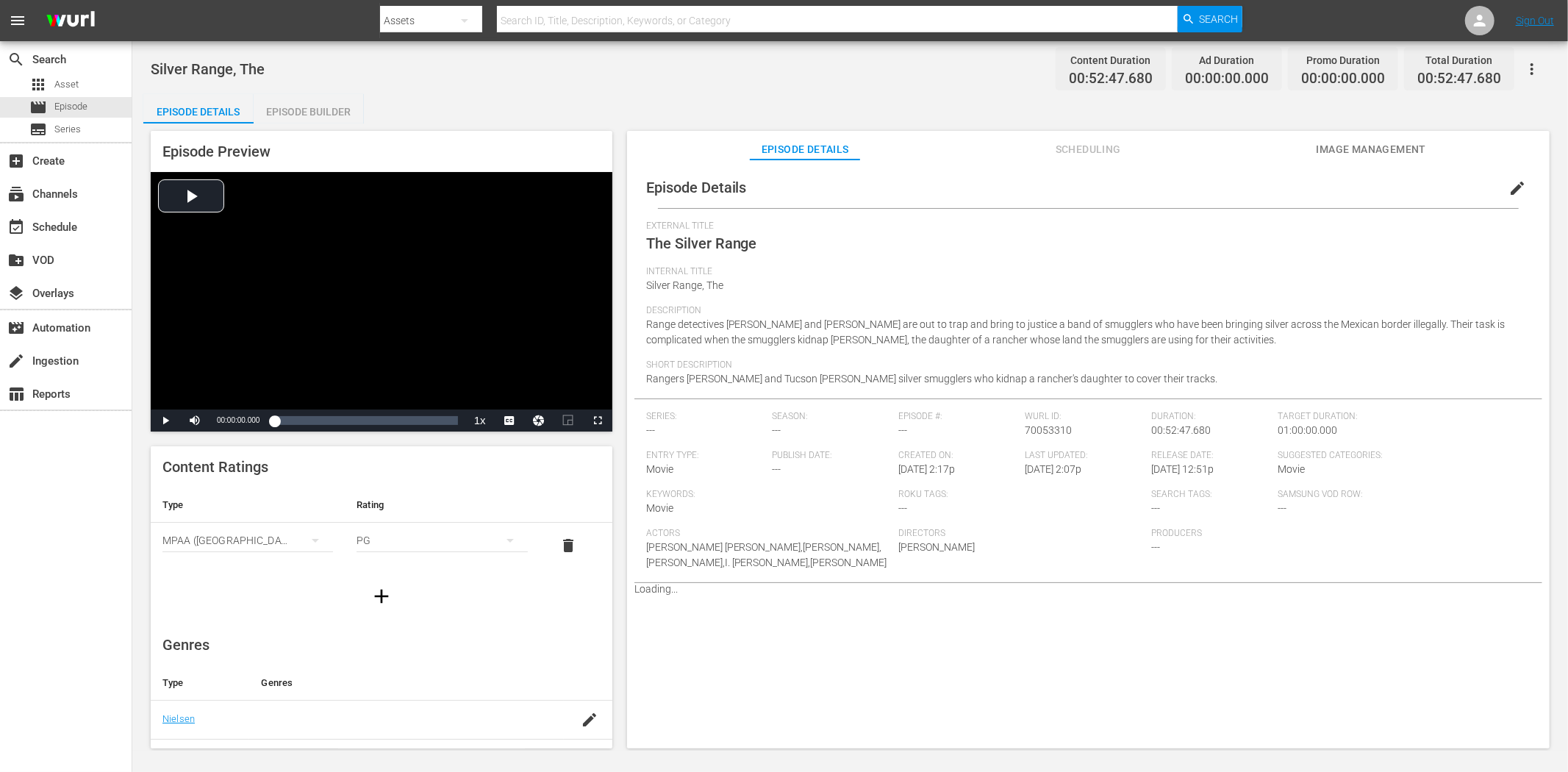
click at [1366, 147] on span "Image Management" at bounding box center [1370, 149] width 110 height 18
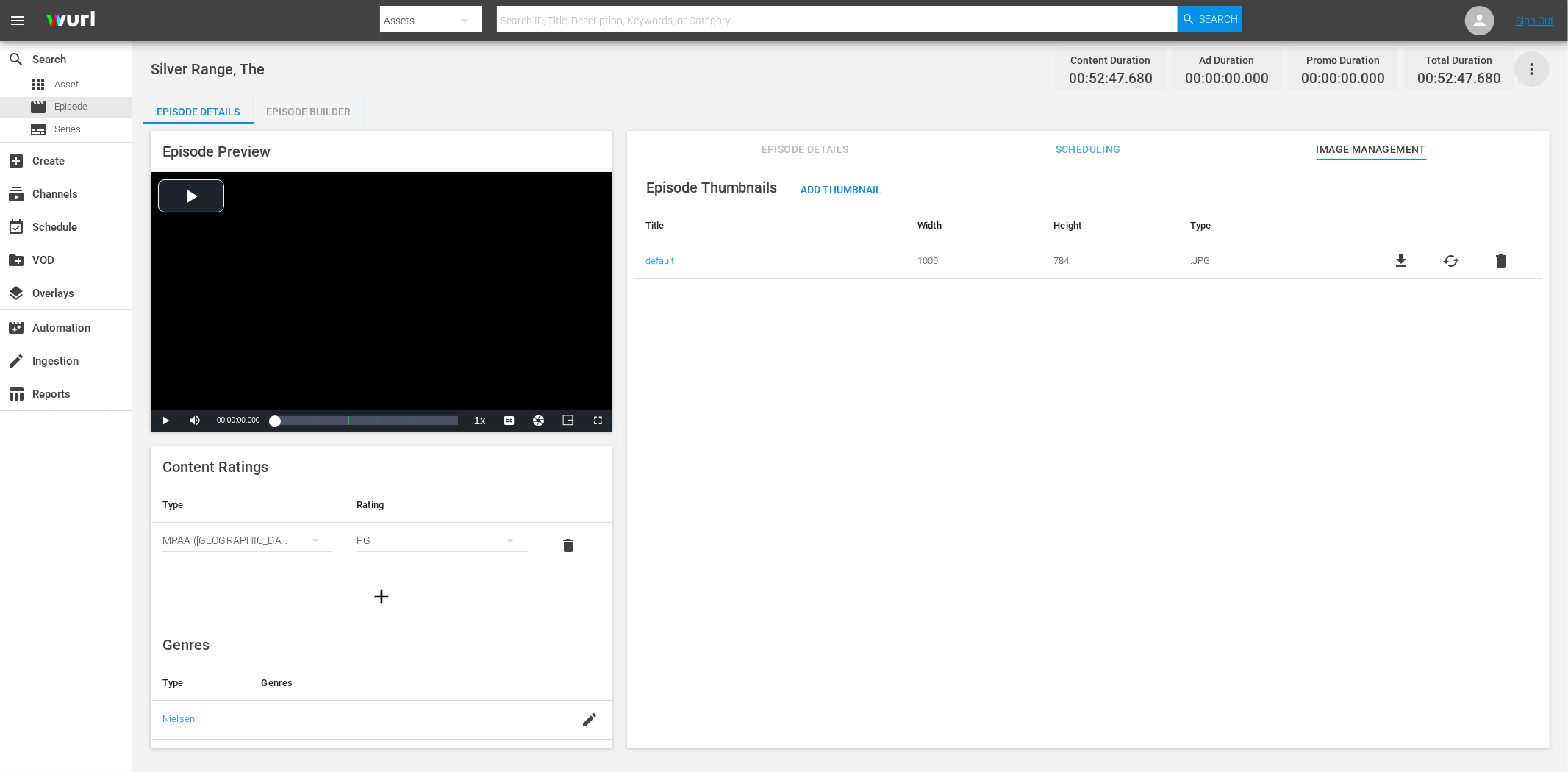
click at [1411, 68] on icon "button" at bounding box center [1532, 69] width 17 height 17
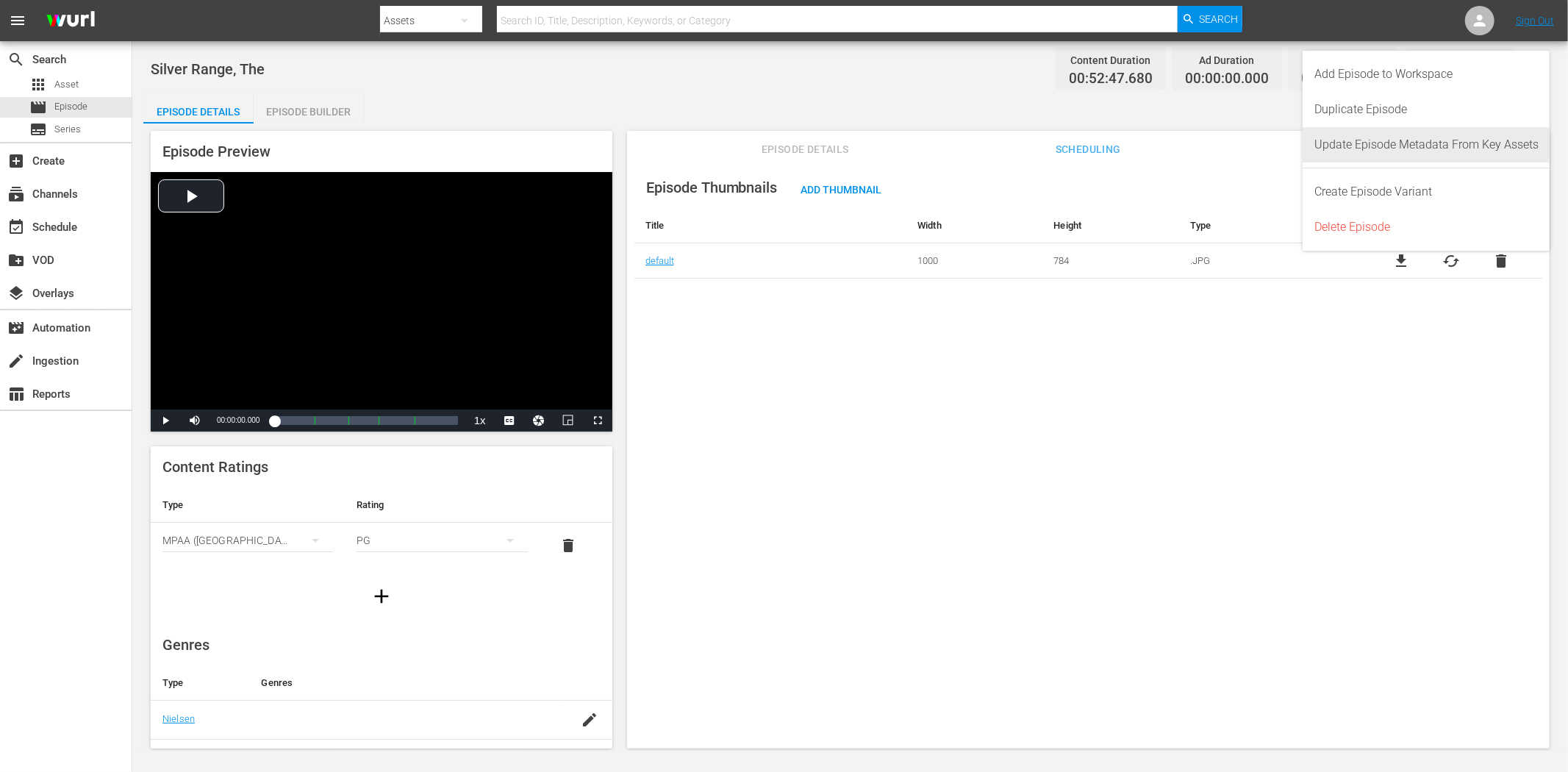
click at [1411, 138] on div "Update Episode Metadata From Key Assets" at bounding box center [1427, 145] width 225 height 36
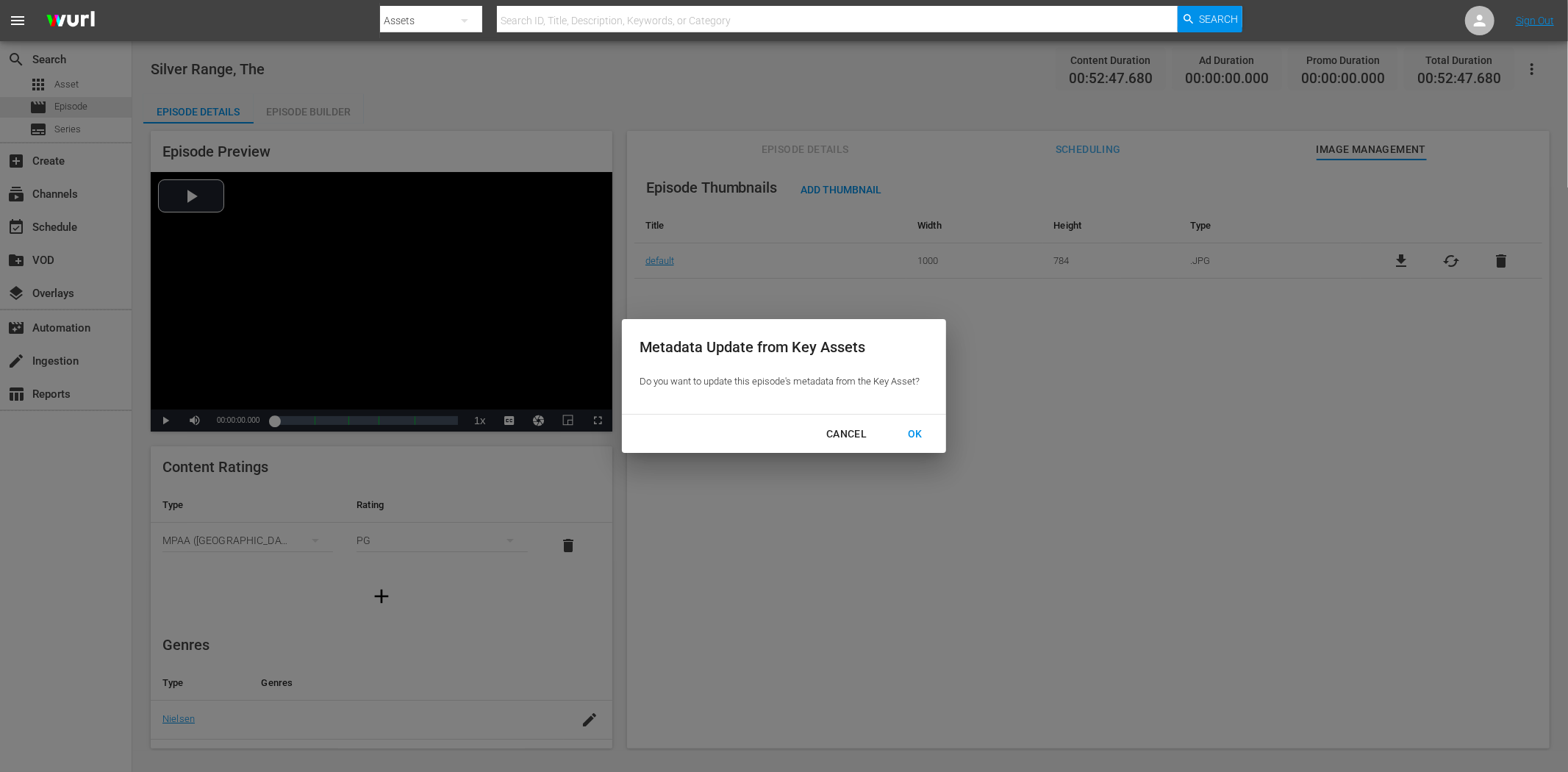
click at [917, 435] on div "OK" at bounding box center [915, 433] width 38 height 18
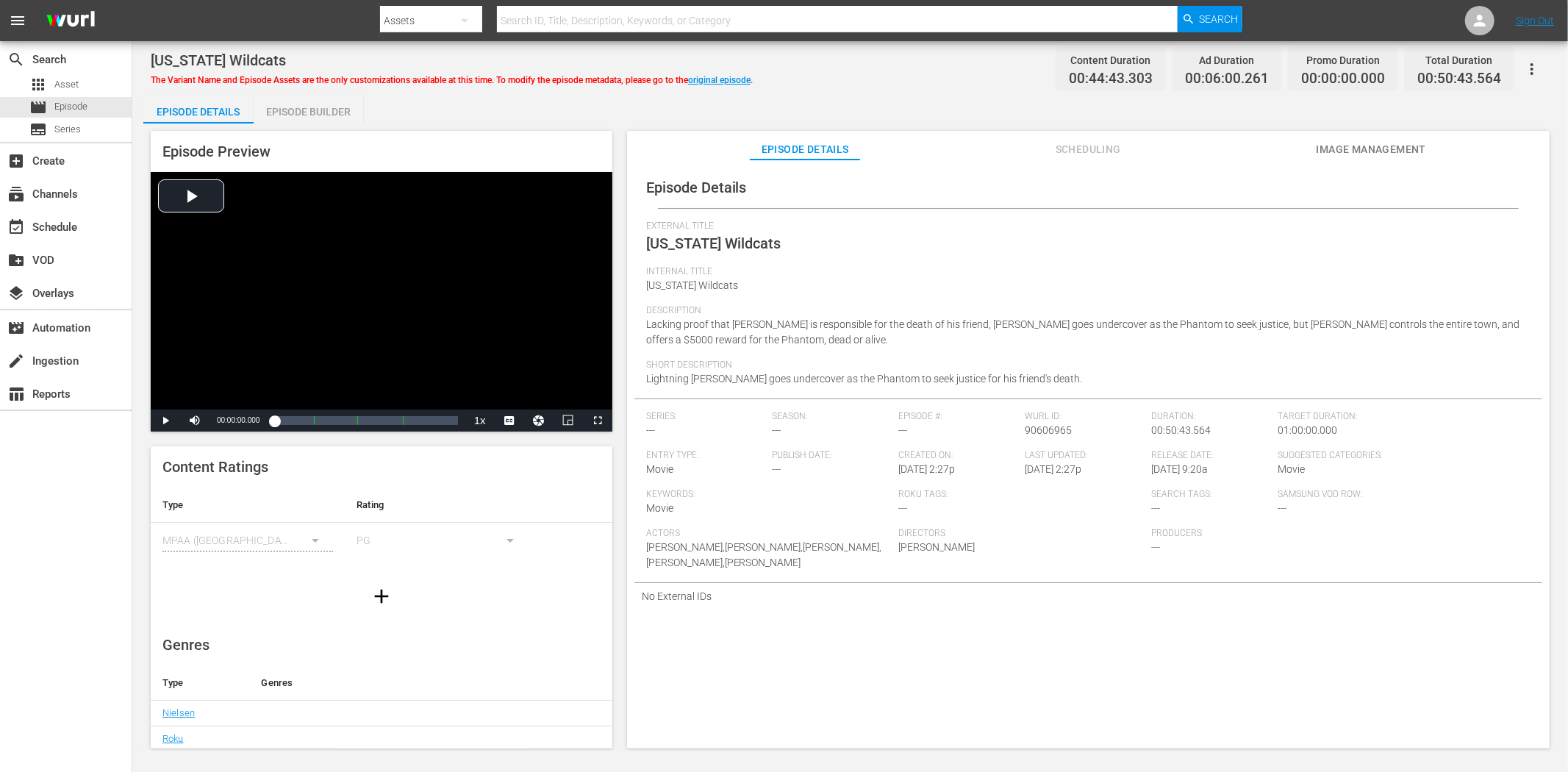
click at [1344, 147] on span "Image Management" at bounding box center [1370, 149] width 110 height 18
click at [1358, 159] on button "Image Management" at bounding box center [1370, 146] width 110 height 29
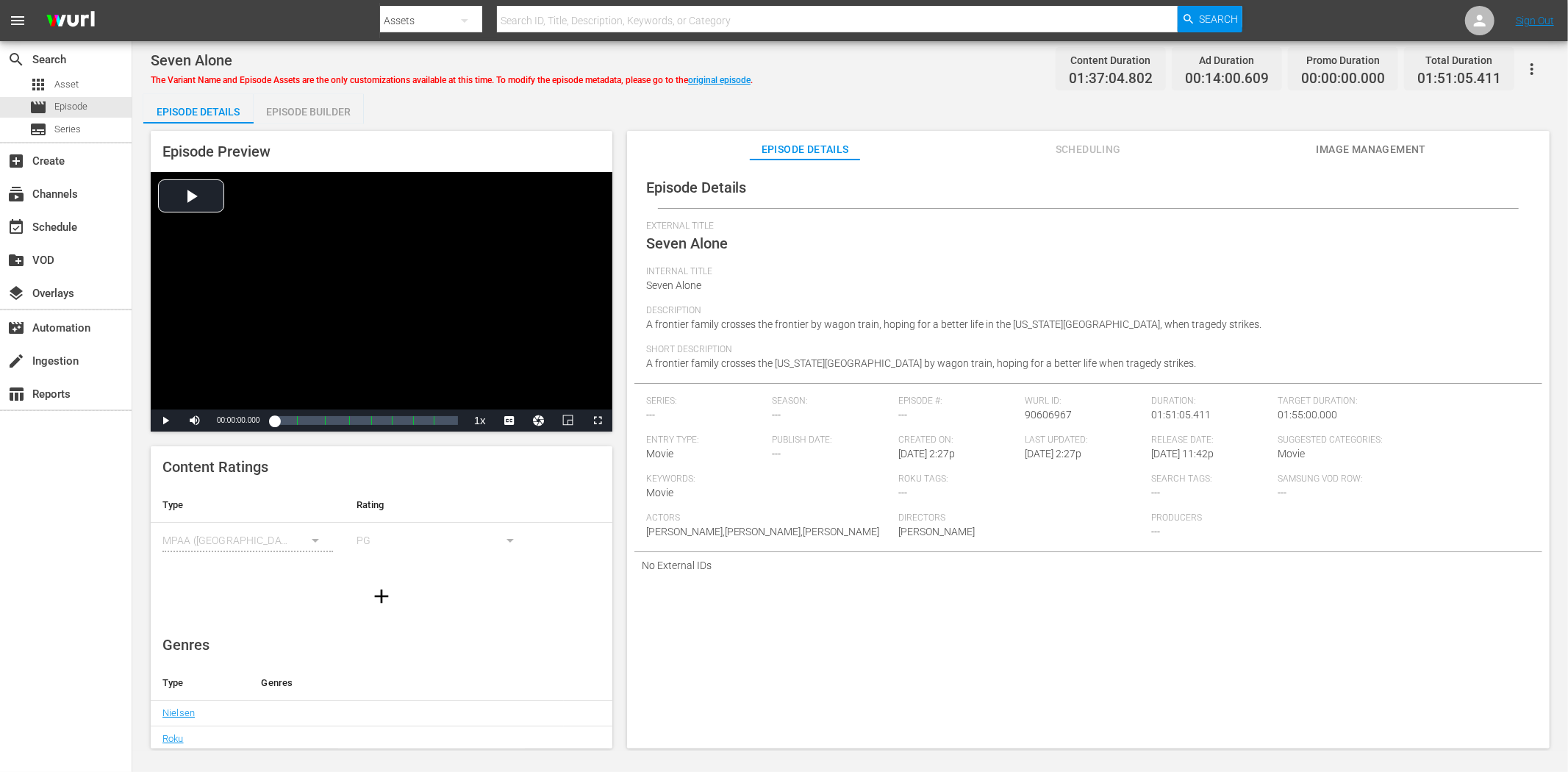
click at [1387, 141] on span "Image Management" at bounding box center [1370, 149] width 110 height 18
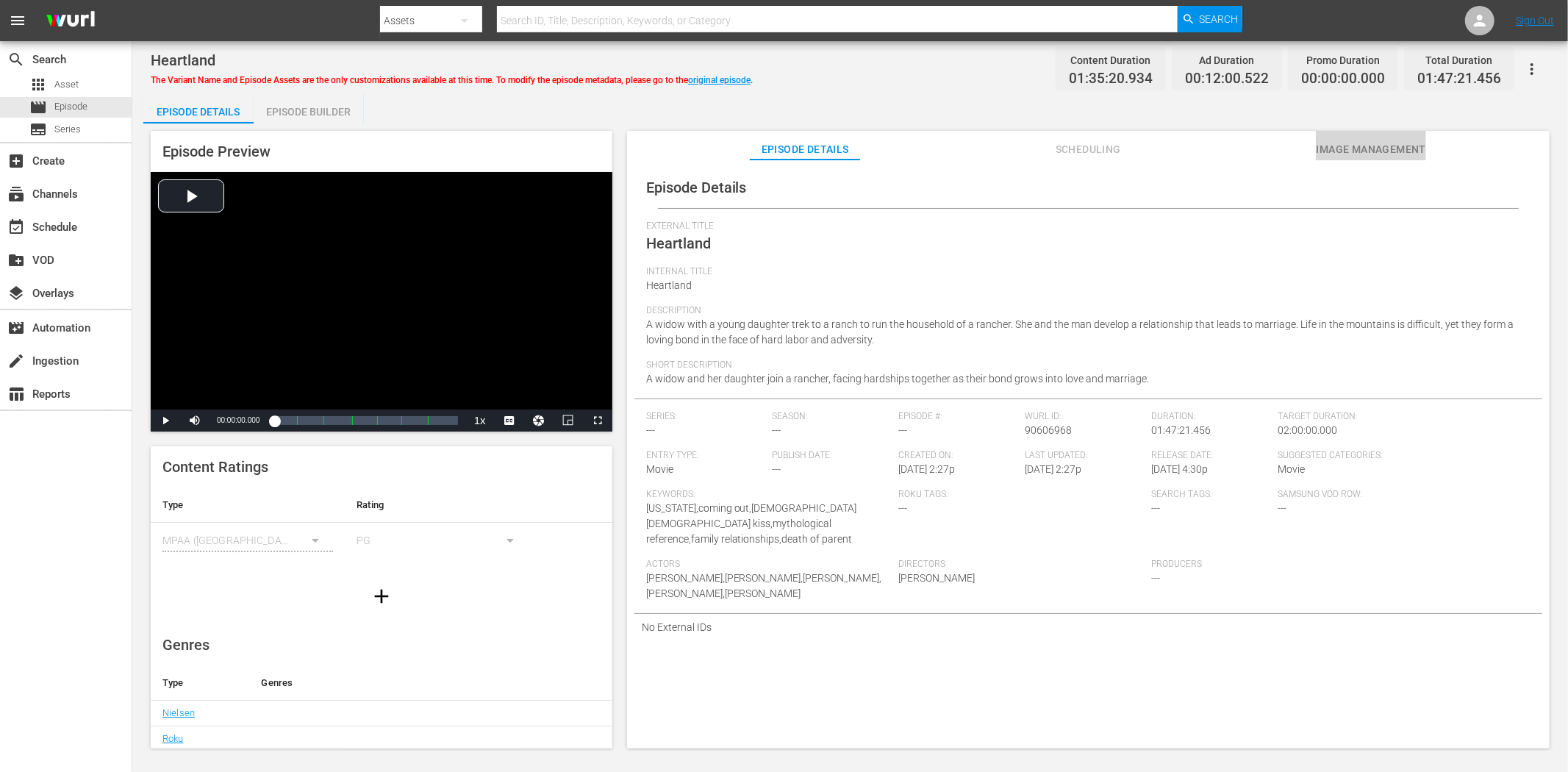
click at [1362, 141] on span "Image Management" at bounding box center [1370, 149] width 110 height 18
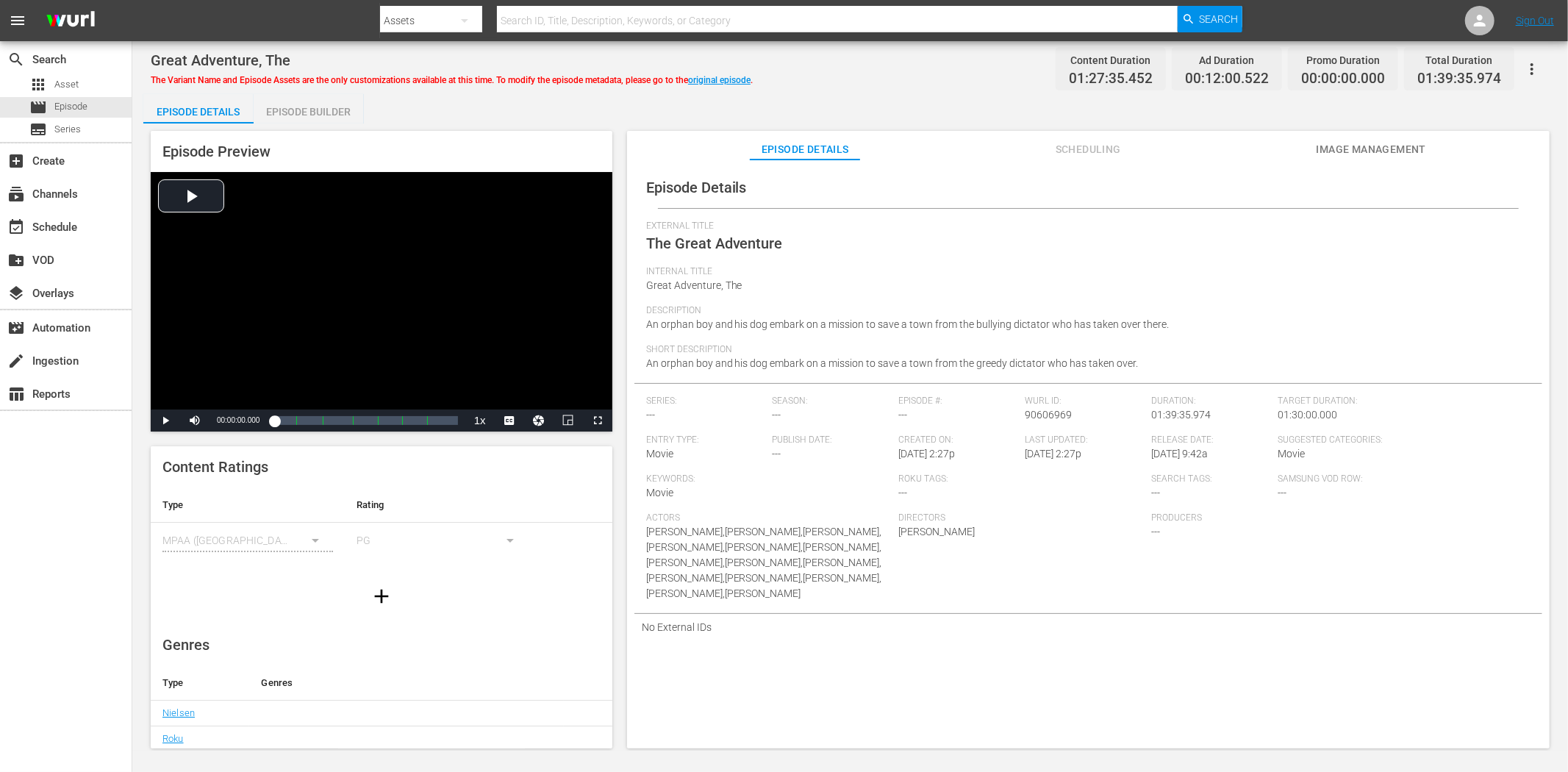
click at [1354, 142] on span "Image Management" at bounding box center [1370, 149] width 110 height 18
click at [1347, 155] on span "Image Management" at bounding box center [1370, 149] width 110 height 18
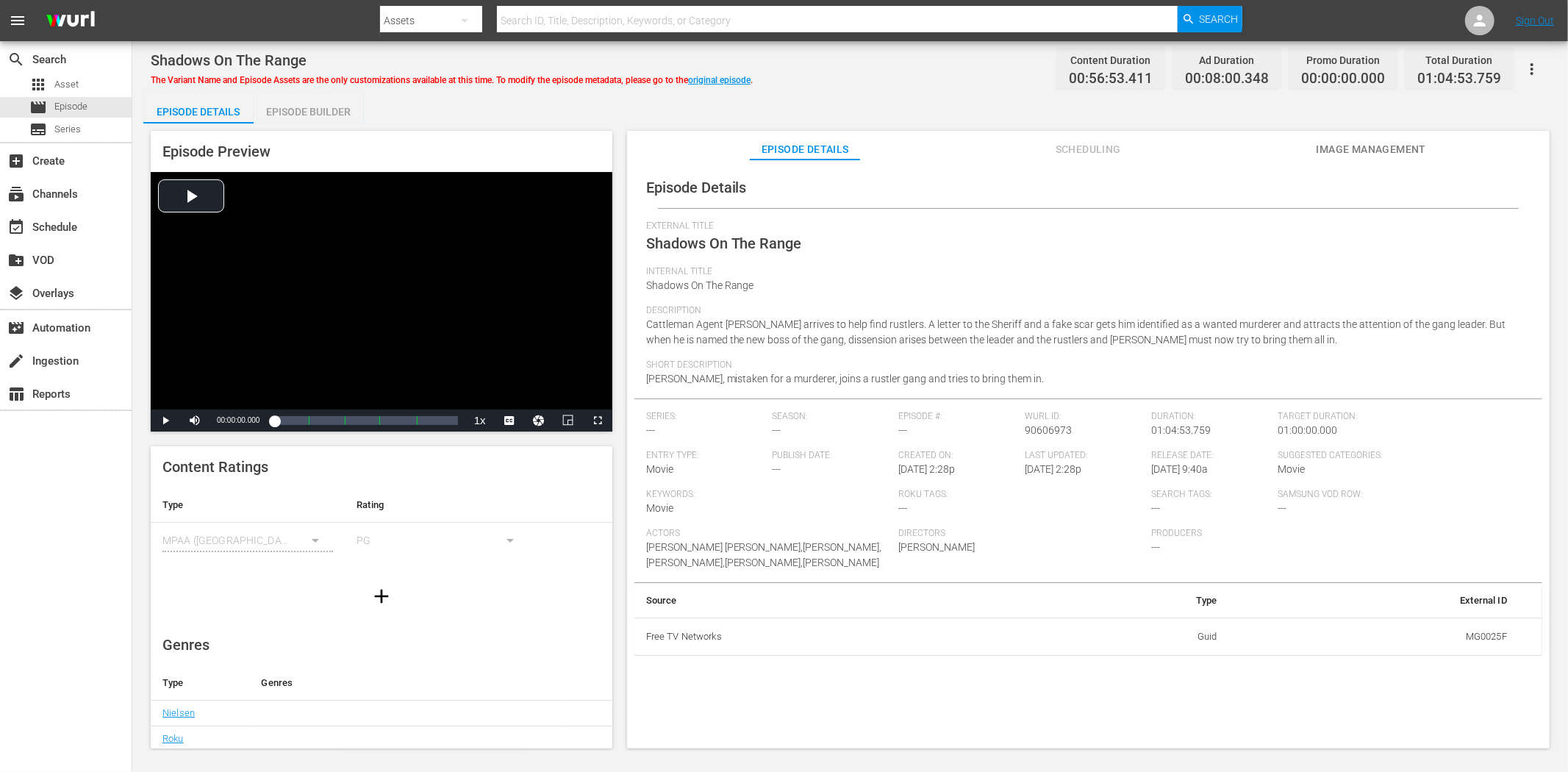
click at [1411, 145] on div "Episode Details Scheduling Image Management" at bounding box center [1089, 146] width 849 height 29
click at [1382, 142] on span "Image Management" at bounding box center [1370, 149] width 110 height 18
click at [1357, 136] on button "Image Management" at bounding box center [1370, 146] width 110 height 29
click at [1372, 151] on span "Image Management" at bounding box center [1370, 149] width 110 height 18
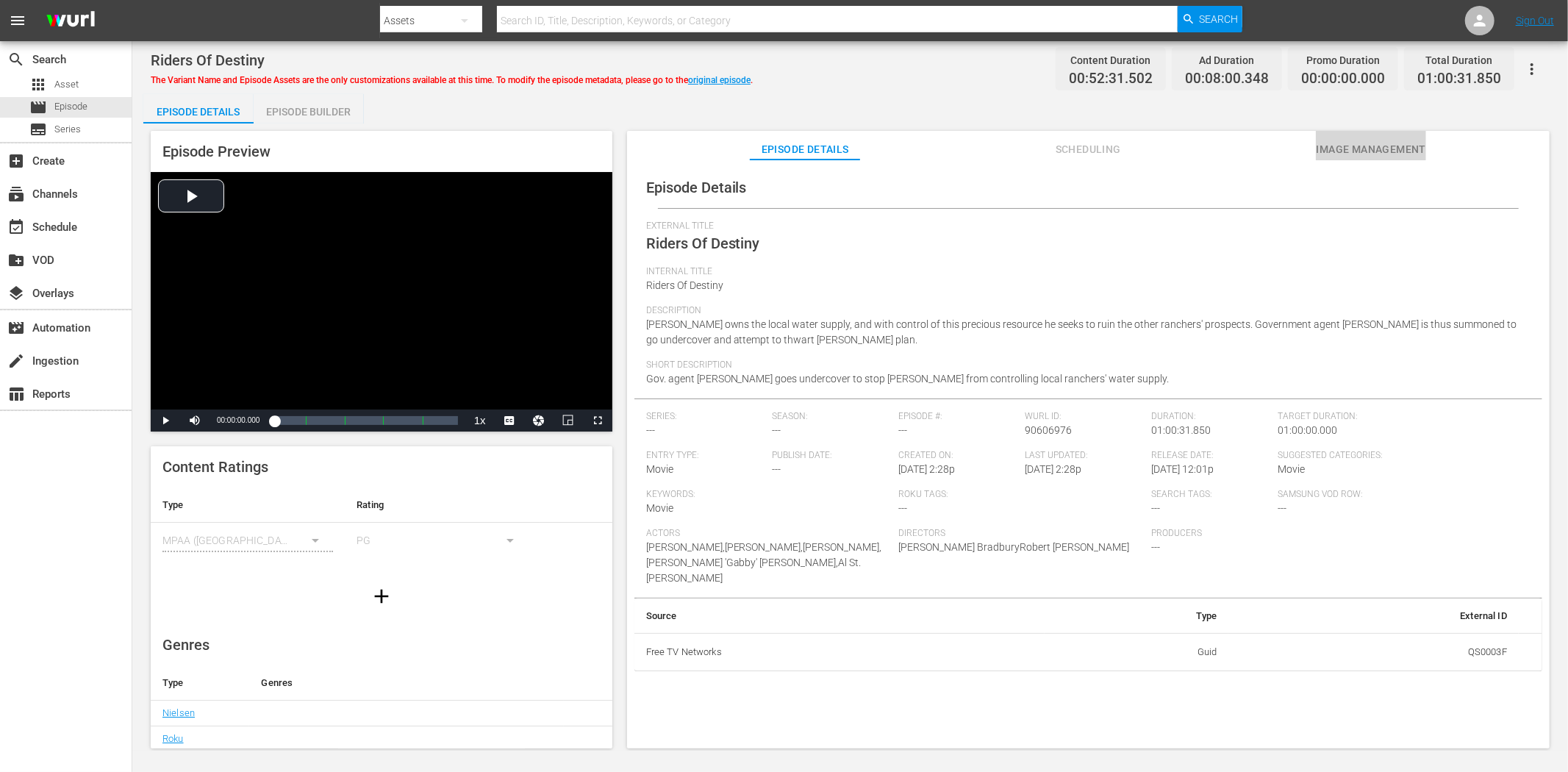
click at [1378, 143] on span "Image Management" at bounding box center [1370, 149] width 110 height 18
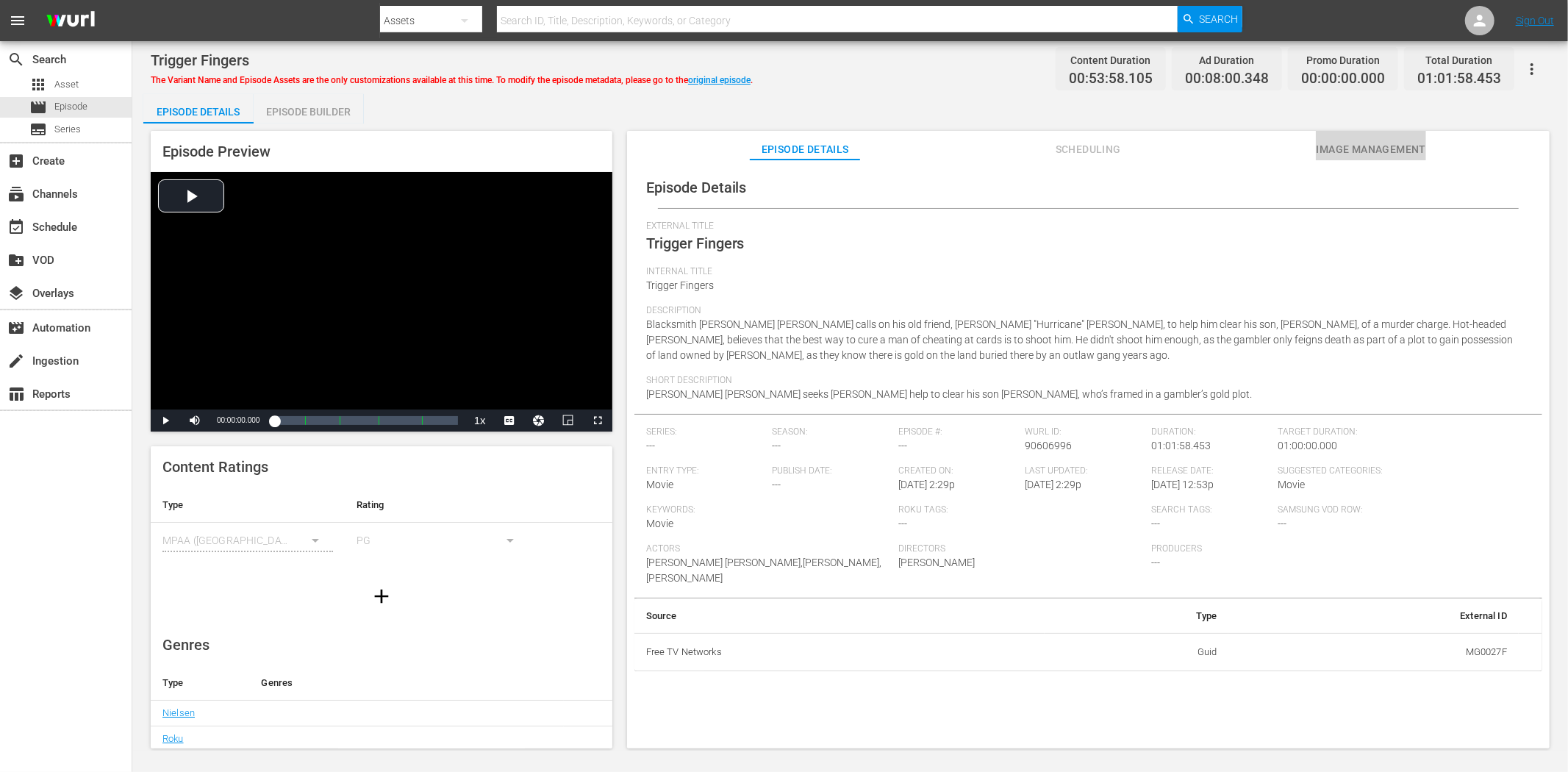
click at [1350, 154] on span "Image Management" at bounding box center [1370, 149] width 110 height 18
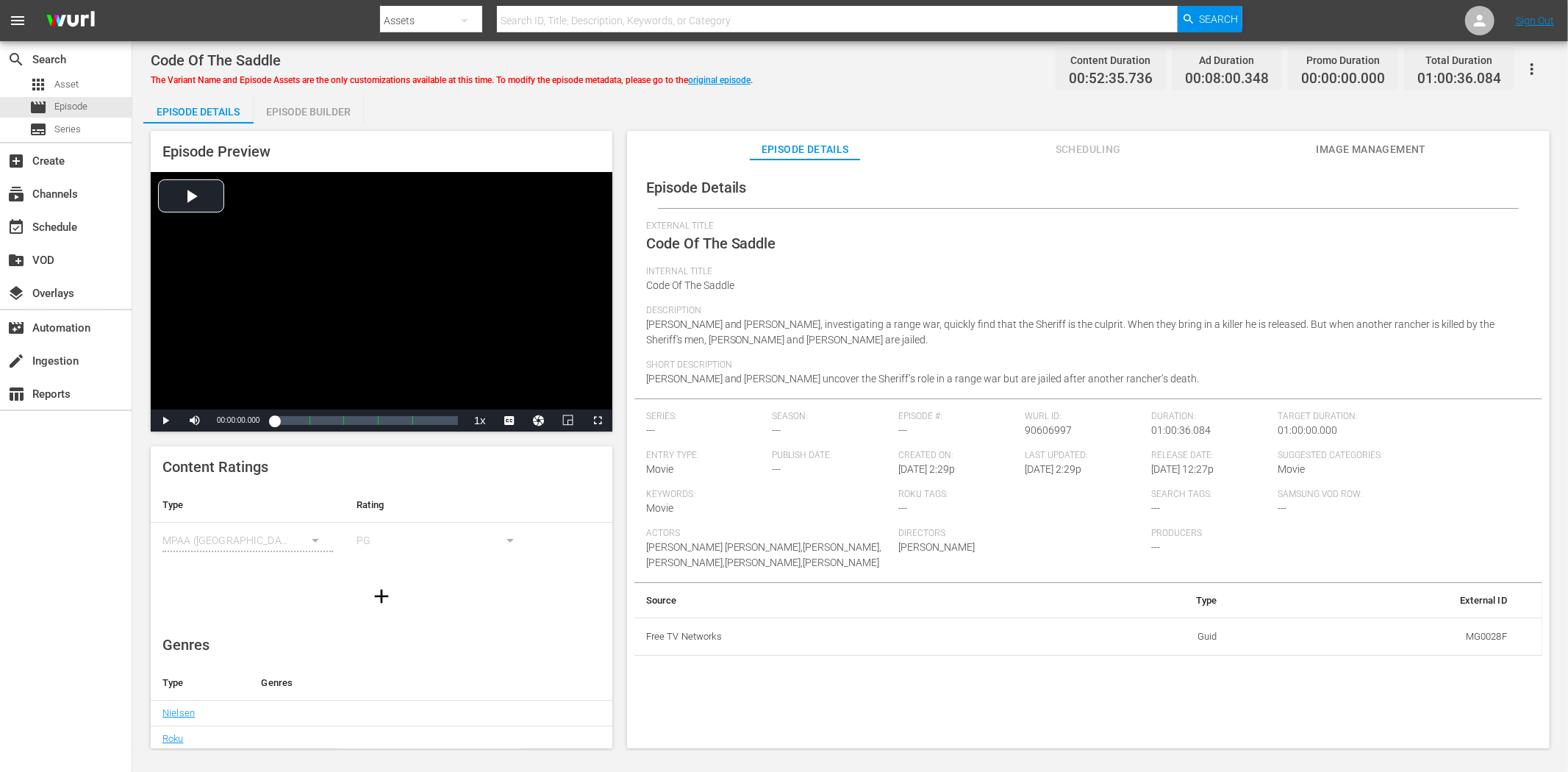
click at [1321, 152] on span "Image Management" at bounding box center [1370, 149] width 110 height 18
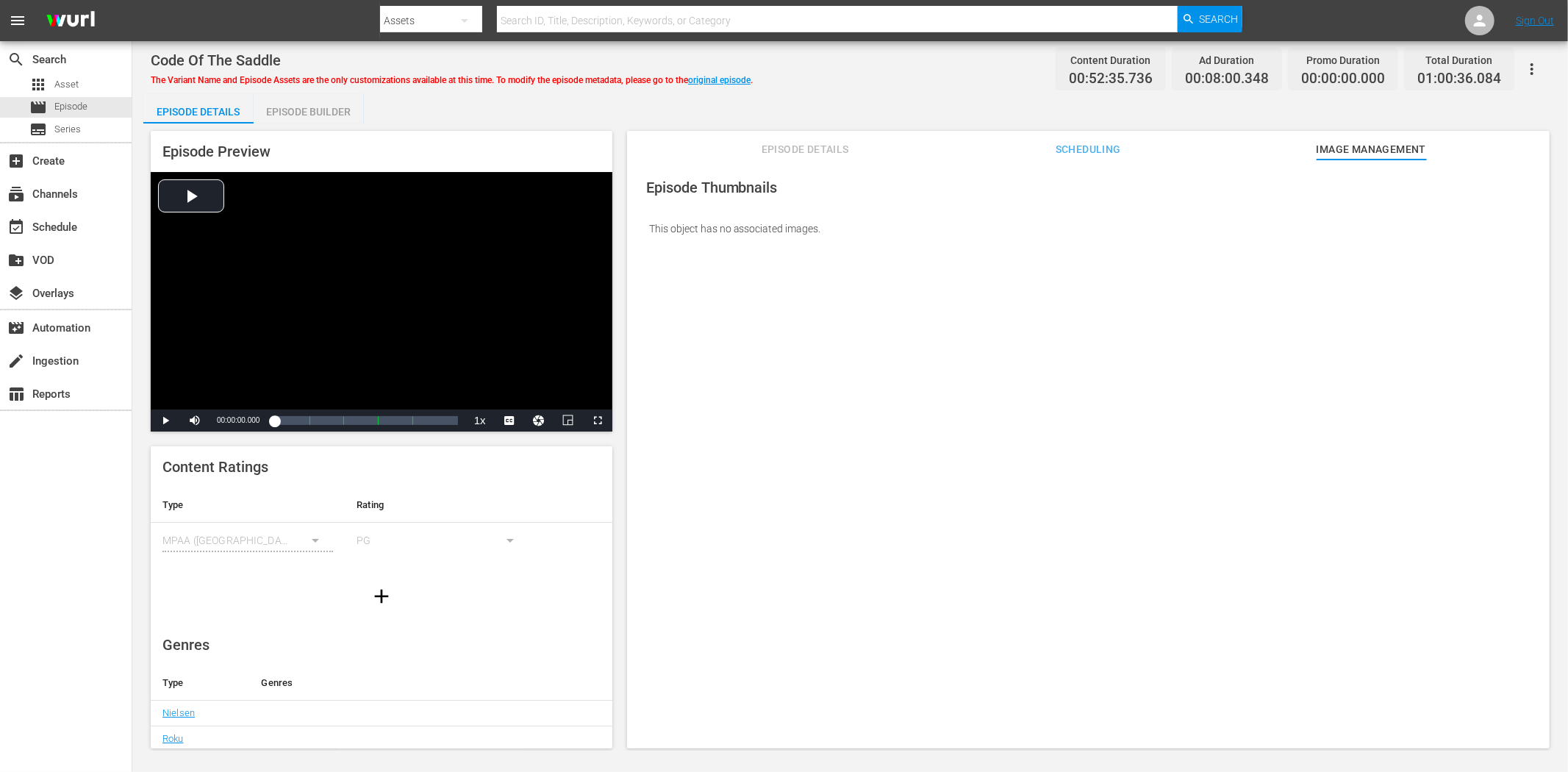
click at [732, 74] on div "The Variant Name and Episode Assets are the only customizations available at th…" at bounding box center [452, 78] width 603 height 17
click at [731, 76] on link "original episode" at bounding box center [719, 80] width 62 height 10
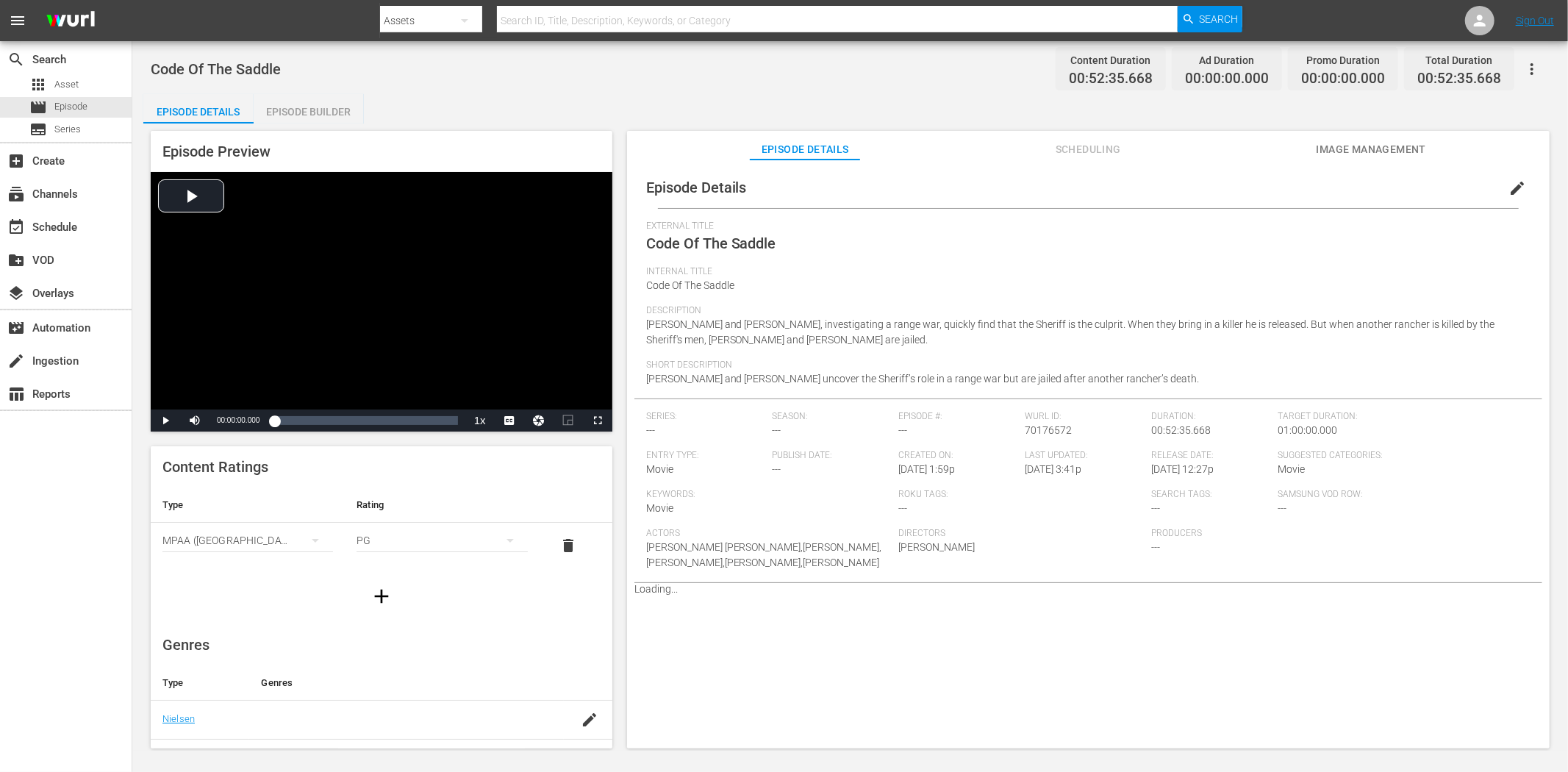
click at [1411, 69] on icon "button" at bounding box center [1532, 69] width 17 height 17
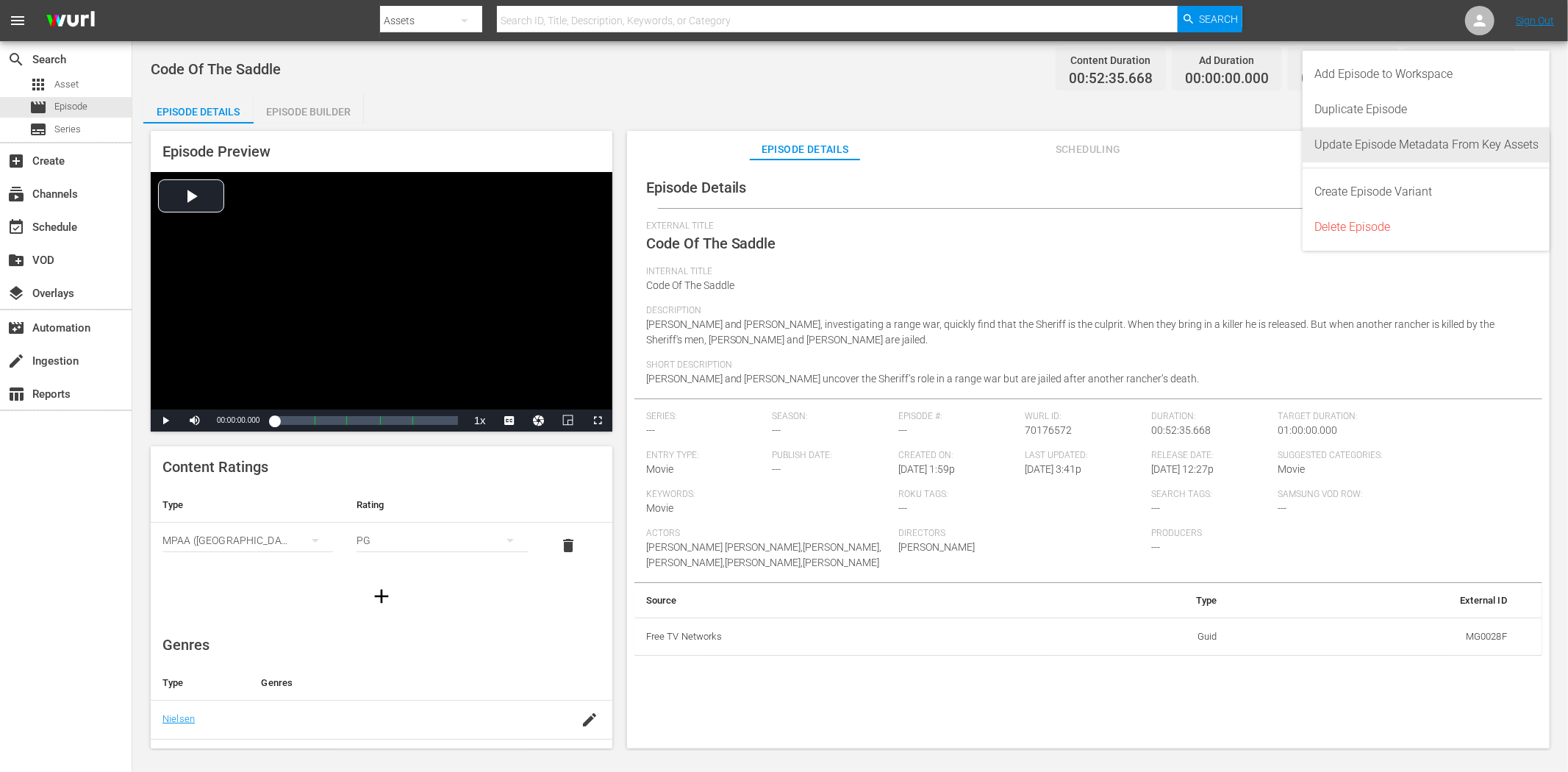
click at [1411, 145] on div "Update Episode Metadata From Key Assets" at bounding box center [1427, 145] width 225 height 36
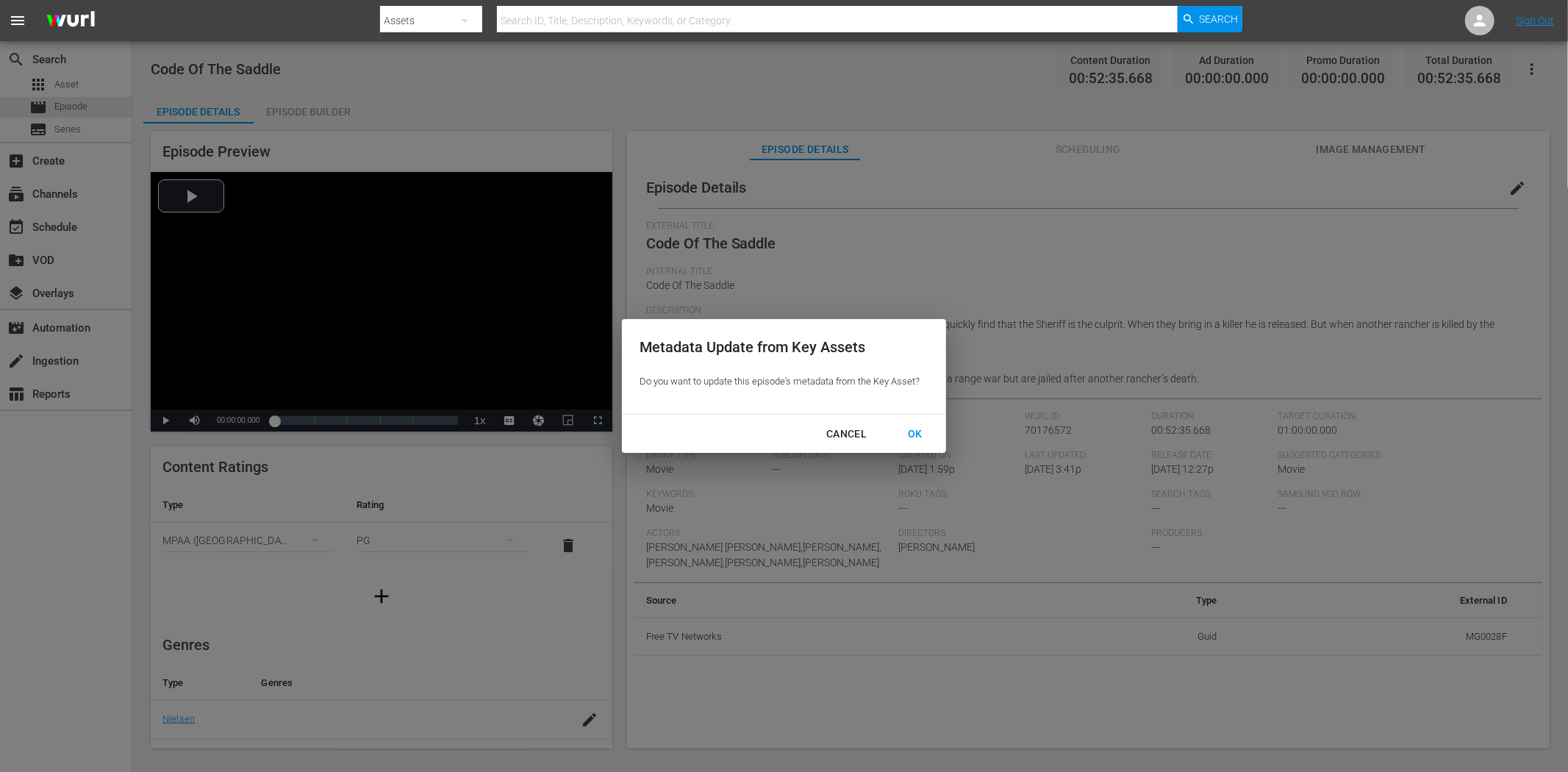
click at [910, 440] on div "OK" at bounding box center [915, 433] width 38 height 18
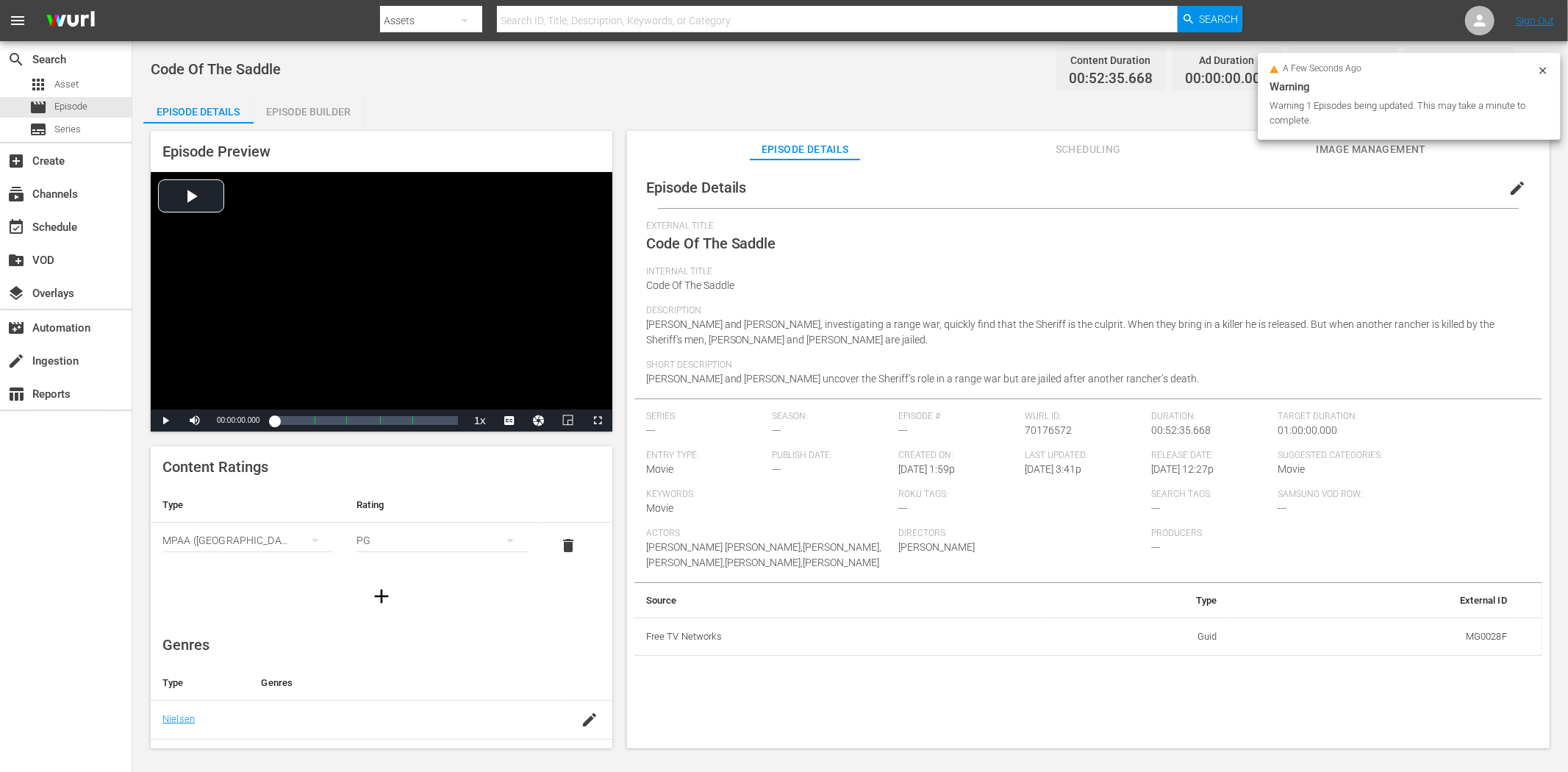
click at [1347, 153] on span "Image Management" at bounding box center [1370, 149] width 110 height 18
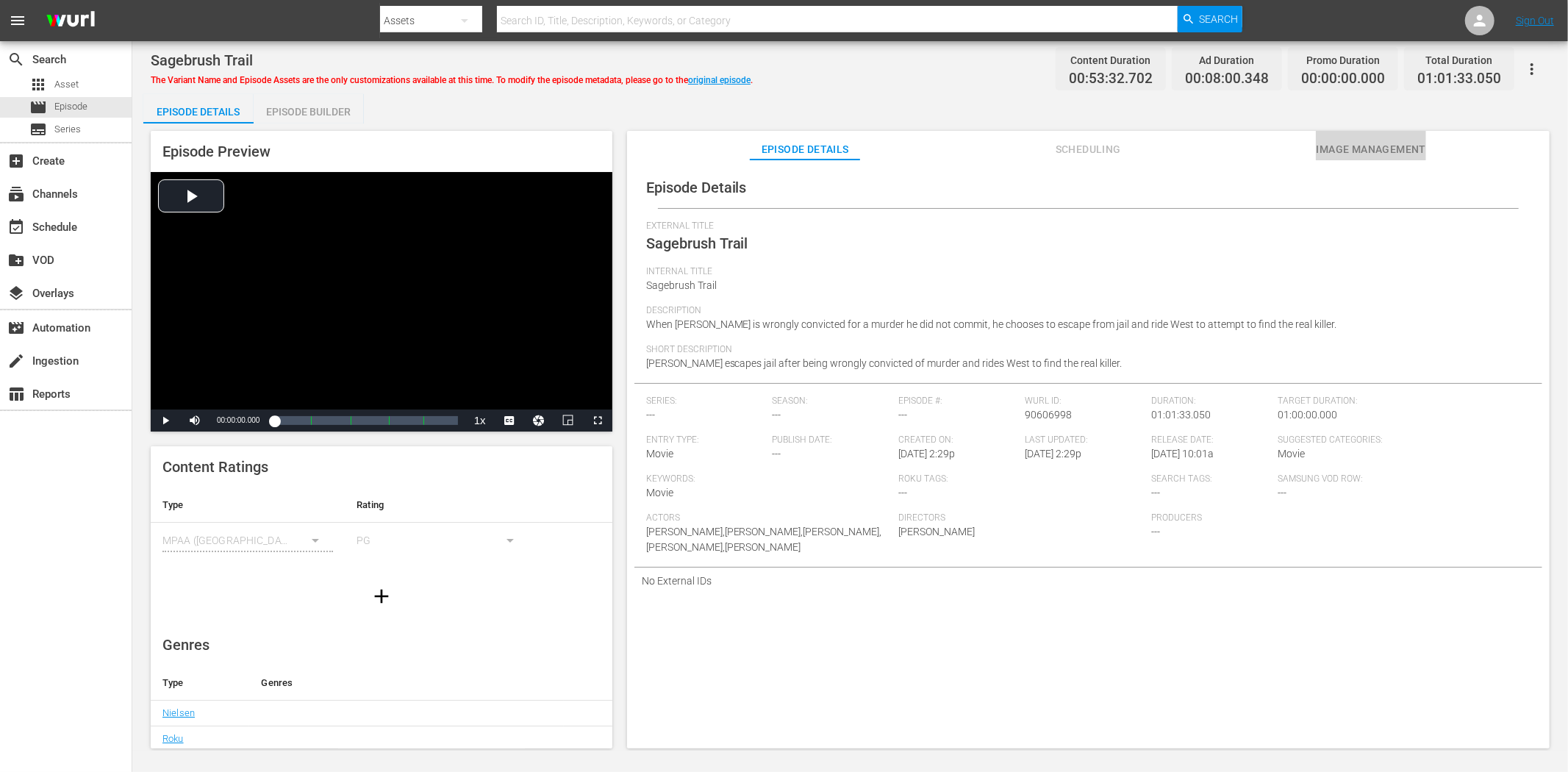
click at [1360, 151] on span "Image Management" at bounding box center [1370, 149] width 110 height 18
click at [1411, 146] on span "Image Management" at bounding box center [1370, 149] width 110 height 18
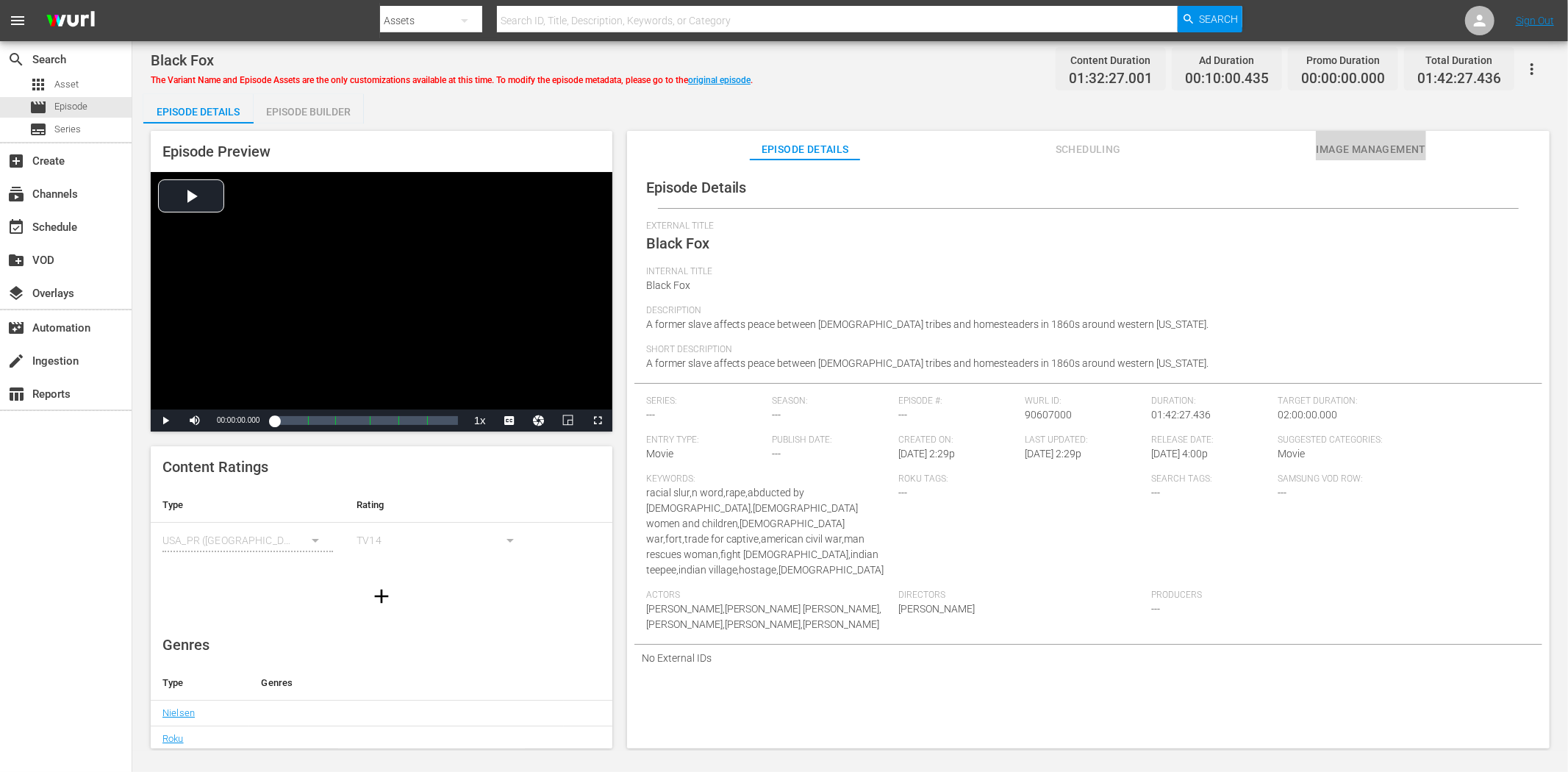
click at [1332, 137] on button "Image Management" at bounding box center [1370, 146] width 110 height 29
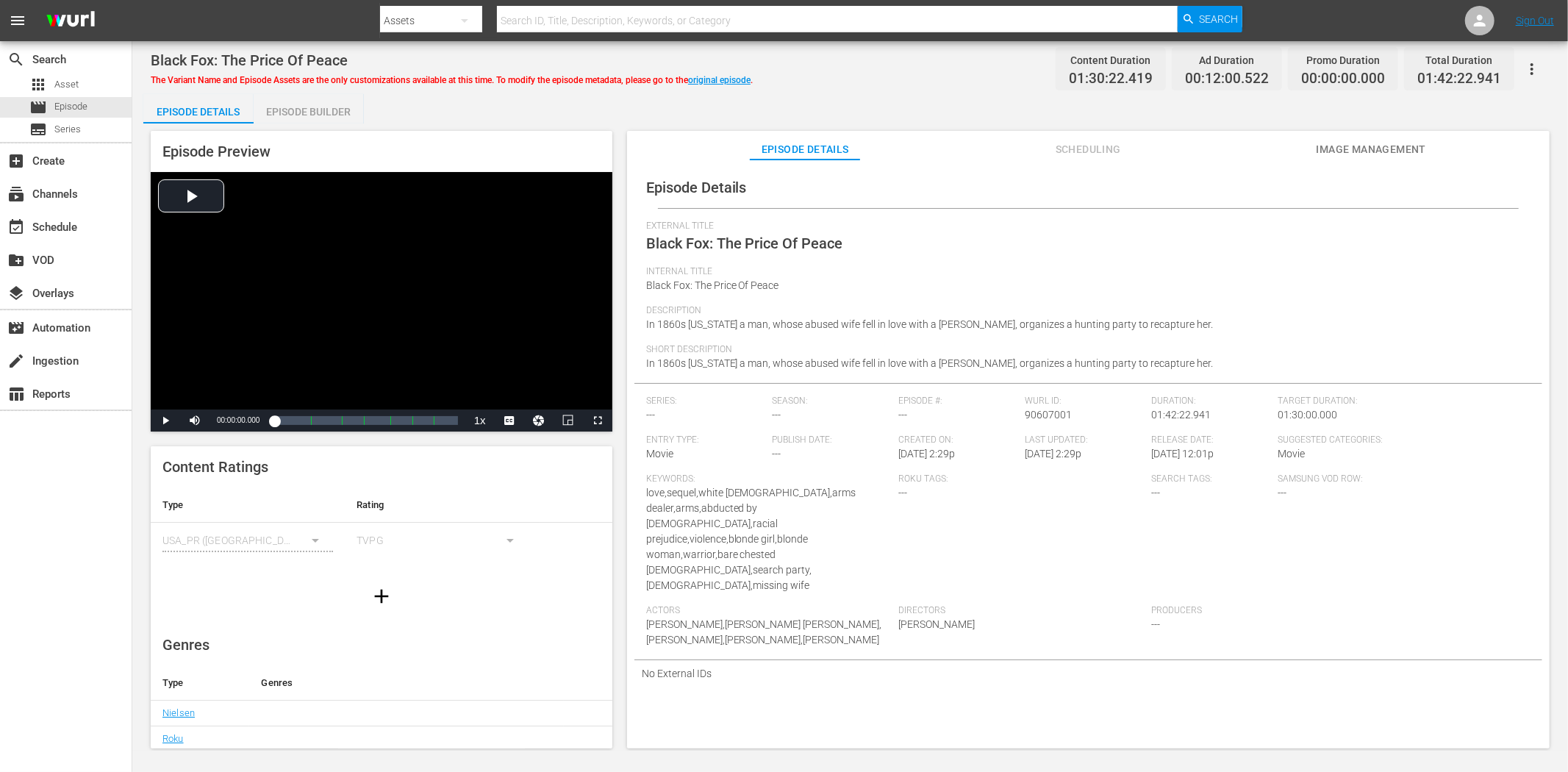
click at [1368, 148] on span "Image Management" at bounding box center [1370, 149] width 110 height 18
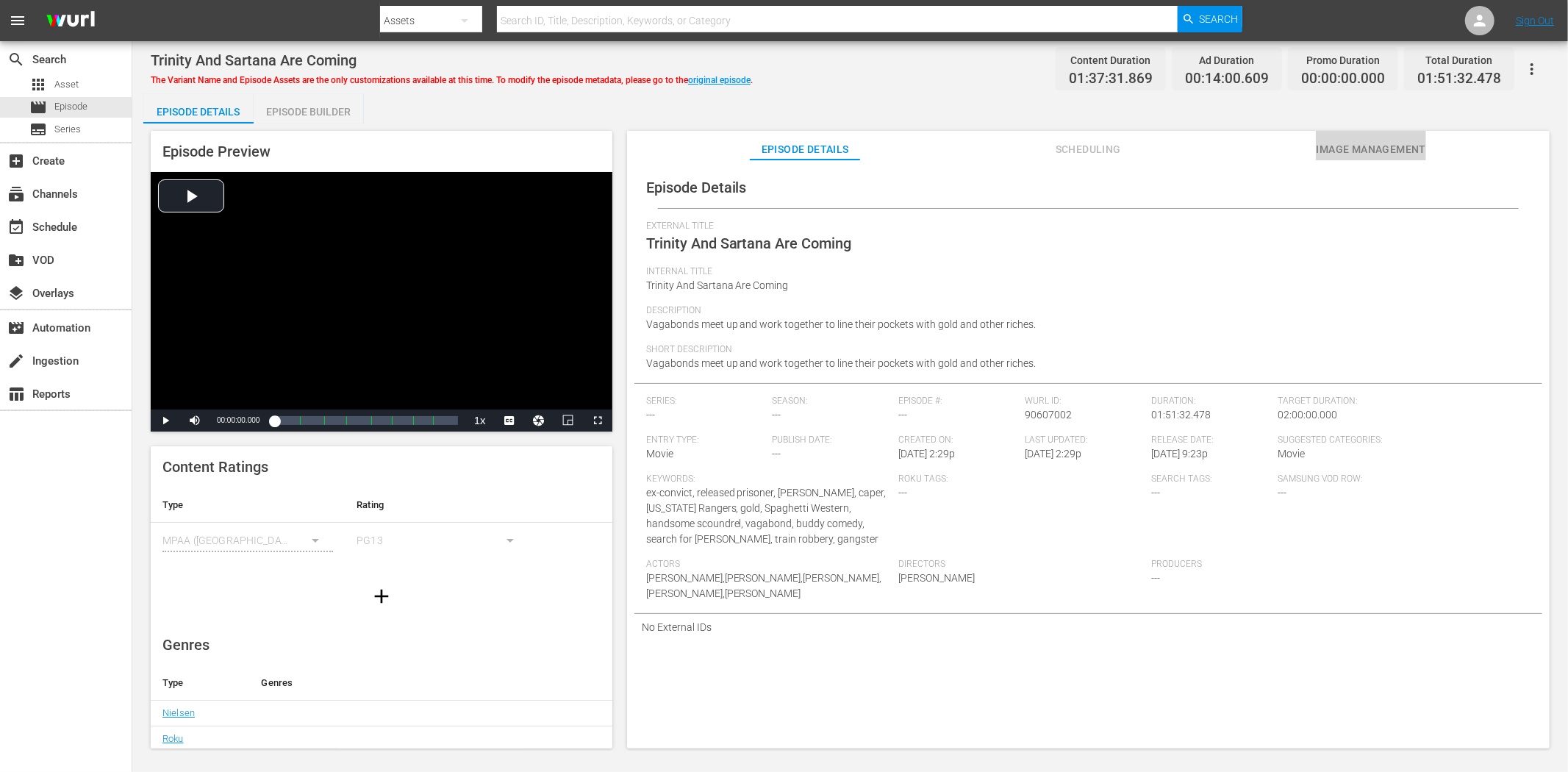
click at [1370, 149] on span "Image Management" at bounding box center [1370, 149] width 110 height 18
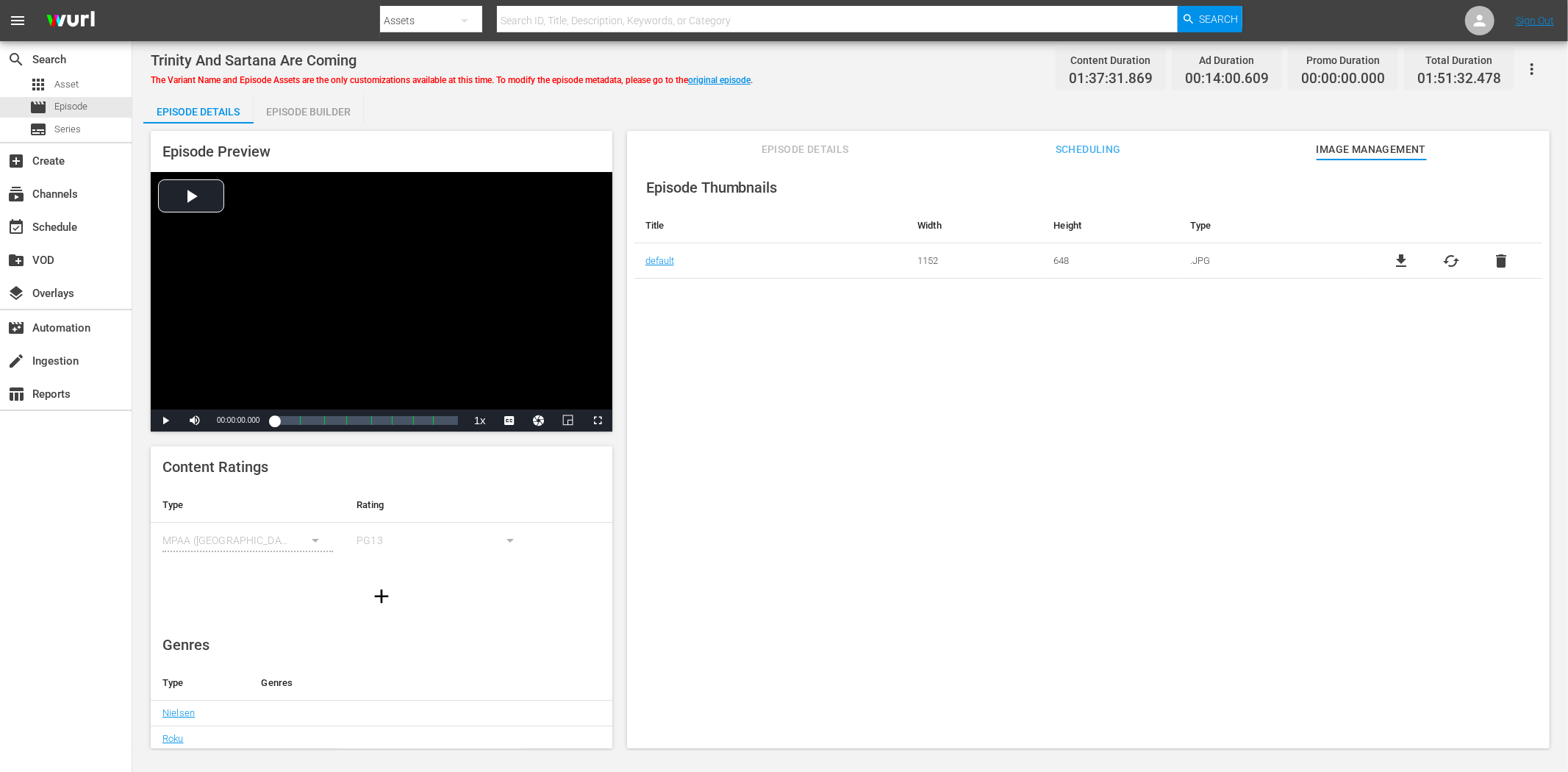
click at [730, 71] on div "The Variant Name and Episode Assets are the only customizations available at th…" at bounding box center [452, 78] width 603 height 17
